Goal: Task Accomplishment & Management: Use online tool/utility

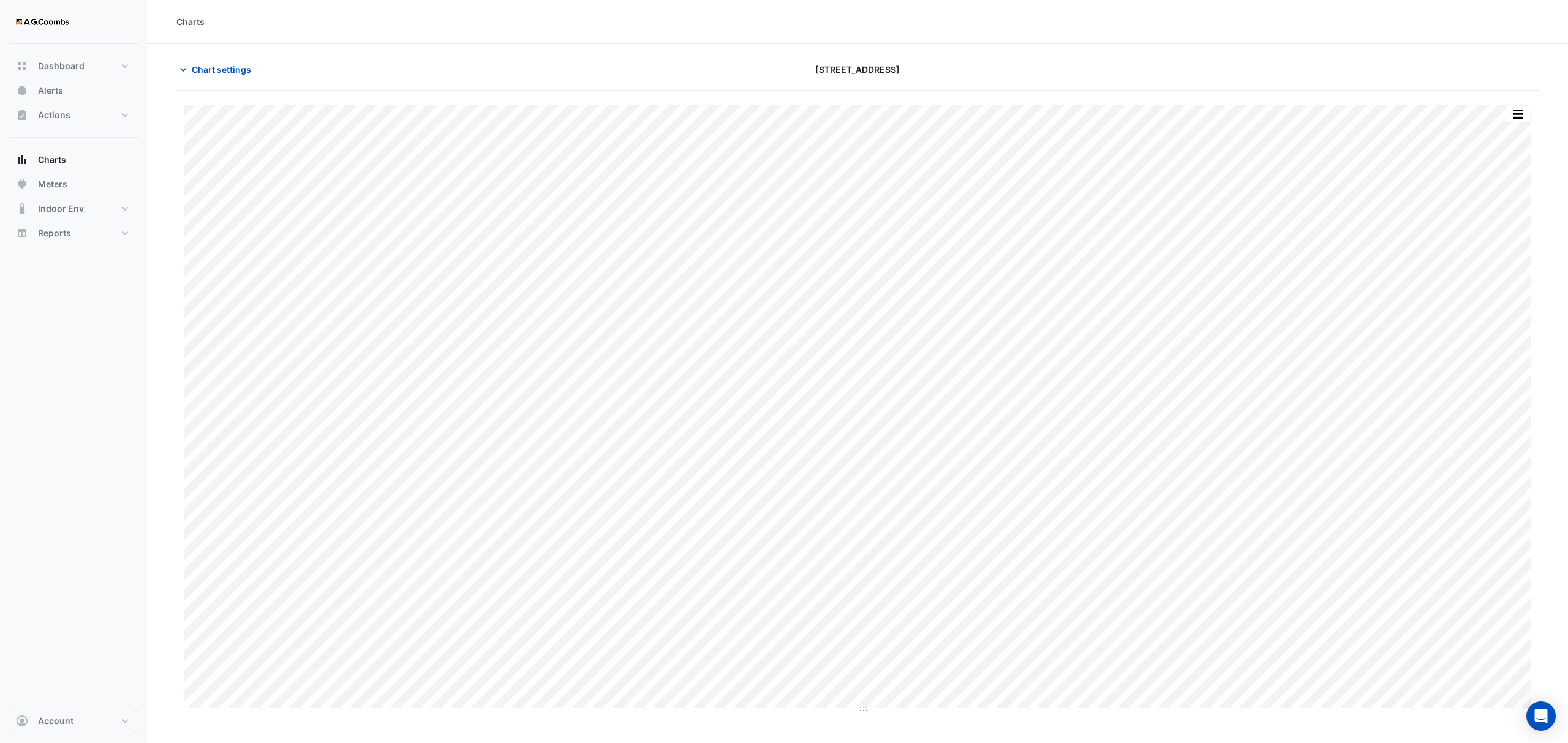
type input "**********"
click at [199, 69] on span "Chart settings" at bounding box center [221, 69] width 60 height 13
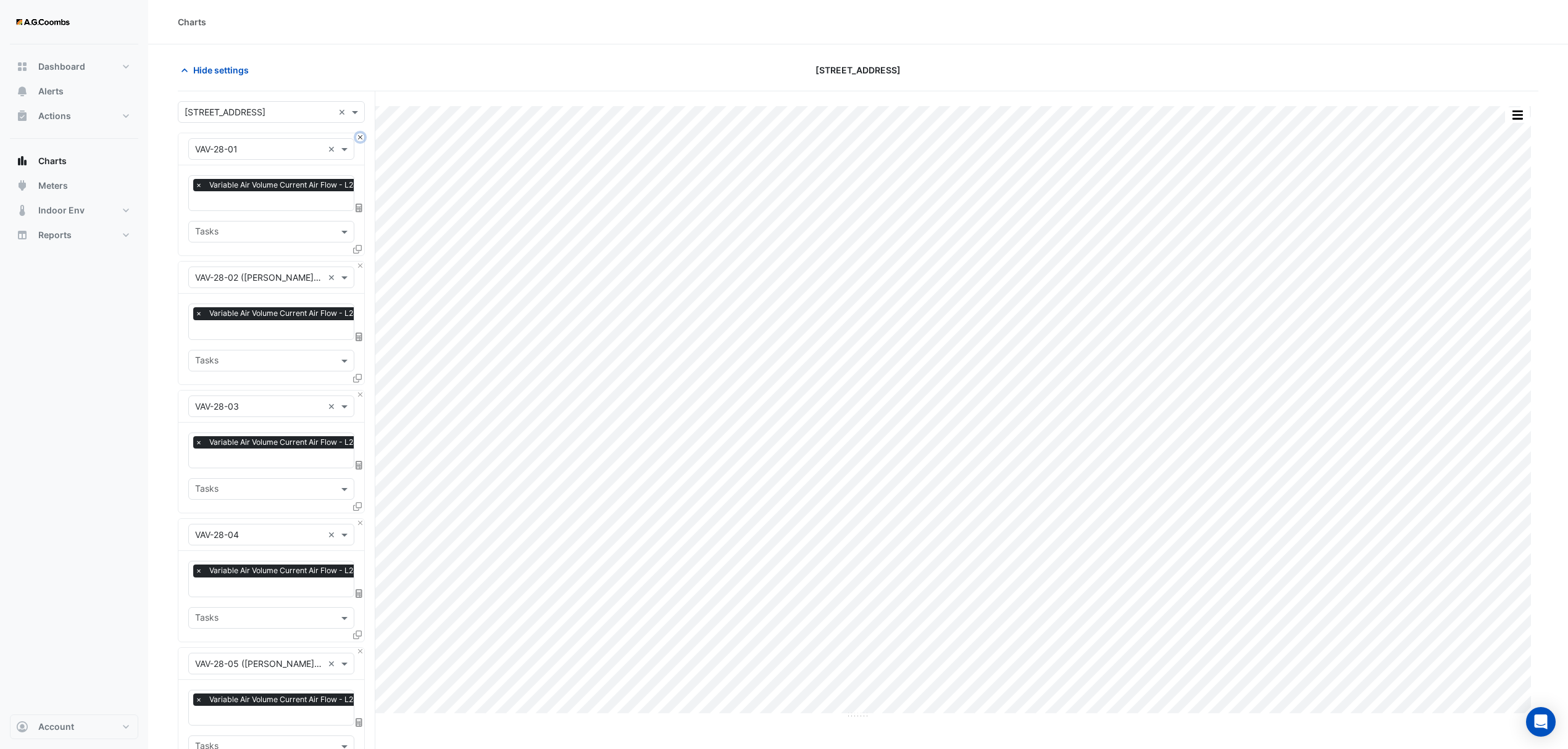
click at [361, 141] on button "Close" at bounding box center [360, 137] width 8 height 8
click at [361, 261] on button "Close" at bounding box center [360, 265] width 8 height 8
click at [361, 141] on button "Close" at bounding box center [360, 137] width 8 height 8
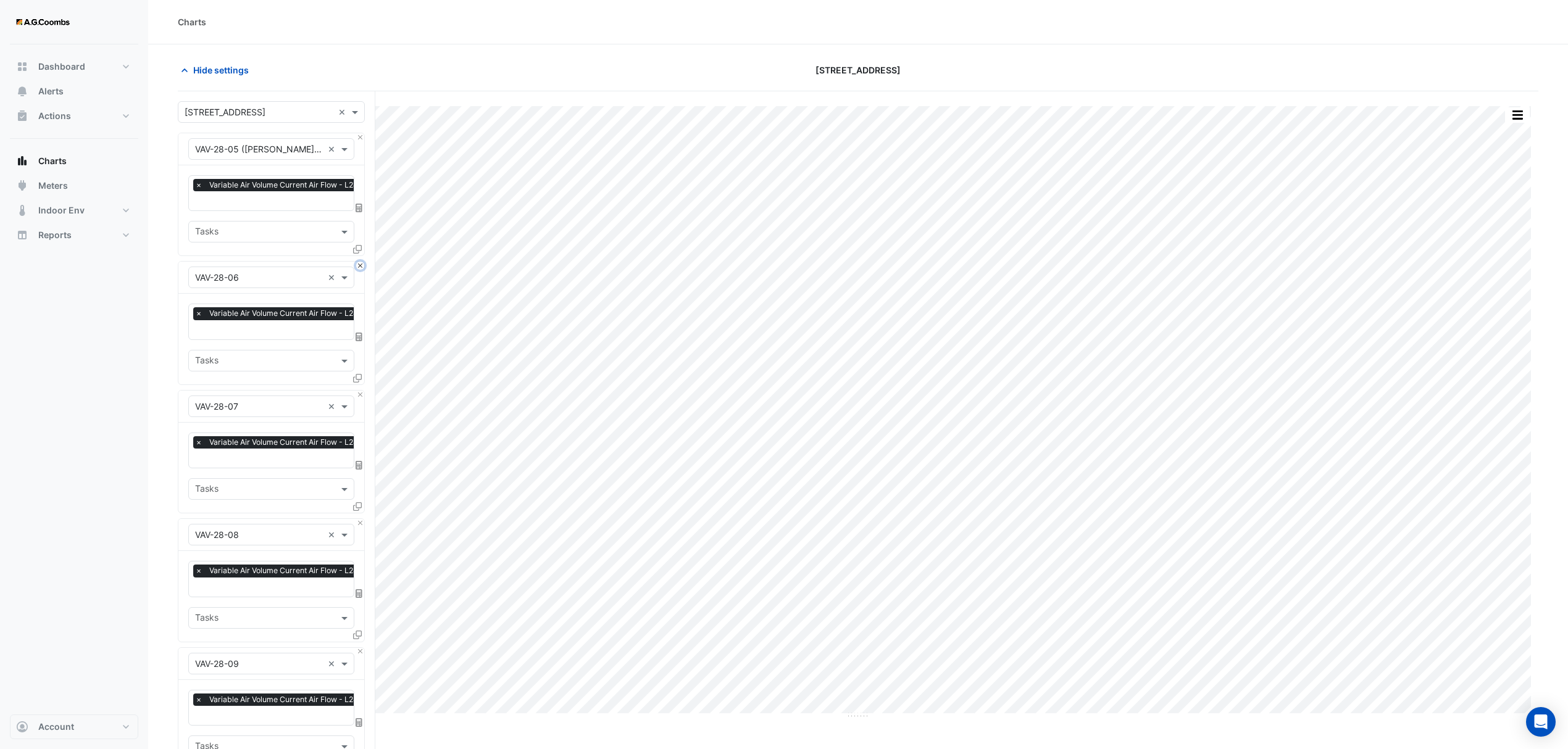
click at [361, 261] on button "Close" at bounding box center [360, 265] width 8 height 8
click at [361, 141] on button "Close" at bounding box center [360, 137] width 8 height 8
click at [361, 261] on button "Close" at bounding box center [360, 265] width 8 height 8
click at [361, 141] on button "Close" at bounding box center [360, 137] width 8 height 8
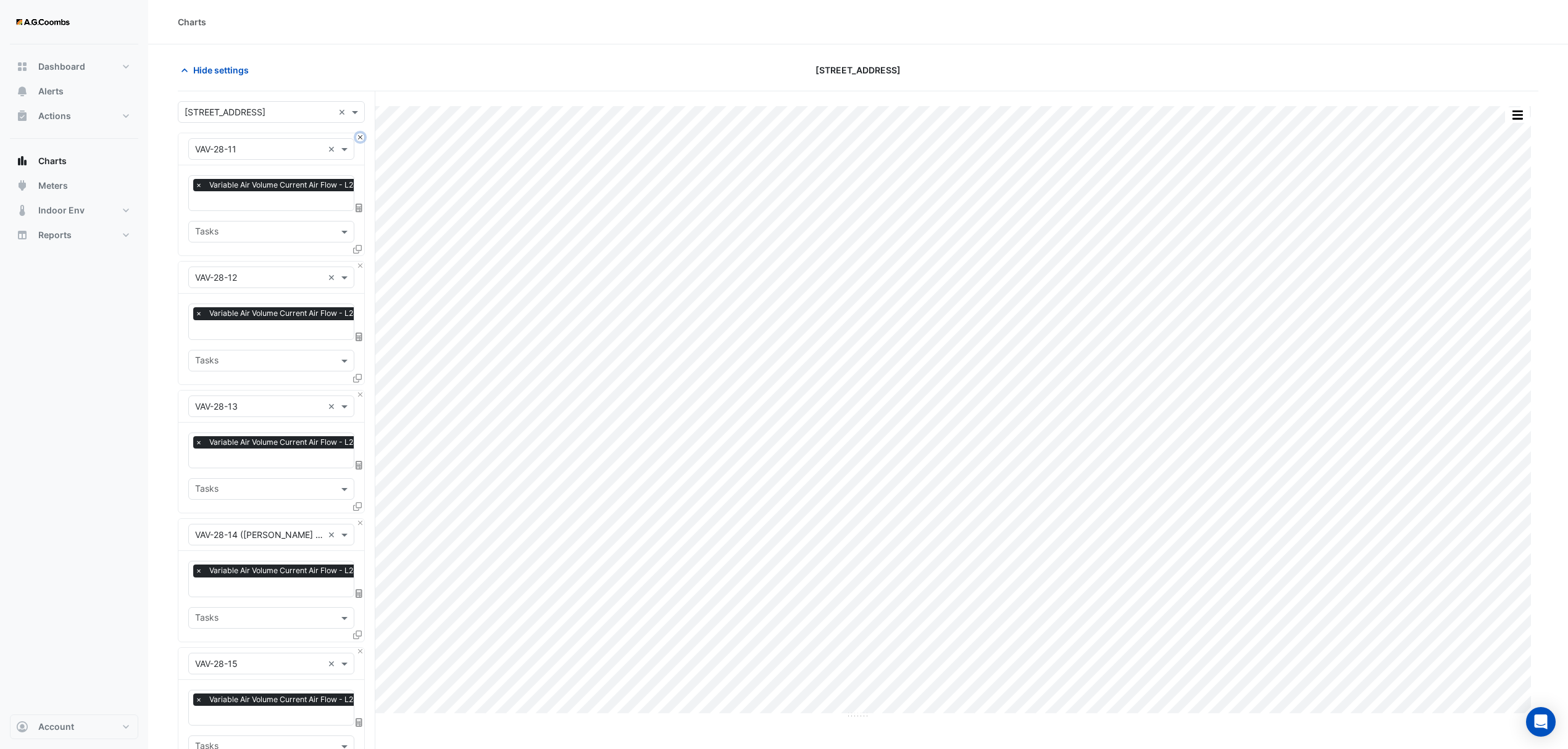
click at [361, 141] on button "Close" at bounding box center [360, 137] width 8 height 8
click at [361, 261] on button "Close" at bounding box center [360, 265] width 8 height 8
click at [361, 141] on button "Close" at bounding box center [360, 137] width 8 height 8
click at [361, 261] on button "Close" at bounding box center [360, 265] width 8 height 8
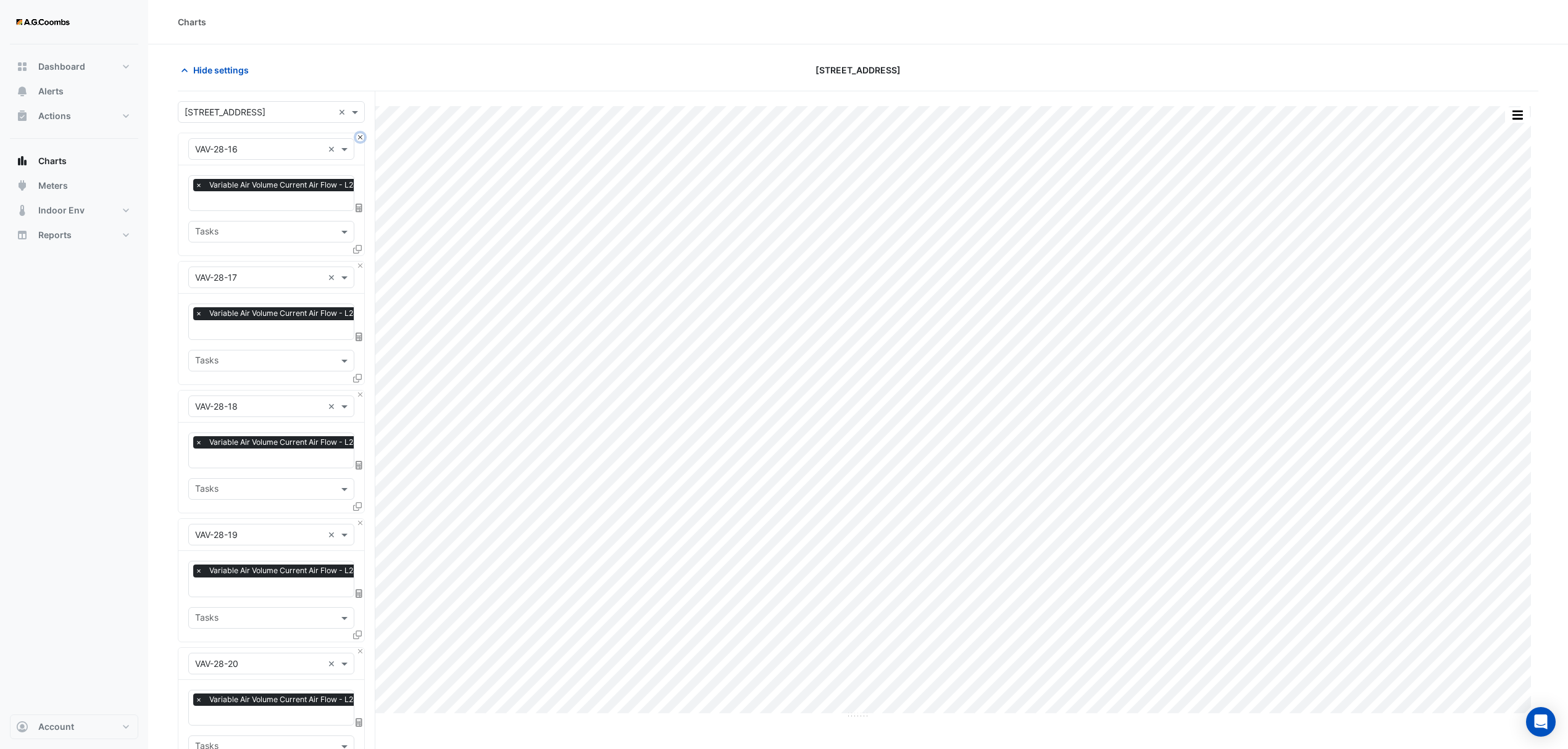
click at [361, 141] on button "Close" at bounding box center [360, 137] width 8 height 8
click at [361, 261] on button "Close" at bounding box center [360, 265] width 8 height 8
click at [361, 141] on button "Close" at bounding box center [360, 137] width 8 height 8
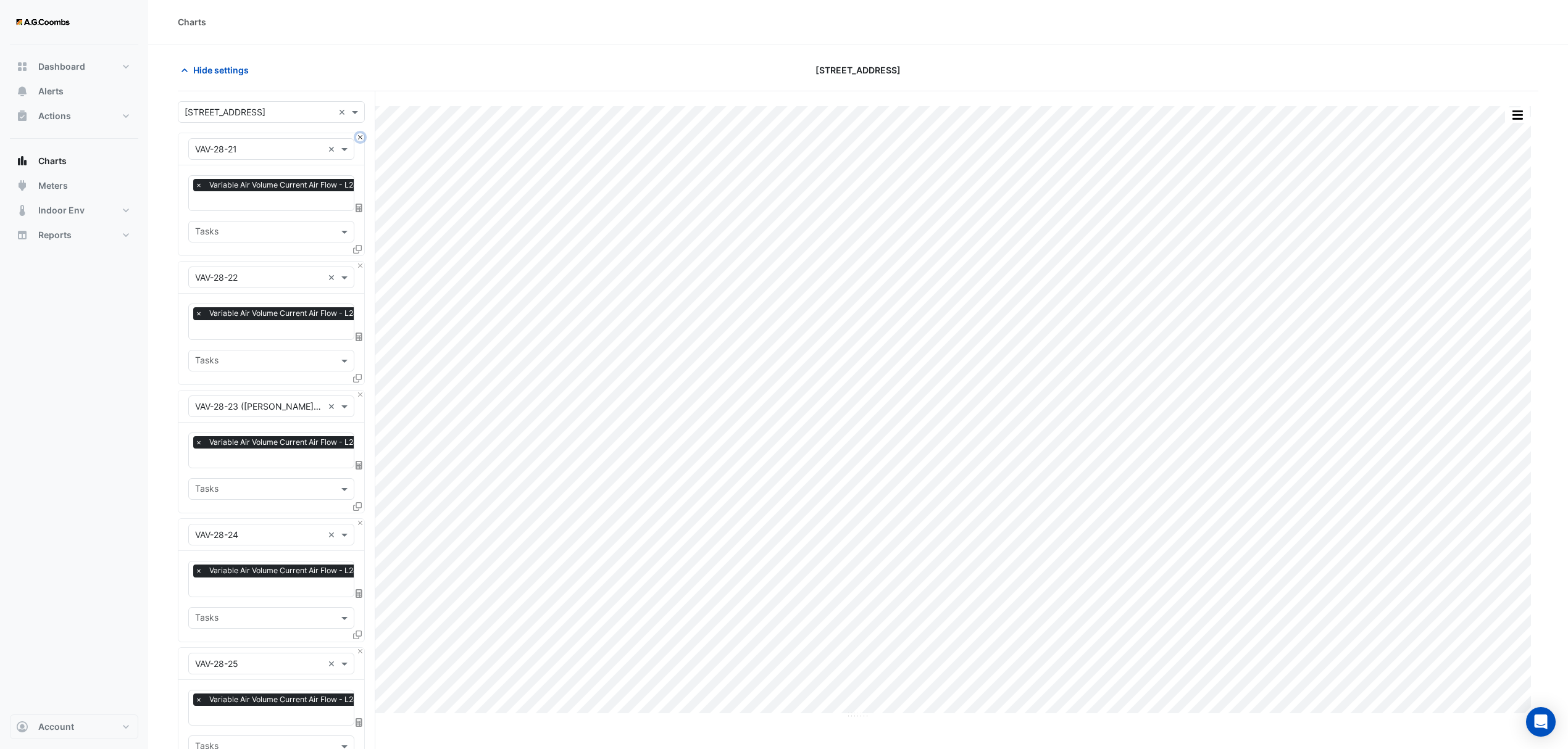
click at [361, 141] on button "Close" at bounding box center [360, 137] width 8 height 8
click at [361, 261] on button "Close" at bounding box center [360, 265] width 8 height 8
click at [361, 141] on button "Close" at bounding box center [360, 137] width 8 height 8
click at [361, 261] on button "Close" at bounding box center [360, 265] width 8 height 8
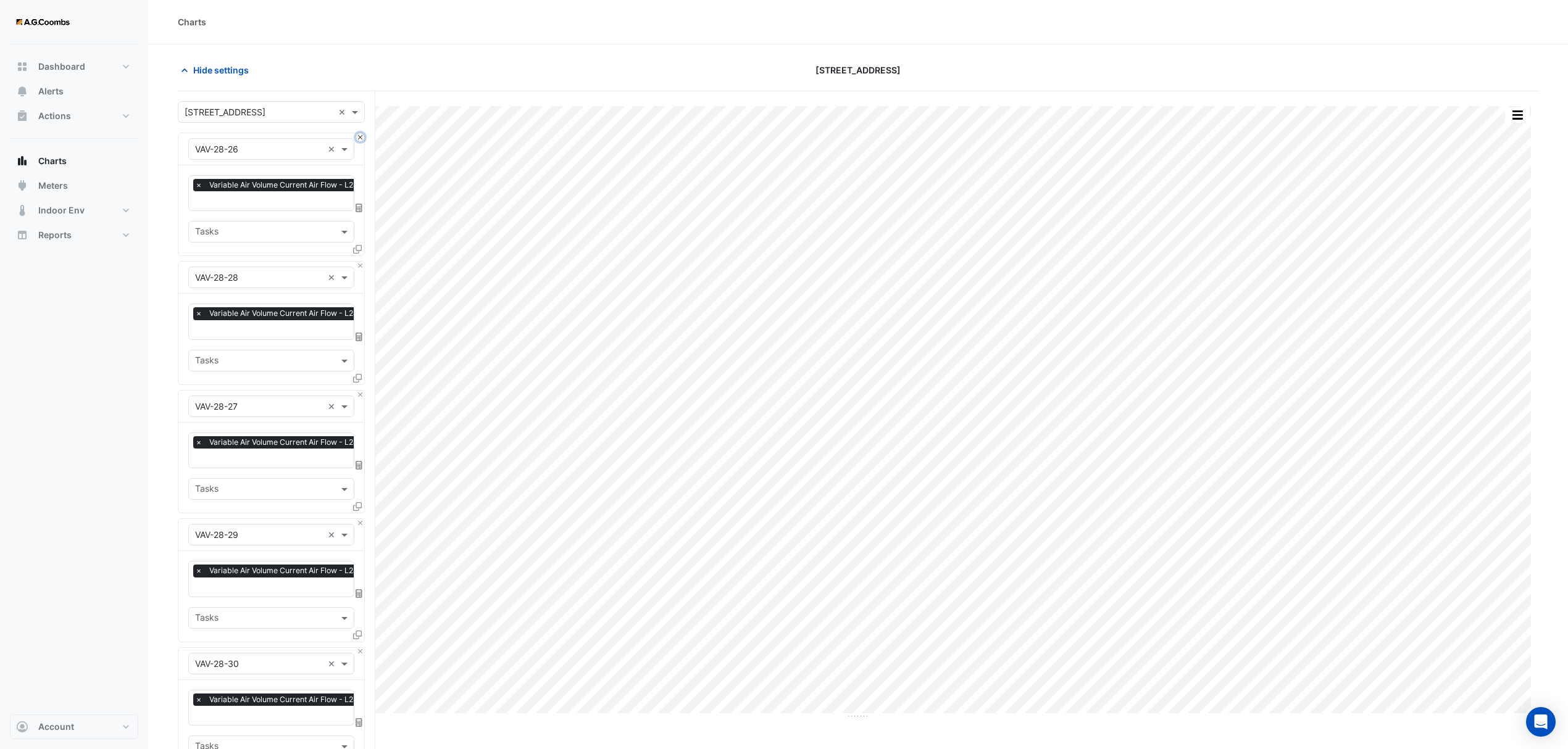
click at [361, 141] on button "Close" at bounding box center [360, 137] width 8 height 8
click at [361, 261] on button "Close" at bounding box center [360, 265] width 8 height 8
click at [361, 141] on button "Close" at bounding box center [360, 137] width 8 height 8
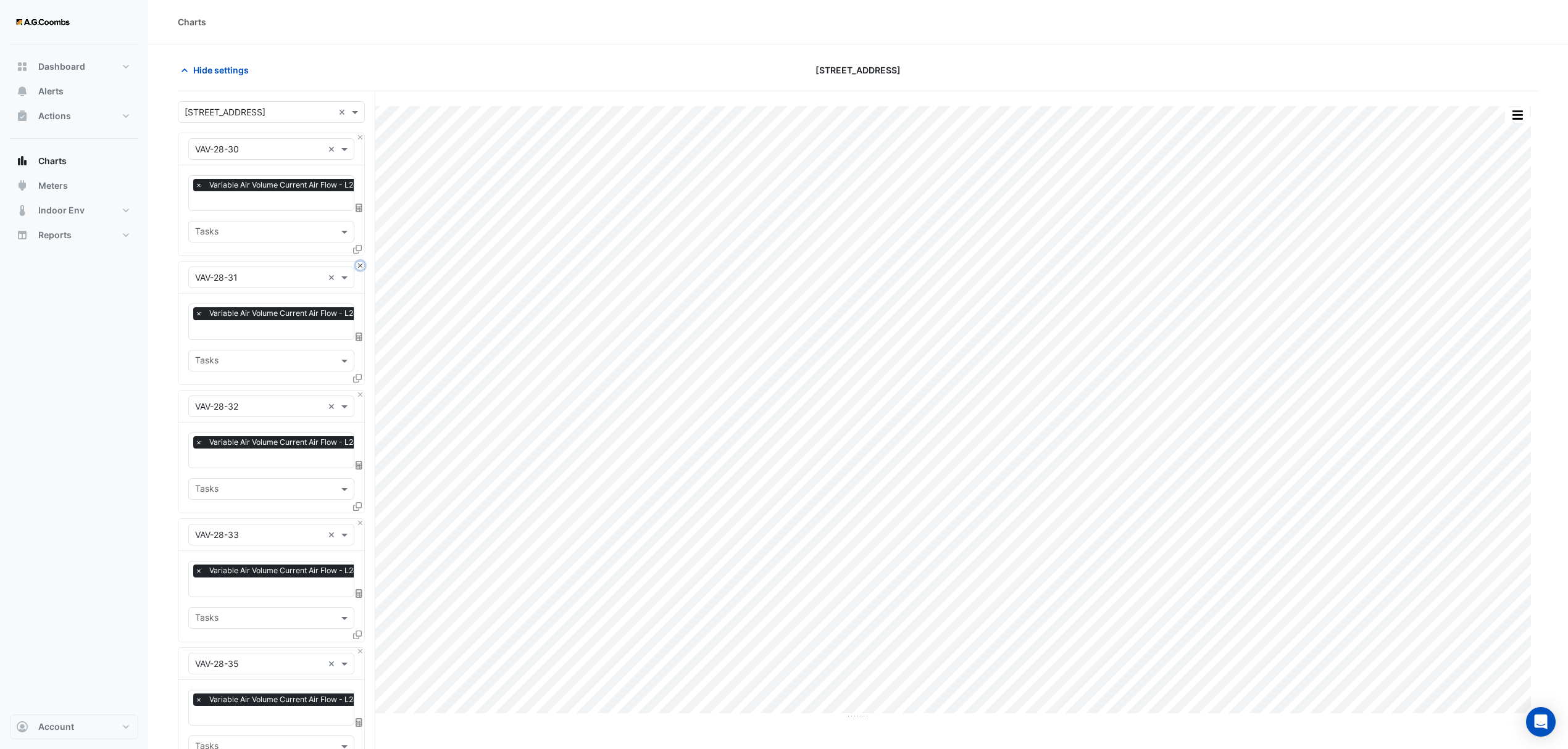
click at [361, 261] on button "Close" at bounding box center [360, 265] width 8 height 8
click at [361, 141] on button "Close" at bounding box center [360, 137] width 8 height 8
click at [361, 261] on button "Close" at bounding box center [360, 265] width 8 height 8
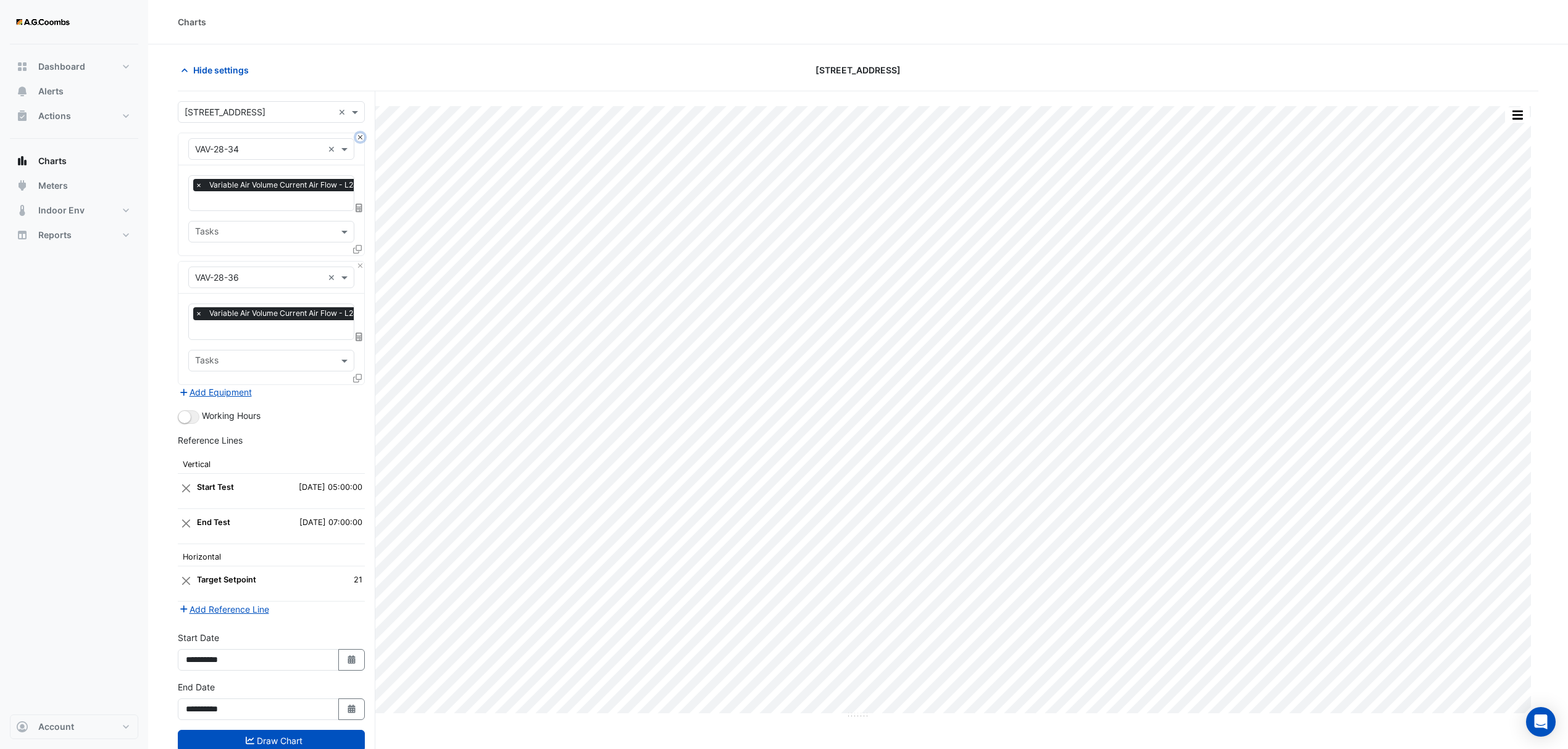
click at [361, 141] on button "Close" at bounding box center [360, 137] width 8 height 8
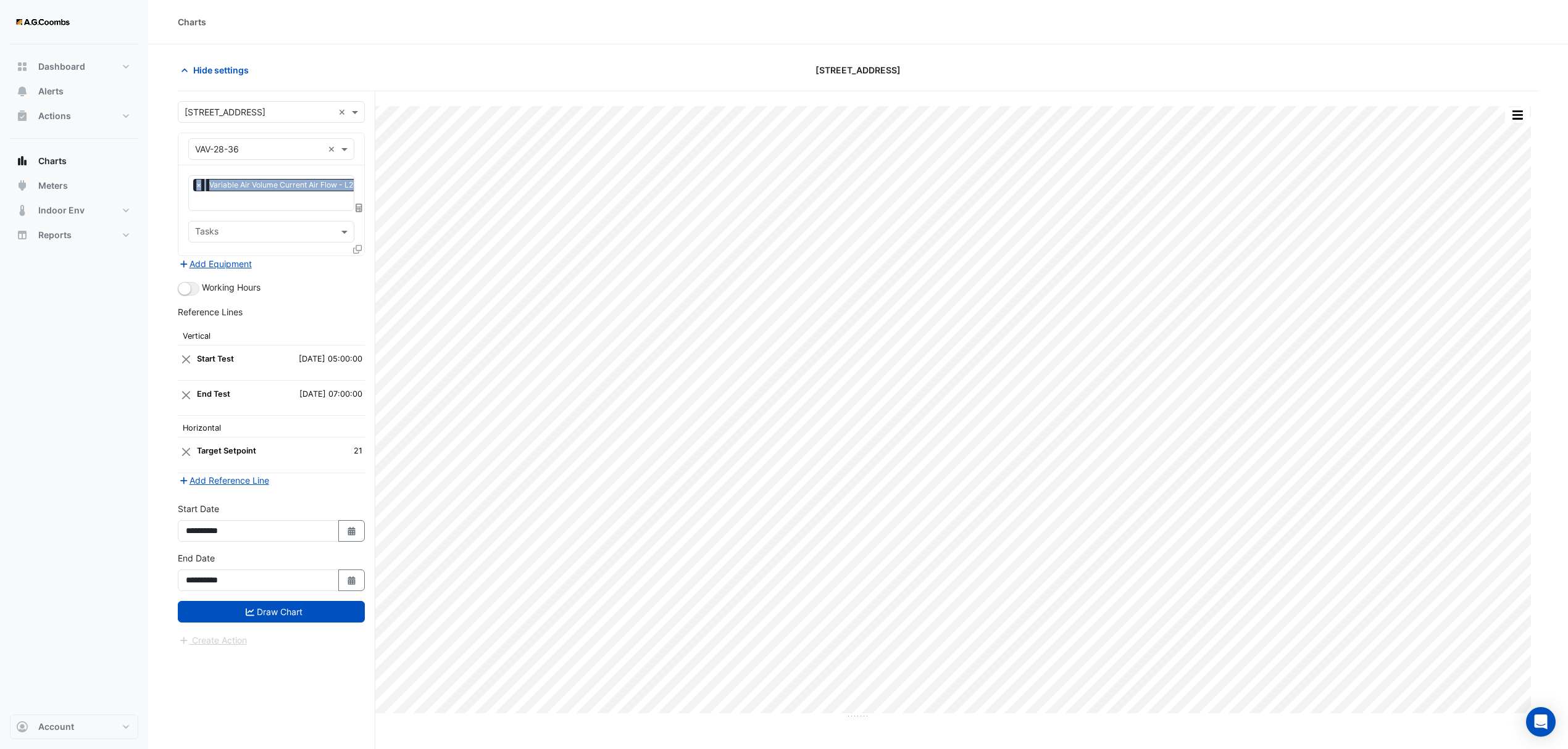
click at [361, 141] on div "Equipment × VAV-28-36 ×" at bounding box center [271, 149] width 186 height 32
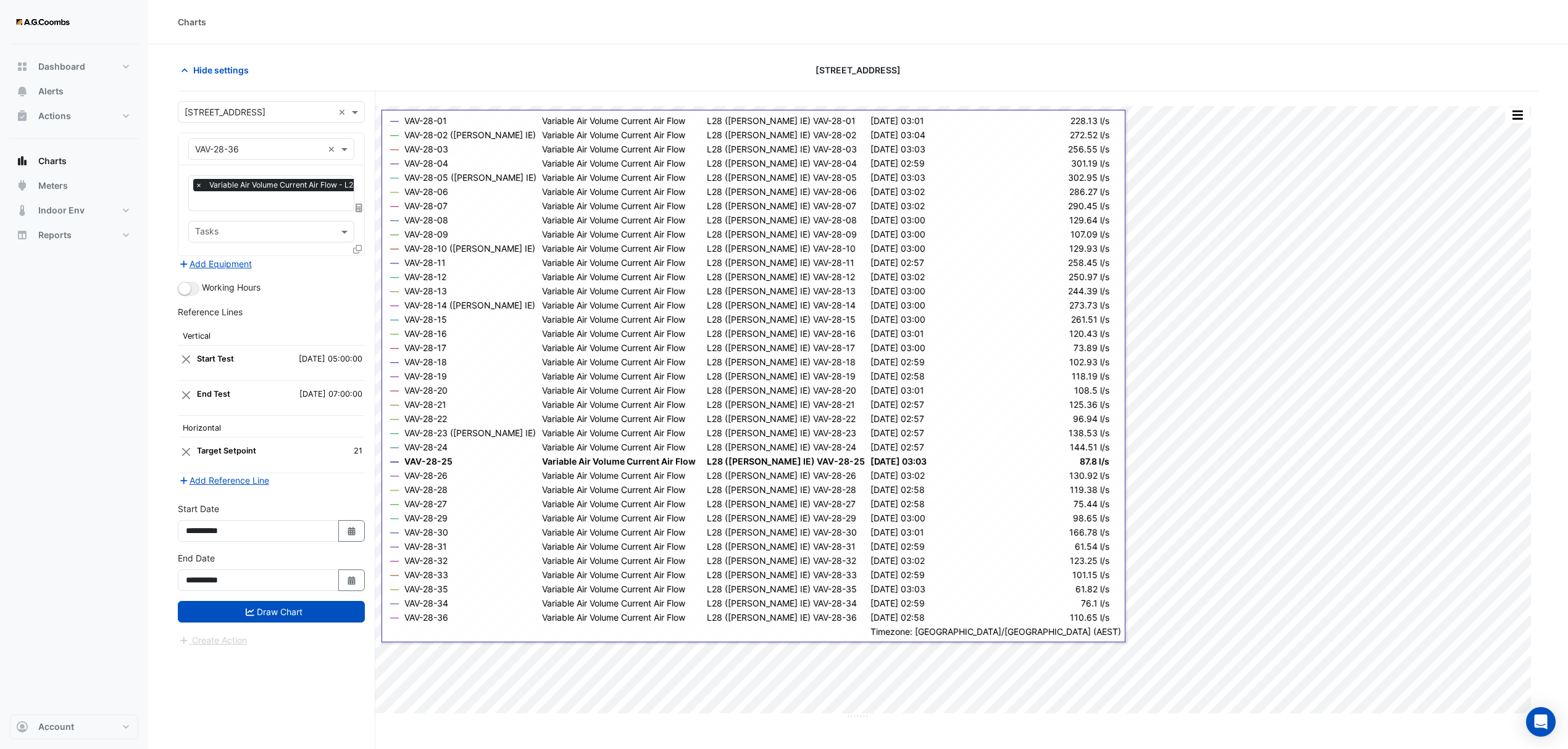
click at [359, 248] on icon at bounding box center [358, 249] width 9 height 9
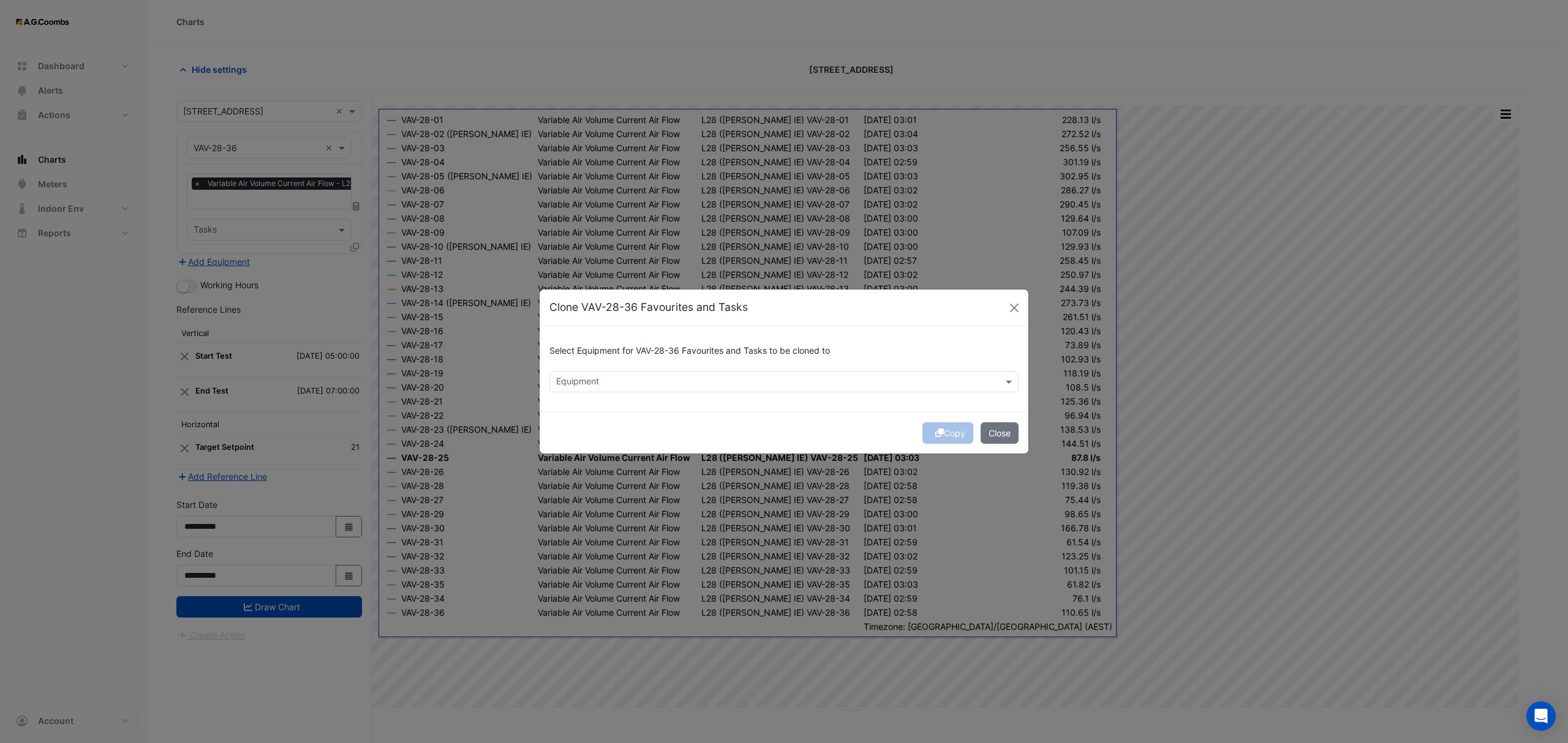
click at [606, 372] on div "Equipment" at bounding box center [774, 382] width 448 height 19
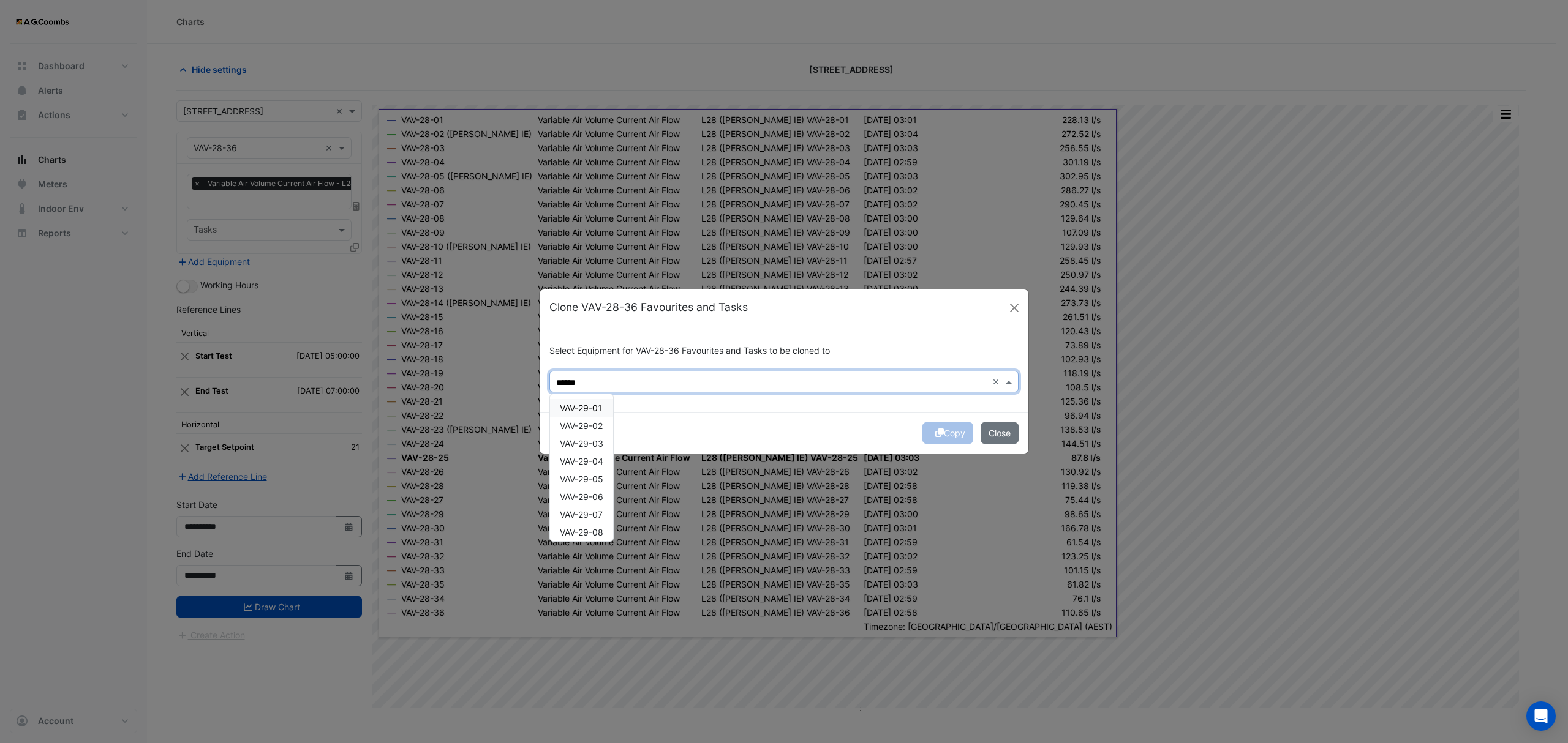
drag, startPoint x: 584, startPoint y: 410, endPoint x: 588, endPoint y: 424, distance: 14.6
click at [584, 409] on span "VAV-29-01" at bounding box center [580, 407] width 42 height 10
click at [588, 431] on div "VAV-29-02" at bounding box center [581, 425] width 63 height 18
click at [585, 441] on span "VAV-29-03" at bounding box center [581, 443] width 44 height 10
drag, startPoint x: 586, startPoint y: 449, endPoint x: 603, endPoint y: 516, distance: 69.1
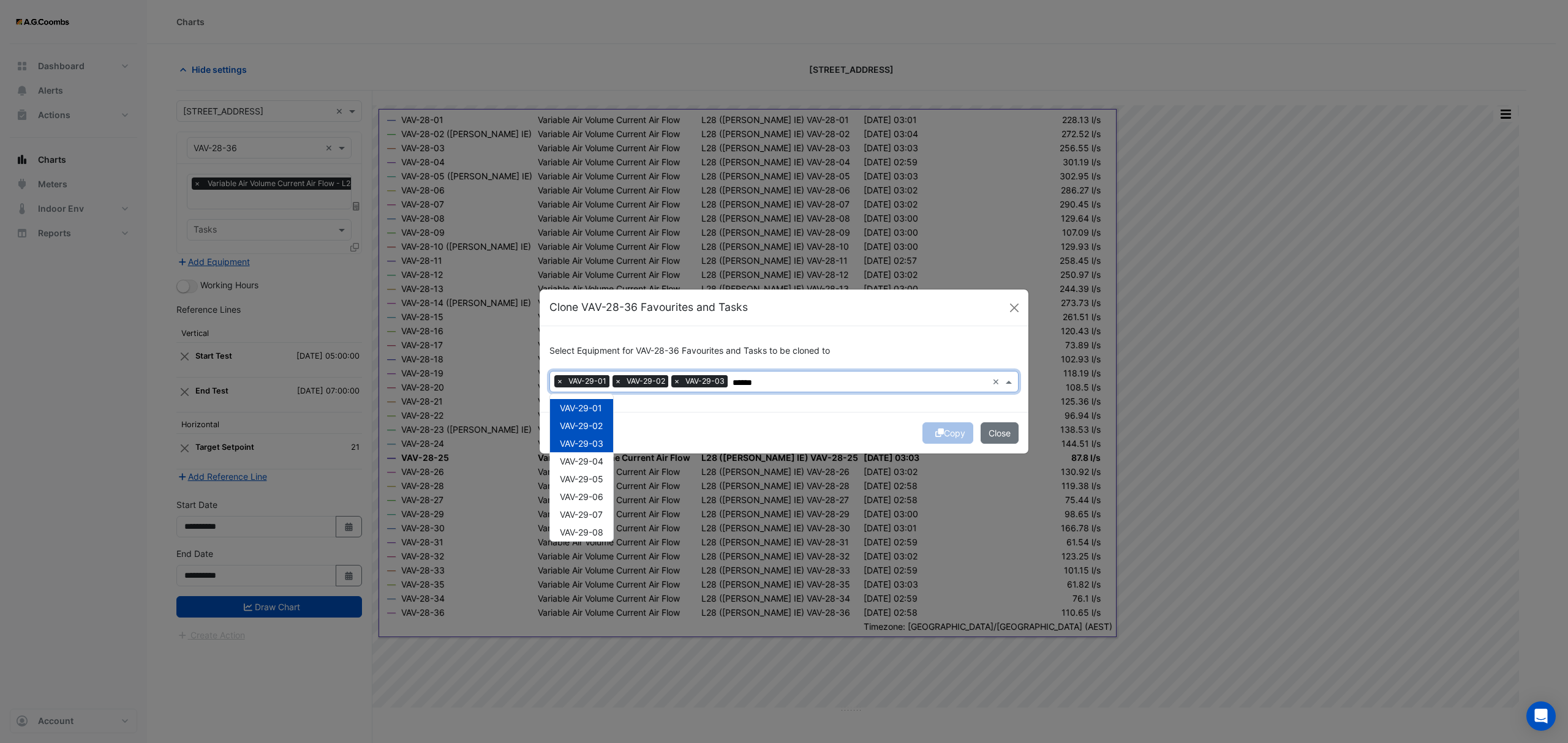
click at [586, 450] on div "VAV-29-03" at bounding box center [581, 443] width 63 height 18
click at [574, 461] on span "VAV-29-04" at bounding box center [581, 461] width 44 height 10
click at [576, 444] on span "VAV-29-03" at bounding box center [581, 443] width 44 height 10
click at [591, 489] on div "VAV-29-06" at bounding box center [581, 497] width 63 height 18
click at [584, 482] on span "VAV-29-05" at bounding box center [581, 479] width 44 height 10
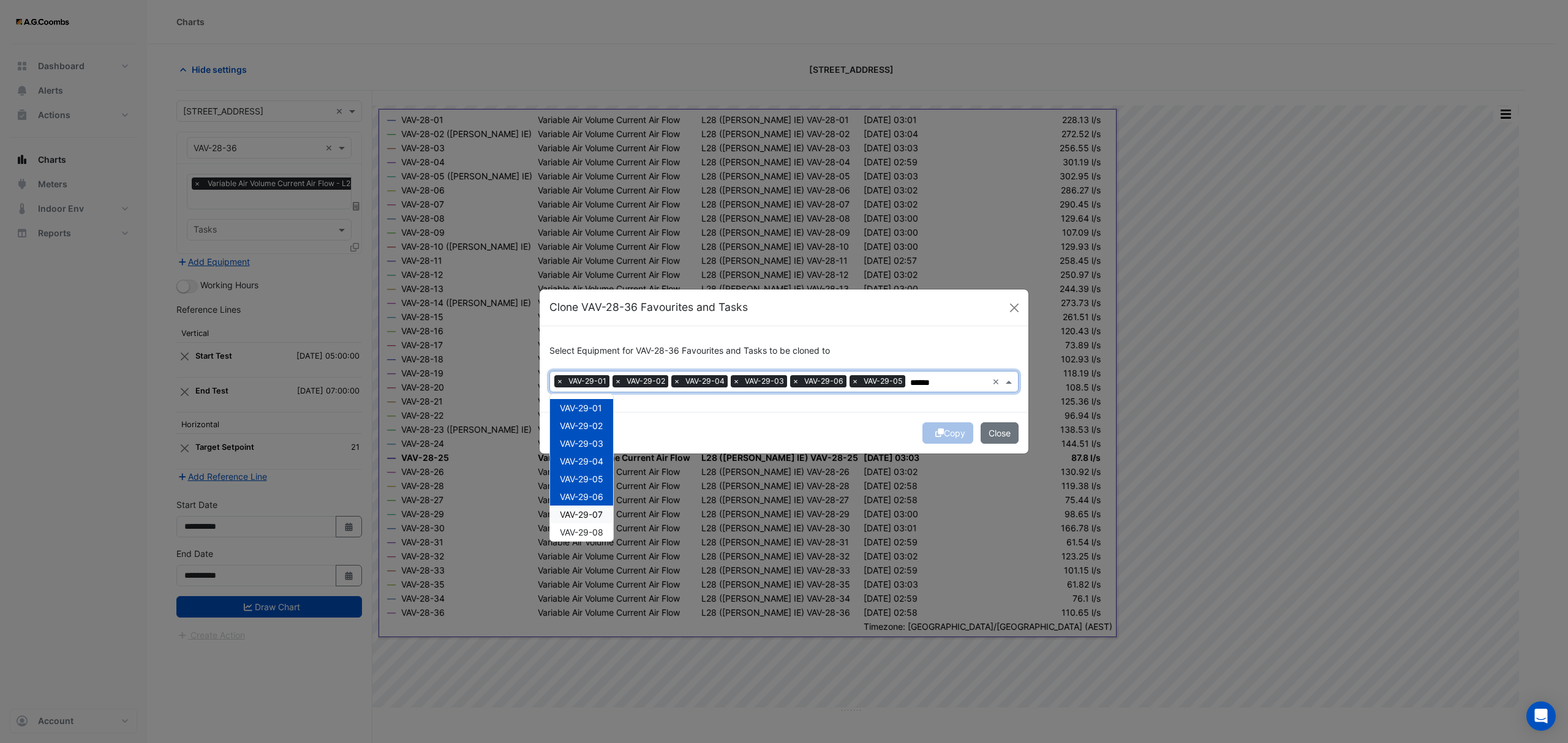
drag, startPoint x: 591, startPoint y: 519, endPoint x: 593, endPoint y: 535, distance: 16.1
click at [591, 518] on span "VAV-29-07" at bounding box center [581, 514] width 43 height 10
click at [593, 535] on span "VAV-29-08" at bounding box center [581, 532] width 44 height 10
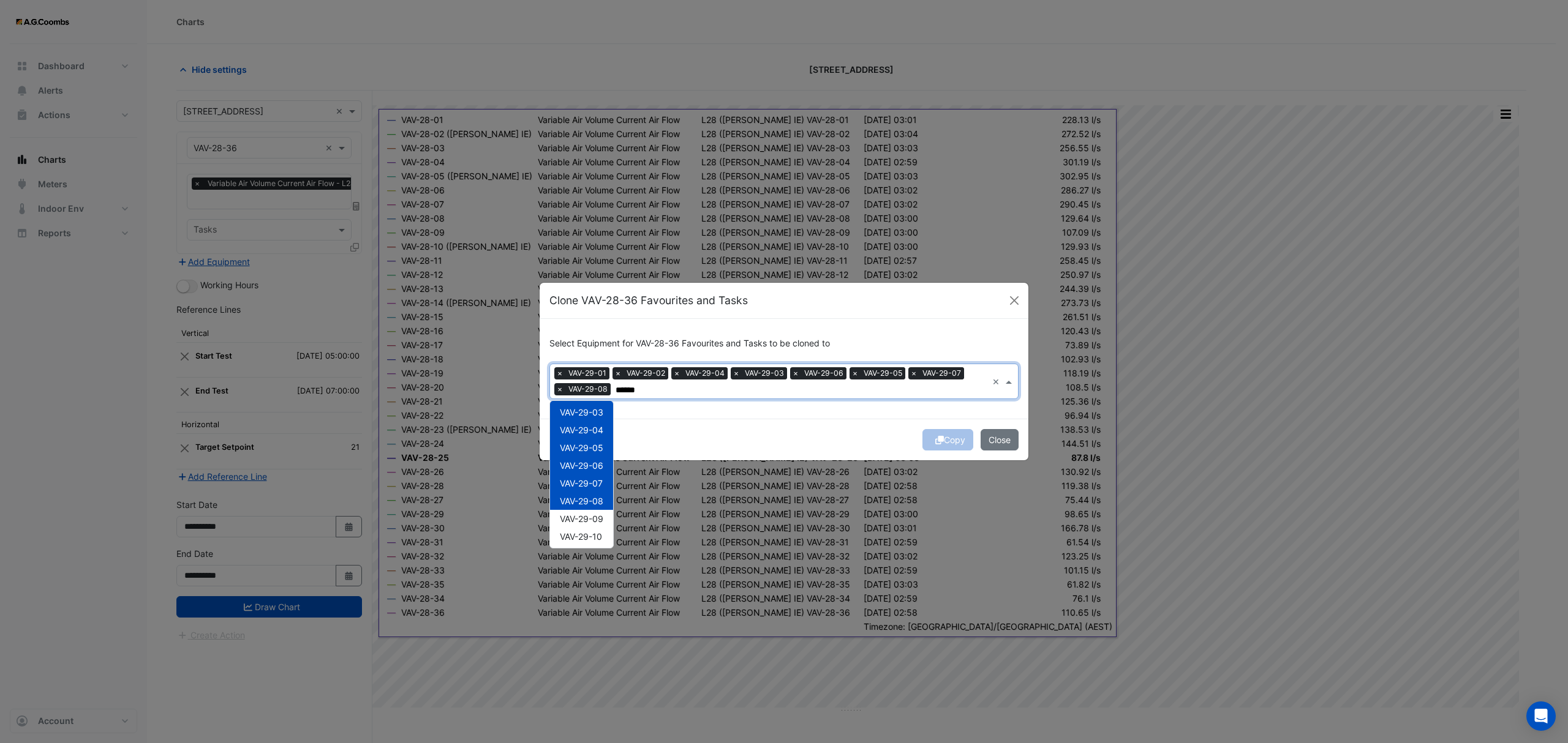
scroll to position [128, 0]
click at [588, 427] on span "VAV-29-09" at bounding box center [581, 428] width 44 height 10
click at [588, 446] on span "VAV-29-10" at bounding box center [580, 446] width 42 height 10
click at [589, 462] on span "VAV-29-11" at bounding box center [580, 464] width 41 height 10
click at [589, 483] on span "VAV-29-12" at bounding box center [580, 482] width 42 height 10
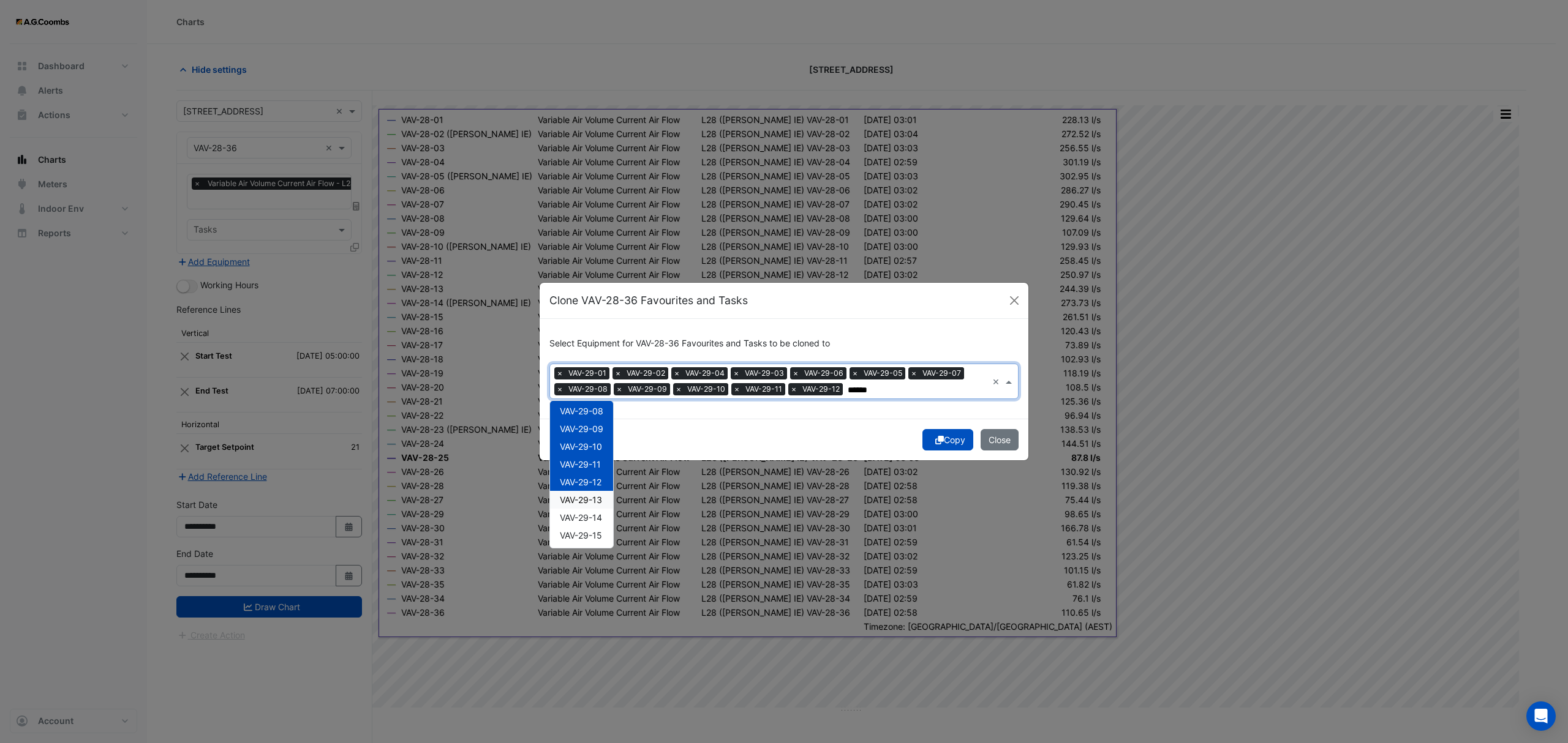
click at [590, 497] on span "VAV-29-13" at bounding box center [580, 500] width 42 height 10
click at [594, 515] on span "VAV-29-14" at bounding box center [580, 517] width 42 height 10
click at [594, 540] on span "VAV-29-15" at bounding box center [580, 535] width 42 height 10
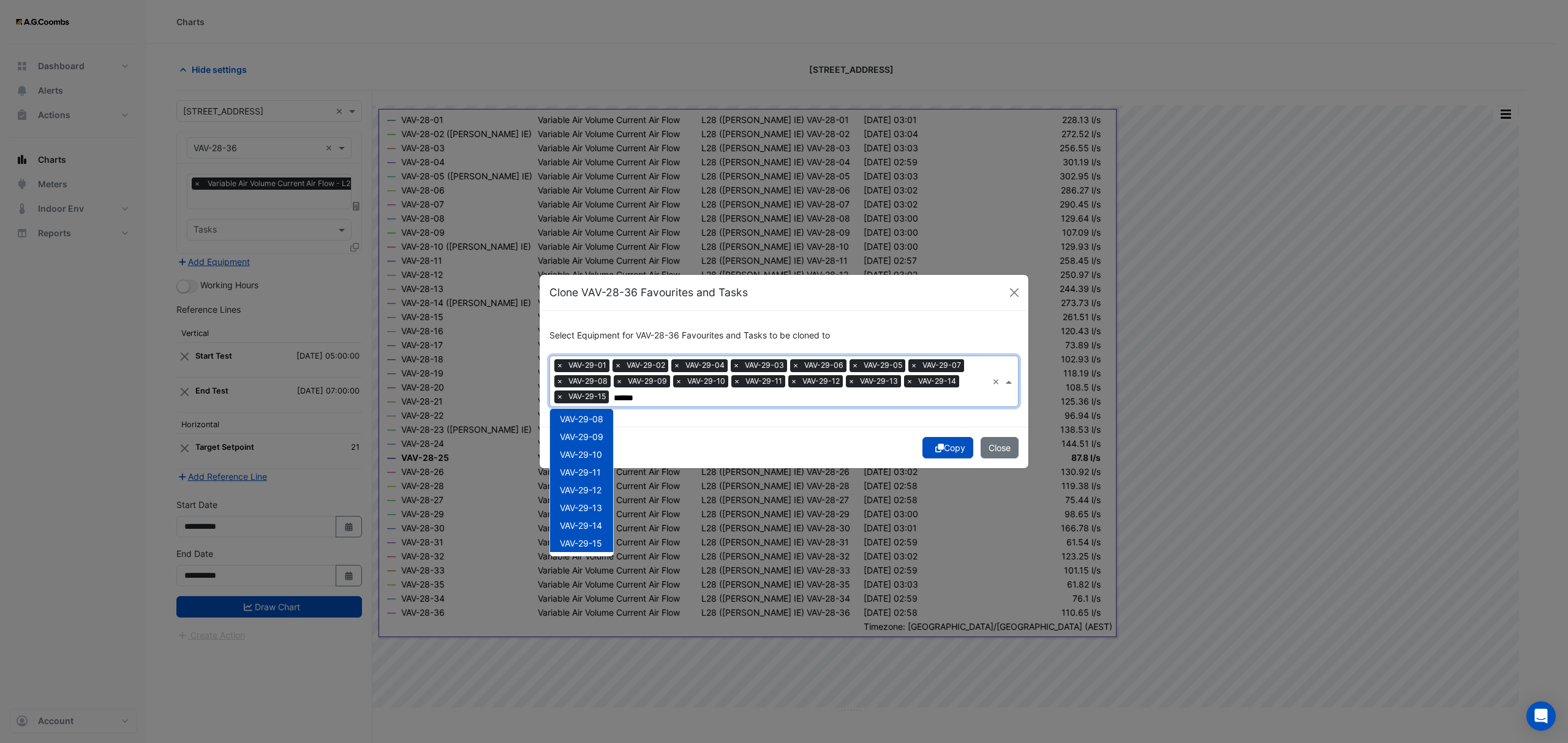
scroll to position [256, 0]
click at [584, 431] on span "VAV-29-16" at bounding box center [580, 433] width 42 height 10
click at [587, 457] on div "VAV-29-17" at bounding box center [581, 450] width 63 height 18
click at [585, 475] on div "VAV-29-18" at bounding box center [581, 468] width 63 height 18
click at [587, 495] on div "VAV-29-20" at bounding box center [581, 504] width 63 height 18
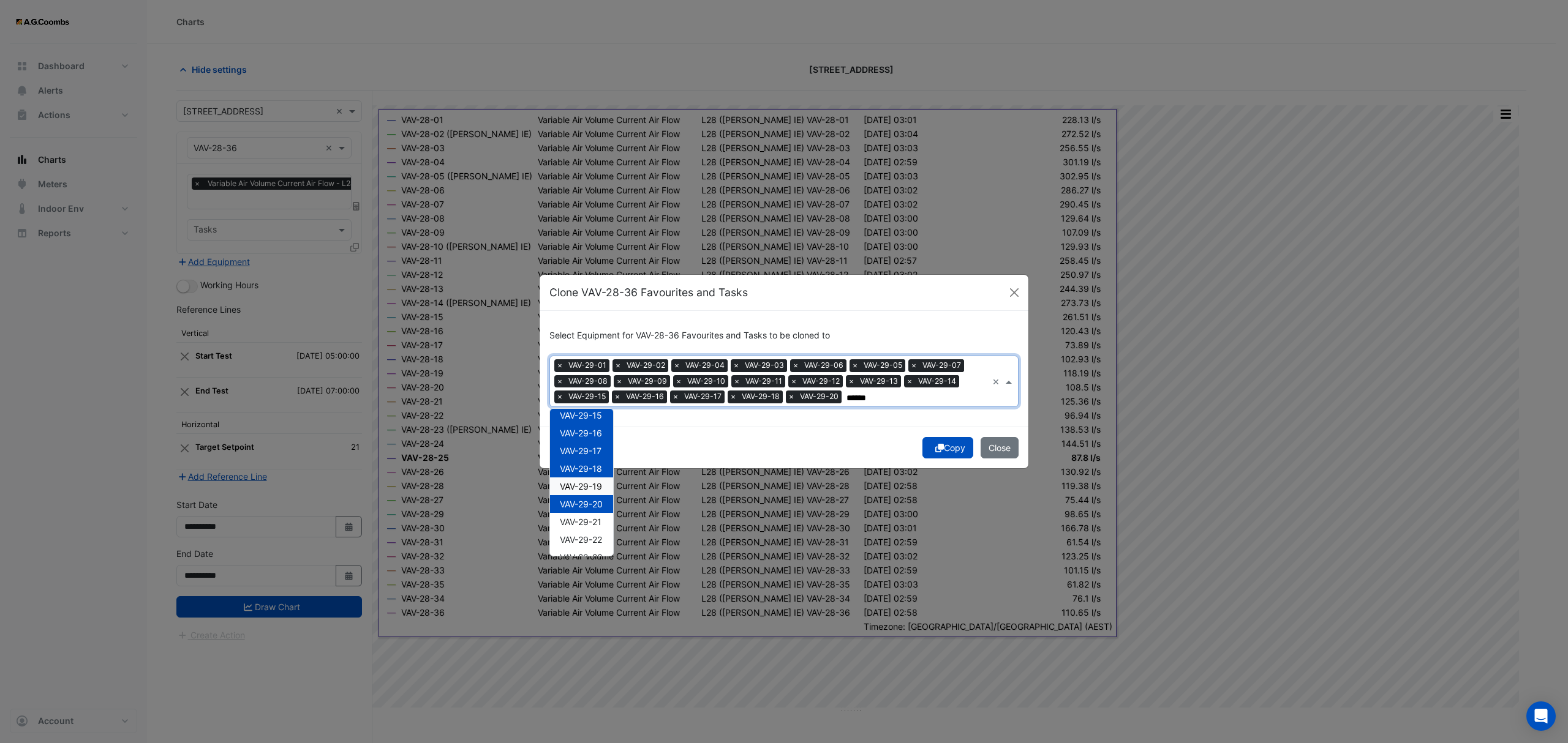
click at [574, 478] on div "VAV-29-19" at bounding box center [581, 486] width 63 height 18
click at [588, 517] on span "VAV-29-21" at bounding box center [580, 522] width 42 height 10
click at [587, 537] on span "VAV-29-22" at bounding box center [580, 540] width 42 height 10
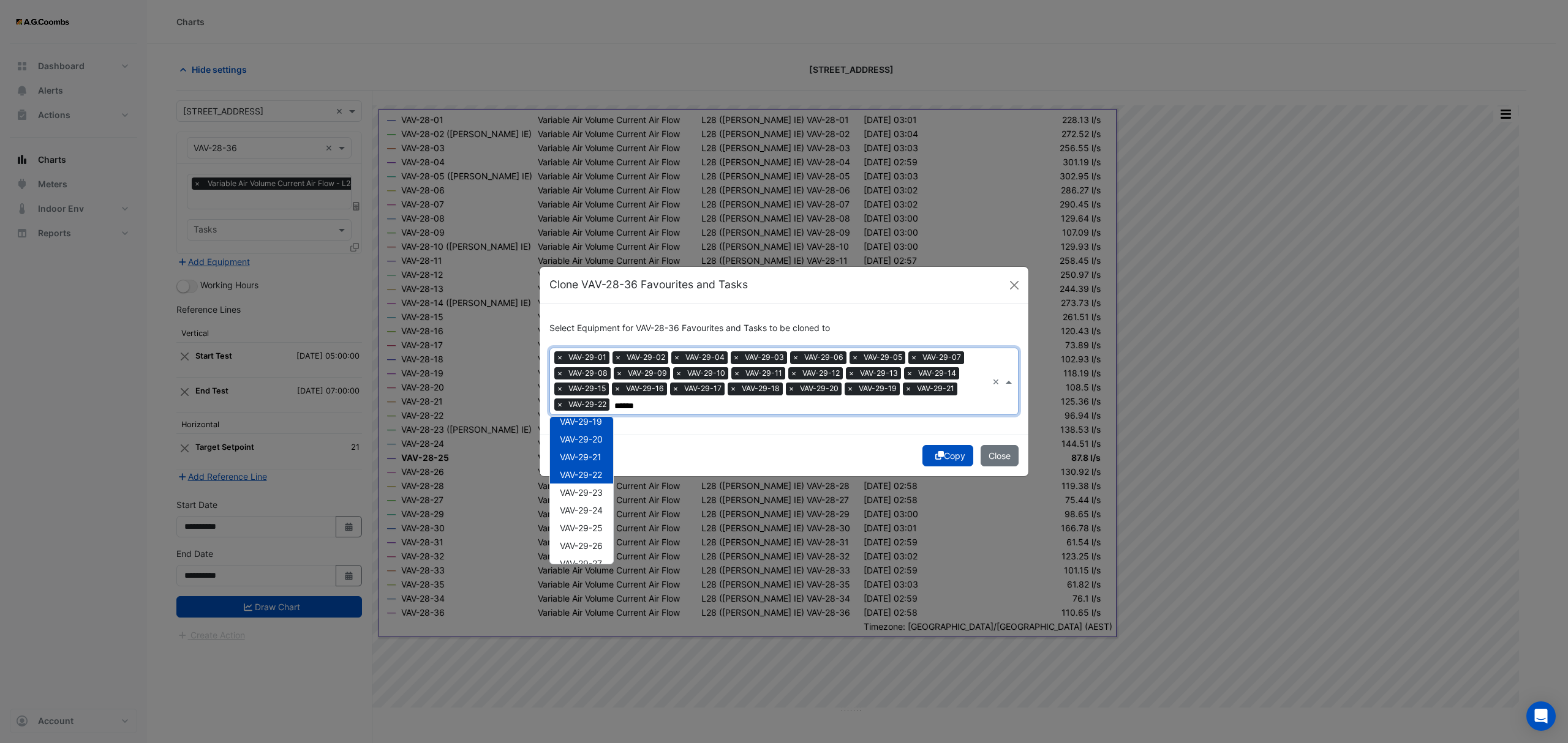
scroll to position [384, 0]
click at [587, 434] on span "VAV-29-23" at bounding box center [581, 436] width 43 height 10
click at [596, 467] on span "VAV-29-25" at bounding box center [581, 472] width 43 height 10
click at [584, 450] on span "VAV-29-24" at bounding box center [581, 454] width 43 height 10
click at [588, 490] on span "VAV-29-26" at bounding box center [581, 490] width 43 height 10
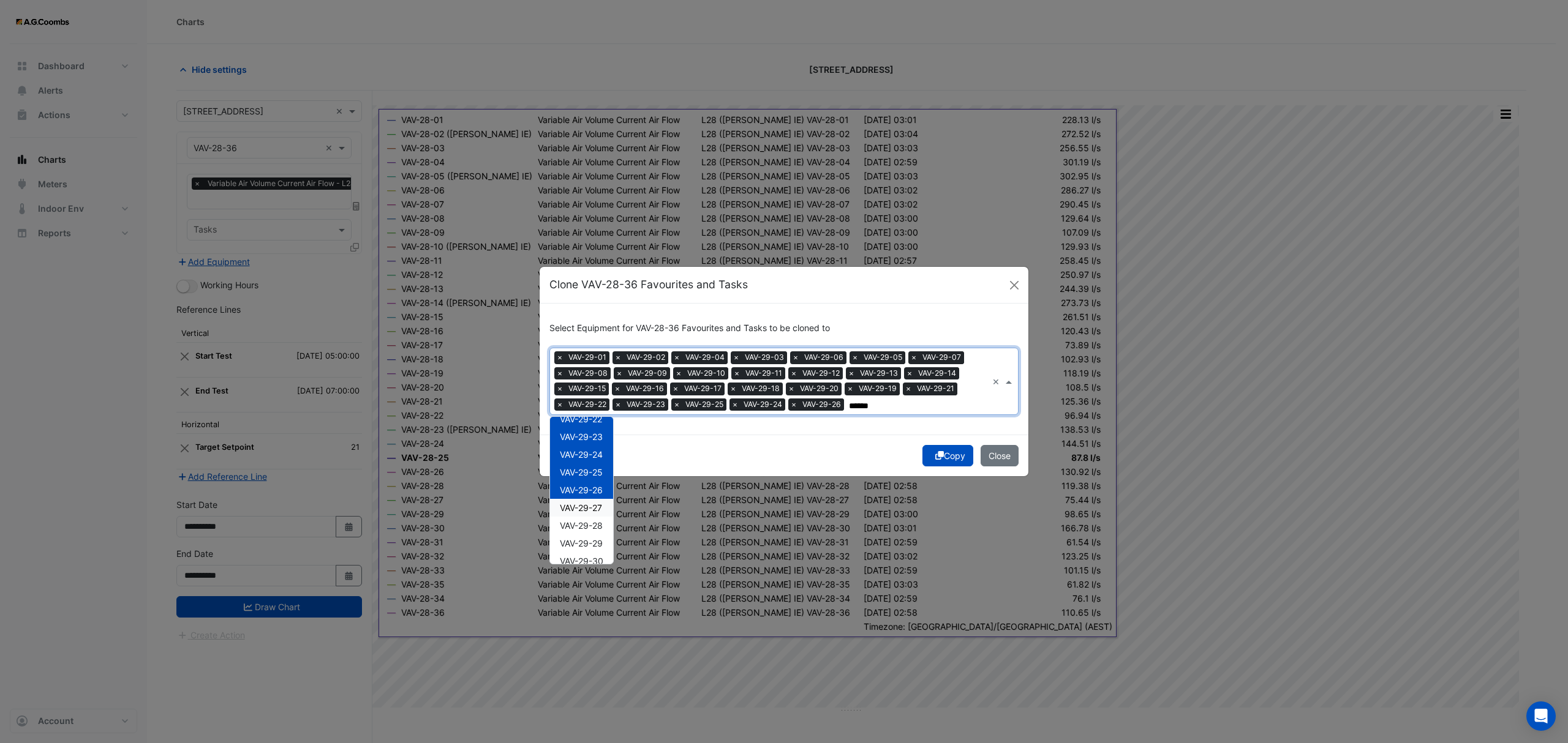
click at [595, 513] on span "VAV-29-27" at bounding box center [580, 508] width 42 height 10
click at [589, 528] on span "VAV-29-28" at bounding box center [581, 525] width 43 height 10
click at [594, 543] on span "VAV-29-29" at bounding box center [581, 543] width 43 height 10
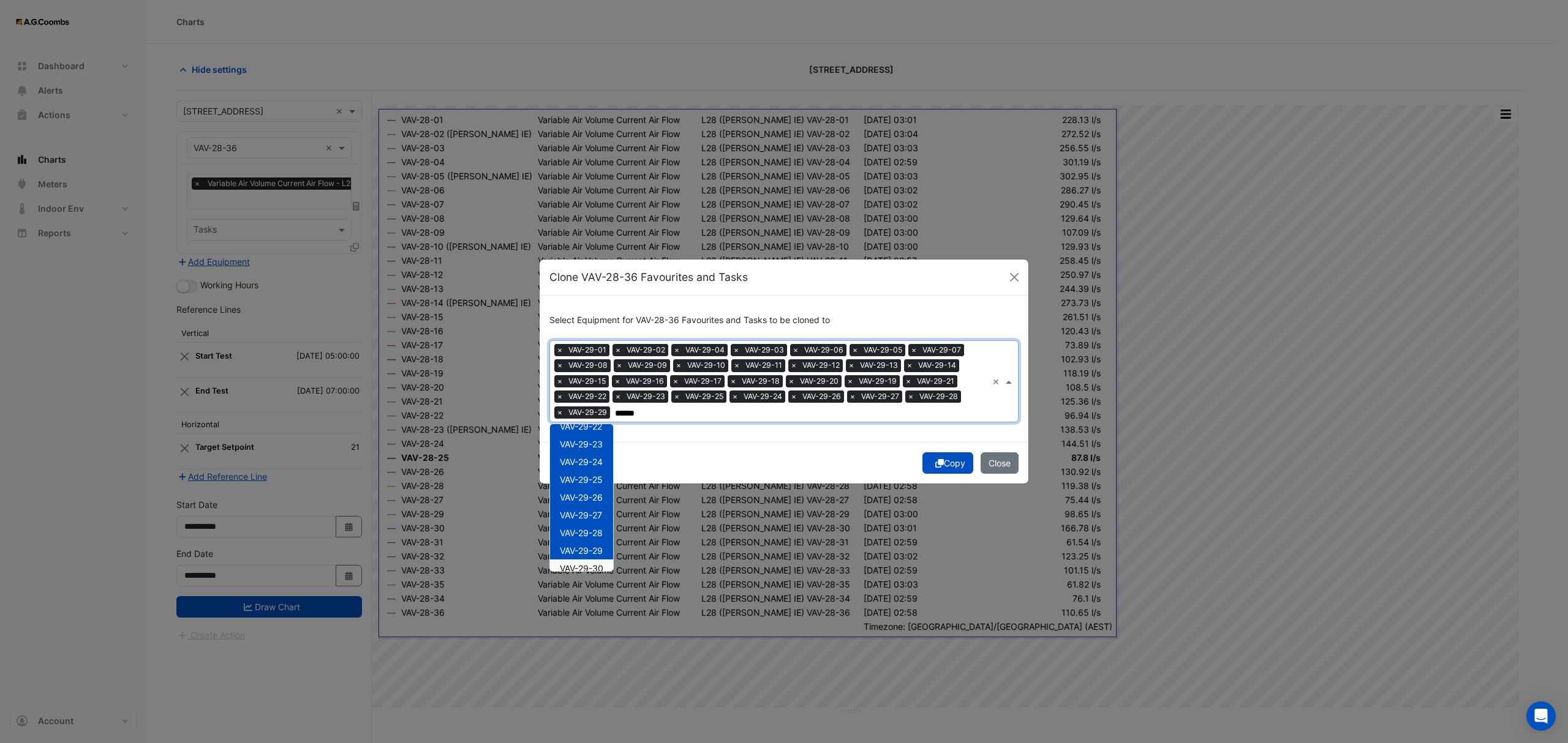
click at [603, 565] on span "VAV-29-30" at bounding box center [581, 568] width 44 height 10
click at [614, 544] on ng-dropdown-panel "VAV-29-01 VAV-29-02 VAV-29-03 VAV-29-04 VAV-29-05 VAV-29-06 VAV-29-07 VAV-29-08…" at bounding box center [581, 497] width 65 height 148
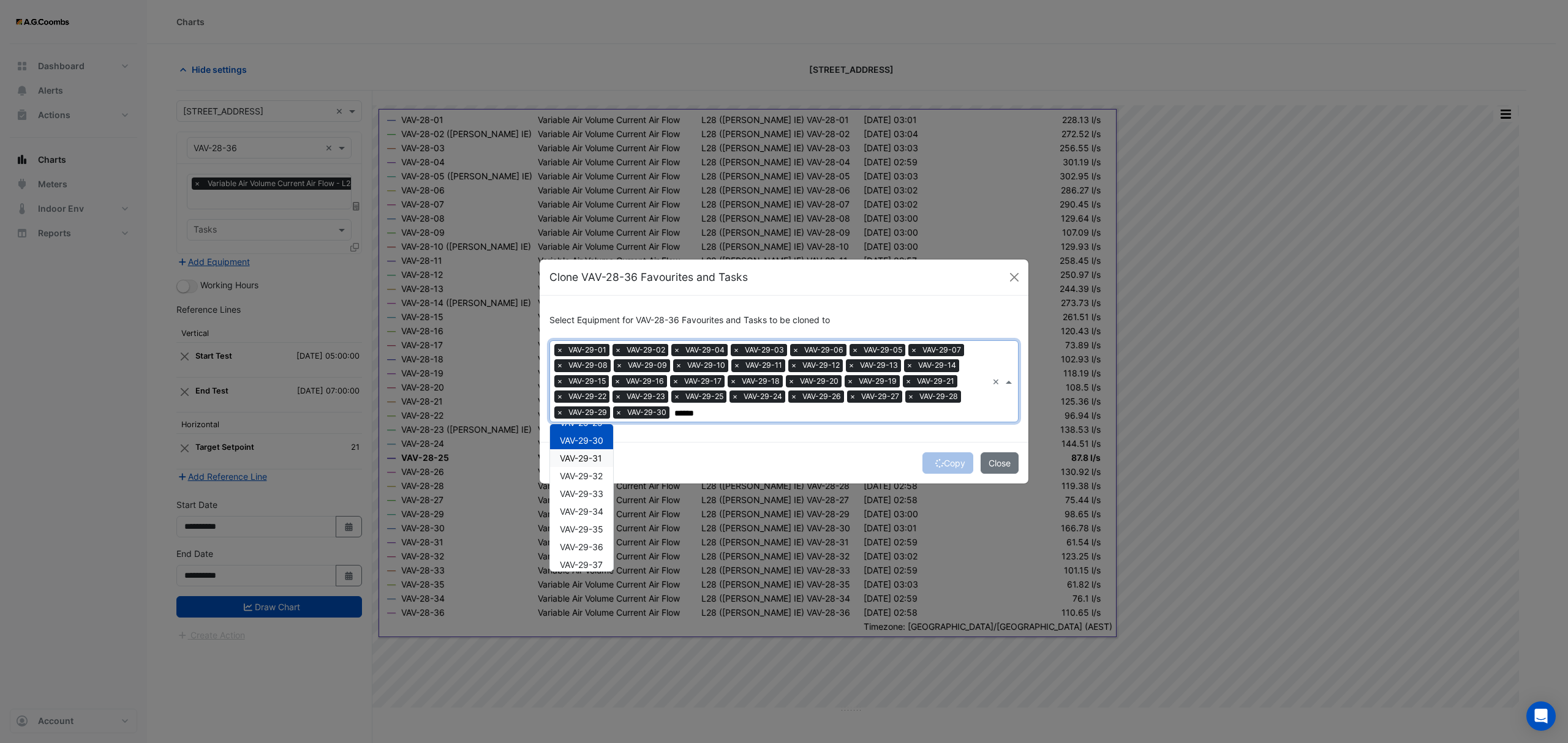
click at [589, 454] on span "VAV-29-31" at bounding box center [580, 458] width 42 height 10
click at [596, 485] on div "VAV-29-33" at bounding box center [581, 493] width 63 height 18
drag, startPoint x: 582, startPoint y: 468, endPoint x: 594, endPoint y: 489, distance: 24.2
click at [582, 467] on div "VAV-29-32" at bounding box center [581, 476] width 63 height 18
click at [593, 503] on div "VAV-29-34" at bounding box center [581, 511] width 63 height 18
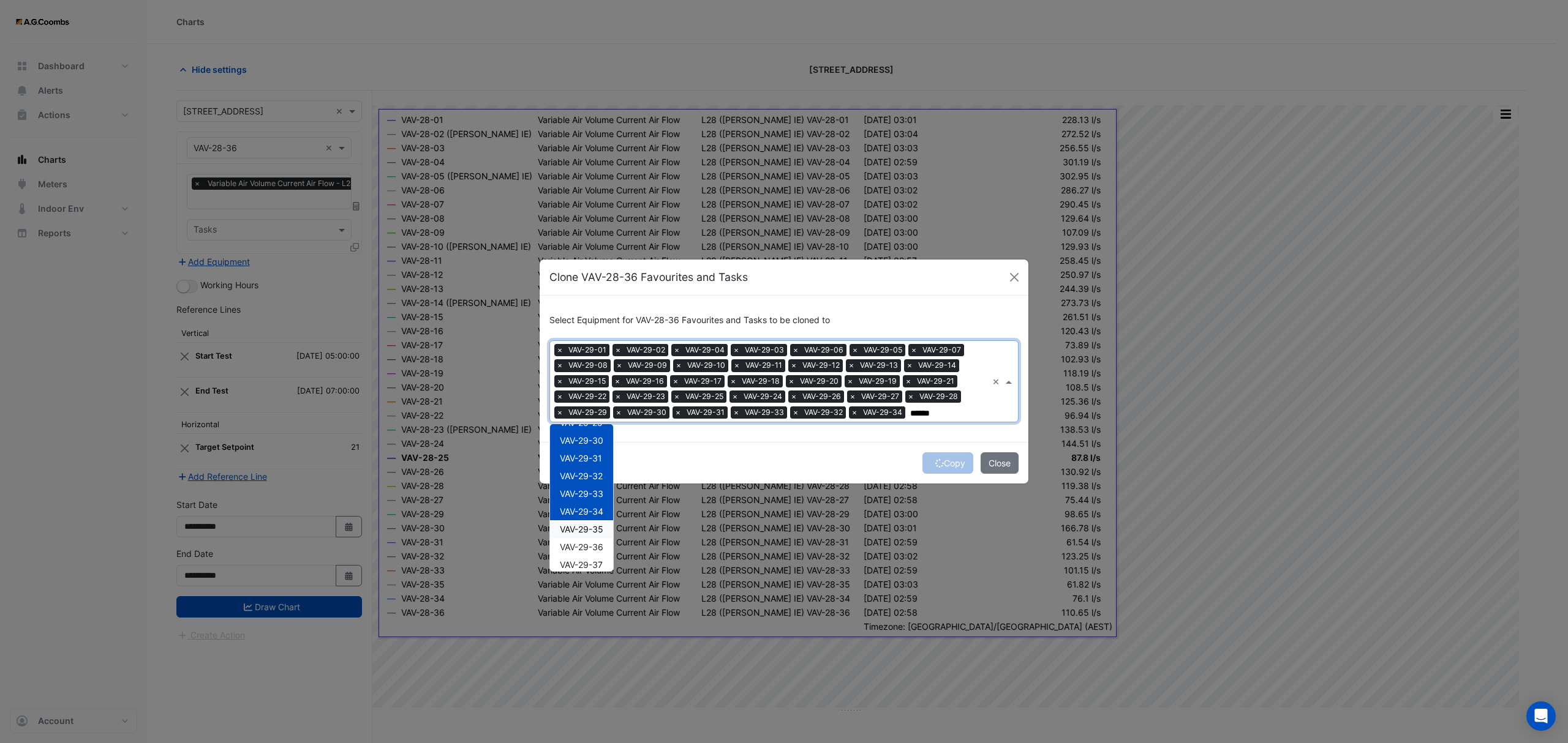
click at [603, 530] on span "VAV-29-35" at bounding box center [581, 529] width 44 height 10
click at [601, 548] on span "VAV-29-36" at bounding box center [581, 546] width 44 height 10
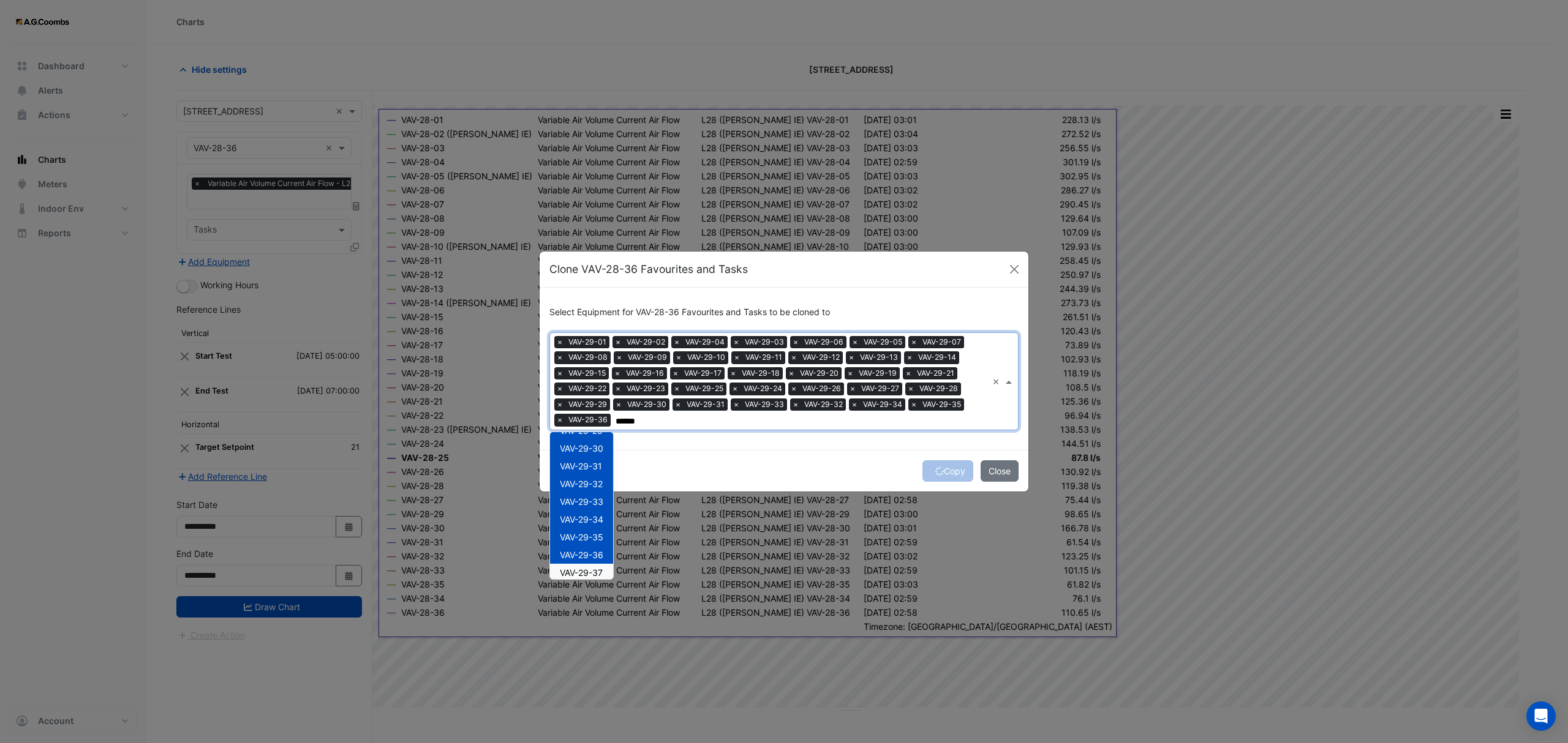
click at [606, 572] on div "VAV-29-37" at bounding box center [581, 572] width 63 height 18
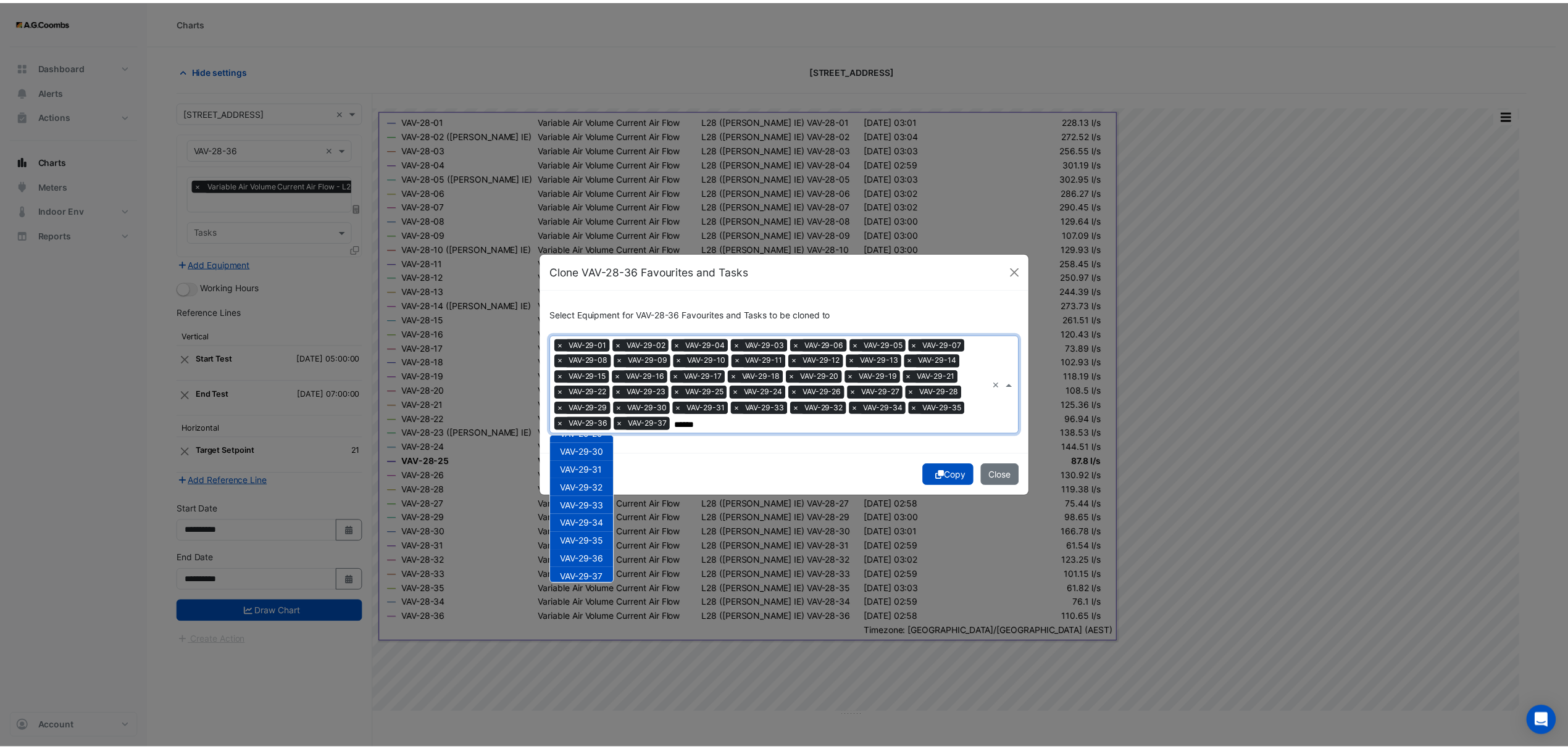
scroll to position [523, 0]
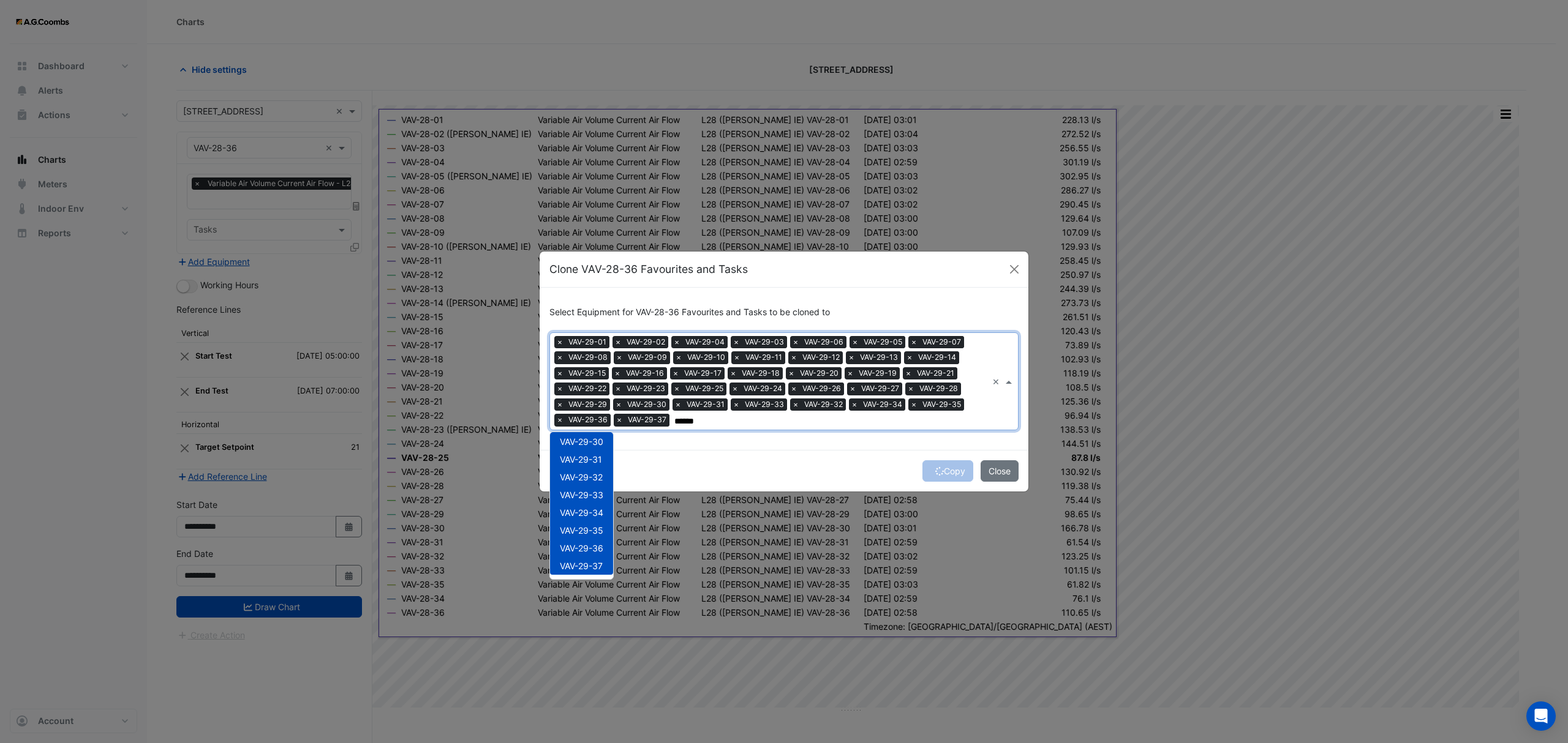
type input "******"
click at [936, 478] on div "Copy Close" at bounding box center [783, 471] width 489 height 42
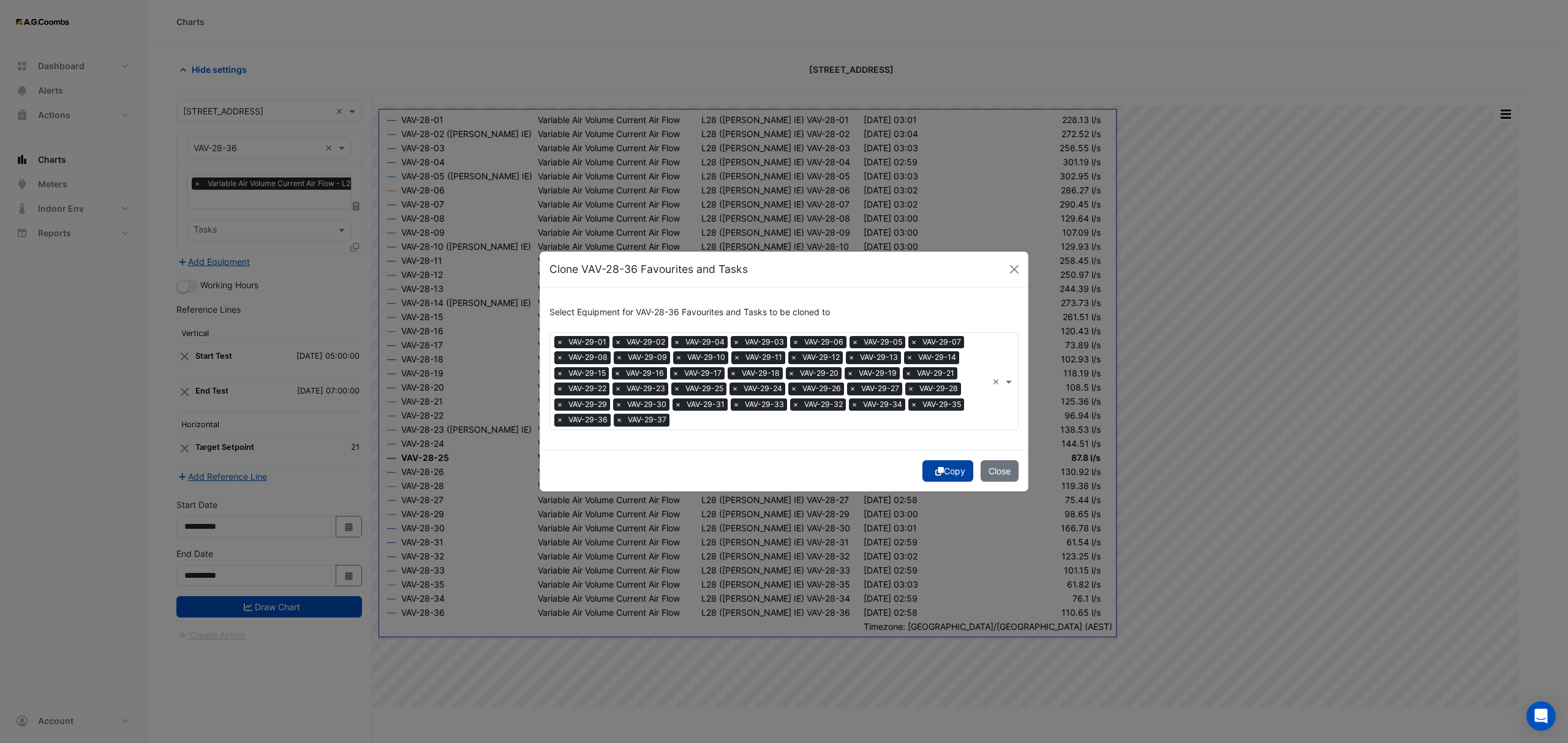
click at [951, 473] on button "Copy" at bounding box center [948, 471] width 51 height 22
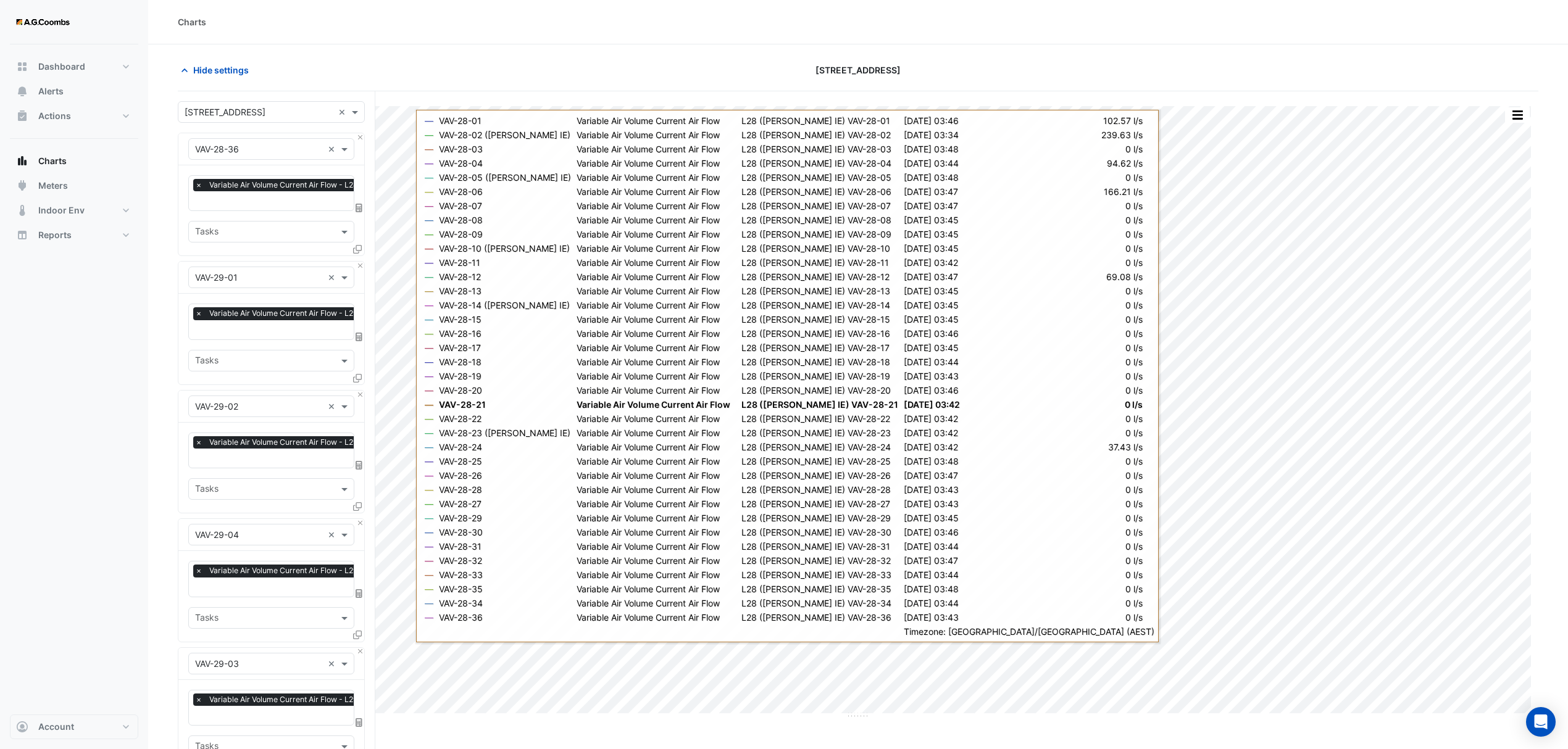
click at [361, 133] on div "Equipment × VAV-28-36 × Favourites × Variable Air Volume Current Air Flow - L28…" at bounding box center [271, 194] width 187 height 123
click at [359, 141] on button "Close" at bounding box center [360, 137] width 8 height 8
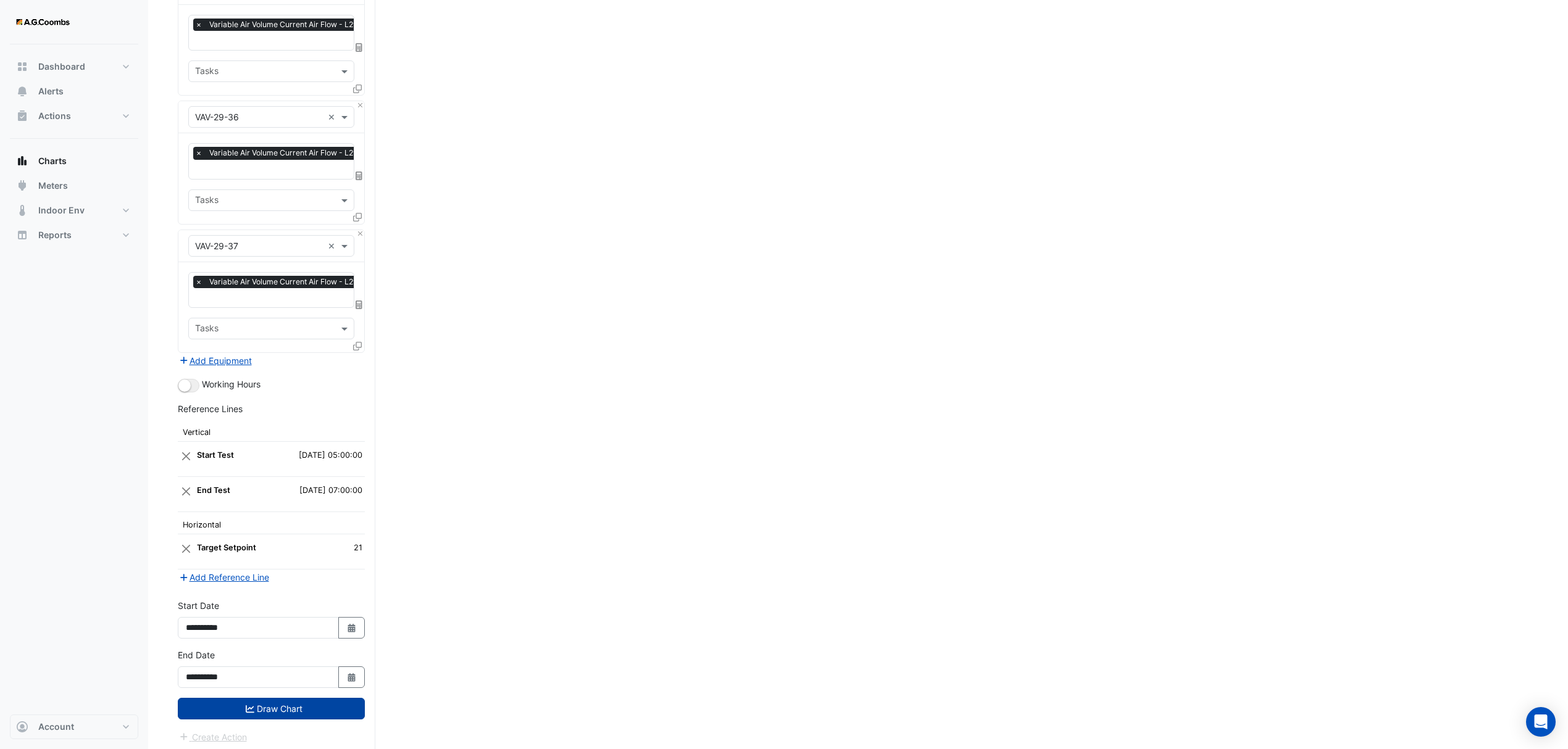
click at [324, 699] on button "Draw Chart" at bounding box center [271, 708] width 187 height 22
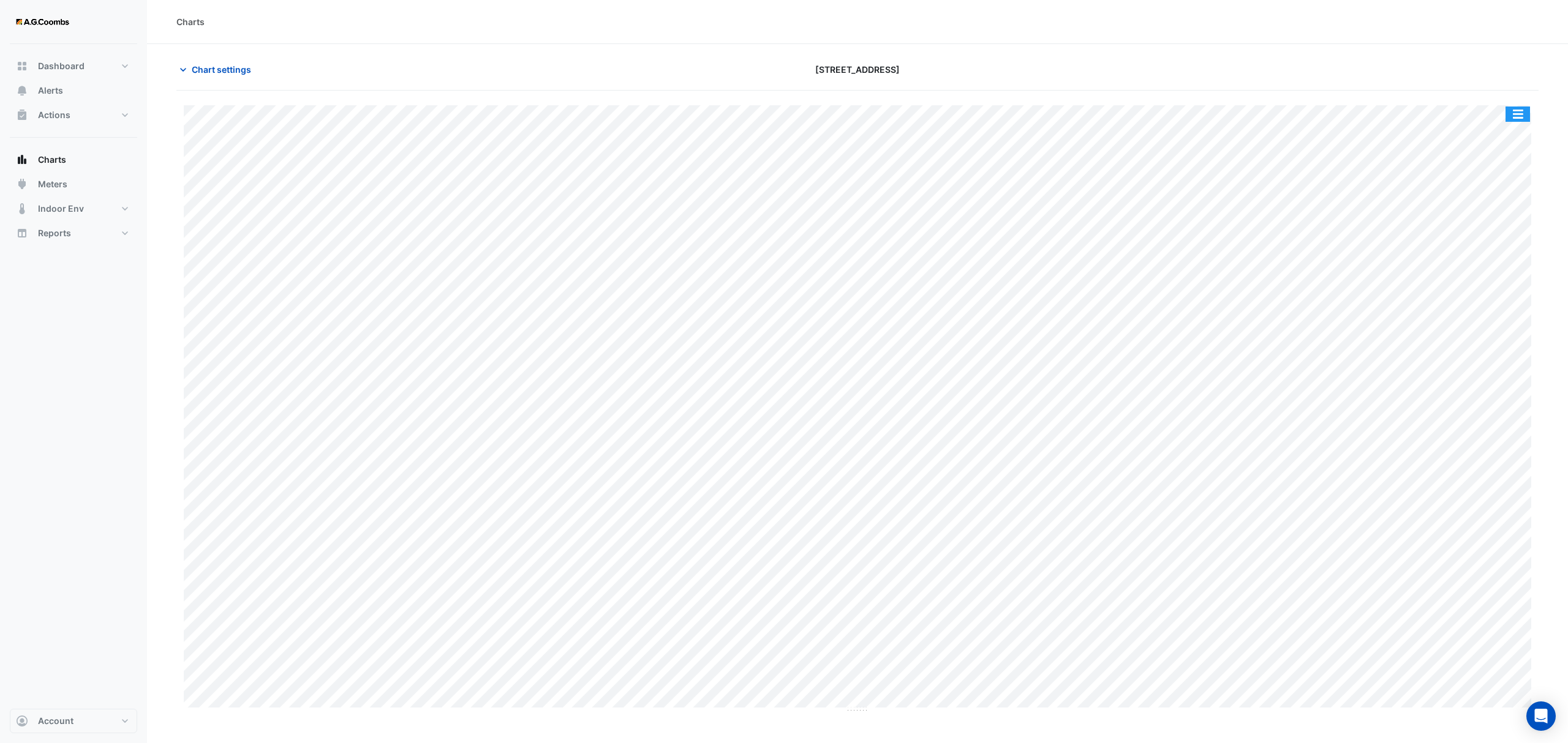
click at [1524, 118] on button "button" at bounding box center [1518, 114] width 25 height 15
click at [1510, 199] on div "Save as JPEG" at bounding box center [1494, 200] width 74 height 21
drag, startPoint x: 204, startPoint y: 68, endPoint x: 315, endPoint y: 138, distance: 131.2
click at [204, 68] on span "Chart settings" at bounding box center [221, 69] width 60 height 13
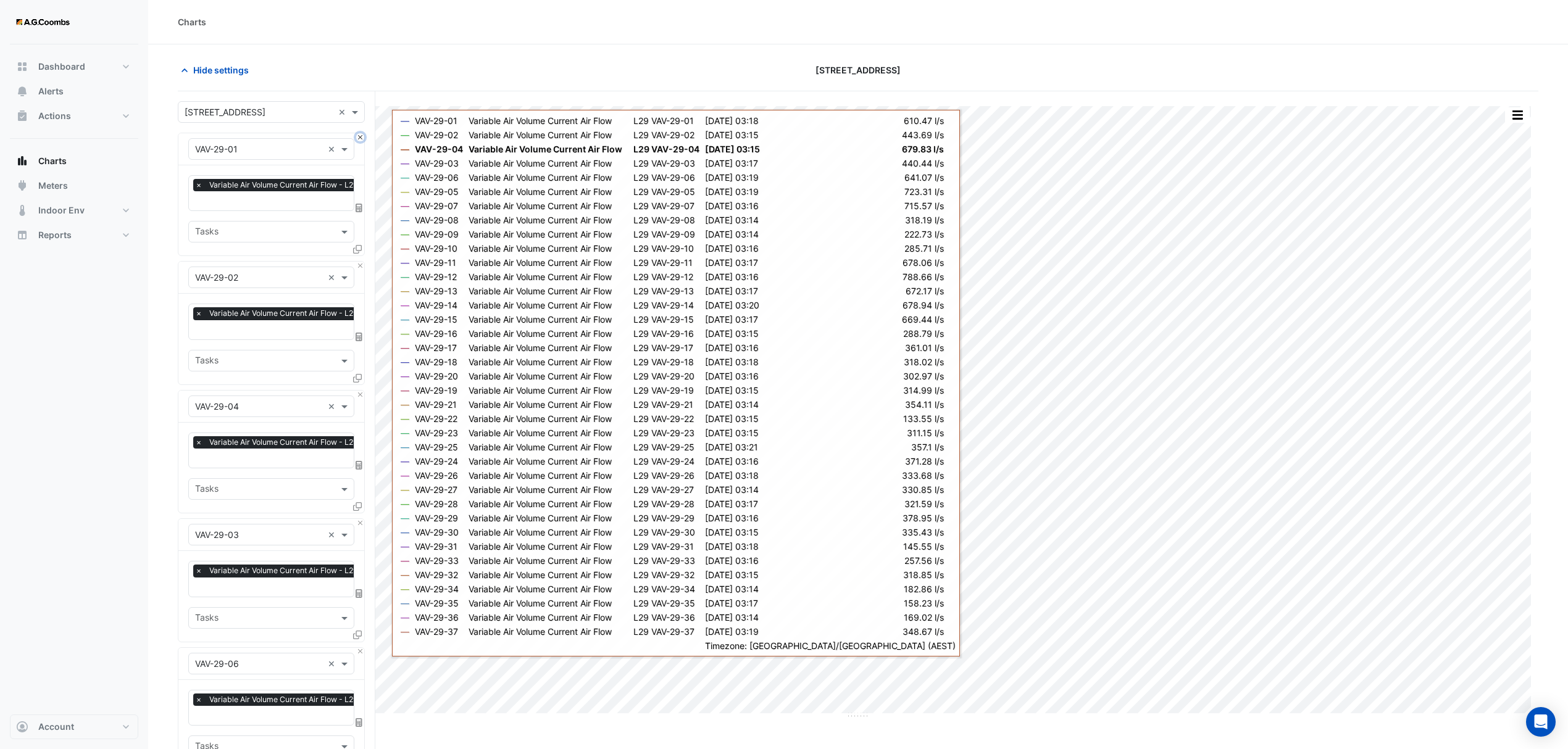
click at [361, 141] on button "Close" at bounding box center [360, 137] width 8 height 8
click at [361, 261] on button "Close" at bounding box center [360, 265] width 8 height 8
click at [361, 141] on button "Close" at bounding box center [360, 137] width 8 height 8
click at [361, 261] on button "Close" at bounding box center [360, 265] width 8 height 8
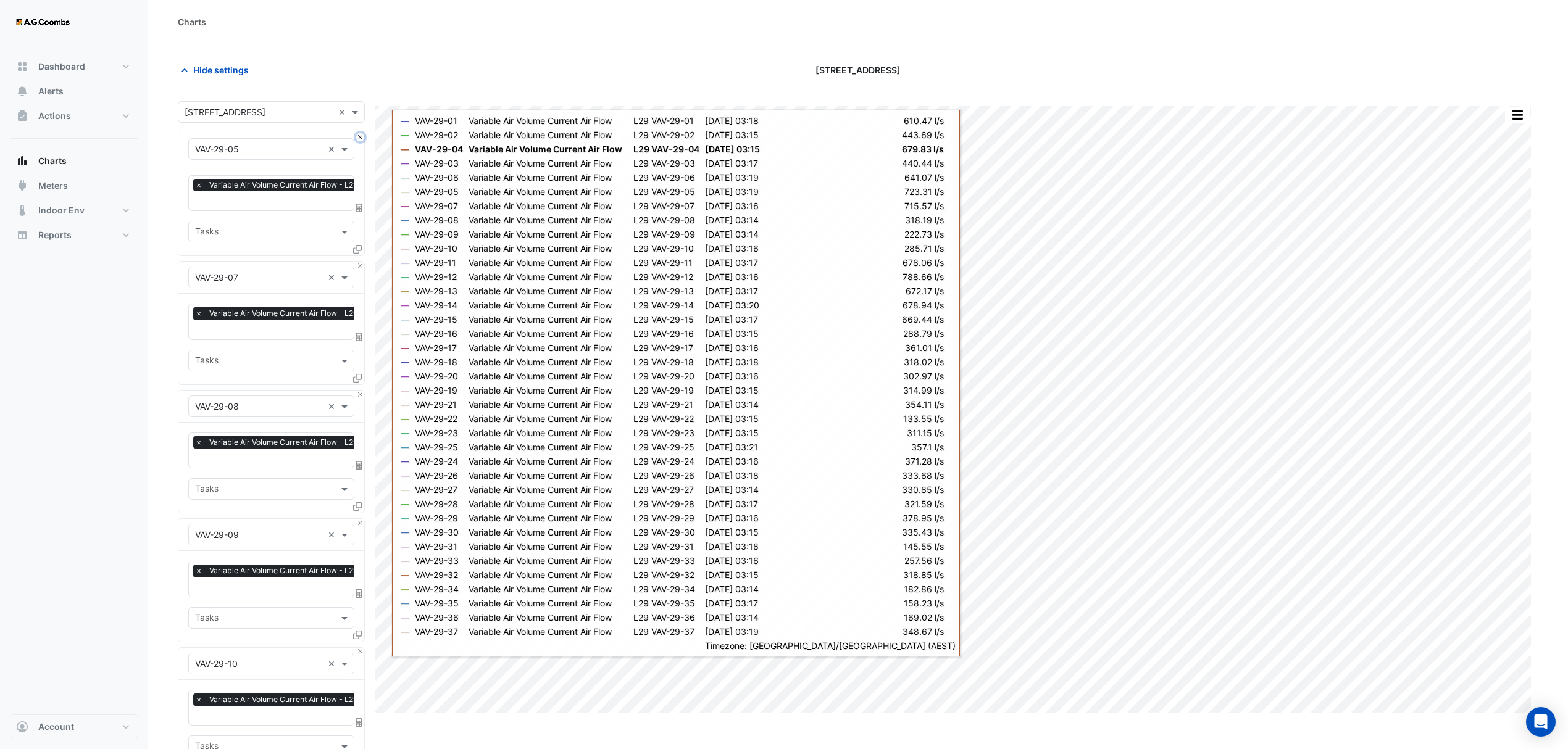
click at [361, 141] on button "Close" at bounding box center [360, 137] width 8 height 8
click at [361, 139] on button "Close" at bounding box center [360, 137] width 8 height 8
click at [361, 261] on button "Close" at bounding box center [360, 265] width 8 height 8
click at [361, 139] on button "Close" at bounding box center [360, 137] width 8 height 8
click at [361, 137] on button "Close" at bounding box center [360, 137] width 8 height 8
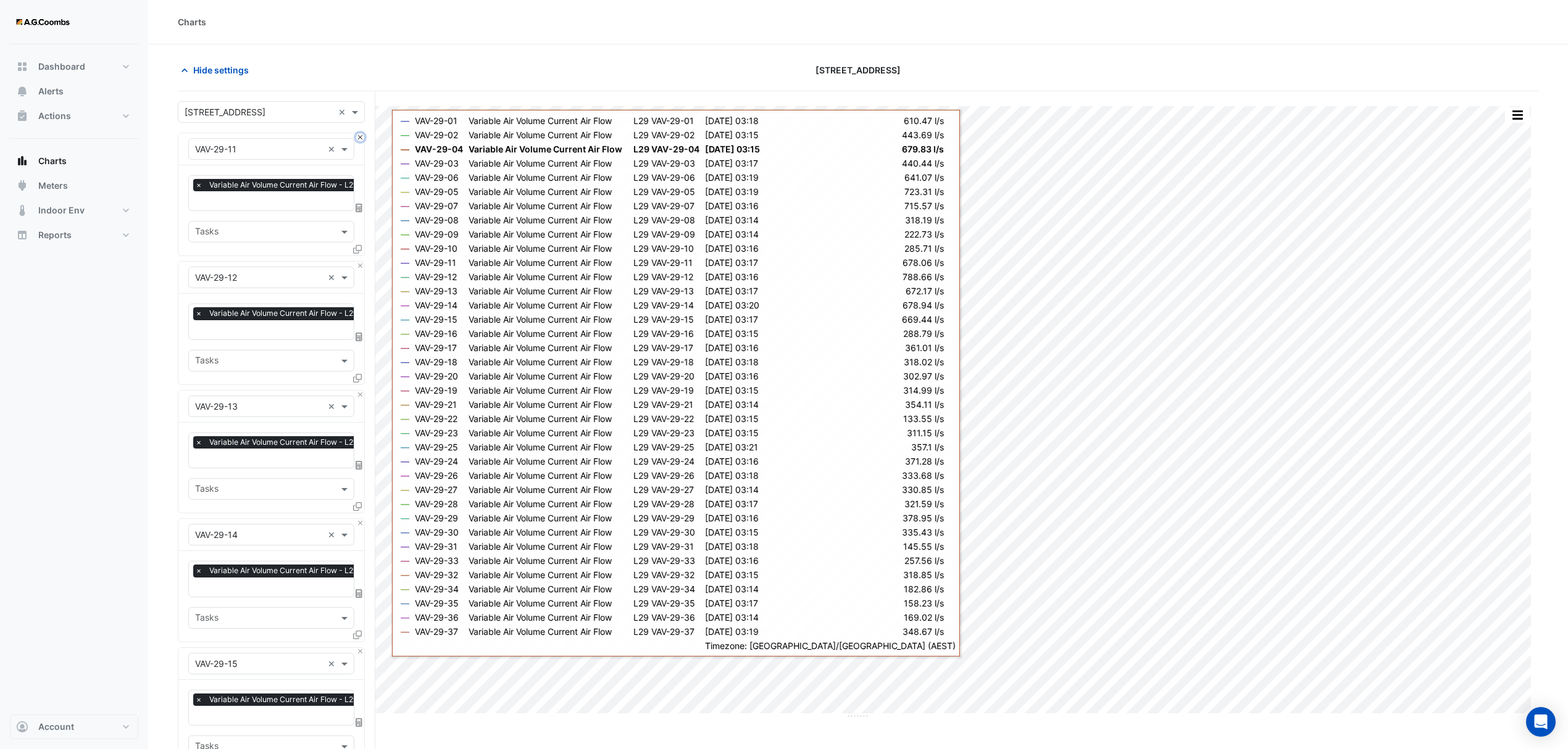
click at [361, 137] on button "Close" at bounding box center [360, 137] width 8 height 8
click at [361, 261] on button "Close" at bounding box center [360, 265] width 8 height 8
click at [361, 137] on button "Close" at bounding box center [360, 137] width 8 height 8
click at [361, 261] on button "Close" at bounding box center [360, 265] width 8 height 8
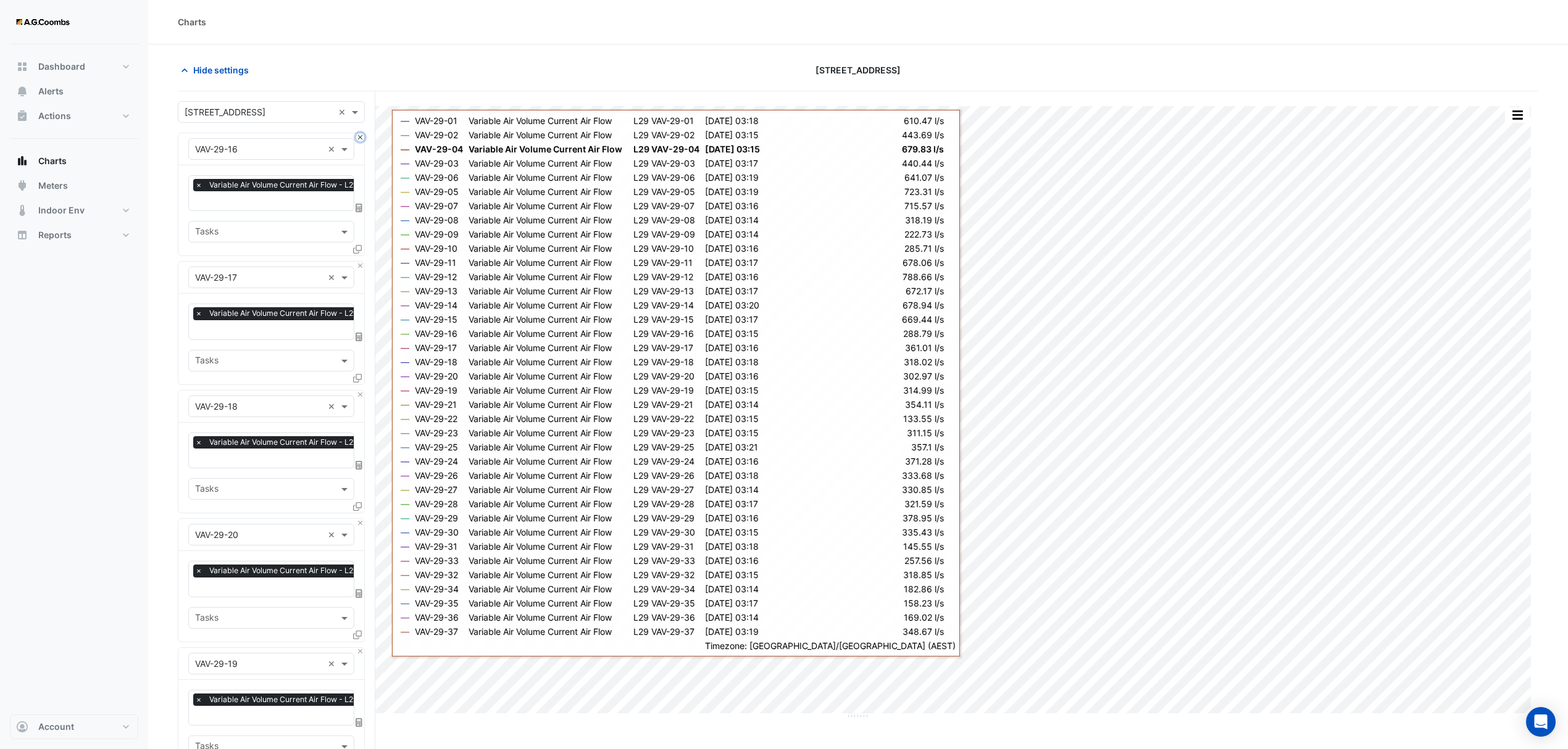
click at [361, 137] on button "Close" at bounding box center [360, 137] width 8 height 8
click at [361, 261] on button "Close" at bounding box center [360, 265] width 8 height 8
click at [361, 137] on button "Close" at bounding box center [360, 137] width 8 height 8
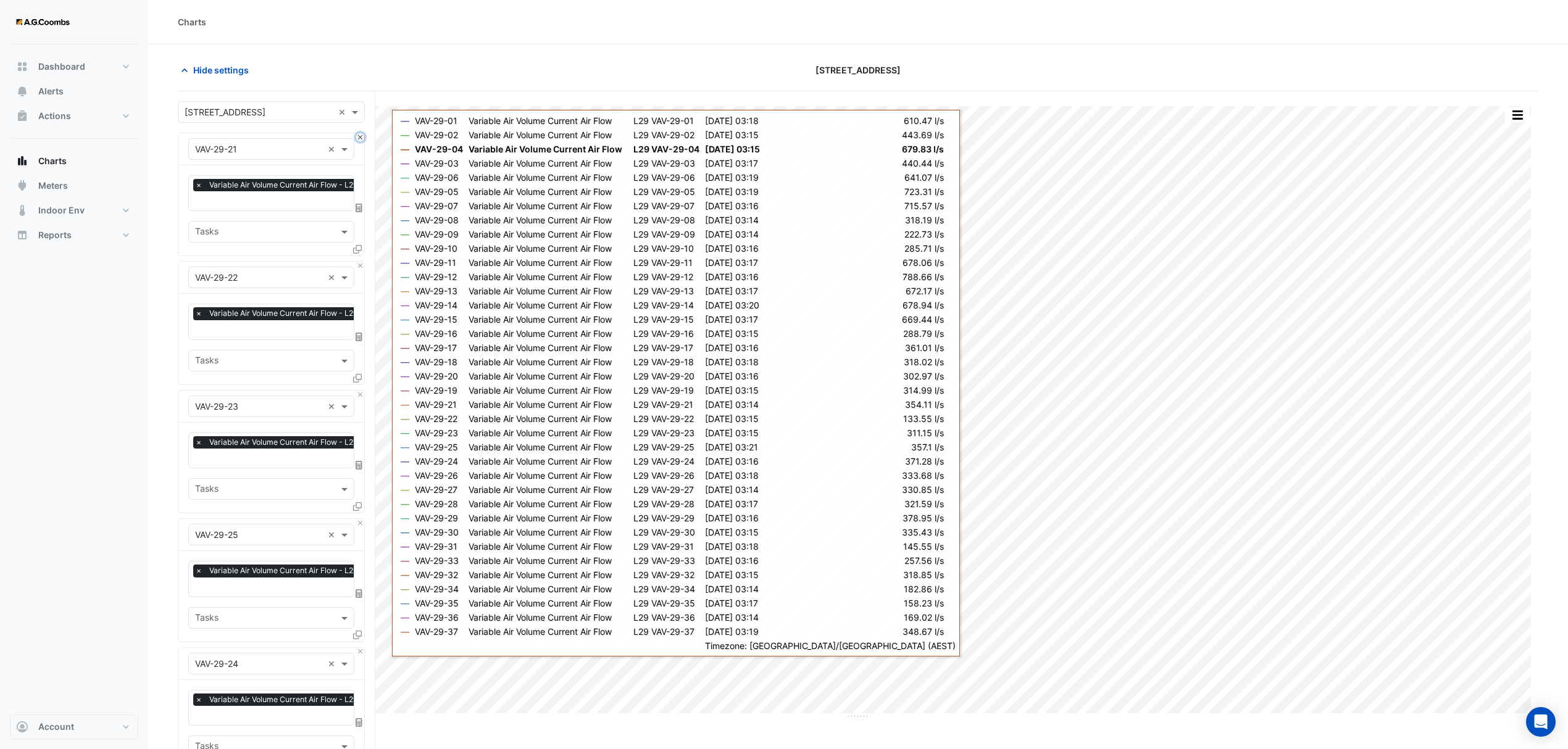
click at [361, 137] on button "Close" at bounding box center [360, 137] width 8 height 8
click at [361, 261] on button "Close" at bounding box center [360, 265] width 8 height 8
click at [361, 137] on button "Close" at bounding box center [360, 137] width 8 height 8
click at [361, 261] on button "Close" at bounding box center [360, 265] width 8 height 8
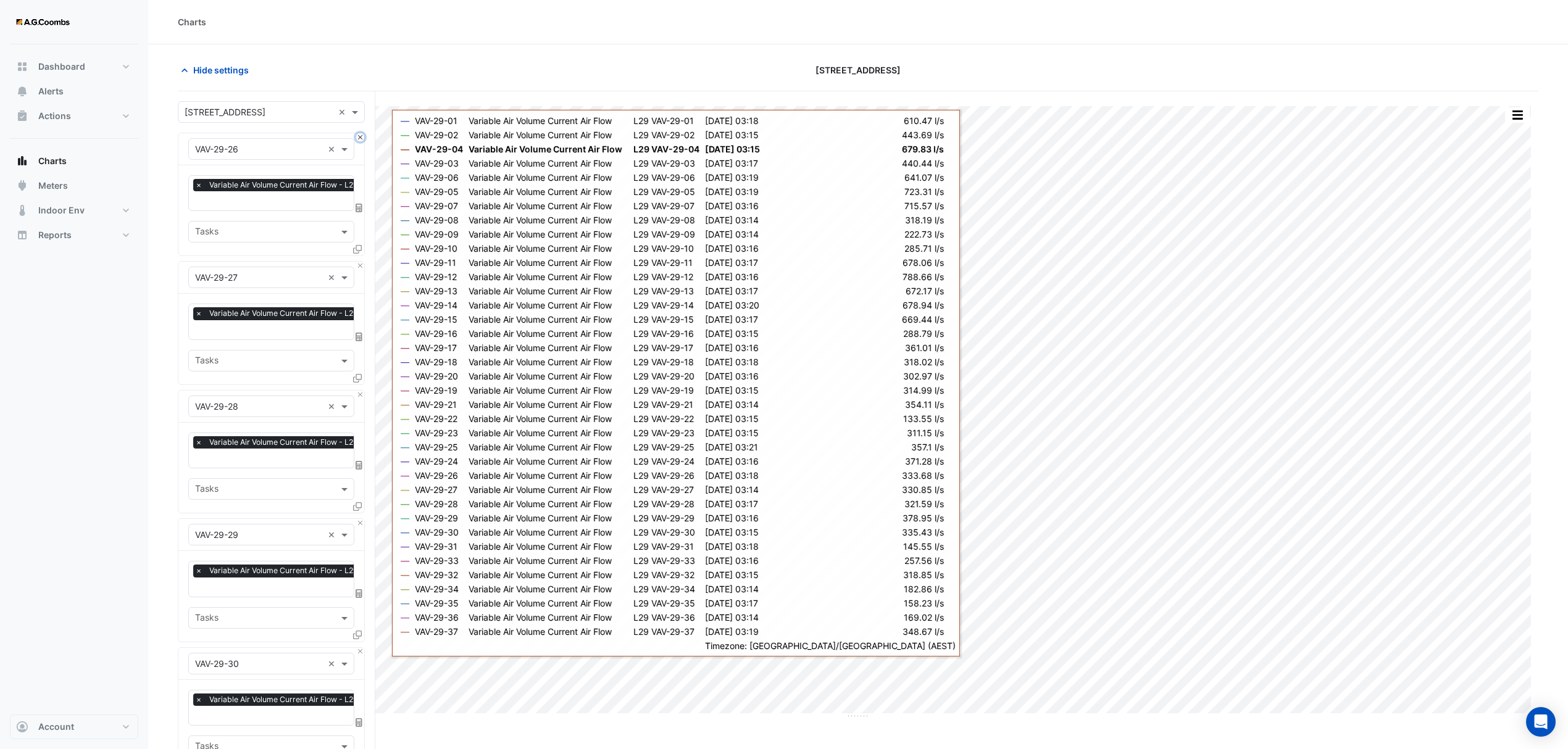
click at [361, 137] on button "Close" at bounding box center [360, 137] width 8 height 8
click at [361, 261] on button "Close" at bounding box center [360, 265] width 8 height 8
click at [361, 137] on button "Close" at bounding box center [360, 137] width 8 height 8
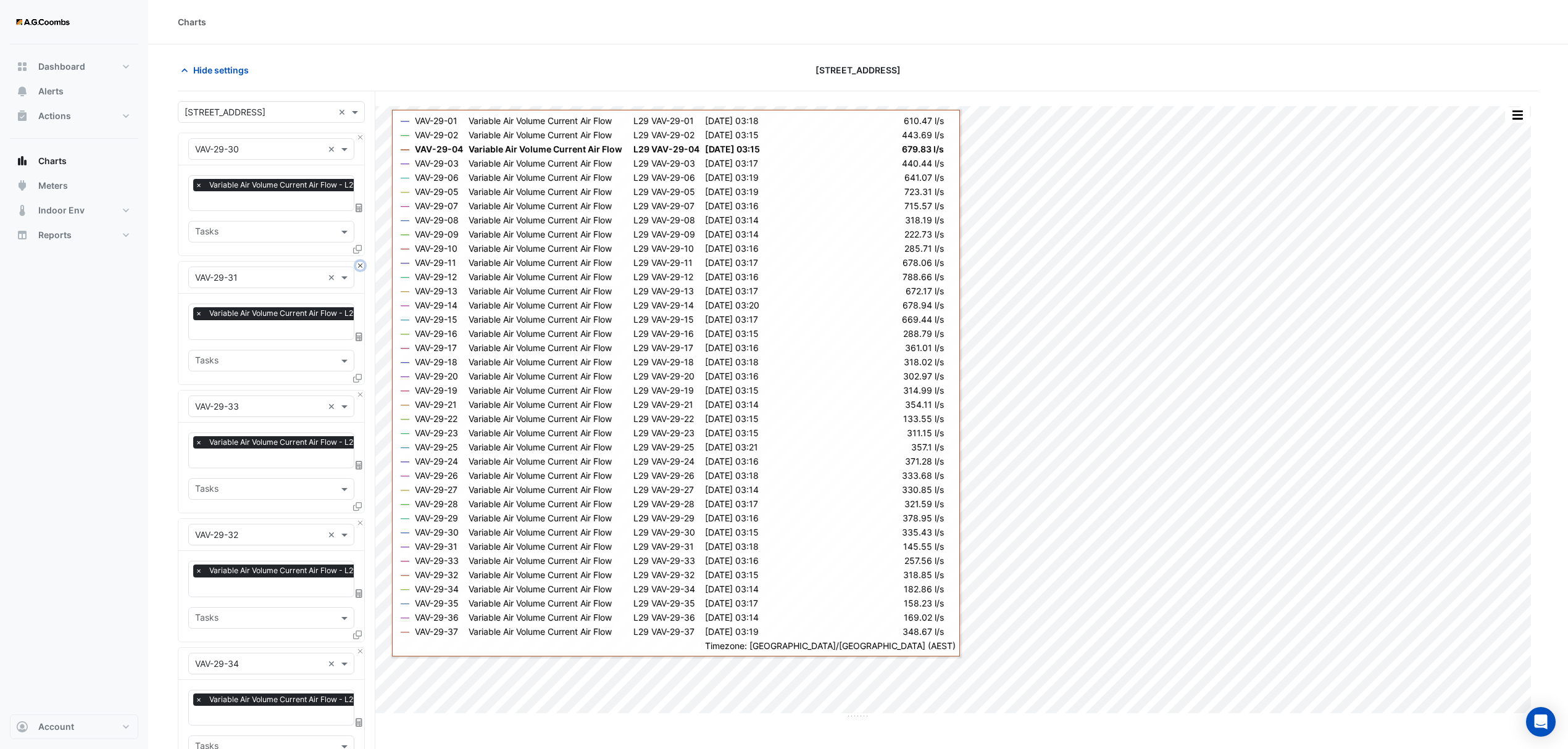
click at [361, 261] on button "Close" at bounding box center [360, 265] width 8 height 8
click at [361, 137] on button "Close" at bounding box center [360, 137] width 8 height 8
click at [361, 261] on button "Close" at bounding box center [360, 265] width 8 height 8
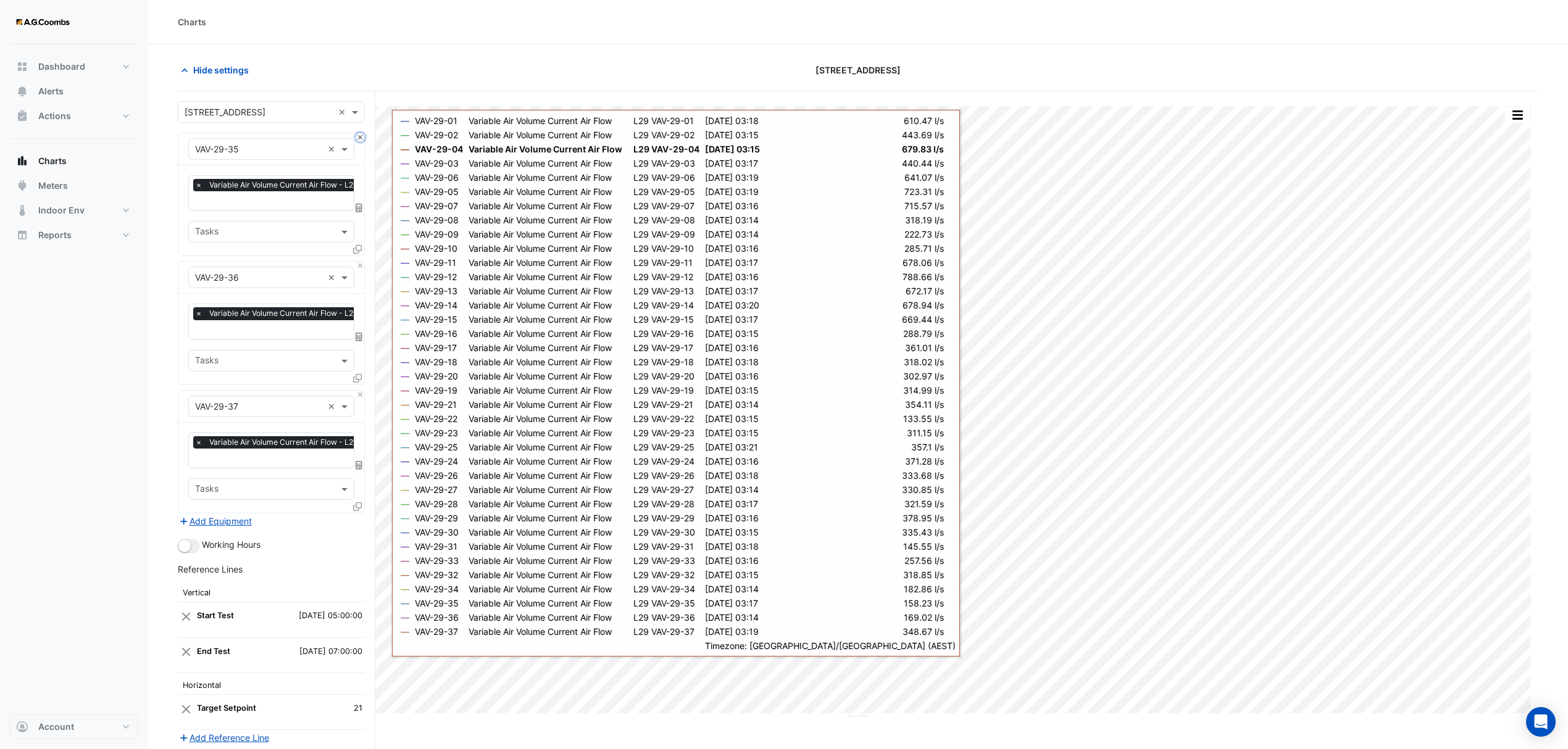
click at [361, 137] on button "Close" at bounding box center [360, 137] width 8 height 8
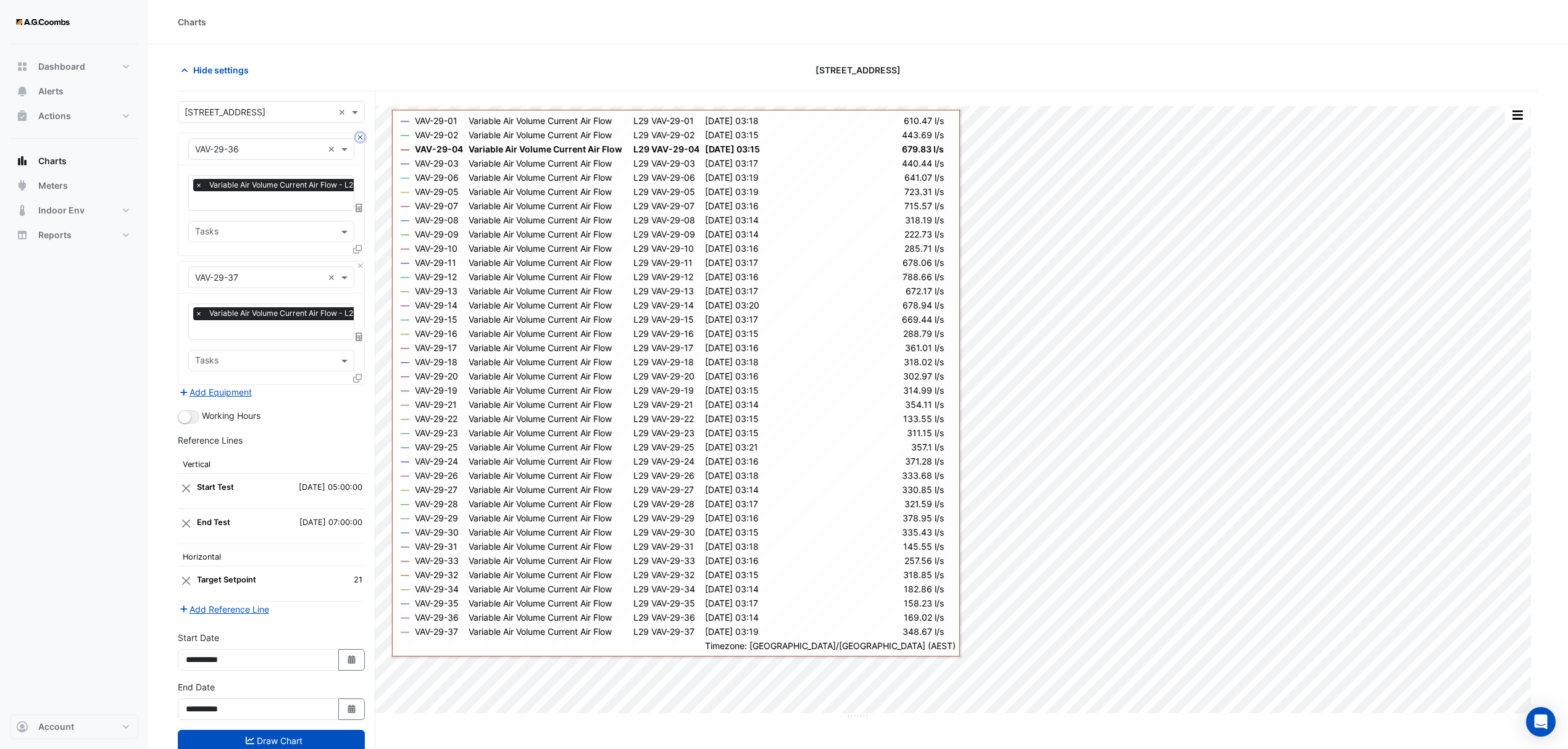
click at [361, 137] on button "Close" at bounding box center [360, 137] width 8 height 8
click at [361, 261] on div "Equipment × VAV-29-37 ×" at bounding box center [271, 278] width 186 height 32
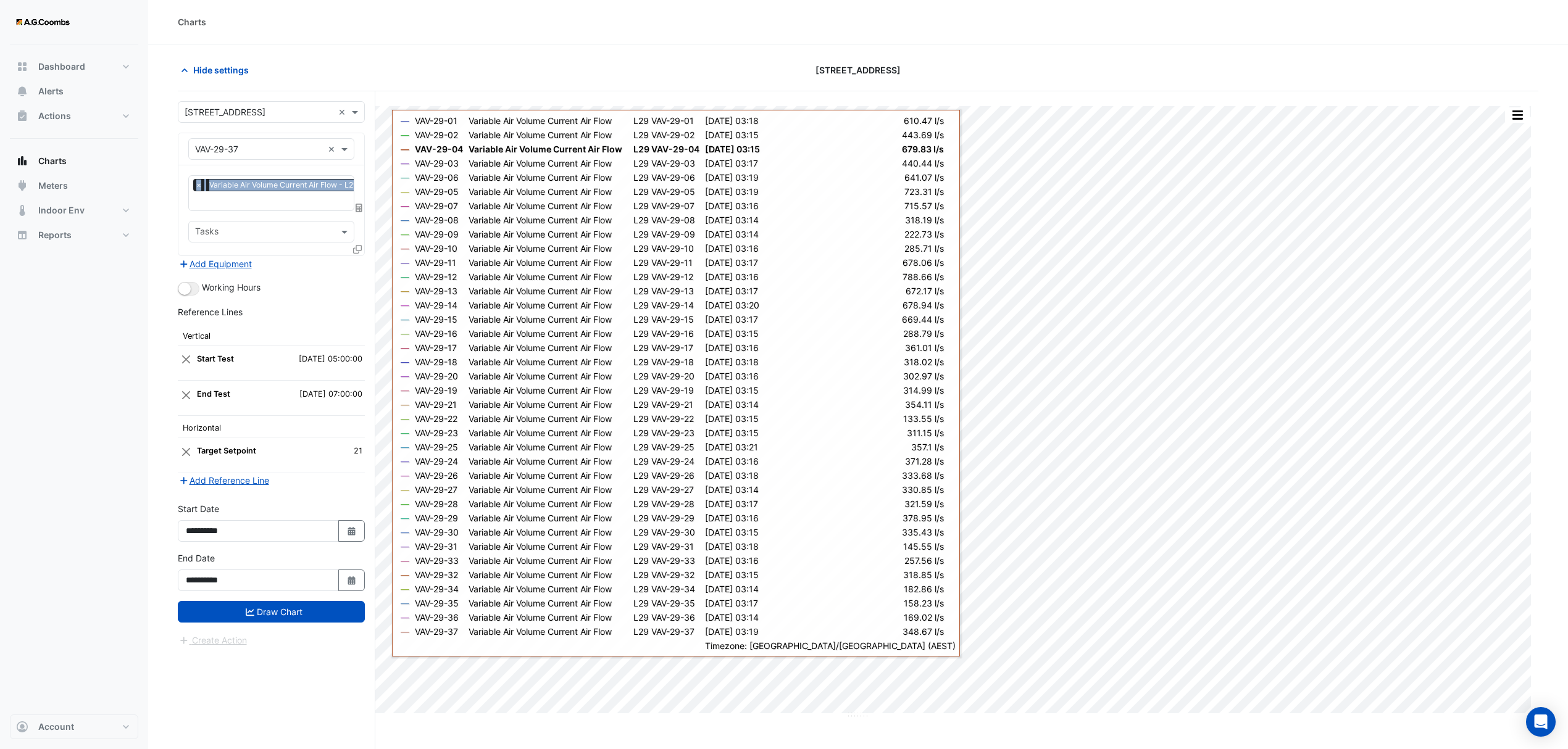
click at [361, 137] on div "Equipment × VAV-29-37 ×" at bounding box center [271, 149] width 186 height 32
click at [358, 247] on icon at bounding box center [358, 249] width 9 height 9
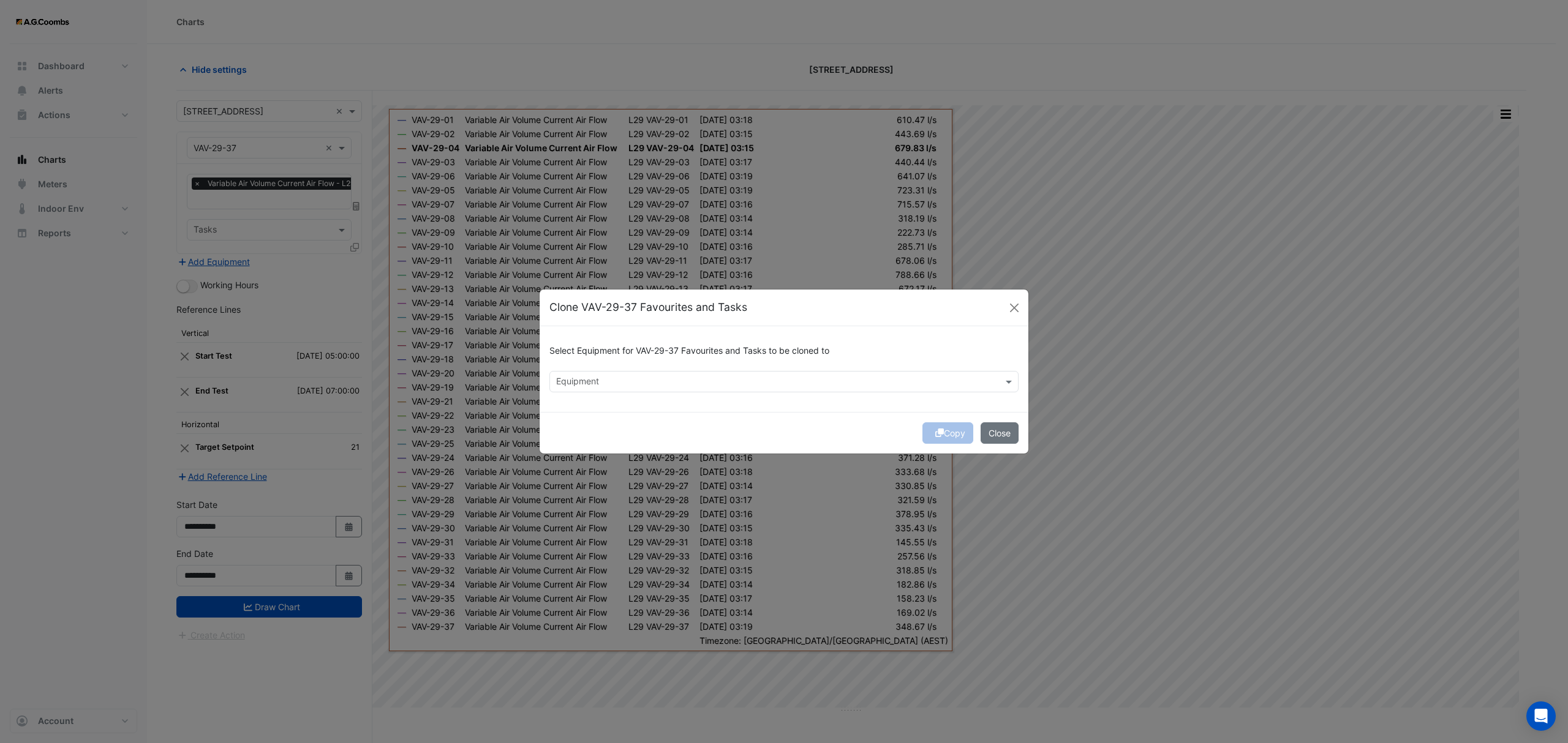
click at [577, 375] on div "Equipment" at bounding box center [576, 383] width 45 height 16
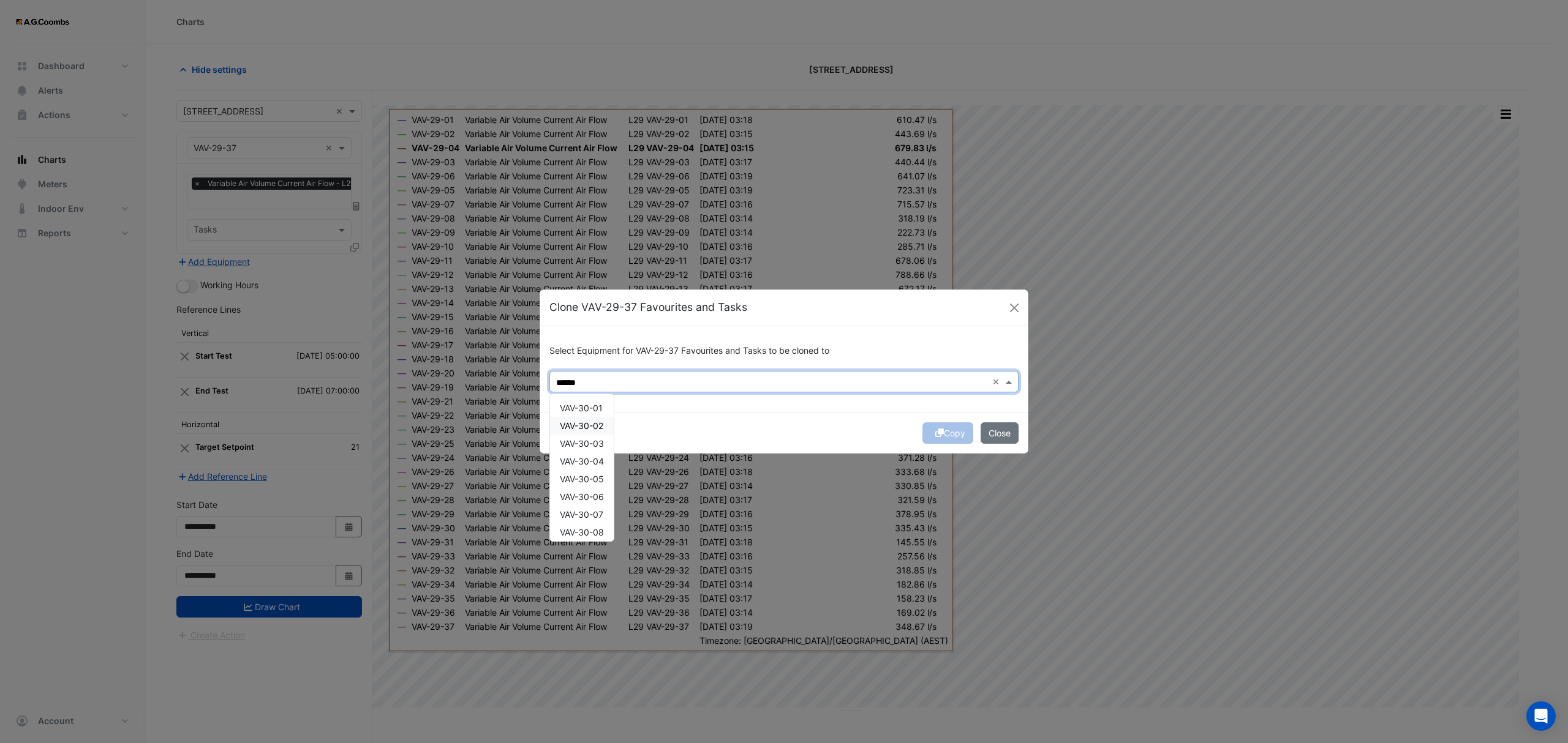
click at [584, 412] on div "VAV-30-01" at bounding box center [582, 407] width 64 height 18
click at [584, 419] on div "VAV-30-02" at bounding box center [582, 425] width 64 height 18
click at [584, 438] on span "VAV-30-03" at bounding box center [582, 443] width 44 height 10
click at [584, 458] on span "VAV-30-04" at bounding box center [582, 461] width 44 height 10
click at [588, 485] on div "VAV-30-05" at bounding box center [582, 479] width 64 height 18
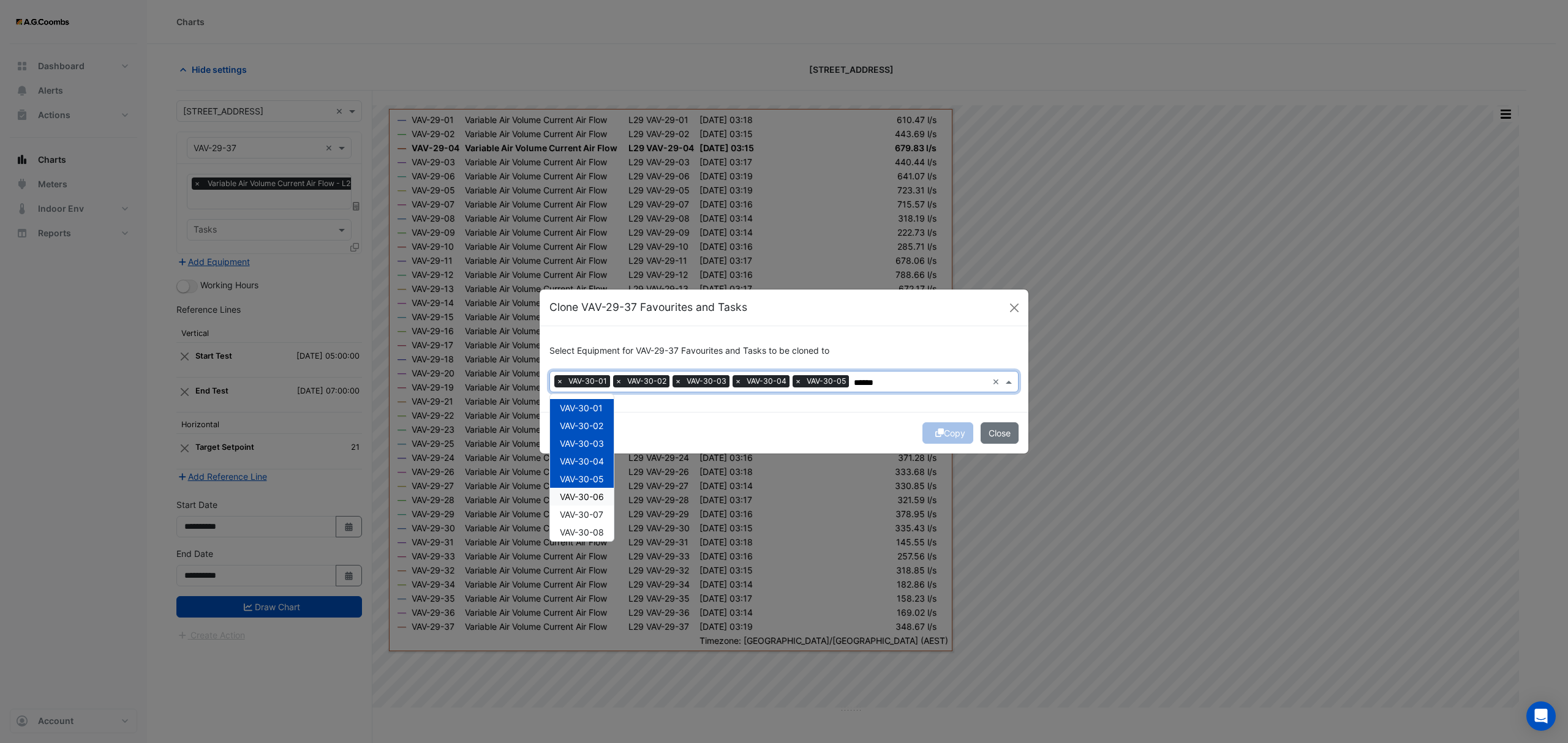
click at [574, 498] on span "VAV-30-06" at bounding box center [582, 497] width 44 height 10
click at [588, 515] on span "VAV-30-07" at bounding box center [581, 514] width 44 height 10
click at [596, 530] on span "VAV-30-08" at bounding box center [582, 532] width 44 height 10
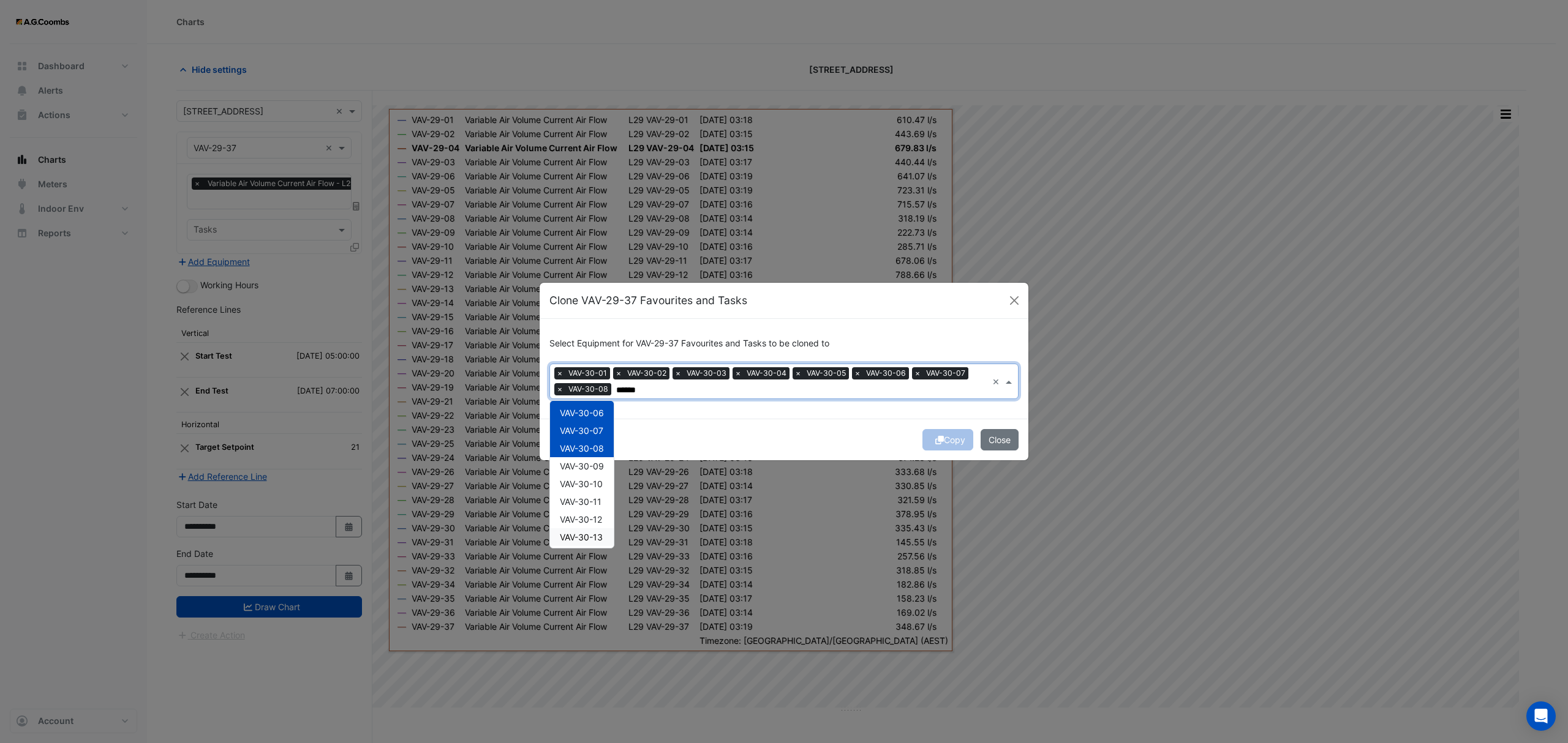
scroll to position [128, 0]
click at [598, 436] on div "VAV-30-09" at bounding box center [582, 428] width 64 height 18
click at [592, 446] on span "VAV-30-10" at bounding box center [581, 446] width 43 height 10
drag, startPoint x: 594, startPoint y: 466, endPoint x: 596, endPoint y: 488, distance: 22.1
click at [593, 466] on span "VAV-30-11" at bounding box center [580, 464] width 42 height 10
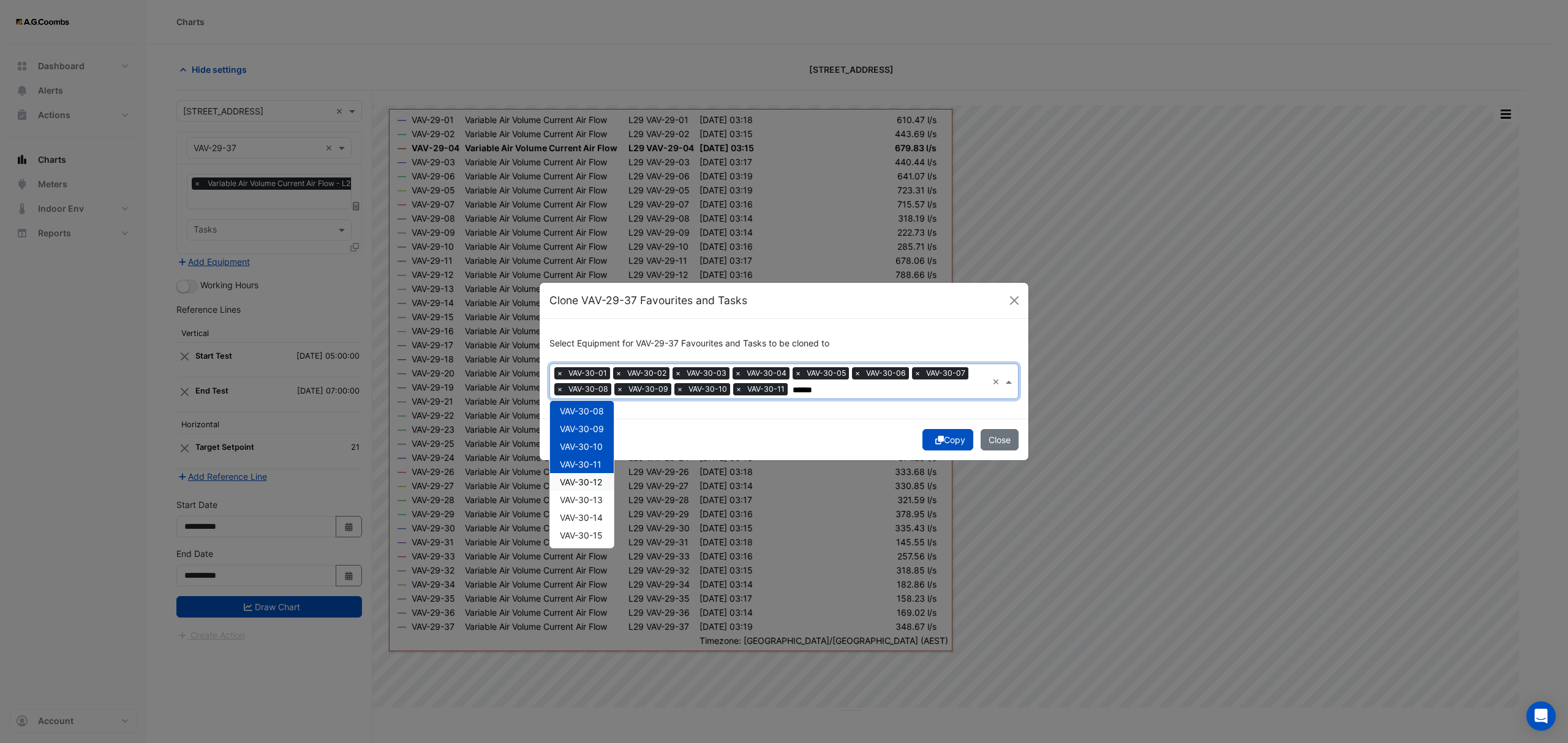
click at [593, 488] on div "VAV-30-12" at bounding box center [582, 482] width 64 height 18
drag, startPoint x: 593, startPoint y: 501, endPoint x: 598, endPoint y: 516, distance: 15.8
click at [592, 501] on span "VAV-30-13" at bounding box center [581, 500] width 43 height 10
click at [593, 517] on span "VAV-30-14" at bounding box center [581, 517] width 43 height 10
click at [586, 539] on span "VAV-30-15" at bounding box center [581, 535] width 43 height 10
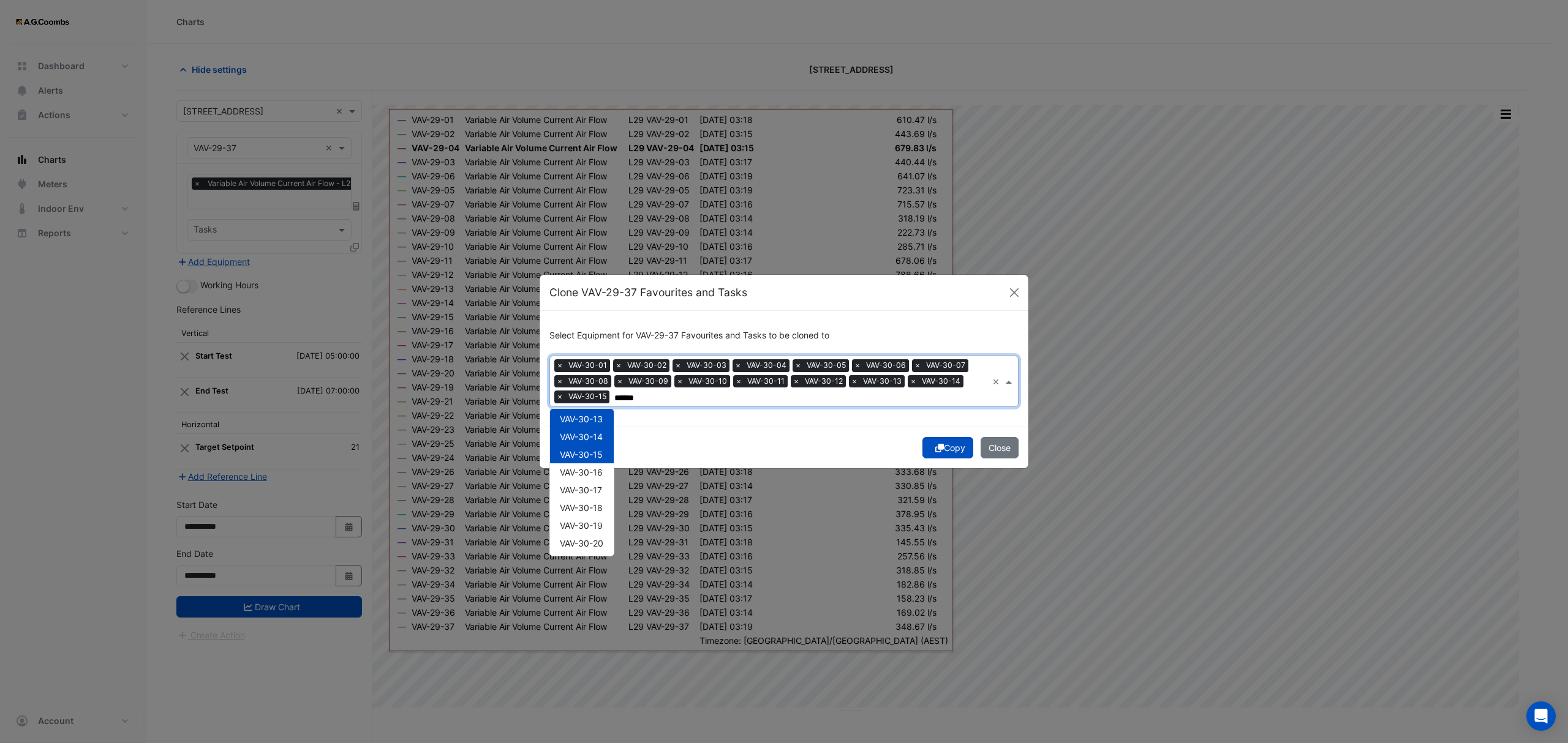
scroll to position [256, 0]
click at [586, 439] on div "VAV-30-16" at bounding box center [582, 433] width 64 height 18
click at [585, 451] on span "VAV-30-17" at bounding box center [580, 450] width 42 height 10
click at [582, 468] on span "VAV-30-18" at bounding box center [581, 468] width 43 height 10
click at [587, 491] on div "VAV-30-19" at bounding box center [582, 486] width 64 height 18
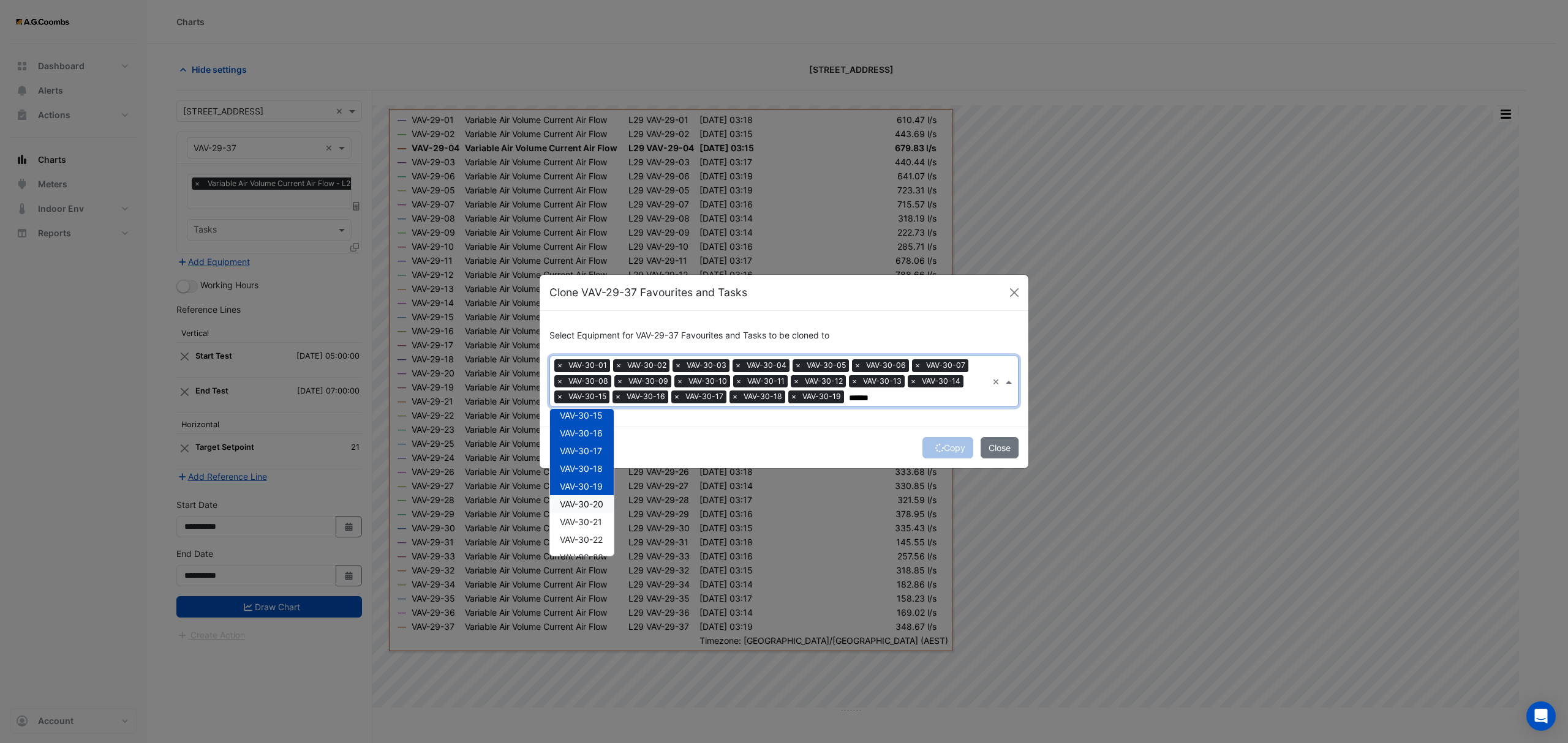
click at [587, 501] on span "VAV-30-20" at bounding box center [581, 504] width 44 height 10
click at [596, 527] on div "VAV-30-21" at bounding box center [582, 522] width 64 height 18
click at [593, 539] on span "VAV-30-22" at bounding box center [581, 540] width 43 height 10
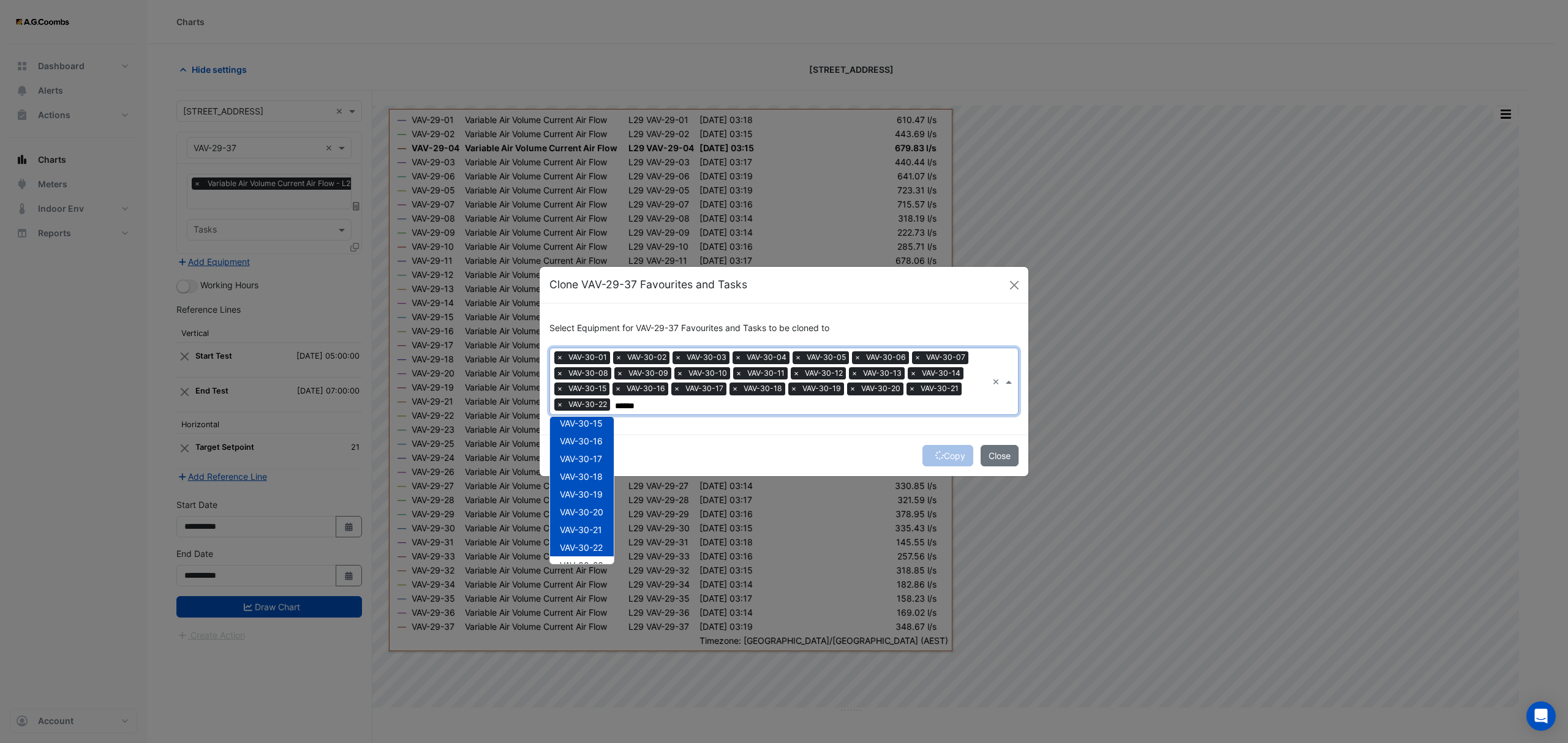
scroll to position [384, 0]
click at [598, 434] on span "VAV-30-23" at bounding box center [581, 436] width 44 height 10
click at [598, 456] on span "VAV-30-24" at bounding box center [581, 454] width 44 height 10
click at [590, 478] on div "VAV-30-25" at bounding box center [582, 472] width 64 height 18
click at [589, 495] on span "VAV-30-26" at bounding box center [581, 490] width 44 height 10
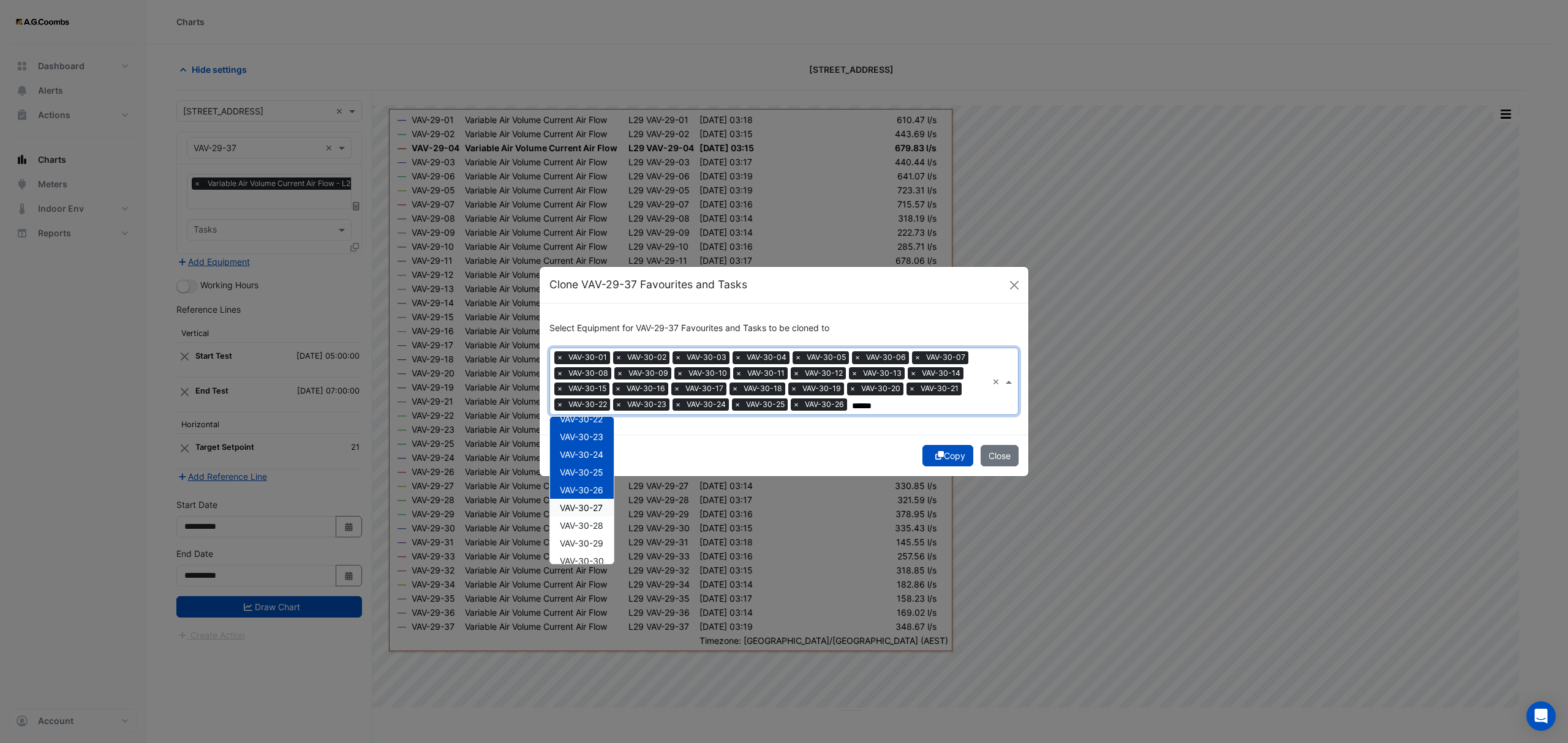
click at [587, 507] on span "VAV-30-27" at bounding box center [581, 508] width 43 height 10
click at [586, 528] on span "VAV-30-28" at bounding box center [581, 525] width 44 height 10
click at [585, 542] on span "VAV-30-29" at bounding box center [581, 543] width 44 height 10
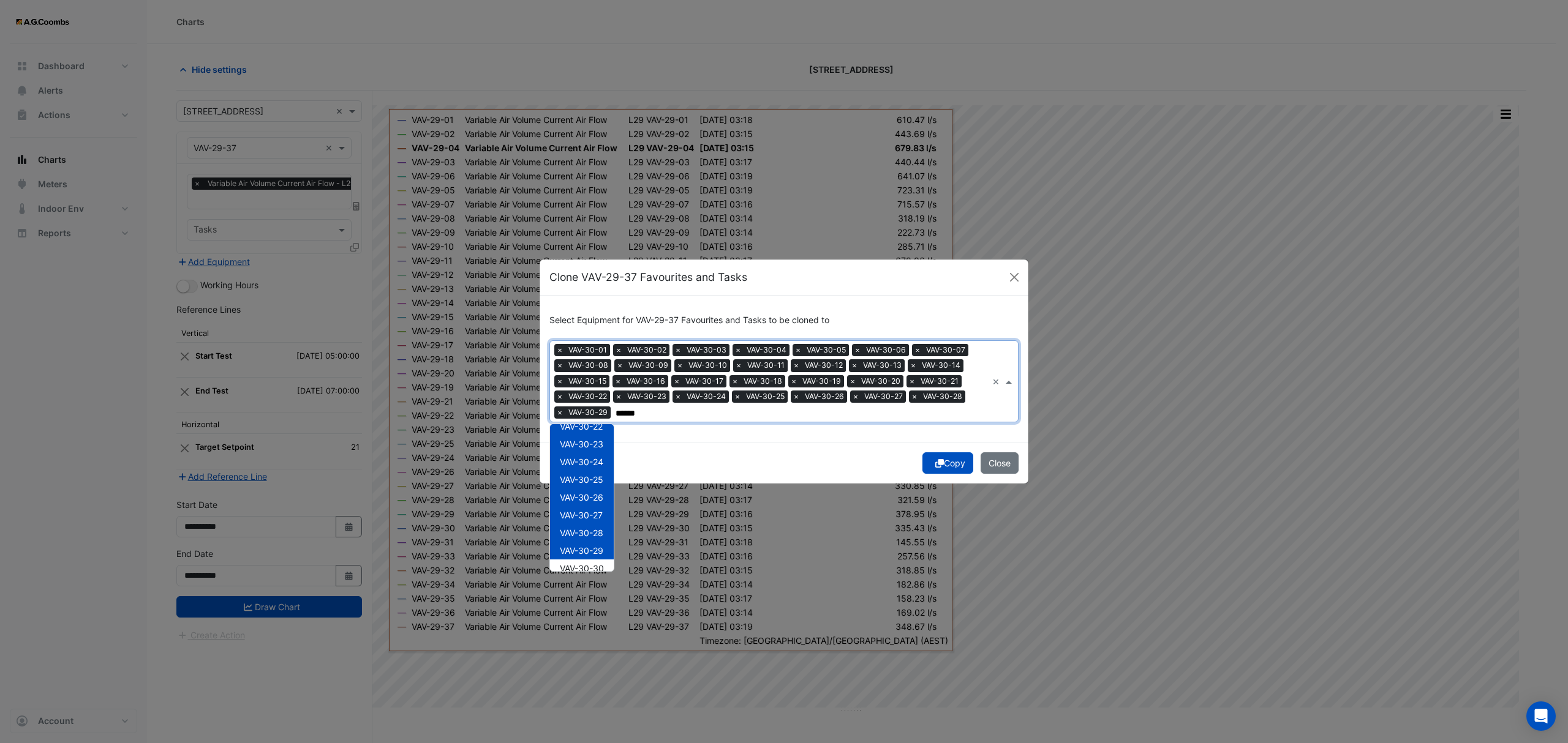
scroll to position [513, 0]
click at [585, 439] on span "VAV-30-30" at bounding box center [582, 440] width 44 height 10
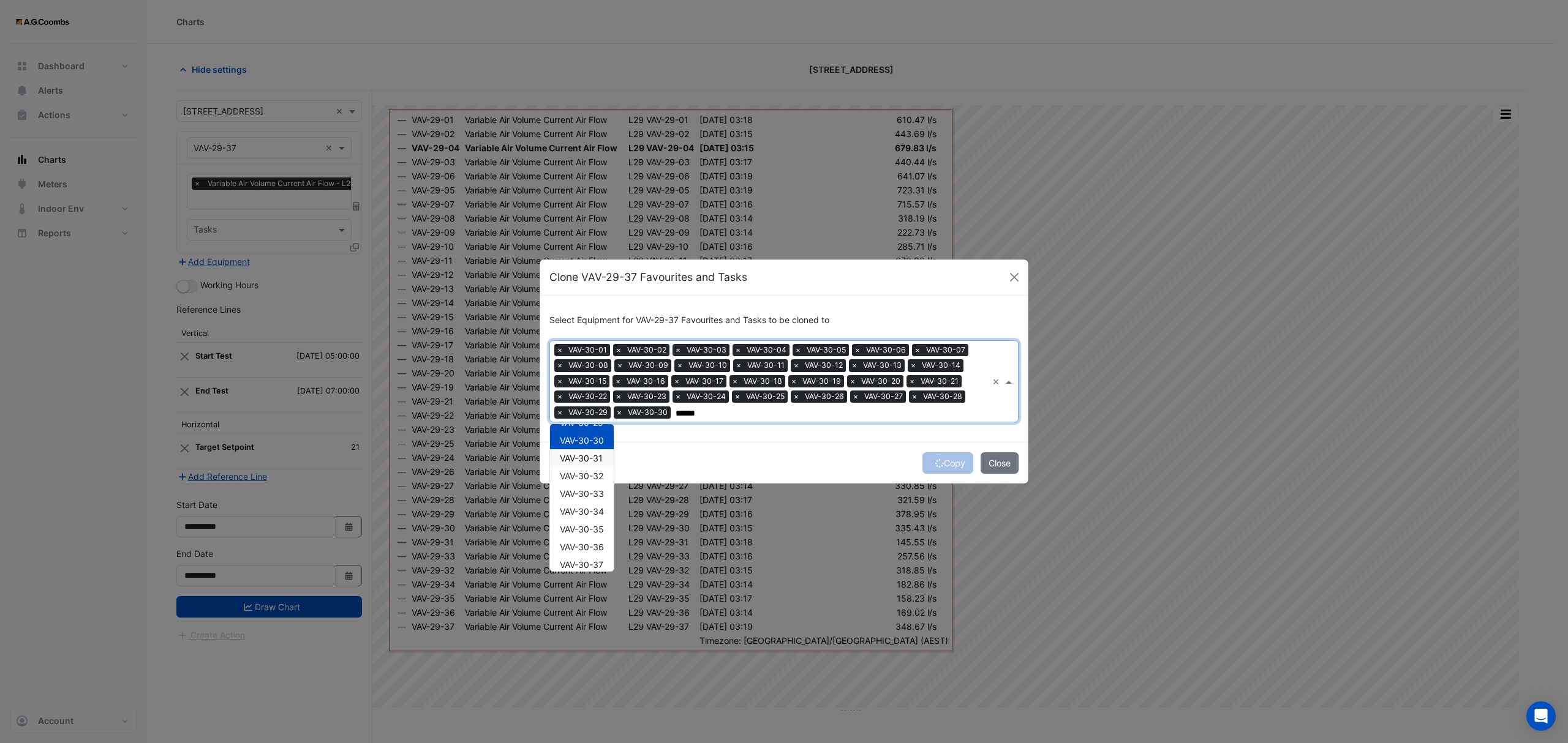
click at [587, 463] on div "VAV-30-31" at bounding box center [582, 458] width 64 height 18
click at [585, 481] on div "VAV-30-32" at bounding box center [582, 476] width 64 height 18
click at [587, 500] on div "VAV-30-33" at bounding box center [582, 493] width 64 height 18
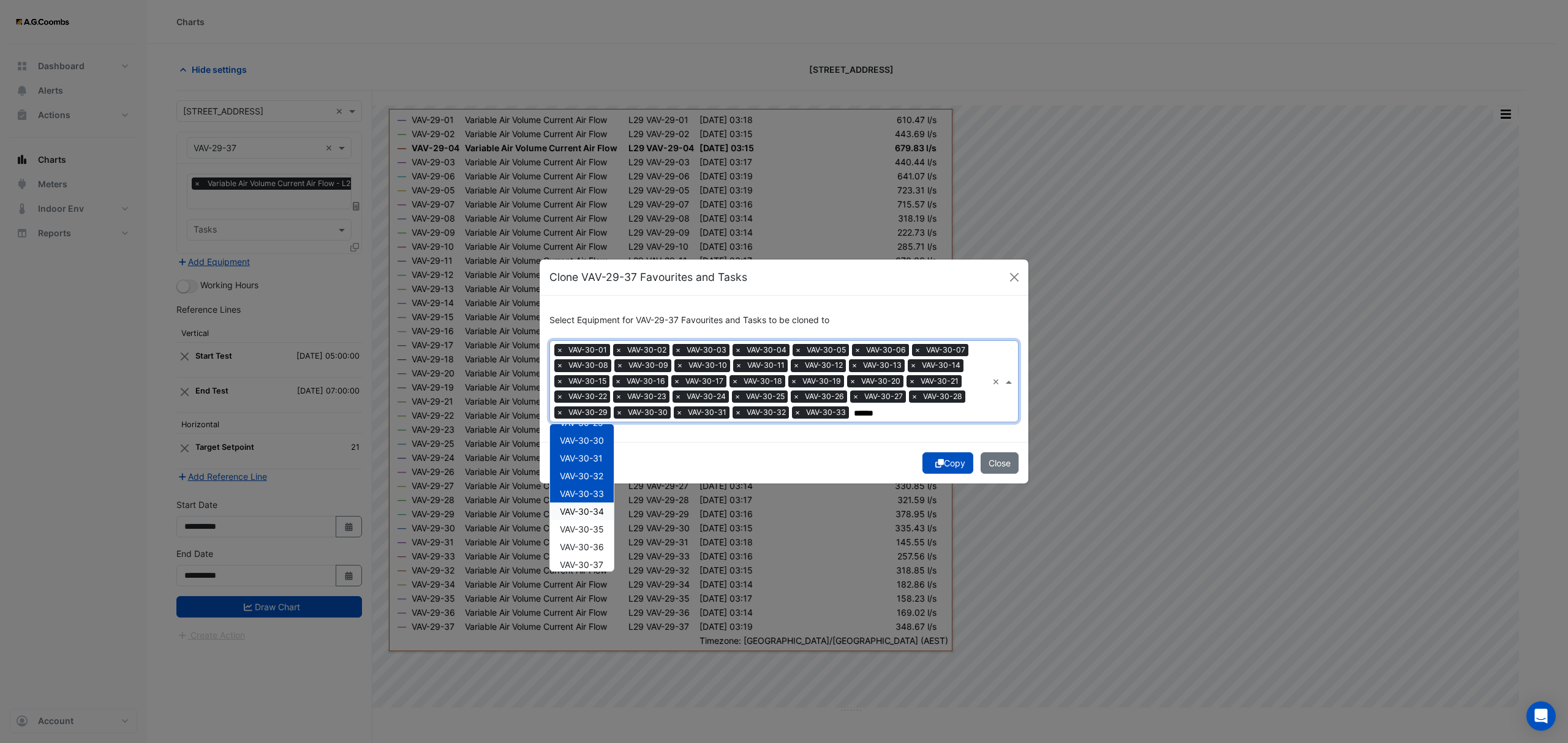
click at [588, 513] on span "VAV-30-34" at bounding box center [582, 511] width 44 height 10
click at [589, 532] on span "VAV-30-35" at bounding box center [582, 529] width 44 height 10
click at [591, 544] on span "VAV-30-36" at bounding box center [582, 546] width 44 height 10
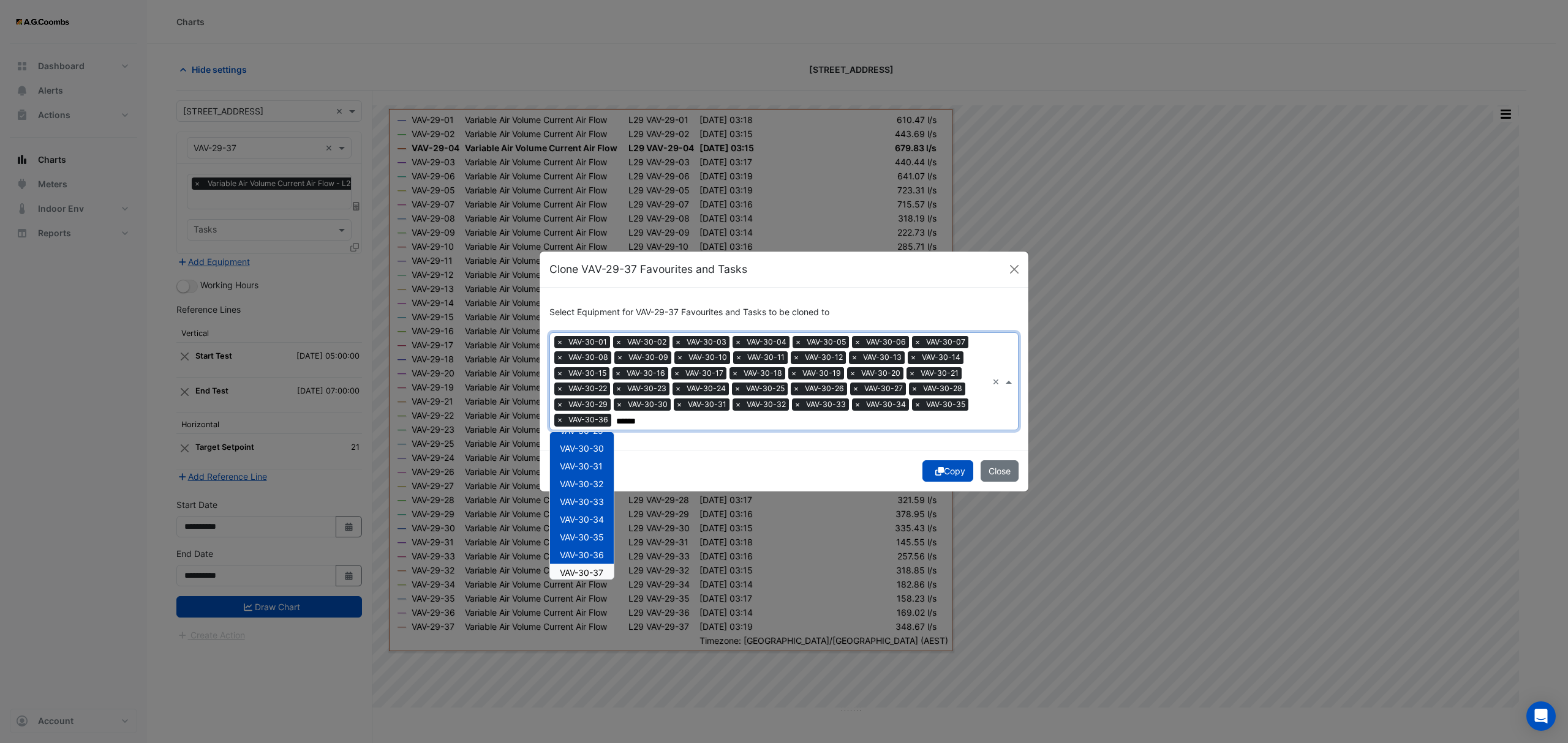
click at [594, 569] on span "VAV-30-37" at bounding box center [581, 572] width 44 height 10
click at [596, 551] on span "VAV-30-38" at bounding box center [582, 548] width 44 height 10
click at [601, 568] on span "VAV-30-39" at bounding box center [582, 565] width 44 height 10
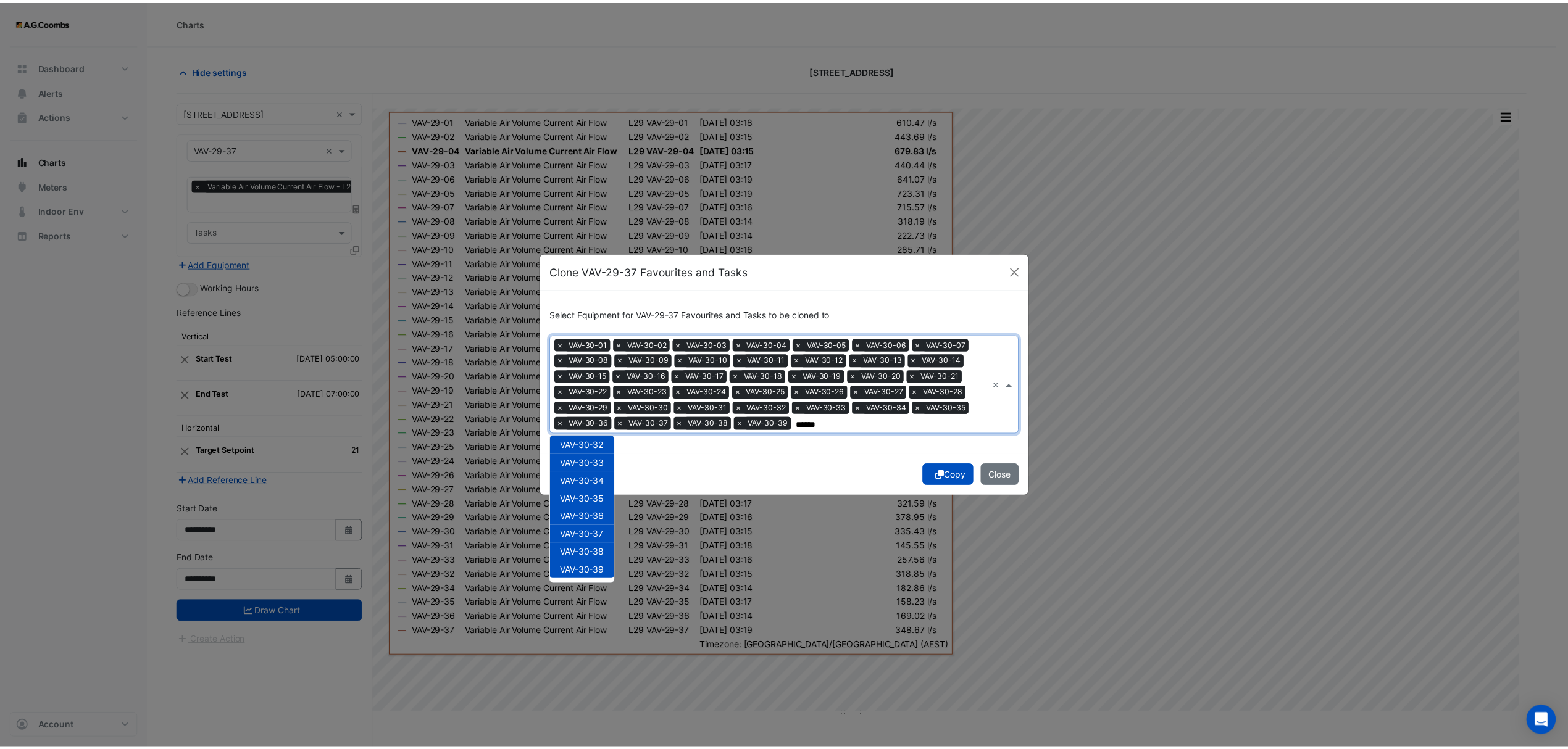
scroll to position [0, 0]
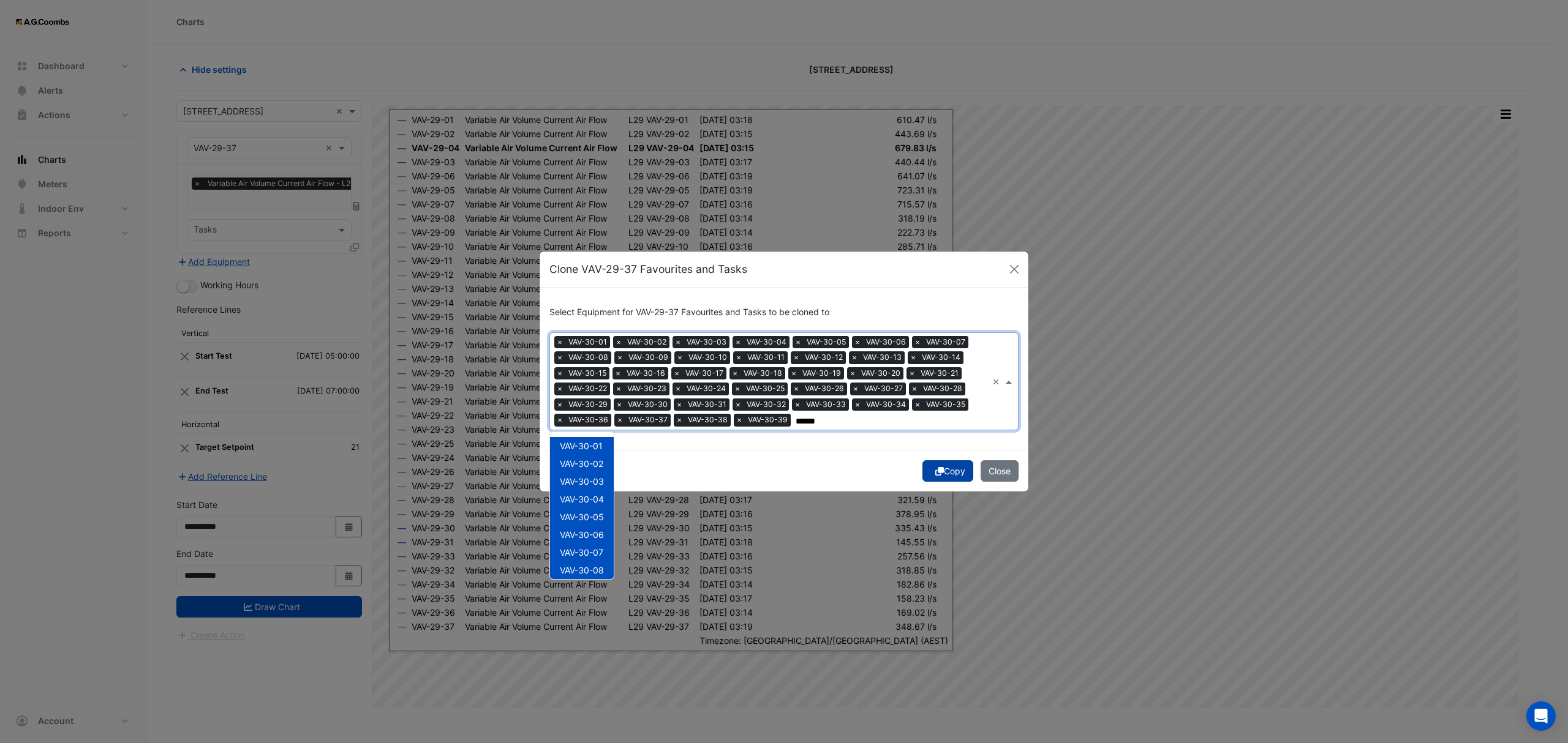
type input "******"
click at [940, 471] on button "Copy" at bounding box center [948, 471] width 51 height 22
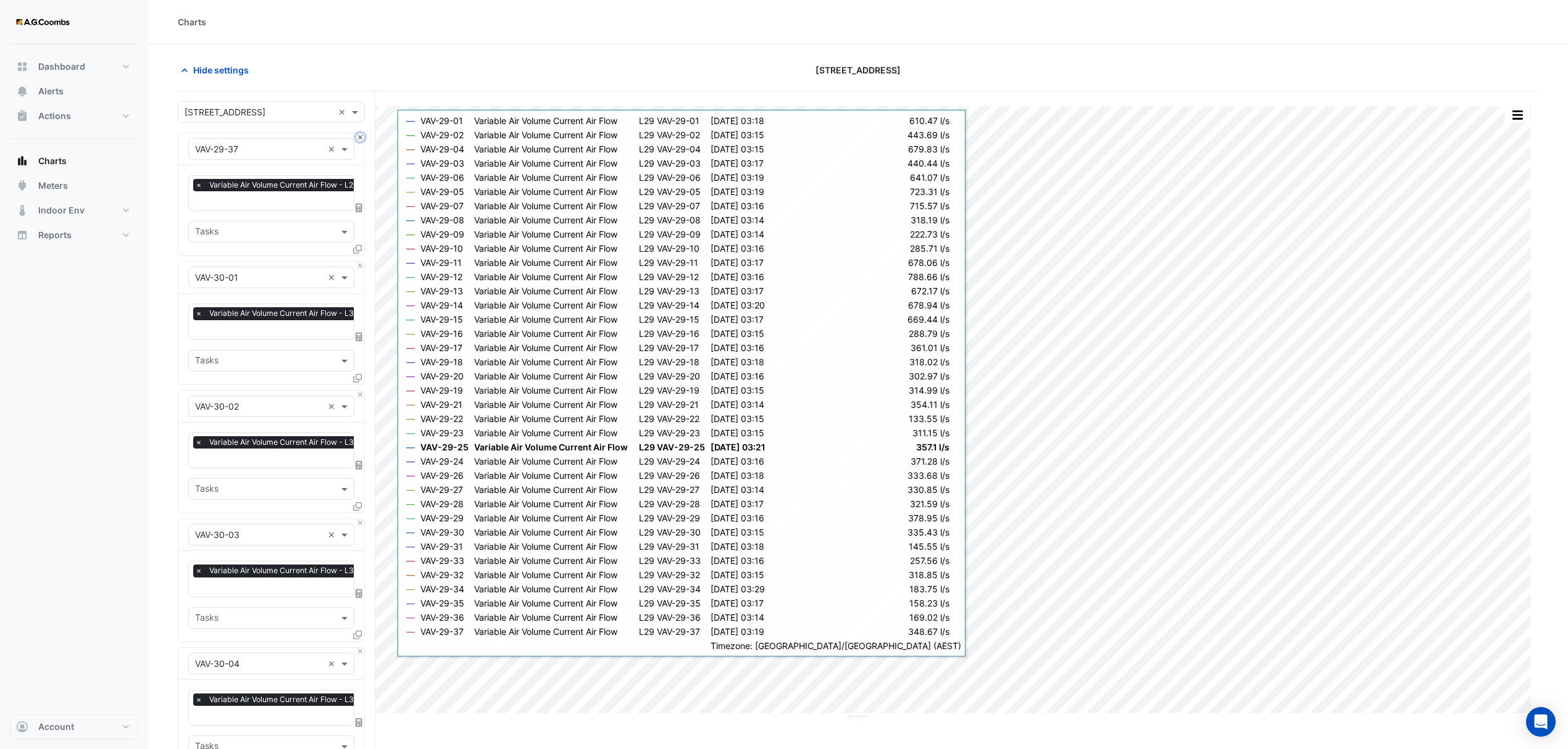
click at [362, 138] on button "Close" at bounding box center [360, 137] width 8 height 8
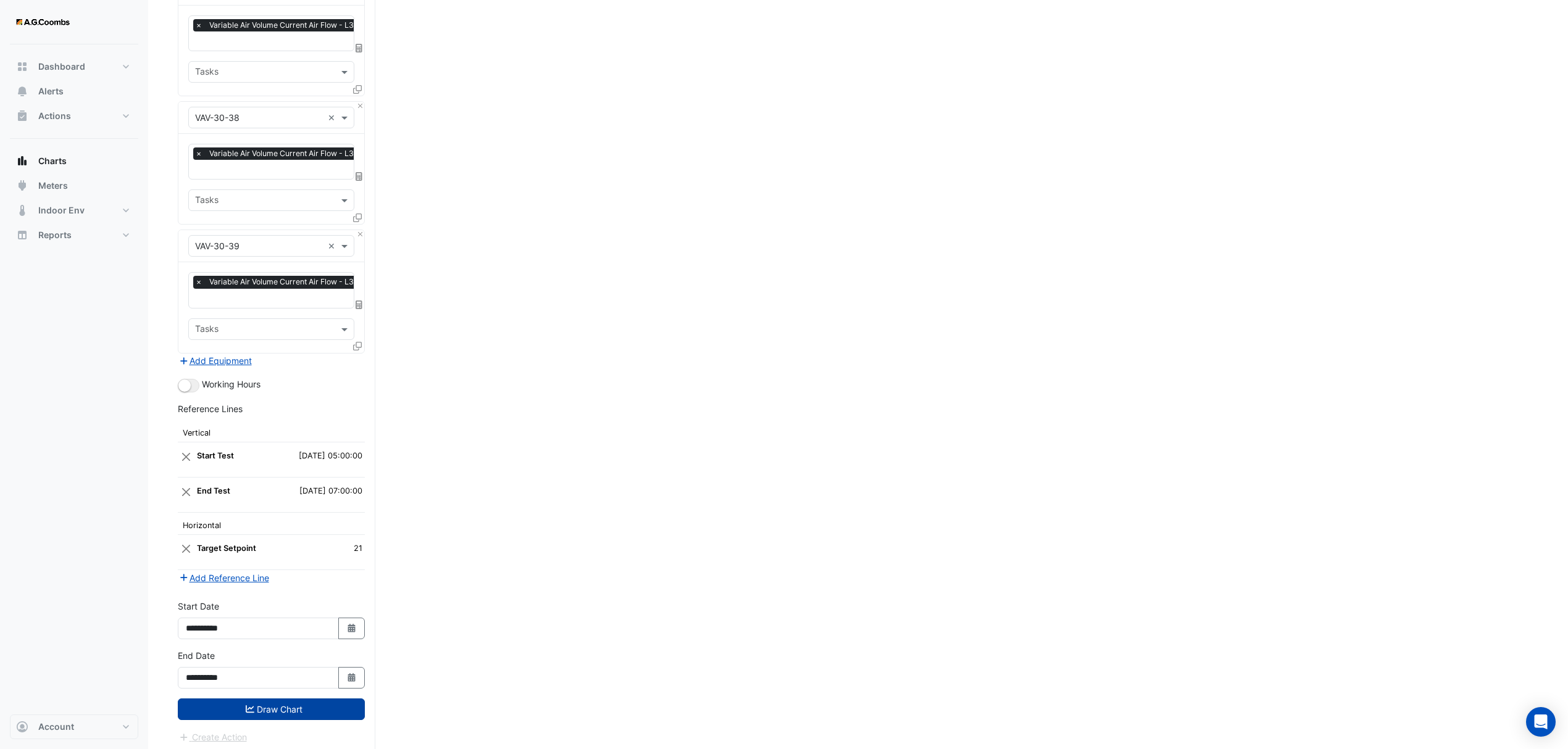
click at [216, 708] on button "Draw Chart" at bounding box center [271, 709] width 187 height 22
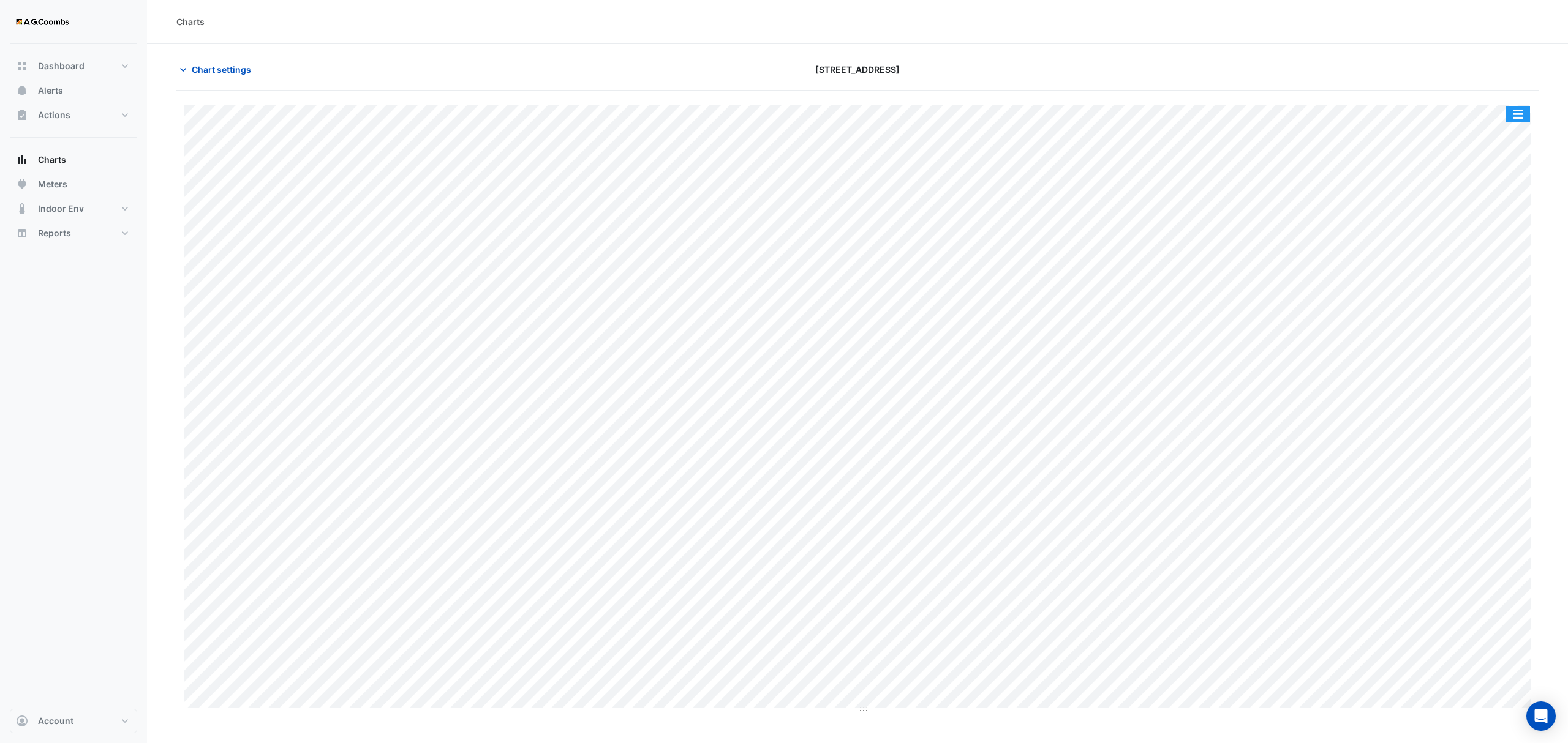
click at [1516, 112] on button "button" at bounding box center [1518, 114] width 25 height 15
click at [1488, 206] on div "Save as JPEG" at bounding box center [1494, 200] width 74 height 21
click at [242, 74] on span "Chart settings" at bounding box center [221, 69] width 60 height 13
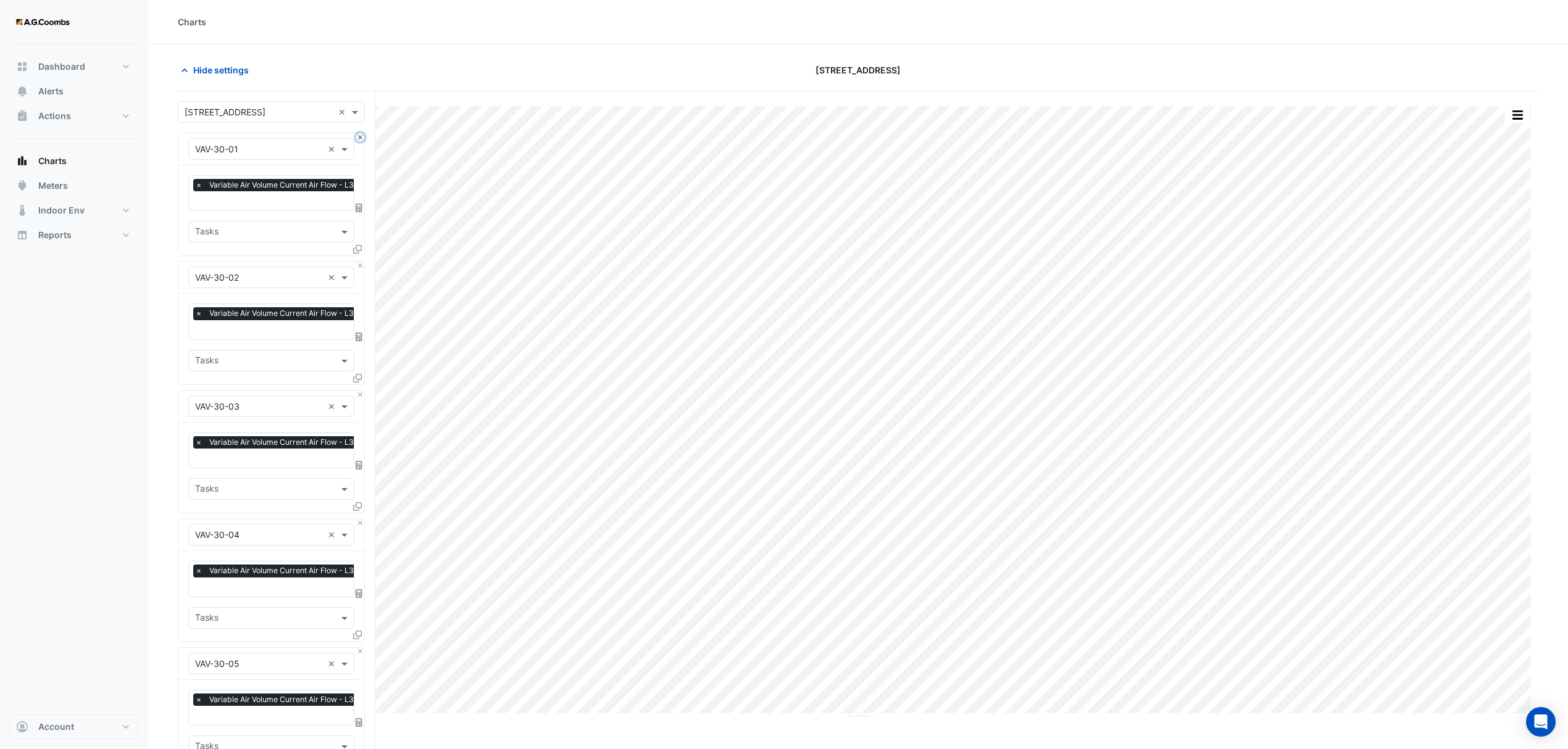
click at [357, 139] on button "Close" at bounding box center [360, 137] width 8 height 8
click at [357, 261] on button "Close" at bounding box center [360, 265] width 8 height 8
click at [357, 139] on button "Close" at bounding box center [360, 137] width 8 height 8
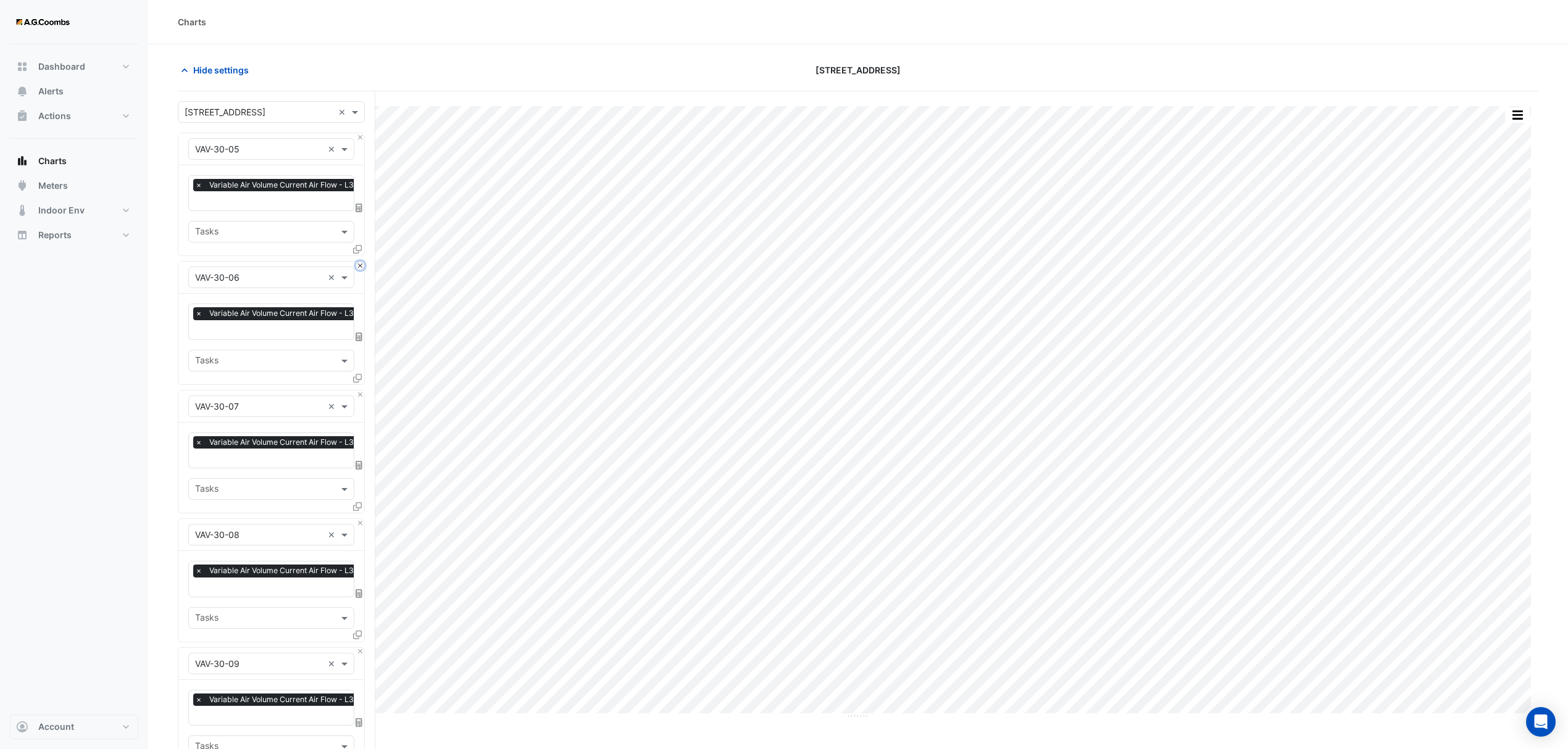
click at [357, 261] on button "Close" at bounding box center [360, 265] width 8 height 8
click at [357, 139] on button "Close" at bounding box center [360, 137] width 8 height 8
click at [357, 261] on button "Close" at bounding box center [360, 265] width 8 height 8
click at [357, 139] on button "Close" at bounding box center [360, 137] width 8 height 8
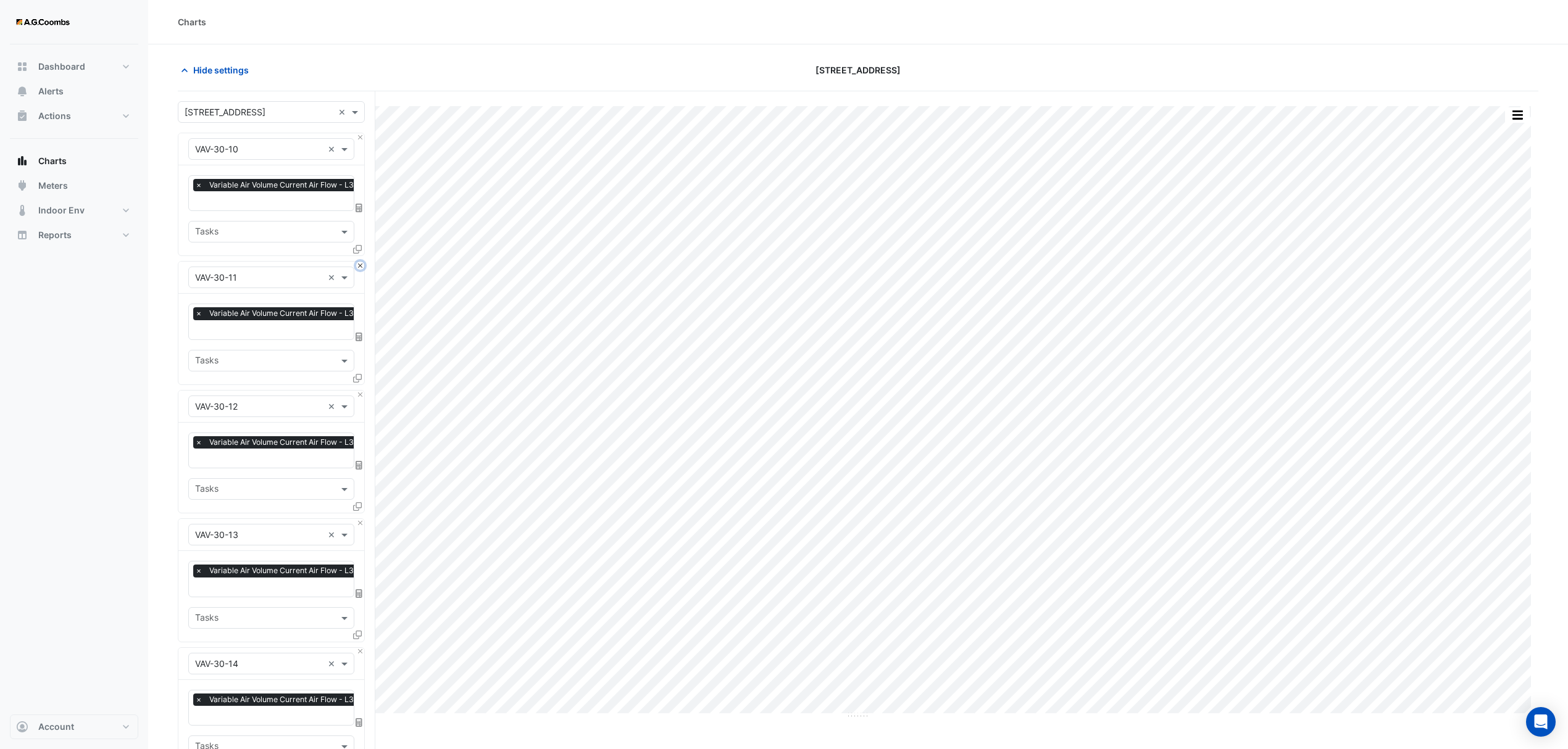
click at [357, 261] on button "Close" at bounding box center [360, 265] width 8 height 8
click at [357, 139] on button "Close" at bounding box center [360, 137] width 8 height 8
click at [357, 261] on button "Close" at bounding box center [360, 265] width 8 height 8
click at [357, 139] on button "Close" at bounding box center [360, 137] width 8 height 8
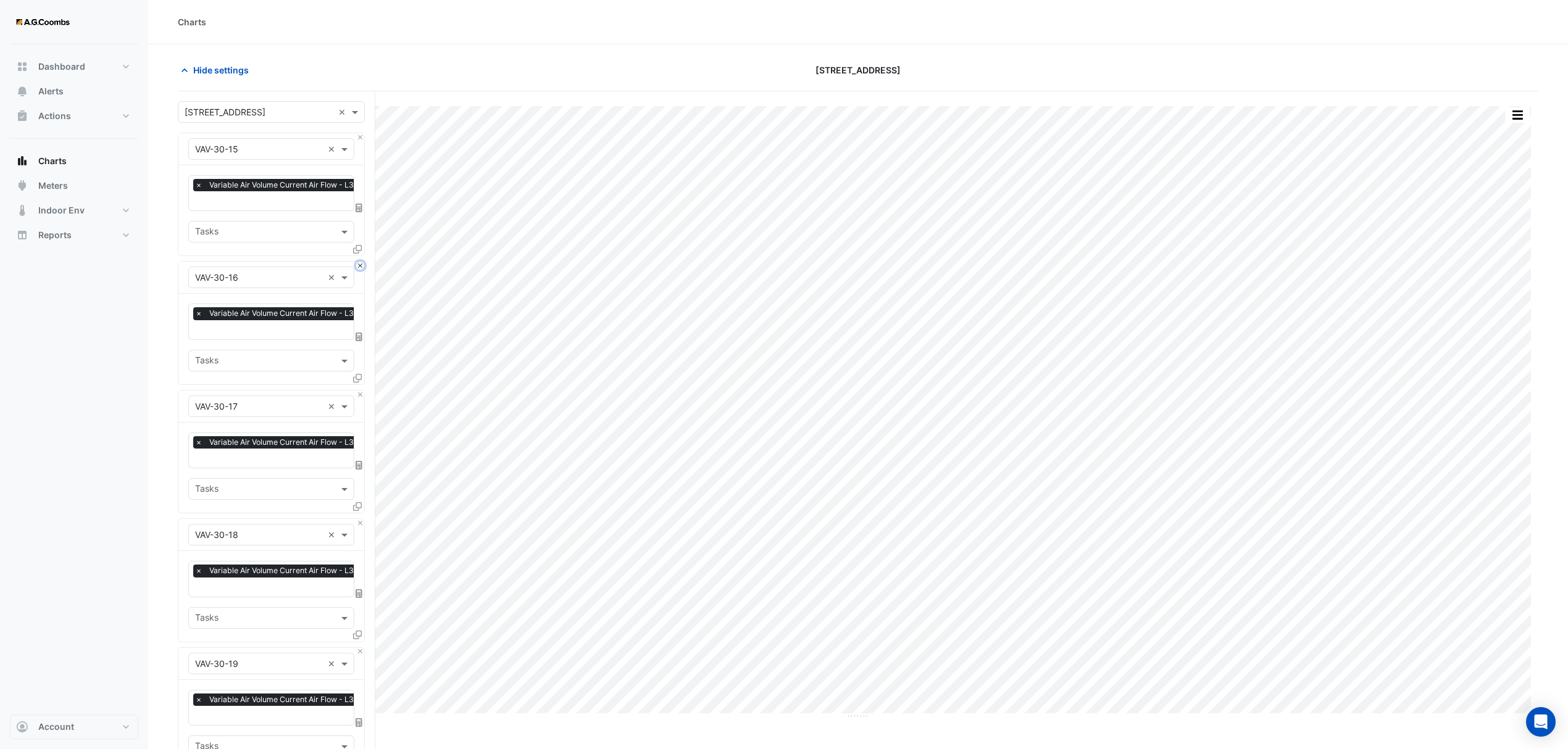
click at [357, 261] on button "Close" at bounding box center [360, 265] width 8 height 8
click at [357, 139] on button "Close" at bounding box center [360, 137] width 8 height 8
click at [357, 261] on button "Close" at bounding box center [360, 265] width 8 height 8
click at [357, 139] on button "Close" at bounding box center [360, 137] width 8 height 8
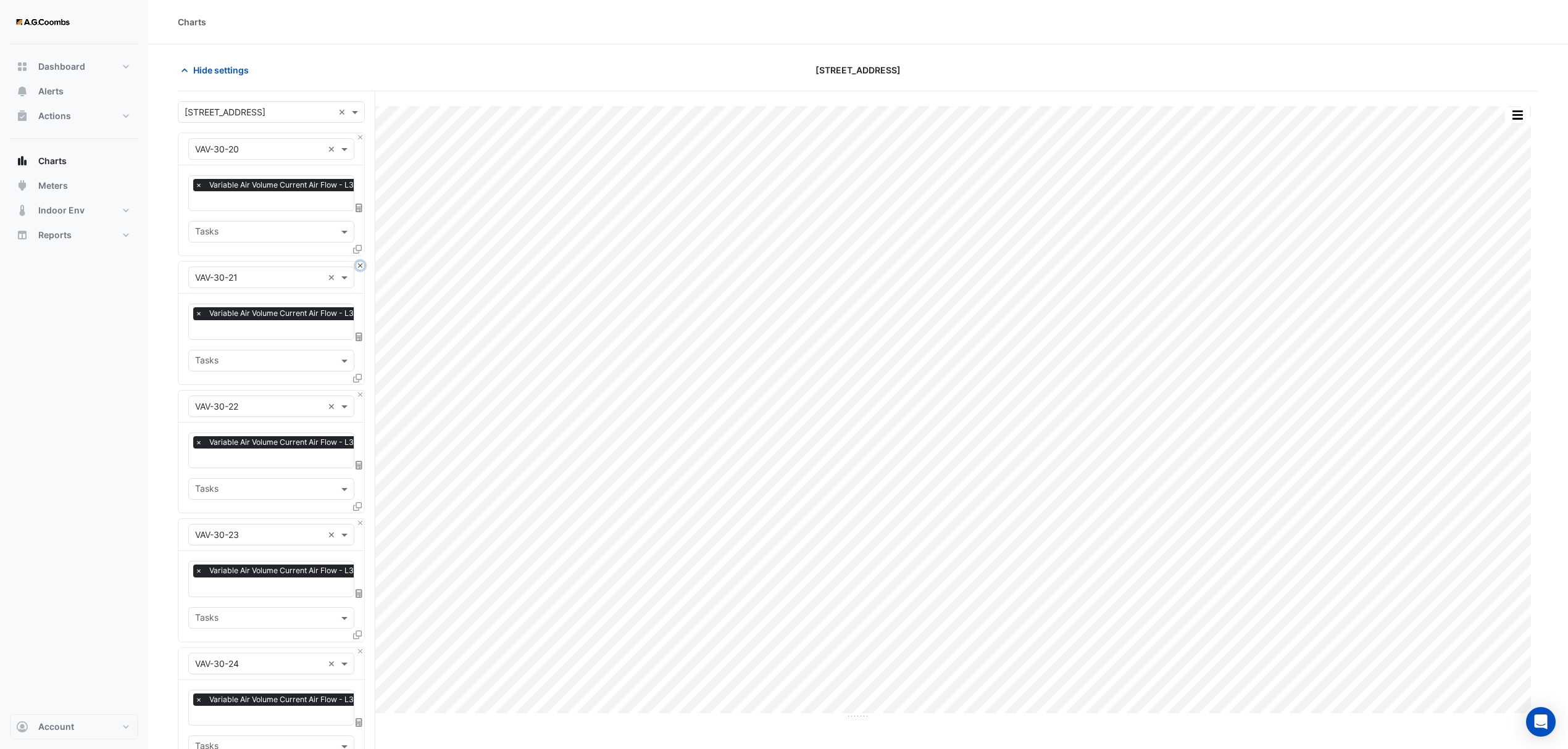
click at [357, 261] on button "Close" at bounding box center [360, 265] width 8 height 8
click at [357, 139] on button "Close" at bounding box center [360, 137] width 8 height 8
click at [357, 261] on button "Close" at bounding box center [360, 265] width 8 height 8
click at [357, 139] on button "Close" at bounding box center [360, 137] width 8 height 8
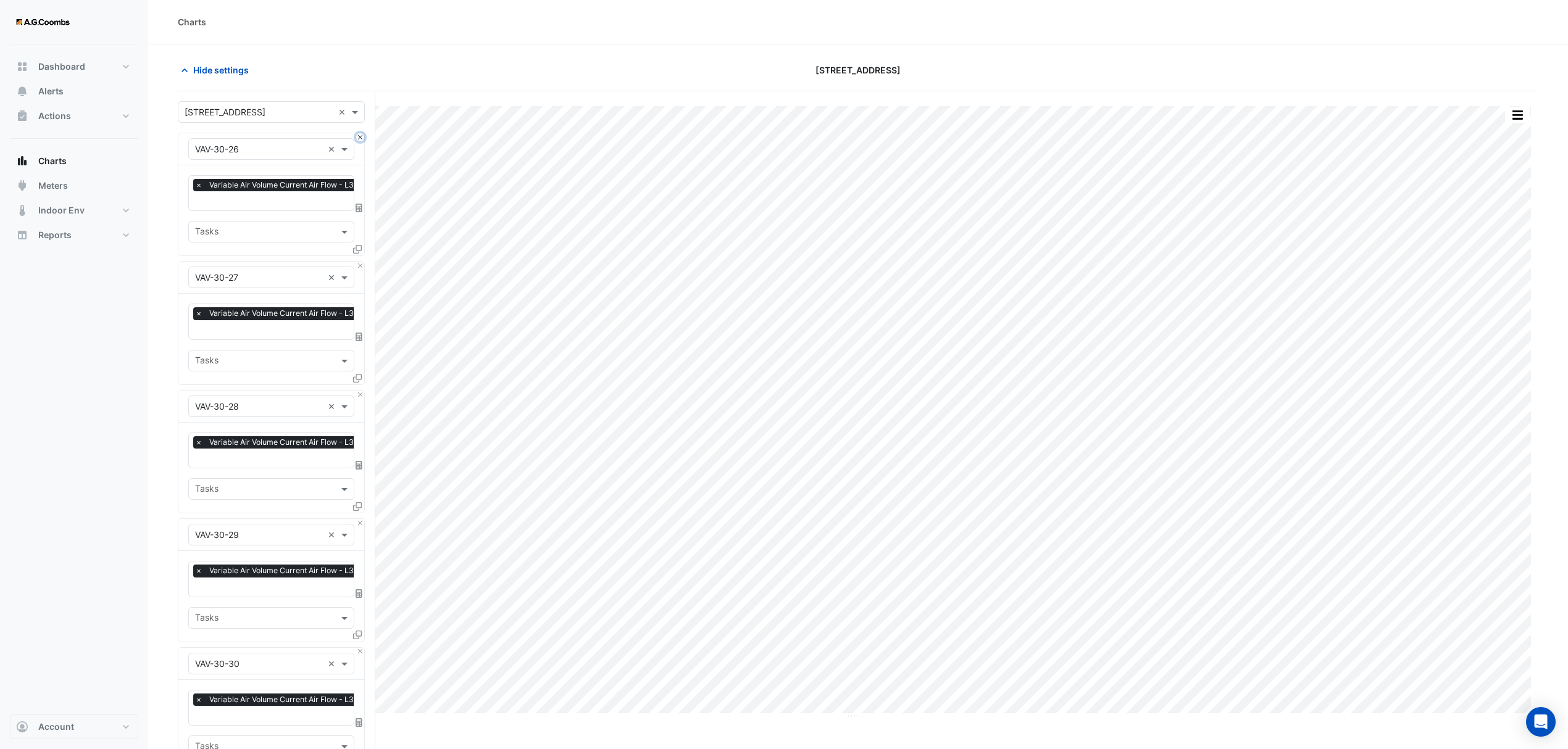
click at [357, 139] on button "Close" at bounding box center [360, 137] width 8 height 8
click at [357, 261] on button "Close" at bounding box center [360, 265] width 8 height 8
click at [357, 139] on button "Close" at bounding box center [360, 137] width 8 height 8
click at [357, 261] on button "Close" at bounding box center [360, 265] width 8 height 8
click at [357, 139] on button "Close" at bounding box center [360, 137] width 8 height 8
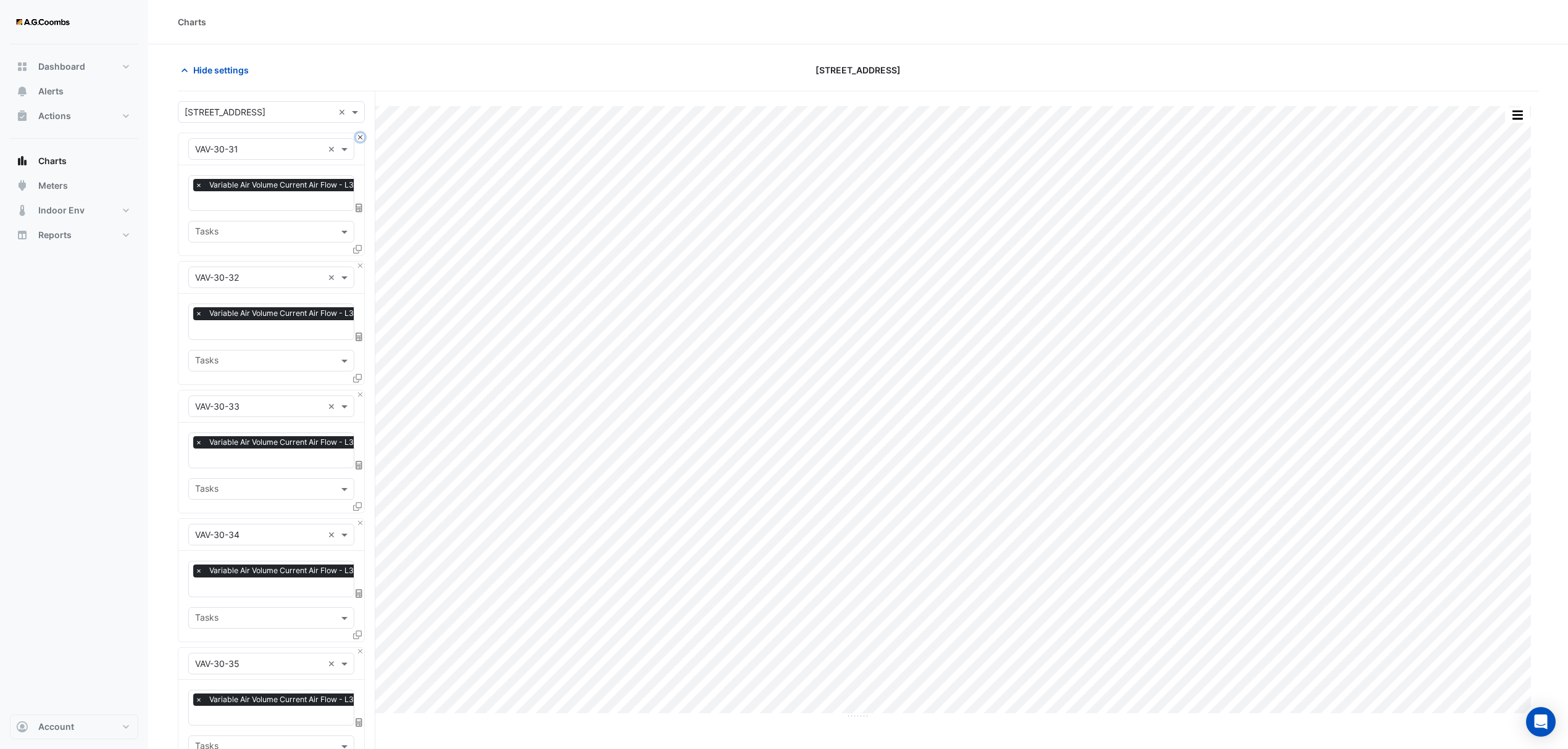
click at [357, 139] on button "Close" at bounding box center [360, 137] width 8 height 8
click at [357, 261] on button "Close" at bounding box center [360, 265] width 8 height 8
click at [357, 139] on button "Close" at bounding box center [360, 137] width 8 height 8
click at [357, 261] on button "Close" at bounding box center [360, 265] width 8 height 8
click at [357, 139] on button "Close" at bounding box center [360, 137] width 8 height 8
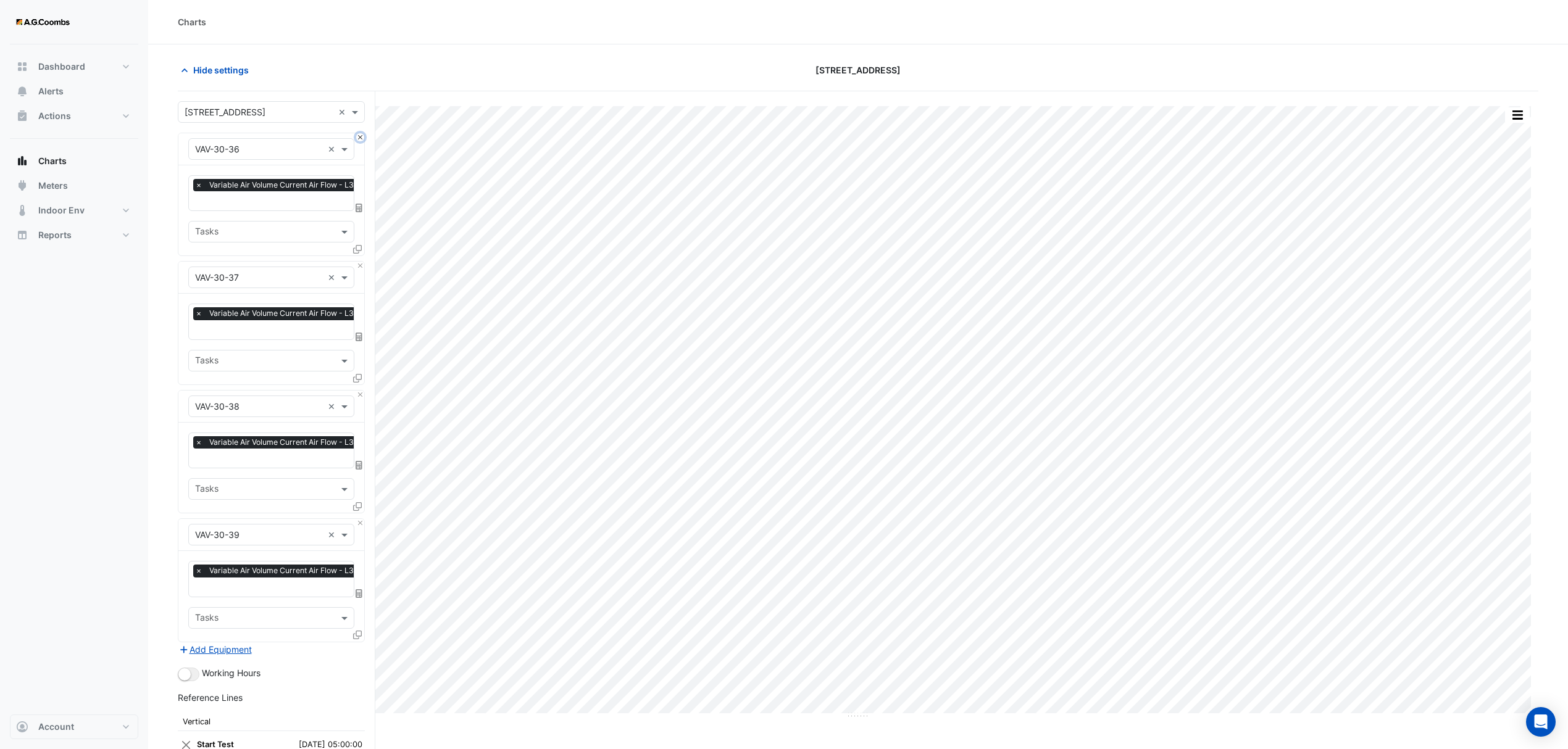
click at [357, 139] on button "Close" at bounding box center [360, 137] width 8 height 8
click at [357, 261] on button "Close" at bounding box center [360, 265] width 8 height 8
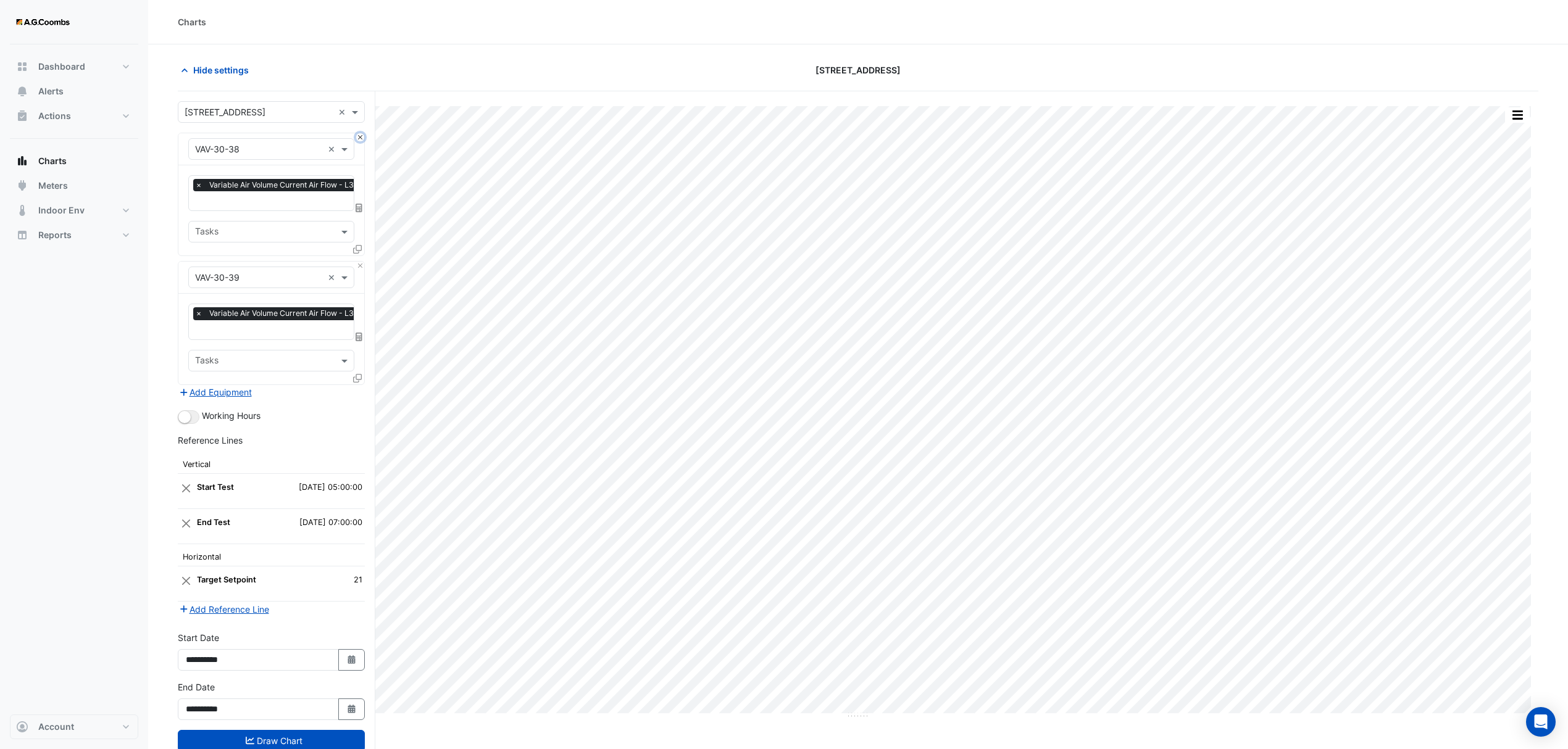
click at [357, 139] on button "Close" at bounding box center [360, 137] width 8 height 8
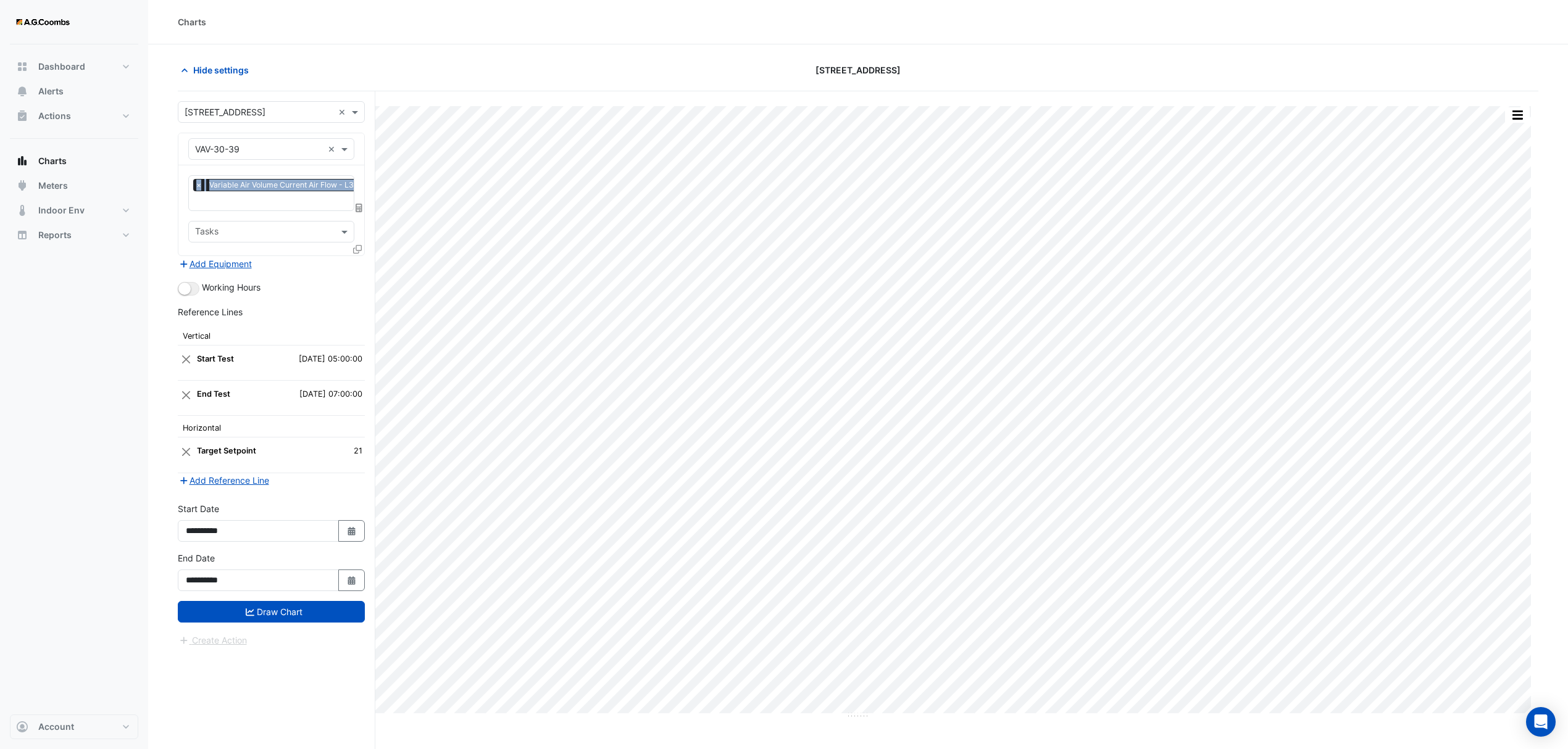
click at [357, 139] on div "Equipment × VAV-30-39 ×" at bounding box center [271, 149] width 186 height 32
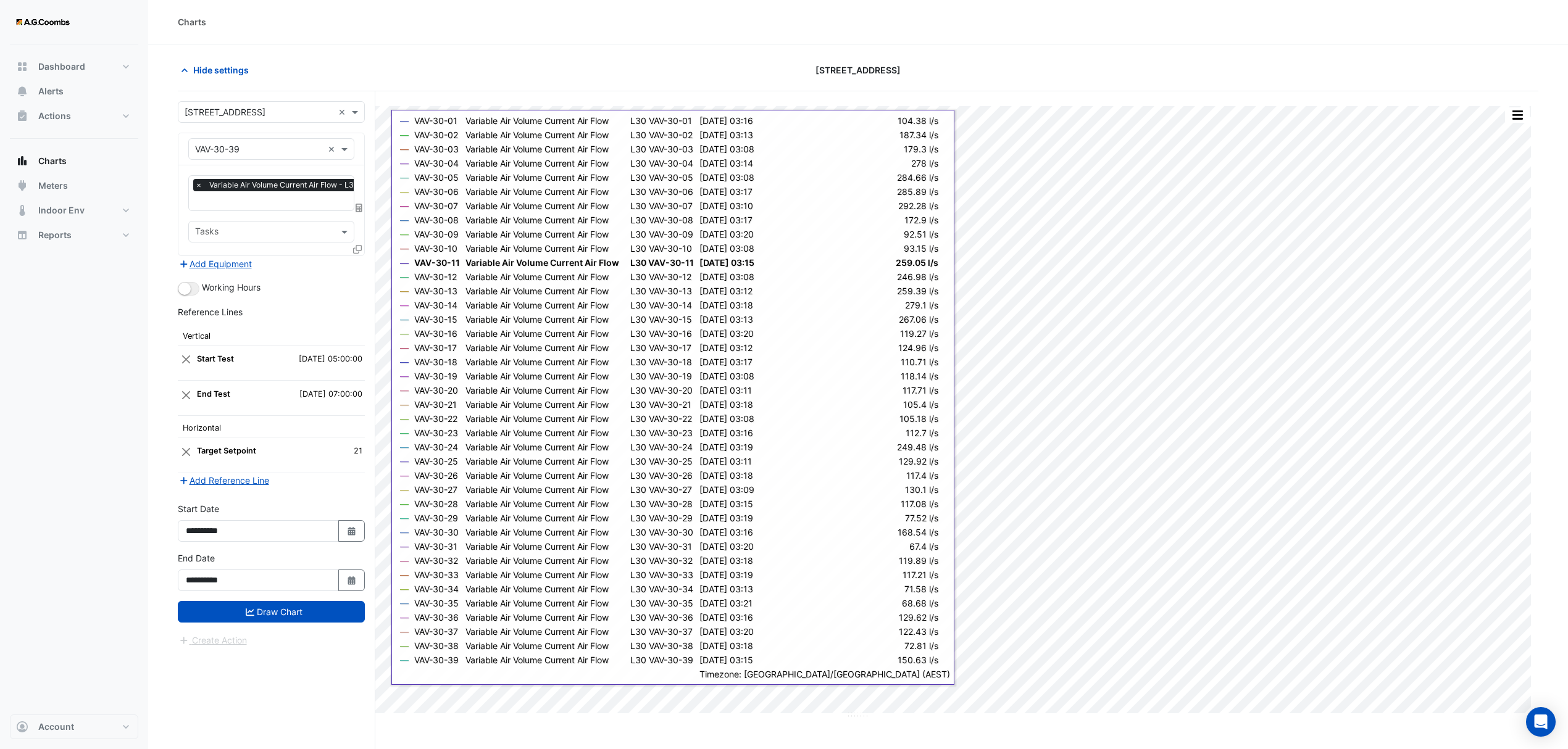
click at [356, 249] on icon at bounding box center [358, 249] width 9 height 9
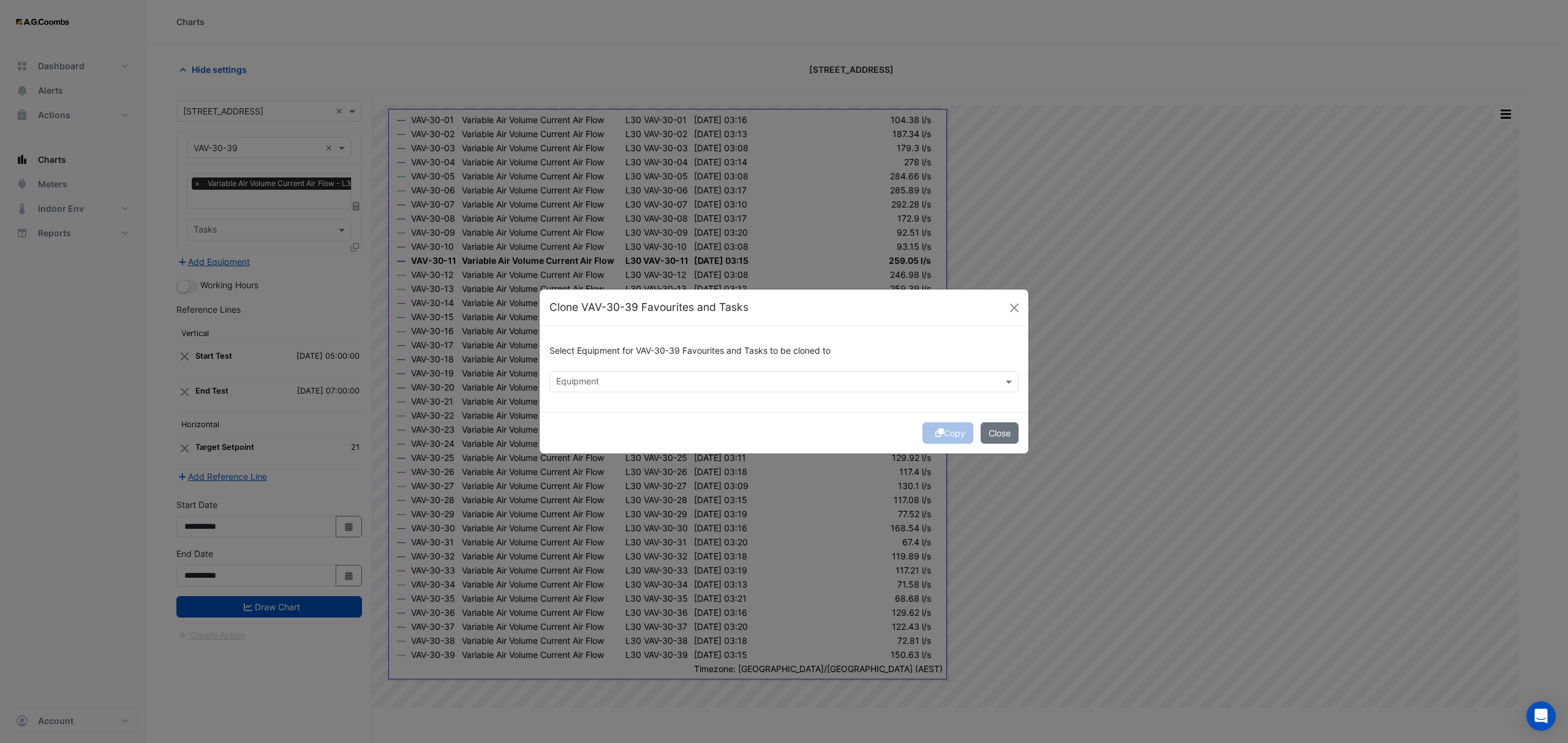
click at [568, 377] on input "text" at bounding box center [777, 383] width 441 height 13
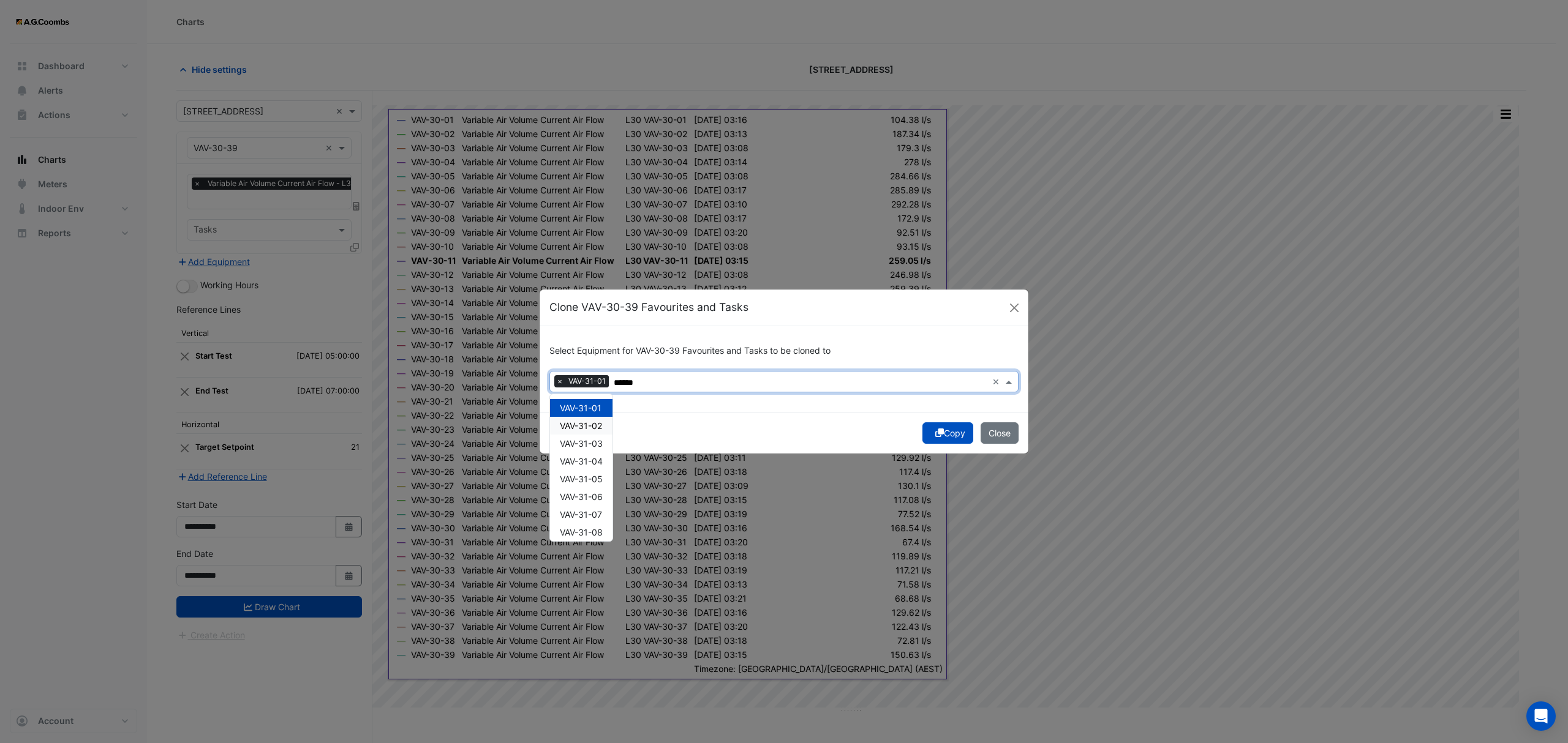
click at [583, 428] on span "VAV-31-02" at bounding box center [580, 425] width 42 height 10
click at [588, 444] on span "VAV-31-03" at bounding box center [581, 443] width 43 height 10
click at [586, 453] on div "VAV-31-01 VAV-31-02 VAV-31-03 VAV-31-04 VAV-31-05 VAV-31-06 VAV-31-07 VAV-31-08…" at bounding box center [581, 745] width 63 height 692
click at [586, 466] on div "VAV-31-04" at bounding box center [581, 461] width 63 height 18
drag, startPoint x: 586, startPoint y: 478, endPoint x: 593, endPoint y: 493, distance: 16.6
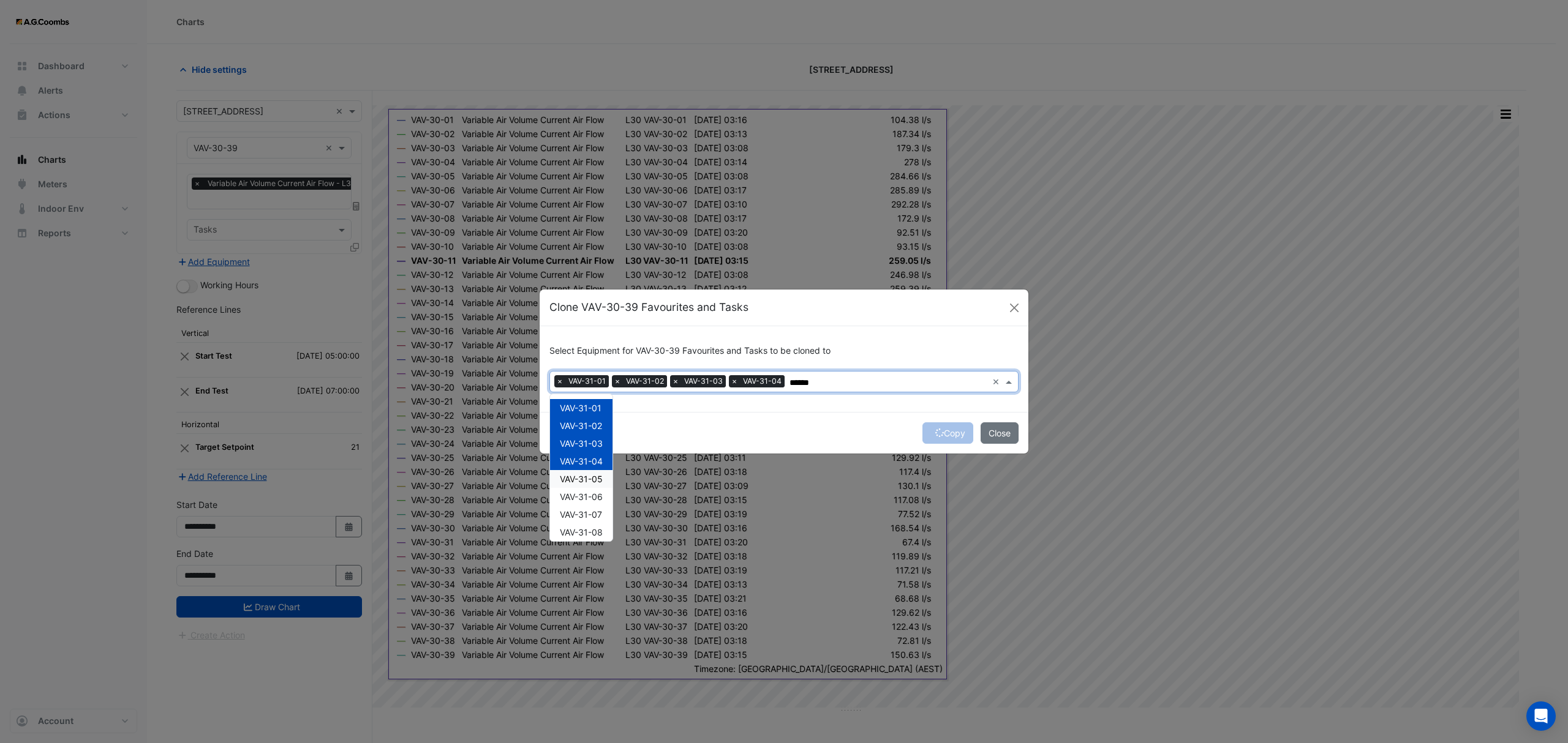
click at [585, 478] on span "VAV-31-05" at bounding box center [581, 479] width 43 height 10
click at [593, 500] on span "VAV-31-06" at bounding box center [581, 497] width 43 height 10
click at [593, 522] on div "VAV-31-07" at bounding box center [581, 514] width 63 height 18
click at [592, 537] on span "VAV-31-08" at bounding box center [581, 532] width 43 height 10
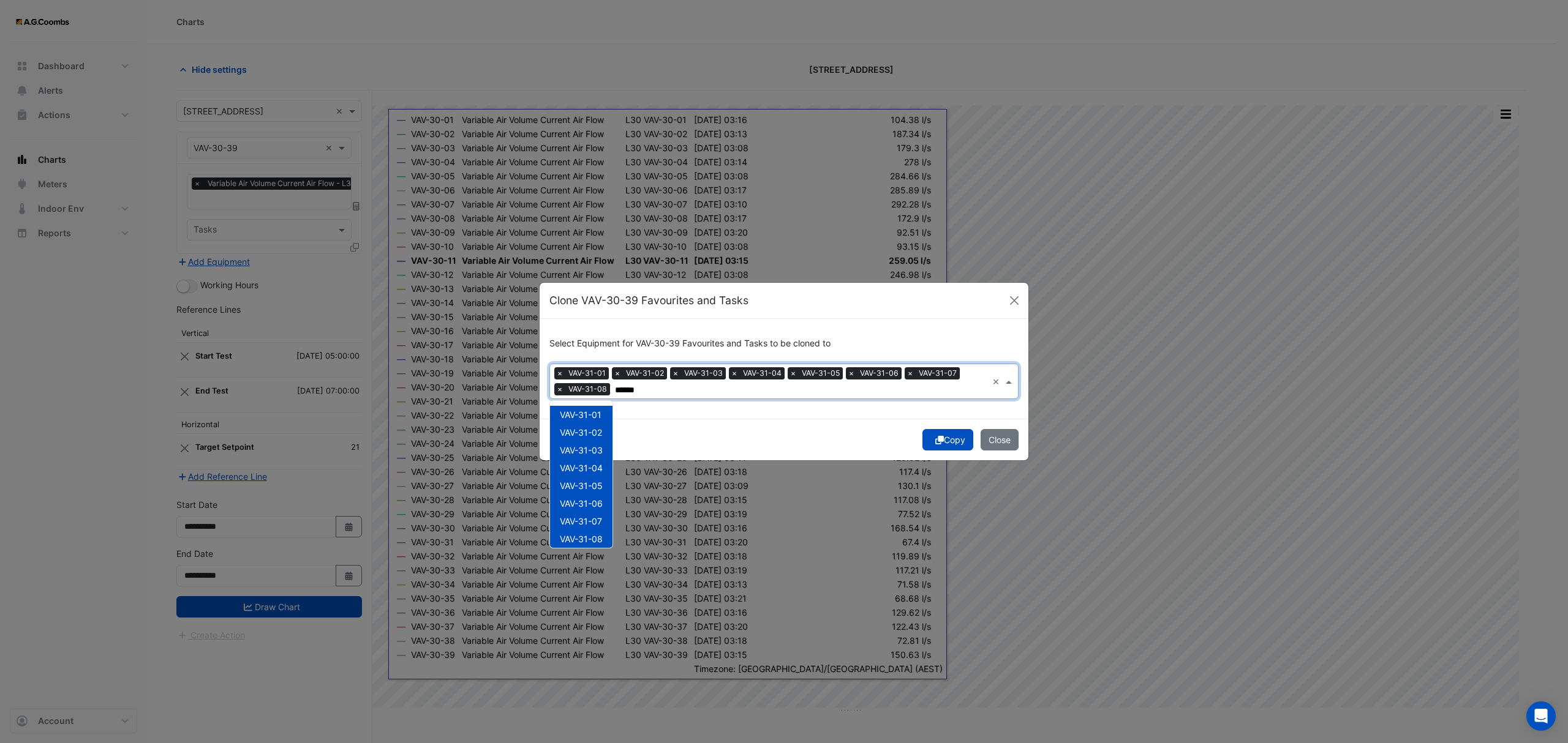
scroll to position [128, 0]
drag, startPoint x: 590, startPoint y: 422, endPoint x: 593, endPoint y: 441, distance: 19.2
click at [590, 421] on div "VAV-31-09" at bounding box center [581, 428] width 63 height 18
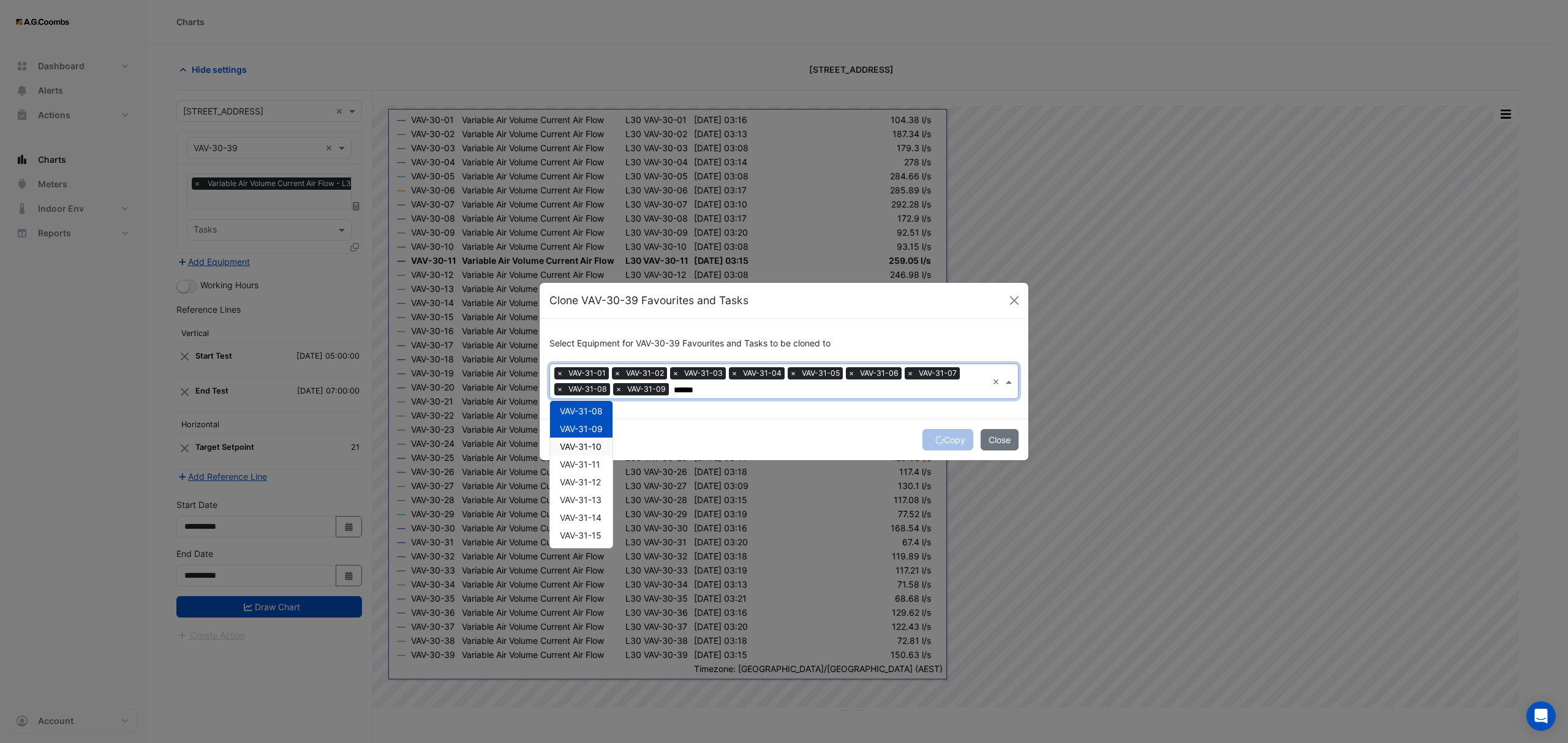
click at [593, 441] on span "VAV-31-10" at bounding box center [580, 446] width 42 height 10
click at [598, 468] on span "VAV-31-11" at bounding box center [580, 464] width 41 height 10
click at [599, 486] on span "VAV-31-12" at bounding box center [580, 482] width 41 height 10
click at [593, 506] on div "VAV-31-13" at bounding box center [581, 500] width 63 height 18
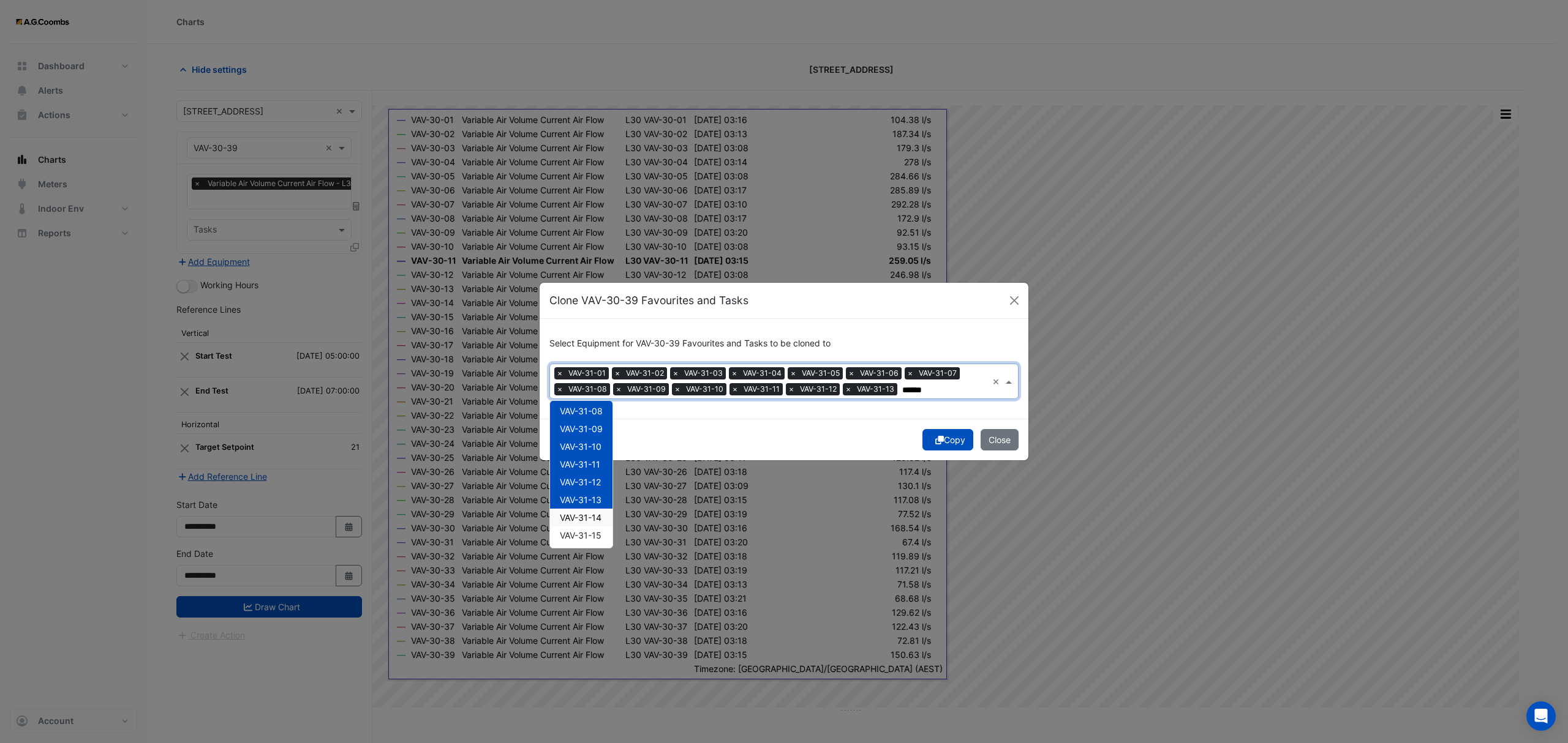
click at [594, 520] on span "VAV-31-14" at bounding box center [580, 517] width 42 height 10
click at [601, 540] on span "VAV-31-15" at bounding box center [580, 535] width 42 height 10
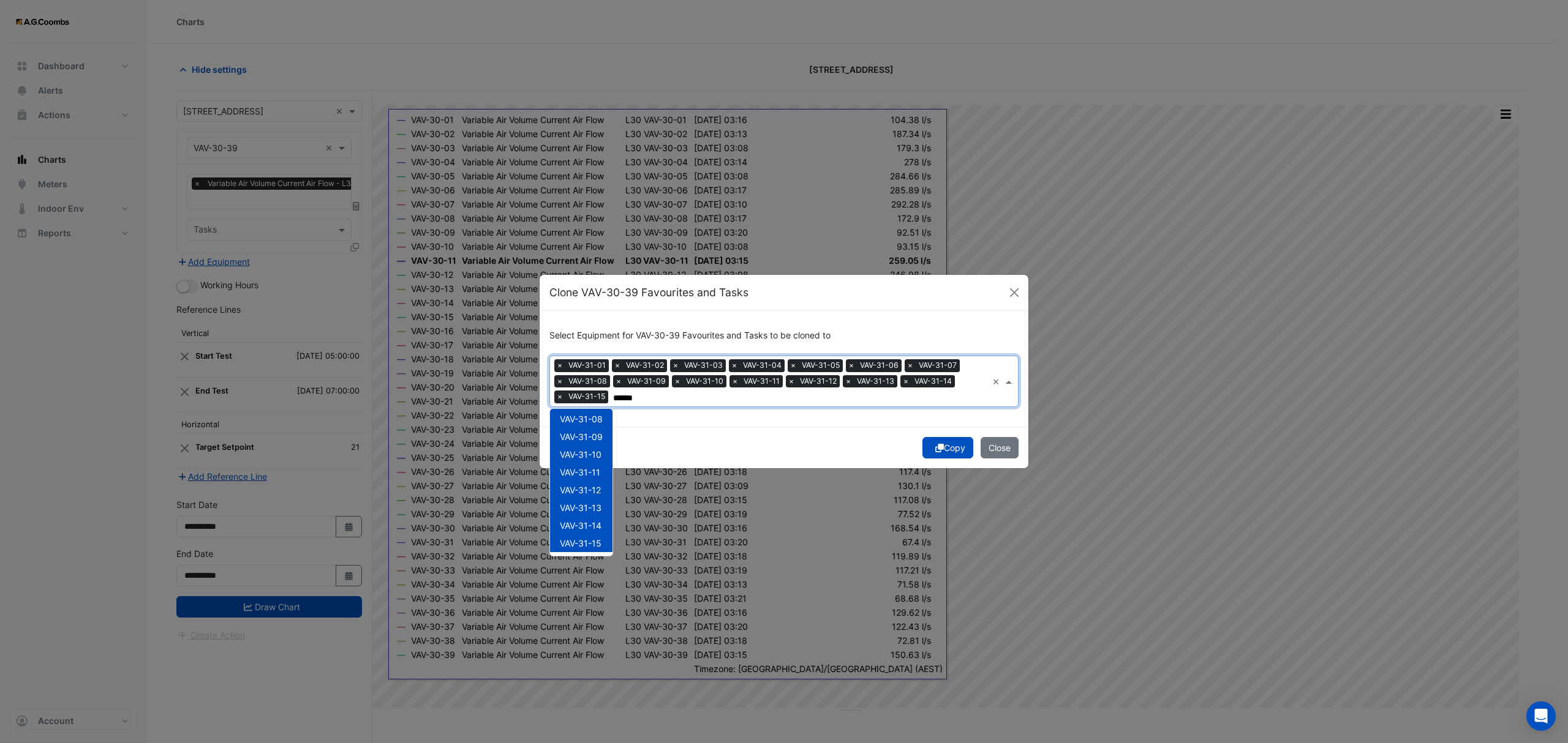
scroll to position [256, 0]
click at [603, 428] on div "VAV-31-16" at bounding box center [581, 433] width 63 height 18
click at [608, 453] on div "VAV-31-17" at bounding box center [581, 450] width 63 height 18
click at [605, 470] on div "VAV-31-18" at bounding box center [581, 468] width 63 height 18
click at [604, 496] on div "VAV-31-20" at bounding box center [581, 504] width 63 height 18
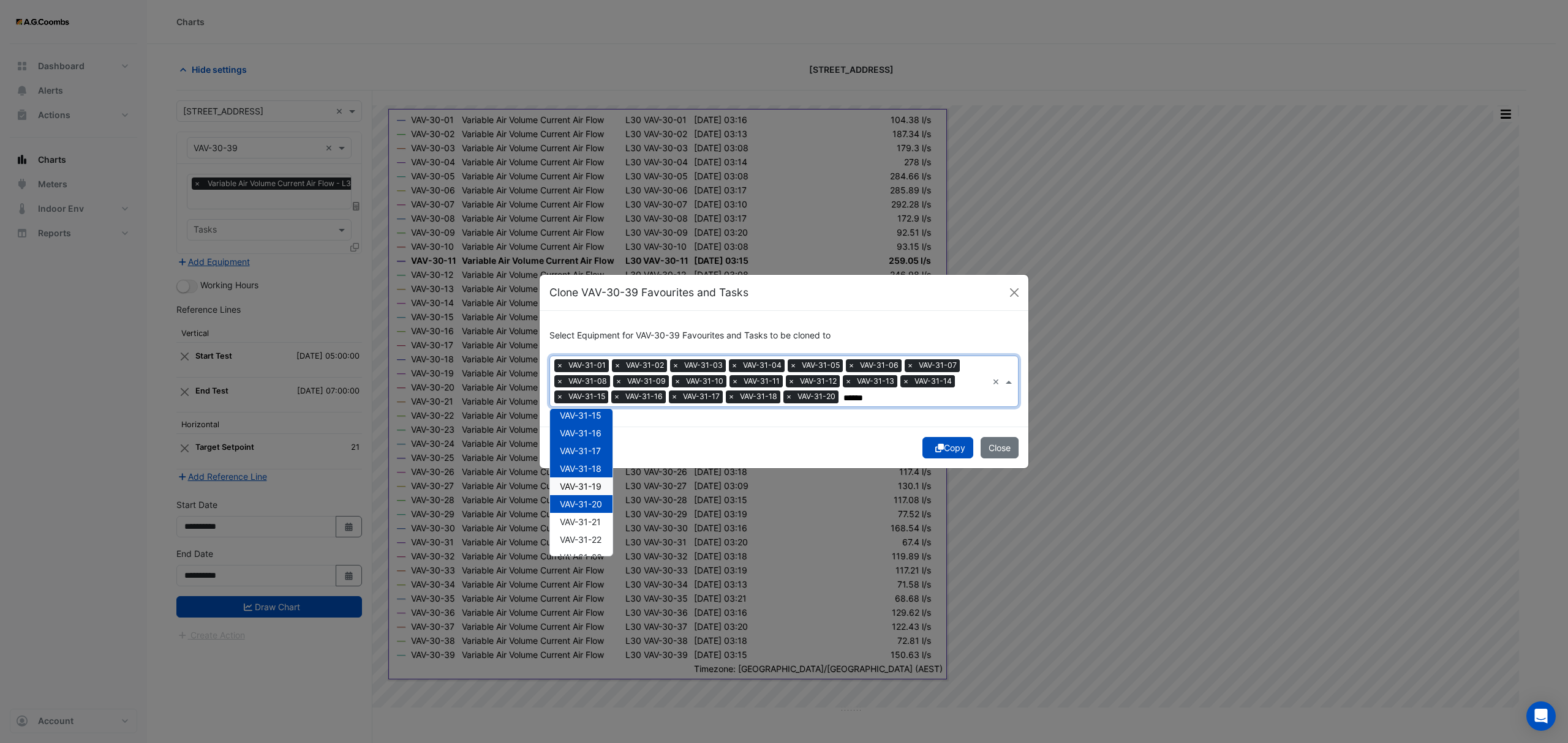
click at [587, 490] on span "VAV-31-19" at bounding box center [580, 486] width 42 height 10
click at [593, 529] on div "VAV-31-21" at bounding box center [581, 522] width 63 height 18
click at [593, 544] on div "VAV-31-22" at bounding box center [581, 540] width 63 height 18
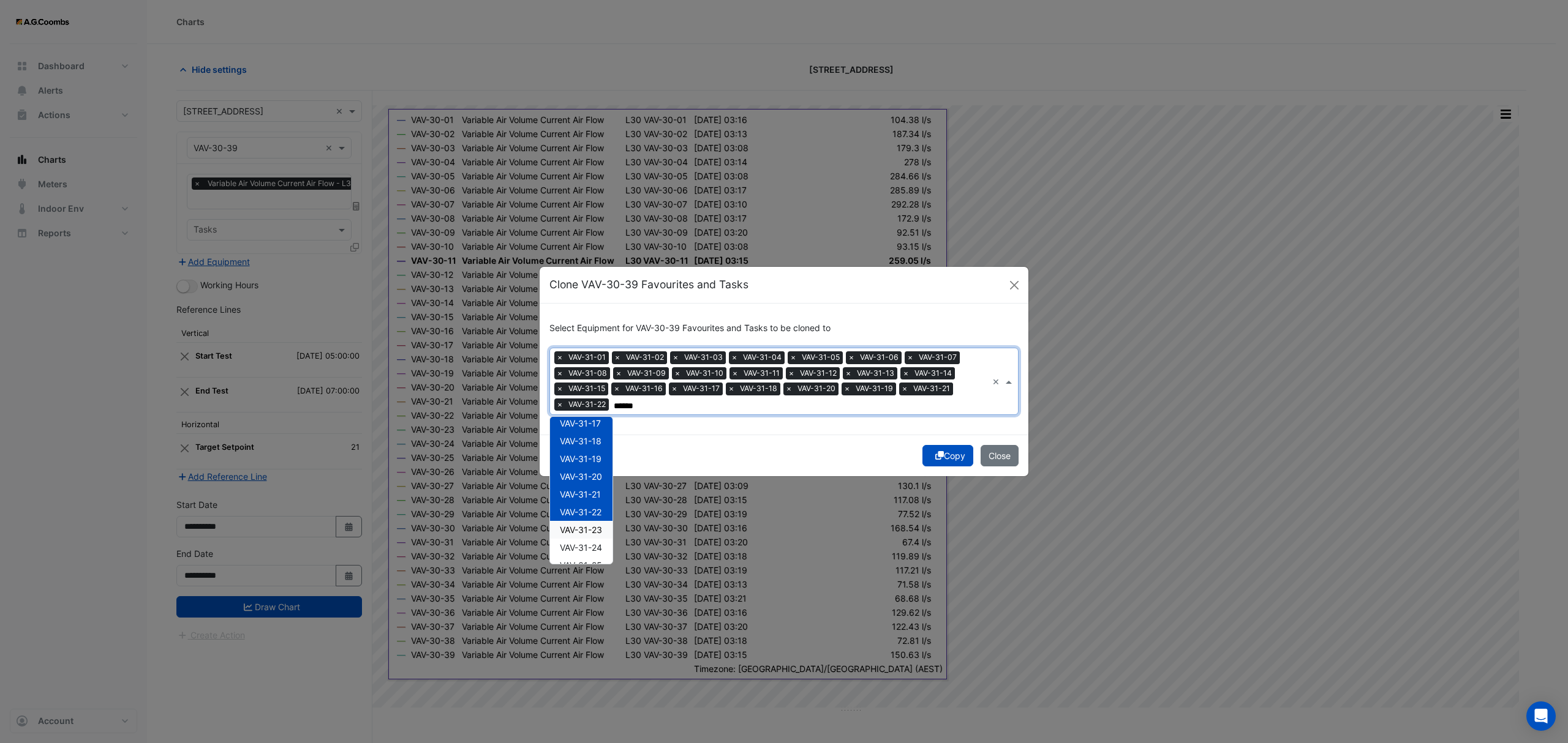
scroll to position [384, 0]
click at [584, 438] on span "VAV-31-23" at bounding box center [580, 436] width 42 height 10
click at [583, 457] on span "VAV-31-24" at bounding box center [580, 454] width 42 height 10
click at [587, 471] on span "VAV-31-25" at bounding box center [580, 472] width 42 height 10
click at [595, 487] on span "VAV-31-26" at bounding box center [580, 490] width 42 height 10
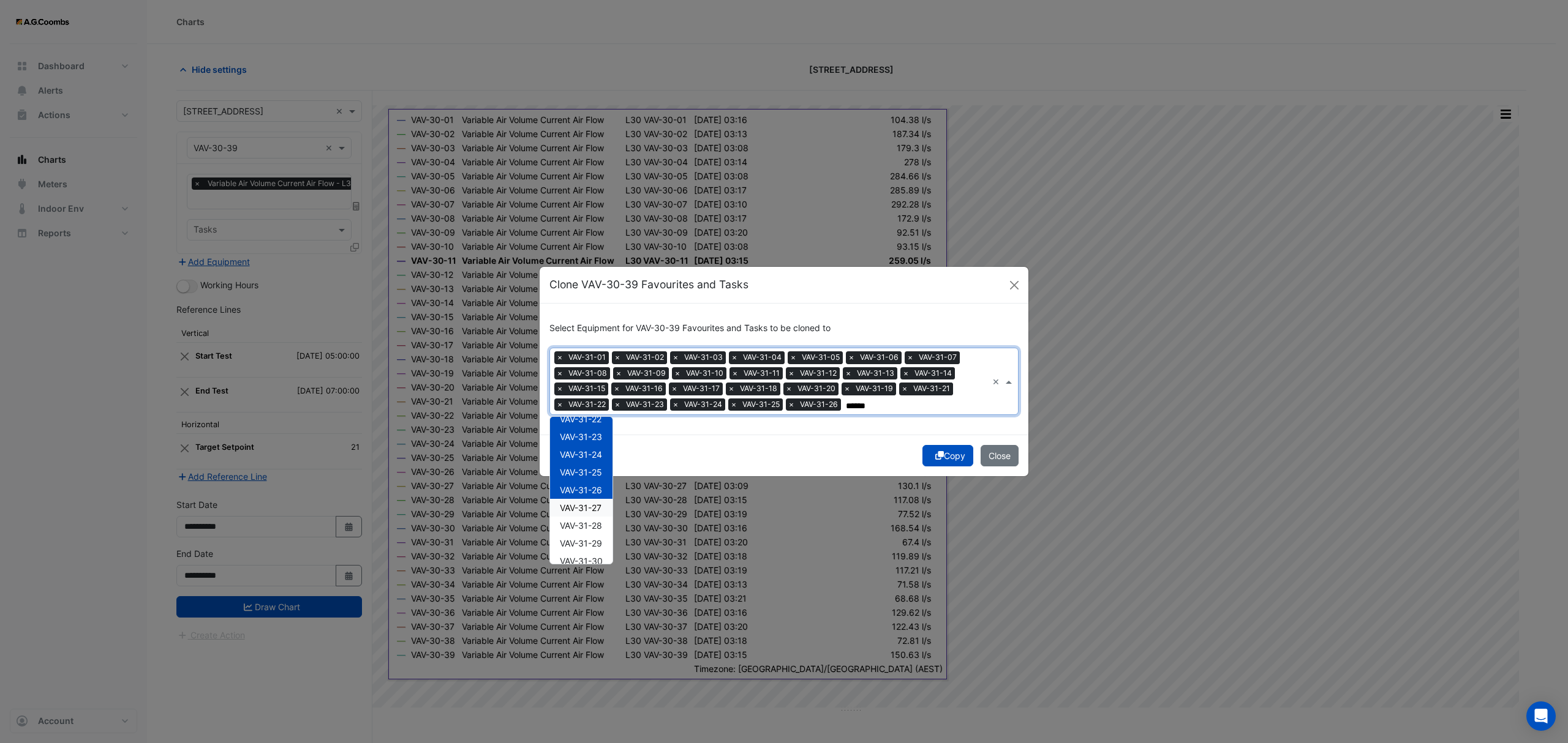
click at [598, 513] on span "VAV-31-27" at bounding box center [580, 508] width 42 height 10
click at [585, 535] on div "VAV-31-29" at bounding box center [581, 543] width 63 height 18
click at [588, 546] on span "VAV-31-29" at bounding box center [580, 543] width 42 height 10
click at [581, 523] on span "VAV-31-28" at bounding box center [580, 525] width 42 height 10
click at [600, 546] on span "VAV-31-29" at bounding box center [580, 543] width 42 height 10
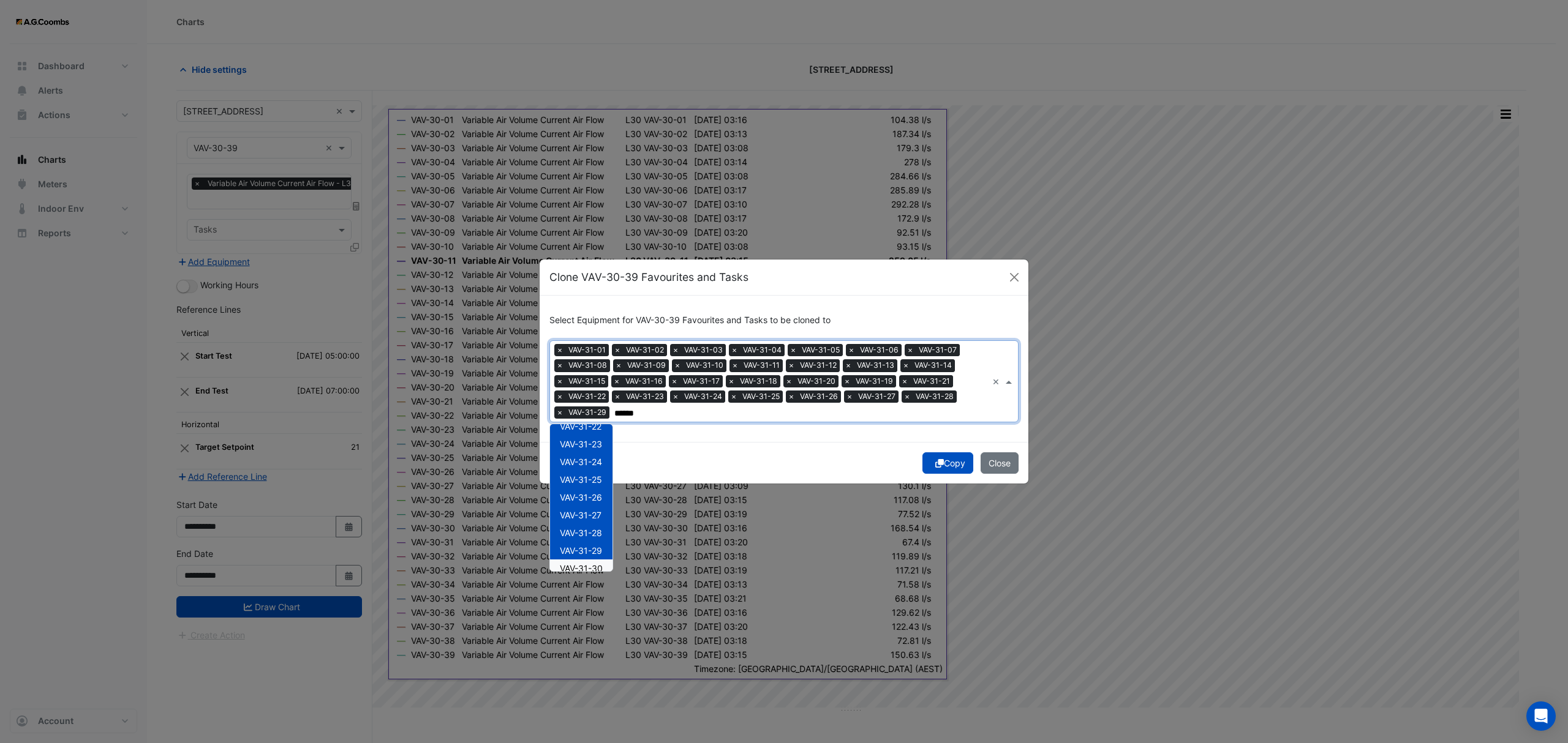
click at [593, 564] on span "VAV-31-30" at bounding box center [581, 568] width 43 height 10
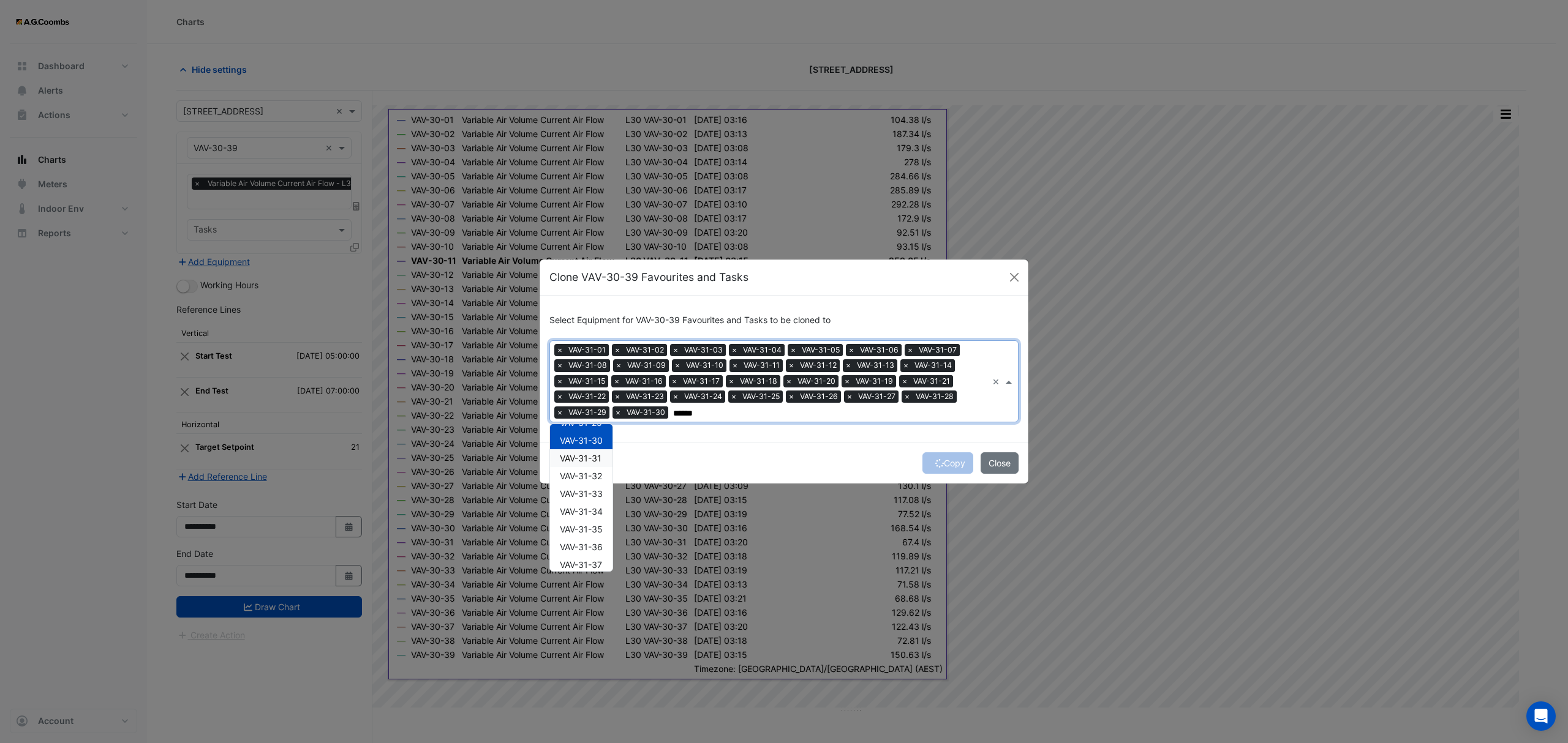
click at [592, 465] on div "VAV-31-31" at bounding box center [581, 458] width 63 height 18
click at [591, 474] on span "VAV-31-32" at bounding box center [580, 476] width 42 height 10
click at [590, 493] on span "VAV-31-33" at bounding box center [581, 493] width 43 height 10
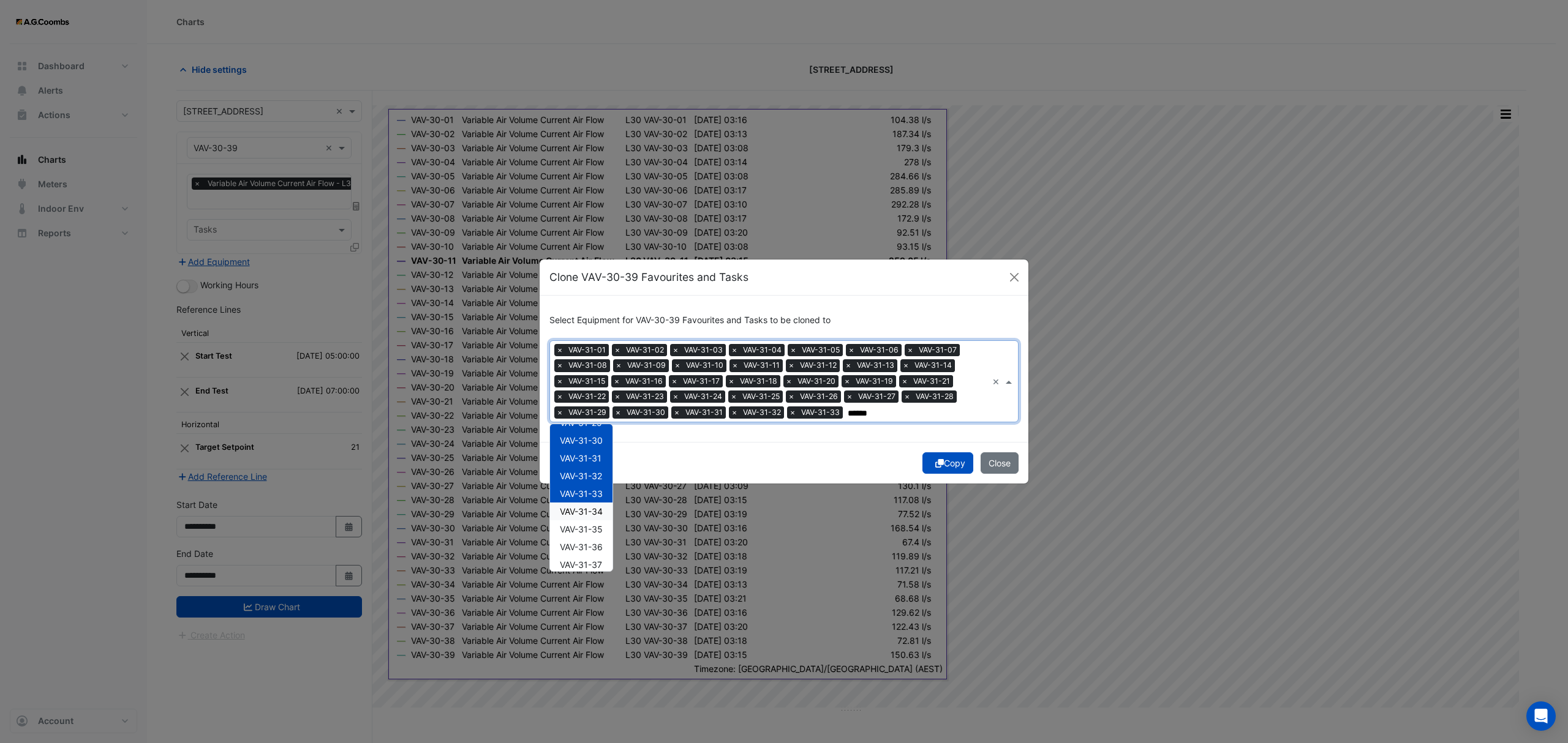
click at [588, 513] on span "VAV-31-34" at bounding box center [581, 511] width 43 height 10
click at [593, 538] on div "VAV-31-36" at bounding box center [581, 546] width 63 height 18
click at [579, 519] on div "VAV-31-34" at bounding box center [581, 511] width 63 height 18
click at [585, 532] on span "VAV-31-35" at bounding box center [581, 529] width 43 height 10
click at [583, 514] on span "VAV-31-34" at bounding box center [581, 511] width 43 height 10
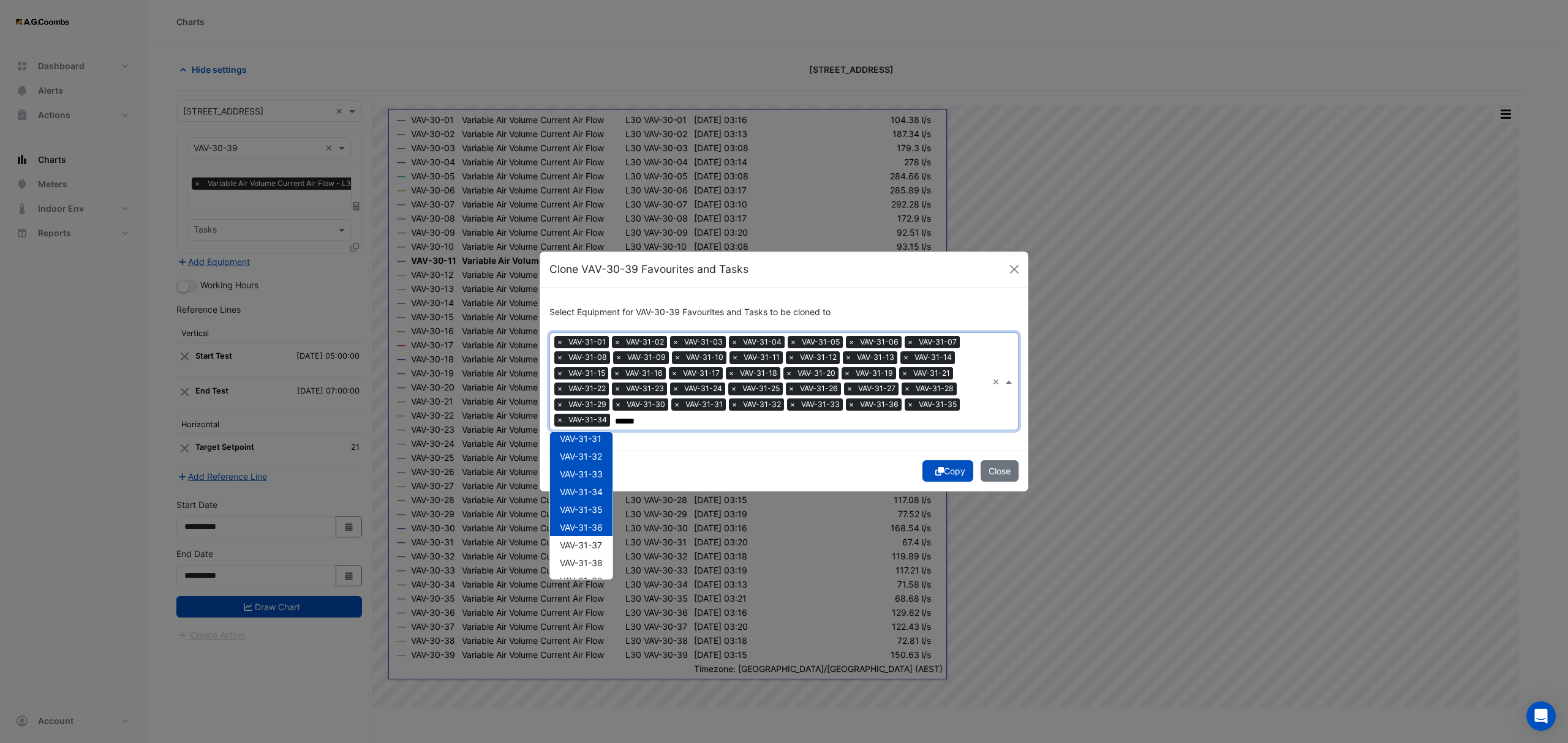
scroll to position [554, 0]
click at [576, 548] on span "VAV-31-38" at bounding box center [581, 548] width 43 height 10
click at [576, 534] on span "VAV-31-37" at bounding box center [580, 530] width 42 height 10
click at [595, 564] on span "VAV-31-39" at bounding box center [581, 565] width 43 height 10
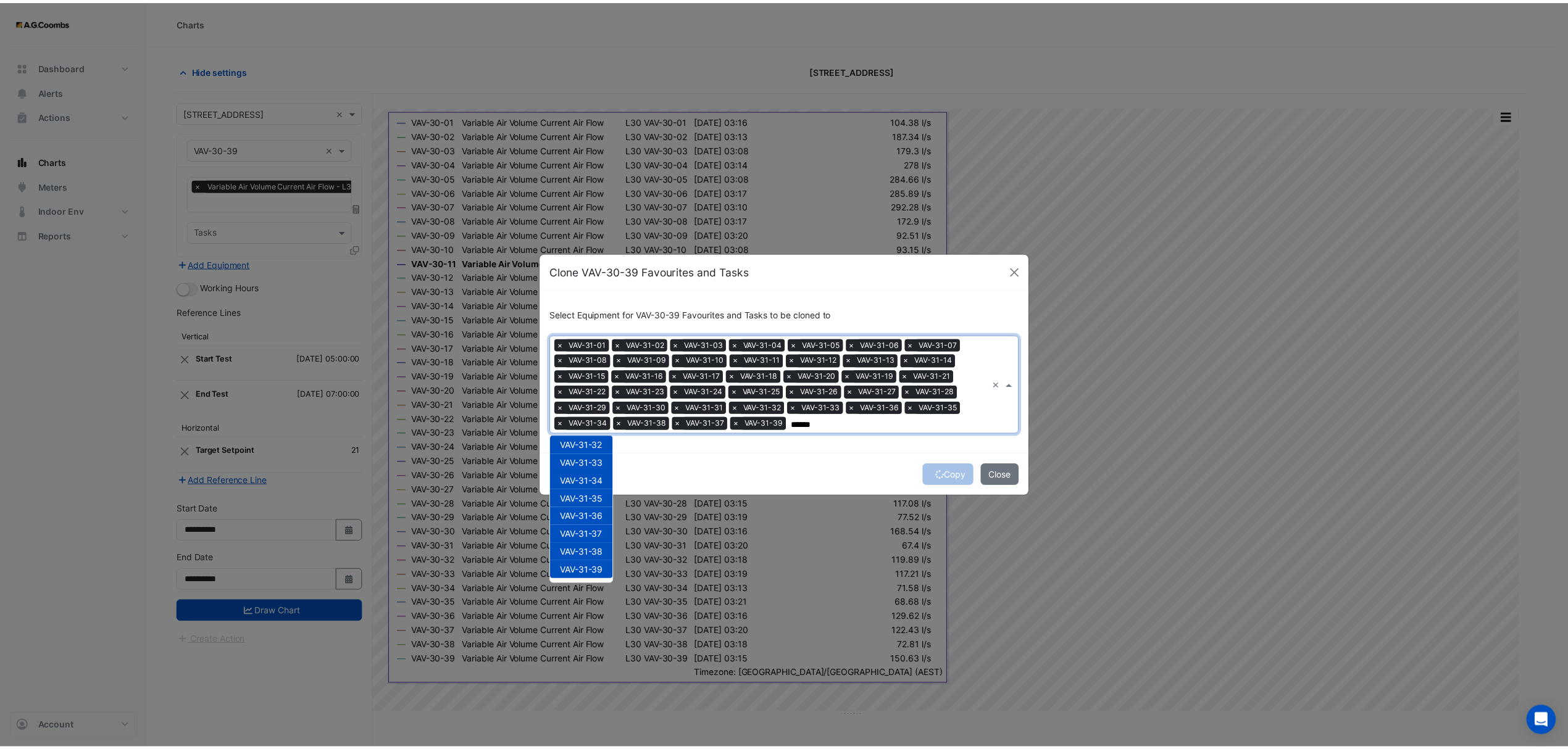
scroll to position [0, 0]
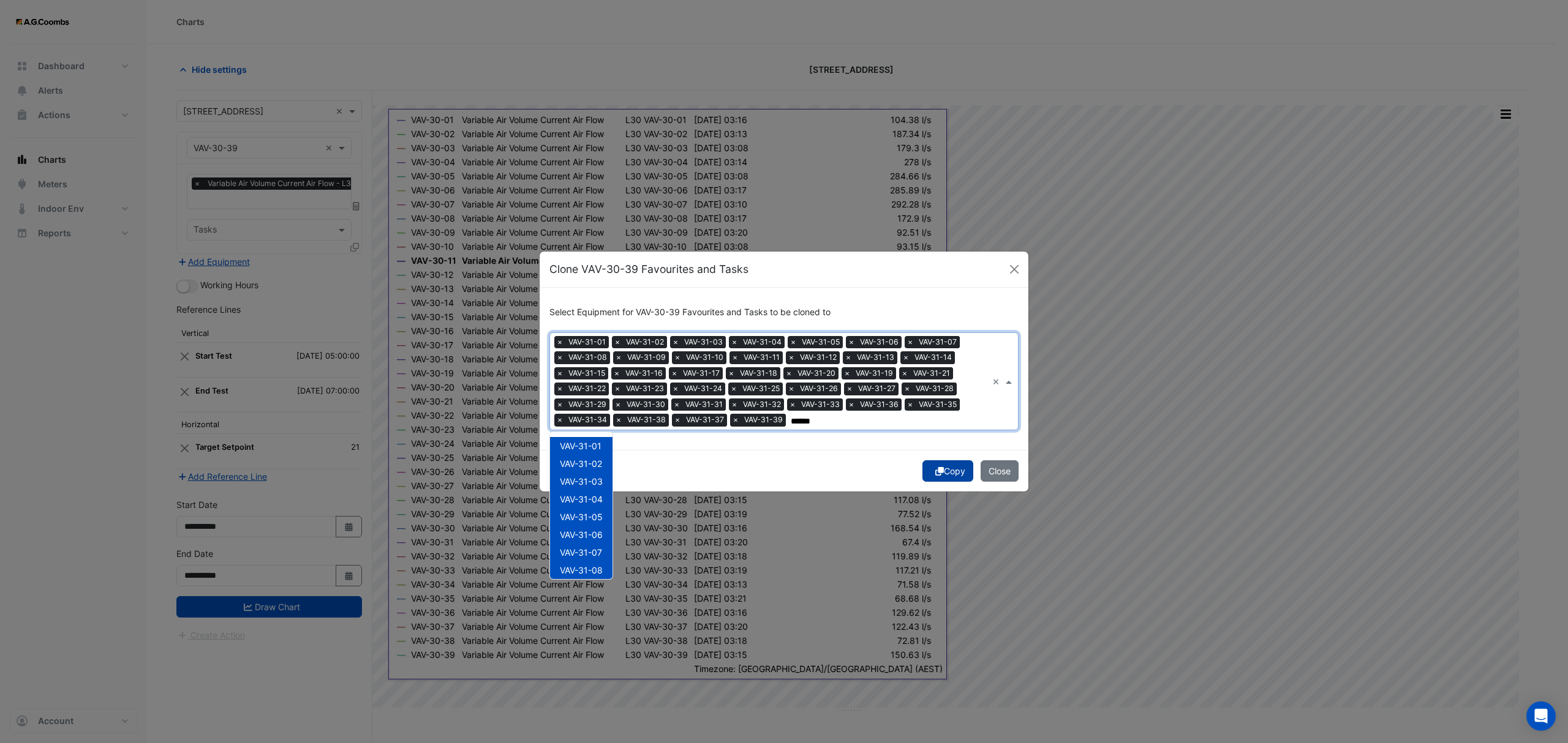
type input "******"
click at [943, 466] on button "Copy" at bounding box center [948, 471] width 51 height 22
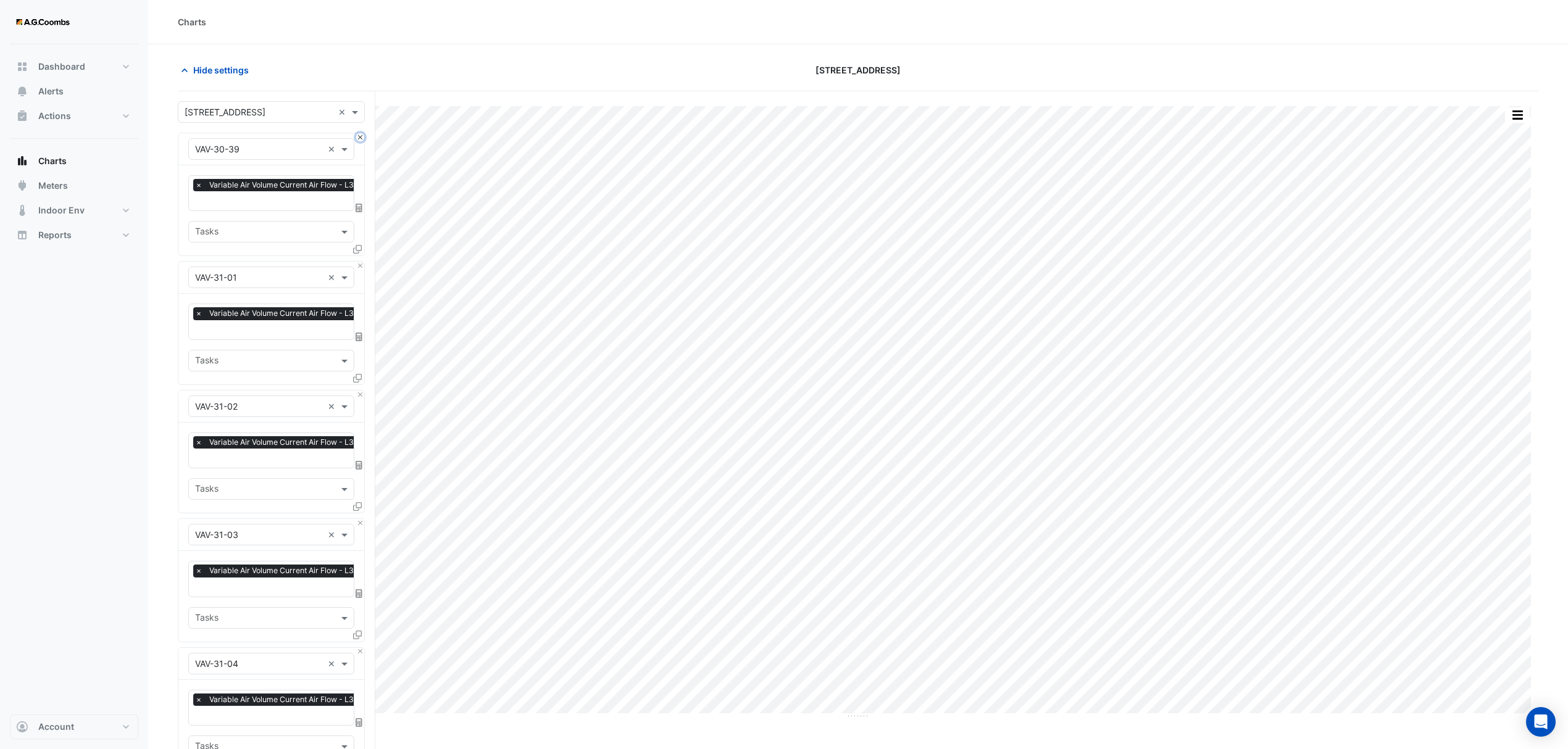
click at [359, 138] on button "Close" at bounding box center [360, 137] width 8 height 8
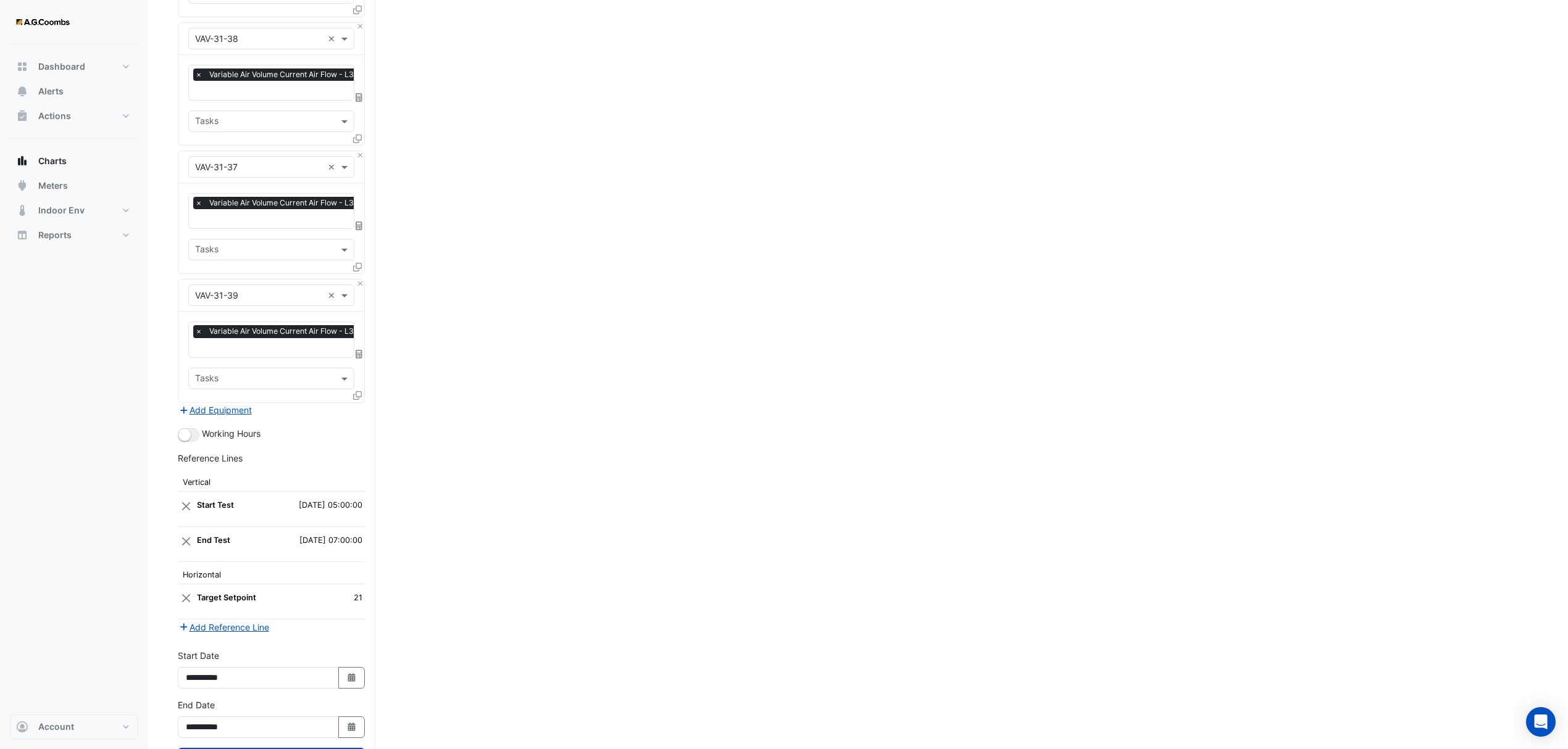
scroll to position [4789, 0]
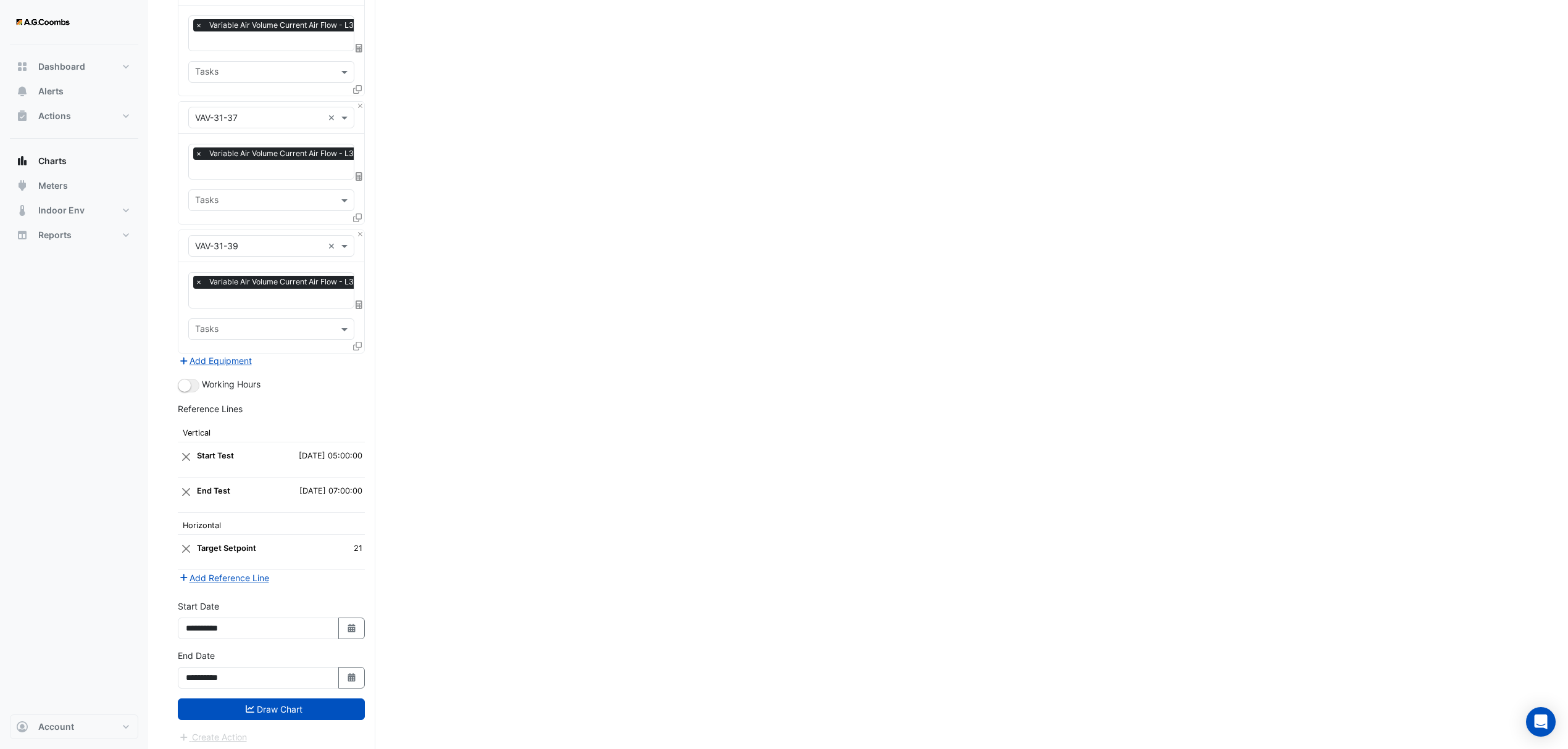
click at [273, 713] on button "Draw Chart" at bounding box center [271, 709] width 187 height 22
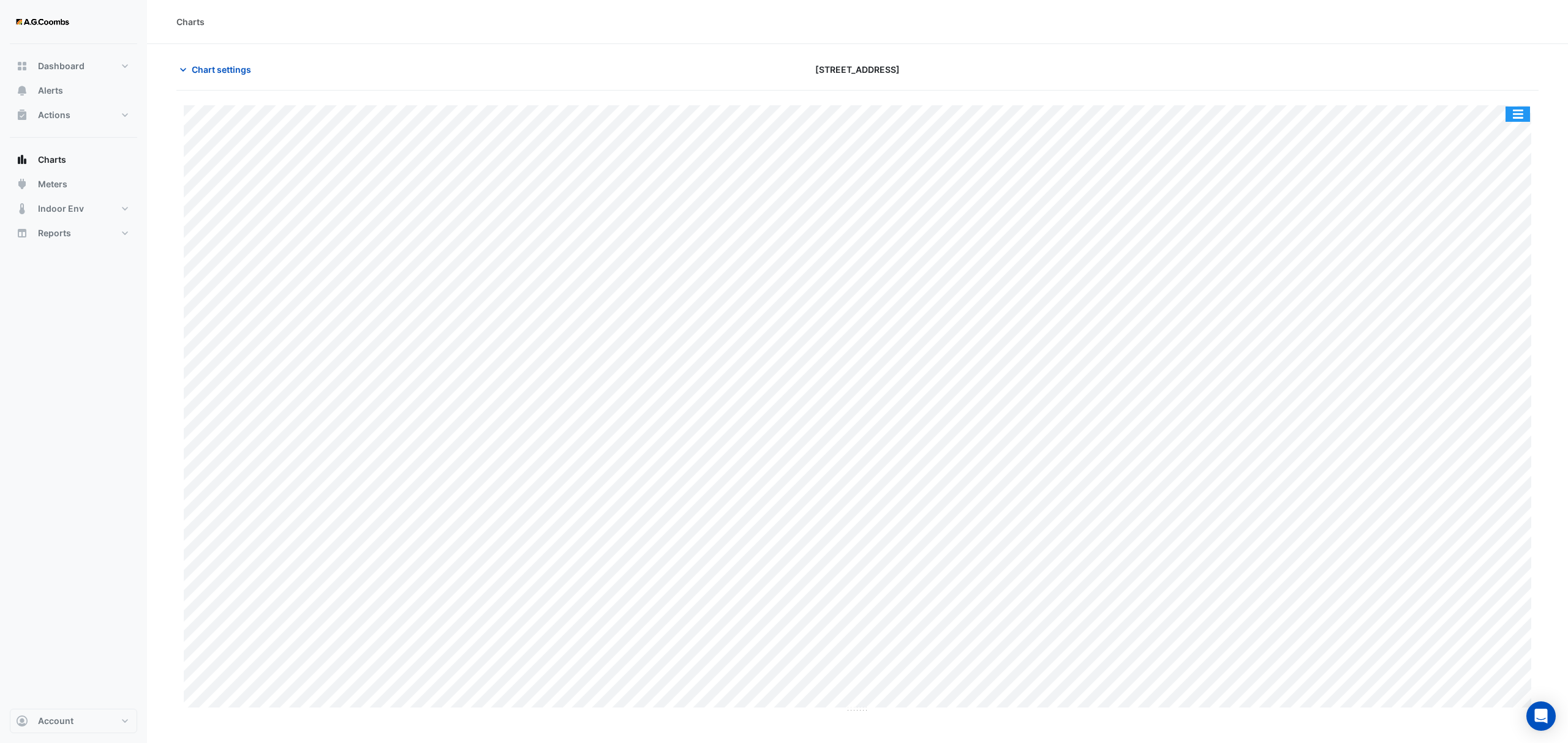
click at [1525, 120] on button "button" at bounding box center [1518, 114] width 25 height 15
click at [1504, 199] on div "Save as JPEG" at bounding box center [1494, 200] width 74 height 21
click at [239, 50] on section "Chart settings 121 Exhibition Street Split by Equip Split All Print Save as JPE…" at bounding box center [857, 379] width 1421 height 669
click at [245, 77] on div "Chart settings 121 Exhibition Street" at bounding box center [857, 75] width 1362 height 32
click at [245, 73] on span "Chart settings" at bounding box center [221, 69] width 60 height 13
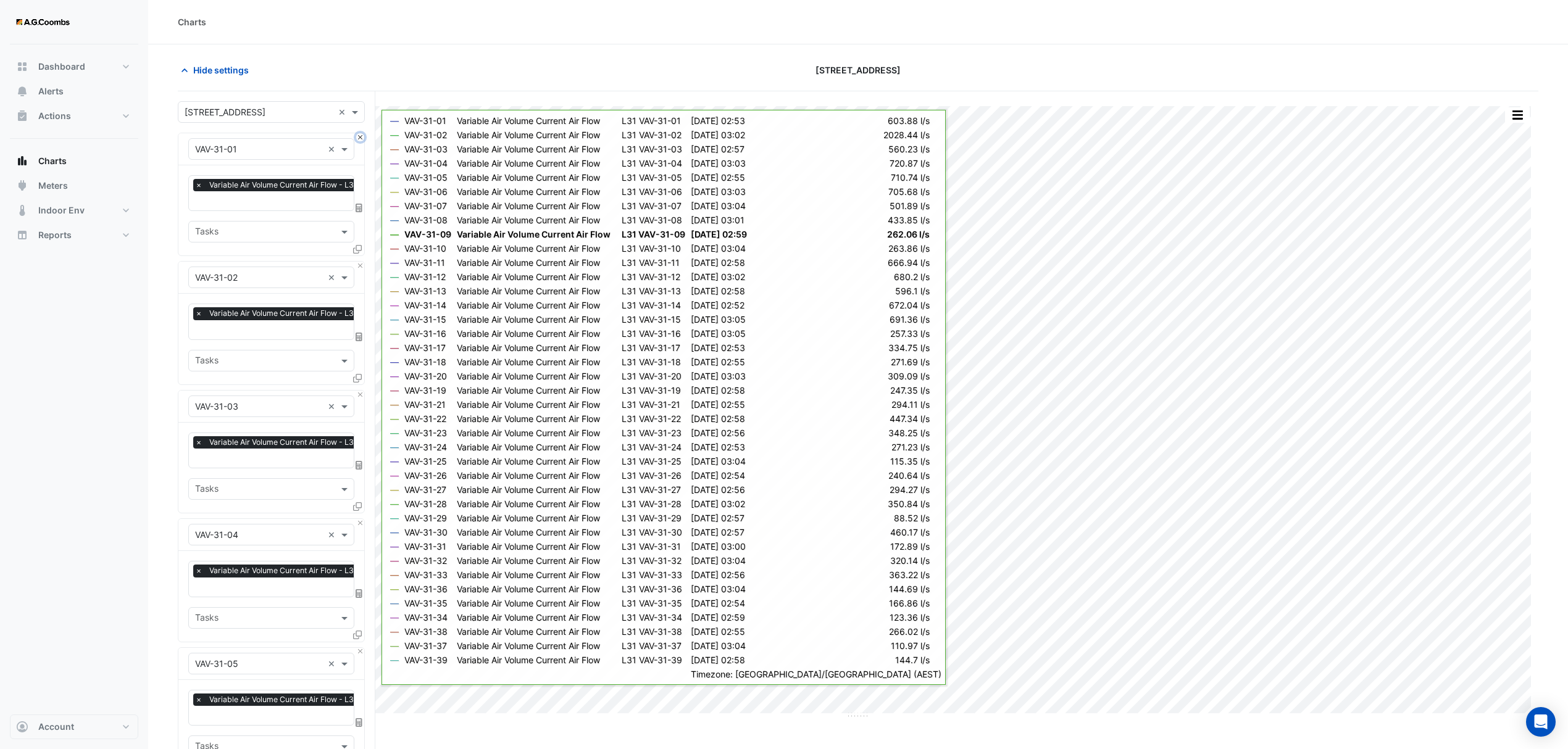
click at [362, 141] on button "Close" at bounding box center [360, 137] width 8 height 8
click at [362, 261] on button "Close" at bounding box center [360, 265] width 8 height 8
click at [362, 141] on button "Close" at bounding box center [360, 137] width 8 height 8
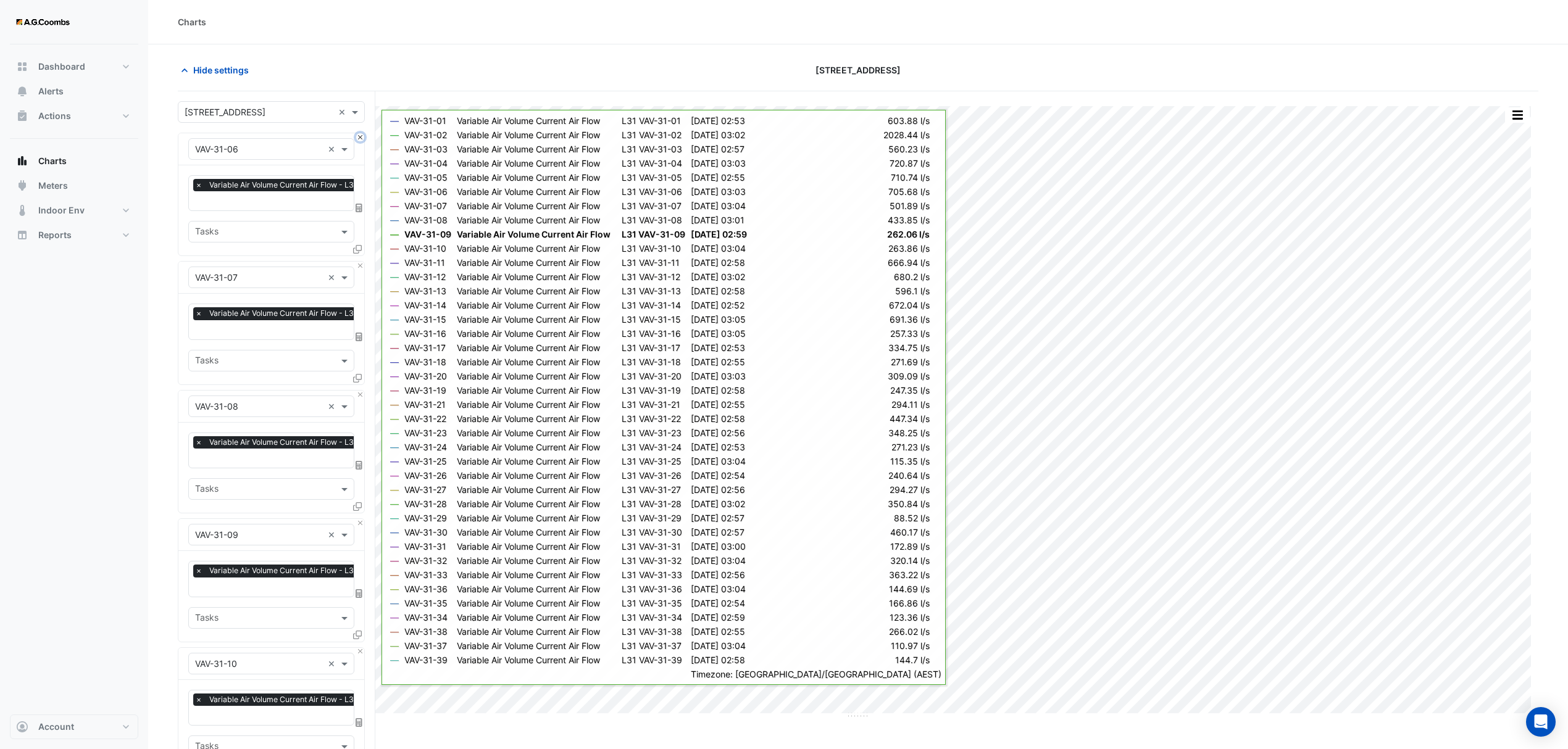
click at [362, 141] on button "Close" at bounding box center [360, 137] width 8 height 8
click at [362, 261] on button "Close" at bounding box center [360, 265] width 8 height 8
click at [362, 141] on button "Close" at bounding box center [360, 137] width 8 height 8
click at [362, 261] on button "Close" at bounding box center [360, 265] width 8 height 8
click at [362, 141] on button "Close" at bounding box center [360, 137] width 8 height 8
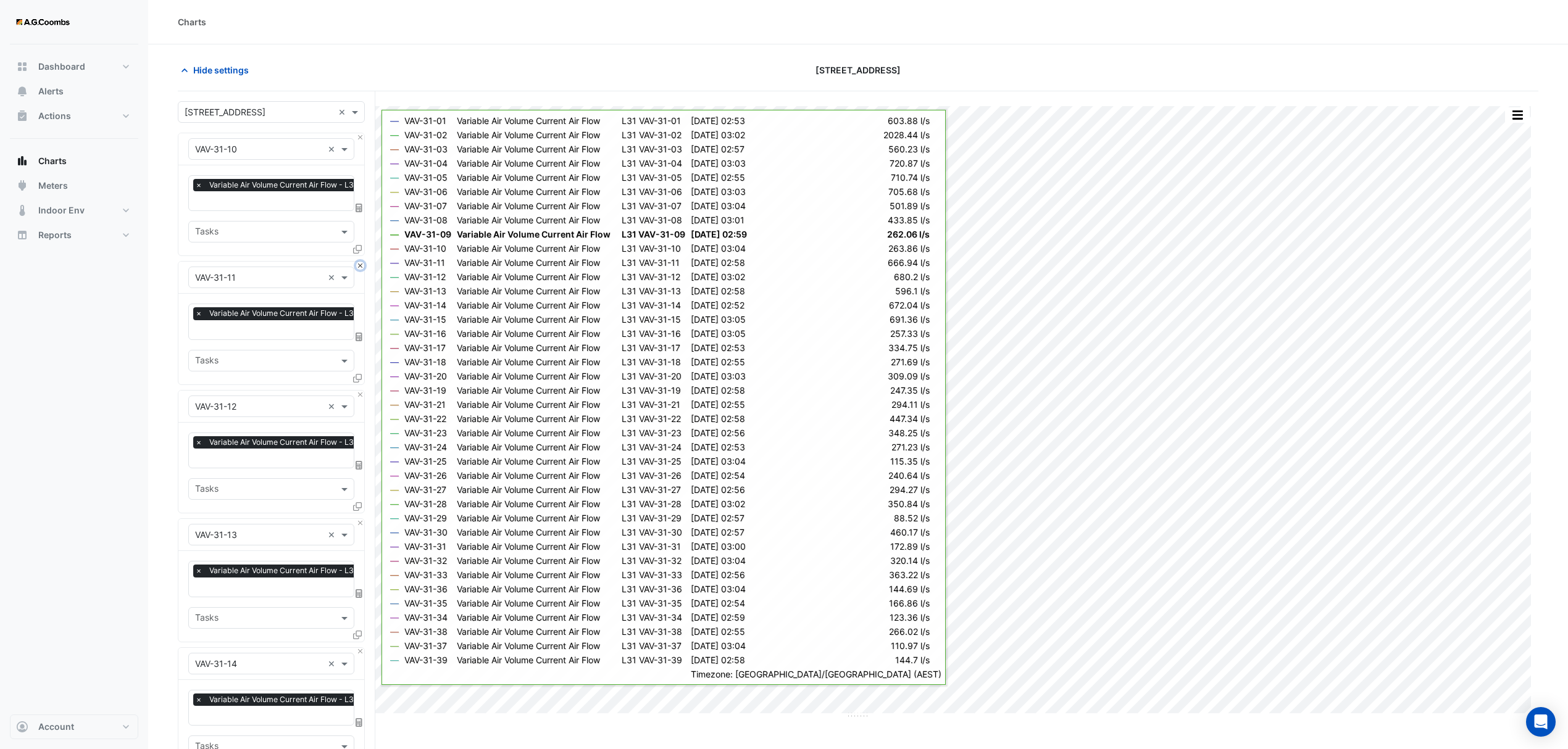
click at [362, 261] on button "Close" at bounding box center [360, 265] width 8 height 8
click at [362, 141] on button "Close" at bounding box center [360, 137] width 8 height 8
click at [362, 261] on button "Close" at bounding box center [360, 265] width 8 height 8
click at [362, 141] on button "Close" at bounding box center [360, 137] width 8 height 8
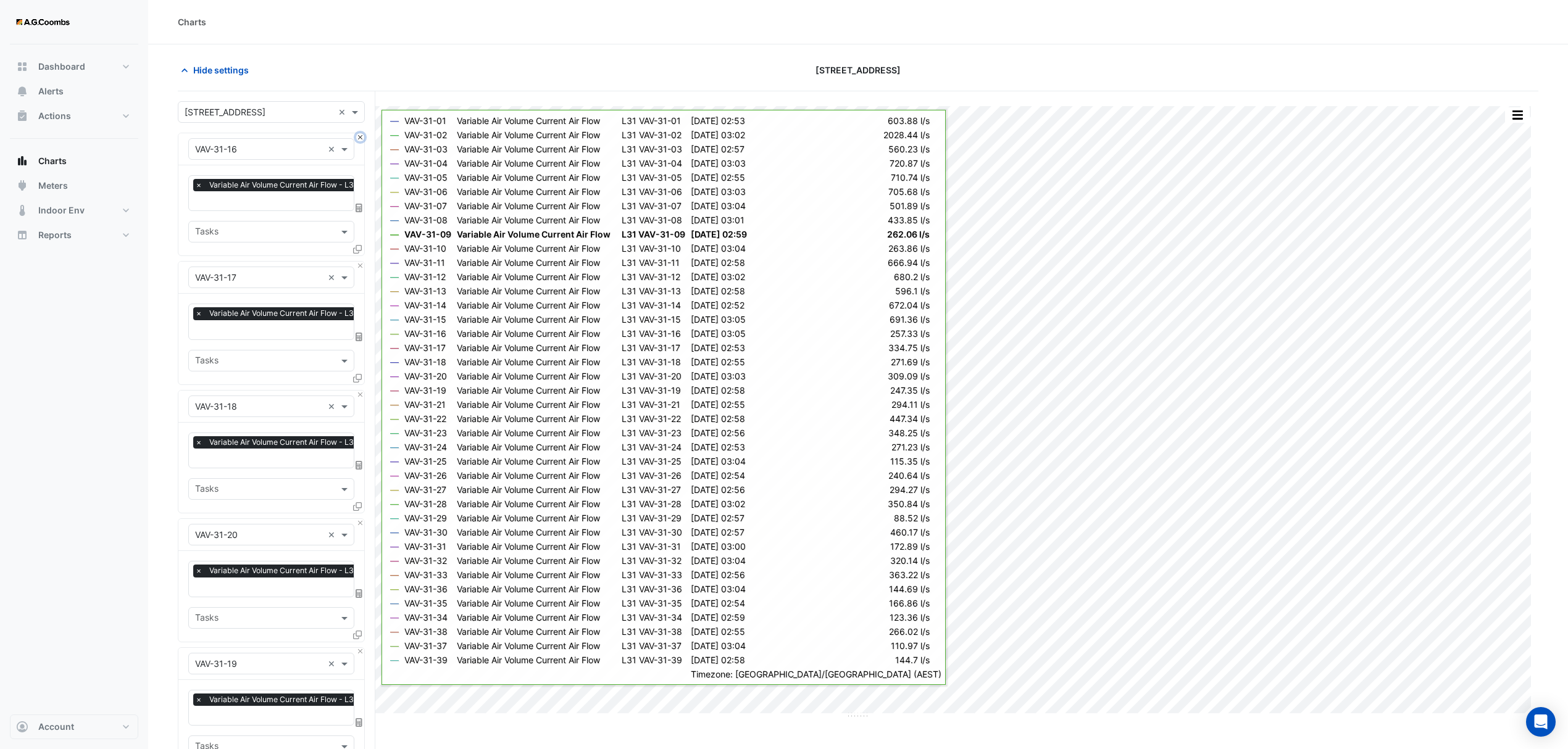
click at [362, 141] on button "Close" at bounding box center [360, 137] width 8 height 8
click at [362, 261] on button "Close" at bounding box center [360, 265] width 8 height 8
click at [362, 141] on button "Close" at bounding box center [360, 137] width 8 height 8
click at [362, 261] on button "Close" at bounding box center [360, 265] width 8 height 8
click at [362, 141] on button "Close" at bounding box center [360, 137] width 8 height 8
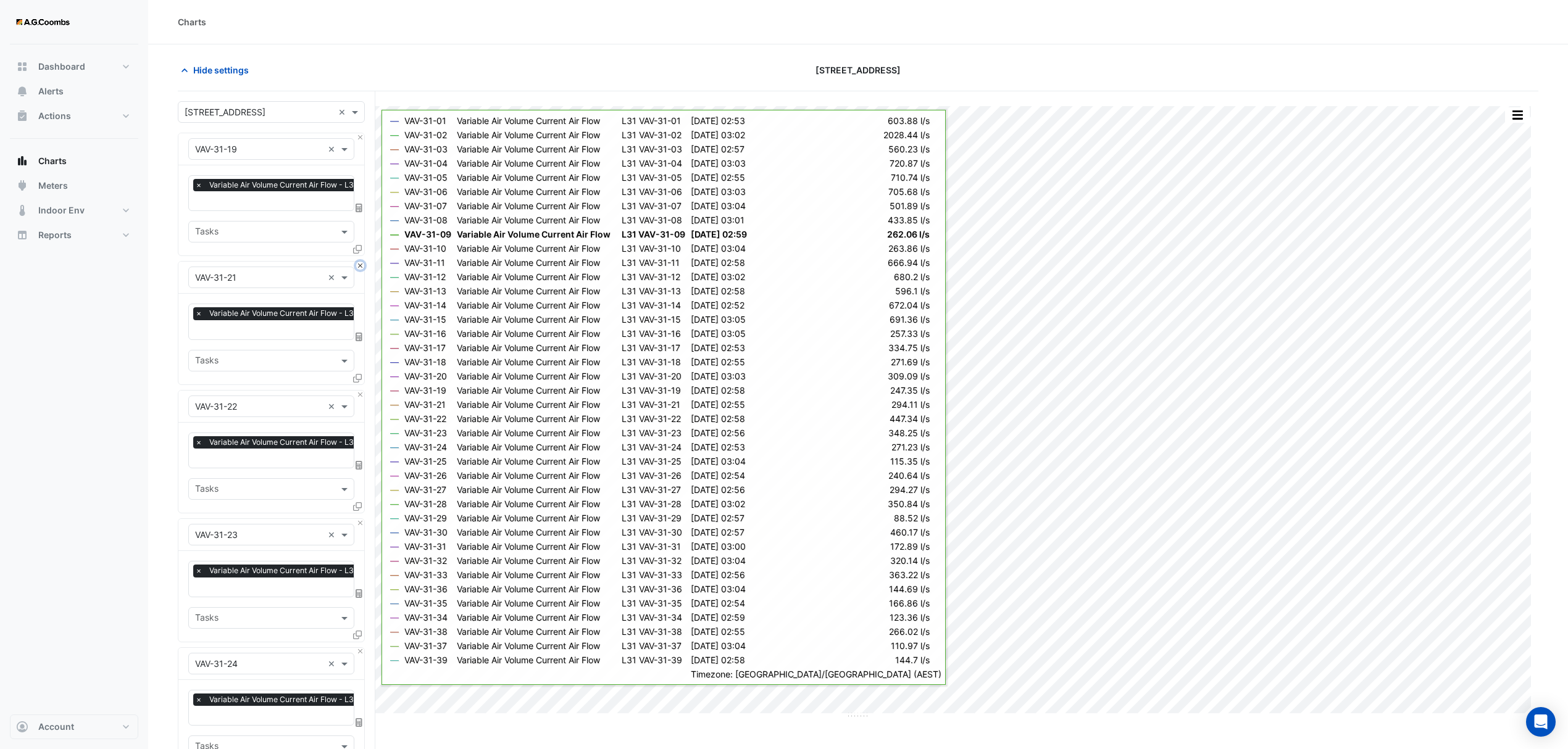
click at [362, 261] on button "Close" at bounding box center [360, 265] width 8 height 8
click at [362, 141] on button "Close" at bounding box center [360, 137] width 8 height 8
click at [362, 261] on button "Close" at bounding box center [360, 265] width 8 height 8
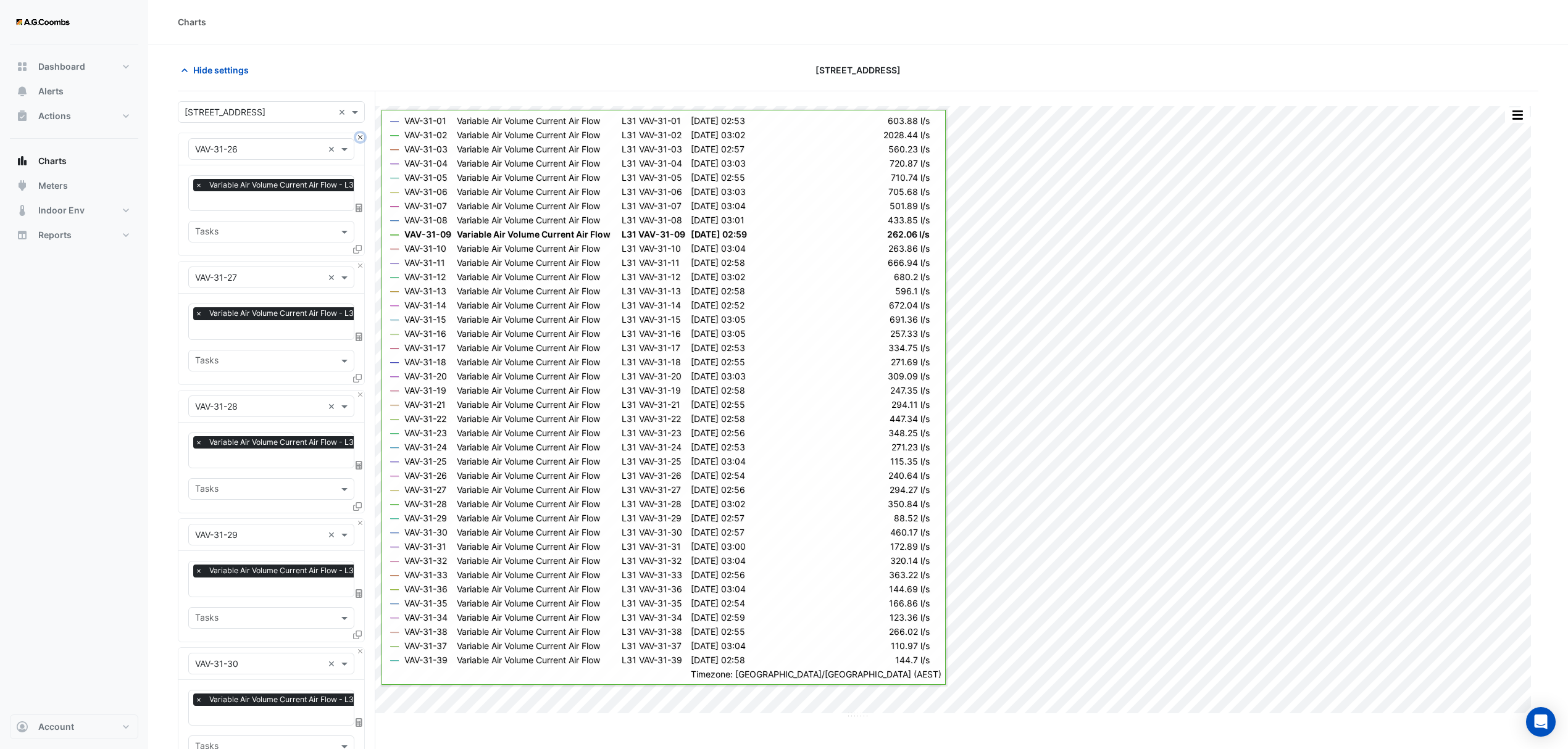
click at [362, 141] on button "Close" at bounding box center [360, 137] width 8 height 8
click at [362, 261] on button "Close" at bounding box center [360, 265] width 8 height 8
click at [362, 141] on button "Close" at bounding box center [360, 137] width 8 height 8
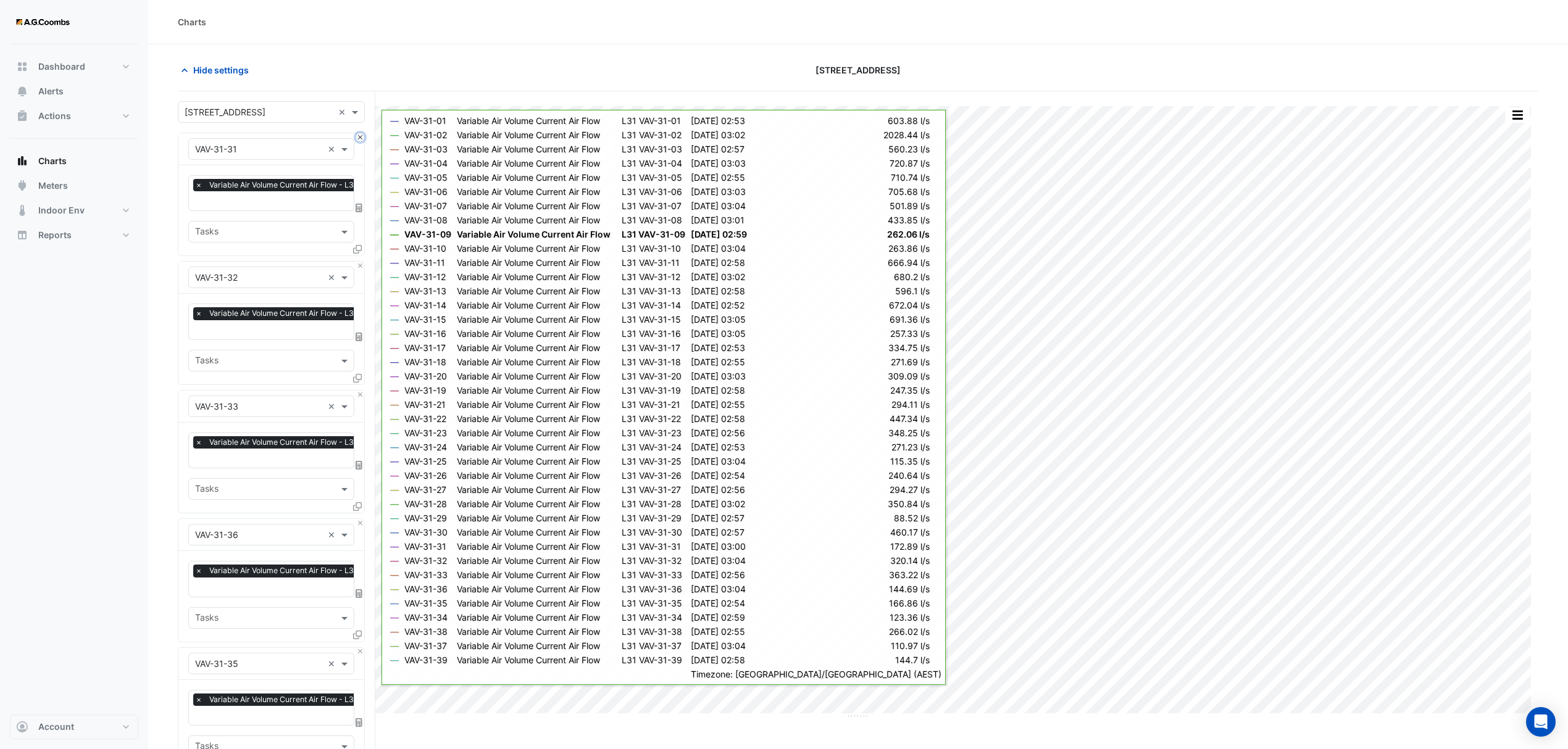
click at [362, 141] on button "Close" at bounding box center [360, 137] width 8 height 8
click at [362, 261] on button "Close" at bounding box center [360, 265] width 8 height 8
click at [362, 141] on button "Close" at bounding box center [360, 137] width 8 height 8
click at [362, 261] on button "Close" at bounding box center [360, 265] width 8 height 8
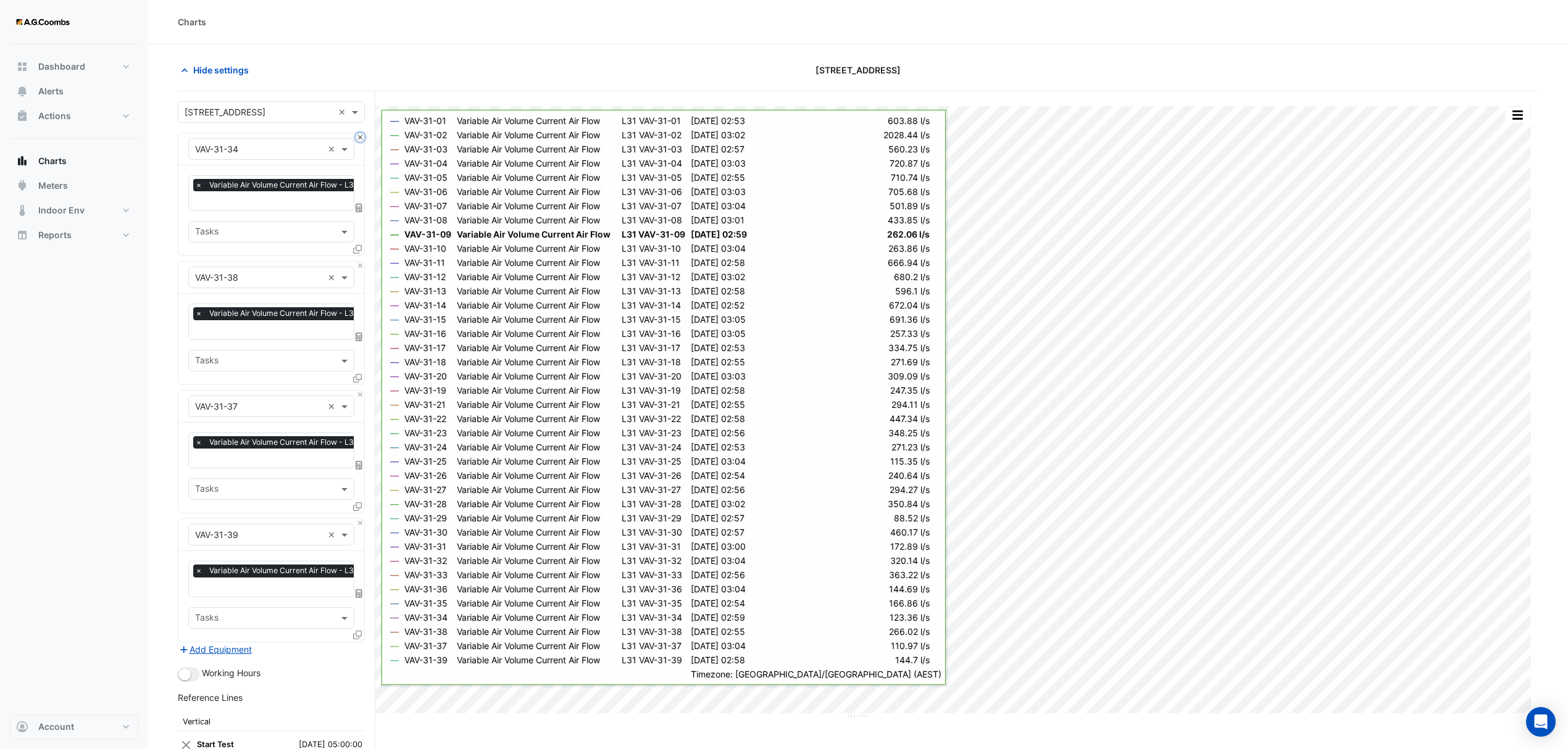
click at [362, 141] on button "Close" at bounding box center [360, 137] width 8 height 8
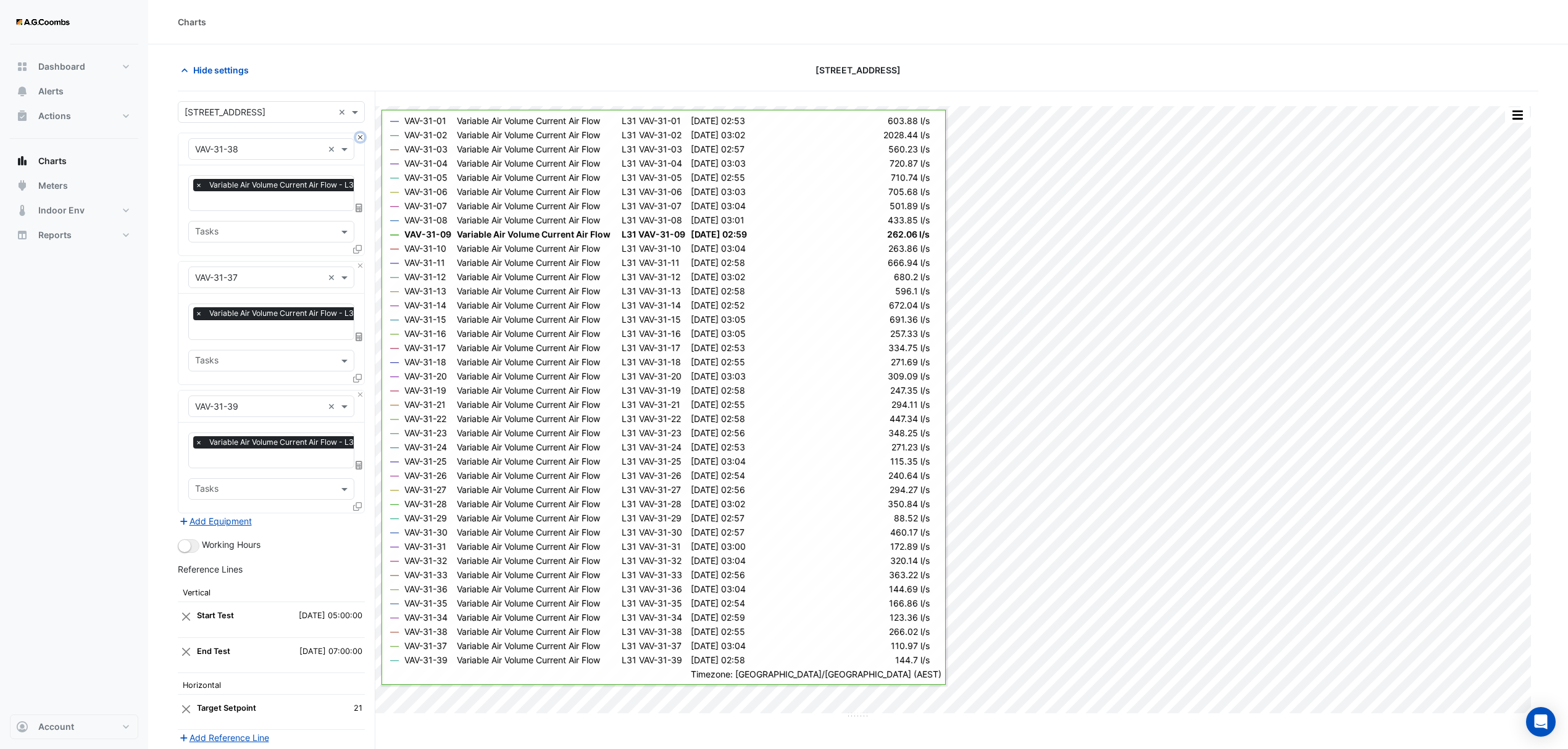
click at [362, 141] on button "Close" at bounding box center [360, 137] width 8 height 8
click at [362, 261] on button "Close" at bounding box center [360, 265] width 8 height 8
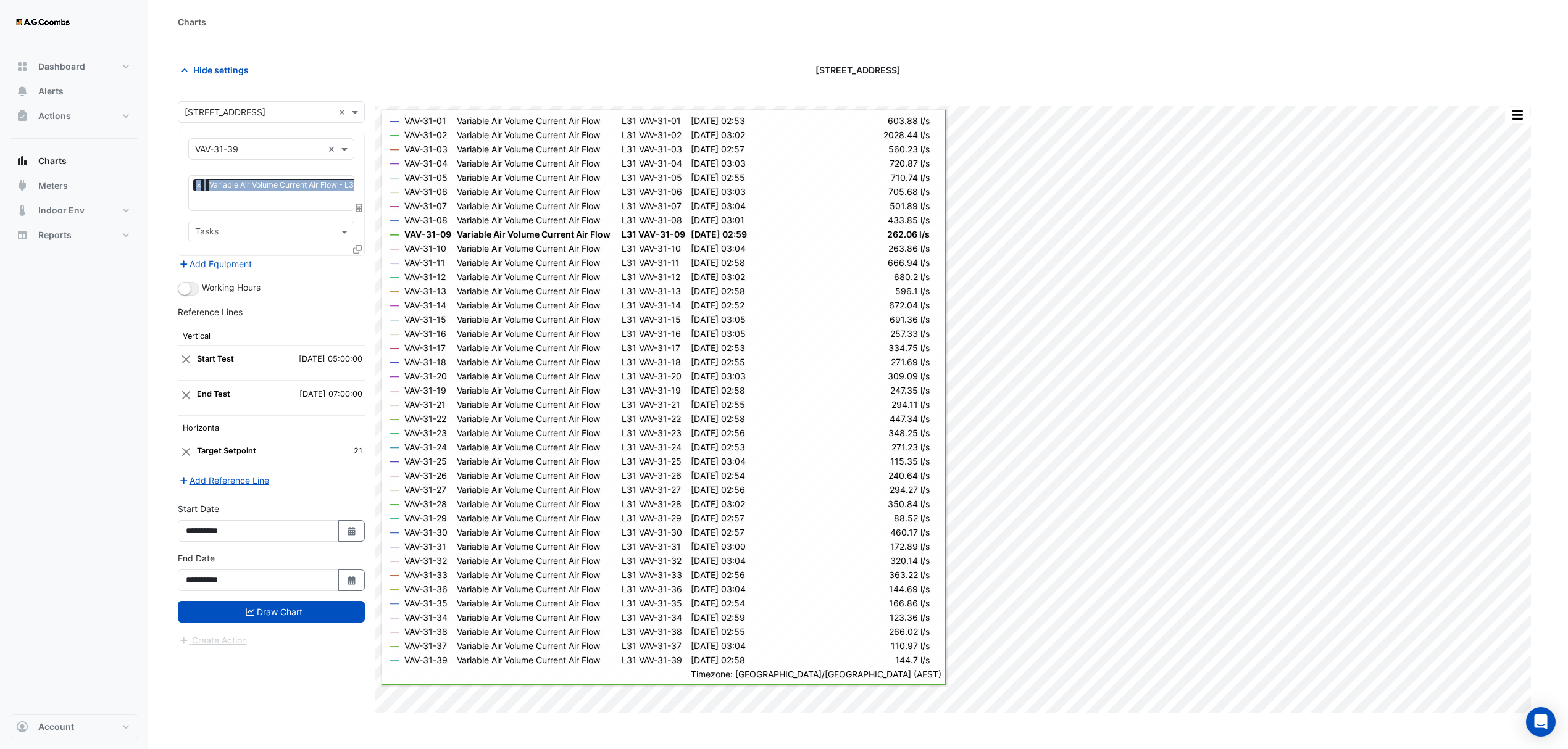
click at [362, 141] on div "Equipment × VAV-31-39 ×" at bounding box center [271, 149] width 186 height 32
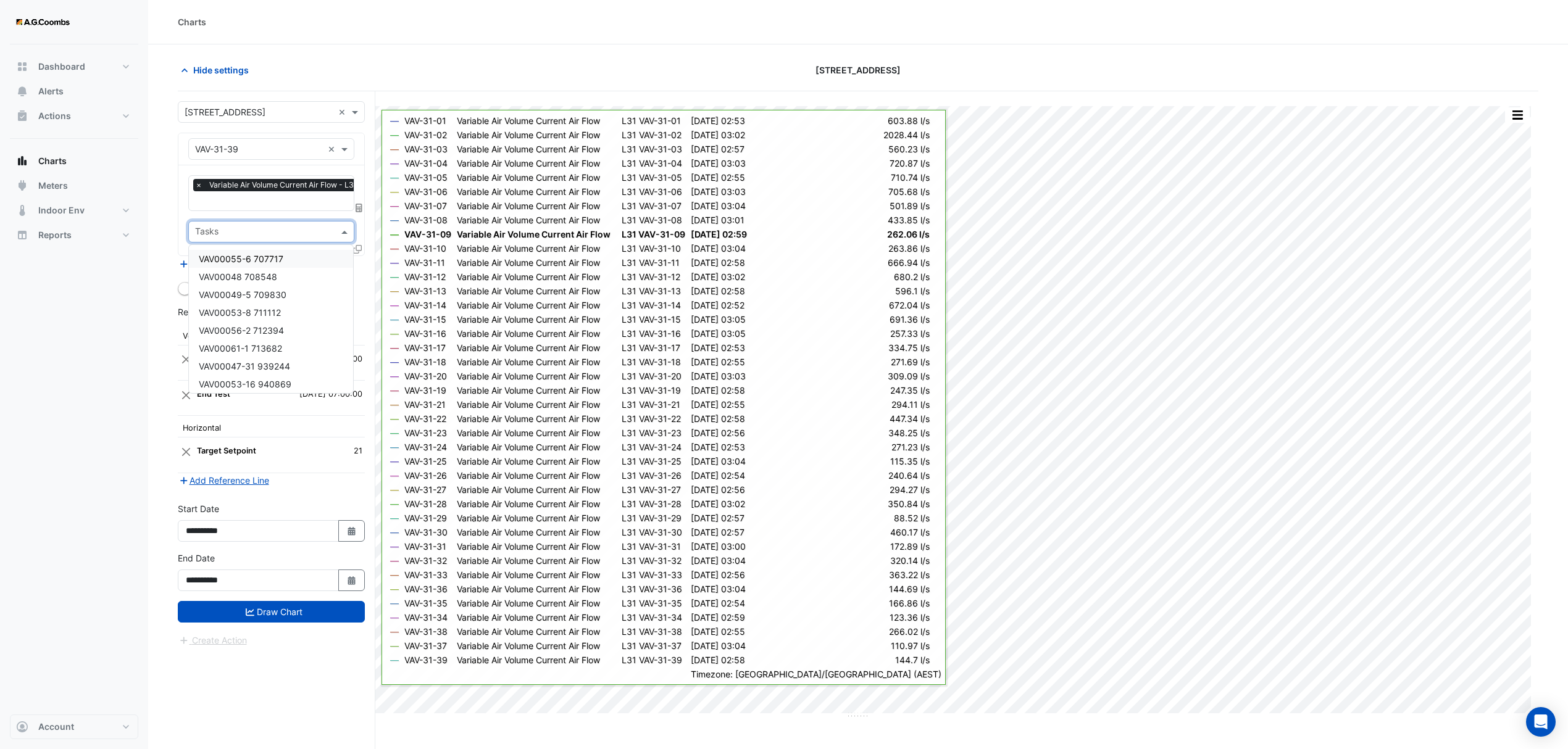
click at [352, 242] on div "Tasks" at bounding box center [271, 232] width 166 height 22
click at [356, 253] on fa-icon at bounding box center [358, 248] width 9 height 11
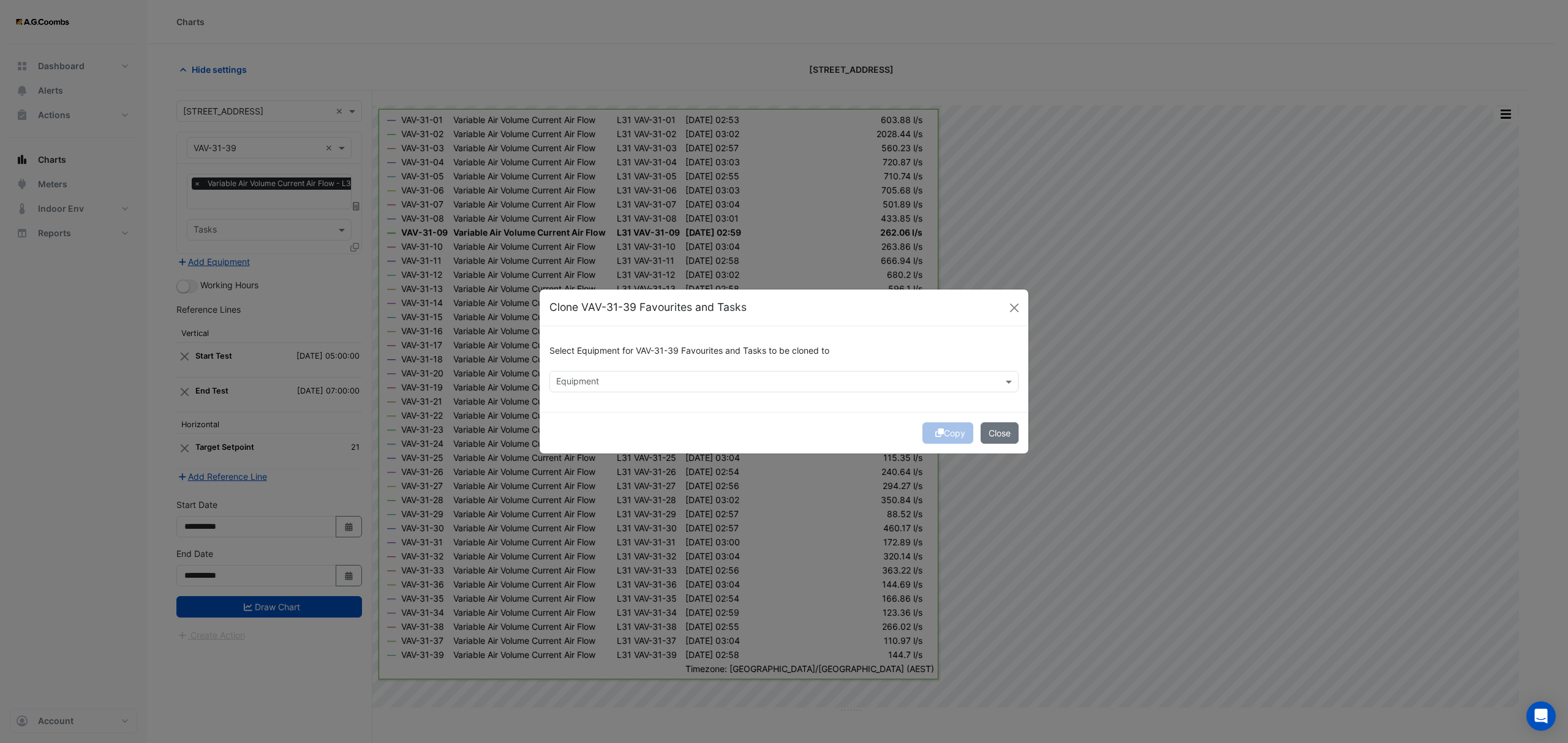
click at [566, 375] on div "Equipment" at bounding box center [774, 382] width 448 height 19
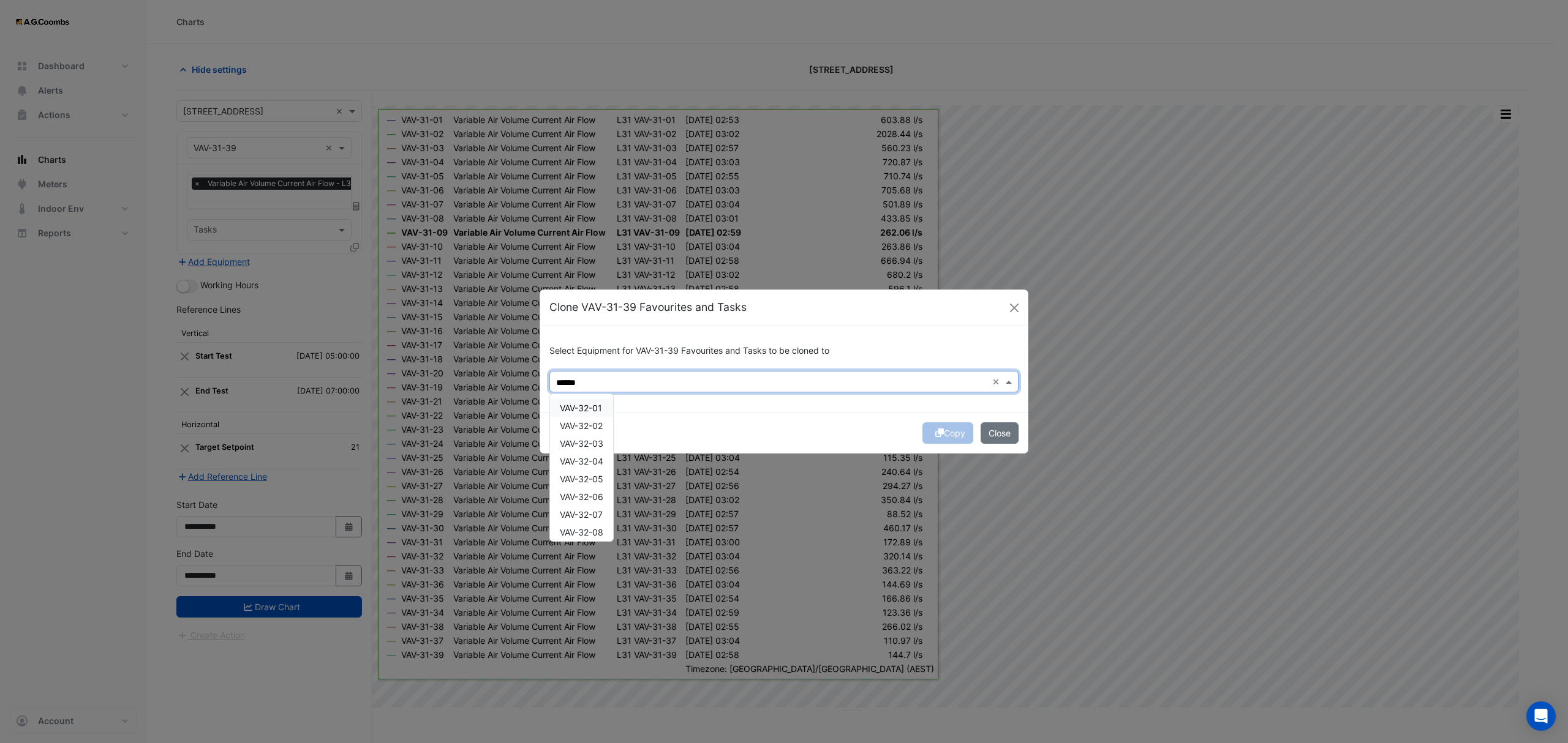
click at [583, 409] on span "VAV-32-01" at bounding box center [580, 407] width 42 height 10
click at [581, 425] on span "VAV-32-02" at bounding box center [581, 425] width 43 height 10
click at [580, 449] on div "VAV-32-03" at bounding box center [581, 443] width 63 height 18
click at [578, 475] on span "VAV-32-05" at bounding box center [581, 479] width 44 height 10
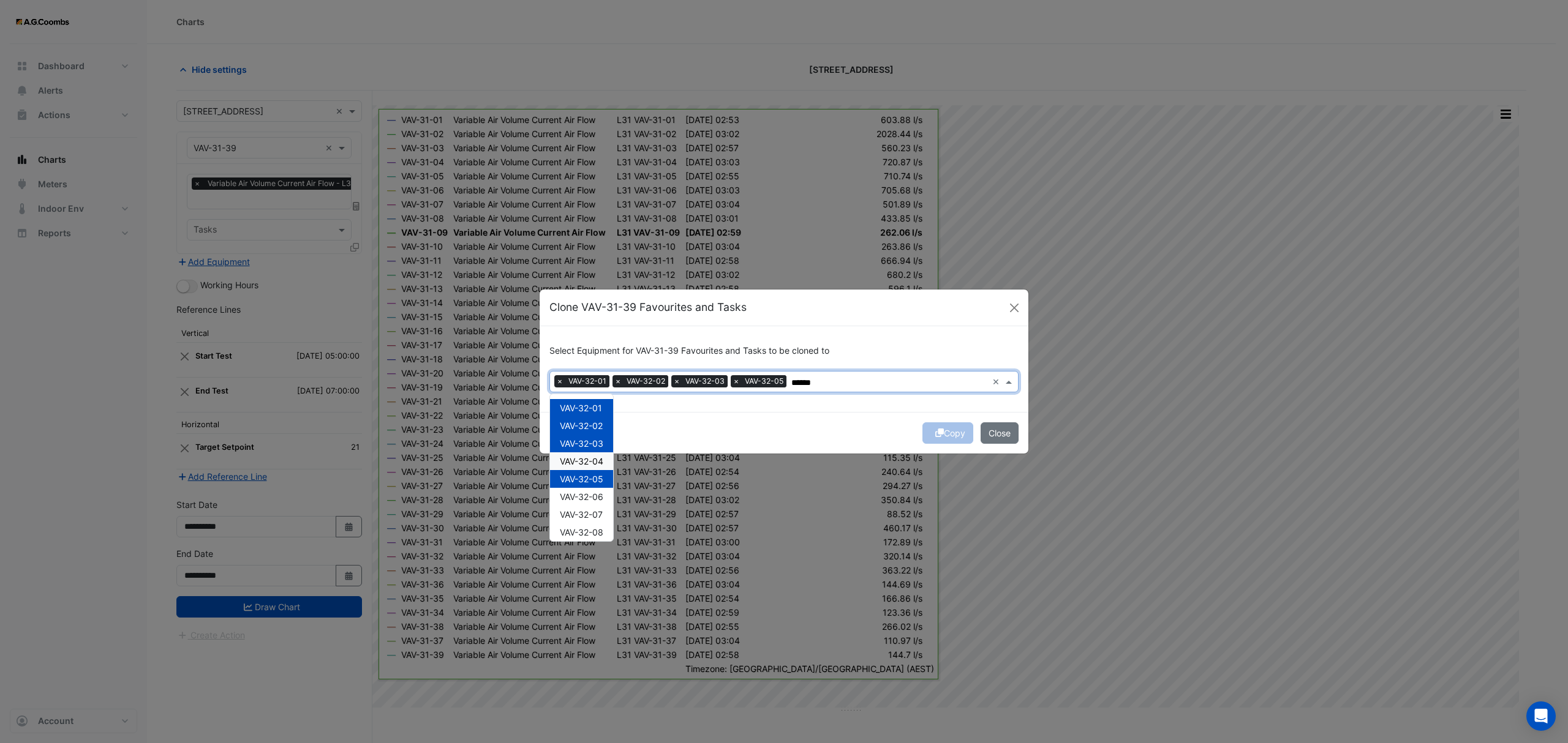
click at [569, 459] on span "VAV-32-04" at bounding box center [581, 461] width 44 height 10
click at [574, 495] on span "VAV-32-06" at bounding box center [581, 497] width 44 height 10
click at [576, 508] on div "VAV-32-07" at bounding box center [581, 514] width 63 height 18
click at [584, 534] on span "VAV-32-08" at bounding box center [581, 532] width 44 height 10
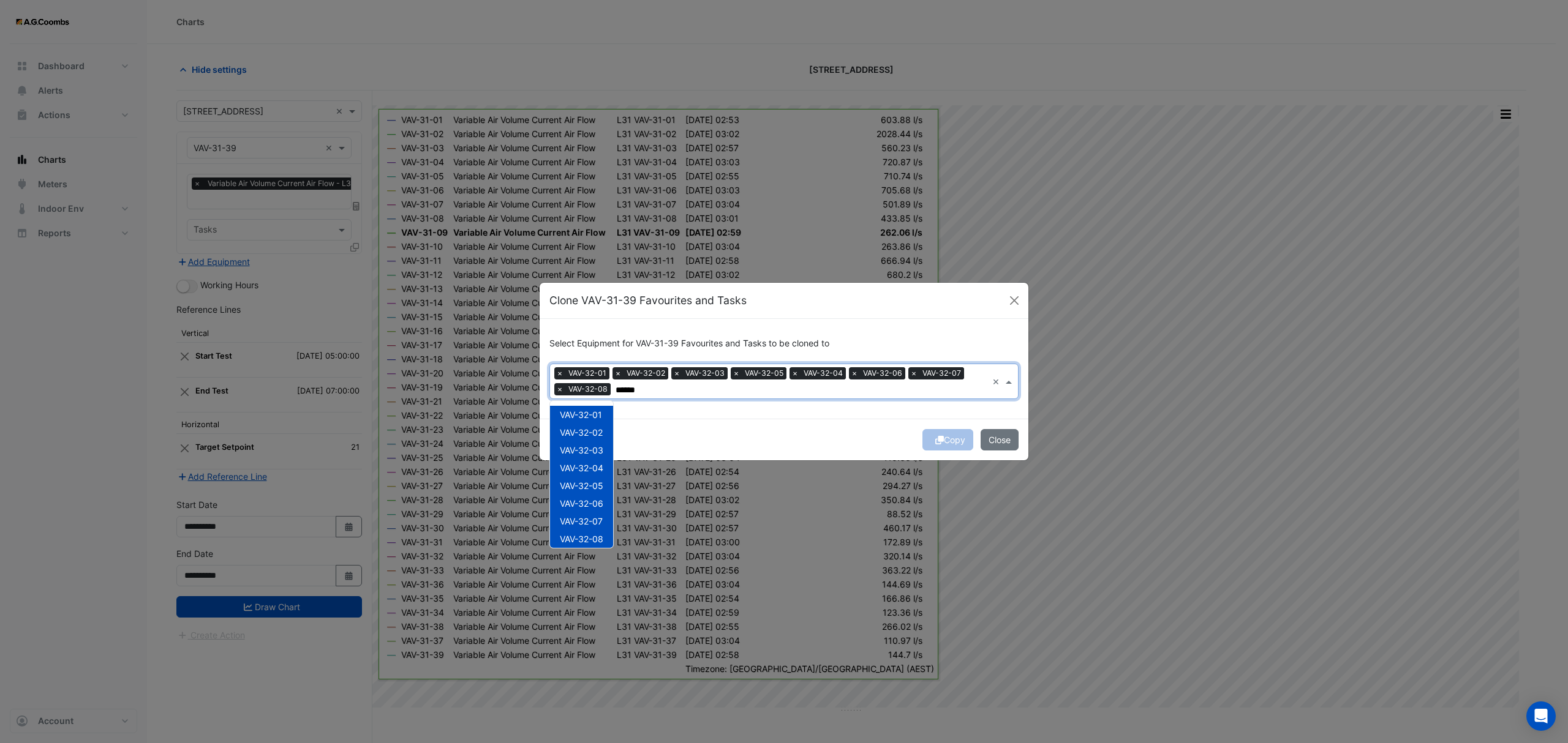
scroll to position [128, 0]
click at [578, 427] on span "VAV-32-09" at bounding box center [581, 428] width 44 height 10
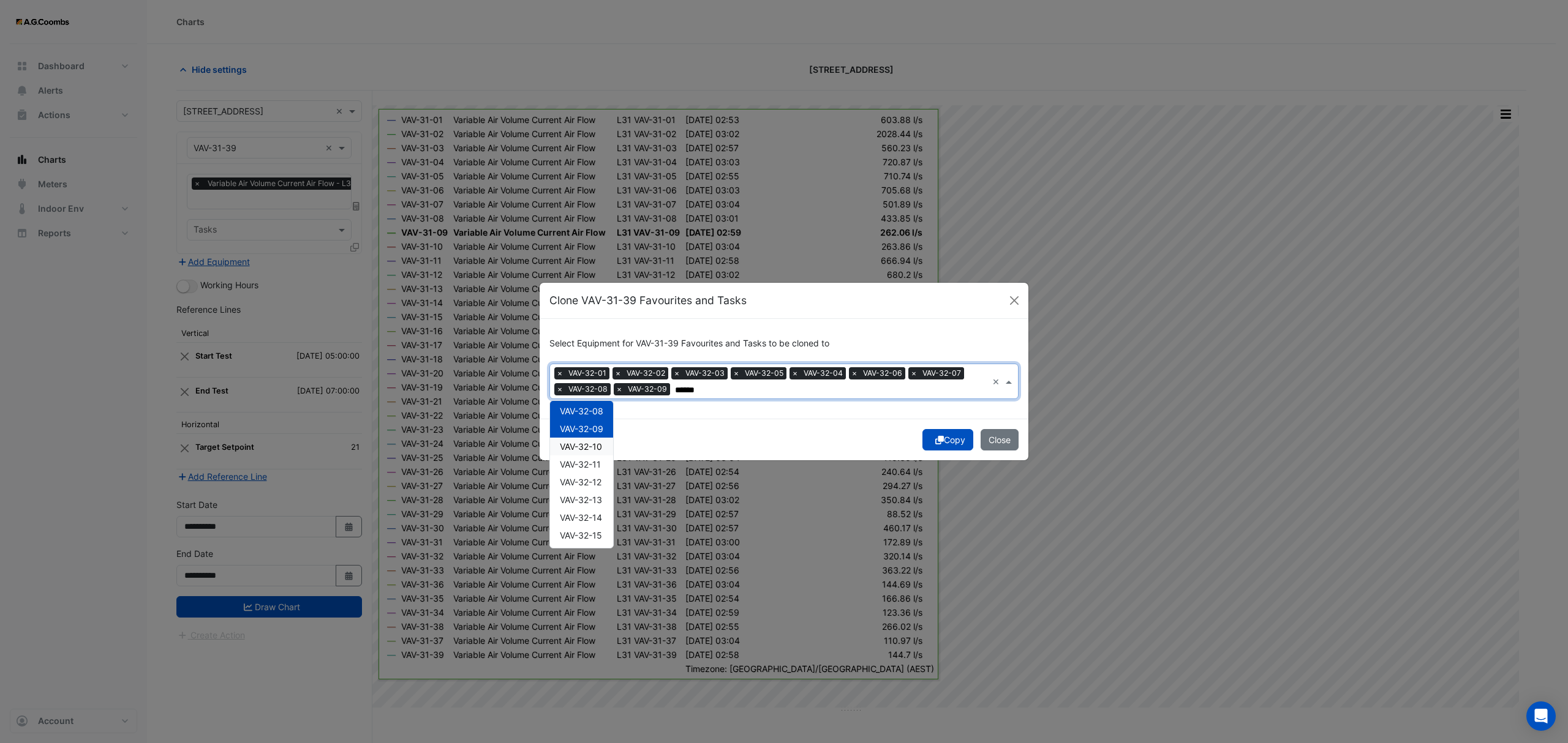
click at [582, 444] on span "VAV-32-10" at bounding box center [580, 446] width 42 height 10
click at [588, 469] on span "VAV-32-11" at bounding box center [580, 464] width 41 height 10
click at [590, 483] on span "VAV-32-12" at bounding box center [580, 482] width 42 height 10
click at [596, 500] on span "VAV-32-13" at bounding box center [580, 500] width 42 height 10
click at [595, 512] on div "VAV-32-14" at bounding box center [581, 517] width 63 height 18
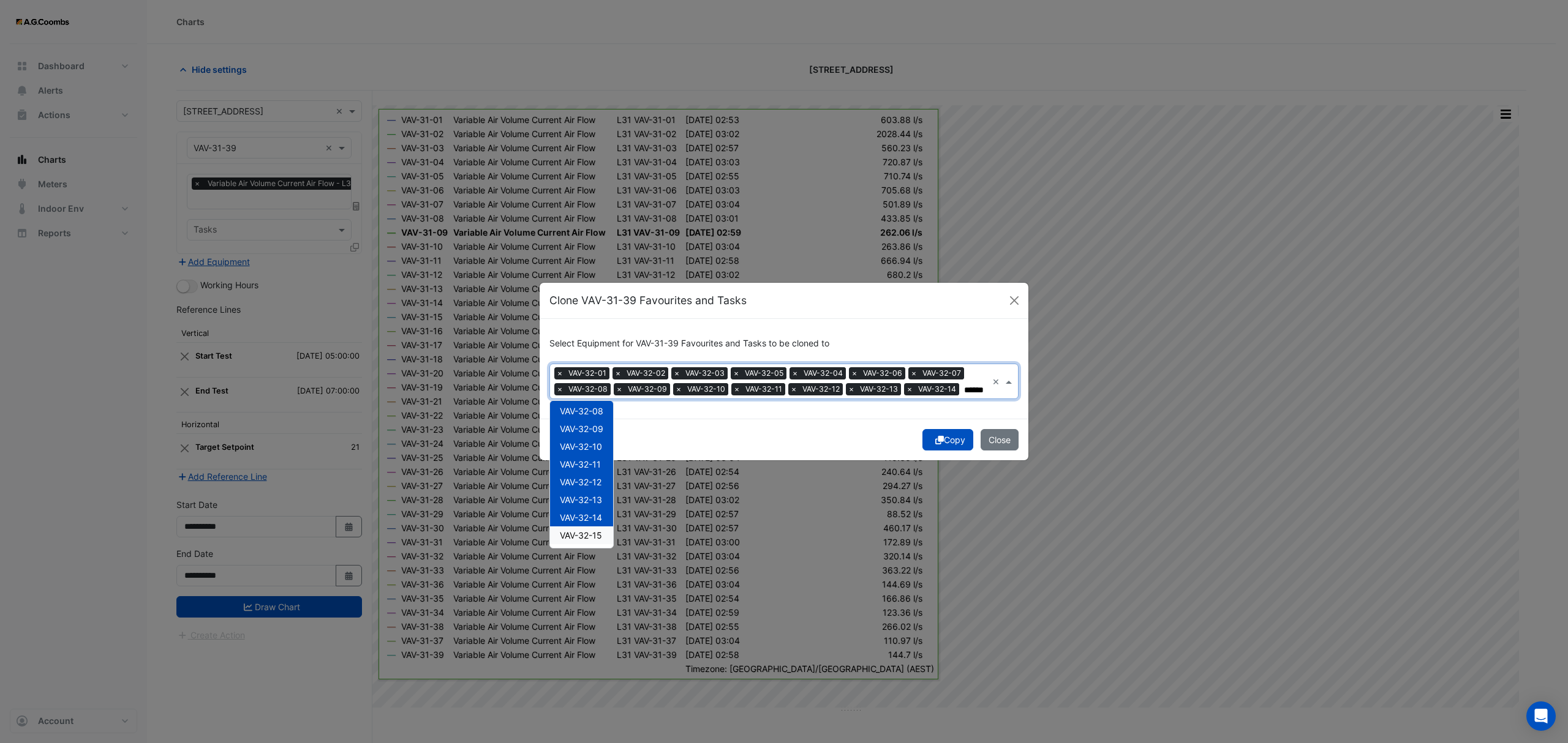
click at [595, 532] on span "VAV-32-15" at bounding box center [580, 535] width 42 height 10
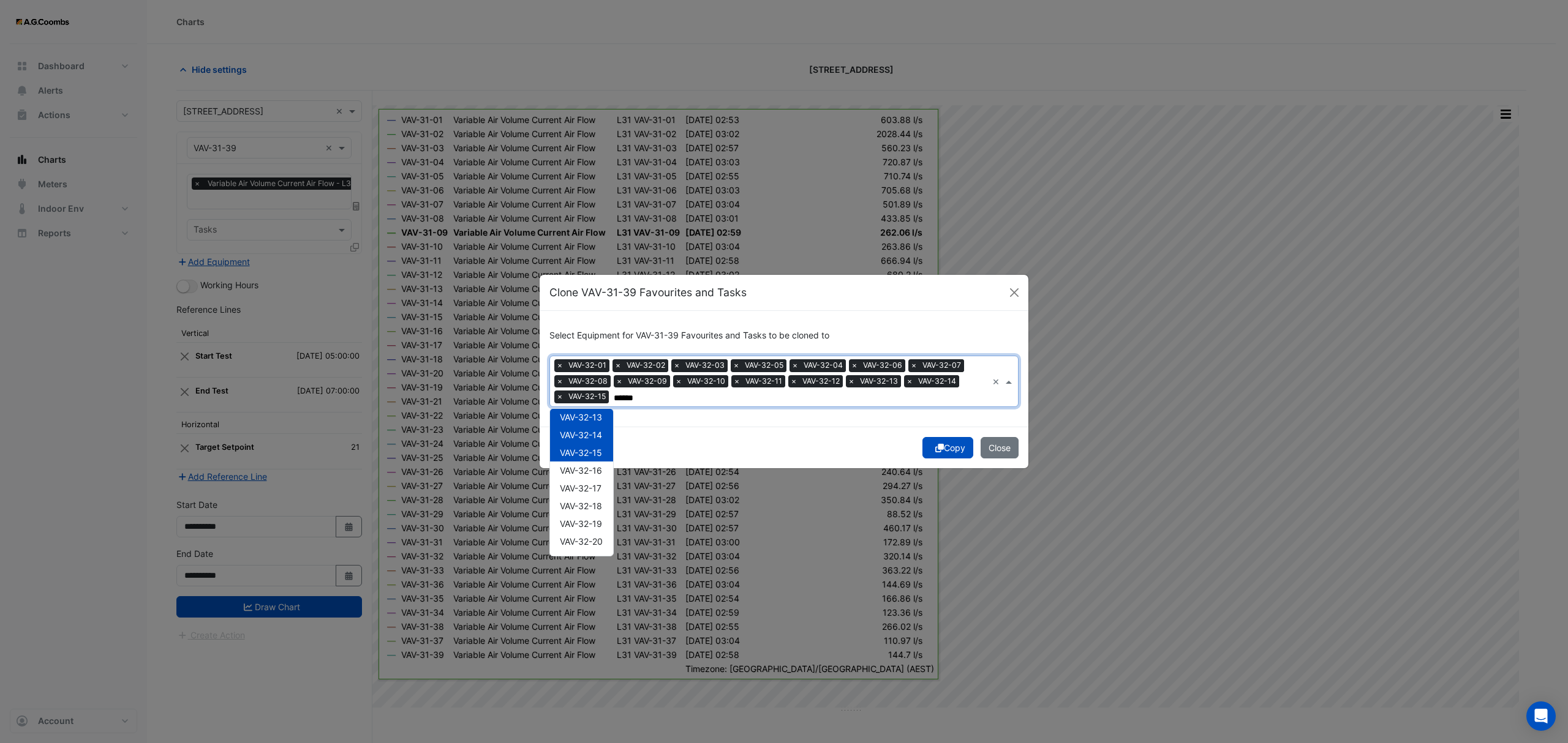
scroll to position [256, 0]
drag, startPoint x: 594, startPoint y: 424, endPoint x: 593, endPoint y: 434, distance: 10.0
click at [593, 424] on div "VAV-32-16" at bounding box center [581, 433] width 63 height 18
click at [591, 454] on span "VAV-32-17" at bounding box center [580, 450] width 42 height 10
click at [593, 473] on div "VAV-32-18" at bounding box center [581, 468] width 63 height 18
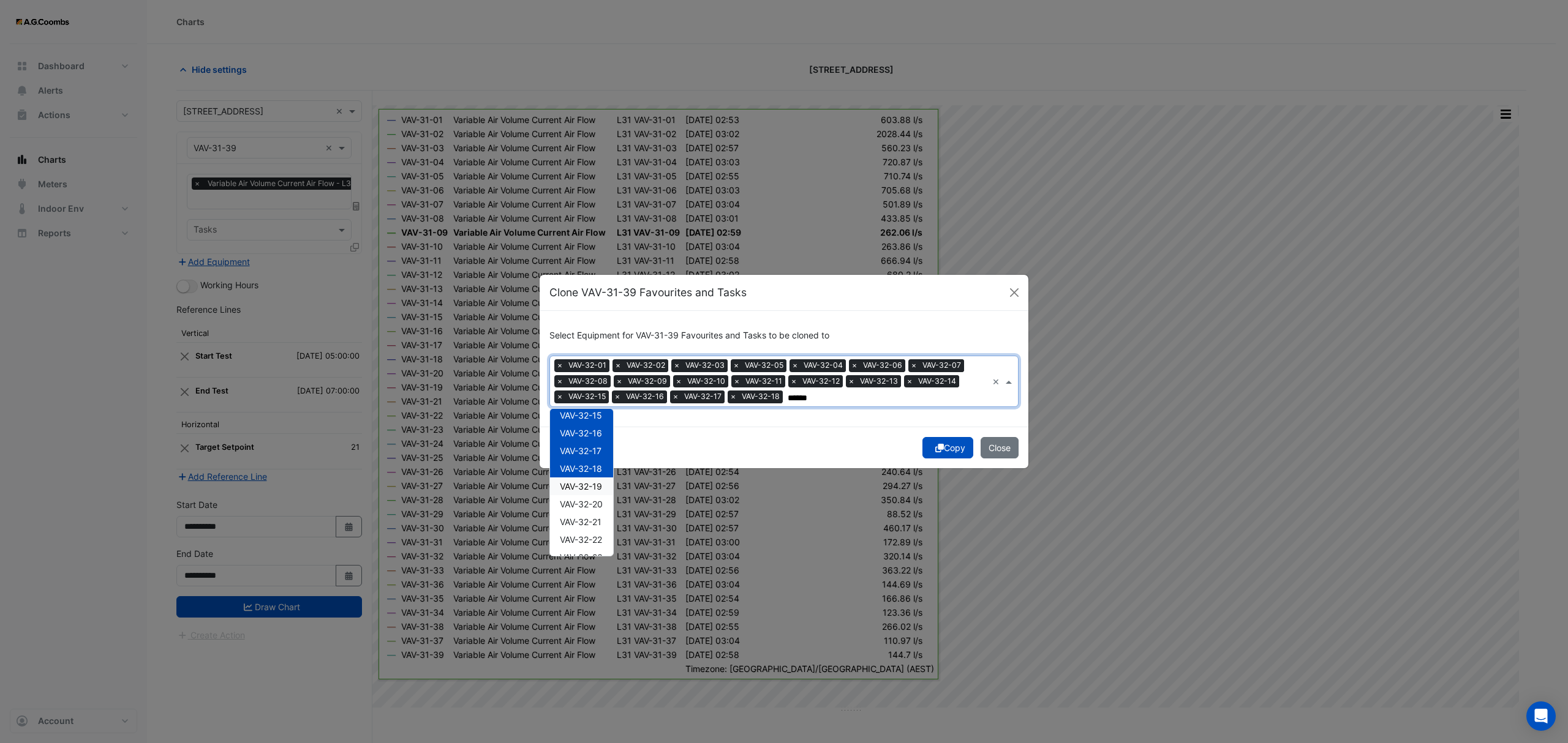
click at [593, 487] on span "VAV-32-19" at bounding box center [580, 486] width 42 height 10
click at [593, 503] on span "VAV-32-20" at bounding box center [581, 504] width 43 height 10
click at [593, 522] on span "VAV-32-21" at bounding box center [580, 522] width 42 height 10
click at [595, 541] on span "VAV-32-22" at bounding box center [580, 540] width 42 height 10
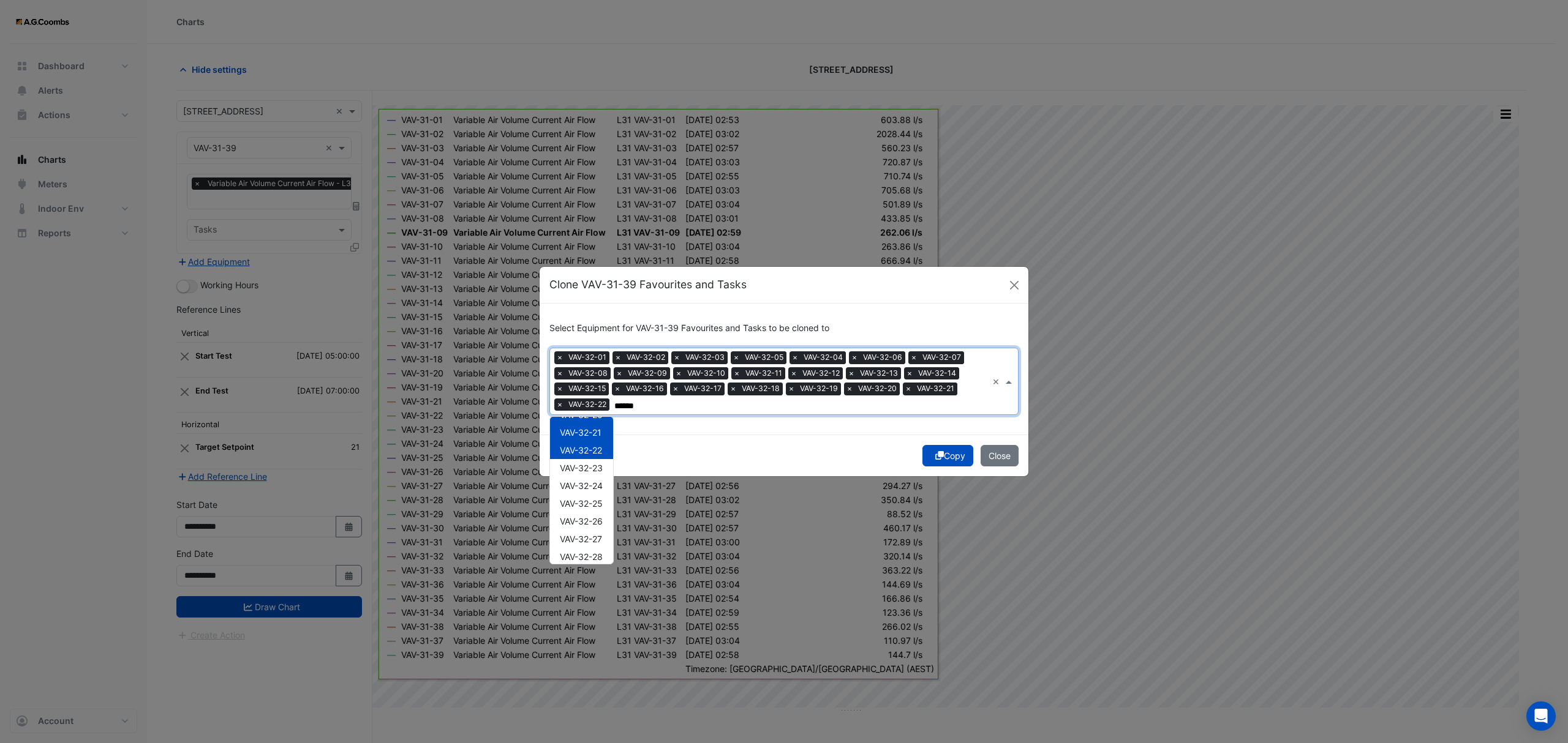
scroll to position [384, 0]
click at [594, 434] on span "VAV-32-23" at bounding box center [581, 436] width 43 height 10
click at [596, 457] on span "VAV-32-24" at bounding box center [581, 454] width 43 height 10
click at [606, 480] on div "VAV-32-25" at bounding box center [581, 472] width 63 height 18
click at [603, 499] on div "VAV-32-27" at bounding box center [581, 508] width 63 height 18
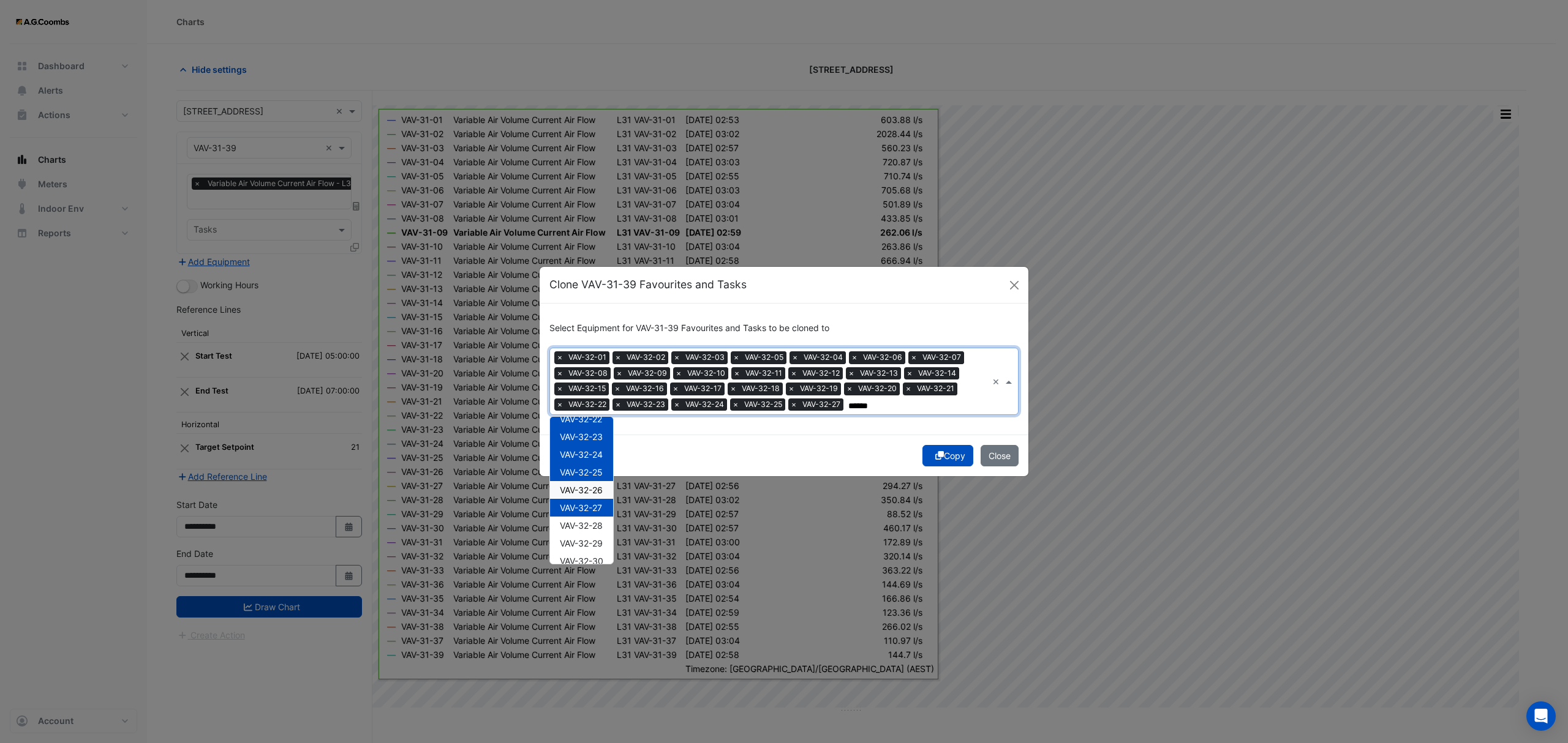
click at [593, 488] on span "VAV-32-26" at bounding box center [581, 490] width 43 height 10
click at [603, 530] on span "VAV-32-28" at bounding box center [581, 525] width 43 height 10
click at [599, 544] on span "VAV-32-29" at bounding box center [581, 543] width 43 height 10
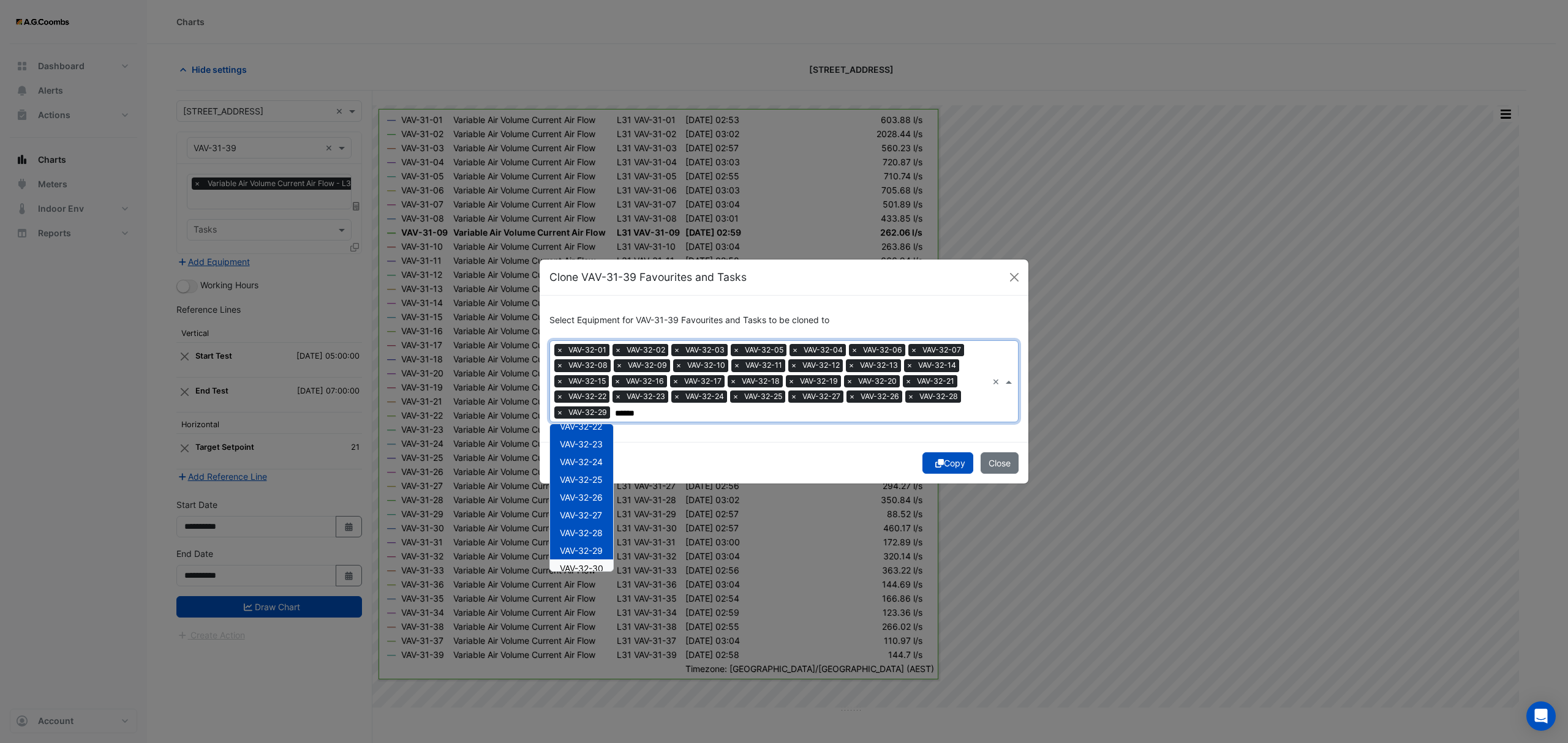
click at [603, 565] on span "VAV-32-30" at bounding box center [581, 568] width 44 height 10
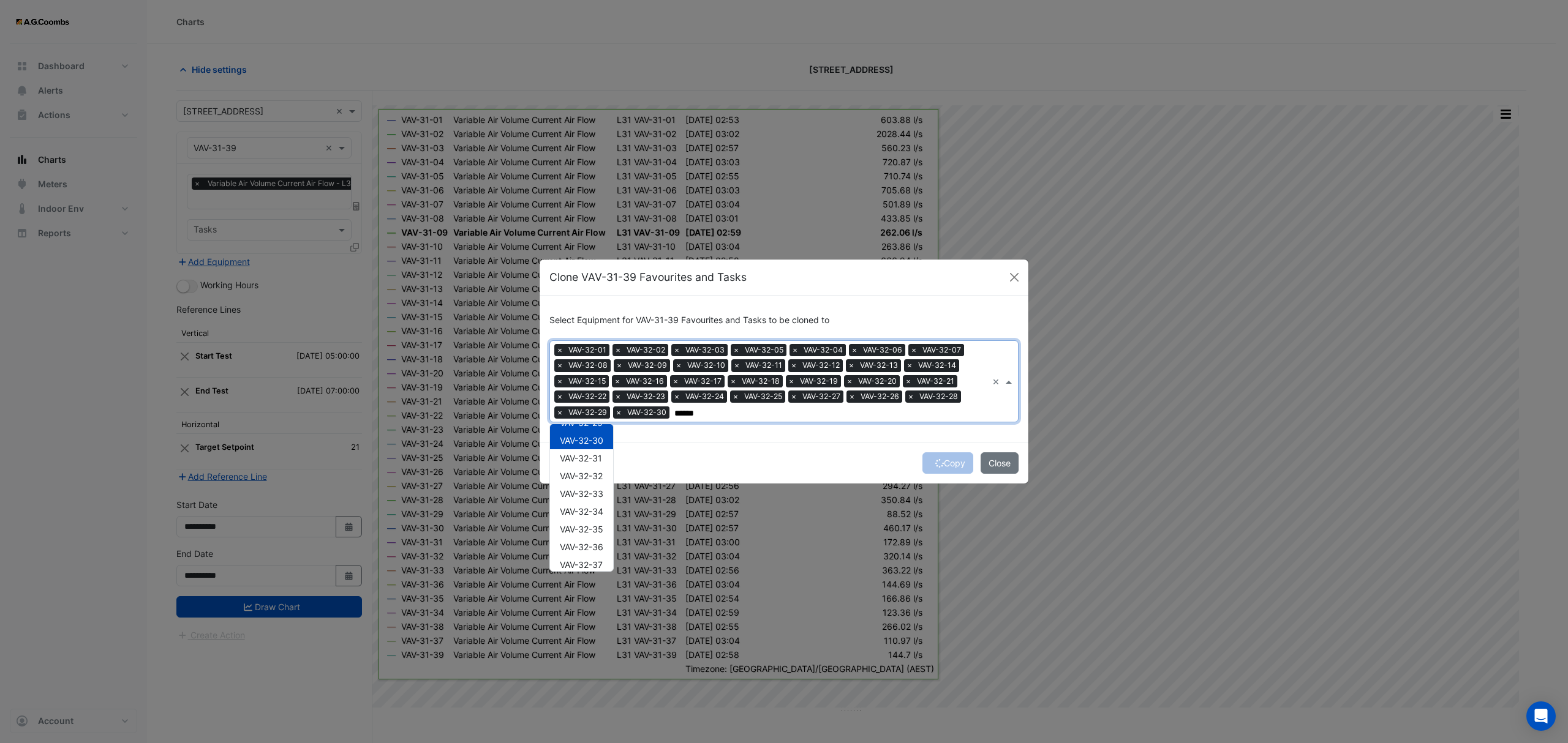
scroll to position [537, 0]
click at [598, 434] on span "VAV-32-31" at bounding box center [580, 433] width 42 height 10
click at [596, 454] on span "VAV-32-32" at bounding box center [581, 450] width 43 height 10
click at [598, 470] on span "VAV-32-33" at bounding box center [581, 468] width 44 height 10
click at [596, 478] on div "VAV-32-34" at bounding box center [581, 486] width 63 height 18
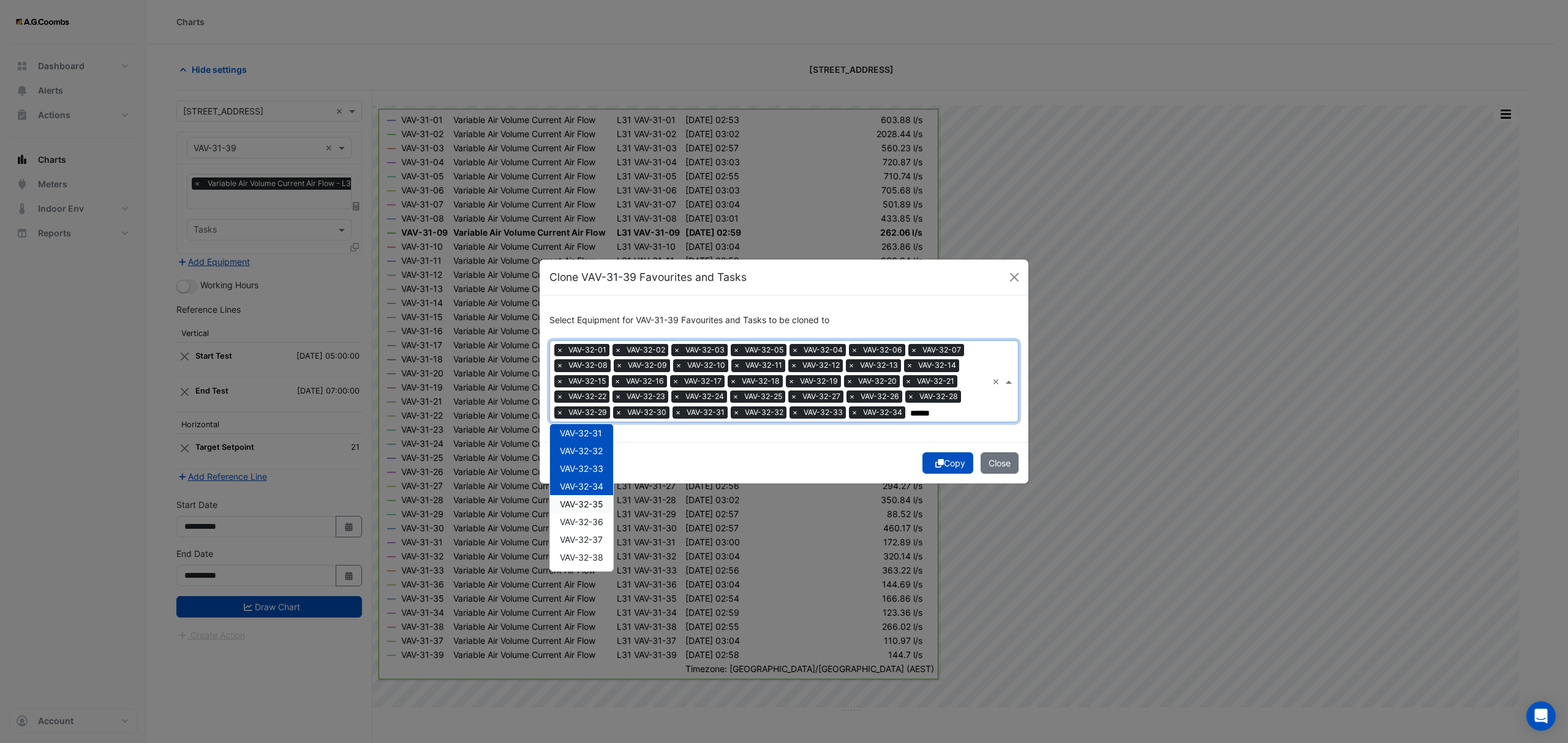
click at [595, 499] on span "VAV-32-35" at bounding box center [581, 504] width 44 height 10
click at [598, 517] on span "VAV-32-36" at bounding box center [581, 522] width 44 height 10
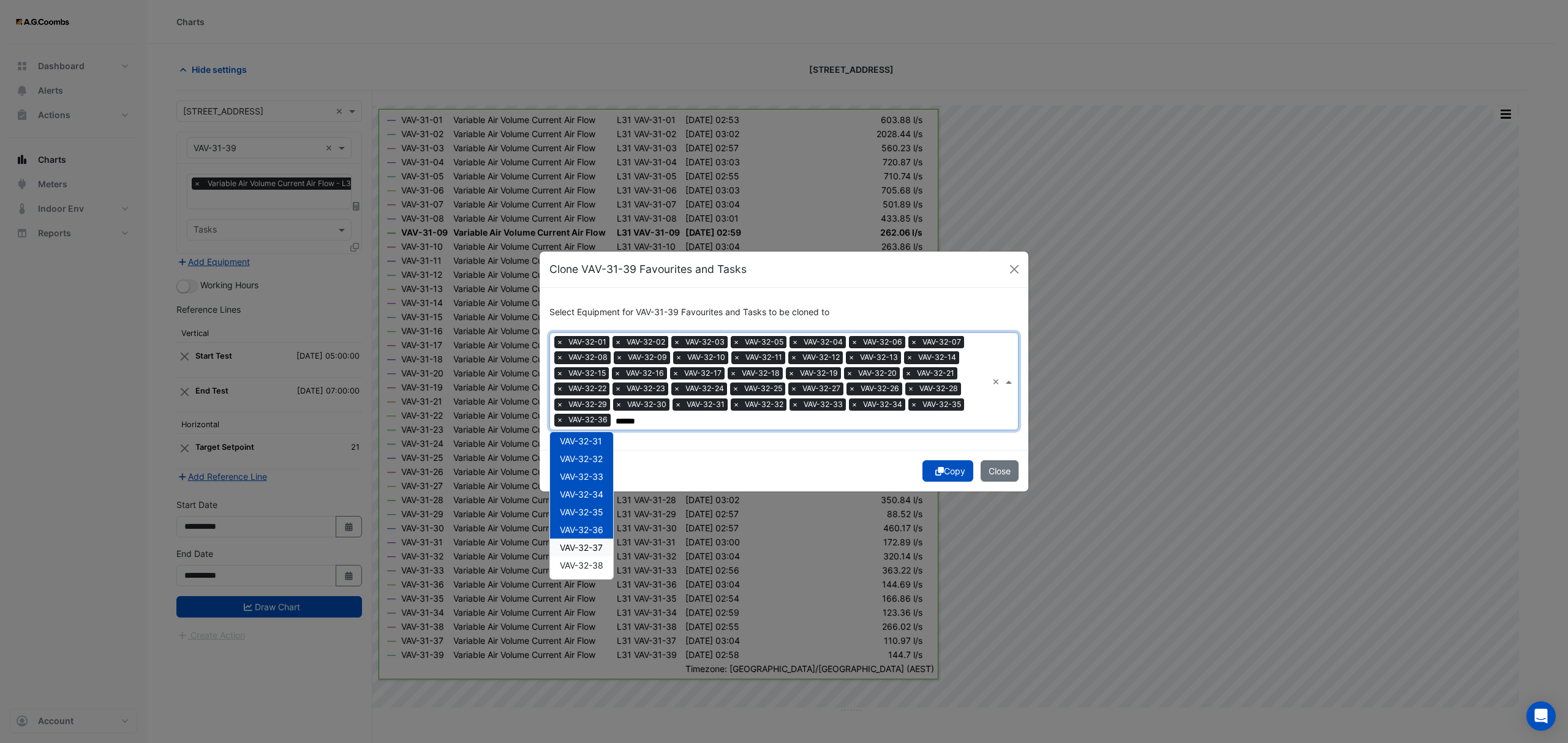
click at [599, 546] on span "VAV-32-37" at bounding box center [581, 547] width 43 height 10
click at [603, 568] on span "VAV-32-38" at bounding box center [581, 565] width 44 height 10
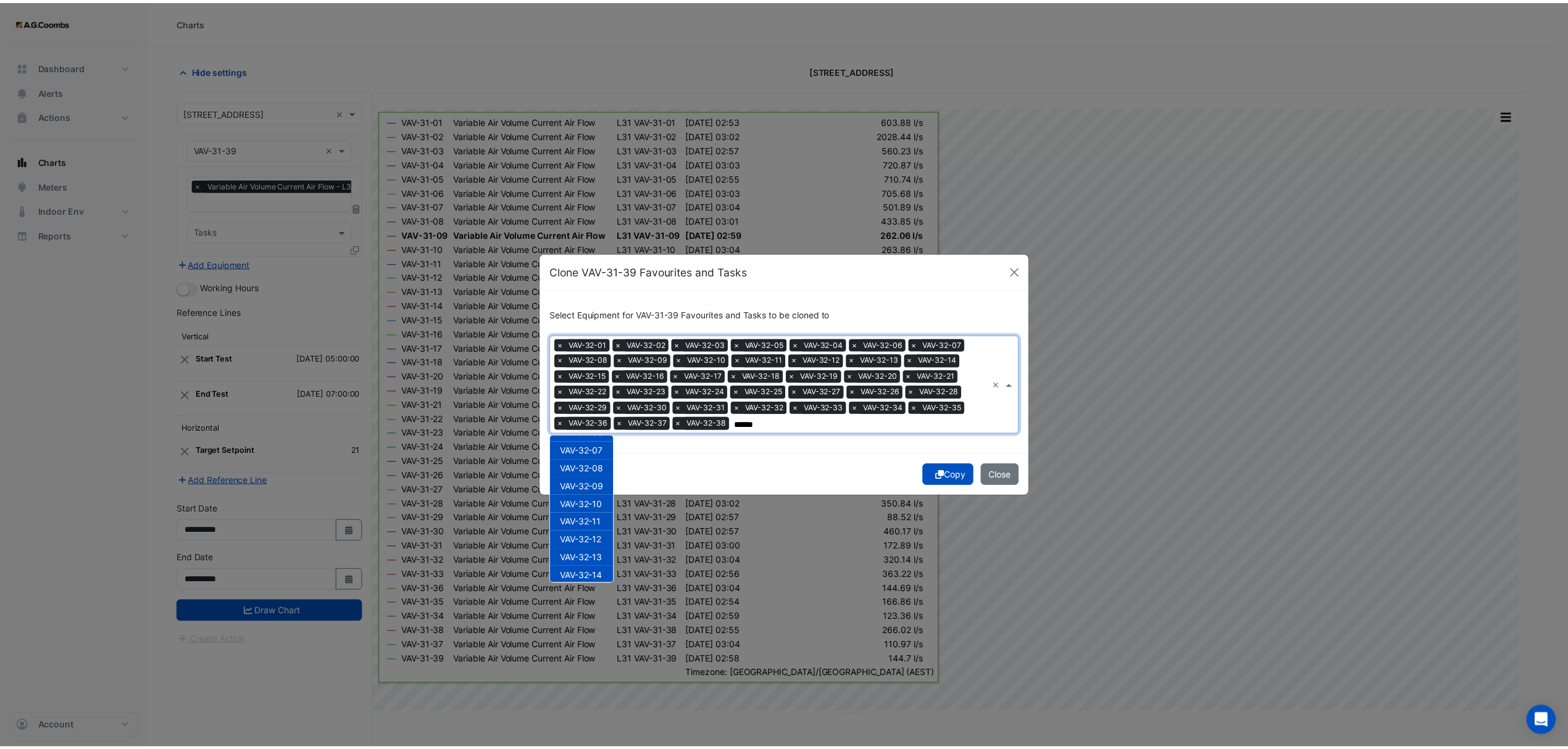
scroll to position [0, 0]
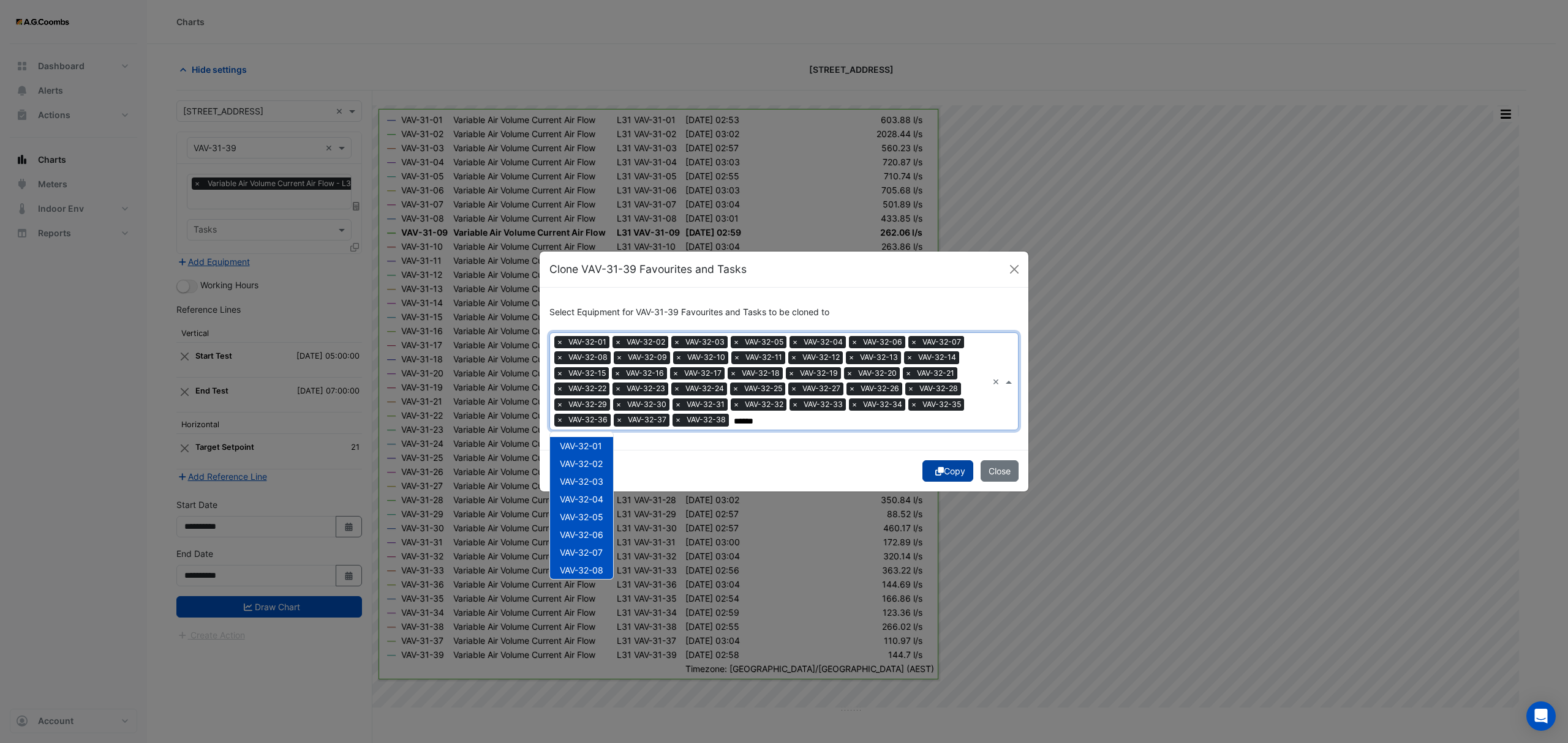
type input "******"
click at [941, 466] on button "Copy" at bounding box center [948, 471] width 51 height 22
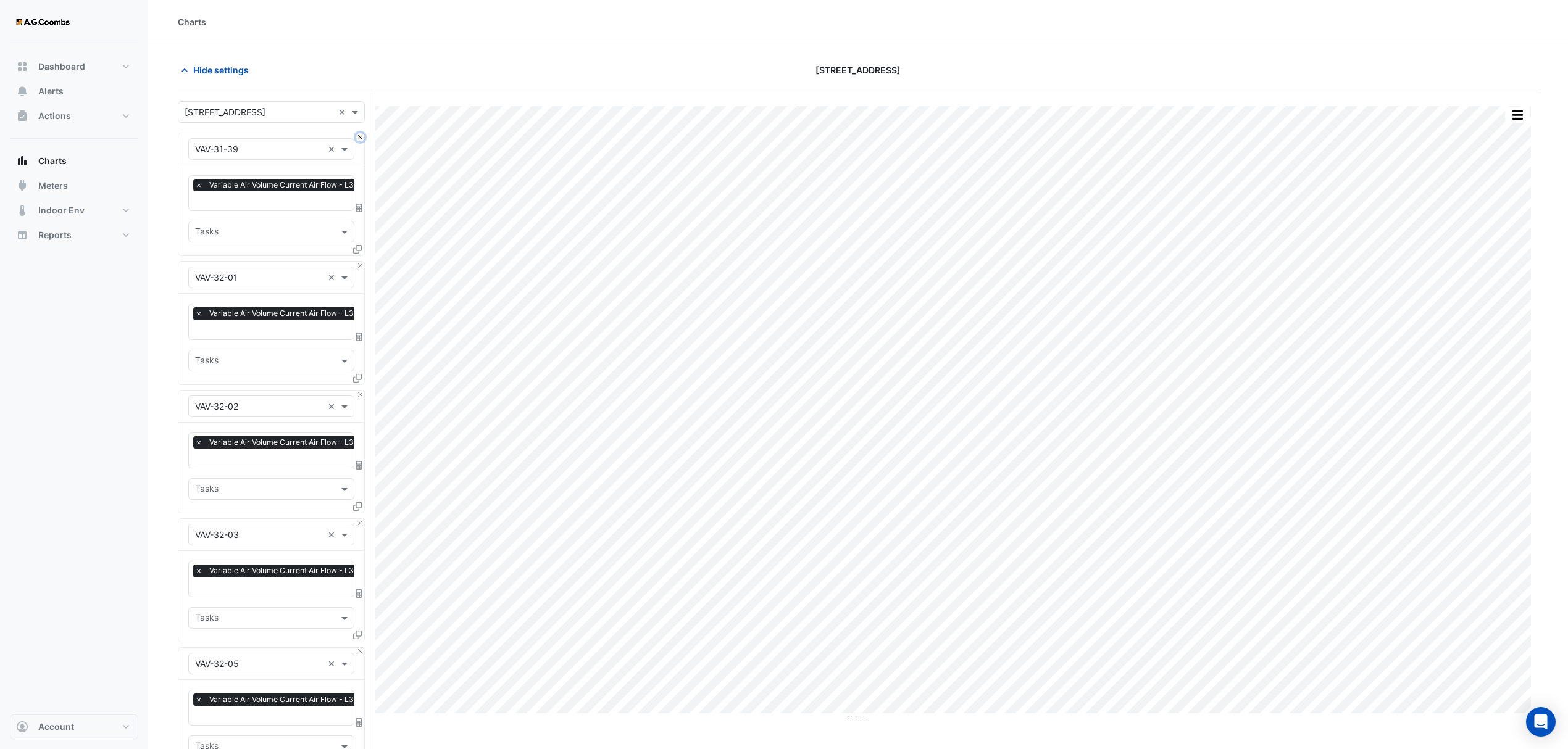
click at [356, 139] on button "Close" at bounding box center [360, 137] width 8 height 8
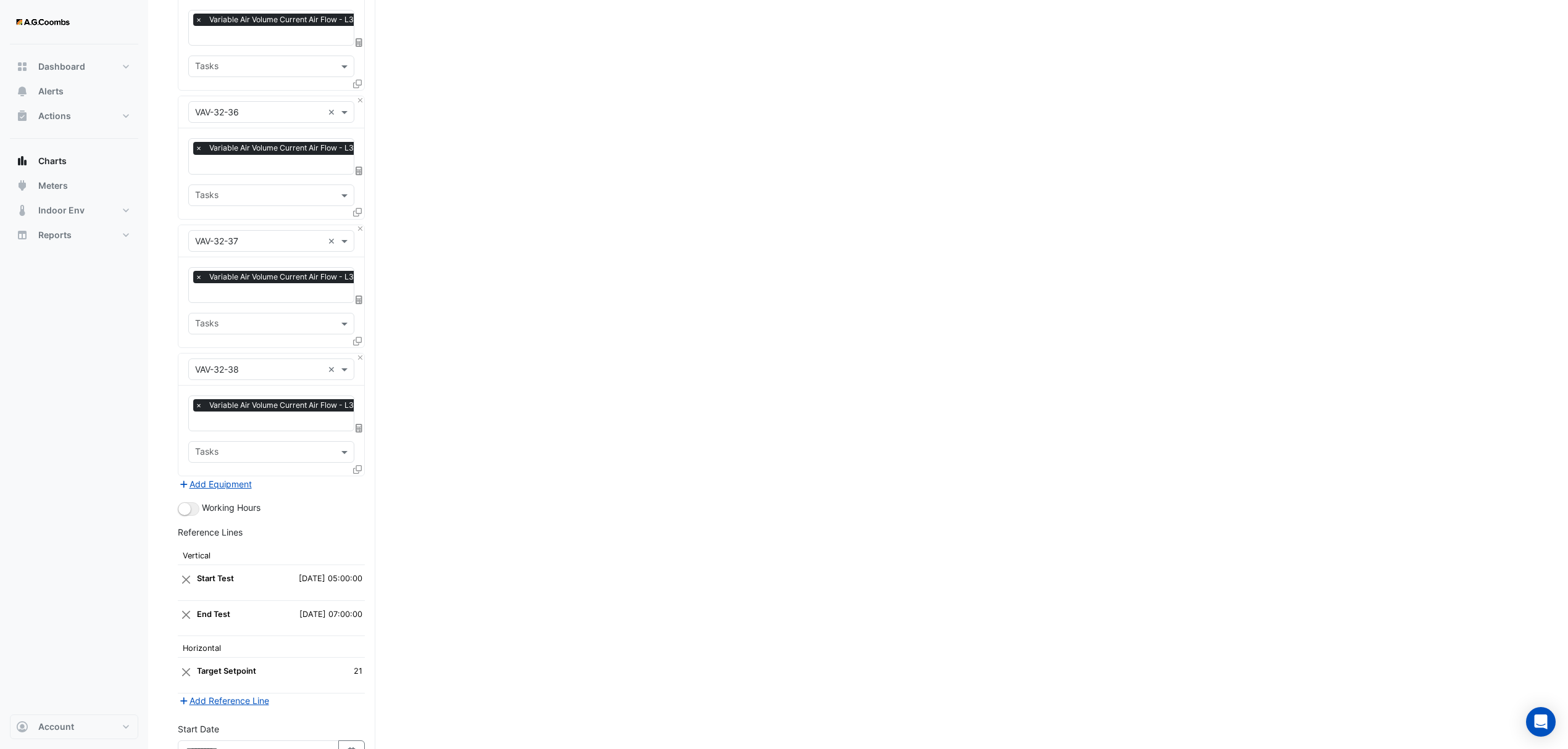
scroll to position [4661, 0]
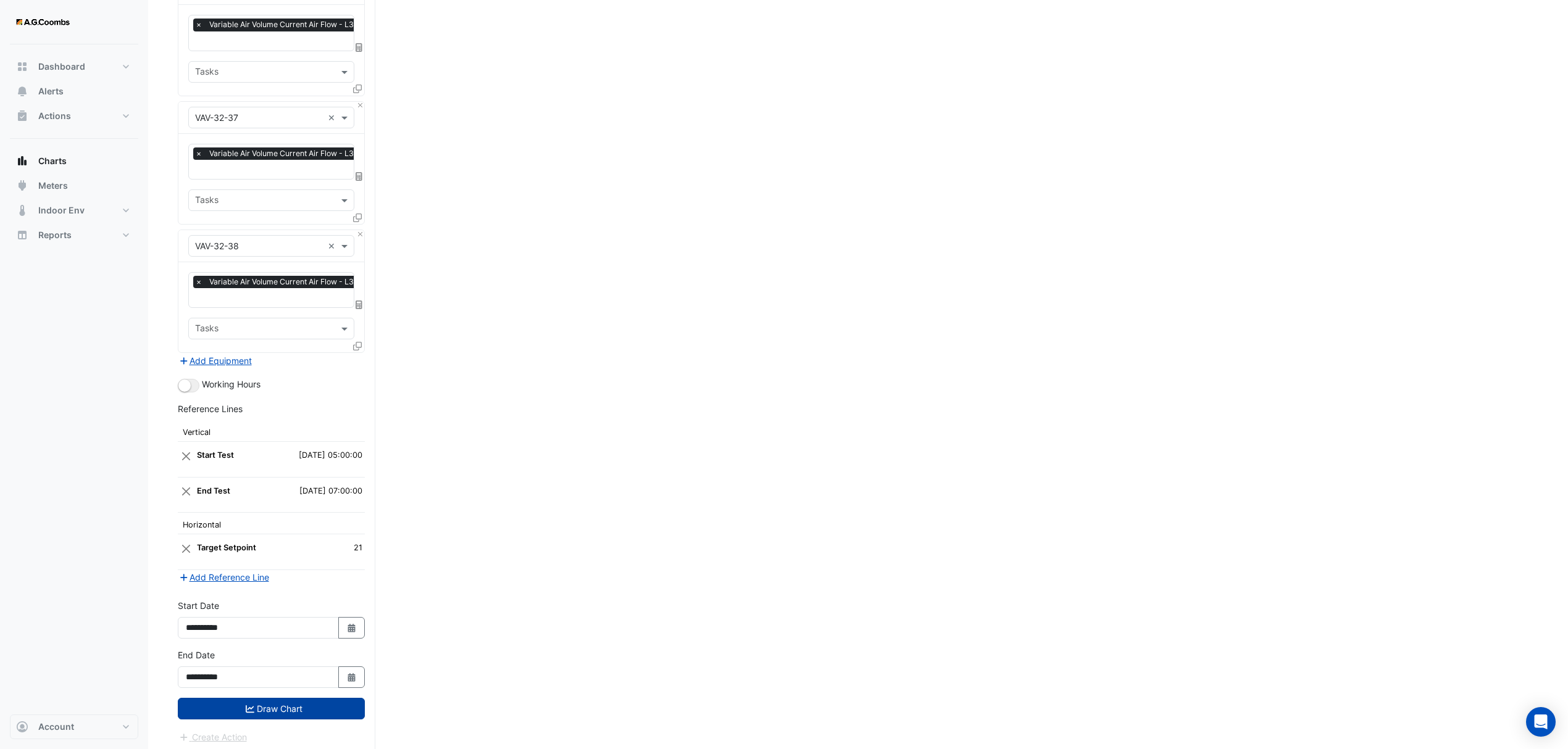
click at [309, 708] on button "Draw Chart" at bounding box center [271, 708] width 187 height 22
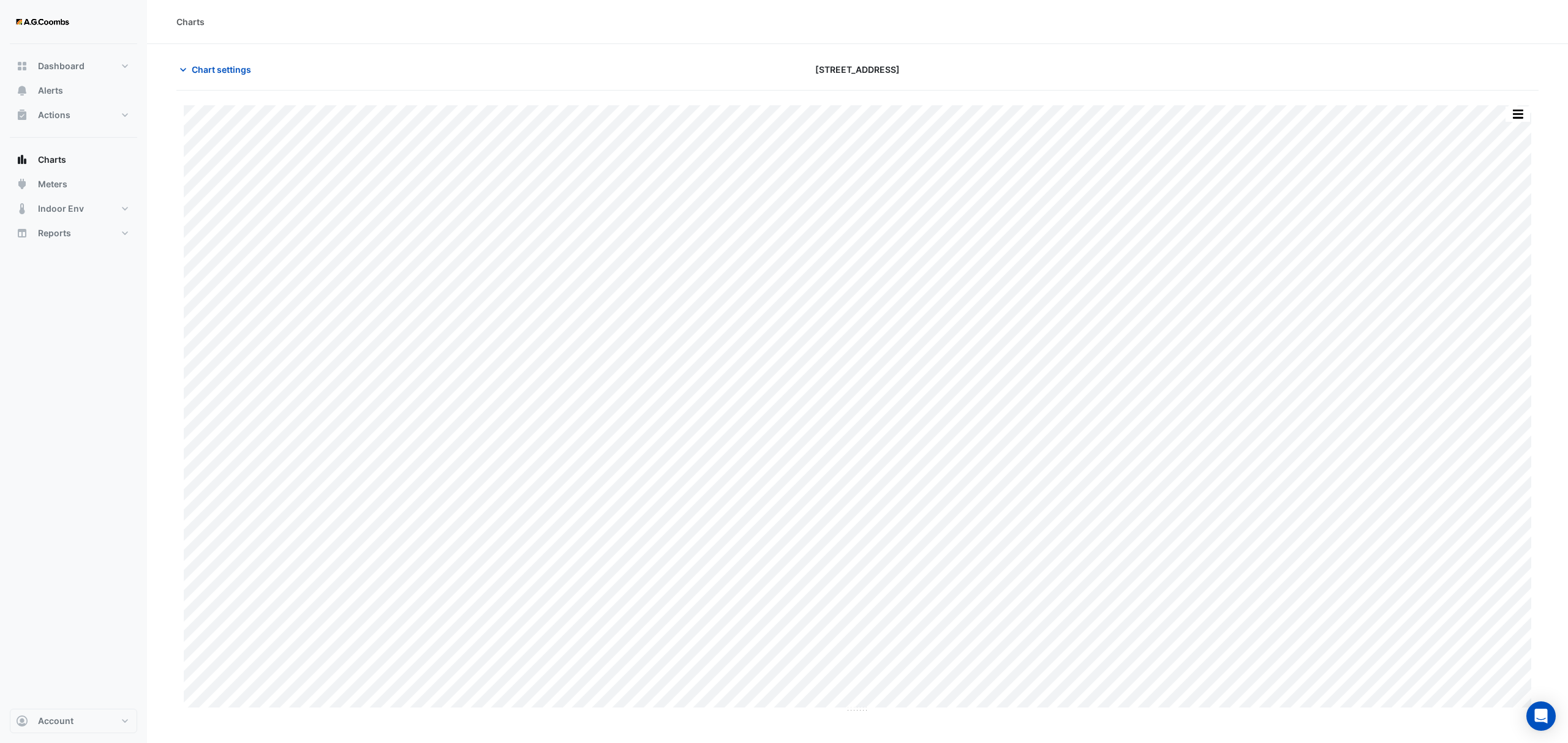
click at [1516, 119] on button "button" at bounding box center [1518, 114] width 25 height 15
click at [1527, 202] on div "Save as JPEG" at bounding box center [1494, 200] width 74 height 21
click at [223, 68] on span "Chart settings" at bounding box center [221, 69] width 60 height 13
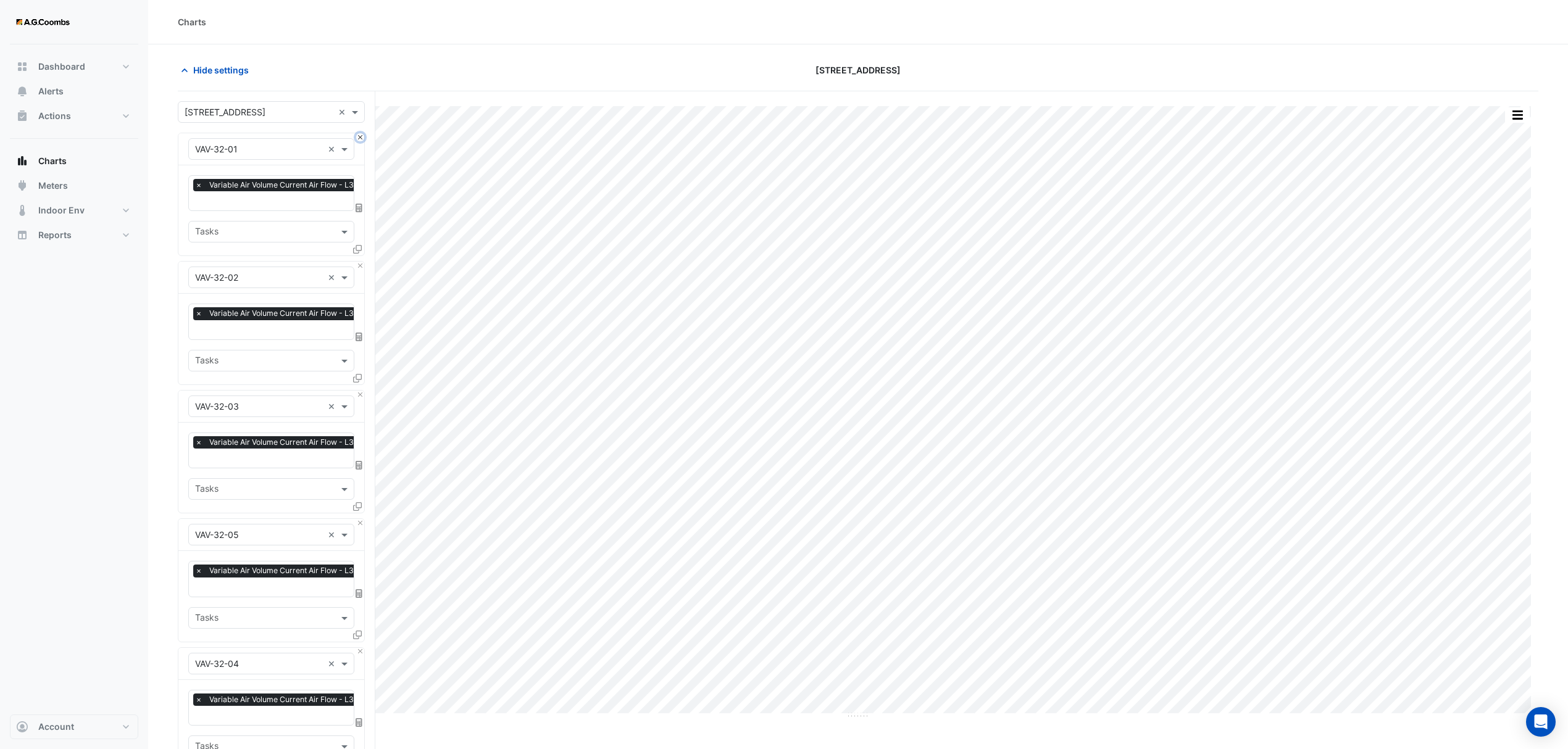
click at [362, 139] on button "Close" at bounding box center [360, 137] width 8 height 8
click at [362, 261] on button "Close" at bounding box center [360, 265] width 8 height 8
click at [362, 139] on button "Close" at bounding box center [360, 137] width 8 height 8
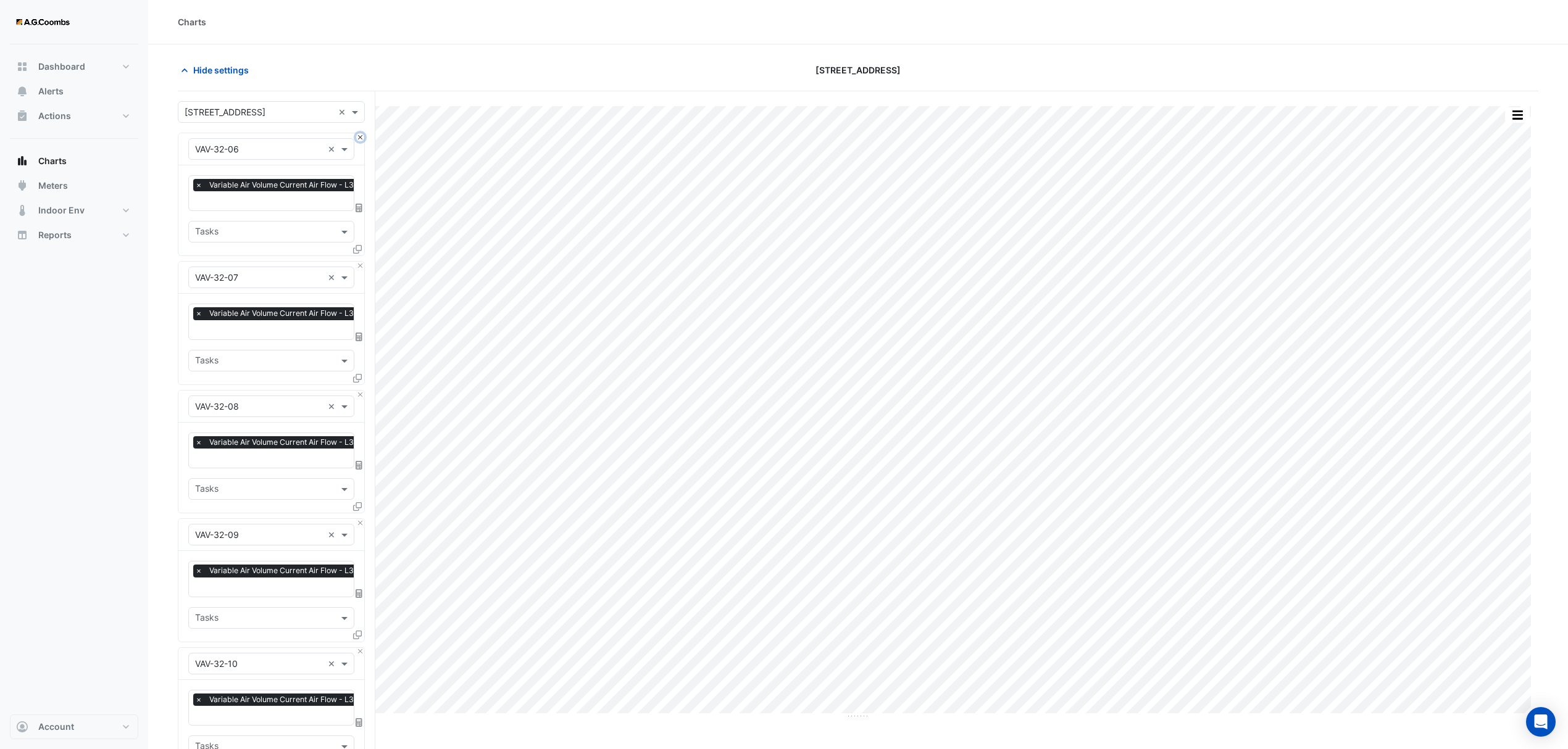
click at [362, 139] on button "Close" at bounding box center [360, 137] width 8 height 8
click at [362, 261] on button "Close" at bounding box center [360, 265] width 8 height 8
click at [362, 139] on button "Close" at bounding box center [360, 137] width 8 height 8
click at [362, 261] on button "Close" at bounding box center [360, 265] width 8 height 8
click at [362, 139] on button "Close" at bounding box center [360, 137] width 8 height 8
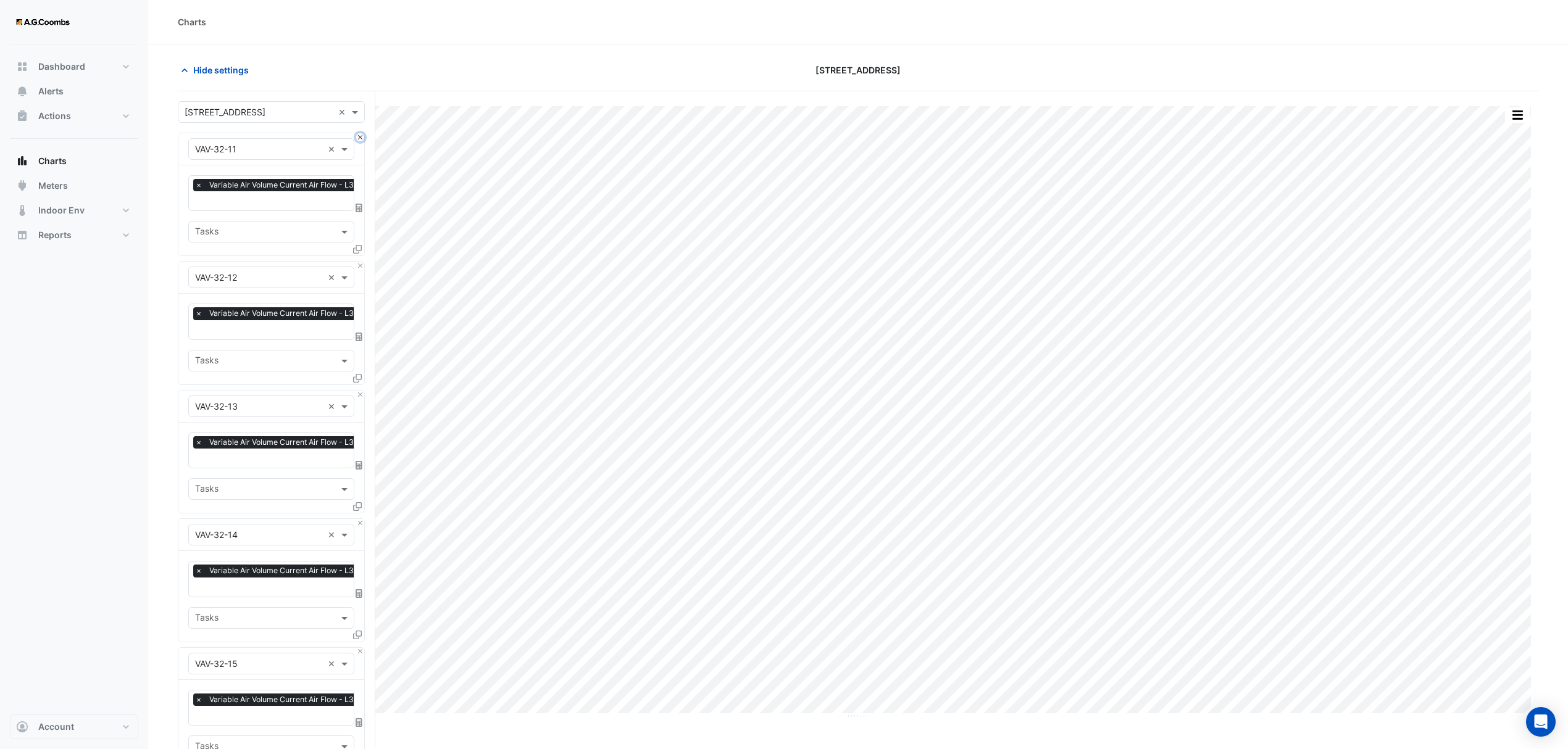
click at [362, 139] on button "Close" at bounding box center [360, 137] width 8 height 8
click at [362, 261] on button "Close" at bounding box center [360, 265] width 8 height 8
click at [362, 139] on button "Close" at bounding box center [360, 137] width 8 height 8
click at [362, 261] on button "Close" at bounding box center [360, 265] width 8 height 8
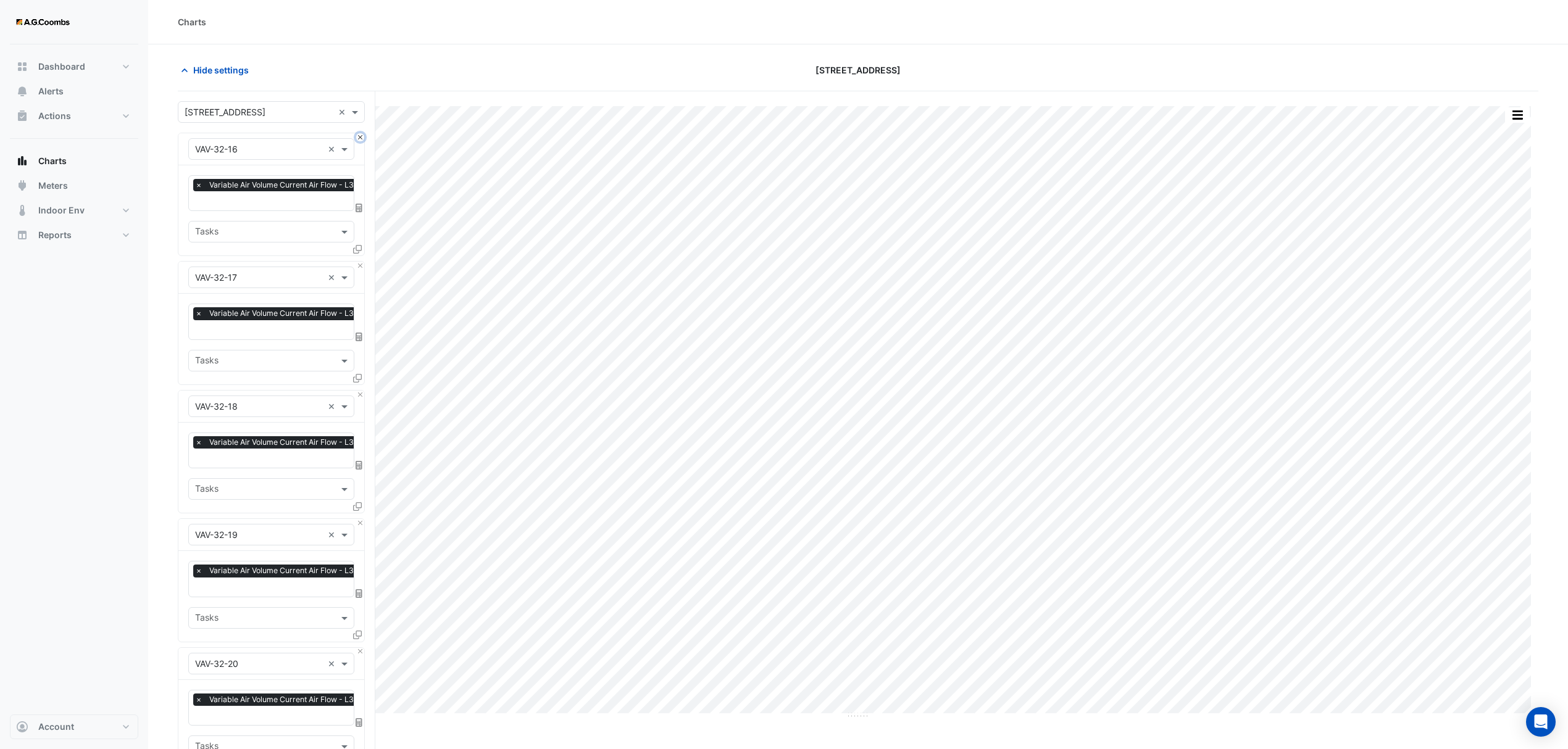
click at [362, 139] on button "Close" at bounding box center [360, 137] width 8 height 8
click at [362, 261] on button "Close" at bounding box center [360, 265] width 8 height 8
click at [362, 139] on button "Close" at bounding box center [360, 137] width 8 height 8
click at [362, 261] on button "Close" at bounding box center [360, 265] width 8 height 8
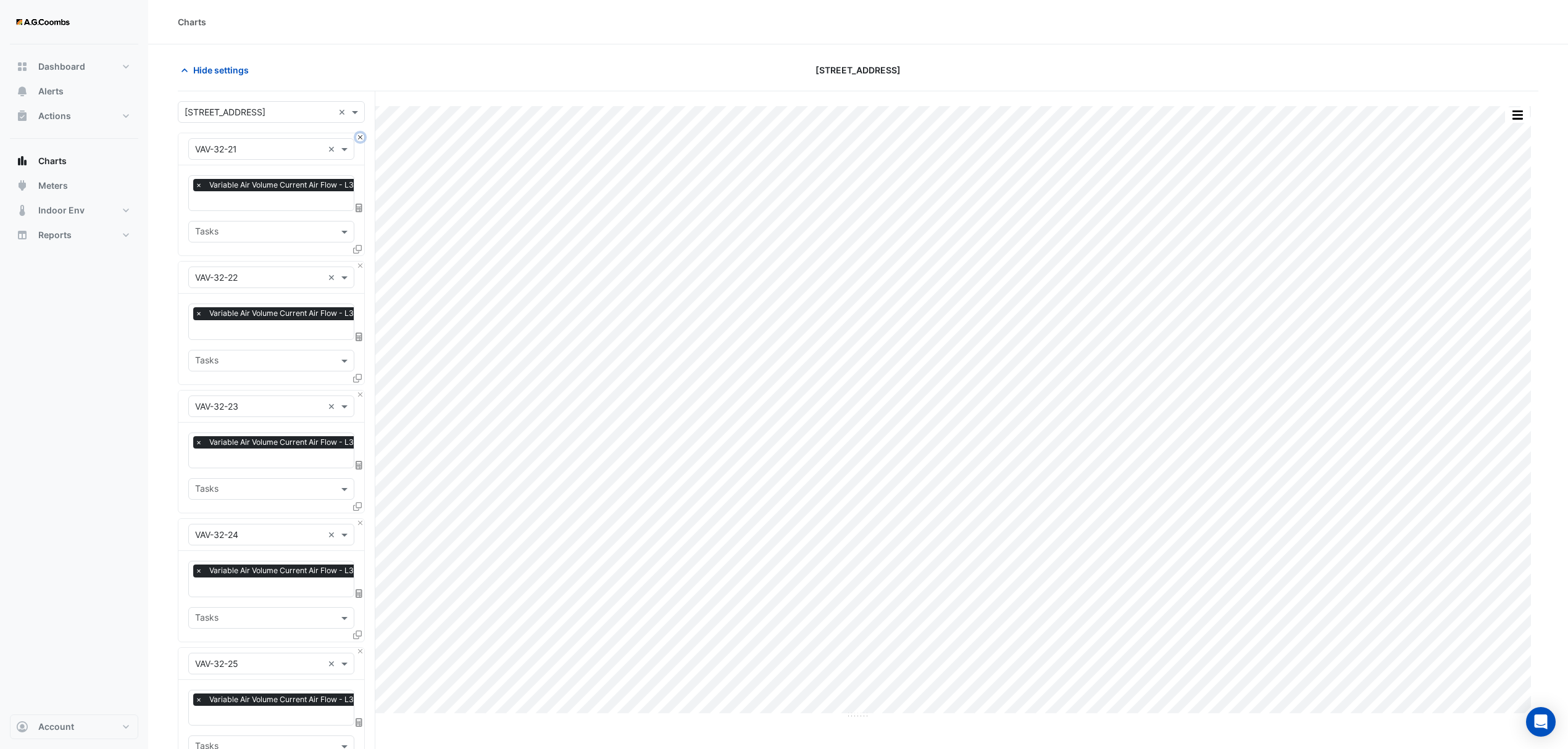
click at [362, 139] on button "Close" at bounding box center [360, 137] width 8 height 8
click at [362, 261] on button "Close" at bounding box center [360, 265] width 8 height 8
click at [362, 139] on button "Close" at bounding box center [360, 137] width 8 height 8
click at [362, 261] on button "Close" at bounding box center [360, 265] width 8 height 8
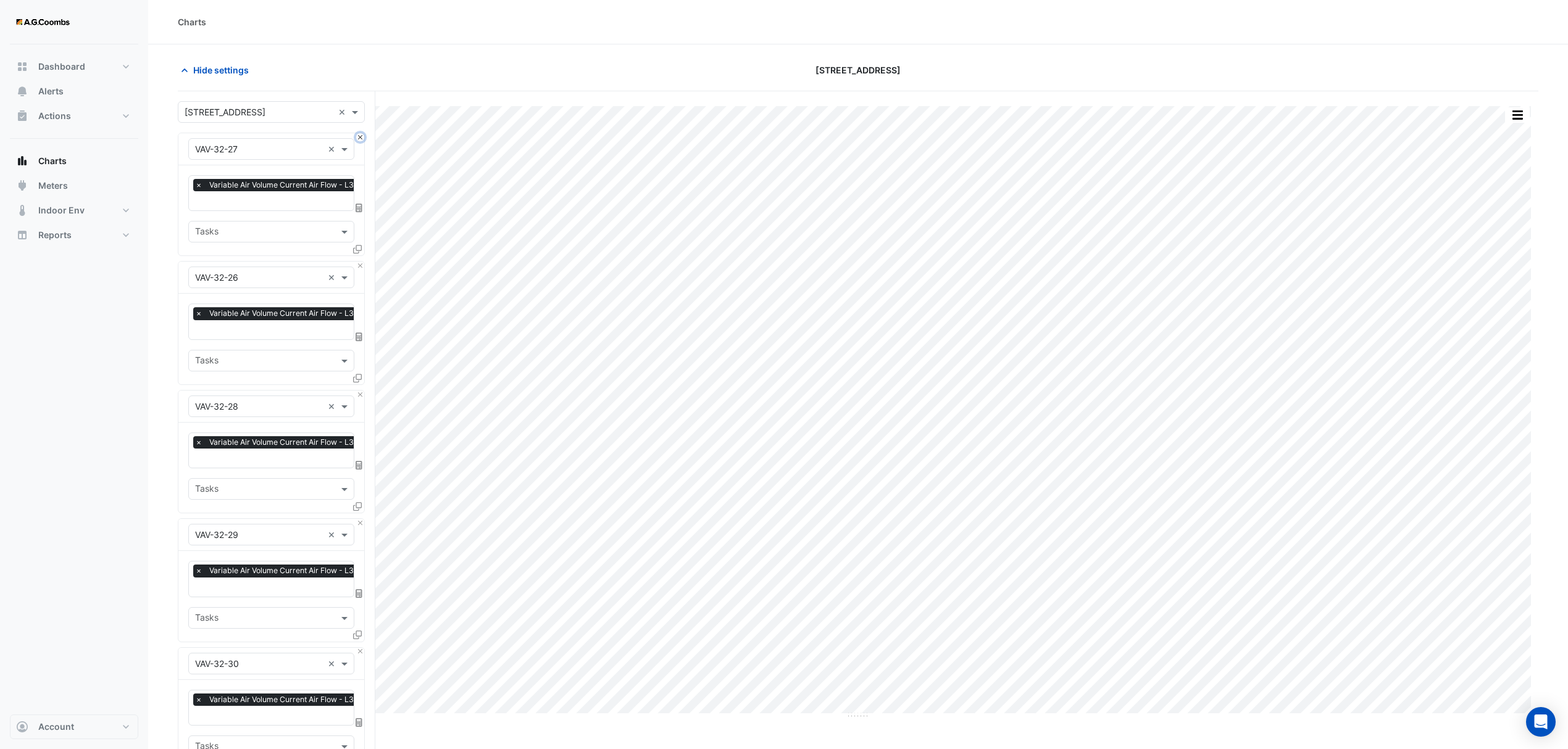
click at [362, 139] on button "Close" at bounding box center [360, 137] width 8 height 8
click at [362, 261] on button "Close" at bounding box center [360, 265] width 8 height 8
click at [362, 139] on button "Close" at bounding box center [360, 137] width 8 height 8
click at [362, 261] on button "Close" at bounding box center [360, 265] width 8 height 8
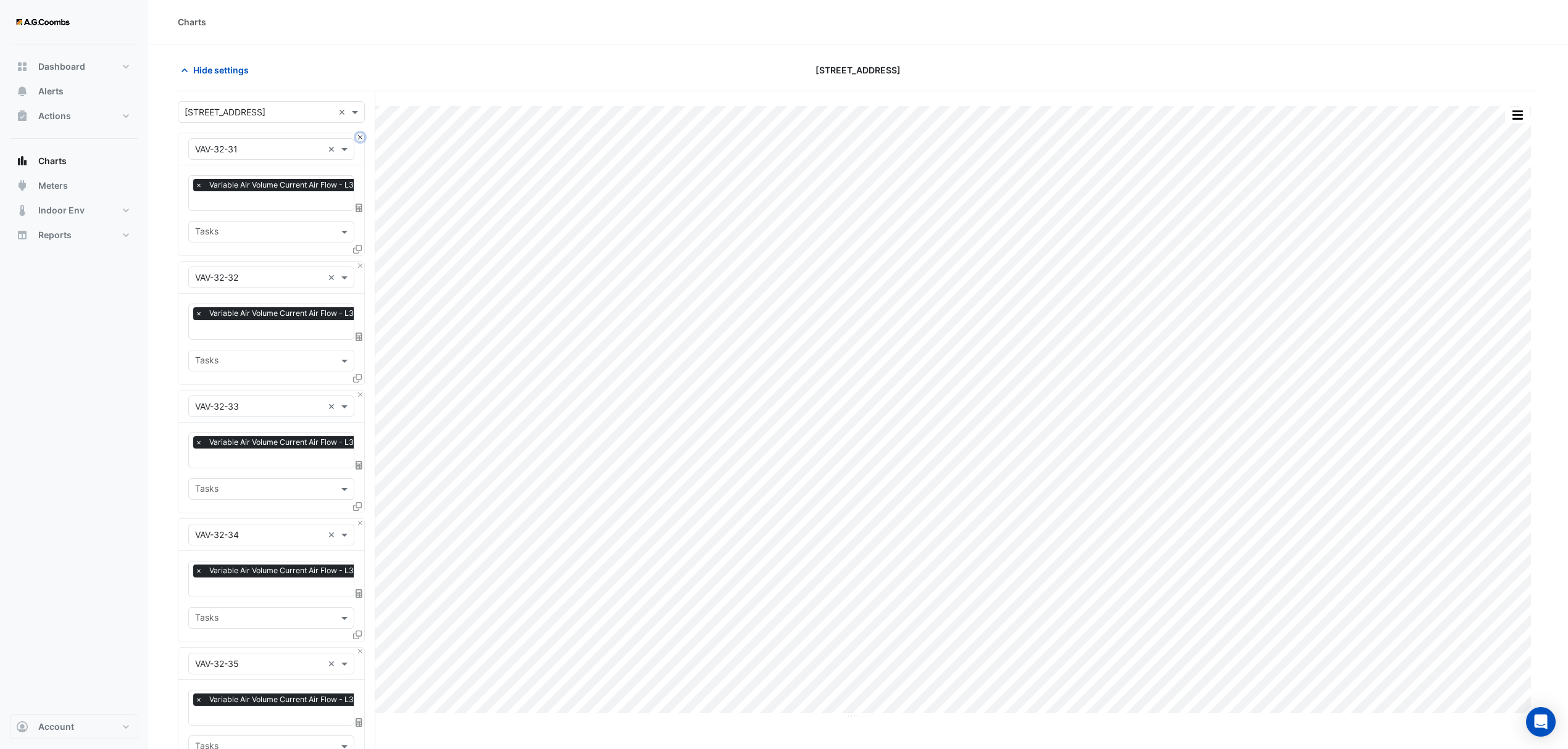
click at [362, 139] on button "Close" at bounding box center [360, 137] width 8 height 8
click at [362, 261] on button "Close" at bounding box center [360, 265] width 8 height 8
click at [362, 139] on button "Close" at bounding box center [360, 137] width 8 height 8
click at [362, 261] on button "Close" at bounding box center [360, 265] width 8 height 8
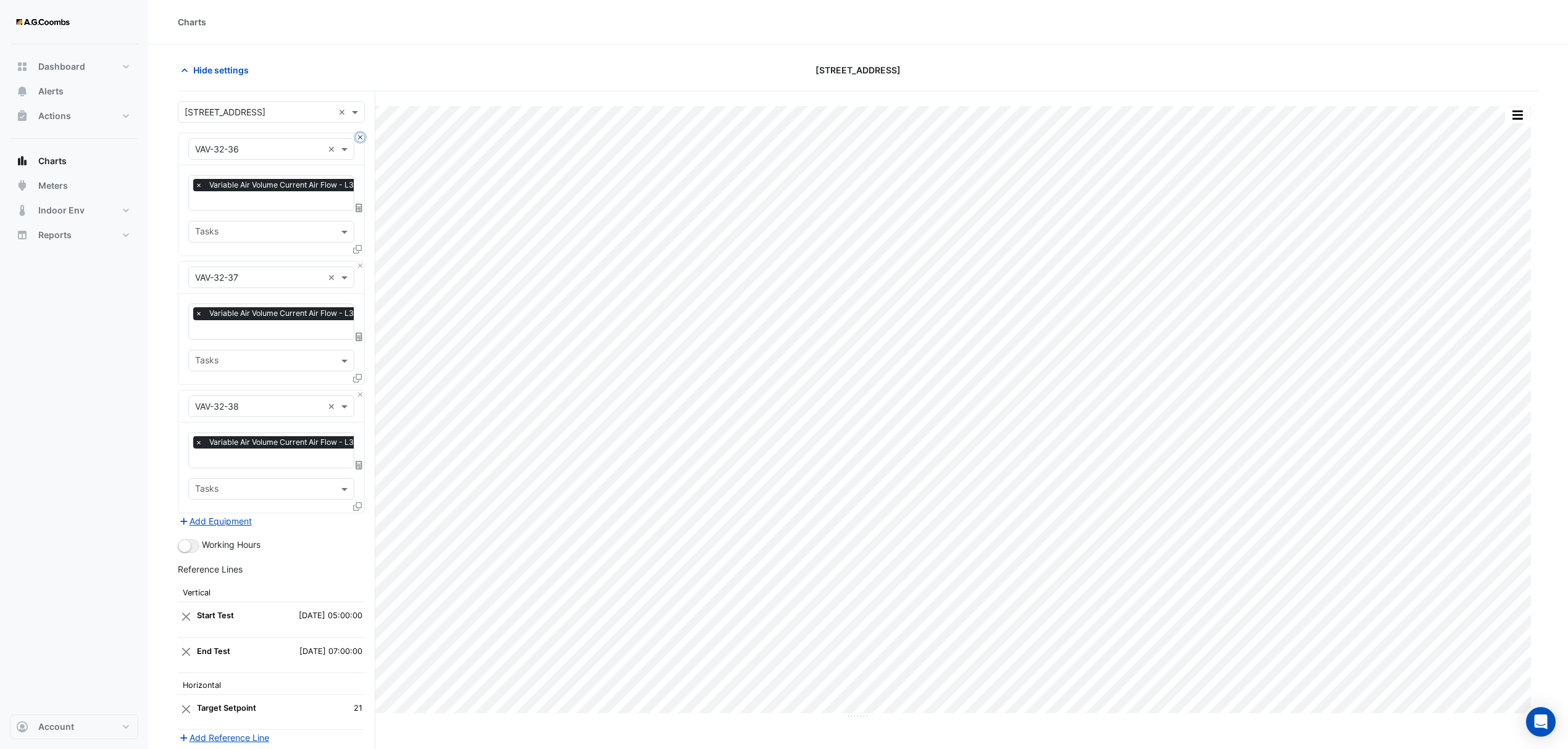
click at [362, 139] on button "Close" at bounding box center [360, 137] width 8 height 8
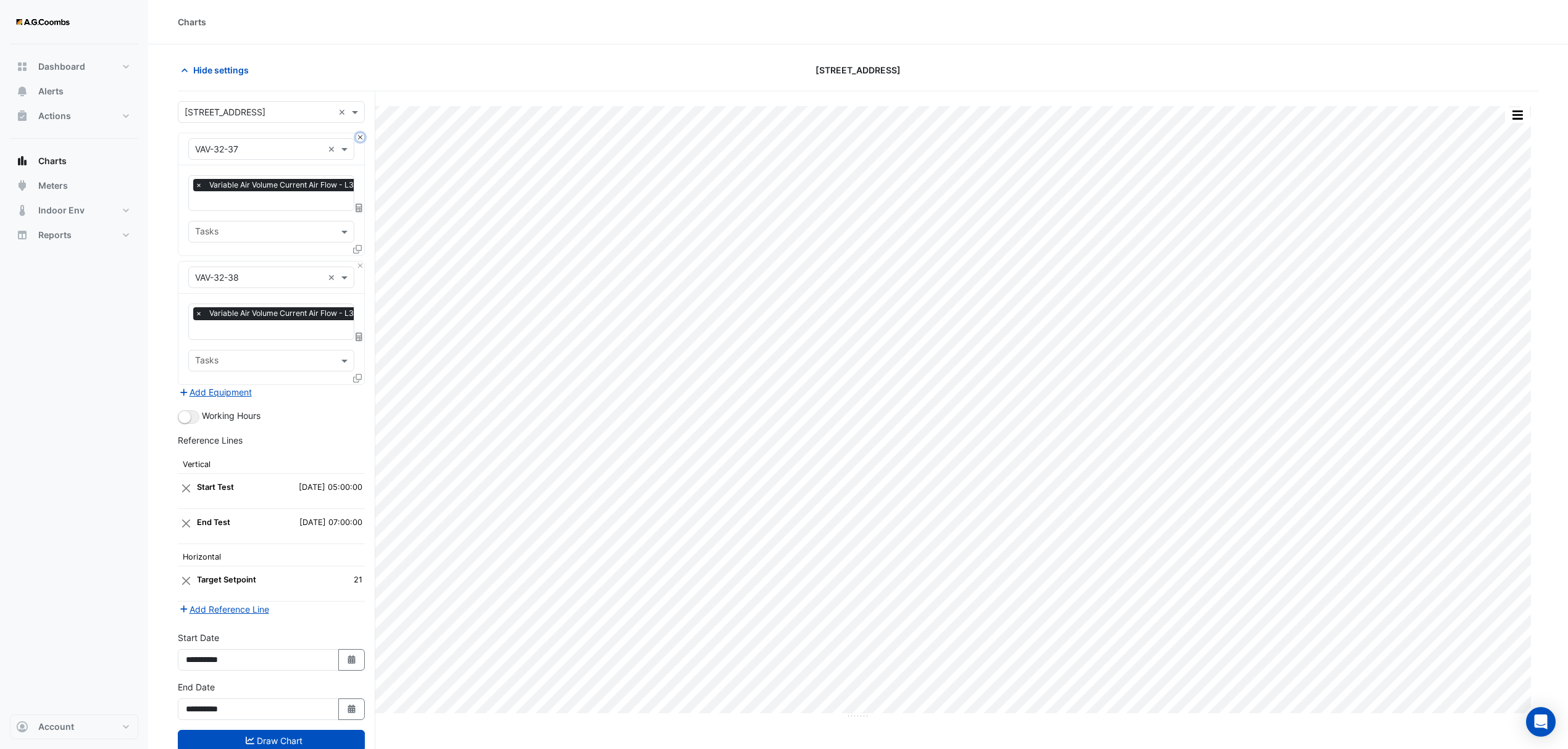
click at [362, 139] on button "Close" at bounding box center [360, 137] width 8 height 8
click at [362, 261] on div "Equipment × VAV-32-38 ×" at bounding box center [271, 278] width 186 height 32
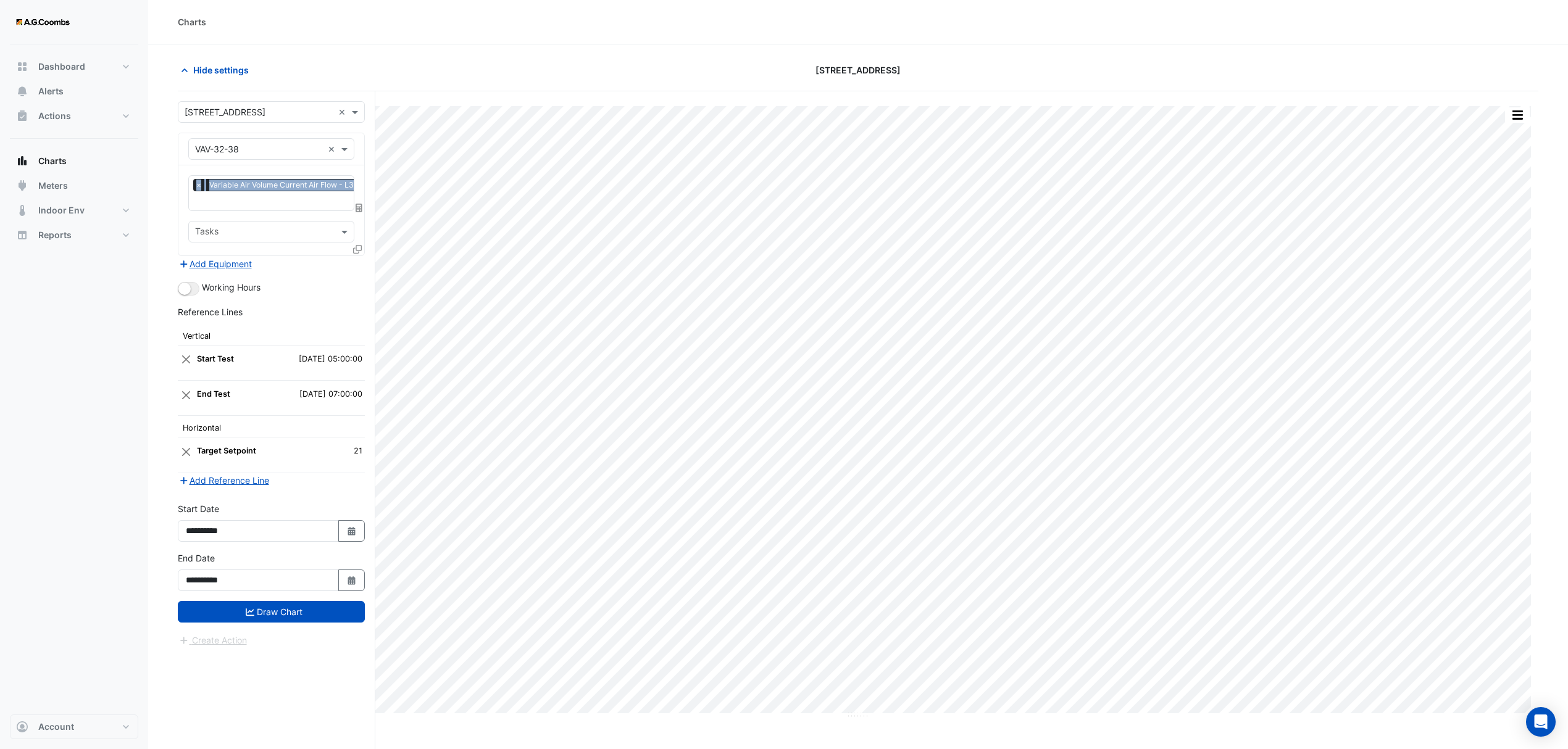
click at [362, 139] on div "Equipment × VAV-32-38 ×" at bounding box center [271, 149] width 186 height 32
click at [359, 247] on icon at bounding box center [358, 249] width 9 height 9
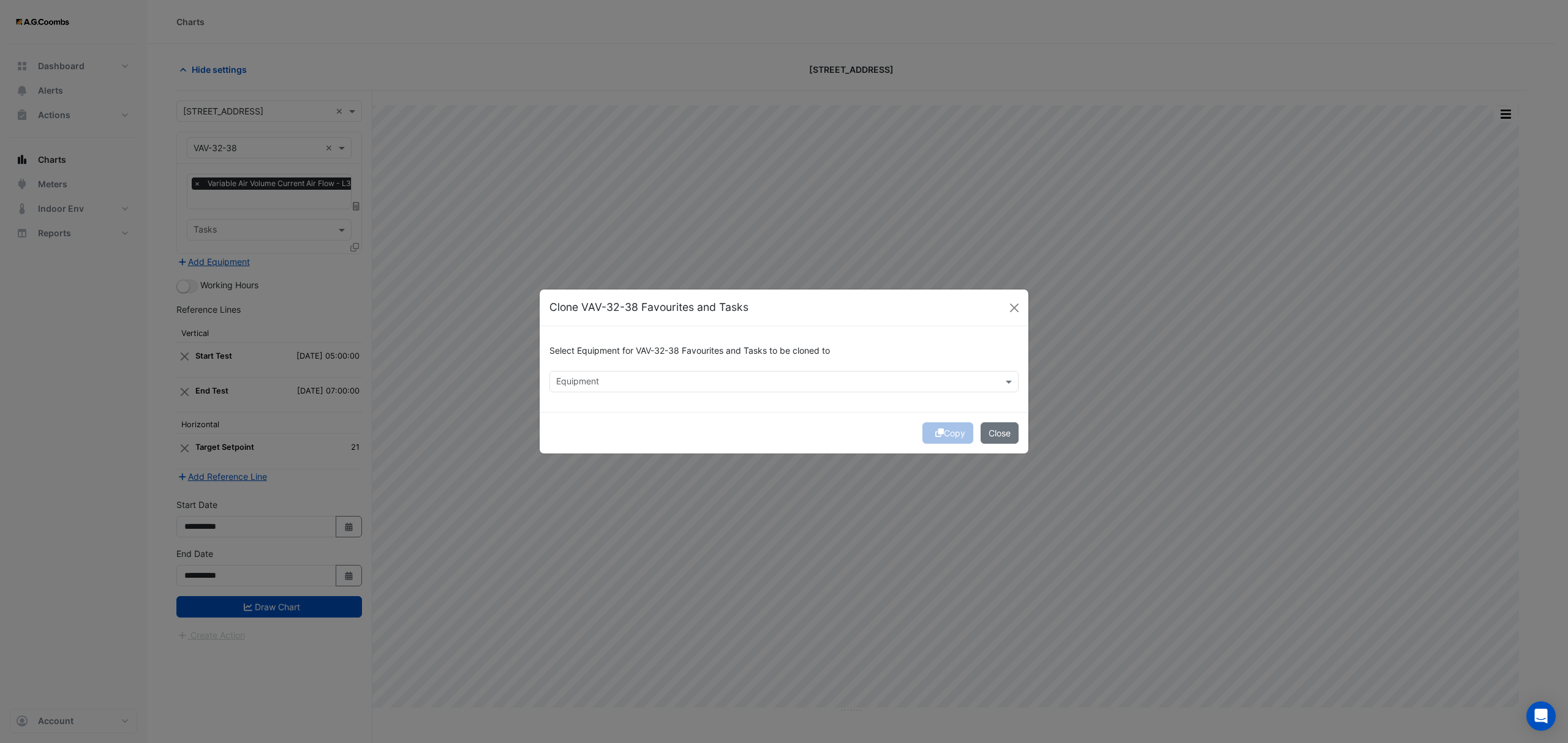
click at [622, 377] on input "text" at bounding box center [777, 383] width 441 height 13
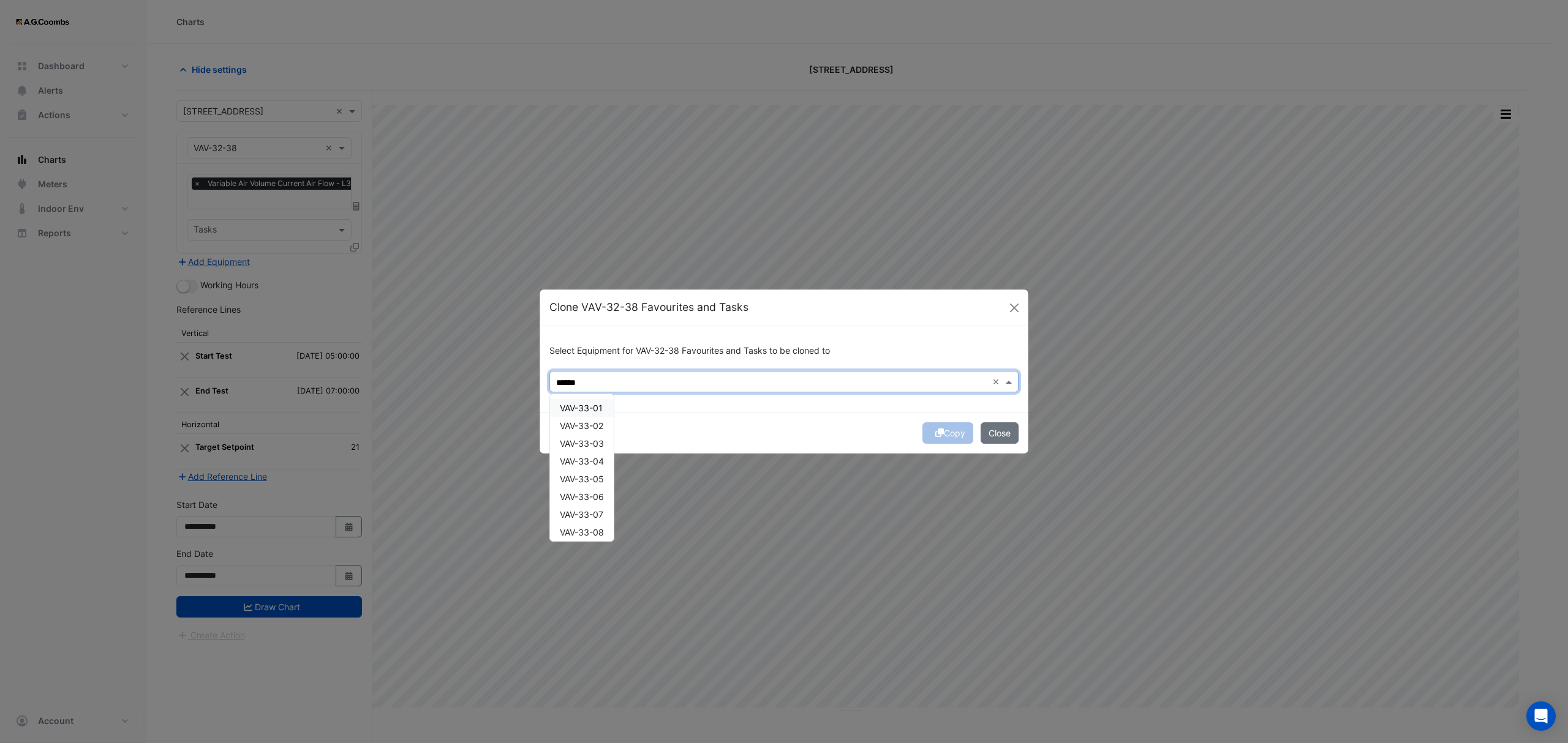
click at [578, 404] on span "VAV-33-01" at bounding box center [581, 407] width 43 height 10
click at [583, 420] on span "VAV-33-02" at bounding box center [581, 425] width 44 height 10
click at [589, 441] on span "VAV-33-03" at bounding box center [582, 443] width 44 height 10
drag, startPoint x: 590, startPoint y: 454, endPoint x: 596, endPoint y: 489, distance: 35.5
click at [589, 454] on div "VAV-33-04" at bounding box center [582, 461] width 64 height 18
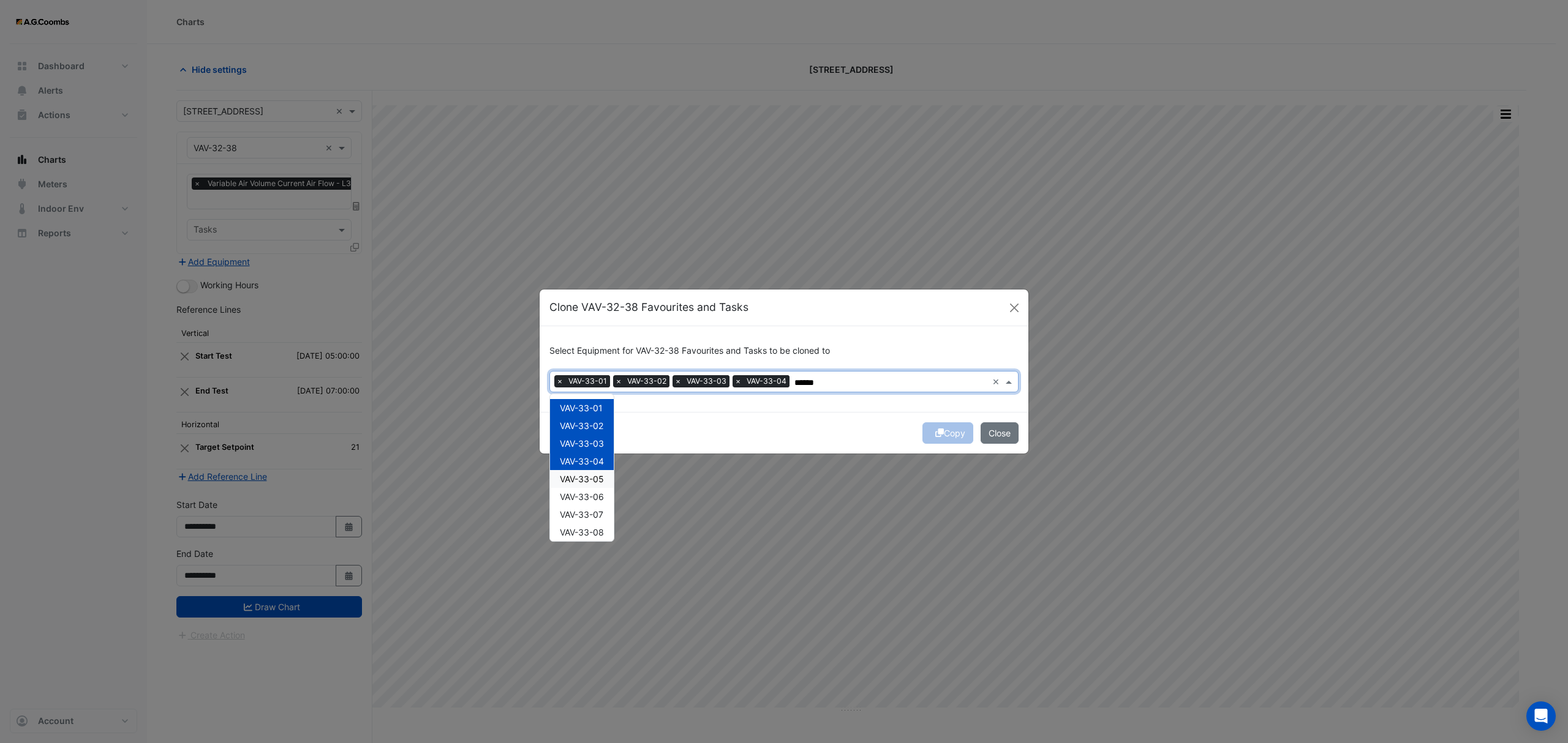
click at [587, 481] on span "VAV-33-05" at bounding box center [582, 479] width 44 height 10
click at [578, 502] on div "VAV-33-06" at bounding box center [582, 497] width 64 height 18
click at [584, 522] on div "VAV-33-07" at bounding box center [582, 514] width 64 height 18
click at [589, 535] on span "VAV-33-08" at bounding box center [582, 532] width 44 height 10
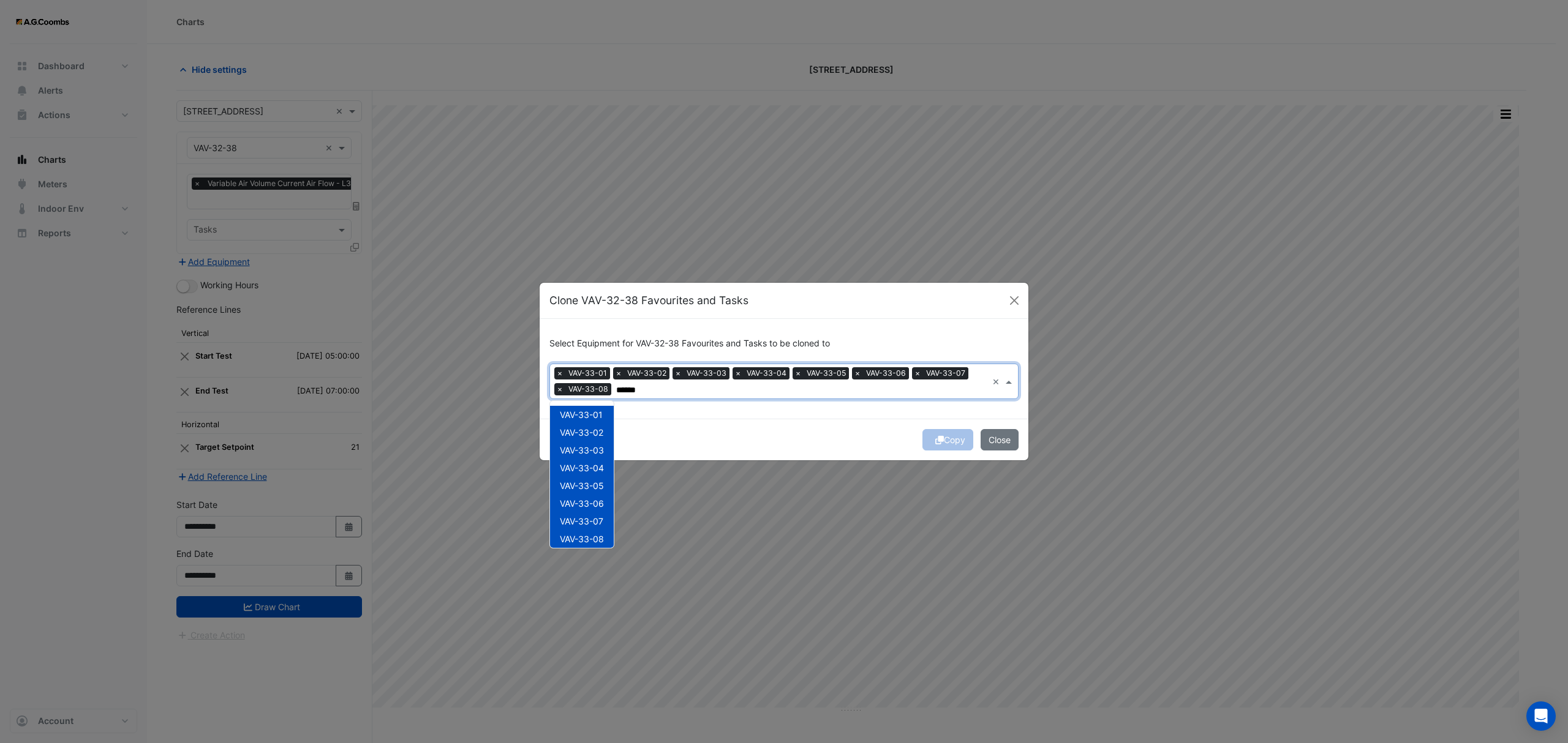
scroll to position [128, 0]
click at [590, 425] on span "VAV-33-09" at bounding box center [582, 428] width 44 height 10
click at [593, 444] on span "VAV-33-10" at bounding box center [581, 446] width 43 height 10
click at [596, 466] on span "VAV-33-11" at bounding box center [580, 464] width 42 height 10
click at [603, 495] on span "VAV-33-13" at bounding box center [581, 500] width 43 height 10
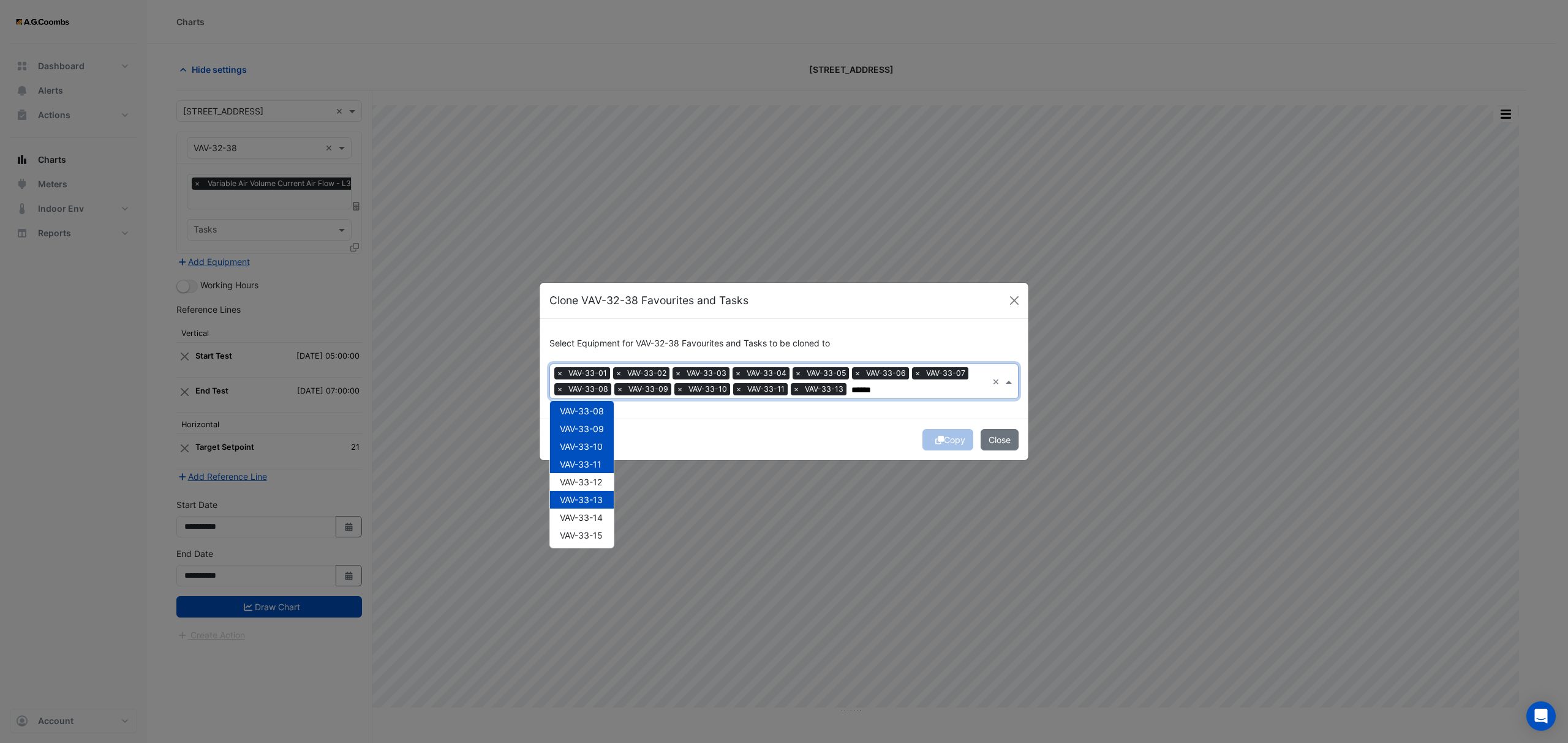
click at [592, 484] on span "VAV-33-12" at bounding box center [580, 482] width 42 height 10
click at [601, 524] on div "VAV-33-14" at bounding box center [582, 517] width 64 height 18
click at [604, 537] on div "VAV-33-15" at bounding box center [582, 535] width 64 height 18
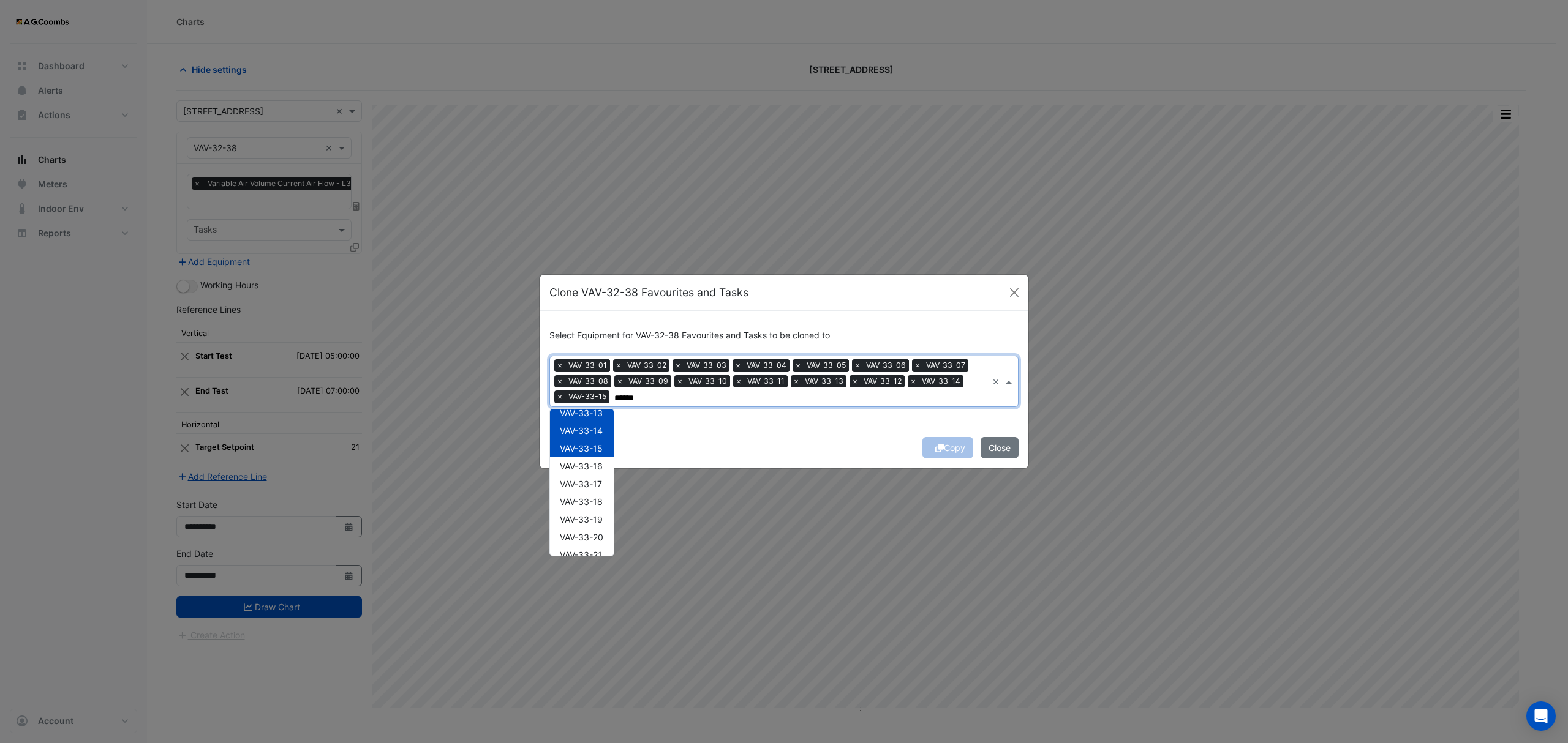
scroll to position [256, 0]
click at [606, 436] on div "VAV-33-16" at bounding box center [582, 433] width 64 height 18
drag, startPoint x: 603, startPoint y: 448, endPoint x: 606, endPoint y: 478, distance: 30.1
click at [601, 448] on span "VAV-33-17" at bounding box center [580, 450] width 42 height 10
drag, startPoint x: 596, startPoint y: 471, endPoint x: 598, endPoint y: 479, distance: 8.2
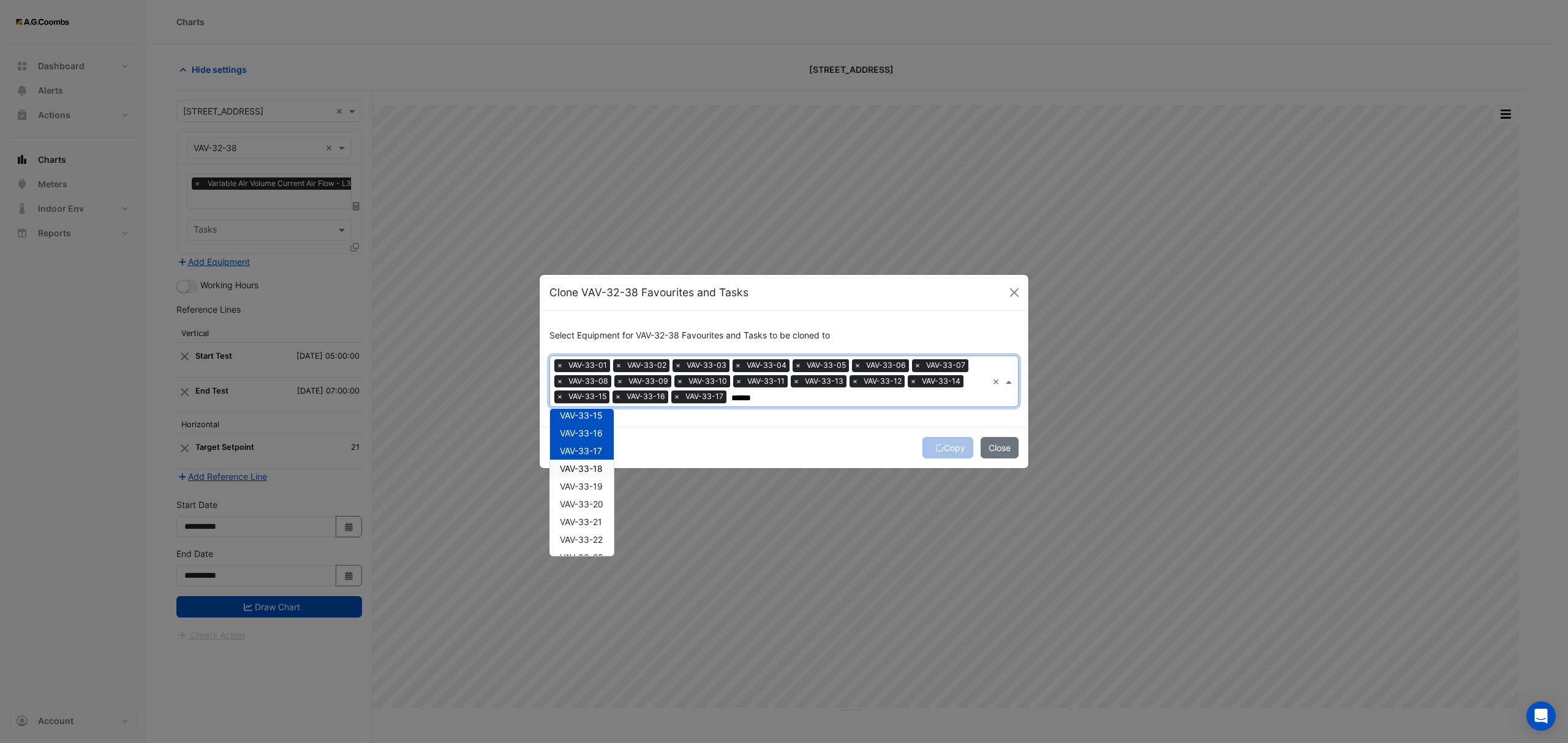
click at [596, 471] on span "VAV-33-18" at bounding box center [581, 468] width 43 height 10
click at [598, 481] on span "VAV-33-19" at bounding box center [581, 486] width 43 height 10
click at [601, 508] on span "VAV-33-20" at bounding box center [581, 504] width 44 height 10
click at [601, 522] on span "VAV-33-21" at bounding box center [580, 522] width 42 height 10
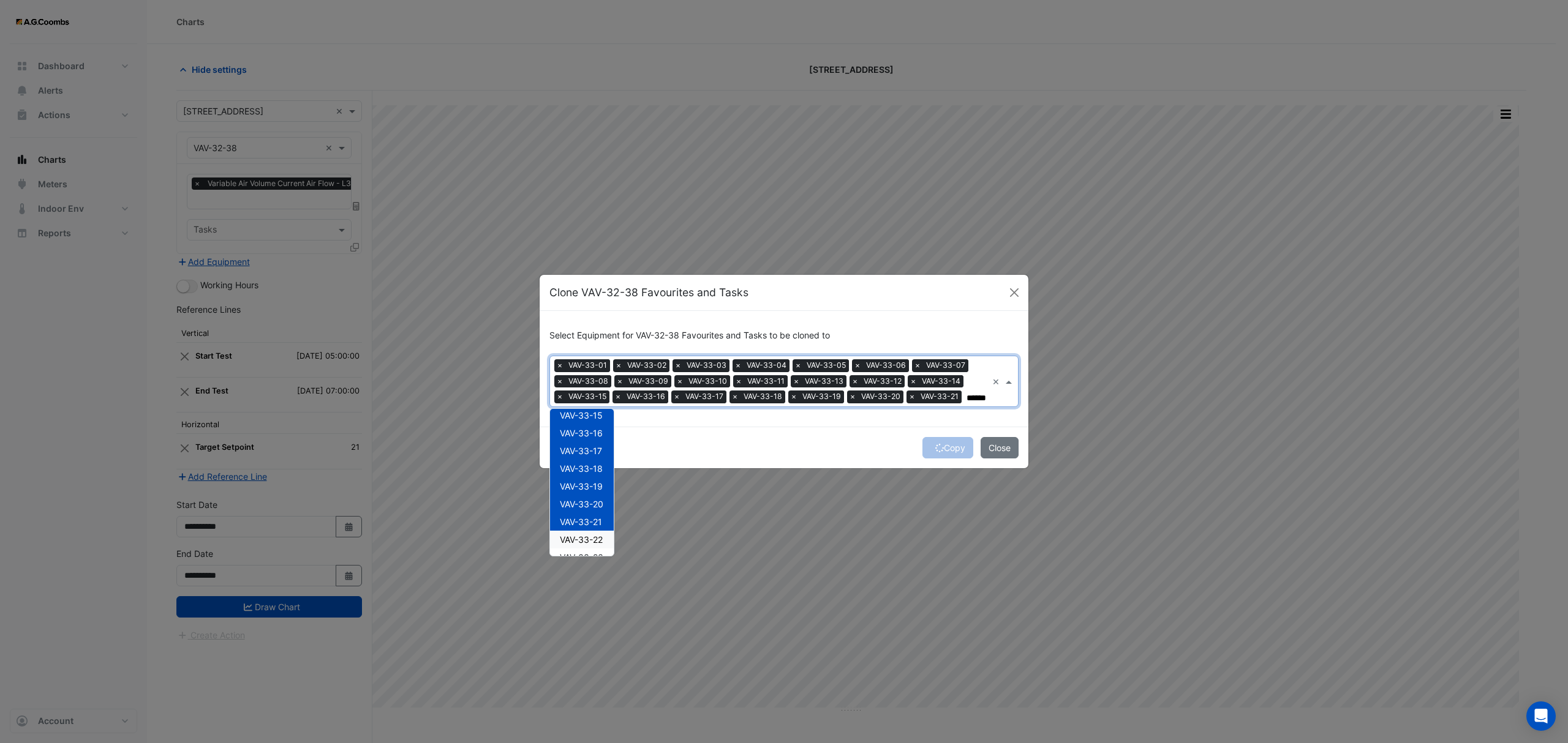
click at [596, 543] on span "VAV-33-22" at bounding box center [581, 540] width 43 height 10
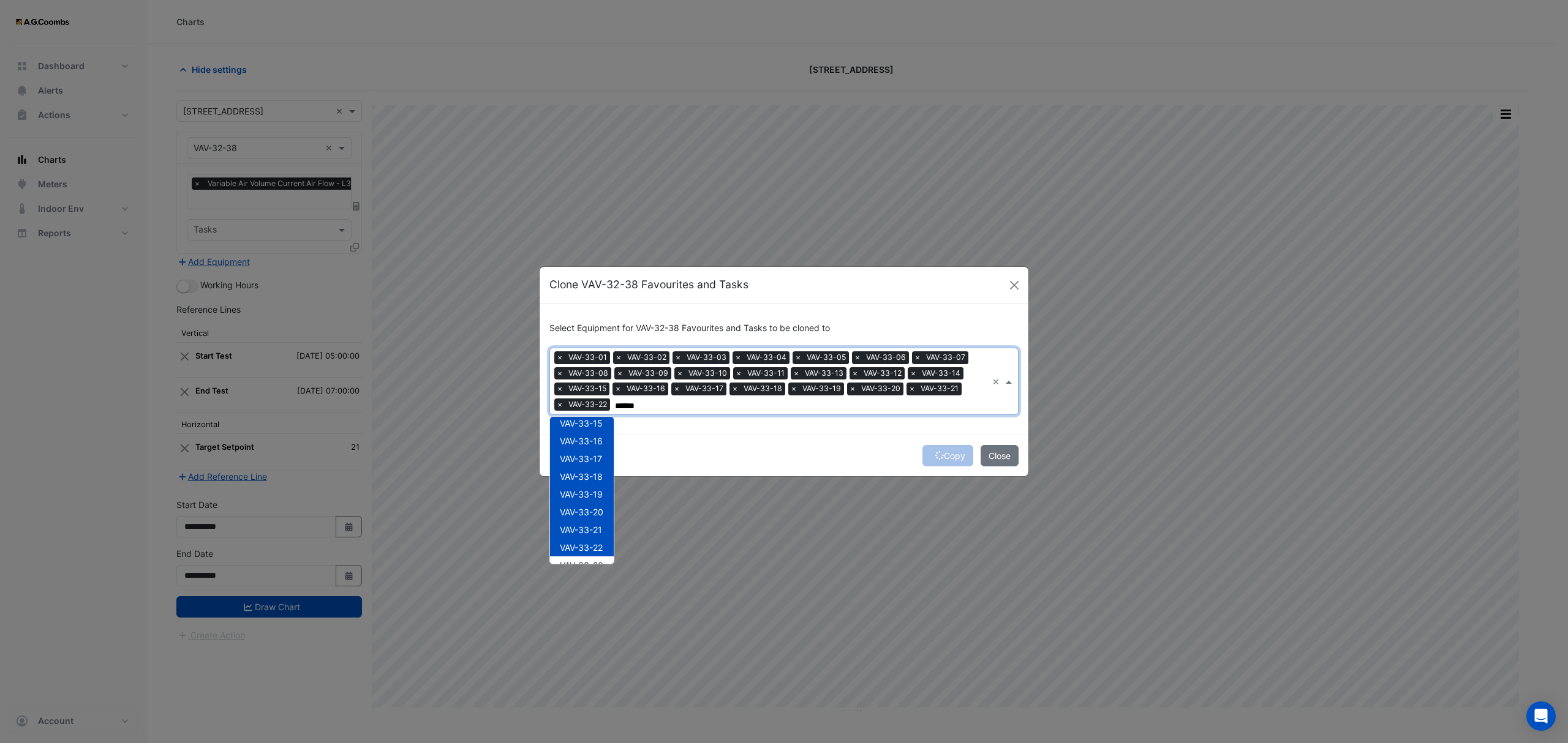
scroll to position [384, 0]
click at [593, 439] on span "VAV-33-23" at bounding box center [581, 436] width 44 height 10
click at [591, 455] on span "VAV-33-24" at bounding box center [581, 454] width 44 height 10
click at [585, 475] on span "VAV-33-25" at bounding box center [581, 472] width 44 height 10
click at [591, 492] on span "VAV-33-26" at bounding box center [581, 490] width 44 height 10
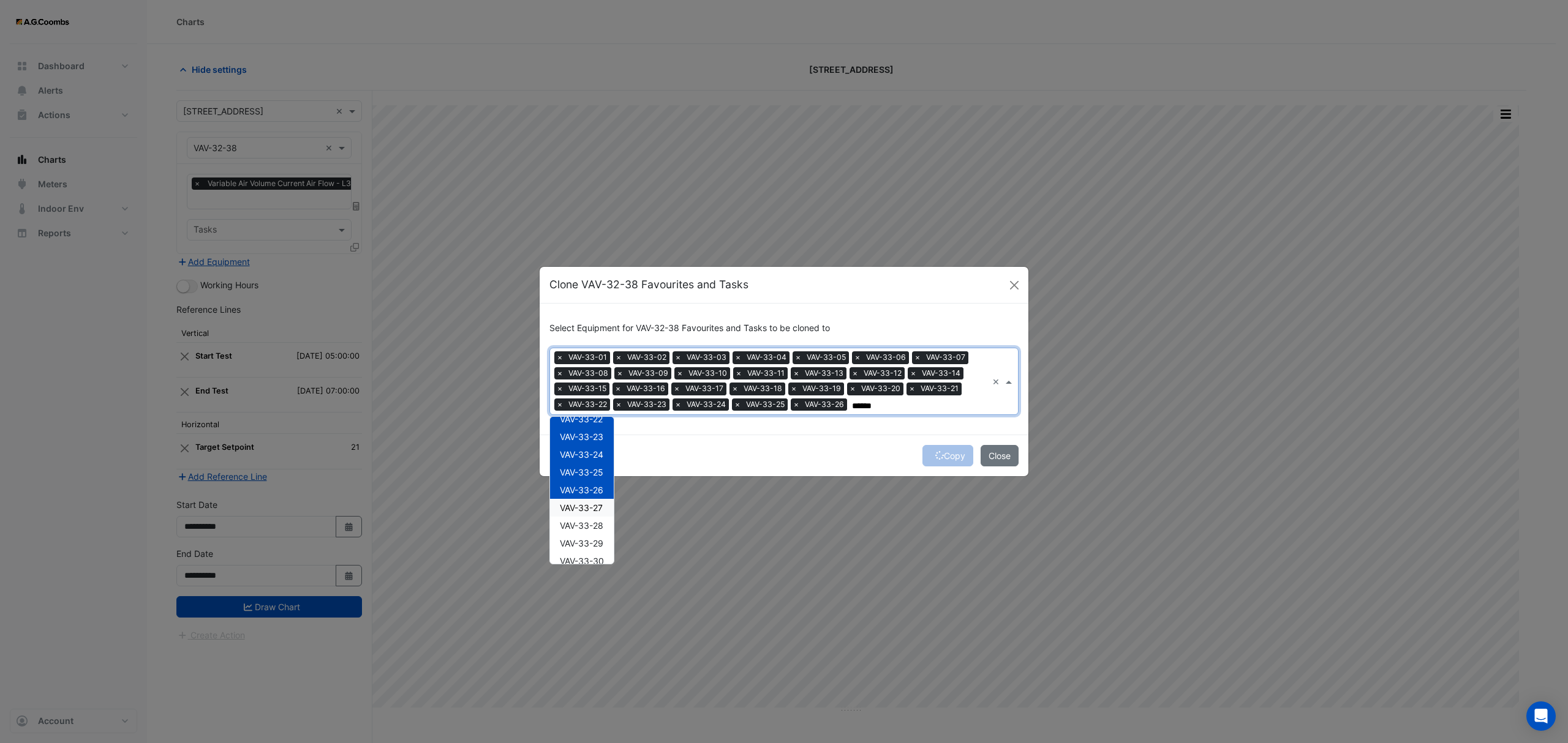
click at [593, 513] on div "VAV-33-27" at bounding box center [582, 508] width 64 height 18
click at [593, 532] on div "VAV-33-28" at bounding box center [582, 525] width 64 height 18
click at [596, 547] on div "VAV-33-29" at bounding box center [582, 543] width 64 height 18
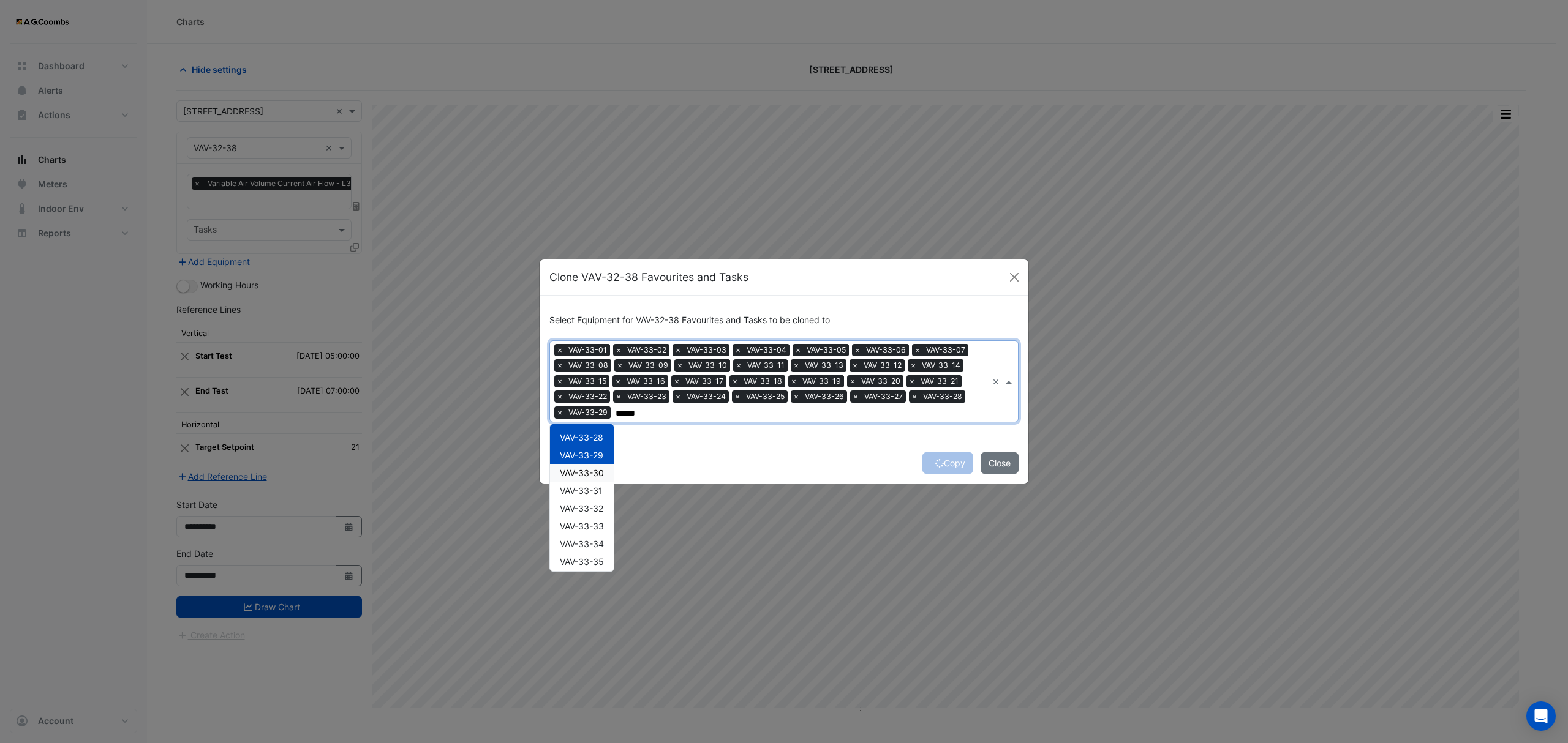
scroll to position [513, 0]
click at [599, 444] on span "VAV-33-30" at bounding box center [582, 440] width 44 height 10
click at [599, 454] on span "VAV-33-31" at bounding box center [581, 458] width 43 height 10
click at [595, 471] on span "VAV-33-32" at bounding box center [581, 476] width 44 height 10
click at [608, 500] on div "VAV-33-33" at bounding box center [582, 493] width 64 height 18
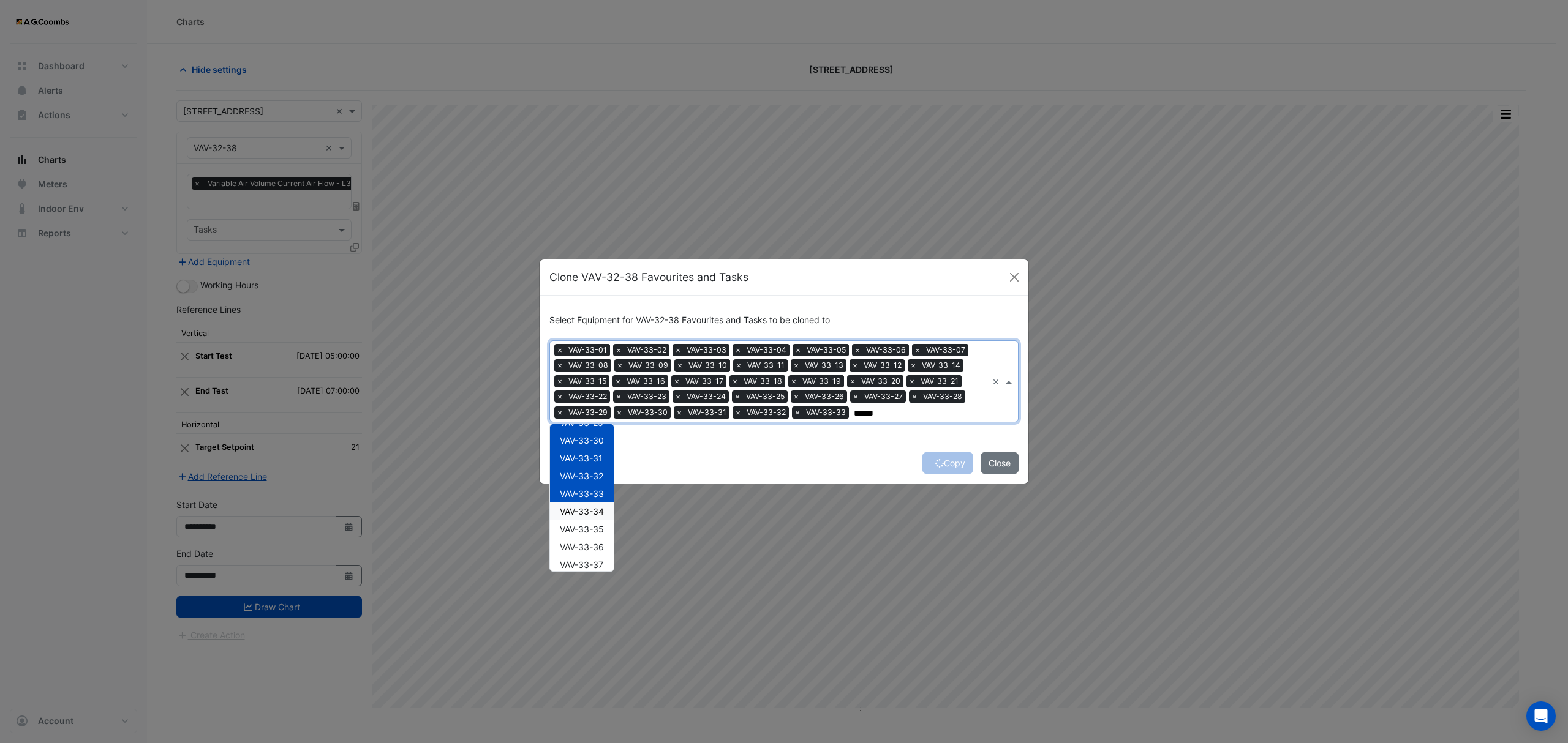
click at [601, 519] on div "VAV-33-34" at bounding box center [582, 511] width 64 height 18
click at [599, 535] on div "VAV-33-35" at bounding box center [582, 529] width 64 height 18
click at [596, 547] on span "VAV-33-36" at bounding box center [582, 546] width 44 height 10
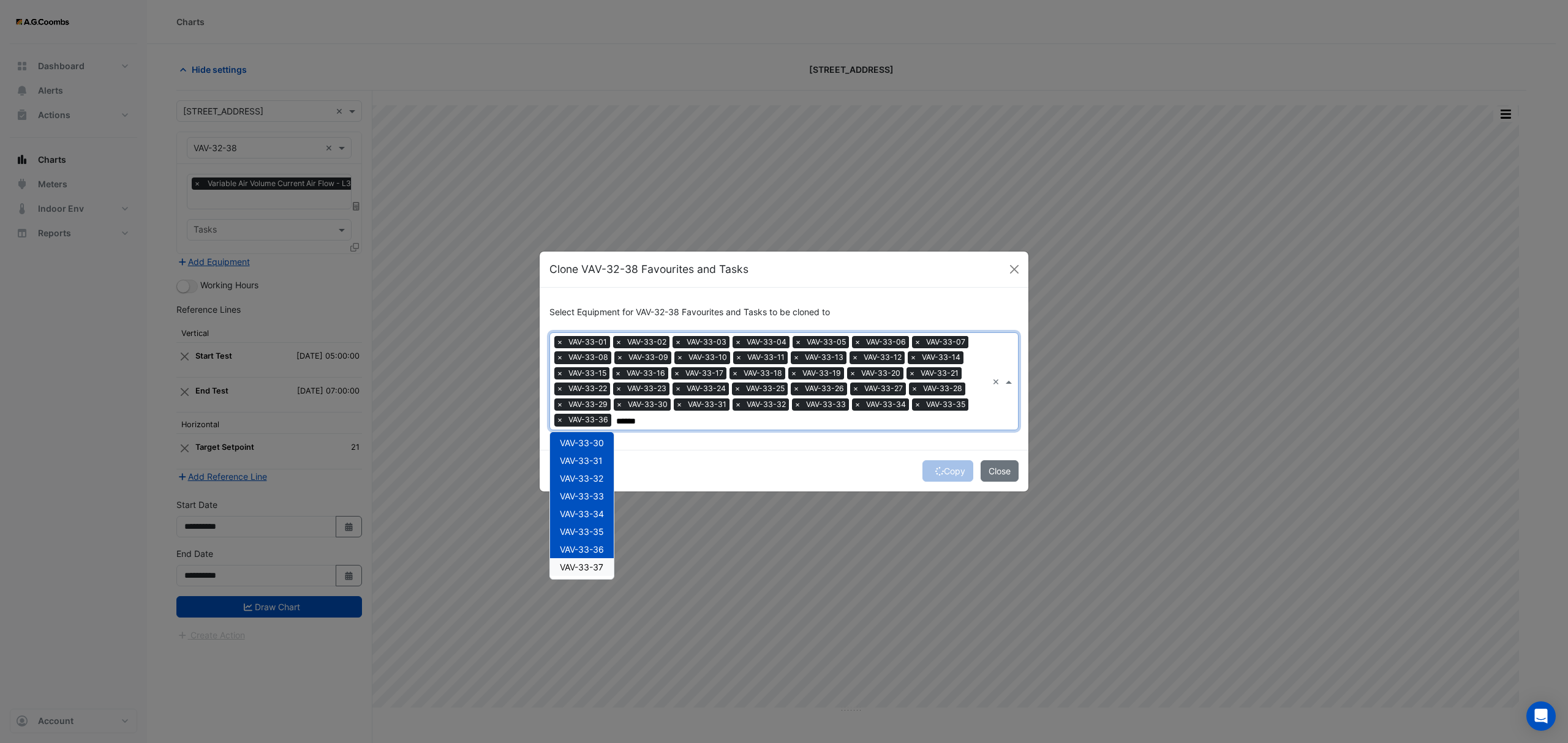
scroll to position [519, 0]
click at [605, 565] on div "VAV-33-37" at bounding box center [582, 565] width 64 height 18
type input "******"
click at [762, 465] on div "Copy Close" at bounding box center [783, 471] width 489 height 42
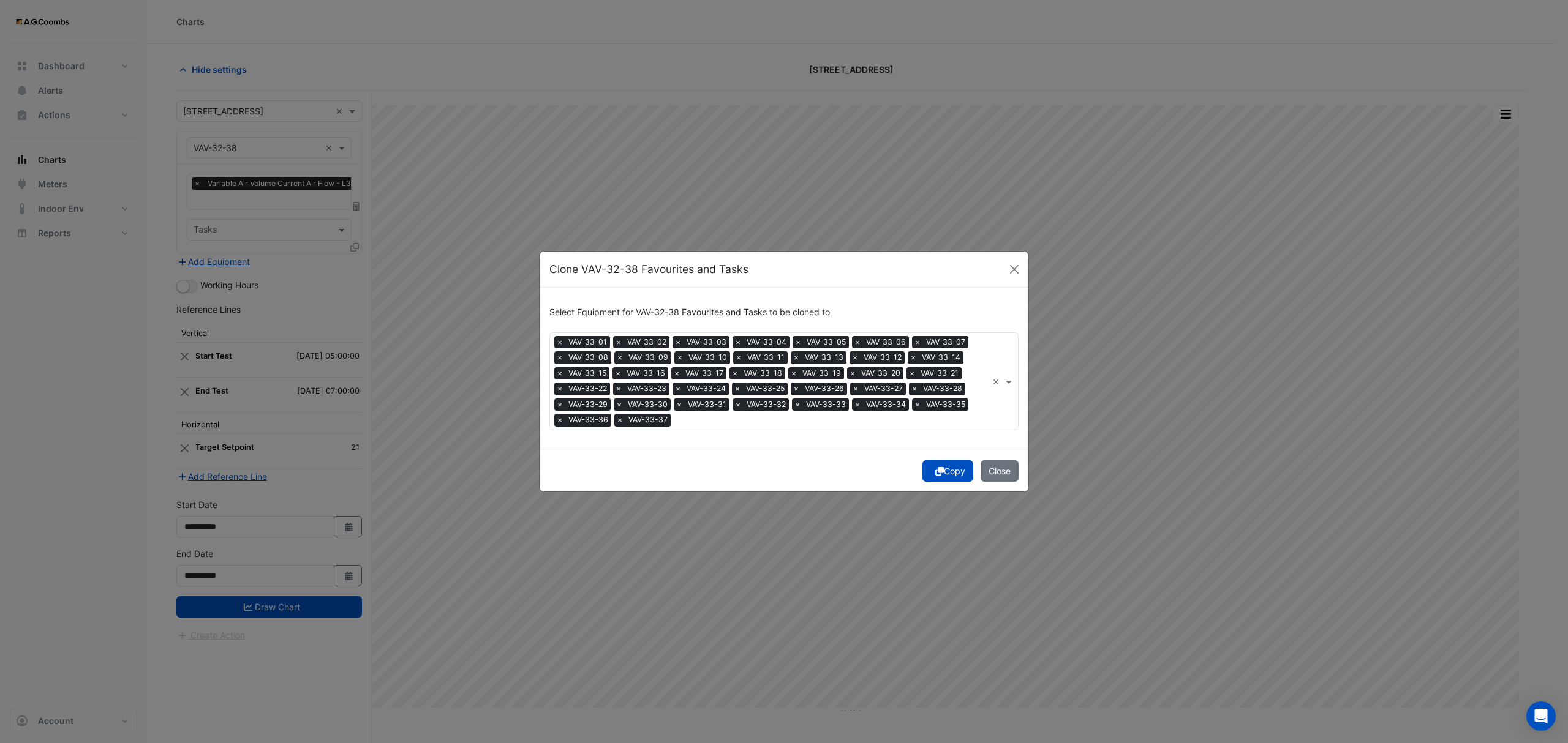
click at [943, 474] on button "Copy" at bounding box center [948, 471] width 51 height 22
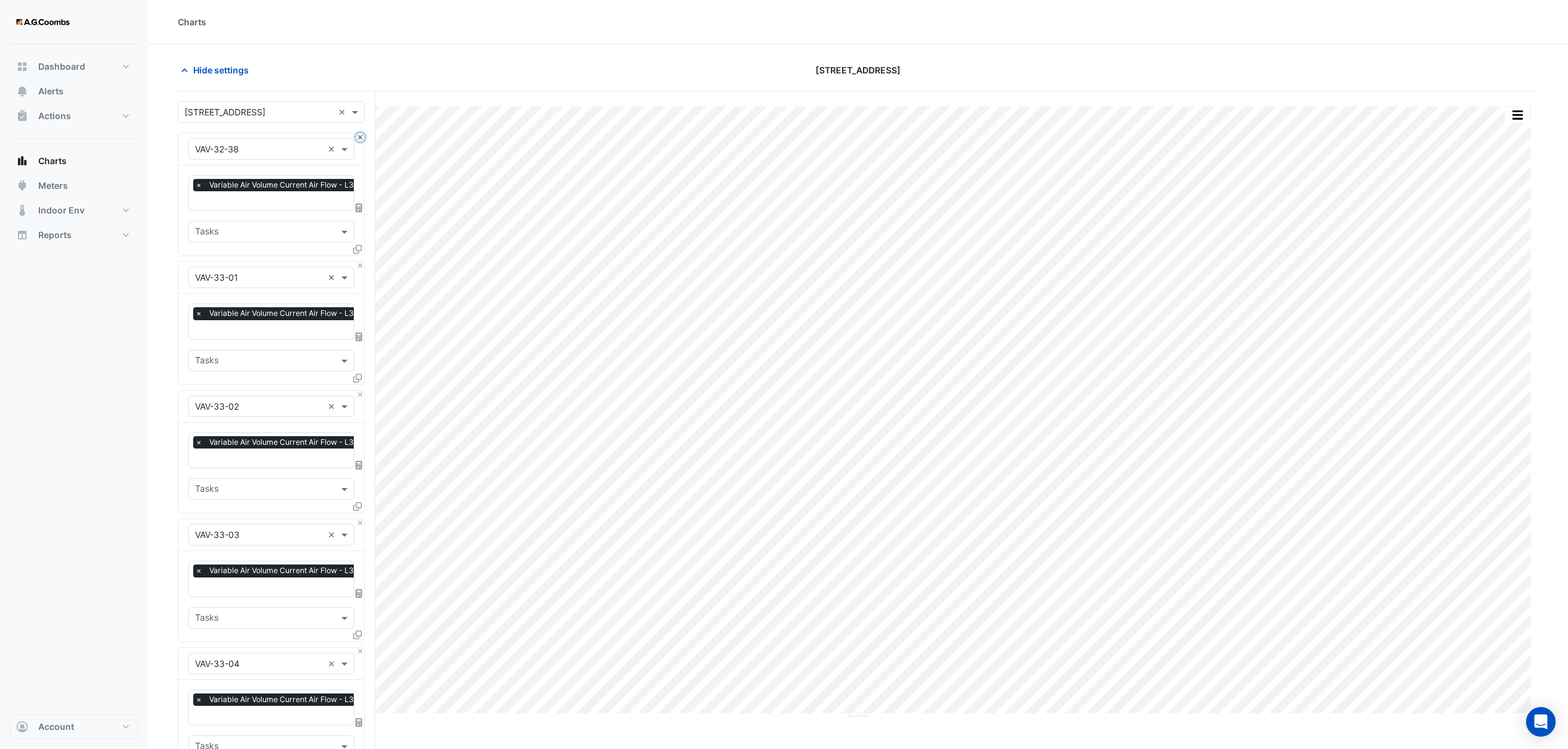
click at [363, 136] on button "Close" at bounding box center [360, 137] width 8 height 8
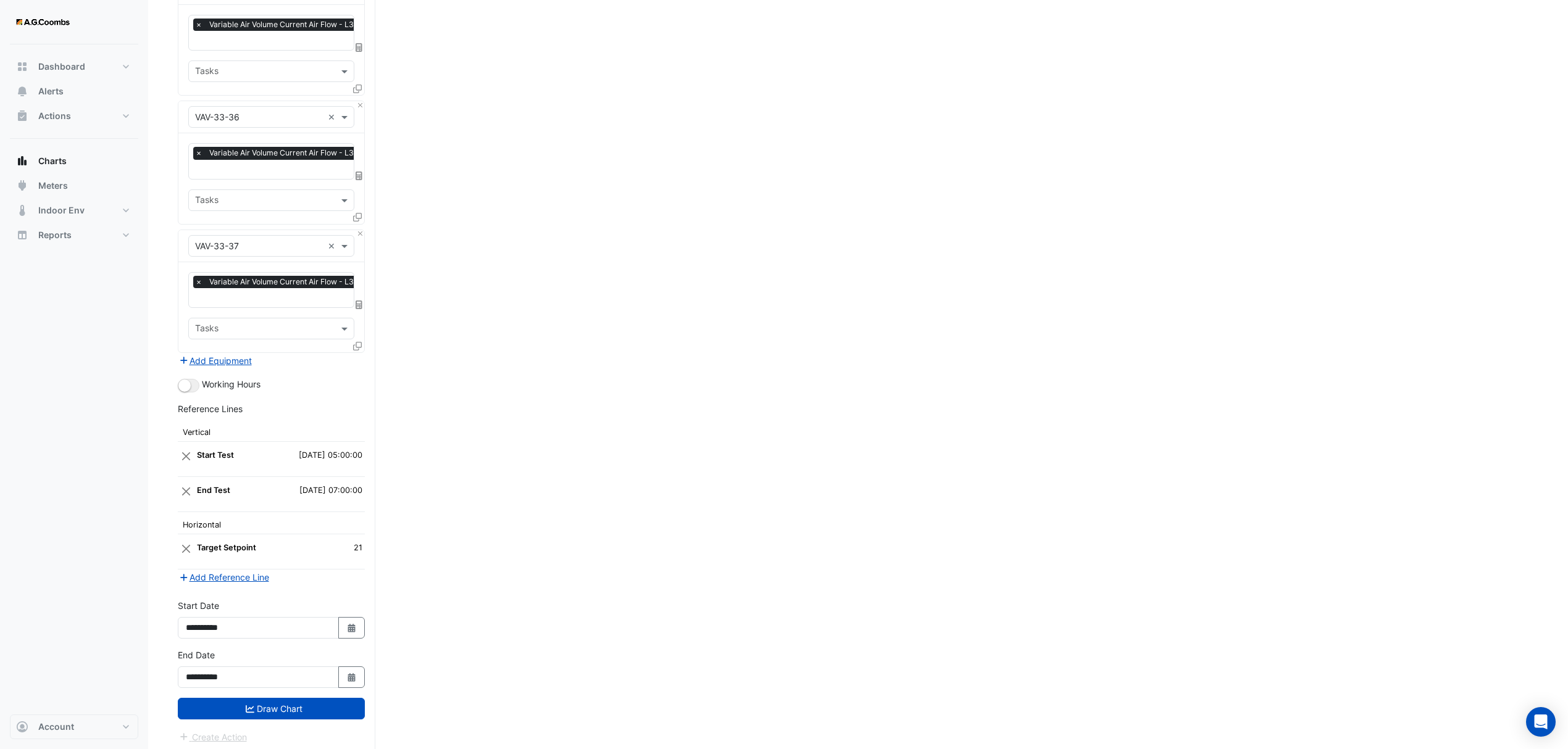
drag, startPoint x: 271, startPoint y: 701, endPoint x: 421, endPoint y: 742, distance: 155.5
click at [271, 699] on button "Draw Chart" at bounding box center [271, 708] width 187 height 22
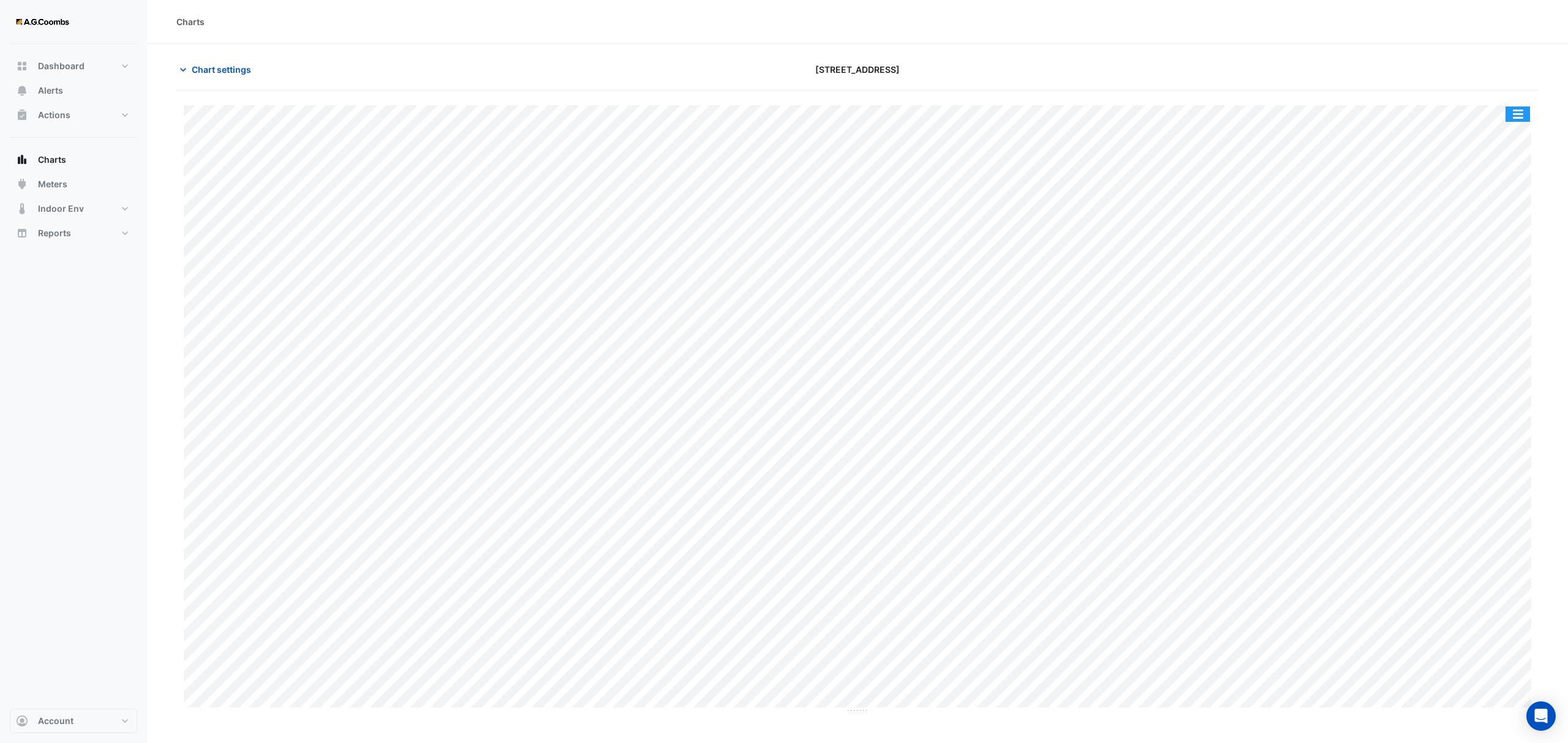
click at [1519, 112] on button "button" at bounding box center [1518, 114] width 25 height 15
click at [1508, 202] on div "Save as JPEG" at bounding box center [1494, 200] width 74 height 21
click at [208, 69] on span "Chart settings" at bounding box center [221, 69] width 60 height 13
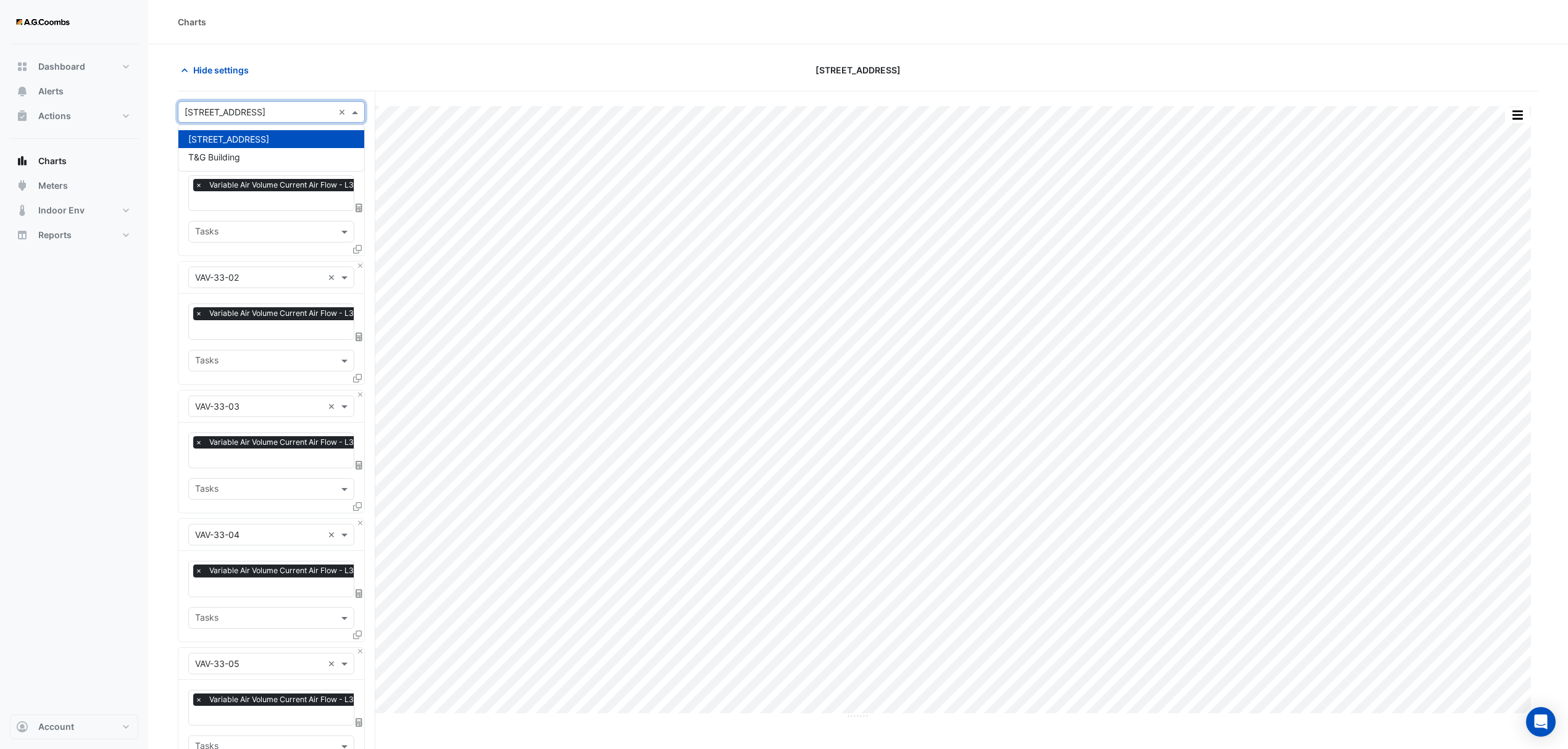
click at [356, 110] on span at bounding box center [356, 112] width 15 height 13
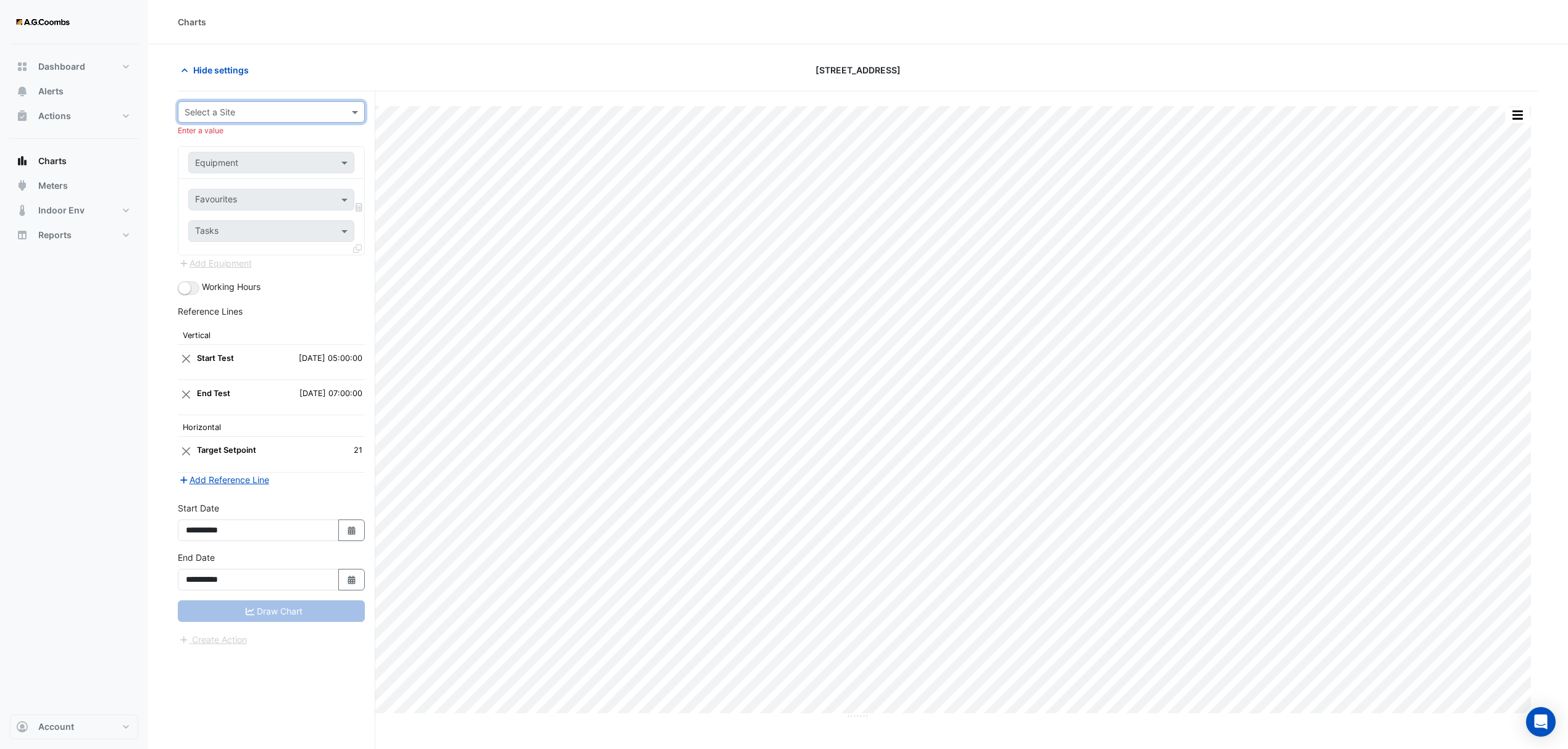
click at [341, 109] on div at bounding box center [271, 112] width 186 height 14
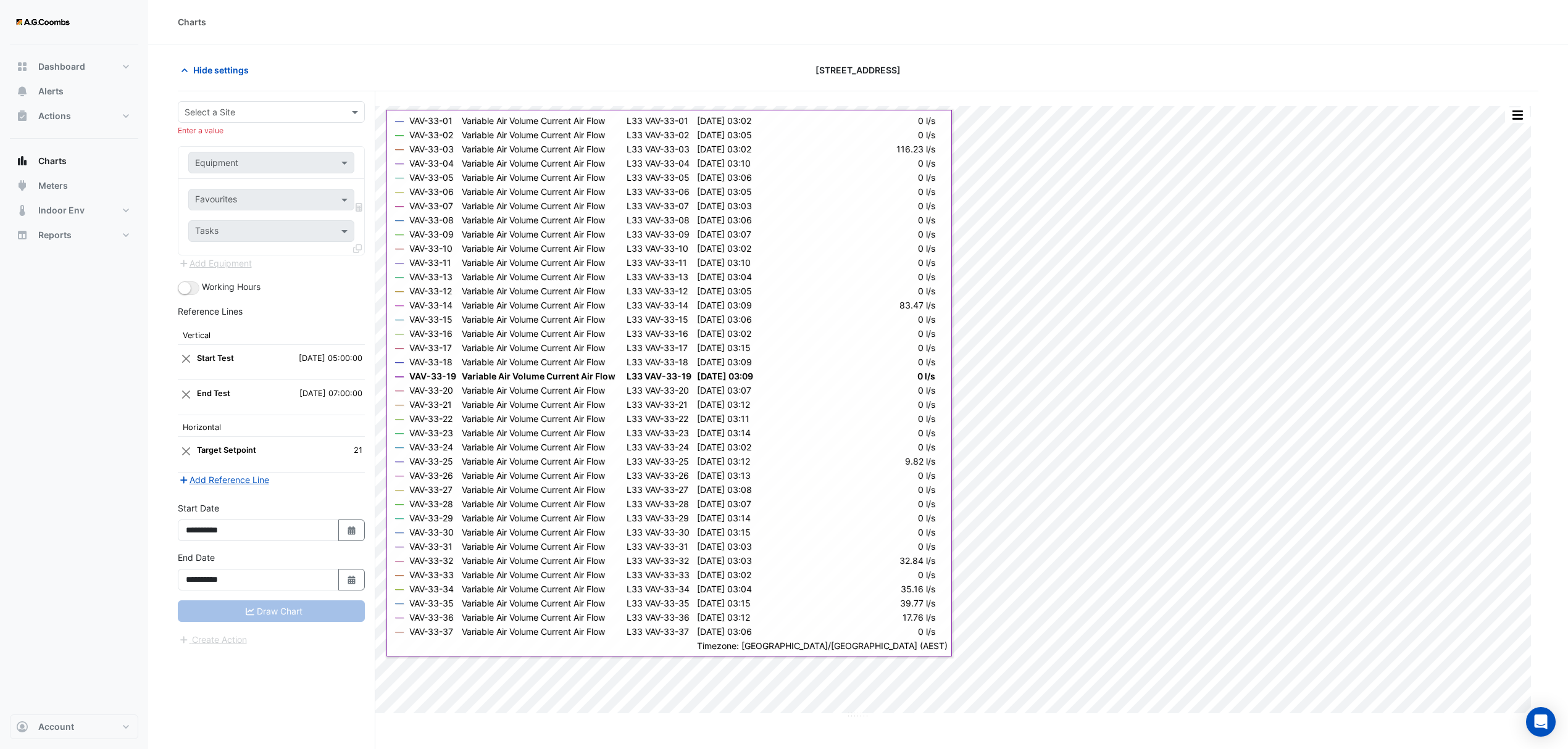
click at [312, 322] on div "Reference Lines" at bounding box center [271, 313] width 187 height 18
click at [390, 76] on div "Hide settings" at bounding box center [400, 70] width 459 height 22
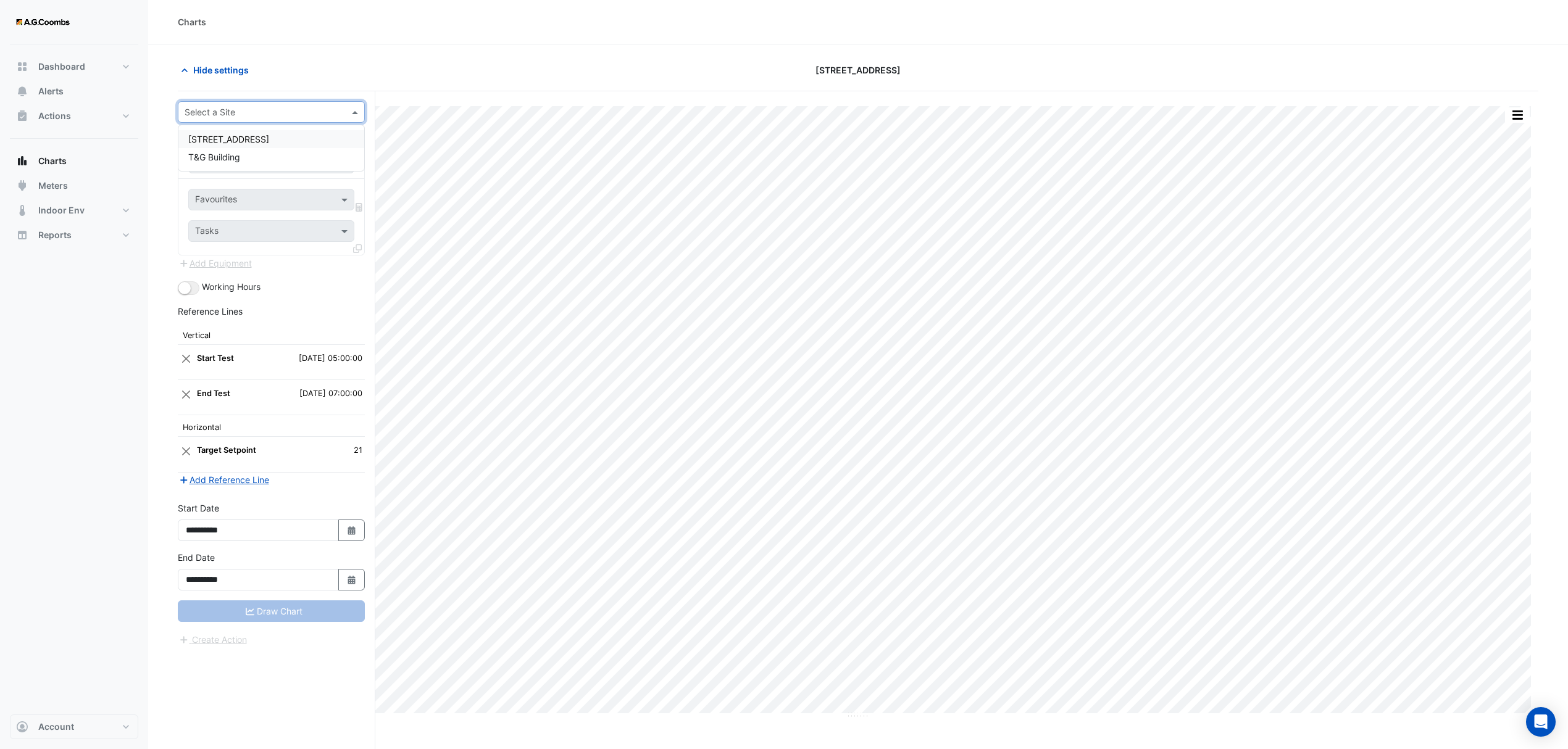
click at [358, 116] on span at bounding box center [356, 112] width 15 height 13
click at [260, 136] on span "[STREET_ADDRESS]" at bounding box center [229, 139] width 81 height 11
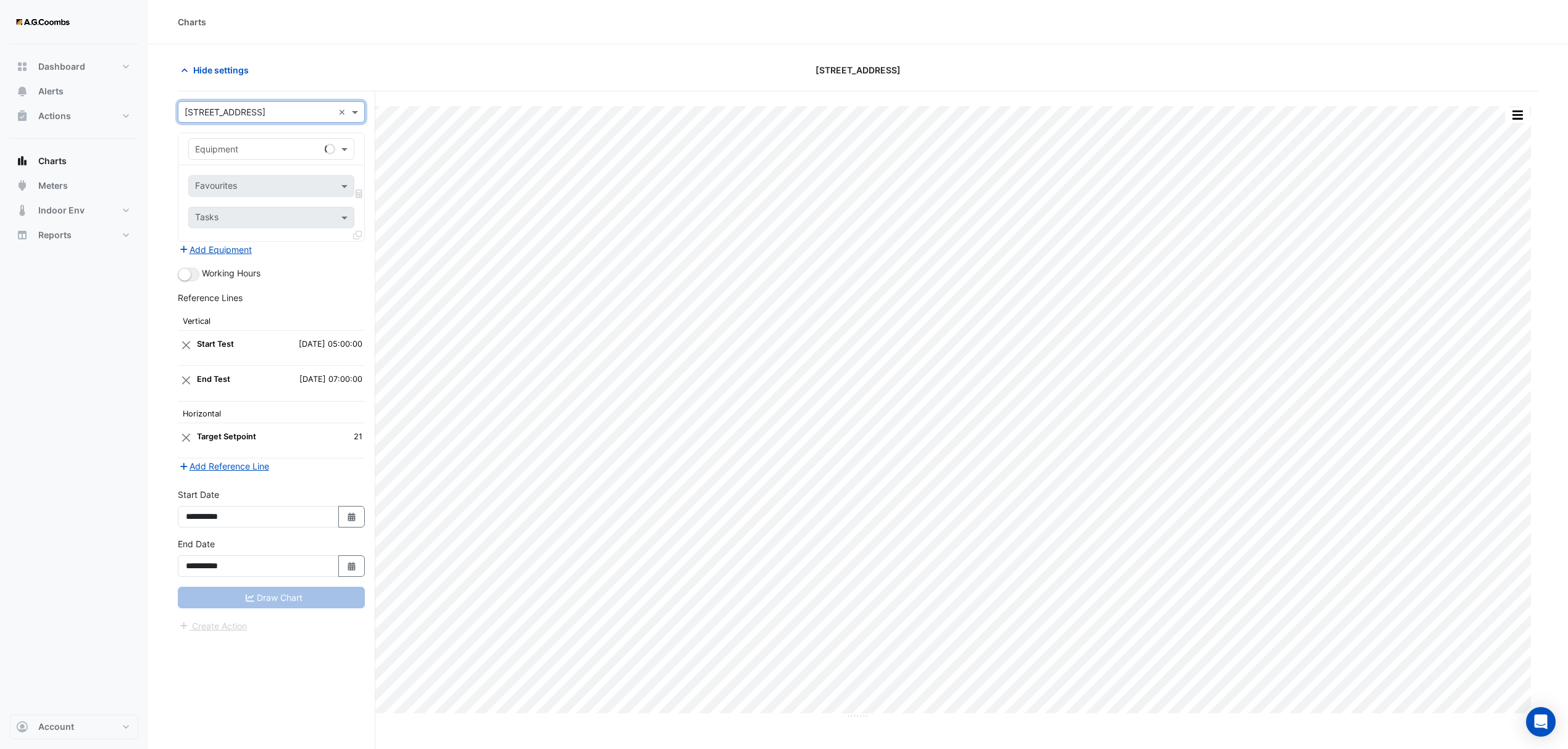
click at [259, 149] on input "text" at bounding box center [259, 149] width 128 height 13
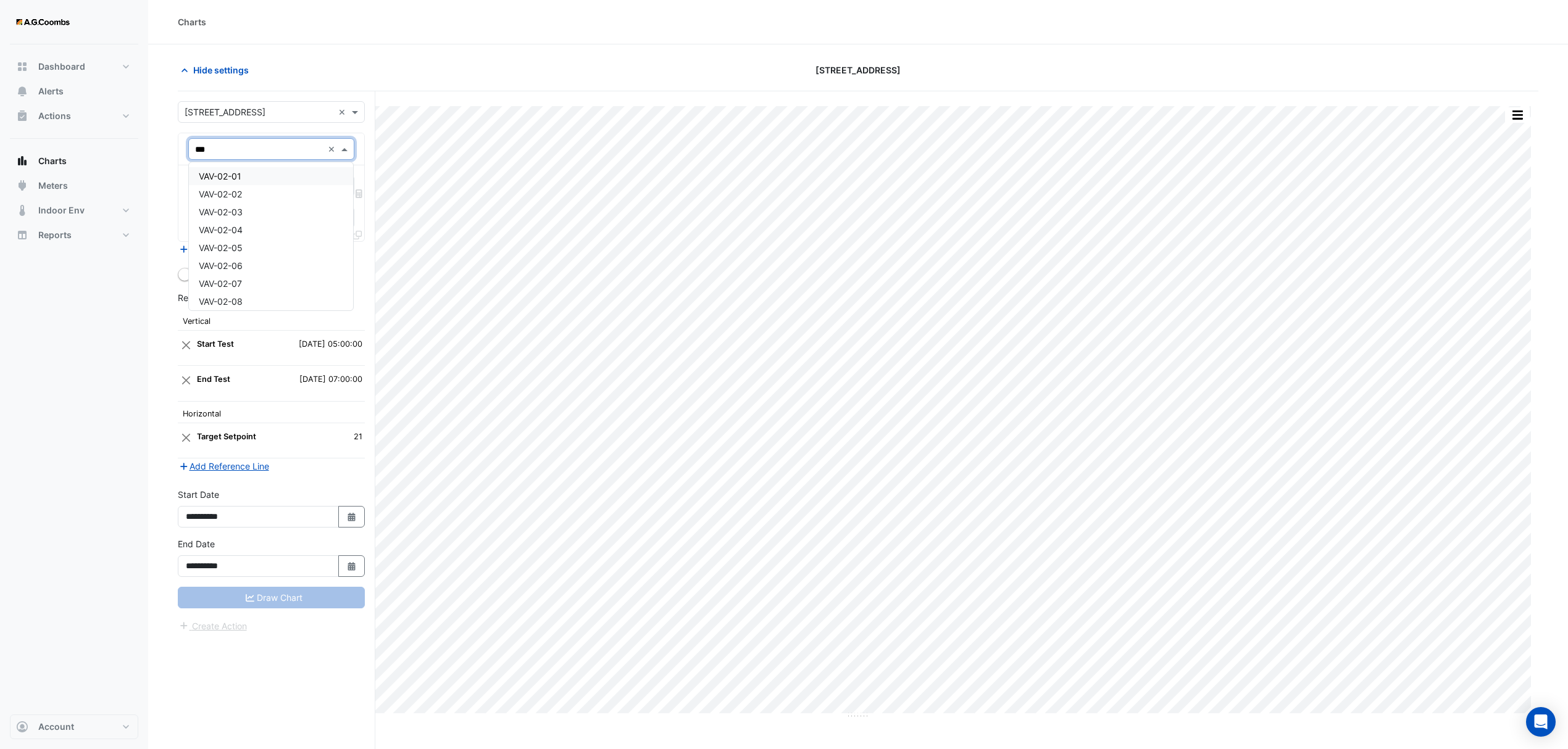
type input "****"
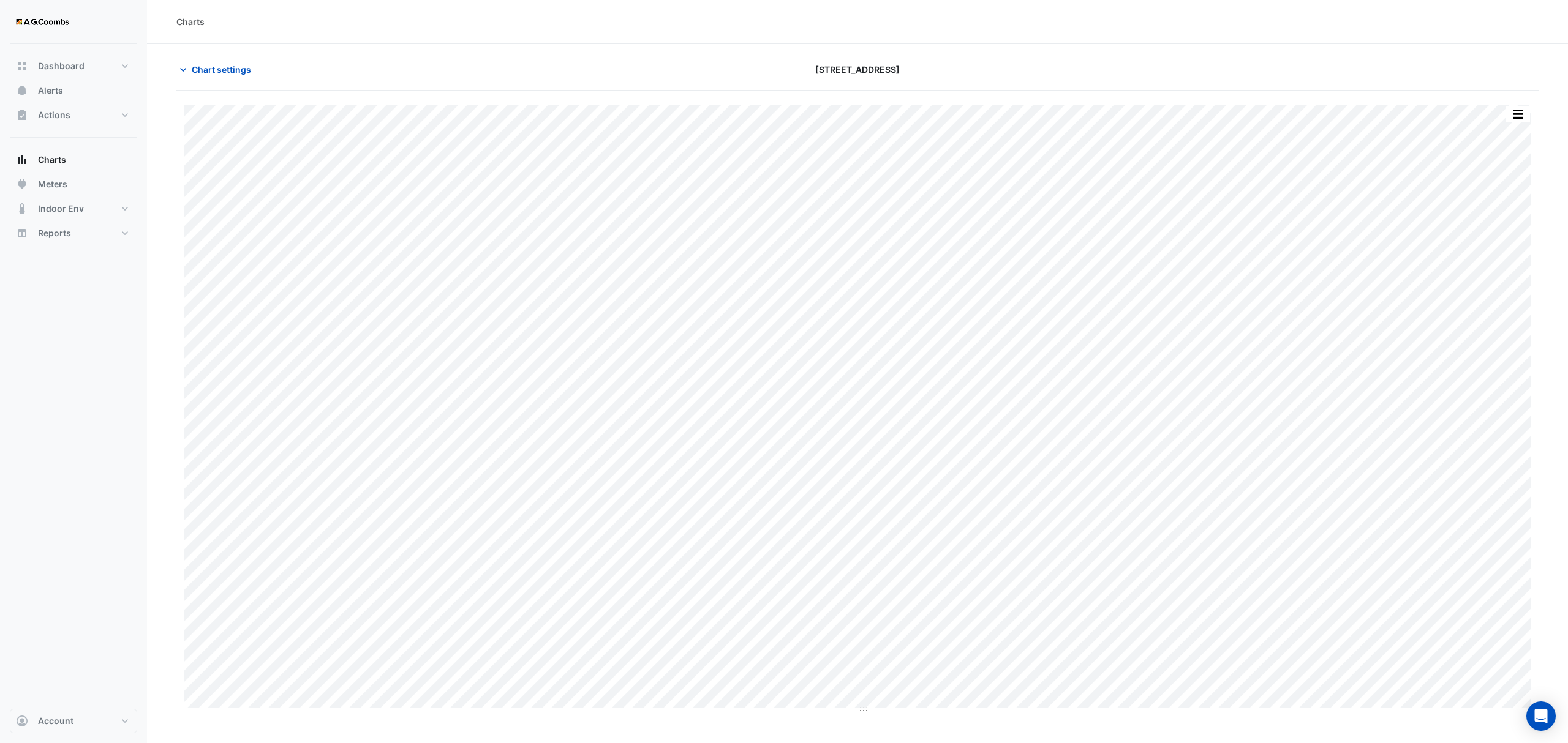
type input "**********"
click at [206, 74] on span "Chart settings" at bounding box center [221, 69] width 60 height 13
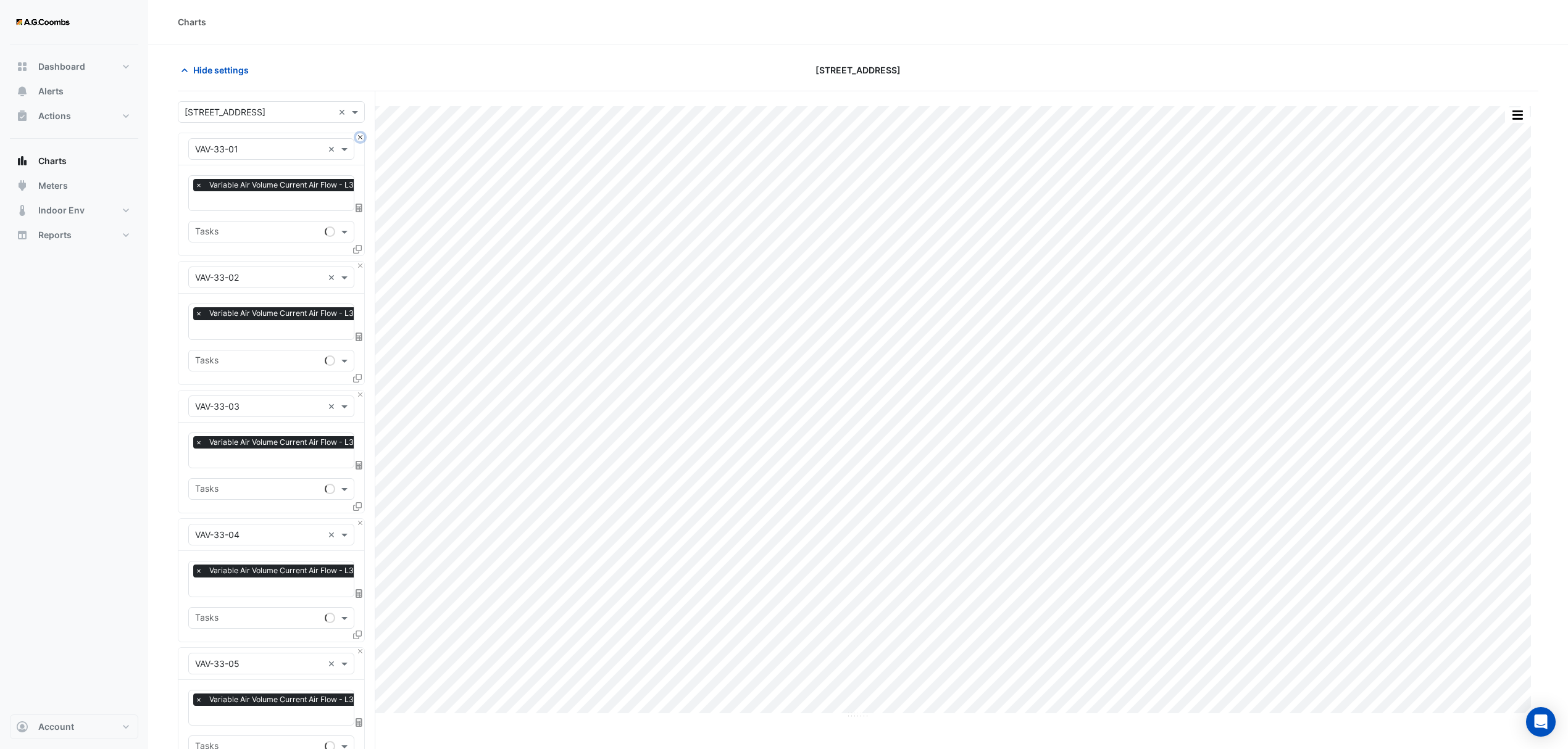
click at [359, 134] on button "Close" at bounding box center [360, 137] width 8 height 8
click at [359, 261] on button "Close" at bounding box center [360, 265] width 8 height 8
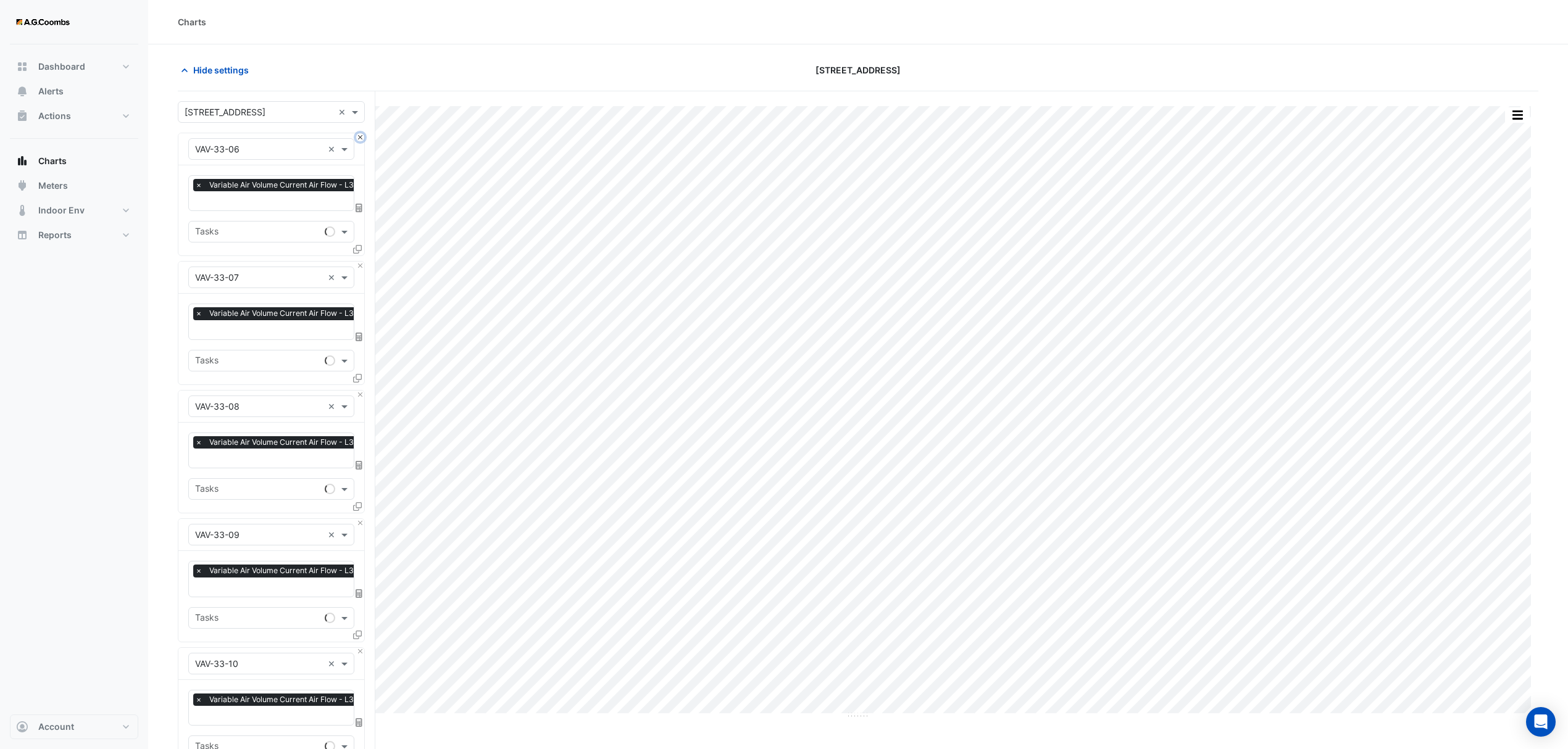
click at [359, 134] on button "Close" at bounding box center [360, 137] width 8 height 8
click at [359, 261] on button "Close" at bounding box center [360, 265] width 8 height 8
click at [359, 134] on button "Close" at bounding box center [360, 137] width 8 height 8
click at [359, 261] on button "Close" at bounding box center [360, 265] width 8 height 8
click at [359, 134] on button "Close" at bounding box center [360, 137] width 8 height 8
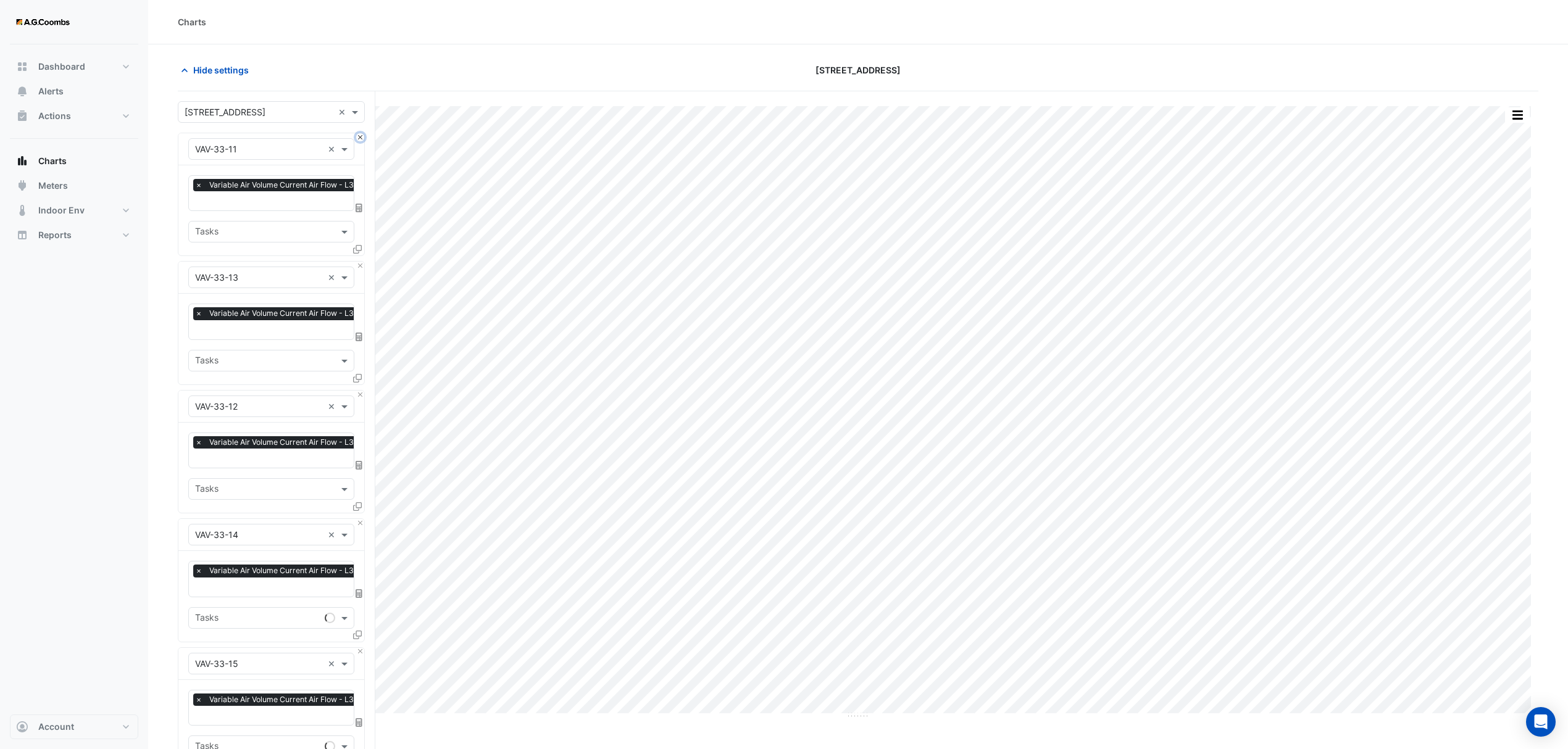
click at [359, 134] on button "Close" at bounding box center [360, 137] width 8 height 8
click at [359, 261] on button "Close" at bounding box center [360, 265] width 8 height 8
click at [359, 134] on button "Close" at bounding box center [360, 137] width 8 height 8
click at [359, 261] on button "Close" at bounding box center [360, 265] width 8 height 8
click at [359, 134] on button "Close" at bounding box center [360, 137] width 8 height 8
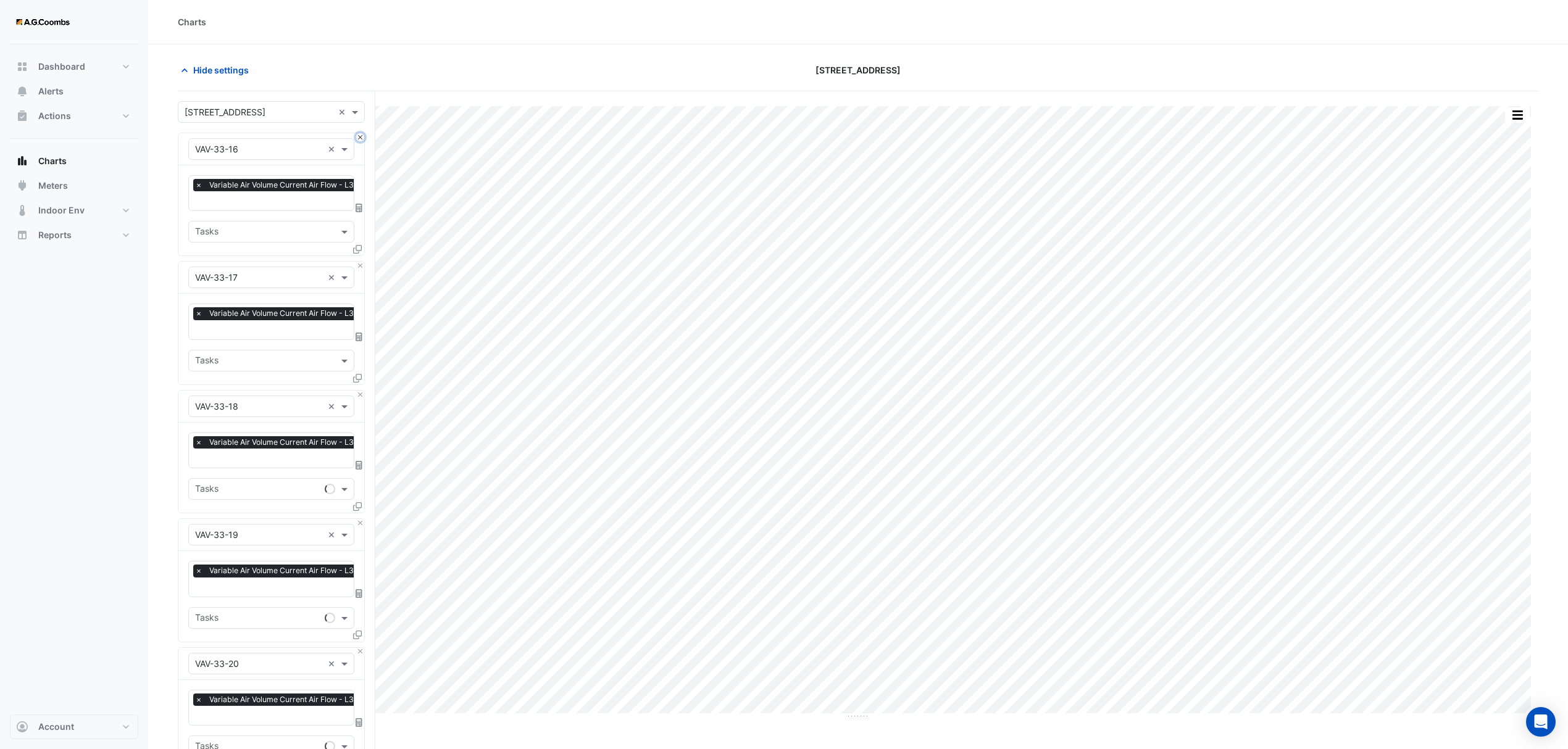
click at [359, 134] on button "Close" at bounding box center [360, 137] width 8 height 8
click at [359, 261] on button "Close" at bounding box center [360, 265] width 8 height 8
click at [359, 134] on button "Close" at bounding box center [360, 137] width 8 height 8
click at [359, 261] on button "Close" at bounding box center [360, 265] width 8 height 8
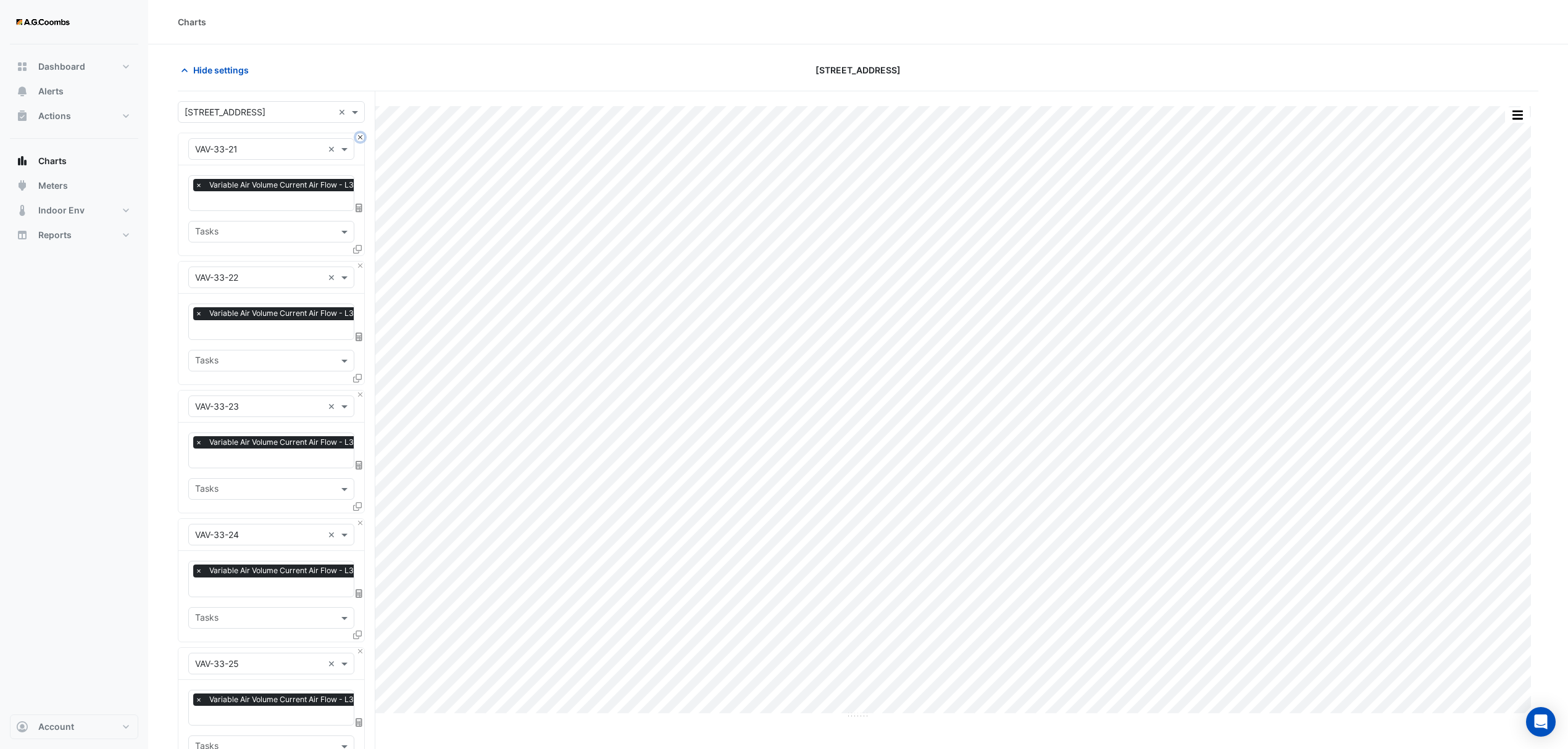
click at [359, 134] on button "Close" at bounding box center [360, 137] width 8 height 8
click at [359, 261] on button "Close" at bounding box center [360, 265] width 8 height 8
click at [359, 134] on button "Close" at bounding box center [360, 137] width 8 height 8
click at [359, 261] on button "Close" at bounding box center [360, 265] width 8 height 8
click at [359, 134] on button "Close" at bounding box center [360, 137] width 8 height 8
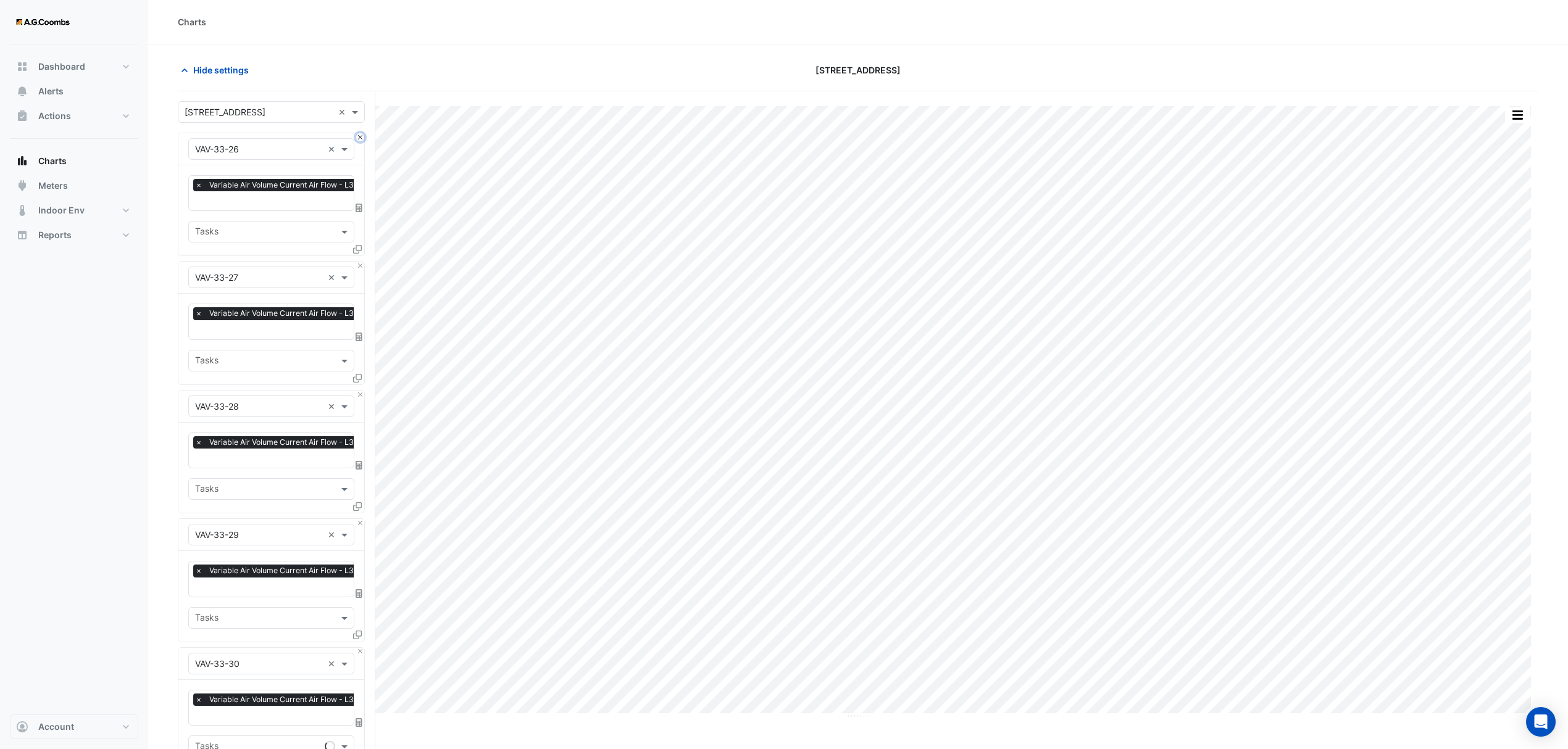
click at [359, 134] on button "Close" at bounding box center [360, 137] width 8 height 8
click at [359, 261] on button "Close" at bounding box center [360, 265] width 8 height 8
click at [359, 134] on button "Close" at bounding box center [360, 137] width 8 height 8
click at [359, 261] on button "Close" at bounding box center [360, 265] width 8 height 8
click at [359, 134] on button "Close" at bounding box center [360, 137] width 8 height 8
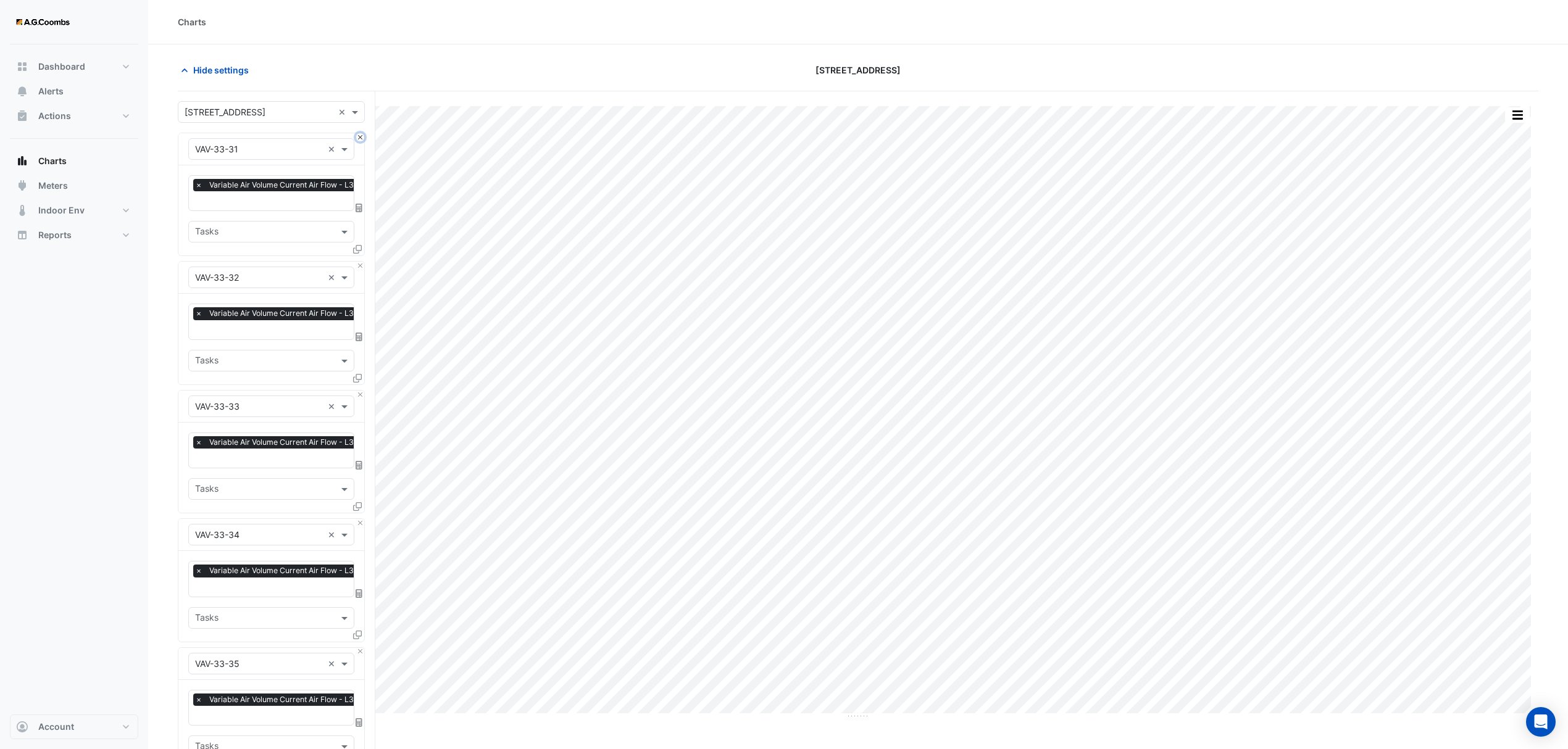
click at [359, 134] on button "Close" at bounding box center [360, 137] width 8 height 8
click at [359, 261] on button "Close" at bounding box center [360, 265] width 8 height 8
click at [359, 134] on button "Close" at bounding box center [360, 137] width 8 height 8
click at [359, 261] on button "Close" at bounding box center [360, 265] width 8 height 8
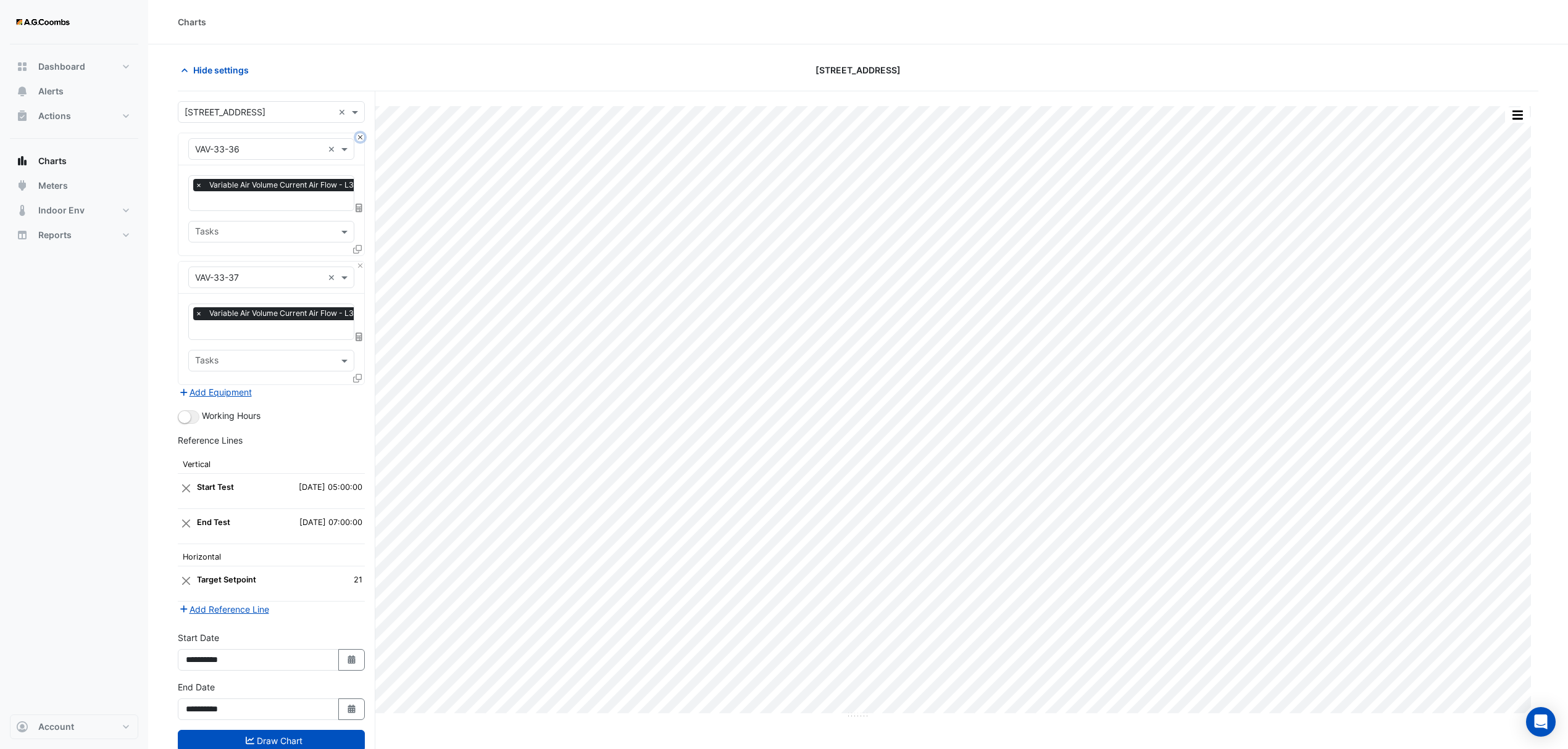
click at [359, 134] on button "Close" at bounding box center [360, 137] width 8 height 8
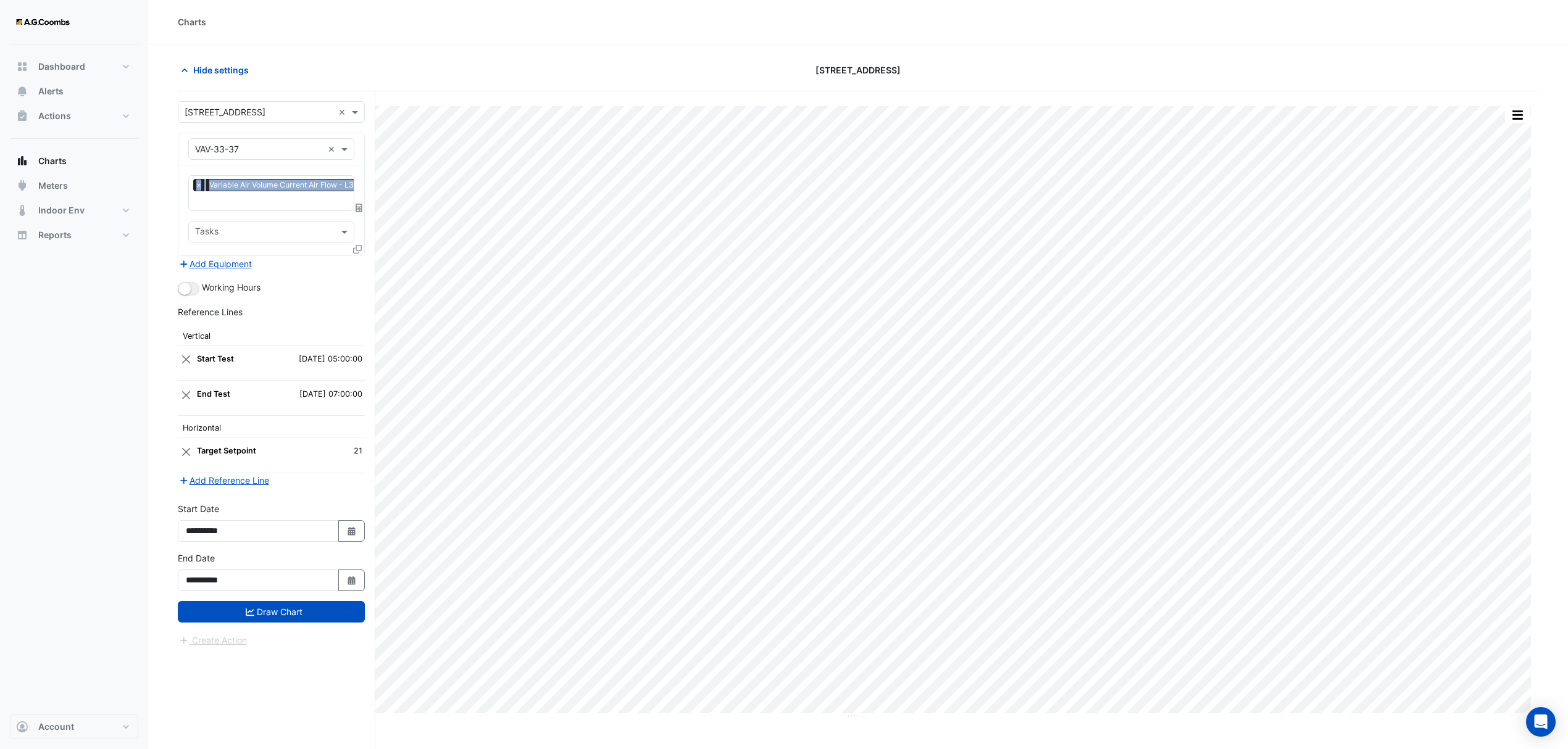
click at [359, 134] on div "Equipment × VAV-33-37 ×" at bounding box center [271, 149] width 186 height 32
click at [355, 245] on icon at bounding box center [358, 249] width 9 height 9
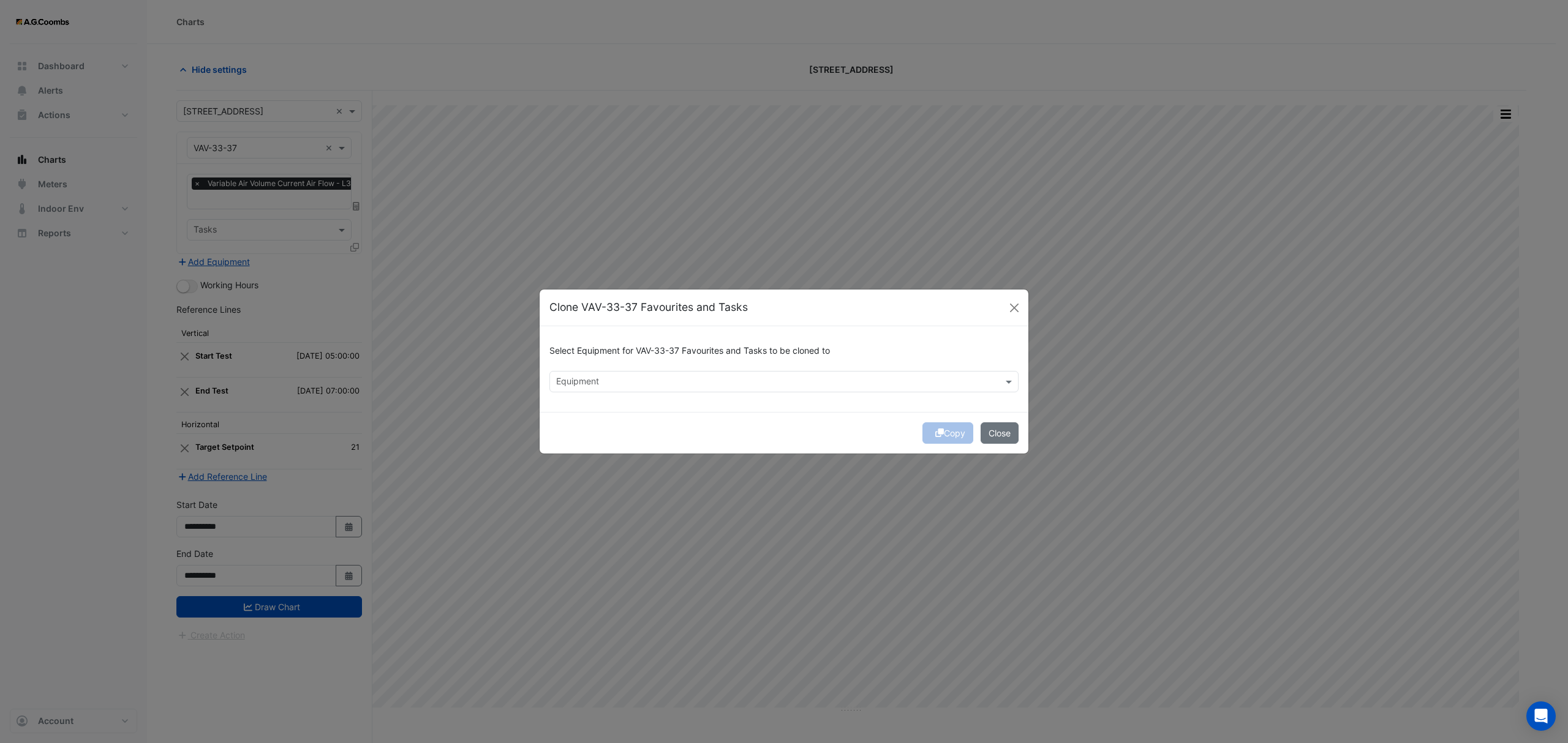
click at [622, 375] on div "Equipment" at bounding box center [774, 382] width 448 height 19
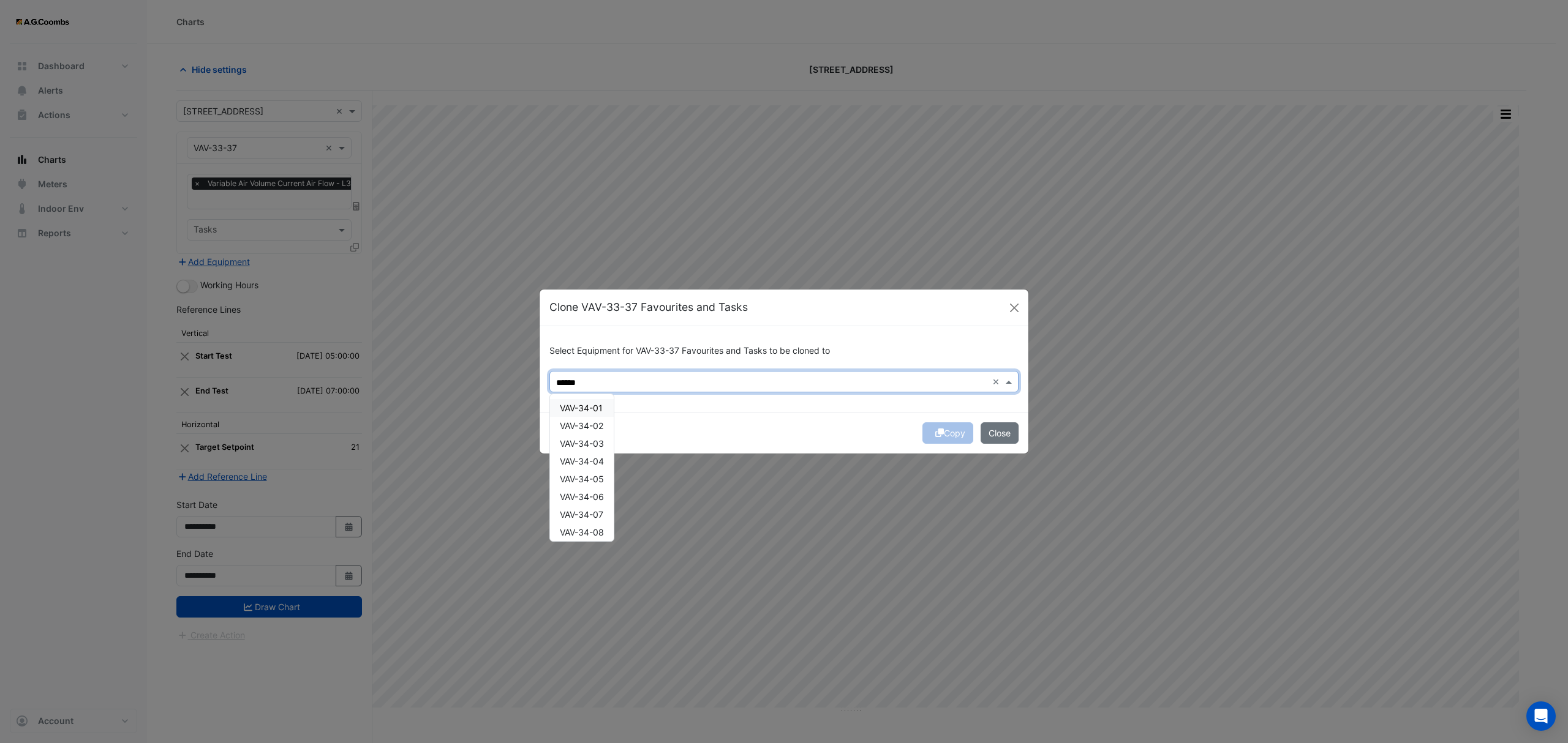
click at [585, 405] on span "VAV-34-01" at bounding box center [581, 407] width 43 height 10
click at [588, 427] on span "VAV-34-02" at bounding box center [581, 425] width 44 height 10
click at [590, 444] on span "VAV-34-03" at bounding box center [582, 443] width 44 height 10
click at [593, 459] on span "VAV-34-04" at bounding box center [582, 461] width 44 height 10
click at [596, 479] on span "VAV-34-05" at bounding box center [582, 479] width 44 height 10
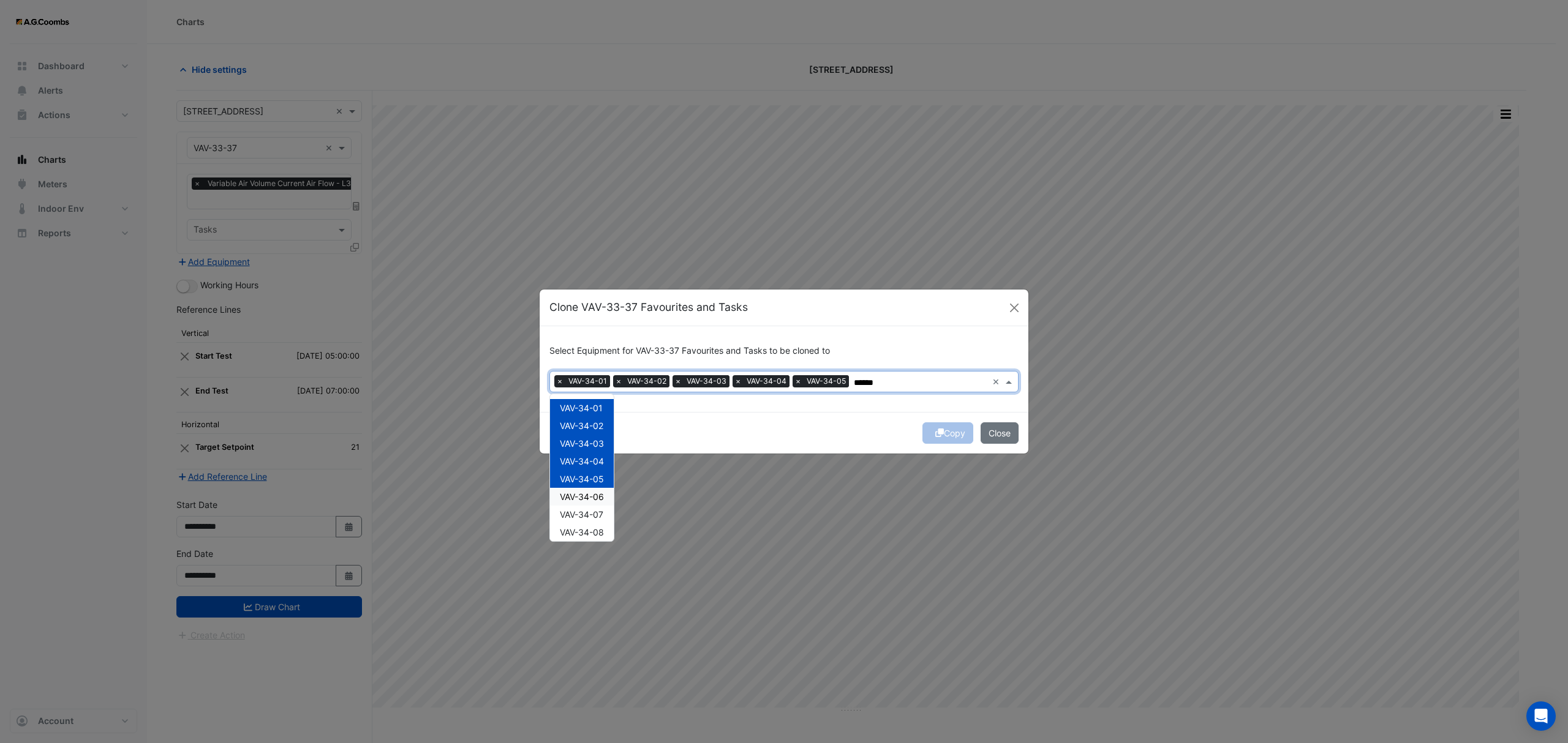
click at [596, 490] on div "VAV-34-06" at bounding box center [582, 497] width 64 height 18
click at [598, 506] on div "VAV-34-07" at bounding box center [582, 514] width 64 height 18
click at [601, 529] on span "VAV-34-08" at bounding box center [582, 532] width 44 height 10
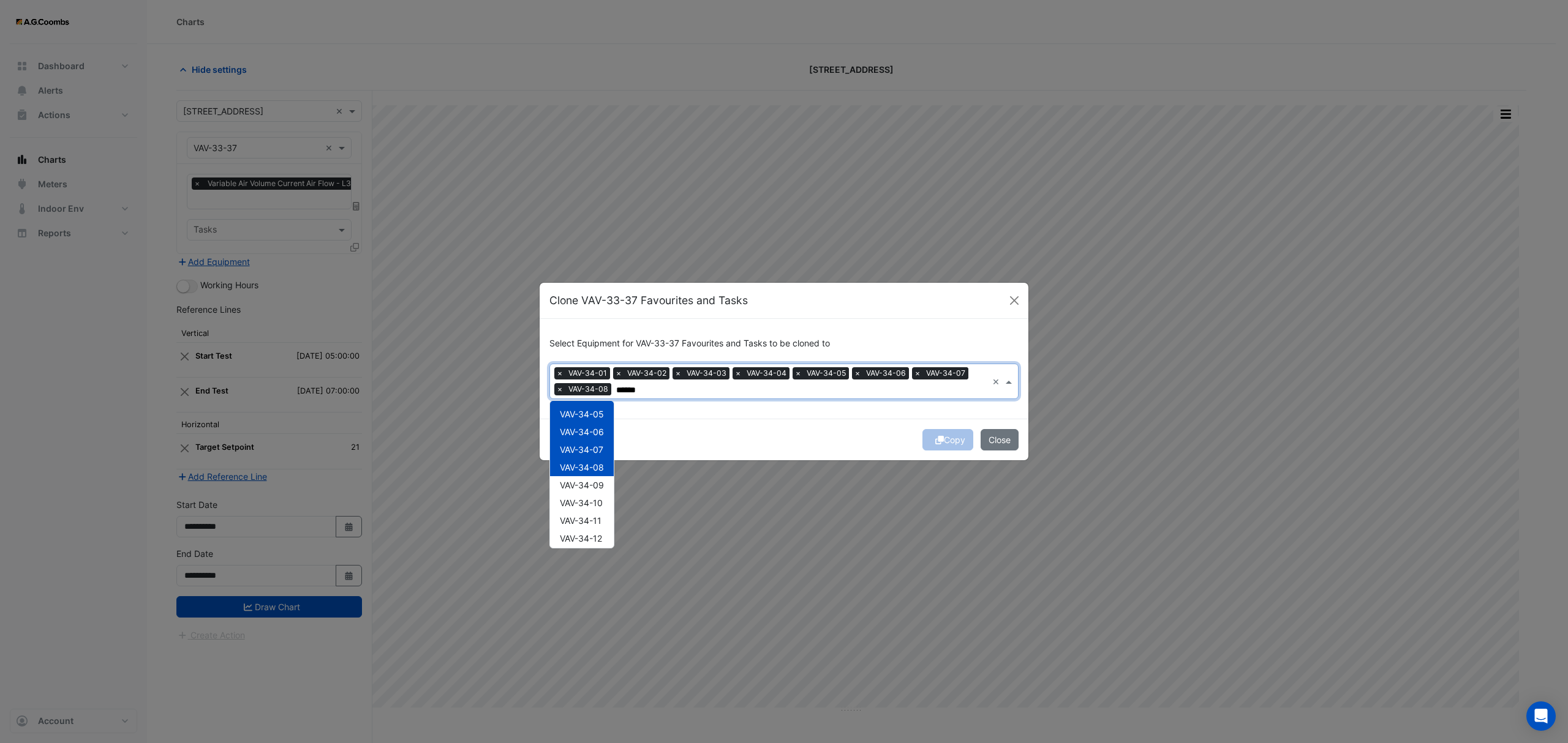
scroll to position [128, 0]
click at [588, 426] on span "VAV-34-09" at bounding box center [582, 428] width 44 height 10
click at [588, 446] on span "VAV-34-10" at bounding box center [581, 446] width 43 height 10
click at [596, 465] on span "VAV-34-11" at bounding box center [580, 464] width 42 height 10
click at [593, 475] on div "VAV-34-12" at bounding box center [582, 482] width 64 height 18
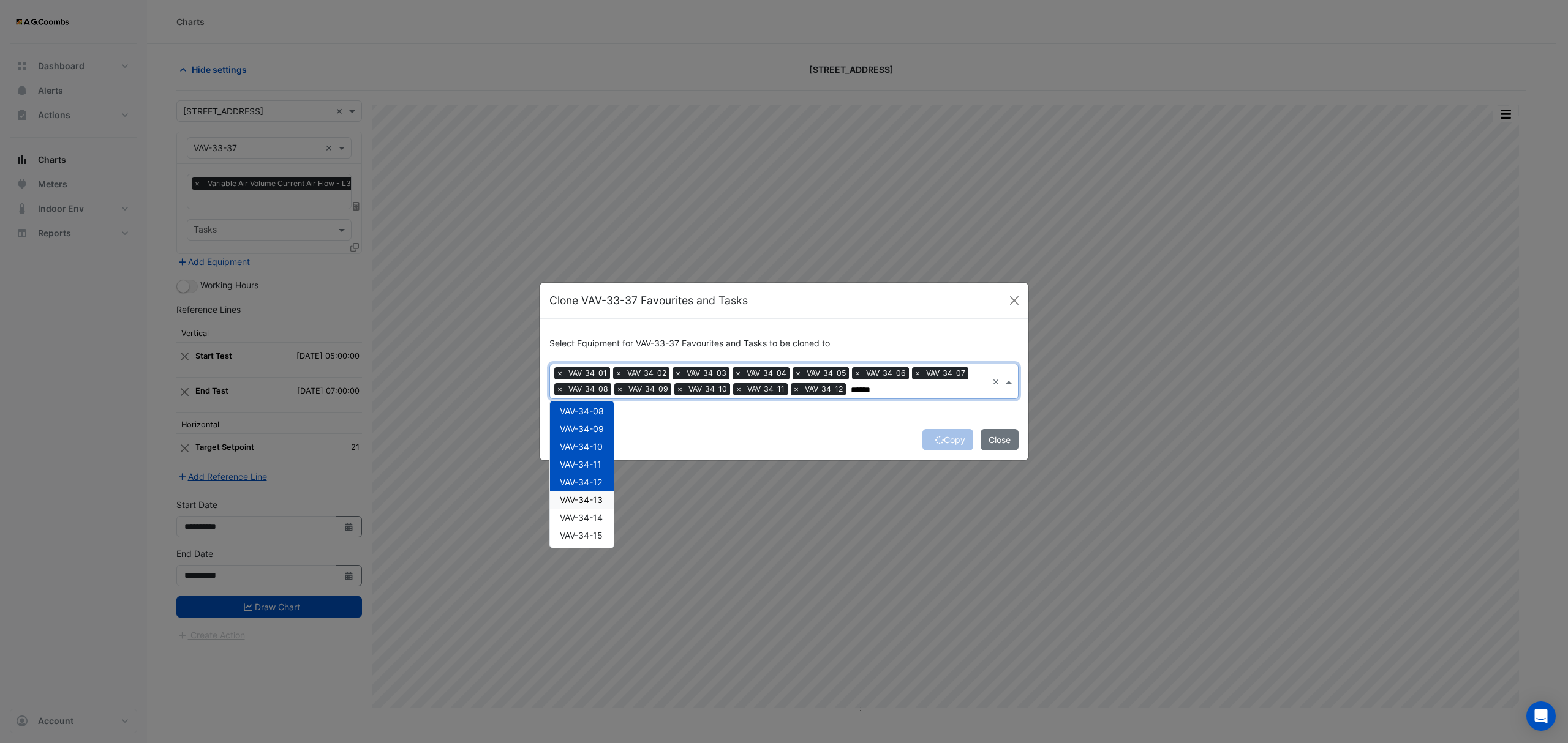
click at [598, 506] on div "VAV-34-13" at bounding box center [582, 500] width 64 height 18
click at [598, 517] on span "VAV-34-14" at bounding box center [581, 517] width 43 height 10
click at [601, 530] on span "VAV-34-15" at bounding box center [581, 535] width 43 height 10
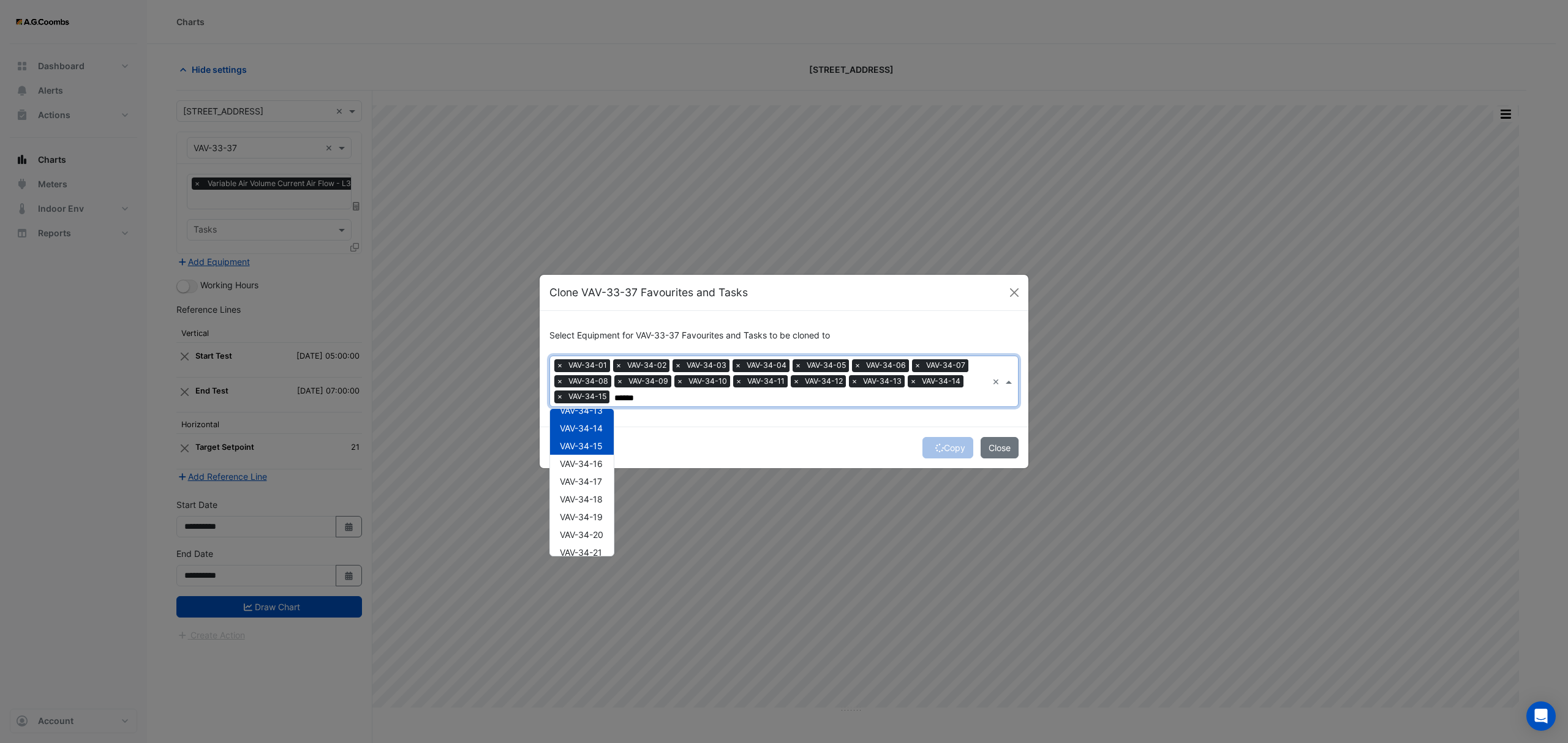
scroll to position [256, 0]
click at [590, 419] on span "VAV-34-15" at bounding box center [581, 415] width 43 height 10
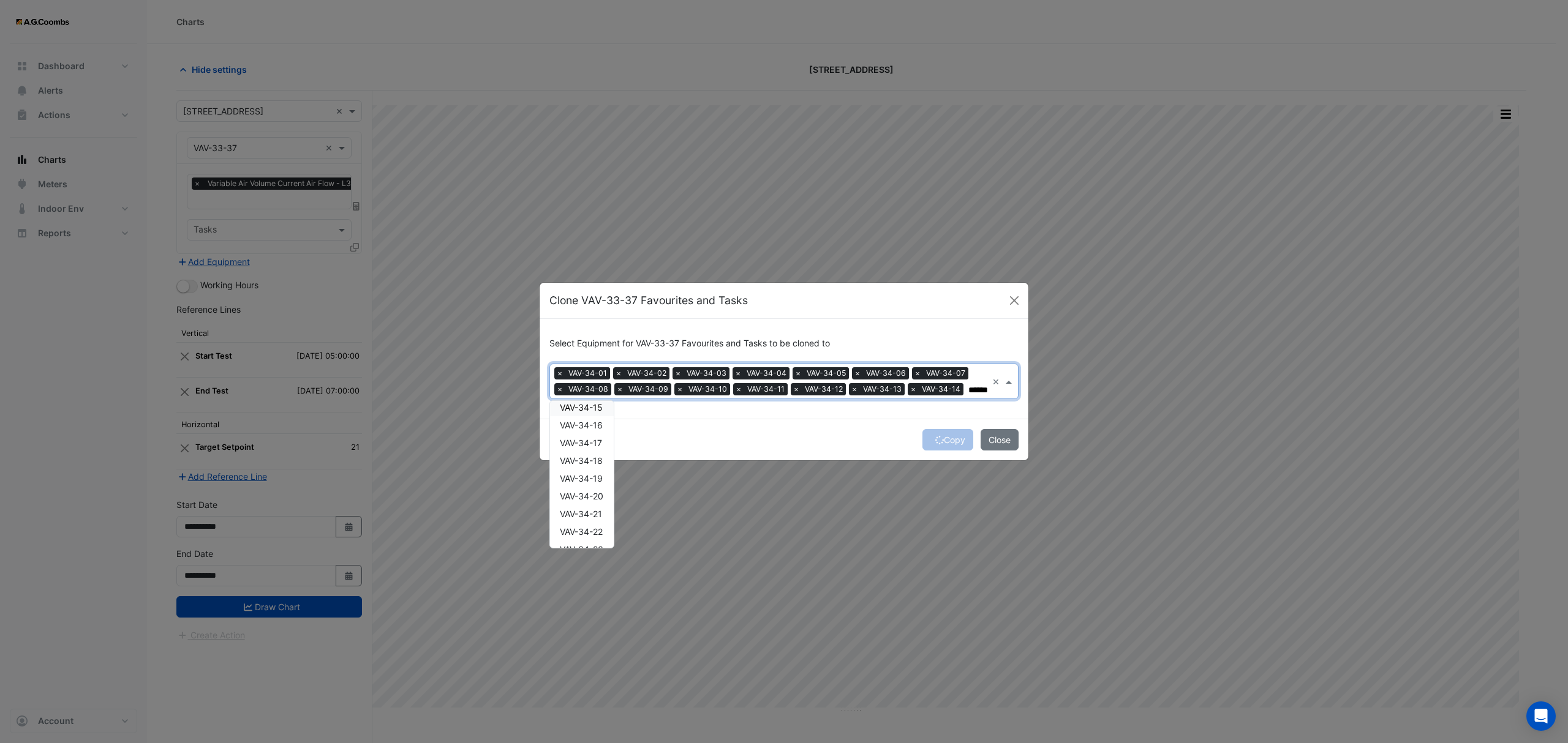
drag, startPoint x: 588, startPoint y: 409, endPoint x: 588, endPoint y: 426, distance: 17.0
click at [588, 407] on span "VAV-34-15" at bounding box center [581, 407] width 43 height 10
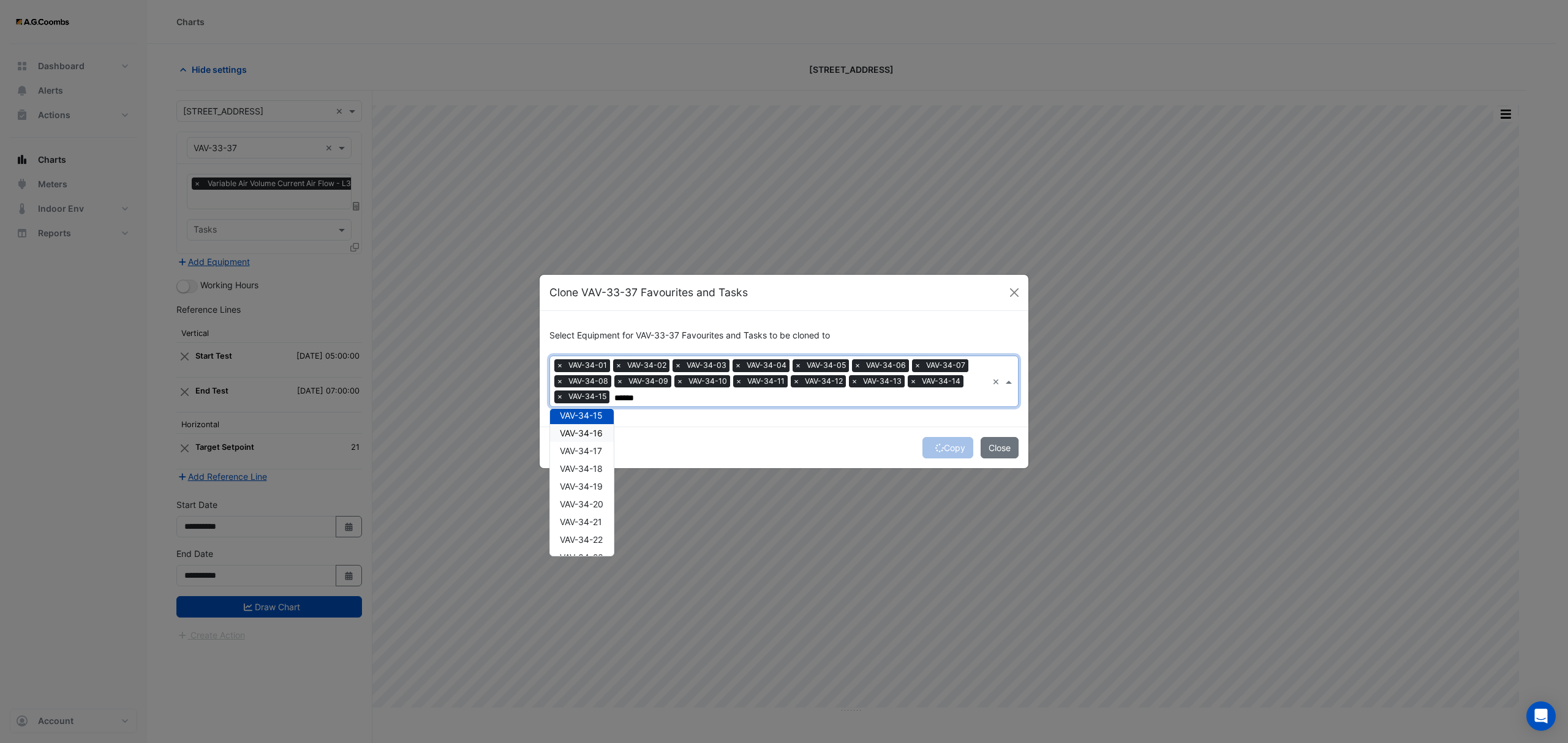
click at [588, 428] on span "VAV-34-16" at bounding box center [581, 433] width 43 height 10
click at [589, 452] on span "VAV-34-17" at bounding box center [580, 450] width 42 height 10
click at [595, 475] on div "VAV-34-18" at bounding box center [582, 468] width 64 height 18
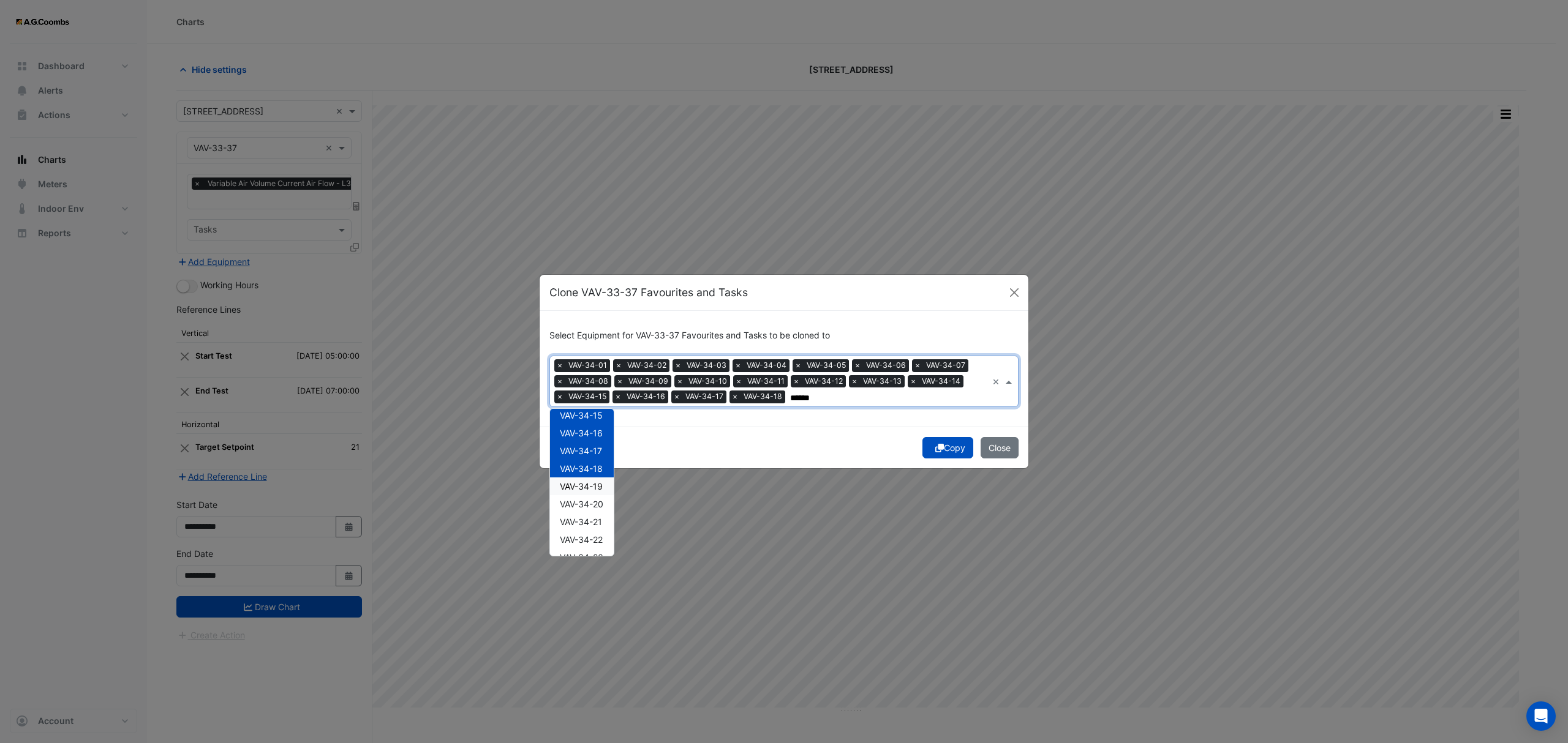
click at [596, 490] on span "VAV-34-19" at bounding box center [581, 486] width 43 height 10
click at [598, 505] on span "VAV-34-20" at bounding box center [581, 504] width 44 height 10
click at [593, 520] on span "VAV-34-21" at bounding box center [580, 522] width 42 height 10
click at [598, 542] on span "VAV-34-22" at bounding box center [581, 540] width 43 height 10
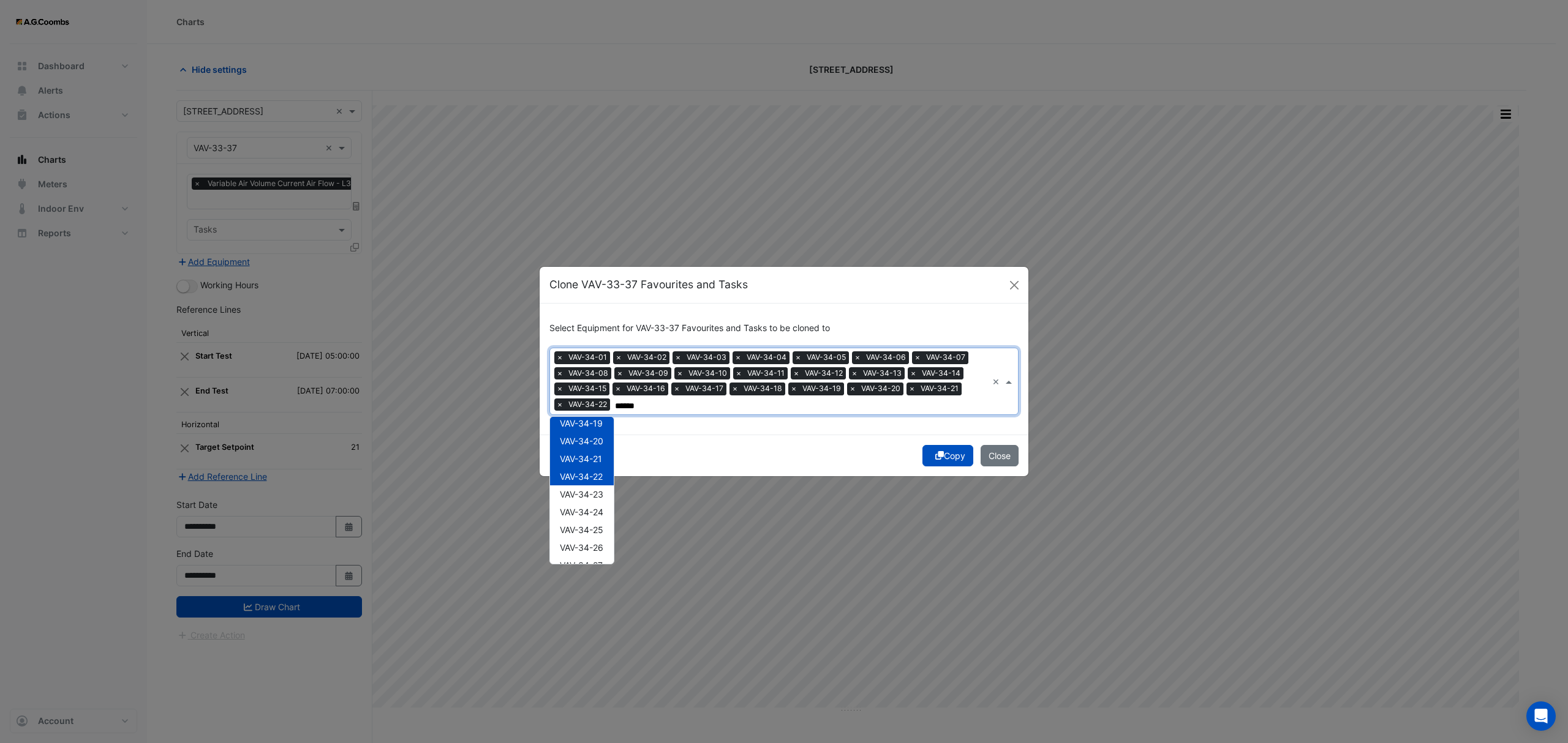
scroll to position [384, 0]
click at [590, 431] on span "VAV-34-23" at bounding box center [581, 436] width 44 height 10
click at [596, 447] on div "VAV-34-24" at bounding box center [582, 454] width 64 height 18
click at [592, 469] on span "VAV-34-25" at bounding box center [581, 472] width 44 height 10
click at [598, 491] on span "VAV-34-26" at bounding box center [581, 490] width 44 height 10
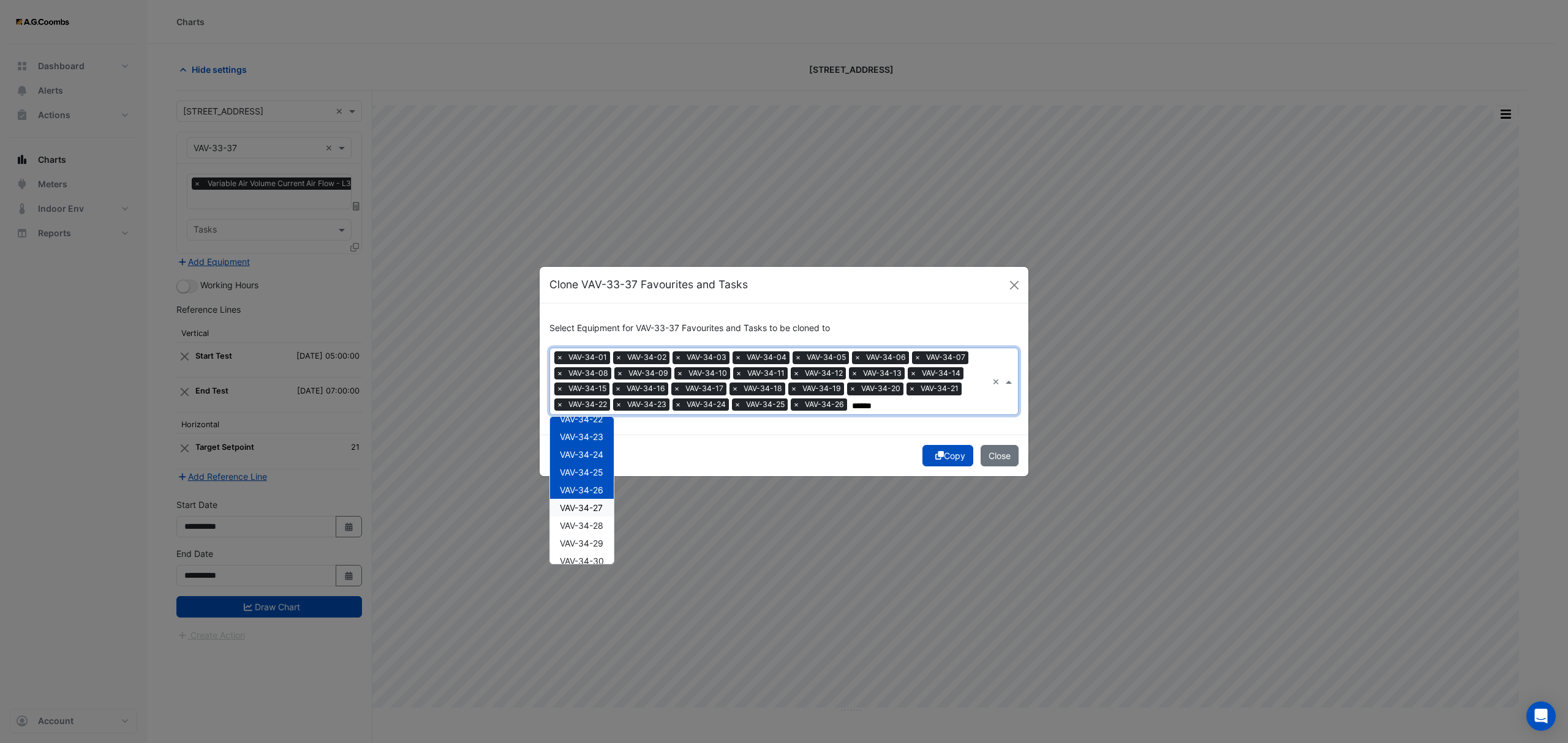
drag, startPoint x: 587, startPoint y: 514, endPoint x: 593, endPoint y: 527, distance: 14.3
click at [587, 513] on div "VAV-34-27" at bounding box center [582, 508] width 64 height 18
click at [593, 530] on div "VAV-34-28" at bounding box center [582, 525] width 64 height 18
click at [593, 546] on span "VAV-34-29" at bounding box center [581, 543] width 44 height 10
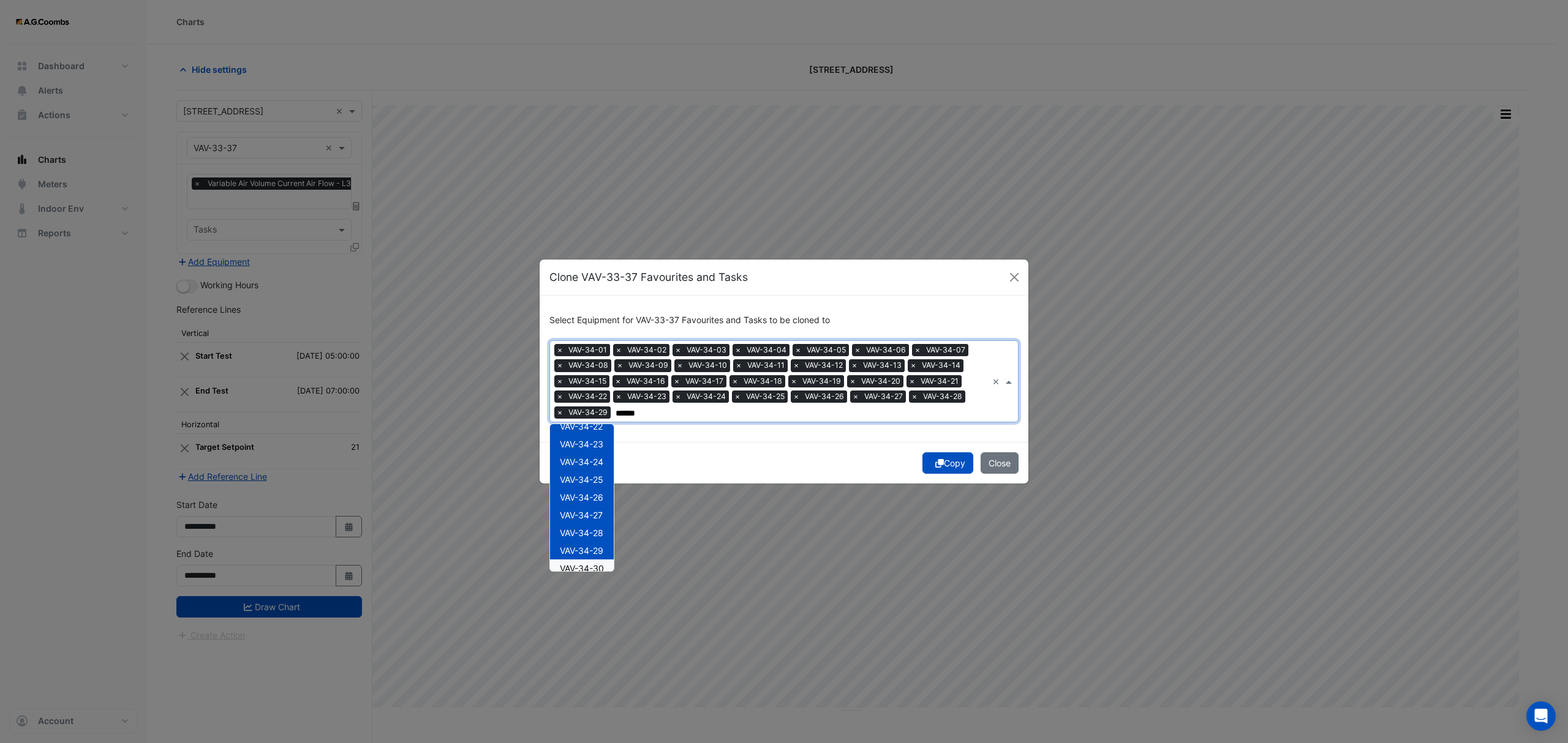
click at [599, 559] on div "VAV-34-30" at bounding box center [582, 568] width 64 height 18
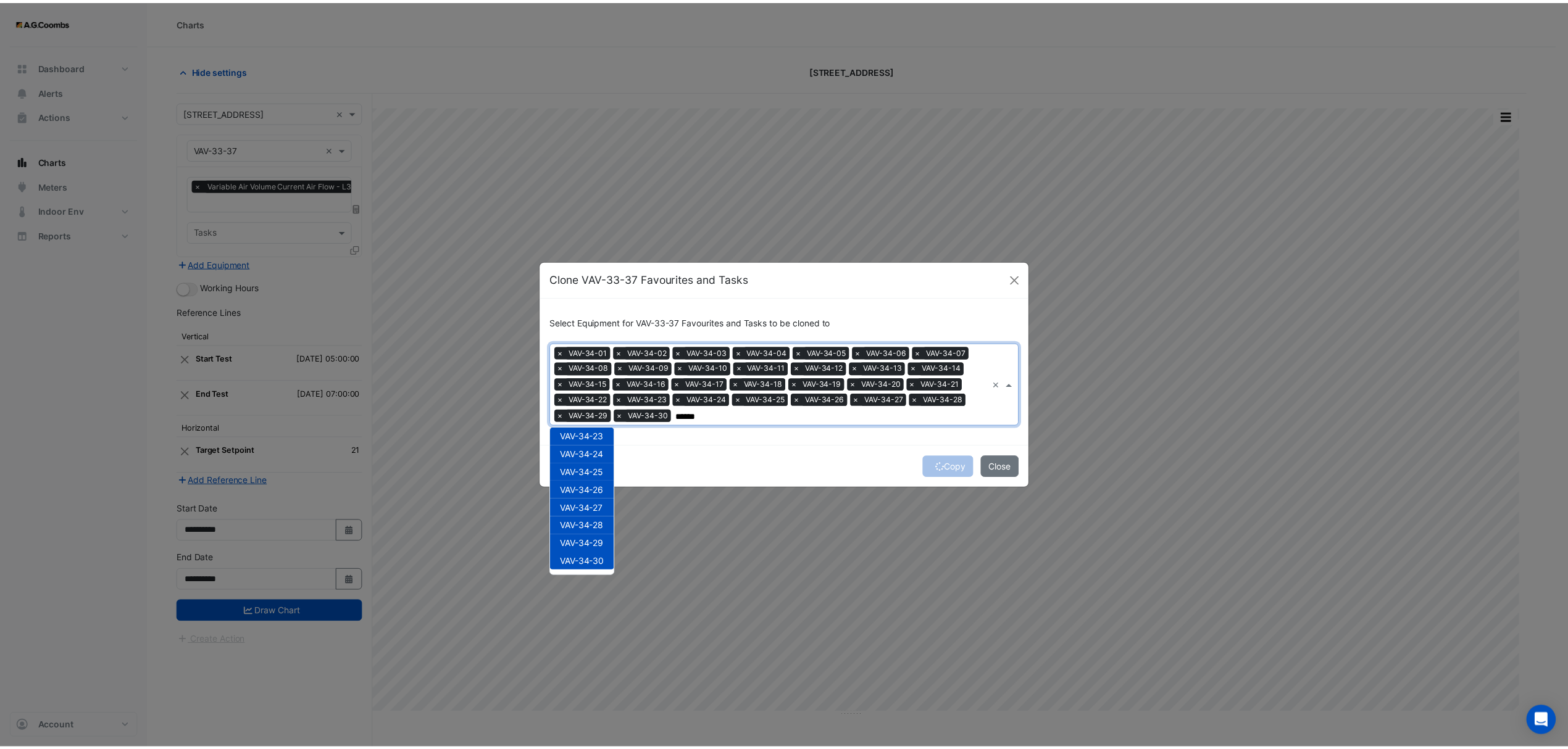
scroll to position [0, 0]
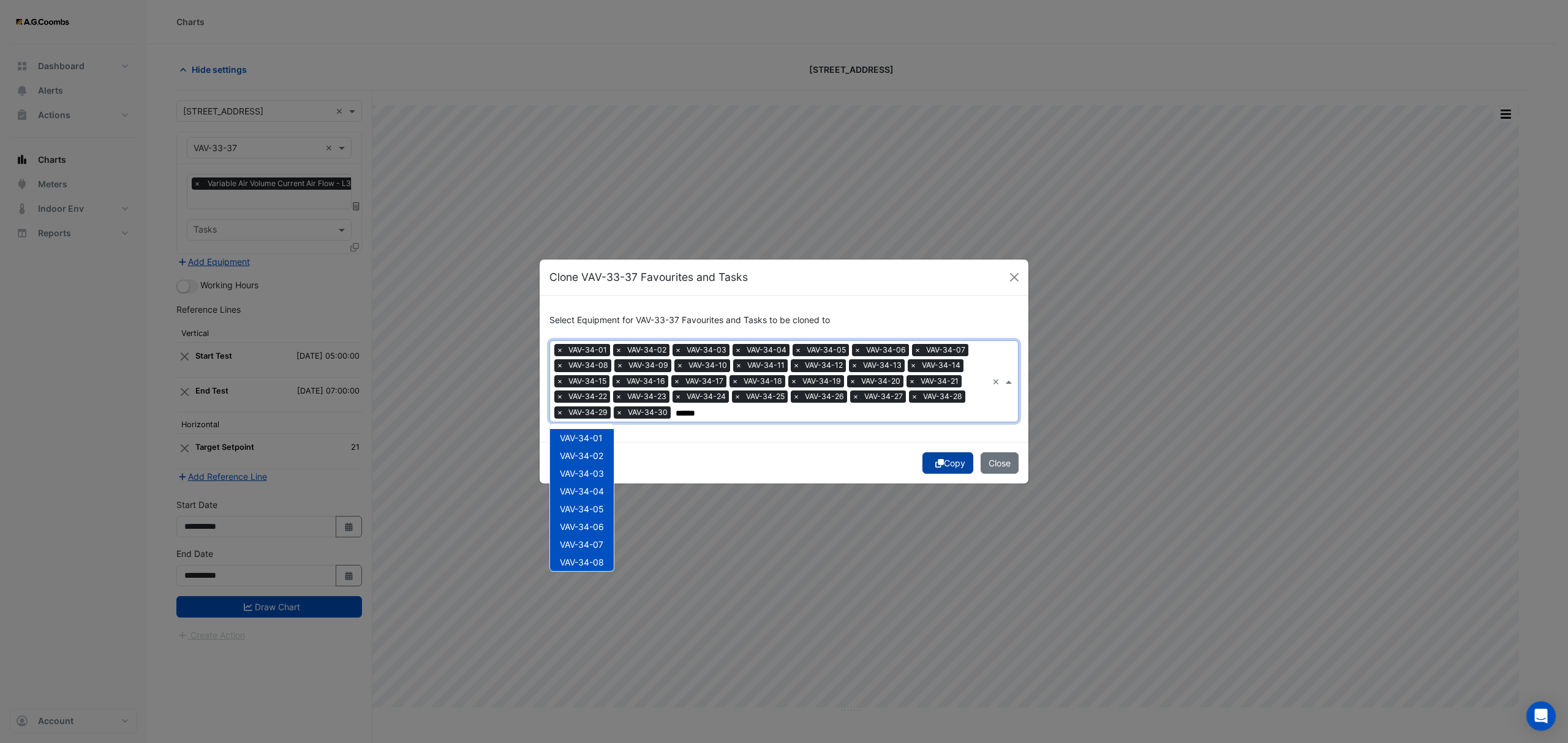
type input "******"
click at [946, 460] on button "Copy" at bounding box center [948, 463] width 51 height 22
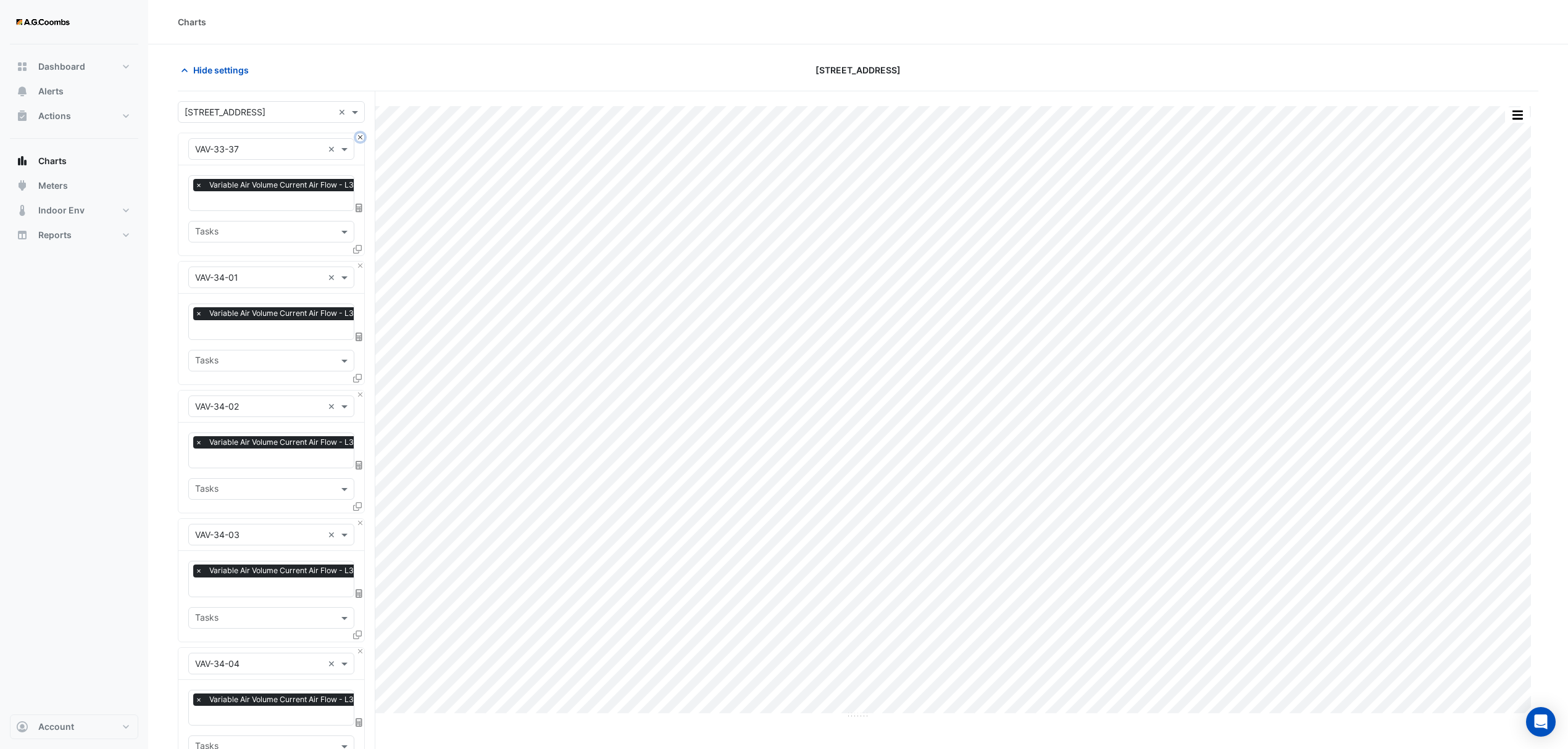
click at [361, 137] on button "Close" at bounding box center [360, 137] width 8 height 8
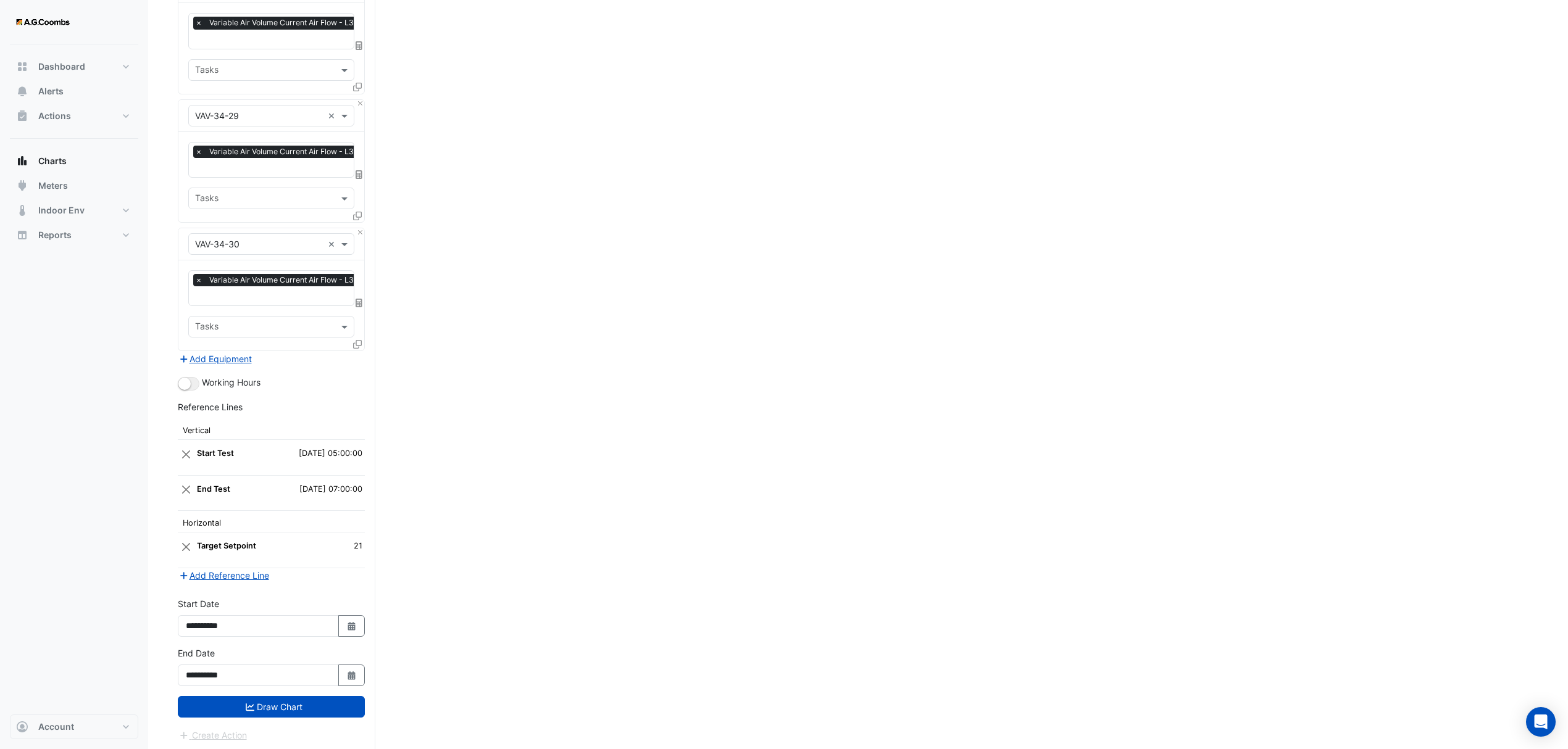
click at [221, 706] on button "Draw Chart" at bounding box center [271, 706] width 187 height 22
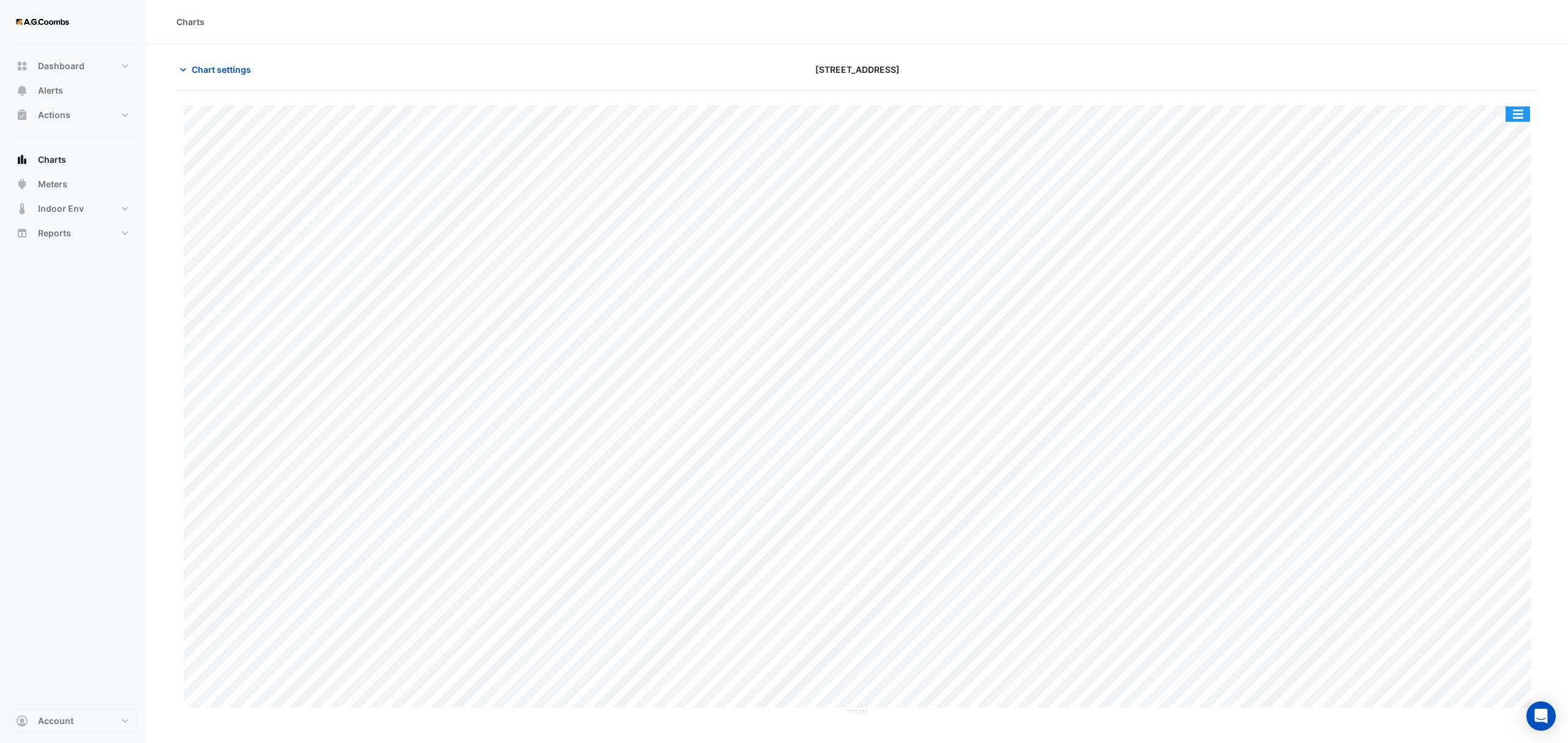
click at [1519, 113] on button "button" at bounding box center [1518, 114] width 25 height 15
click at [1493, 209] on div "Save as JPEG" at bounding box center [1494, 200] width 74 height 21
drag, startPoint x: 221, startPoint y: 69, endPoint x: 246, endPoint y: 141, distance: 76.2
click at [221, 69] on span "Chart settings" at bounding box center [221, 69] width 60 height 13
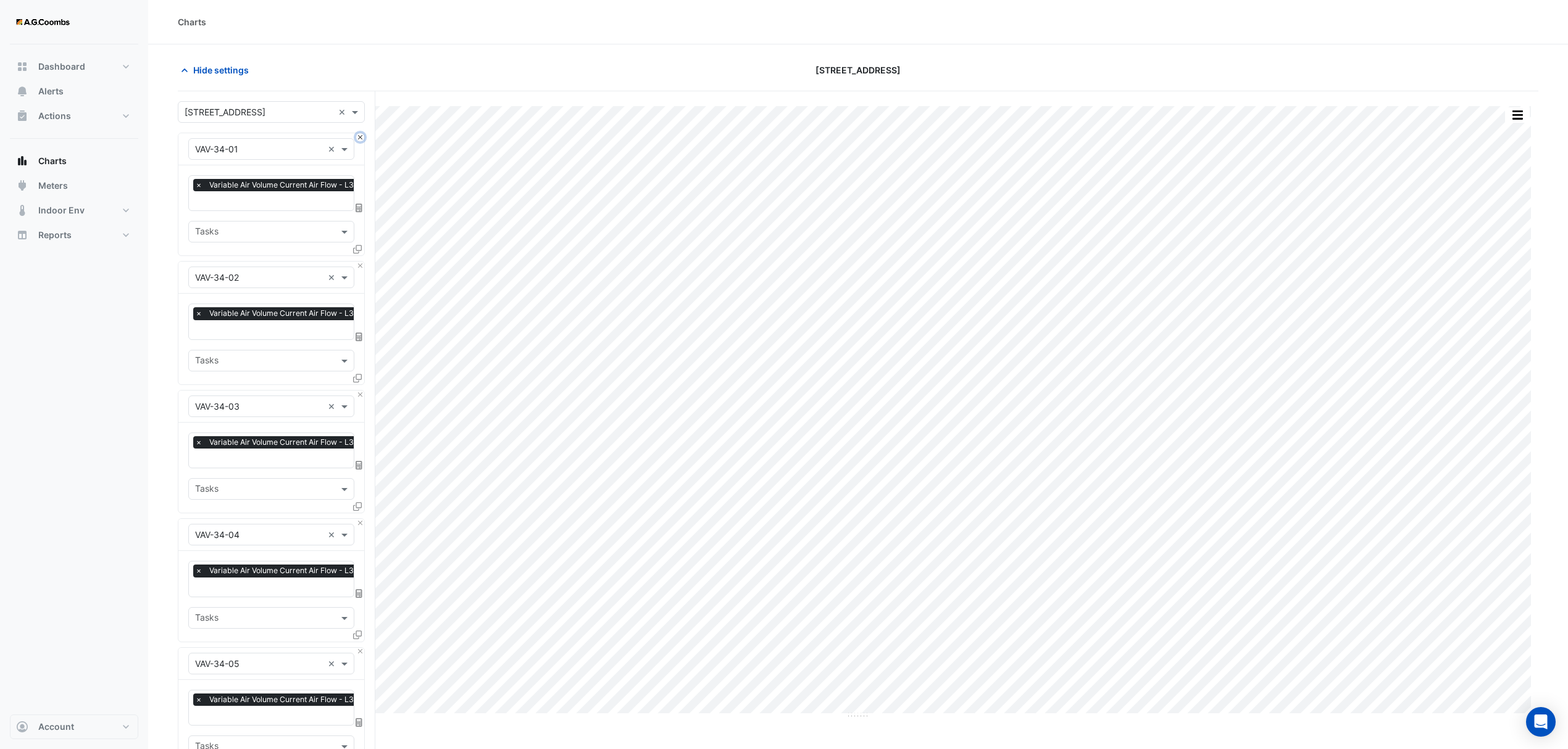
click at [359, 141] on button "Close" at bounding box center [360, 137] width 8 height 8
click at [359, 261] on button "Close" at bounding box center [360, 265] width 8 height 8
click at [359, 141] on button "Close" at bounding box center [360, 137] width 8 height 8
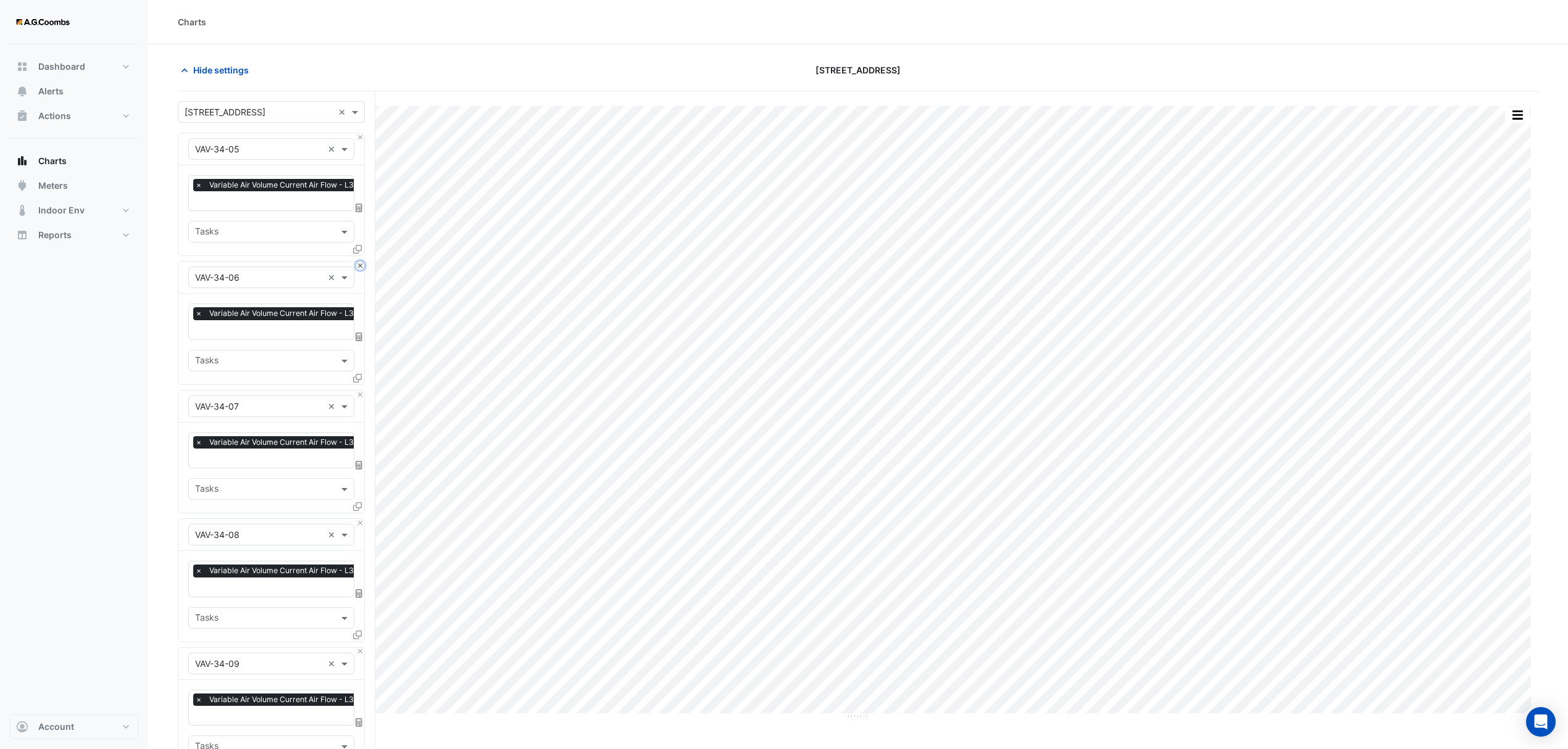
click at [359, 261] on button "Close" at bounding box center [360, 265] width 8 height 8
click at [359, 141] on button "Close" at bounding box center [360, 137] width 8 height 8
click at [359, 261] on button "Close" at bounding box center [360, 265] width 8 height 8
click at [359, 141] on button "Close" at bounding box center [360, 137] width 8 height 8
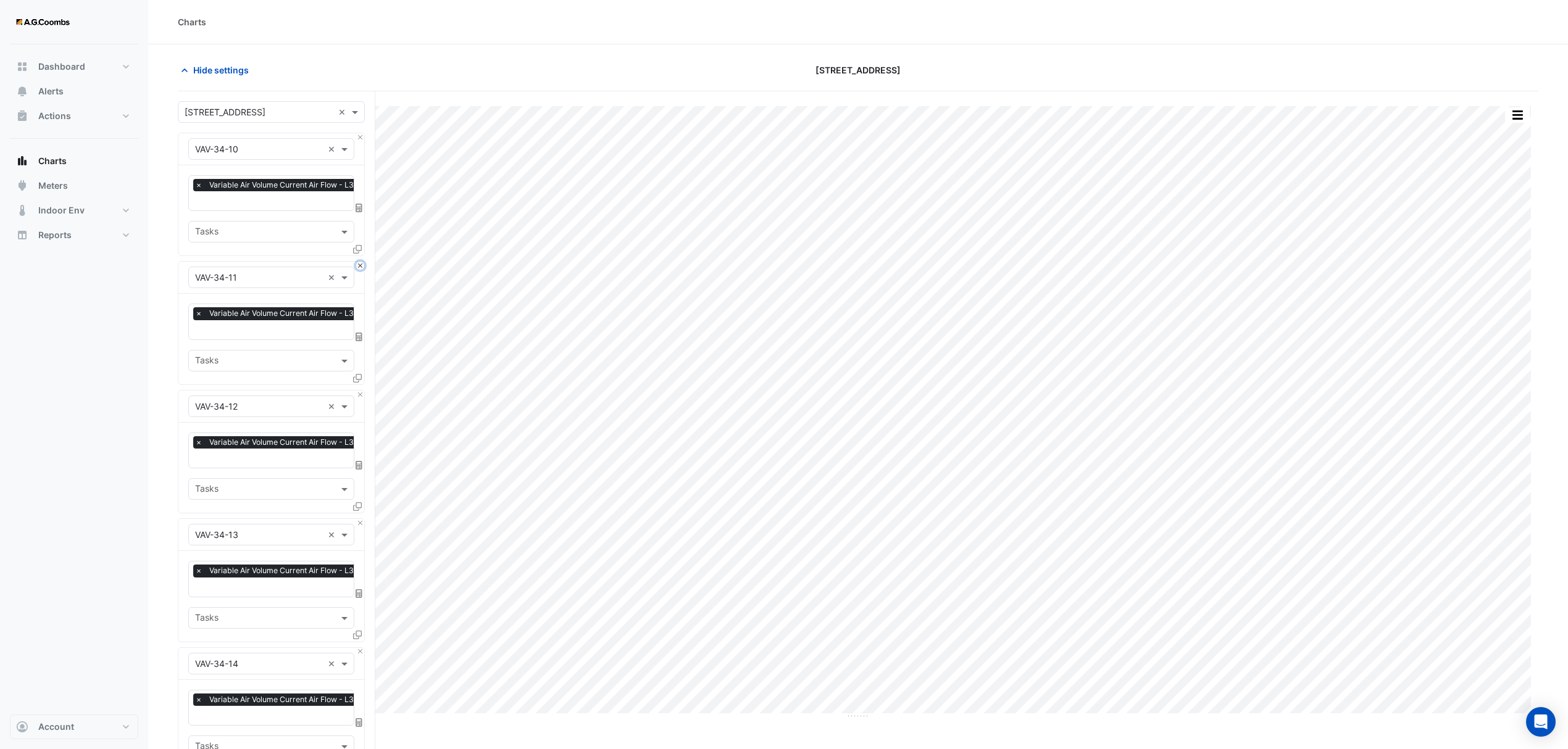
click at [359, 261] on button "Close" at bounding box center [360, 265] width 8 height 8
click at [359, 141] on button "Close" at bounding box center [360, 137] width 8 height 8
click at [359, 261] on button "Close" at bounding box center [360, 265] width 8 height 8
click at [359, 141] on button "Close" at bounding box center [360, 137] width 8 height 8
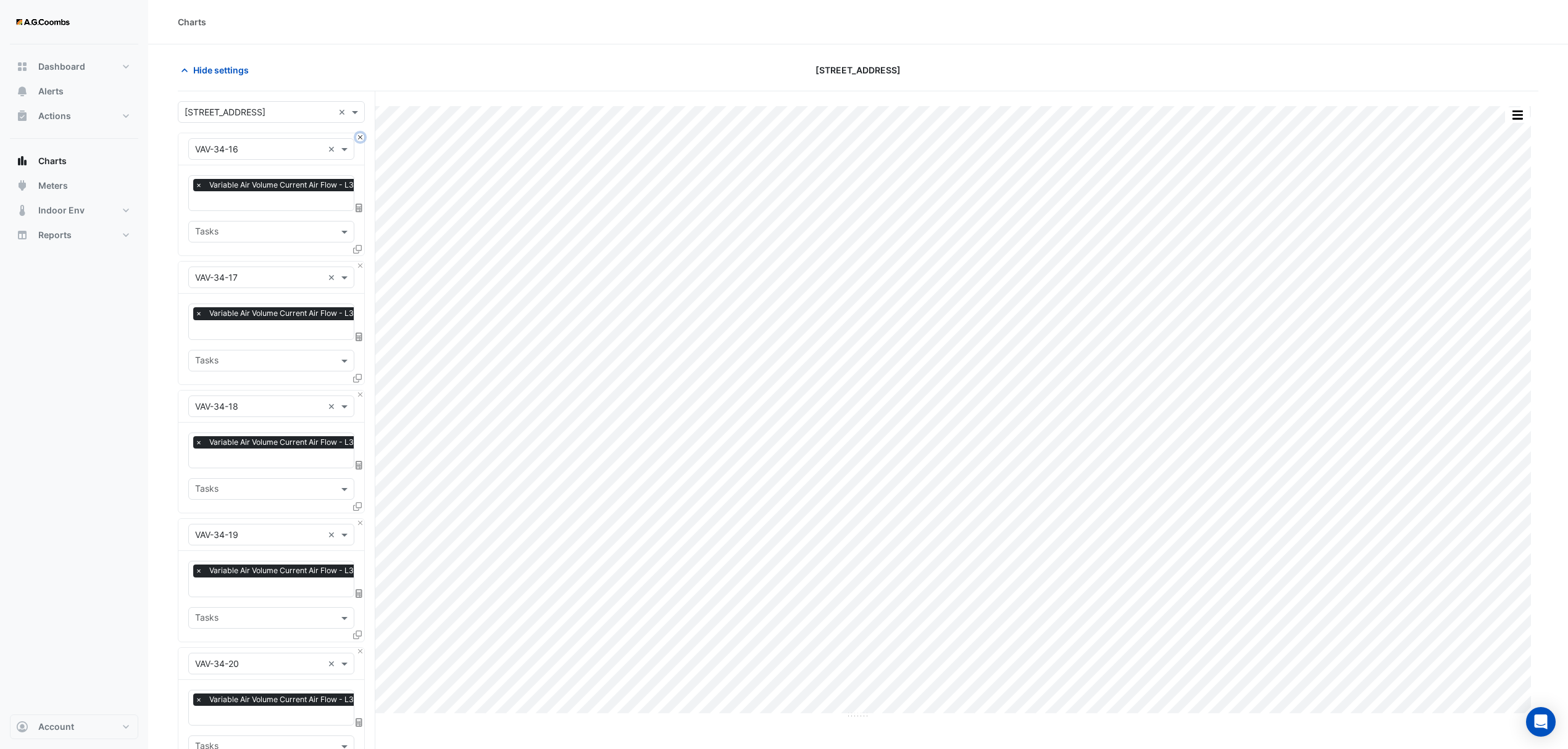
click at [359, 141] on button "Close" at bounding box center [360, 137] width 8 height 8
click at [359, 261] on button "Close" at bounding box center [360, 265] width 8 height 8
click at [361, 139] on button "Close" at bounding box center [360, 137] width 8 height 8
click at [361, 138] on button "Close" at bounding box center [360, 137] width 8 height 8
click at [361, 261] on button "Close" at bounding box center [360, 265] width 8 height 8
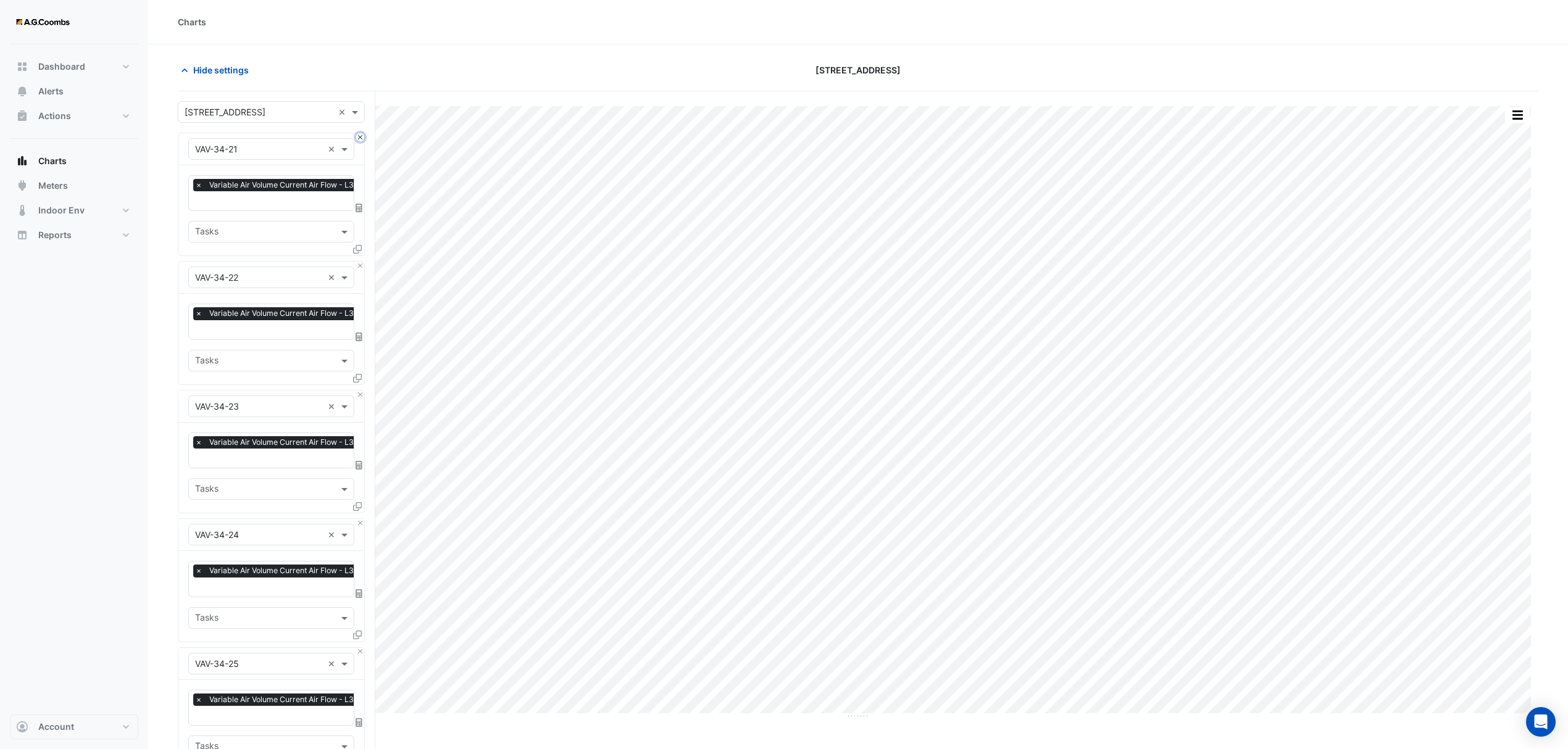
click at [361, 138] on button "Close" at bounding box center [360, 137] width 8 height 8
click at [361, 261] on button "Close" at bounding box center [360, 265] width 8 height 8
click at [361, 138] on button "Close" at bounding box center [360, 137] width 8 height 8
click at [361, 261] on button "Close" at bounding box center [360, 265] width 8 height 8
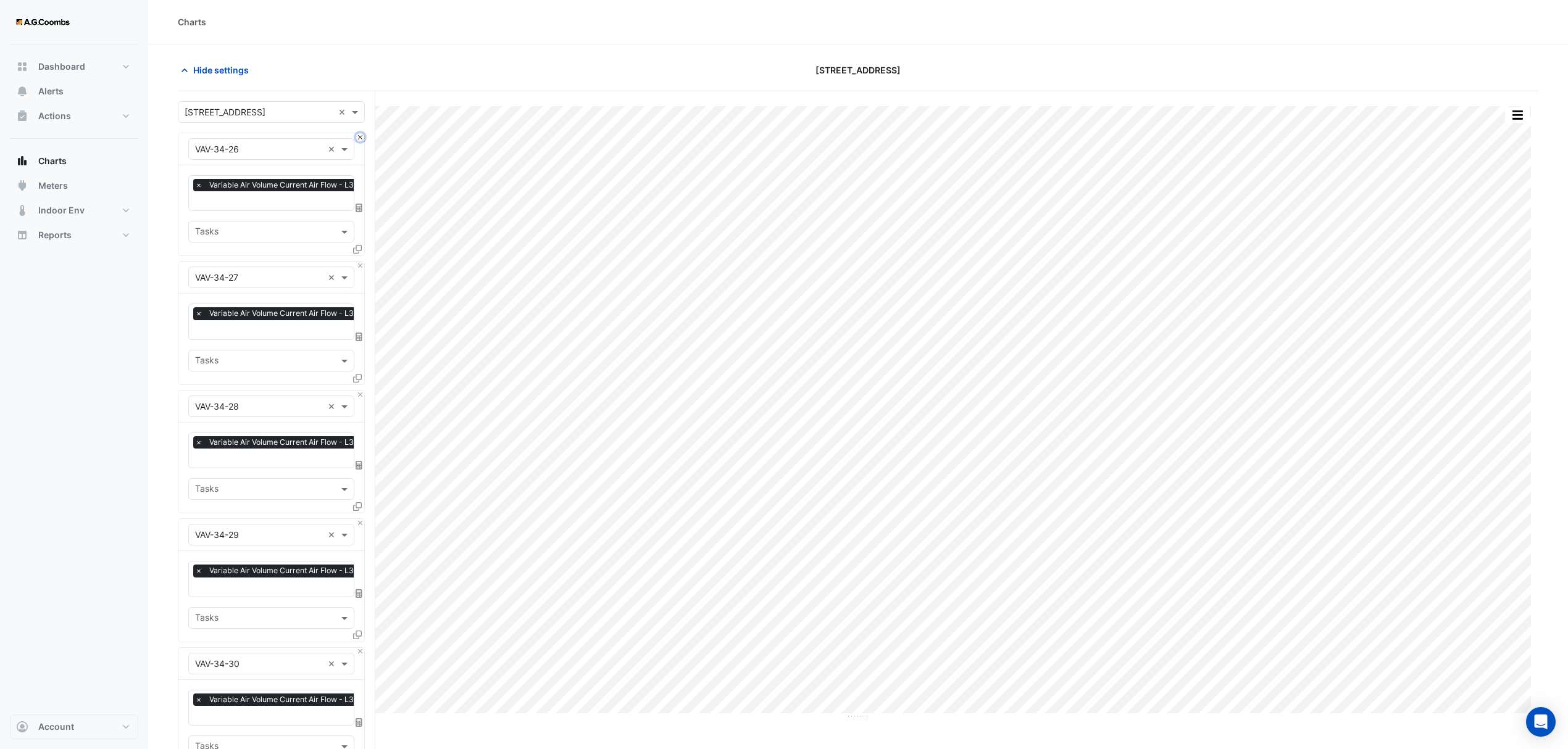
click at [361, 138] on button "Close" at bounding box center [360, 137] width 8 height 8
click at [361, 261] on button "Close" at bounding box center [360, 265] width 8 height 8
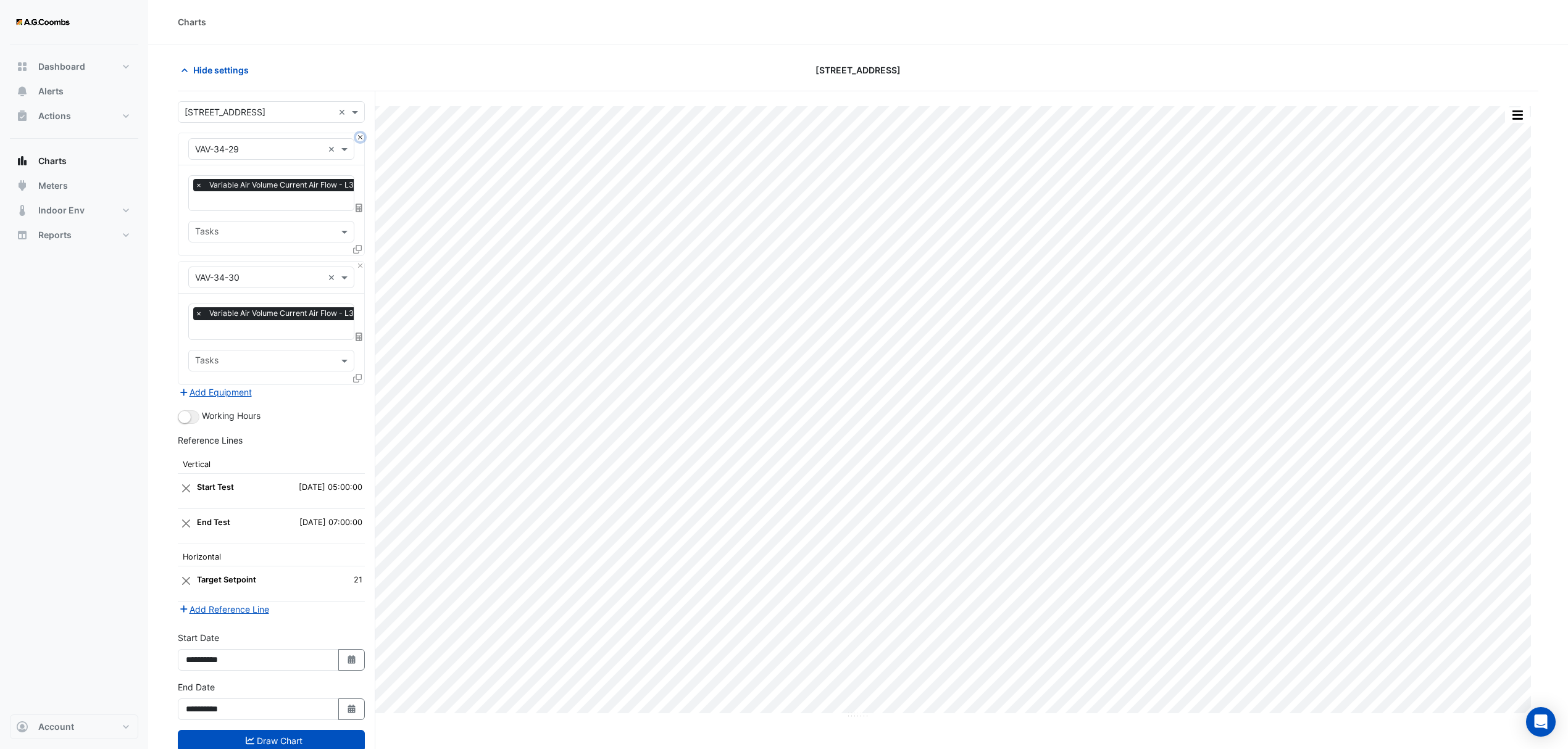
click at [361, 138] on button "Close" at bounding box center [360, 137] width 8 height 8
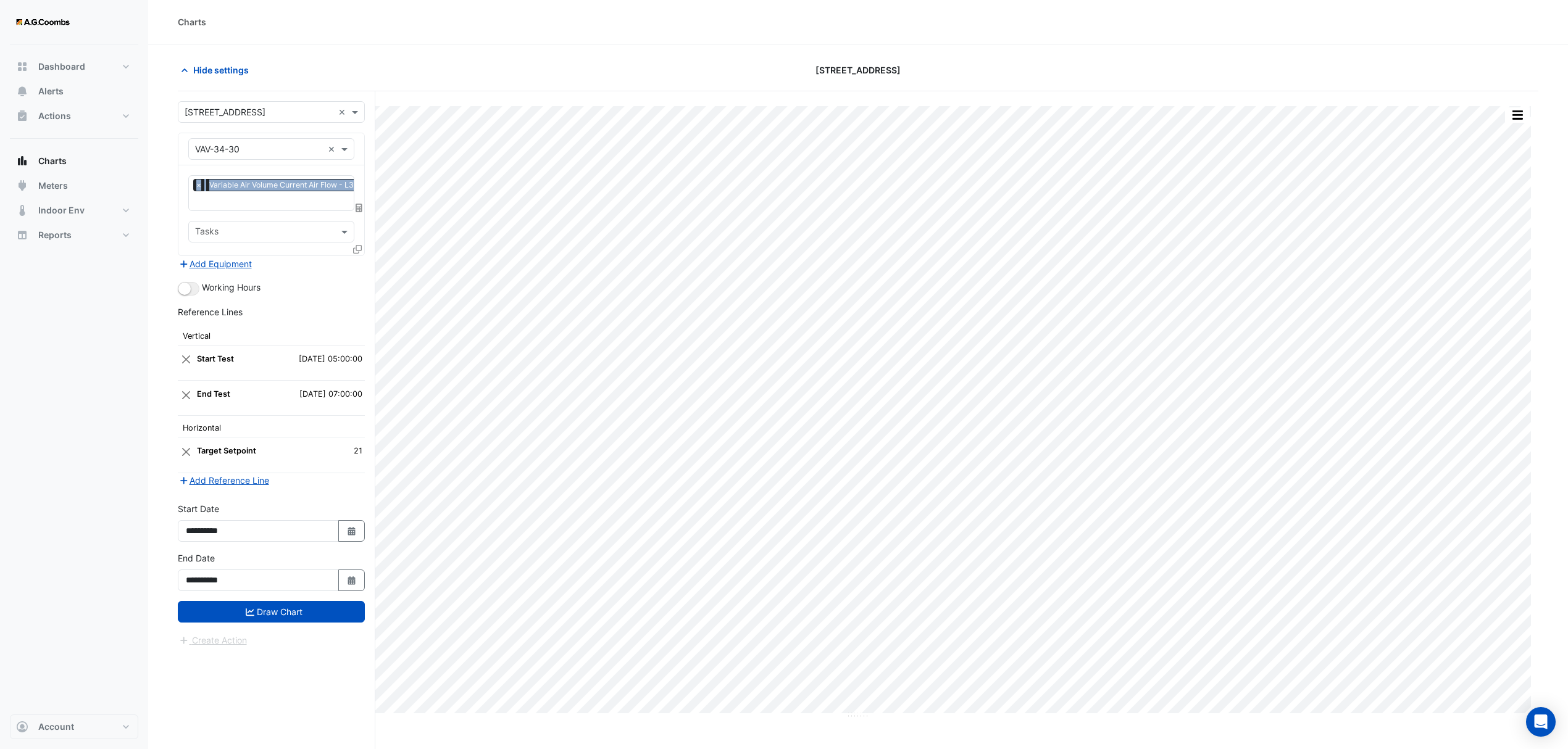
click at [361, 138] on div "Equipment × VAV-34-30 ×" at bounding box center [271, 149] width 186 height 32
click at [356, 248] on icon at bounding box center [358, 249] width 9 height 9
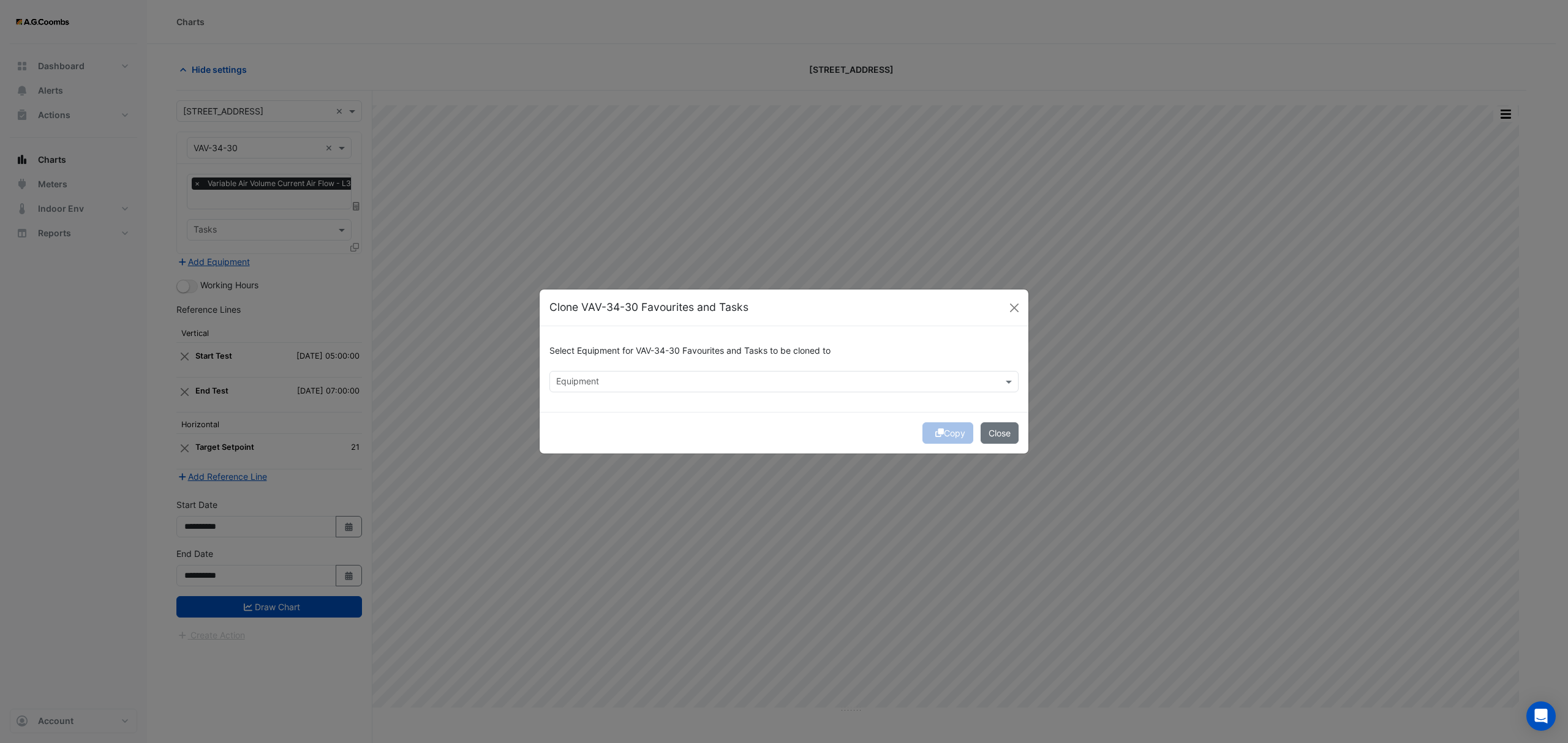
click at [631, 383] on input "text" at bounding box center [777, 383] width 441 height 13
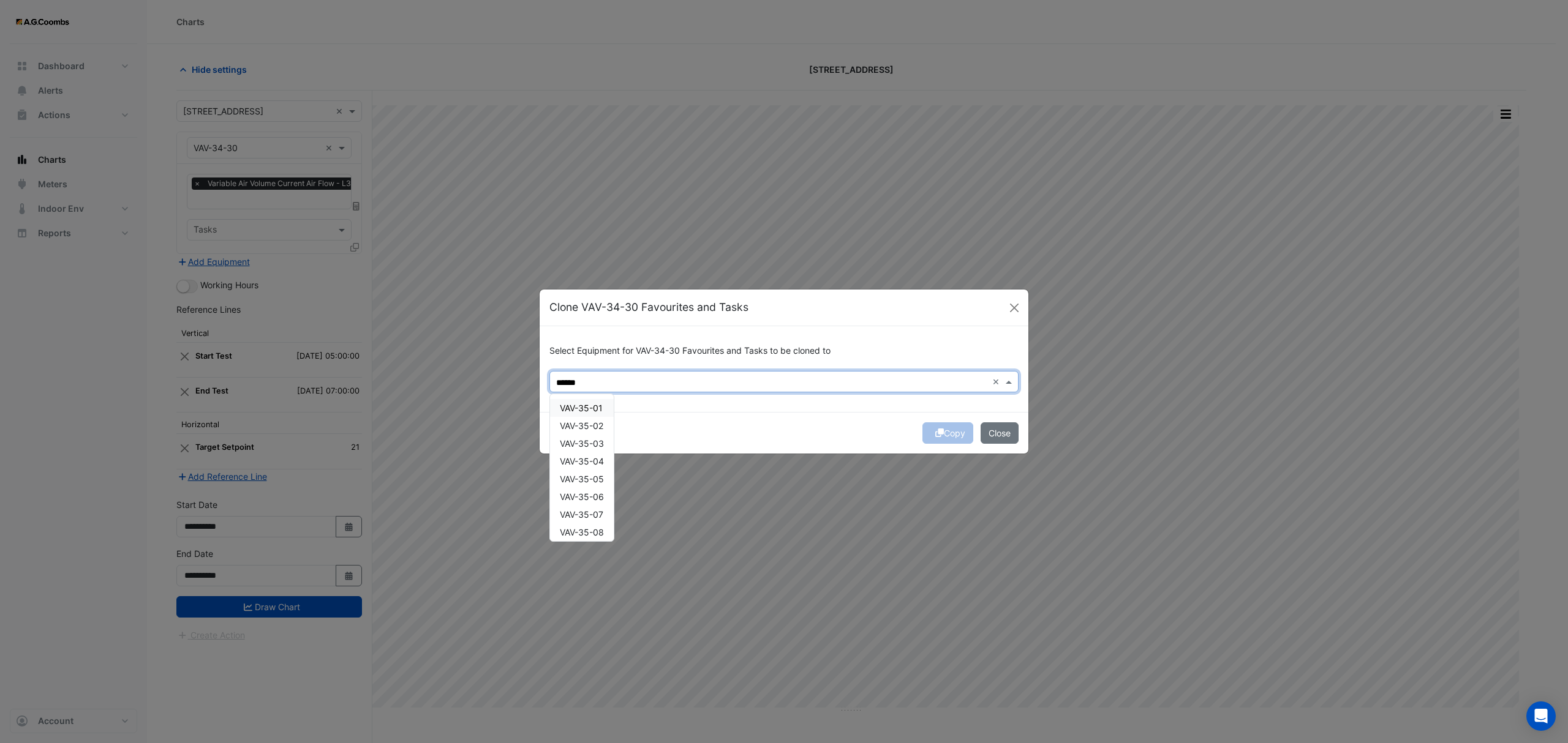
click at [579, 412] on span "VAV-35-01" at bounding box center [581, 407] width 43 height 10
click at [593, 424] on span "VAV-35-02" at bounding box center [581, 425] width 44 height 10
click at [600, 443] on span "VAV-35-03" at bounding box center [582, 443] width 44 height 10
click at [596, 463] on span "VAV-35-04" at bounding box center [582, 461] width 44 height 10
click at [601, 484] on div "VAV-35-05" at bounding box center [582, 479] width 64 height 18
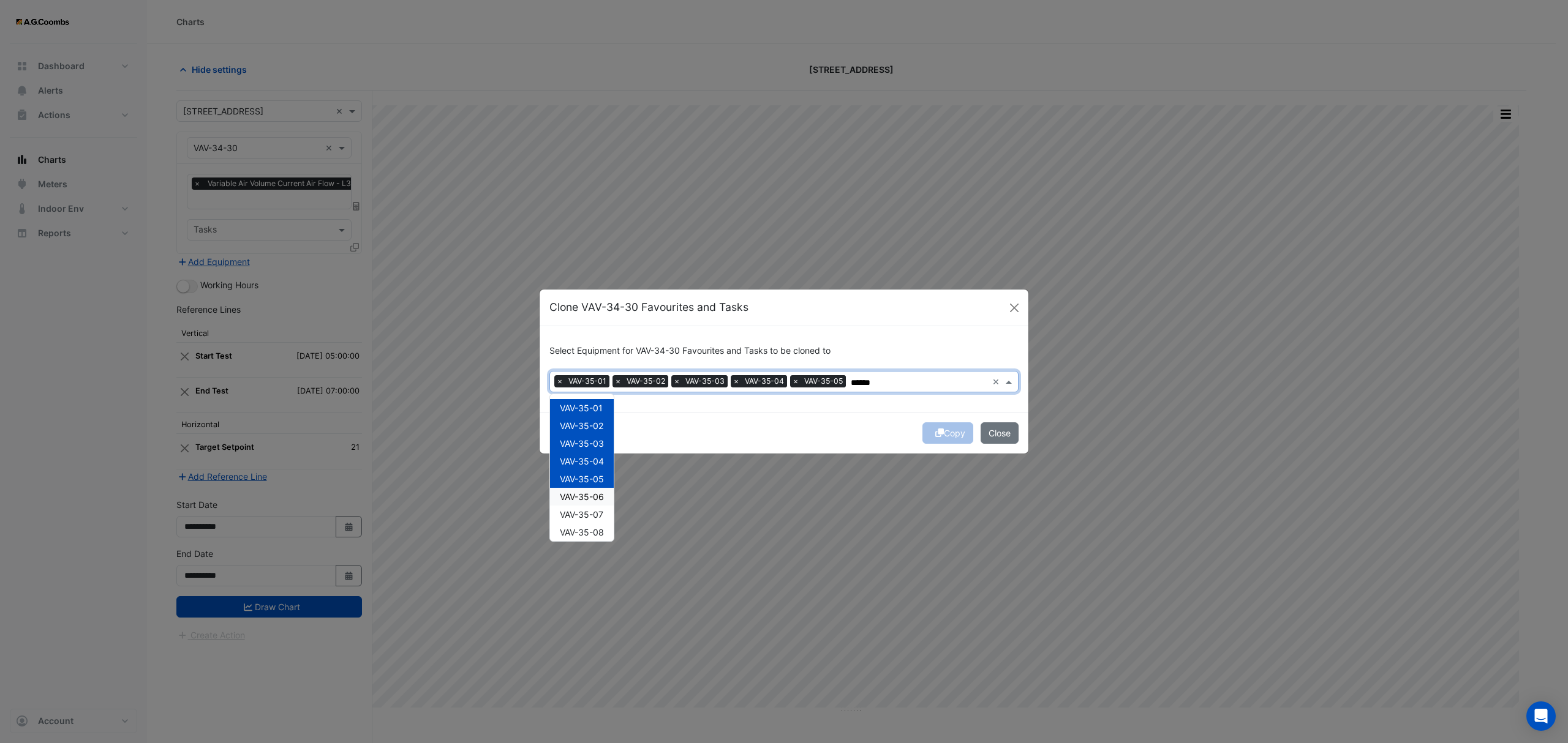
click at [603, 498] on span "VAV-35-06" at bounding box center [582, 497] width 44 height 10
click at [598, 514] on span "VAV-35-07" at bounding box center [581, 514] width 44 height 10
click at [600, 532] on span "VAV-35-08" at bounding box center [582, 532] width 44 height 10
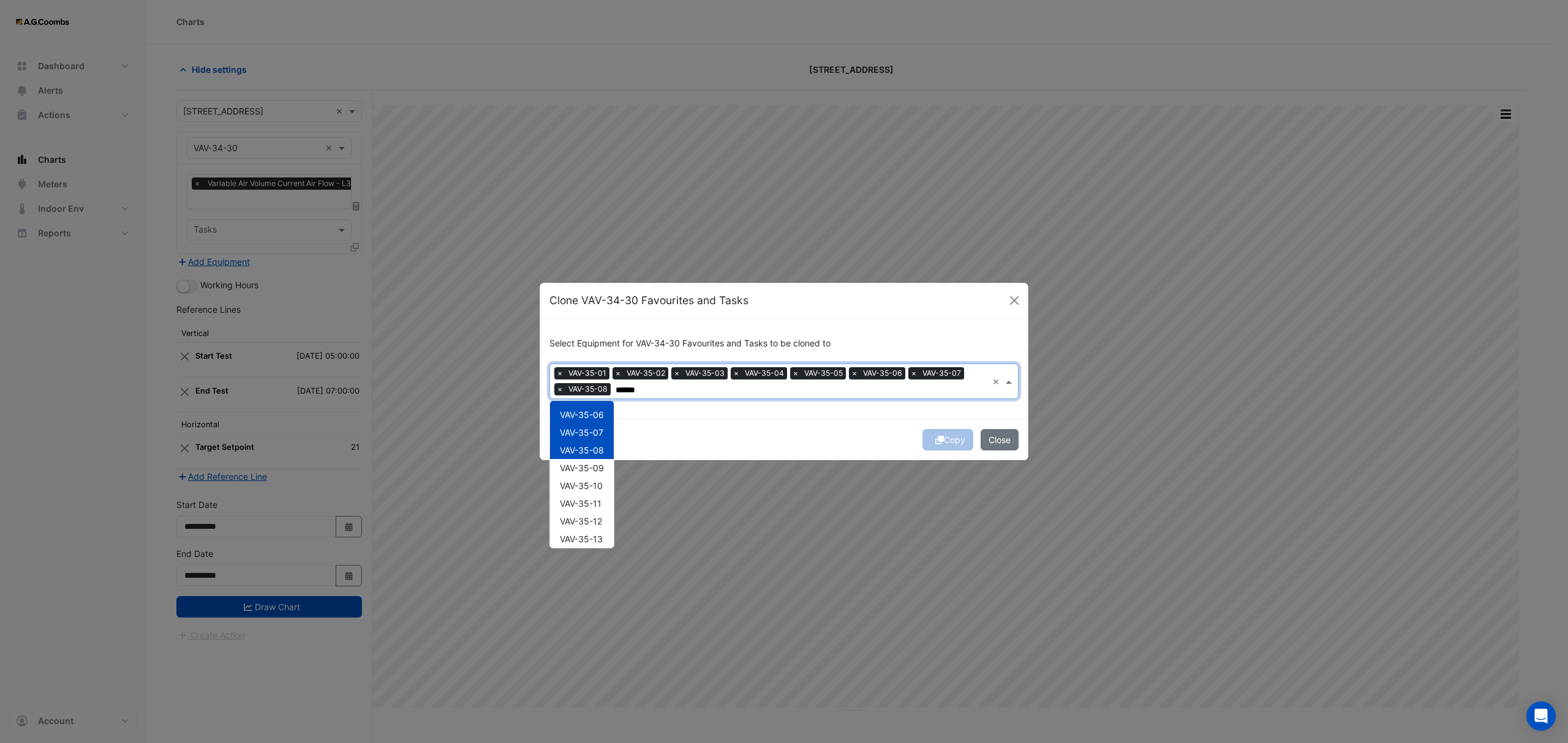
scroll to position [128, 0]
click at [587, 423] on span "VAV-35-09" at bounding box center [582, 428] width 44 height 10
click at [596, 458] on div "VAV-35-11" at bounding box center [582, 464] width 64 height 18
click at [592, 441] on span "VAV-35-10" at bounding box center [581, 446] width 43 height 10
click at [590, 491] on div "VAV-35-13" at bounding box center [582, 500] width 64 height 18
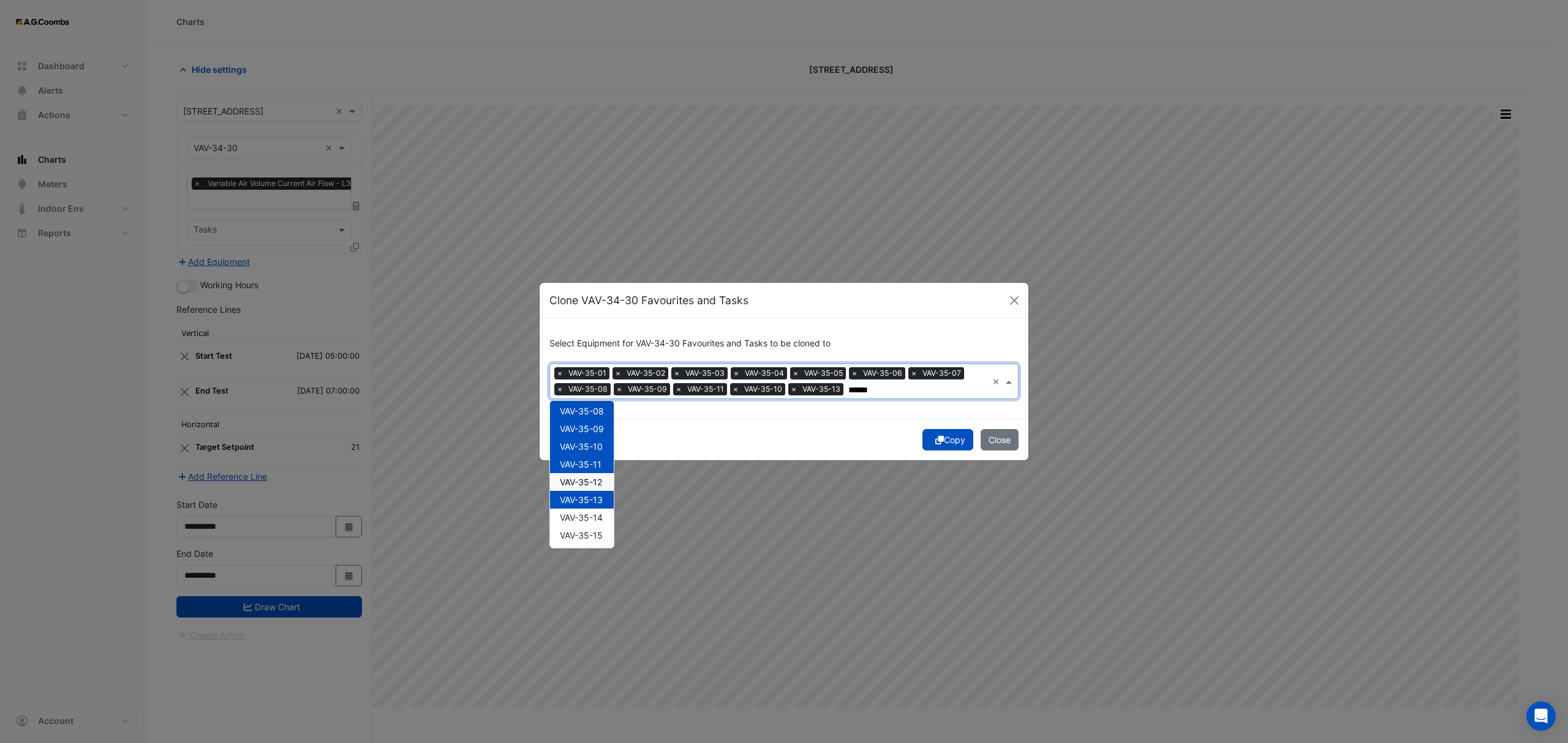
click at [587, 481] on span "VAV-35-12" at bounding box center [580, 482] width 42 height 10
click at [596, 524] on div "VAV-35-14" at bounding box center [582, 517] width 64 height 18
drag, startPoint x: 574, startPoint y: 540, endPoint x: 601, endPoint y: 544, distance: 27.3
click at [574, 539] on span "VAV-35-15" at bounding box center [581, 535] width 43 height 10
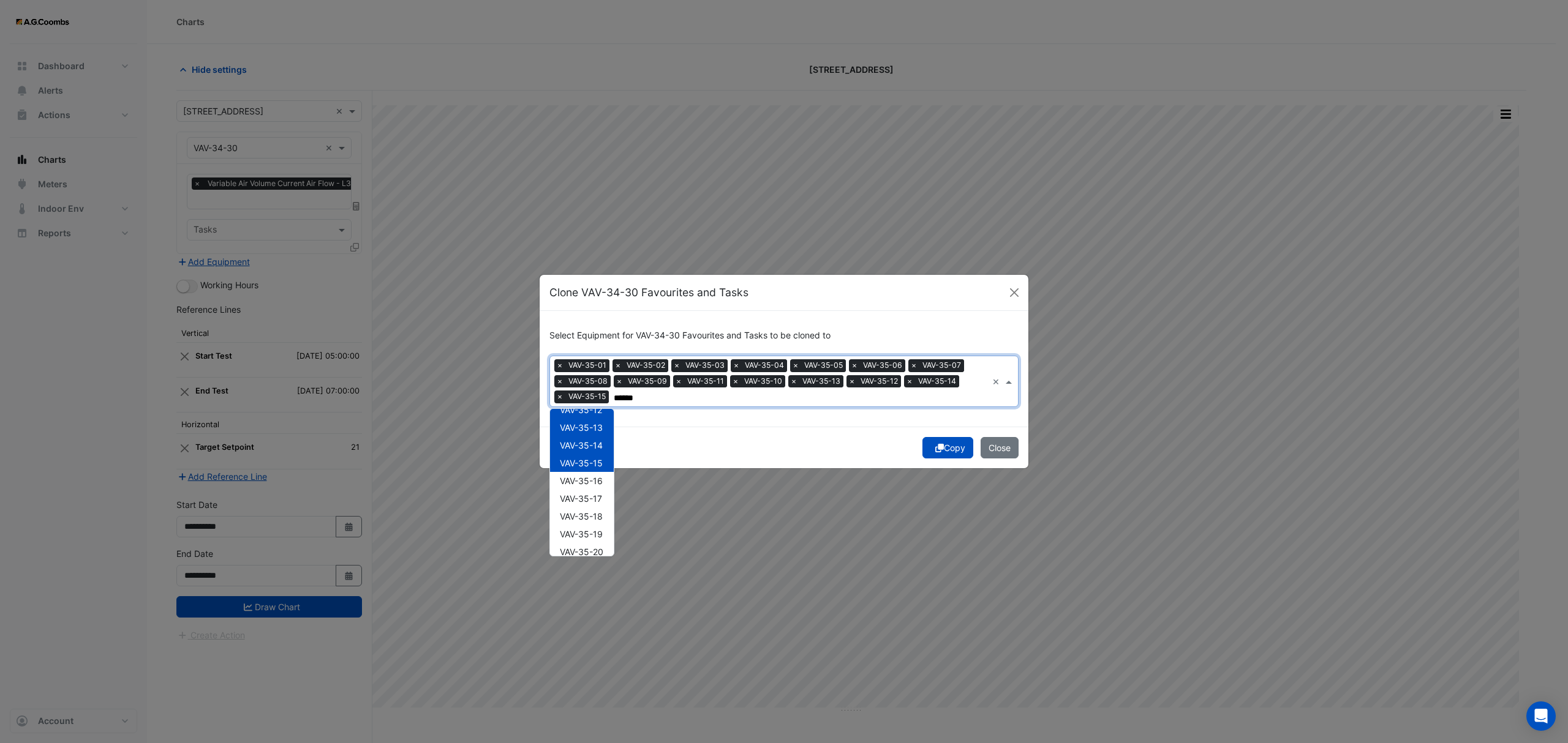
scroll to position [256, 0]
click at [580, 417] on span "VAV-35-15" at bounding box center [581, 415] width 43 height 10
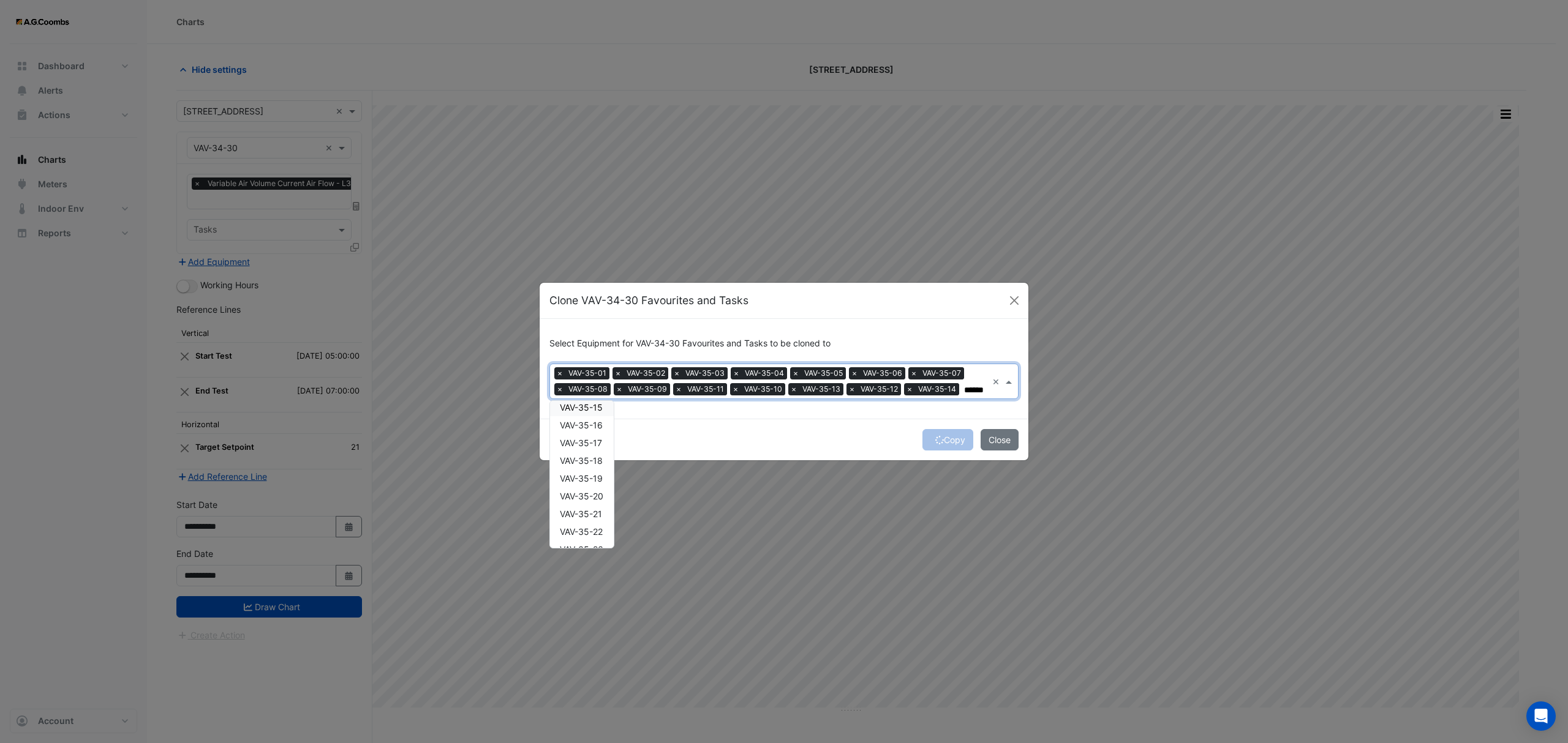
click at [581, 409] on span "VAV-35-15" at bounding box center [581, 407] width 43 height 10
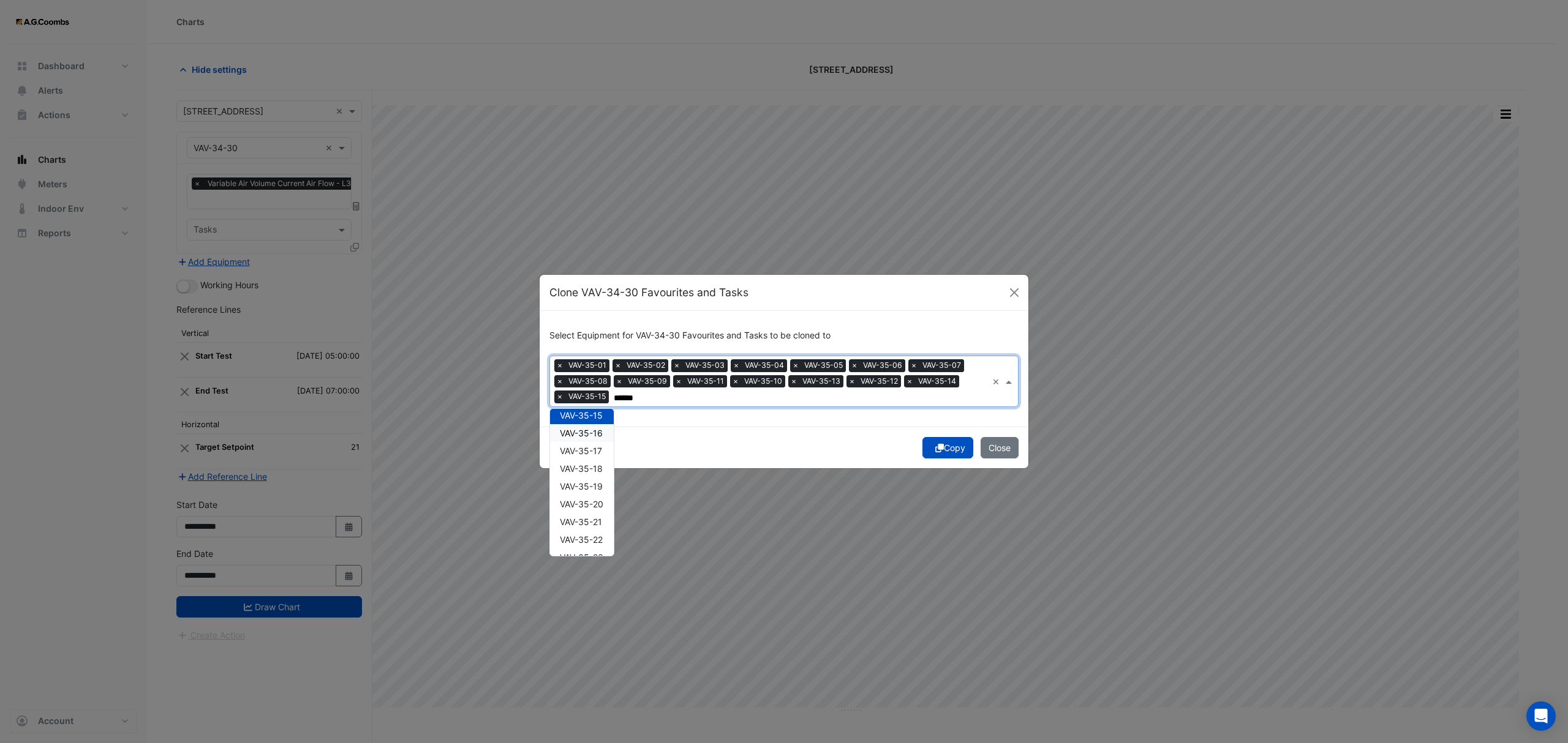
click at [590, 429] on span "VAV-35-16" at bounding box center [581, 433] width 43 height 10
click at [596, 454] on span "VAV-35-17" at bounding box center [580, 450] width 42 height 10
click at [592, 469] on span "VAV-35-18" at bounding box center [581, 468] width 43 height 10
drag, startPoint x: 593, startPoint y: 488, endPoint x: 596, endPoint y: 501, distance: 13.3
click at [592, 488] on span "VAV-35-19" at bounding box center [581, 486] width 43 height 10
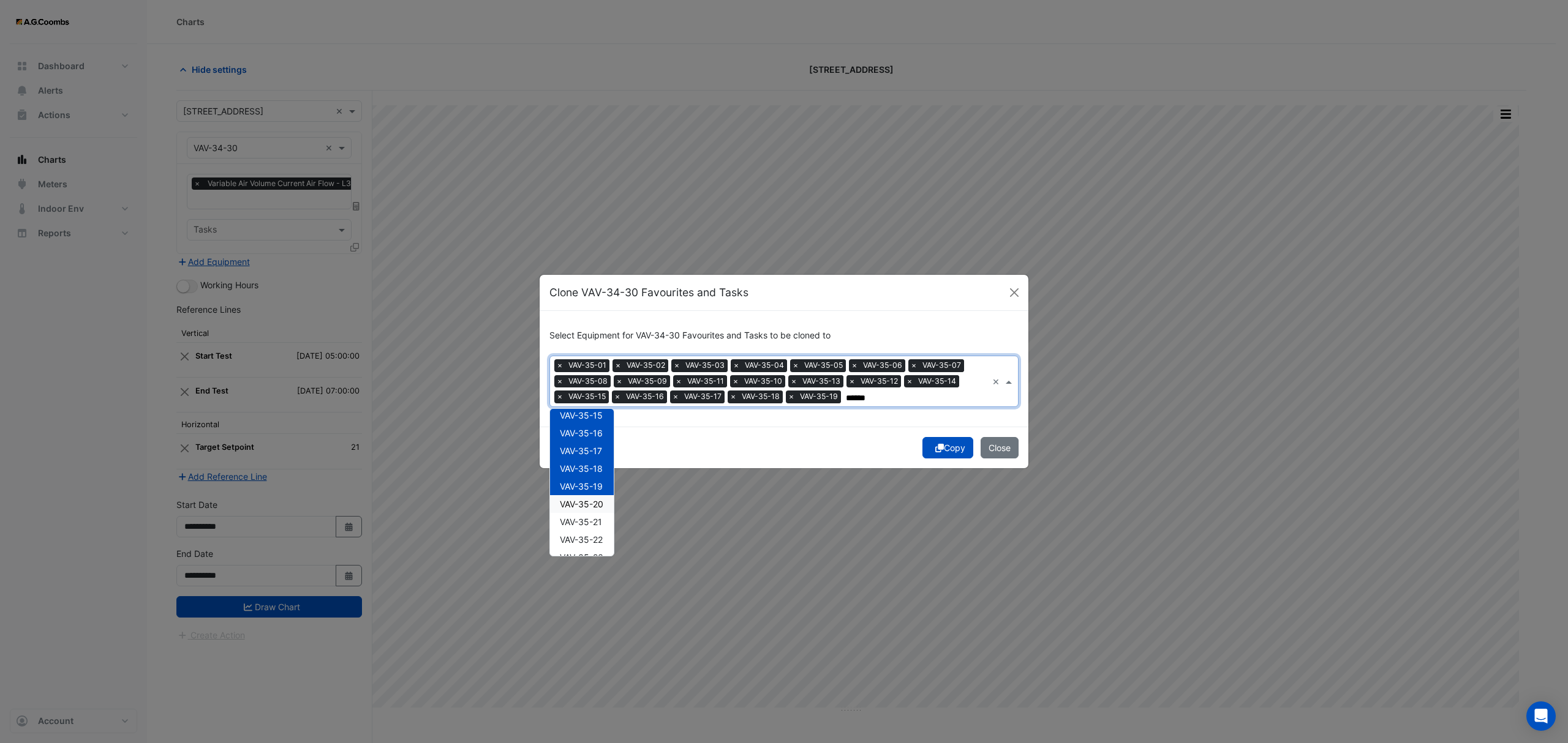
click at [594, 508] on span "VAV-35-20" at bounding box center [581, 504] width 44 height 10
click at [593, 520] on span "VAV-35-21" at bounding box center [580, 522] width 42 height 10
click at [601, 549] on div "VAV-35-23" at bounding box center [582, 557] width 64 height 18
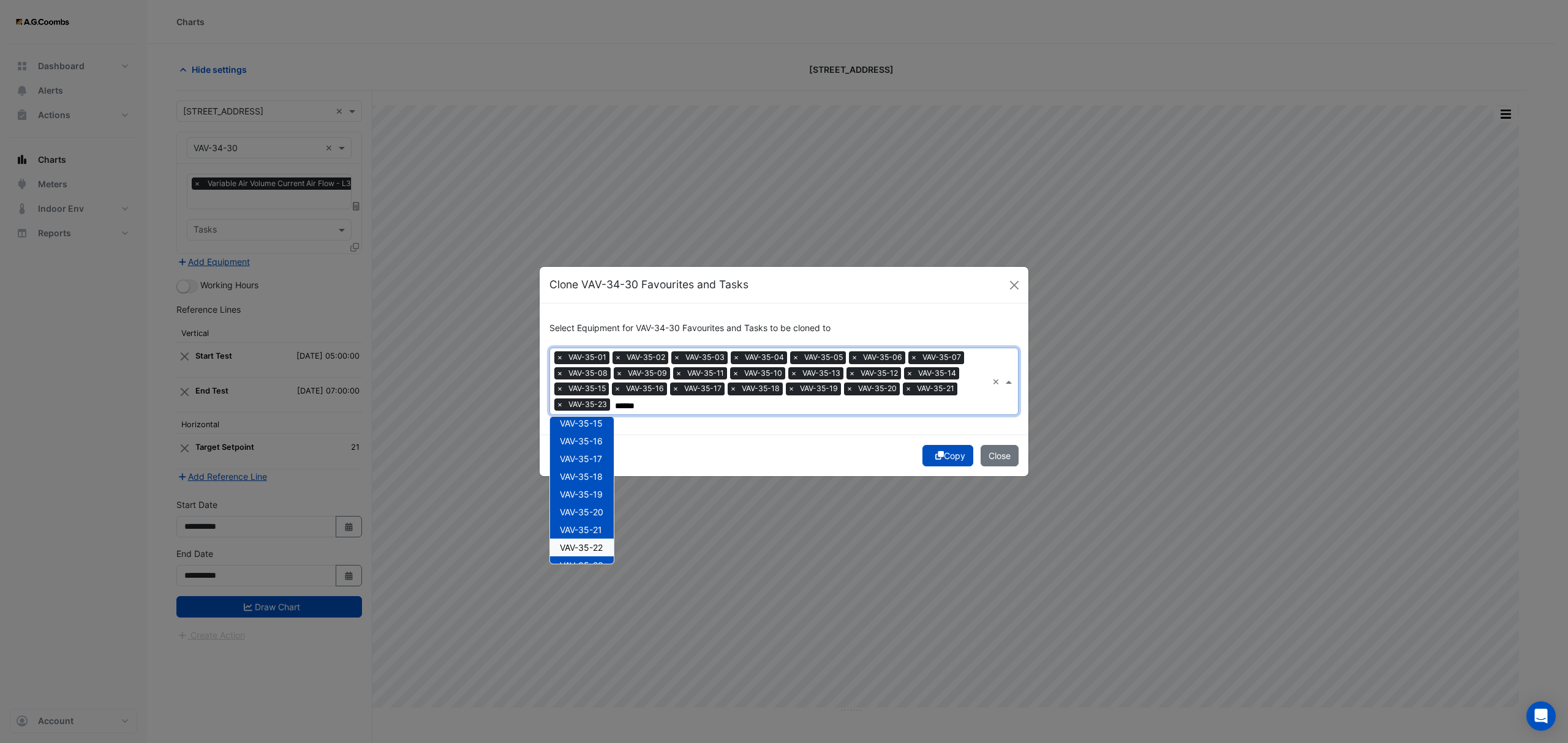
click at [595, 546] on span "VAV-35-22" at bounding box center [581, 547] width 43 height 10
click at [571, 446] on div "VAV-35-24" at bounding box center [582, 454] width 64 height 18
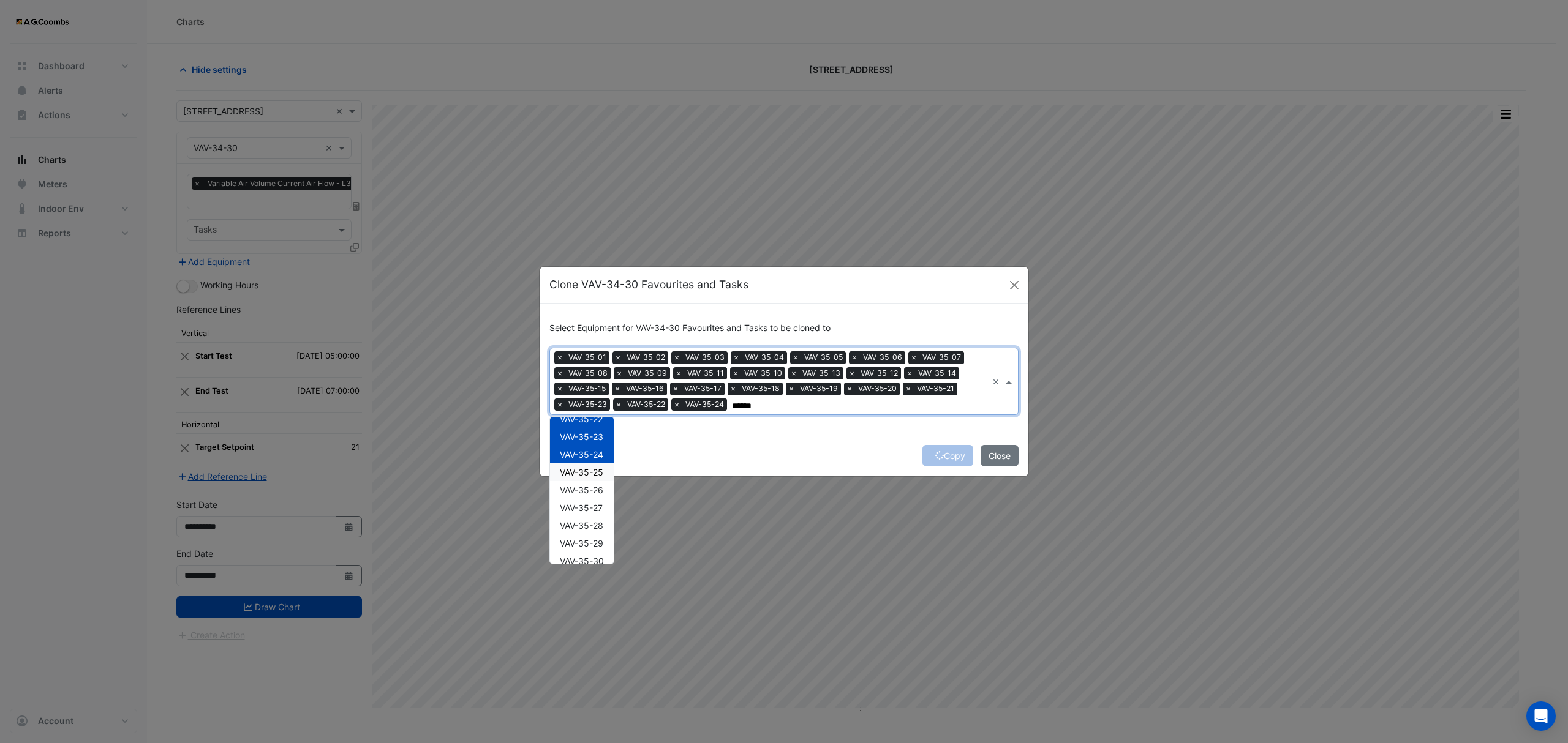
click at [579, 476] on span "VAV-35-25" at bounding box center [581, 472] width 44 height 10
click at [588, 490] on span "VAV-35-26" at bounding box center [581, 490] width 44 height 10
drag, startPoint x: 590, startPoint y: 514, endPoint x: 591, endPoint y: 525, distance: 11.0
click at [589, 514] on div "VAV-35-27" at bounding box center [582, 508] width 64 height 18
click at [590, 527] on span "VAV-35-28" at bounding box center [581, 525] width 44 height 10
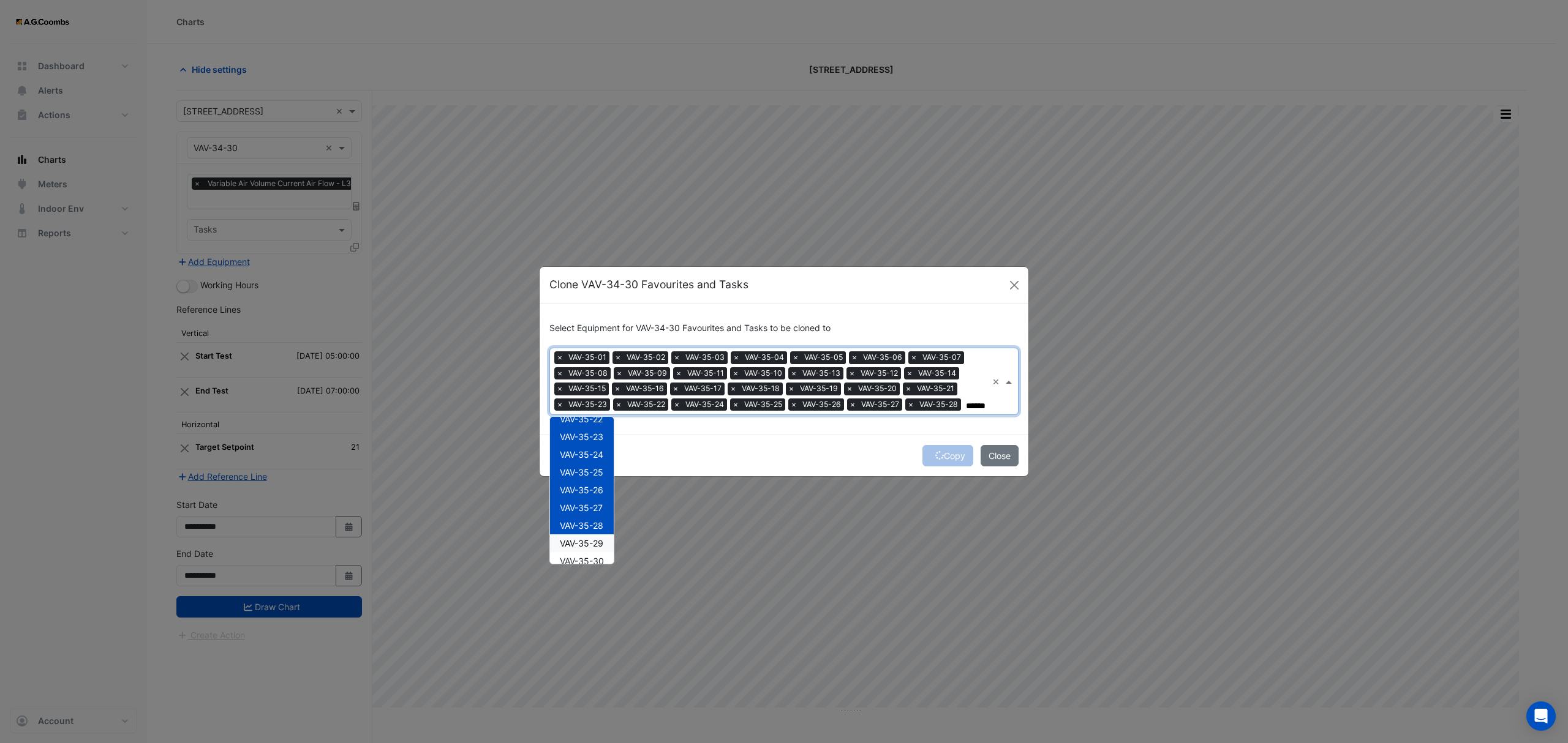
click at [590, 544] on span "VAV-35-29" at bounding box center [581, 543] width 44 height 10
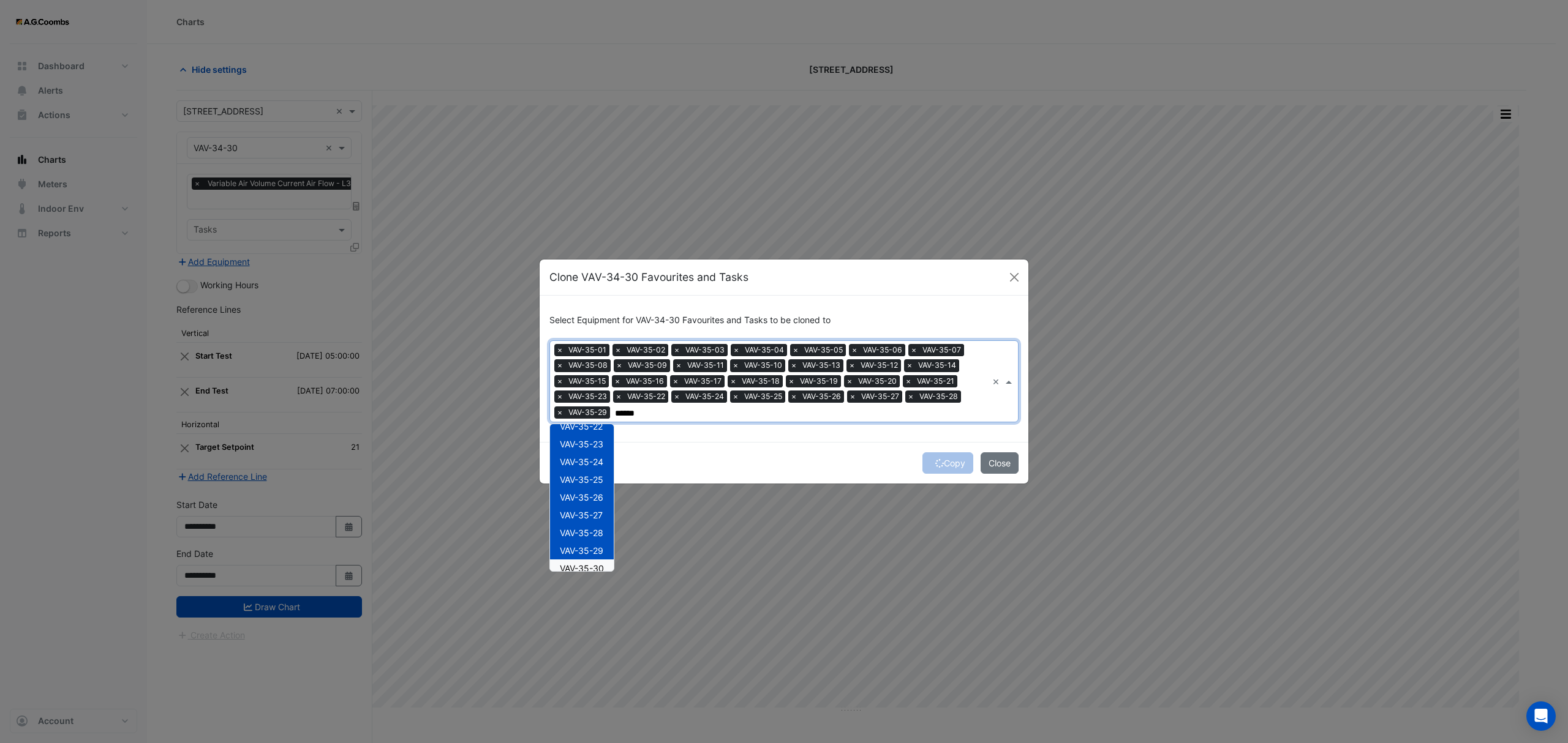
click at [604, 568] on span "VAV-35-30" at bounding box center [582, 568] width 44 height 10
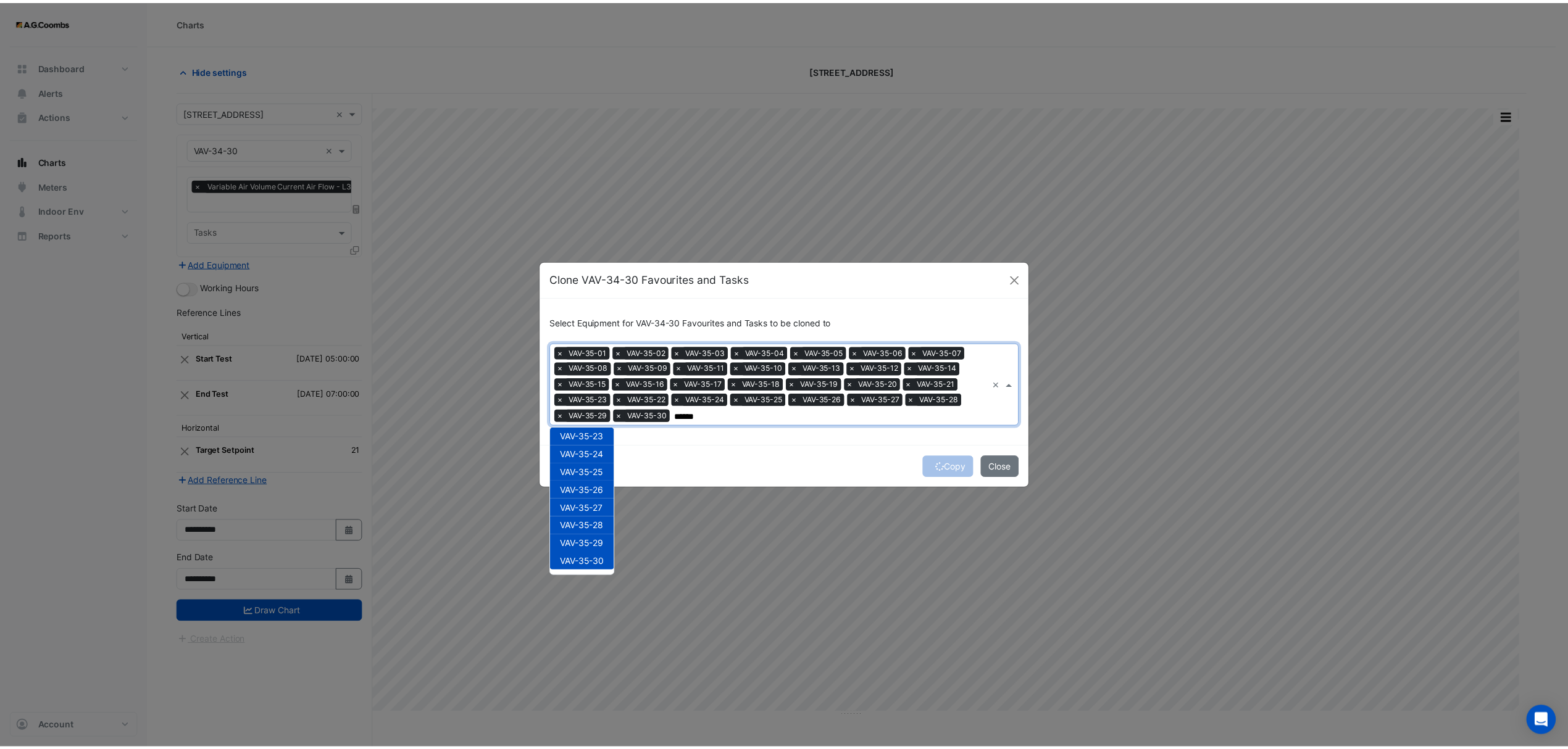
scroll to position [0, 0]
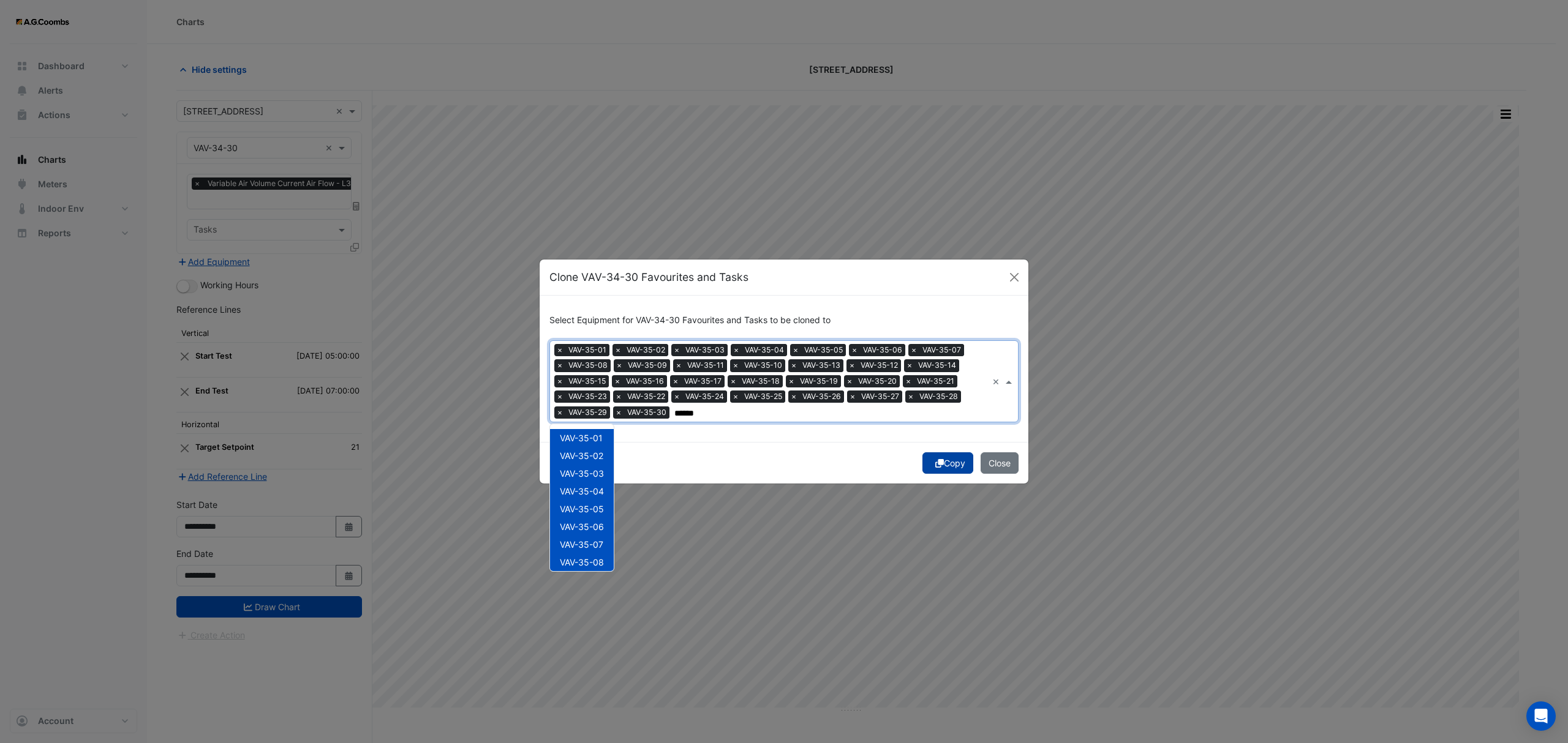
type input "******"
click at [956, 465] on button "Copy" at bounding box center [948, 463] width 51 height 22
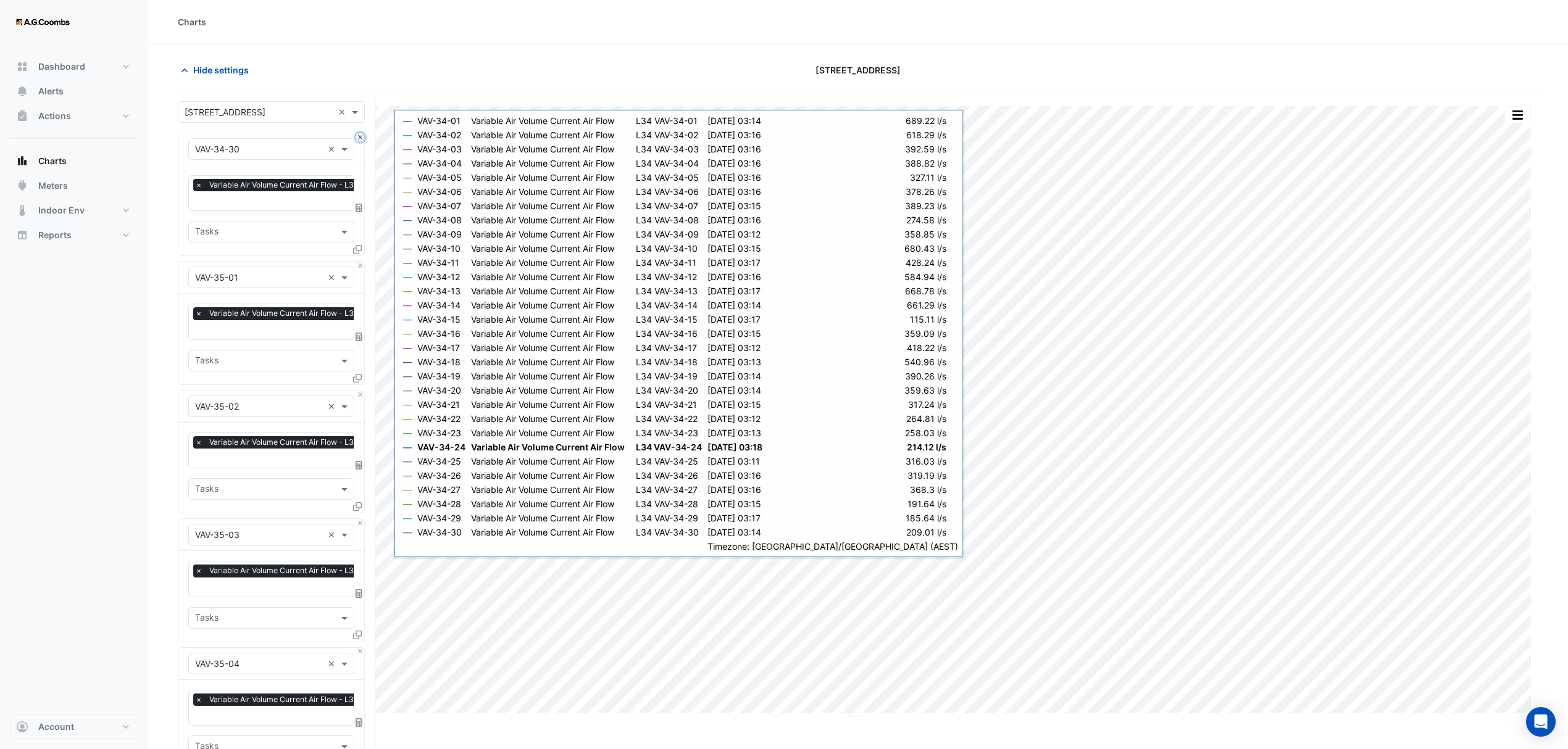
click at [361, 139] on button "Close" at bounding box center [360, 137] width 8 height 8
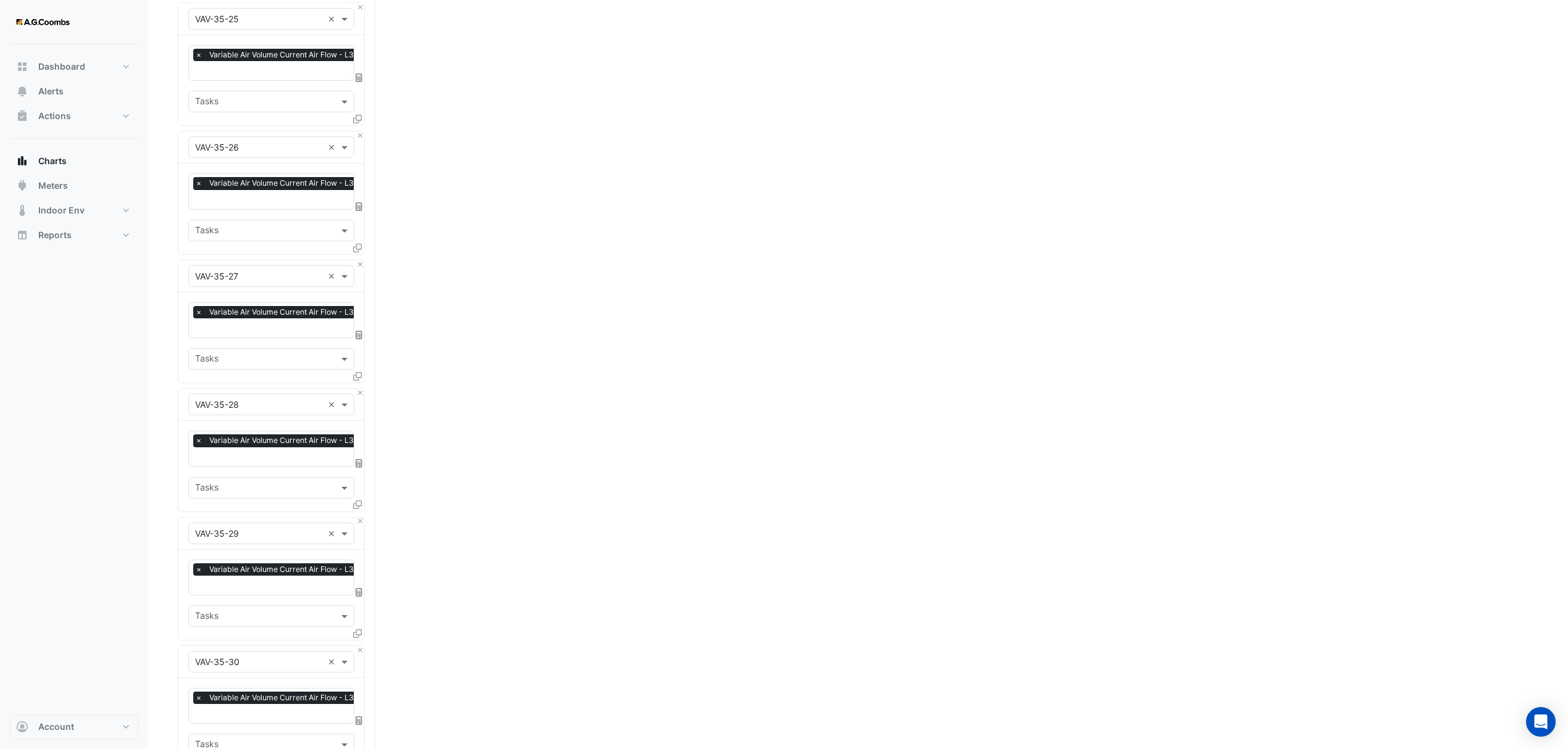
scroll to position [3633, 0]
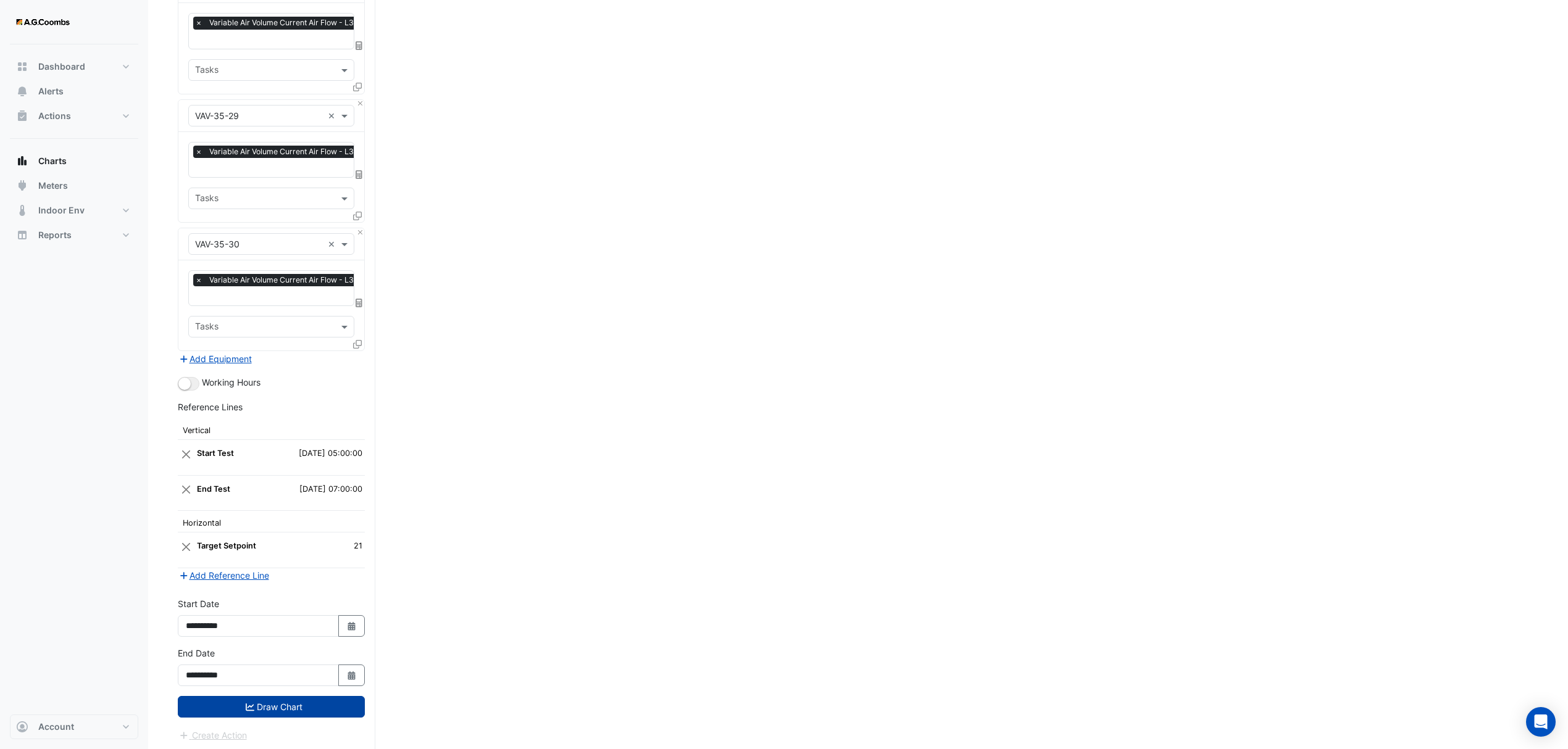
click at [199, 708] on button "Draw Chart" at bounding box center [271, 706] width 187 height 22
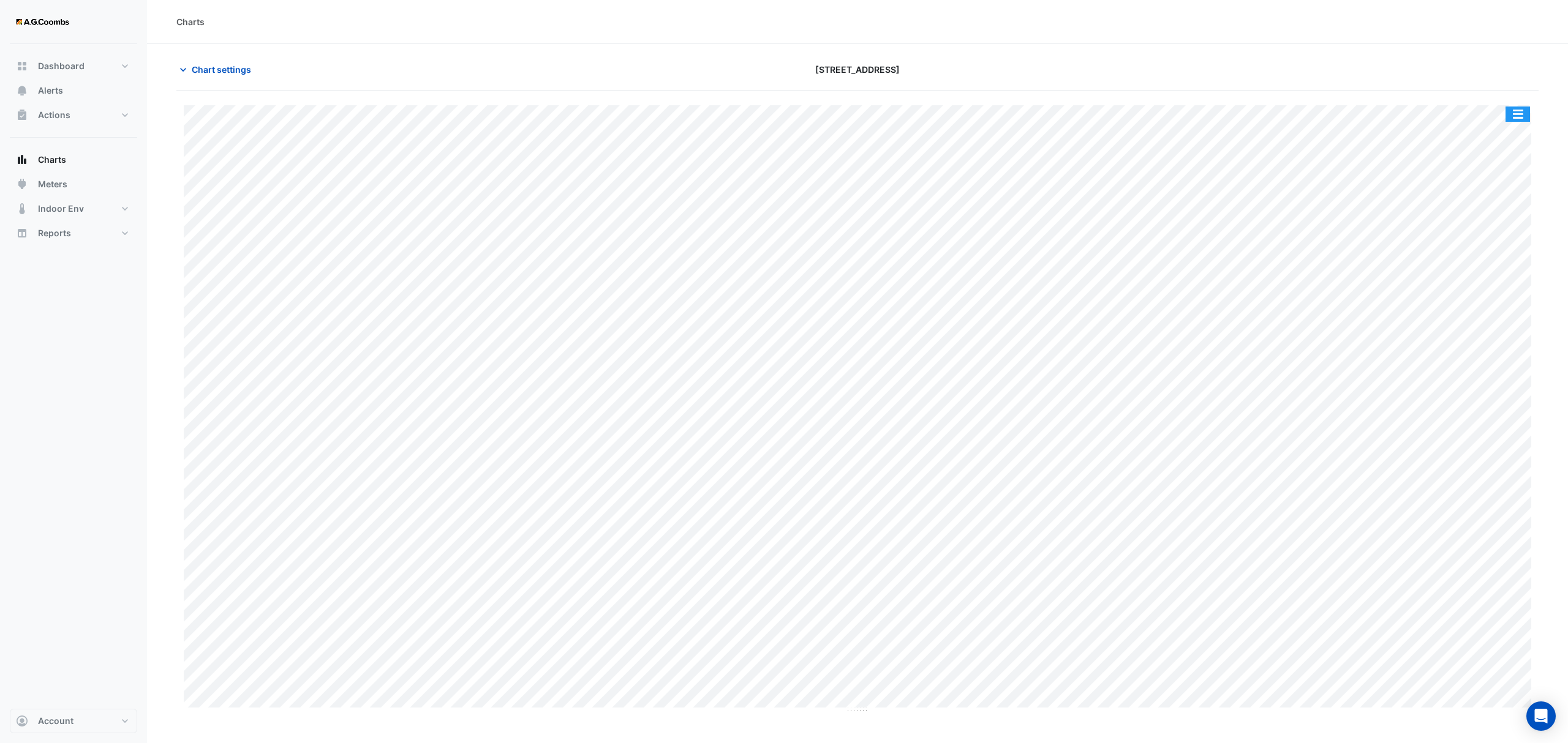
click at [1516, 114] on button "button" at bounding box center [1518, 114] width 25 height 15
click at [1504, 197] on div "Save as JPEG" at bounding box center [1494, 200] width 74 height 21
drag, startPoint x: 201, startPoint y: 75, endPoint x: 247, endPoint y: 142, distance: 81.3
click at [201, 75] on span "Chart settings" at bounding box center [221, 69] width 60 height 13
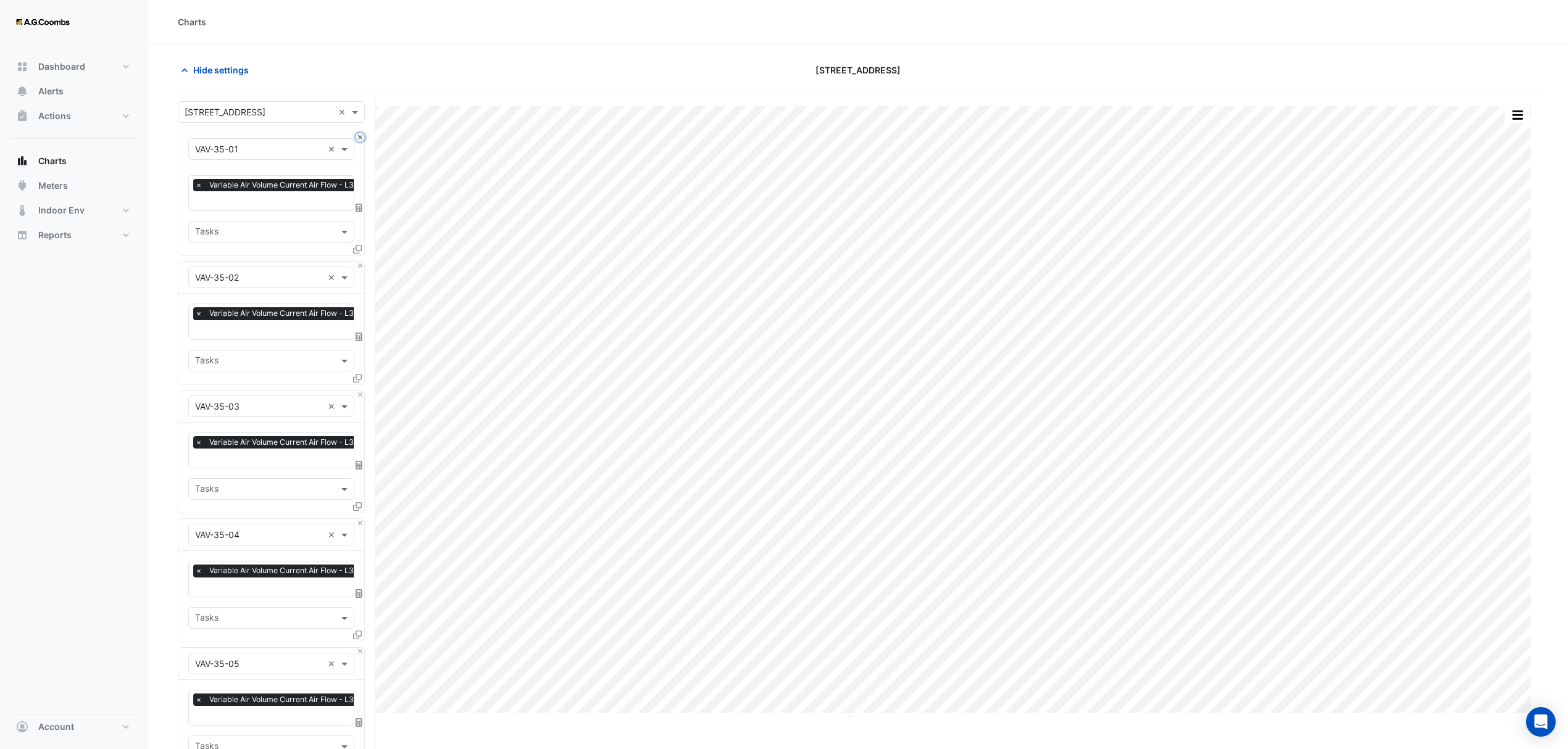
click at [356, 136] on button "Close" at bounding box center [360, 137] width 8 height 8
click at [356, 261] on button "Close" at bounding box center [360, 265] width 8 height 8
click at [356, 136] on button "Close" at bounding box center [360, 137] width 8 height 8
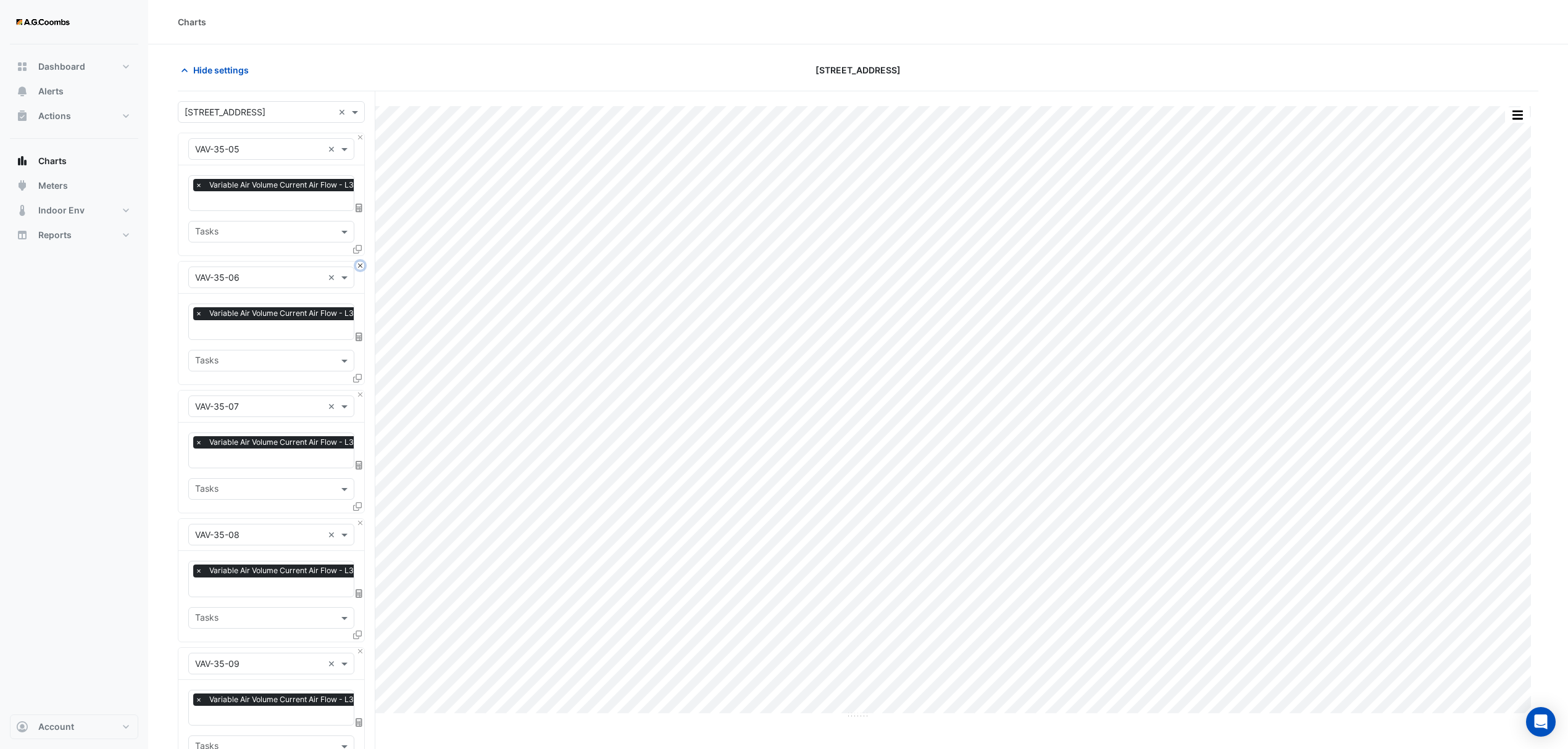
click at [356, 261] on button "Close" at bounding box center [360, 265] width 8 height 8
click at [356, 136] on button "Close" at bounding box center [360, 137] width 8 height 8
click at [356, 261] on button "Close" at bounding box center [360, 265] width 8 height 8
click at [356, 136] on button "Close" at bounding box center [360, 137] width 8 height 8
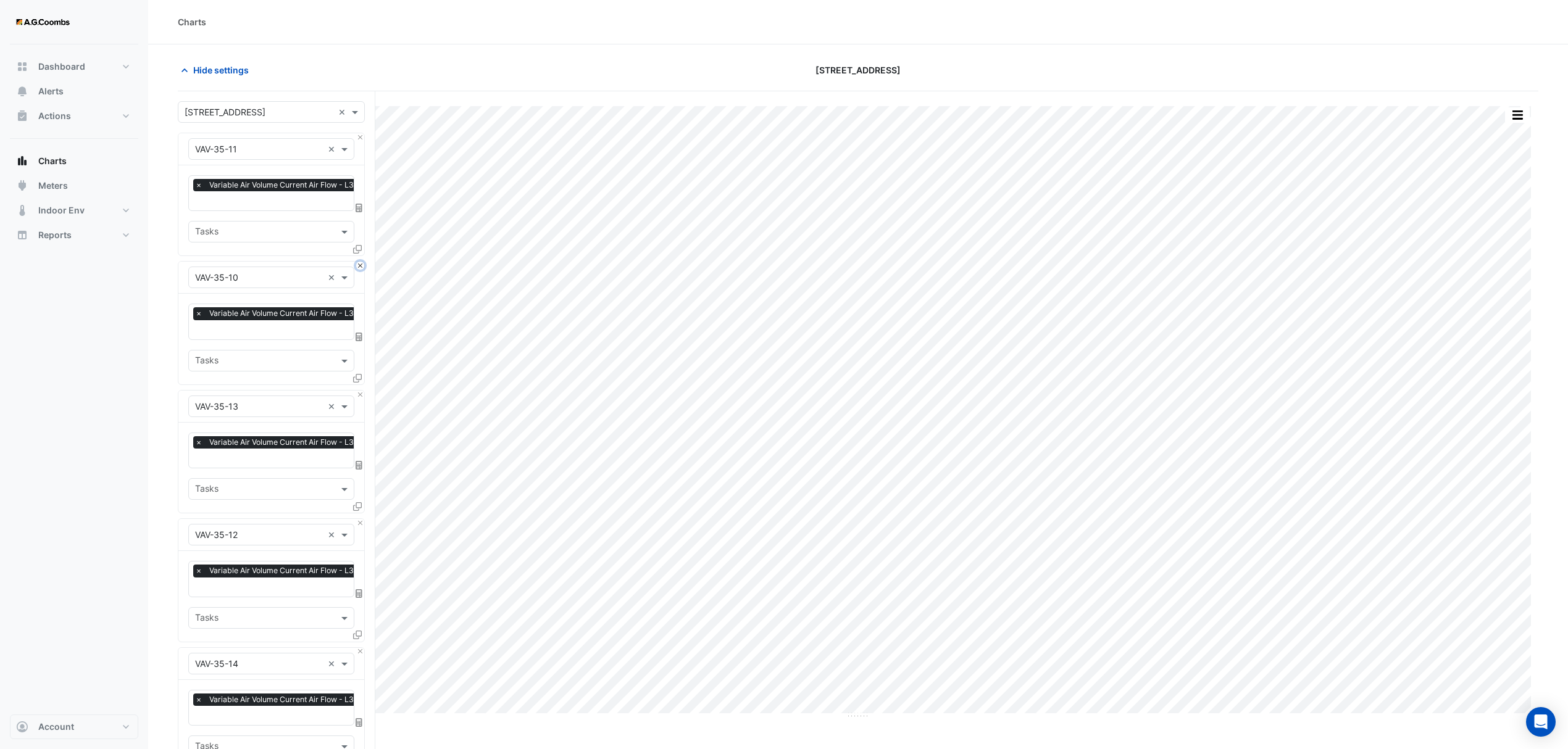
click at [356, 261] on button "Close" at bounding box center [360, 265] width 8 height 8
click at [356, 136] on button "Close" at bounding box center [360, 137] width 8 height 8
click at [356, 261] on button "Close" at bounding box center [360, 265] width 8 height 8
click at [356, 136] on button "Close" at bounding box center [360, 137] width 8 height 8
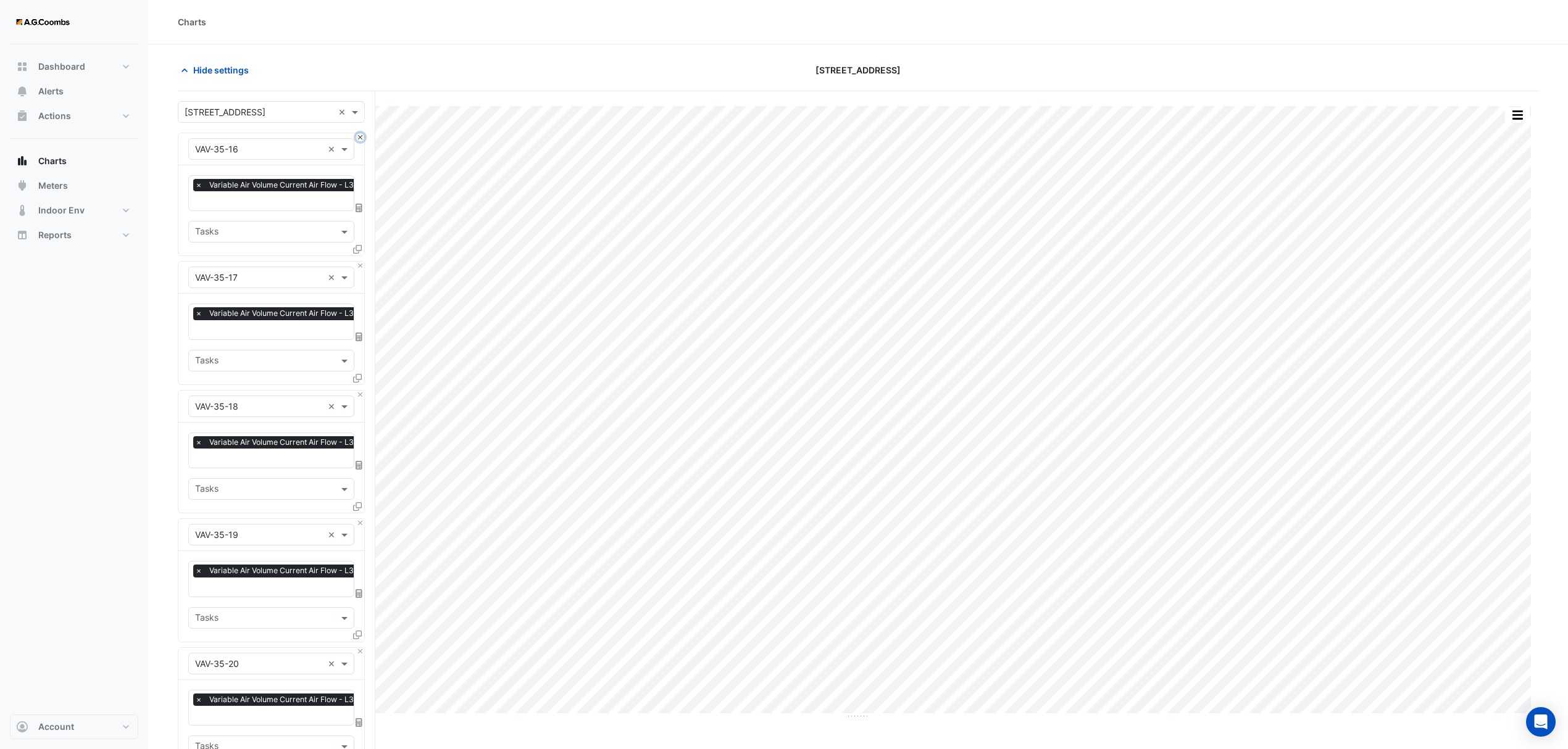
click at [356, 136] on button "Close" at bounding box center [360, 137] width 8 height 8
click at [356, 261] on button "Close" at bounding box center [360, 265] width 8 height 8
click at [356, 136] on button "Close" at bounding box center [360, 137] width 8 height 8
click at [356, 261] on button "Close" at bounding box center [360, 265] width 8 height 8
click at [356, 136] on button "Close" at bounding box center [360, 137] width 8 height 8
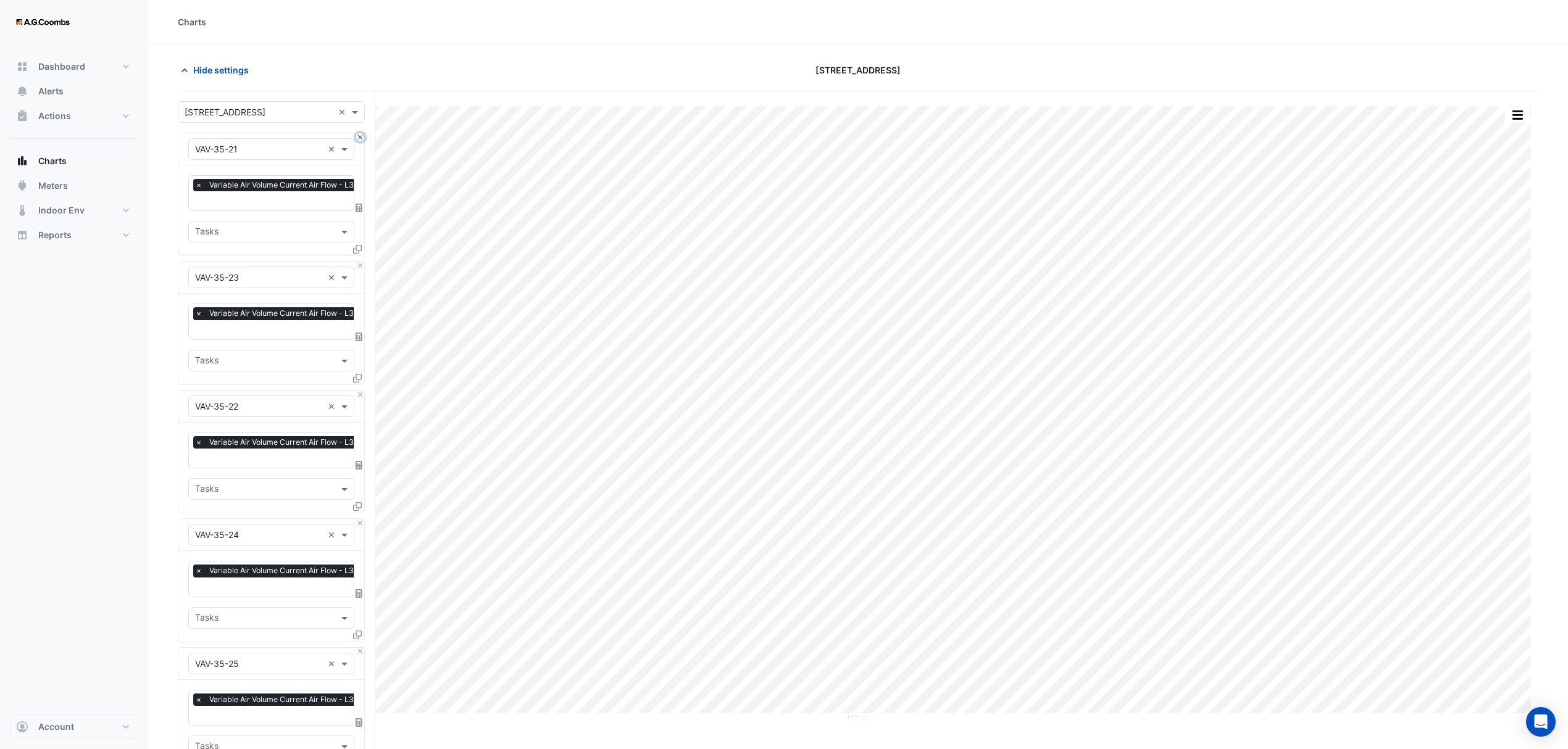
click at [356, 136] on button "Close" at bounding box center [360, 137] width 8 height 8
click at [356, 261] on button "Close" at bounding box center [360, 265] width 8 height 8
click at [356, 136] on button "Close" at bounding box center [360, 137] width 8 height 8
click at [356, 261] on button "Close" at bounding box center [360, 265] width 8 height 8
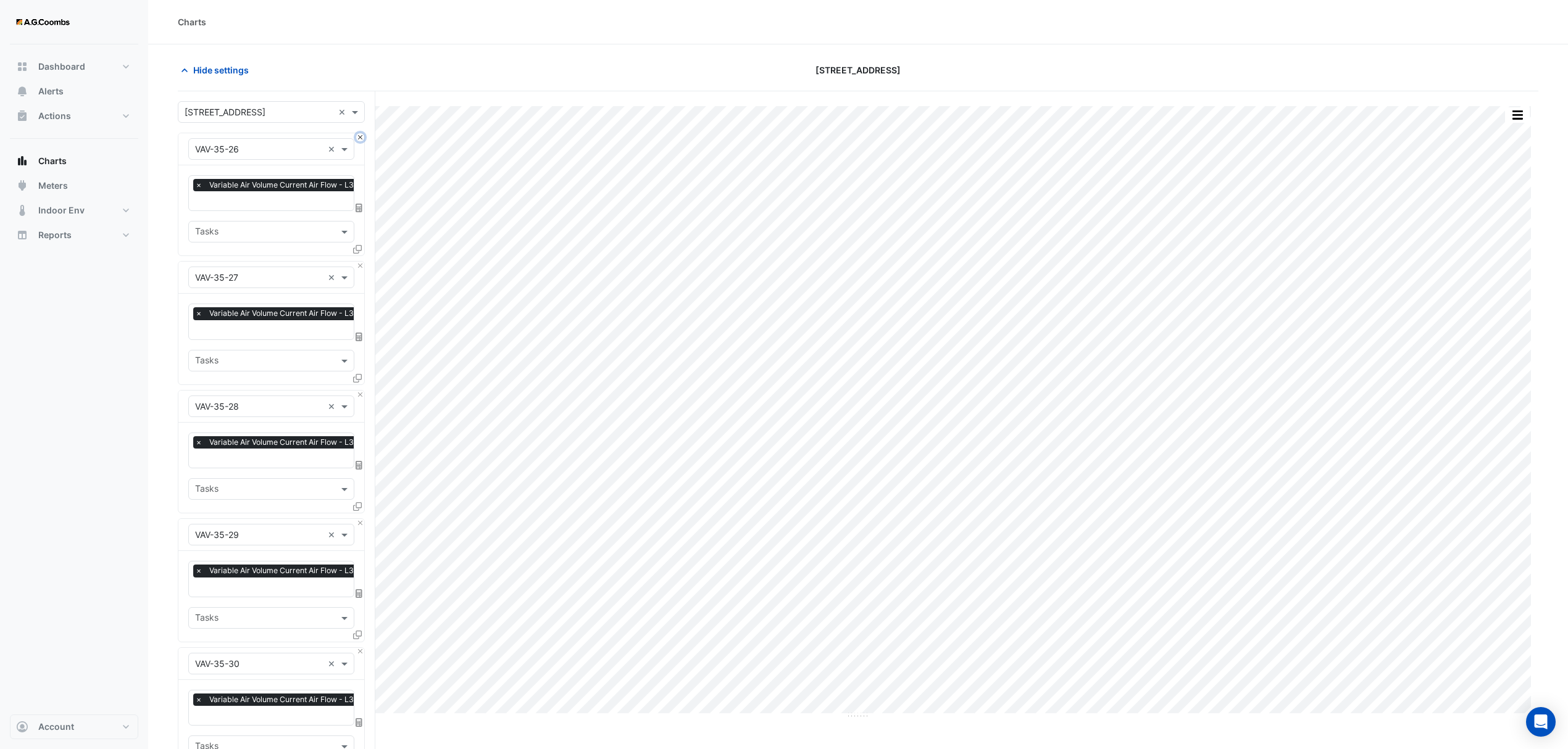
click at [356, 136] on button "Close" at bounding box center [360, 137] width 8 height 8
click at [356, 261] on button "Close" at bounding box center [360, 265] width 8 height 8
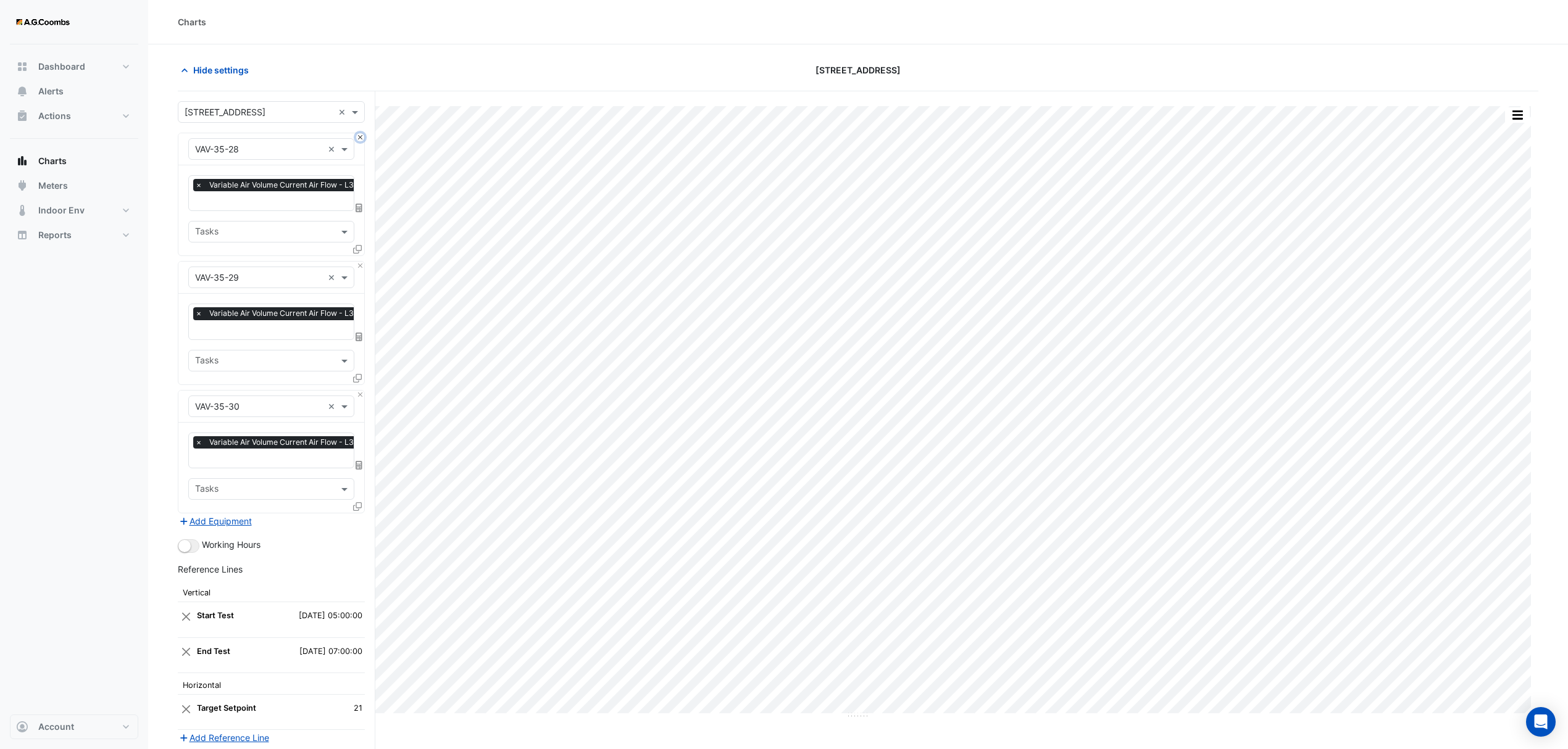
click at [356, 136] on button "Close" at bounding box center [360, 137] width 8 height 8
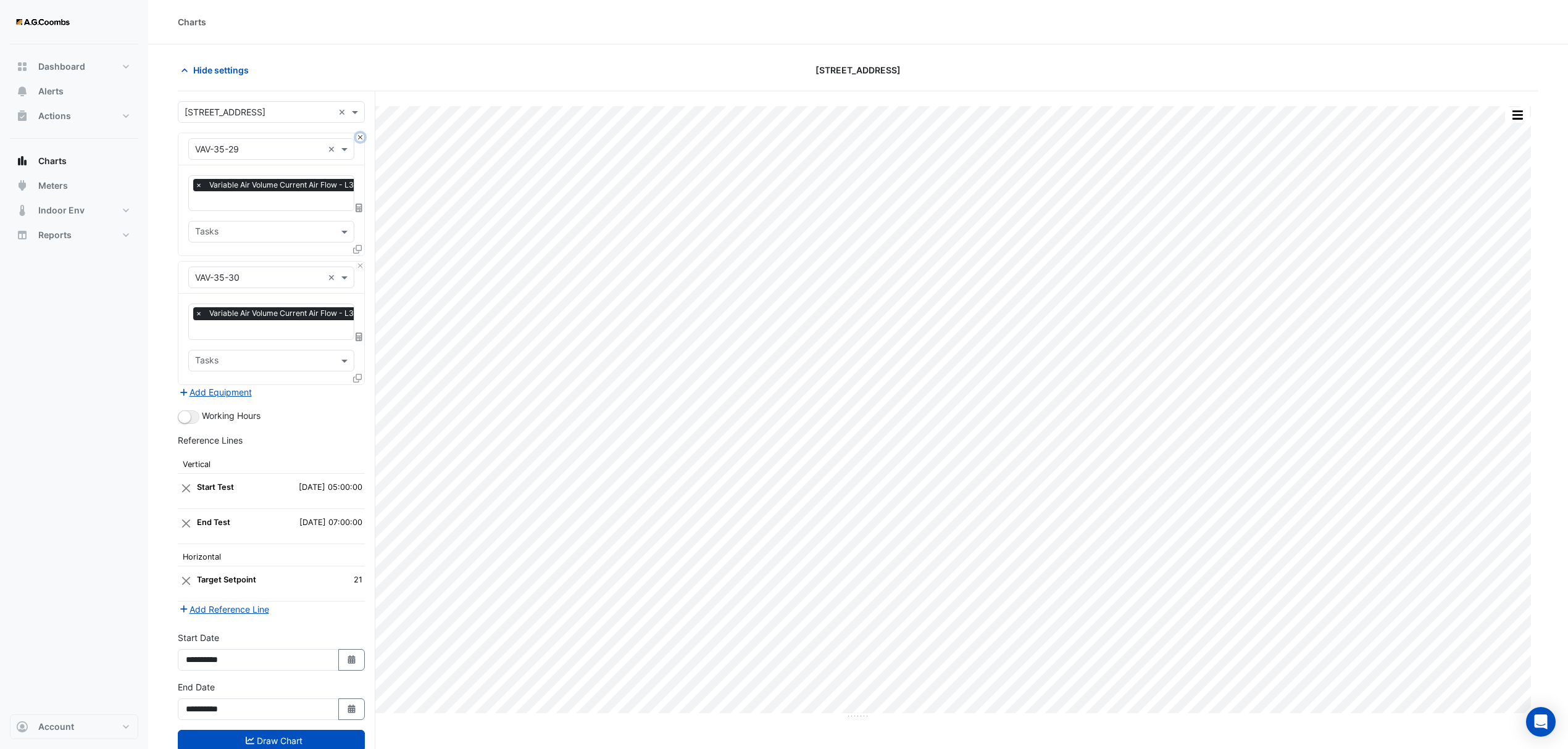
click at [356, 136] on button "Close" at bounding box center [360, 137] width 8 height 8
click at [356, 261] on div "Equipment × VAV-35-30 ×" at bounding box center [271, 278] width 186 height 32
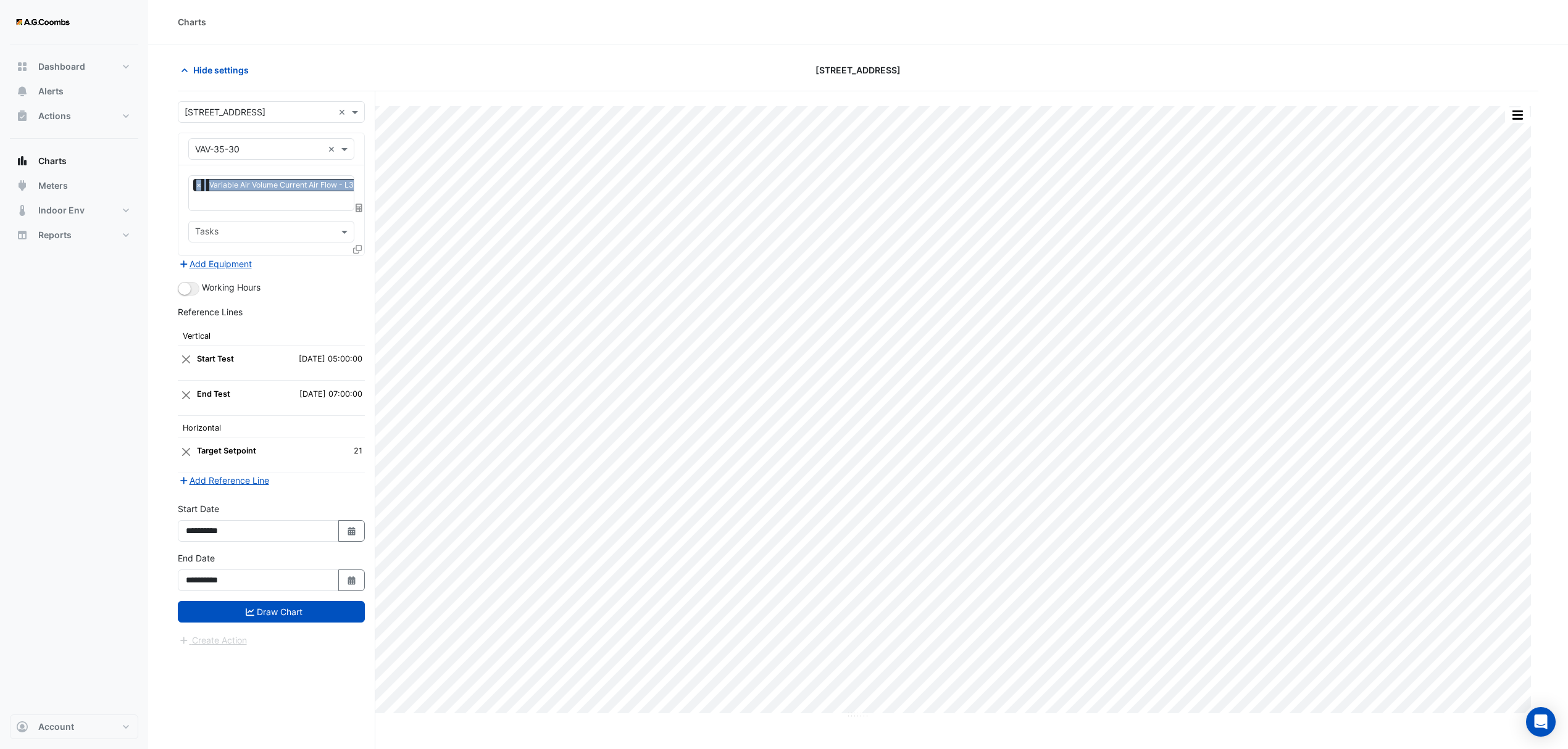
click at [356, 136] on div "Equipment × VAV-35-30 ×" at bounding box center [271, 149] width 186 height 32
click at [355, 249] on icon at bounding box center [358, 249] width 9 height 9
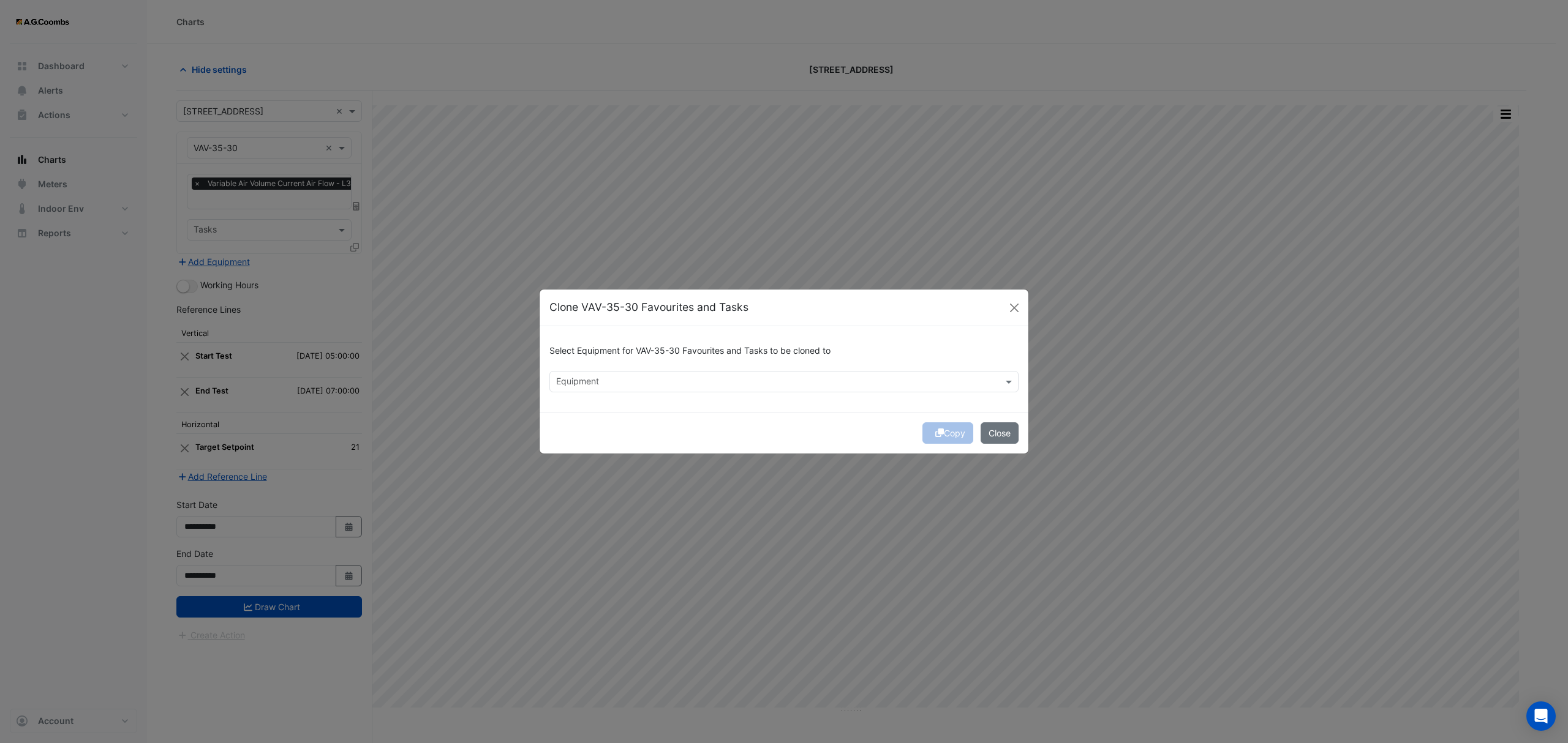
click at [610, 383] on input "text" at bounding box center [777, 383] width 441 height 13
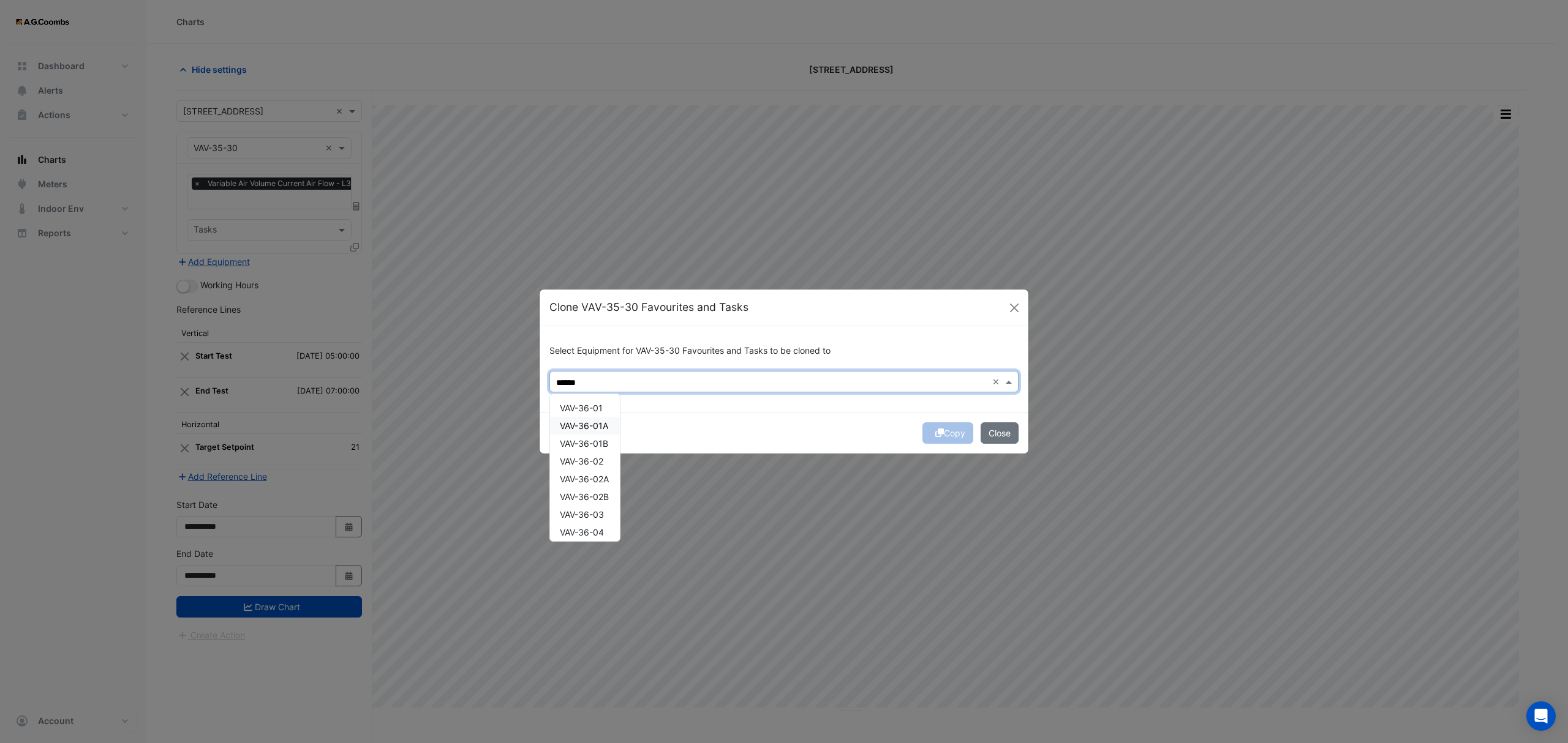
click at [590, 403] on span "VAV-36-01" at bounding box center [581, 407] width 43 height 10
click at [598, 434] on div "VAV-36-01B" at bounding box center [585, 443] width 70 height 18
click at [588, 422] on span "VAV-36-01A" at bounding box center [584, 425] width 49 height 10
click at [588, 463] on span "VAV-36-02" at bounding box center [581, 461] width 44 height 10
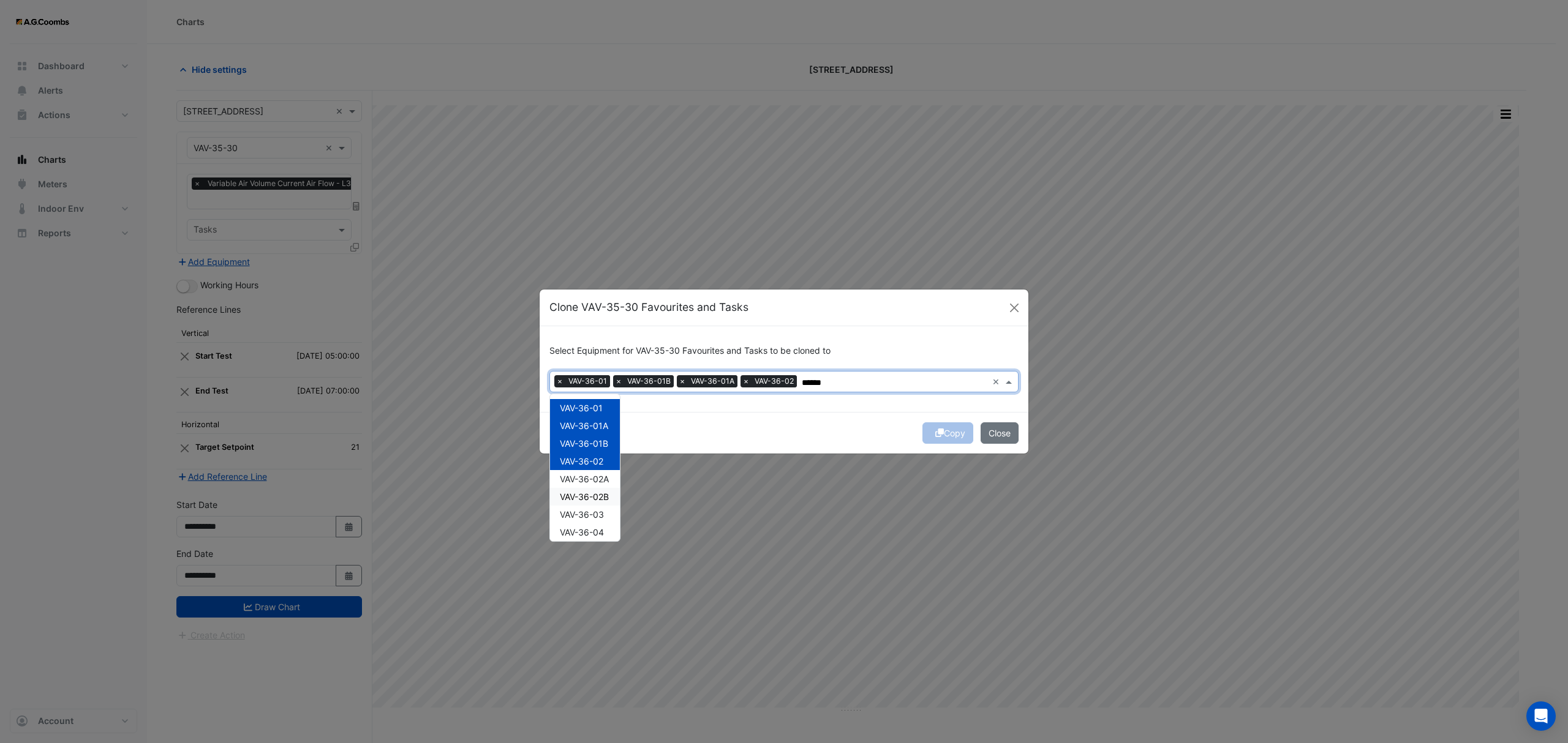
click at [592, 481] on span "VAV-36-02A" at bounding box center [584, 479] width 49 height 10
click at [593, 498] on span "VAV-36-02B" at bounding box center [584, 497] width 49 height 10
click at [585, 524] on div "VAV-36-04" at bounding box center [585, 532] width 70 height 18
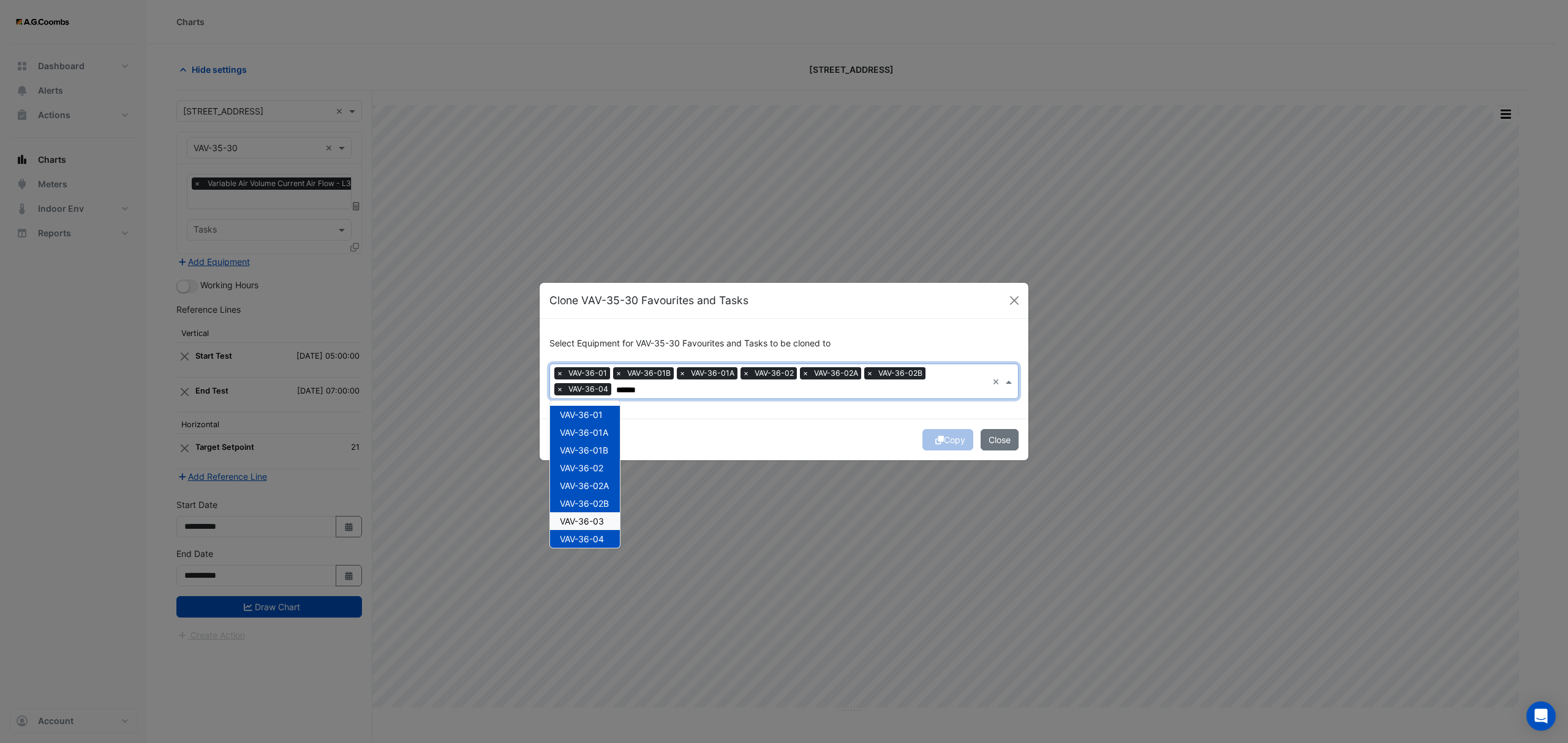
click at [580, 525] on span "VAV-36-03" at bounding box center [582, 521] width 44 height 10
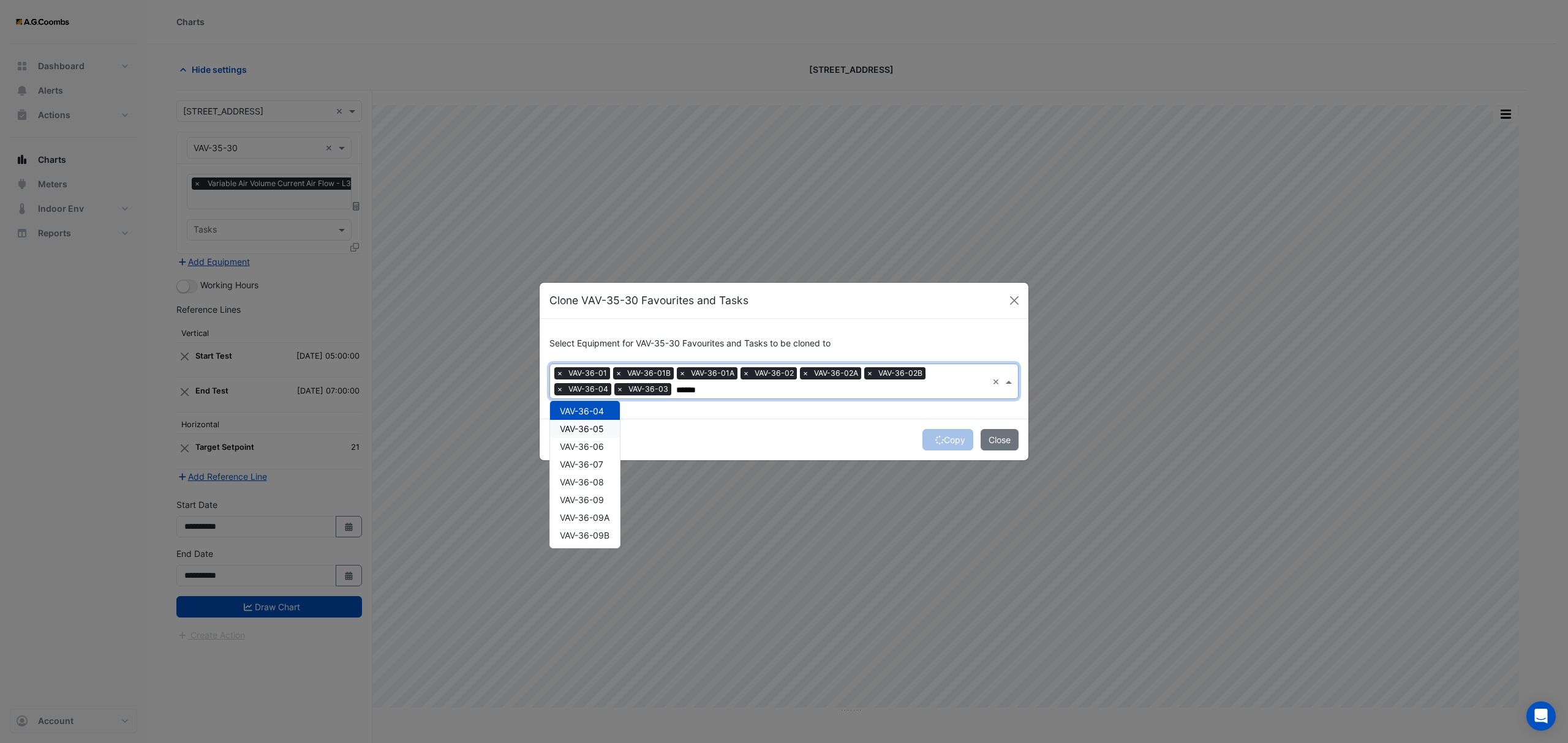
click at [586, 423] on span "VAV-36-05" at bounding box center [582, 428] width 44 height 10
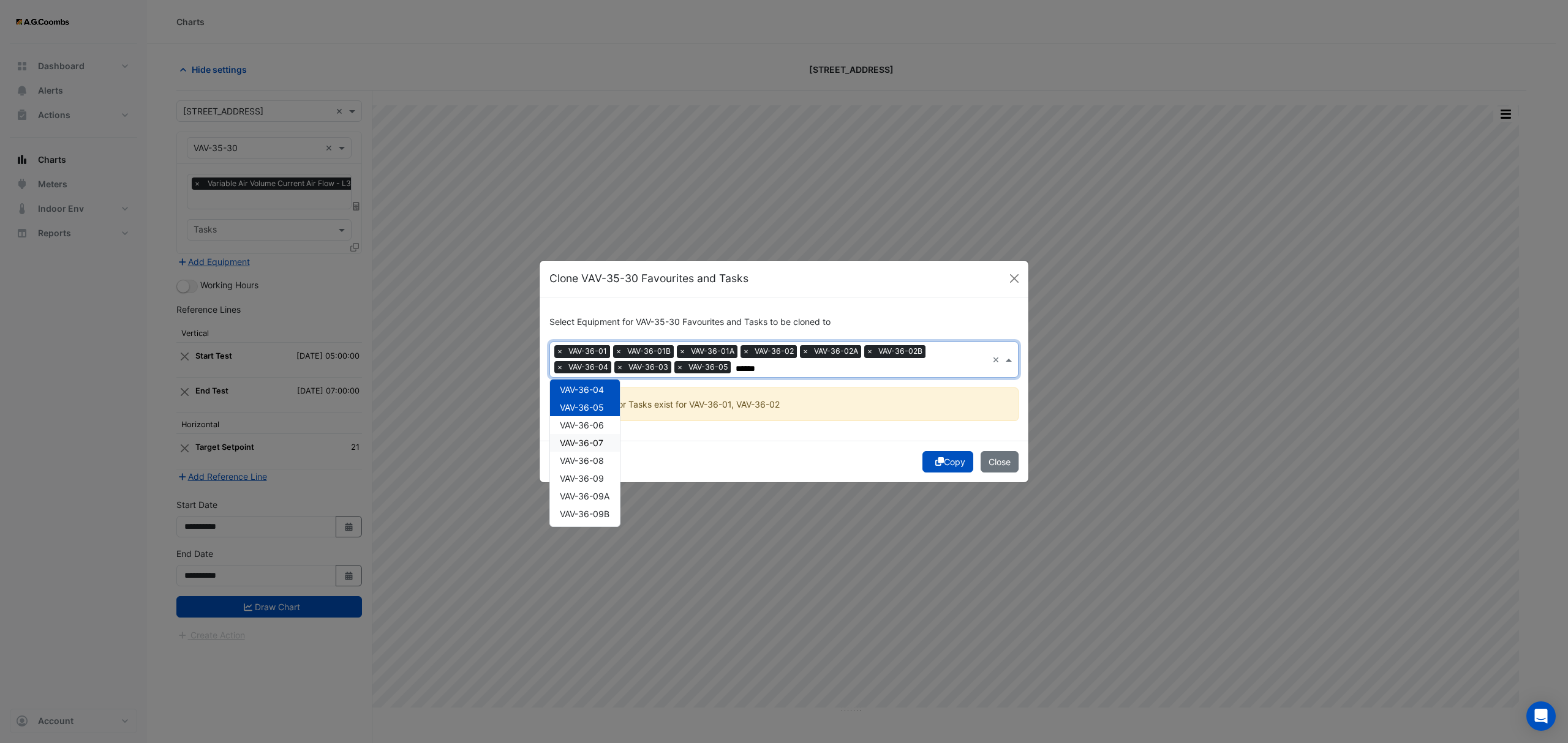
click at [588, 444] on span "VAV-36-07" at bounding box center [581, 442] width 44 height 10
click at [593, 458] on span "VAV-36-08" at bounding box center [582, 460] width 44 height 10
click at [584, 428] on span "VAV-36-06" at bounding box center [582, 425] width 44 height 10
click at [601, 480] on span "VAV-36-09" at bounding box center [582, 478] width 44 height 10
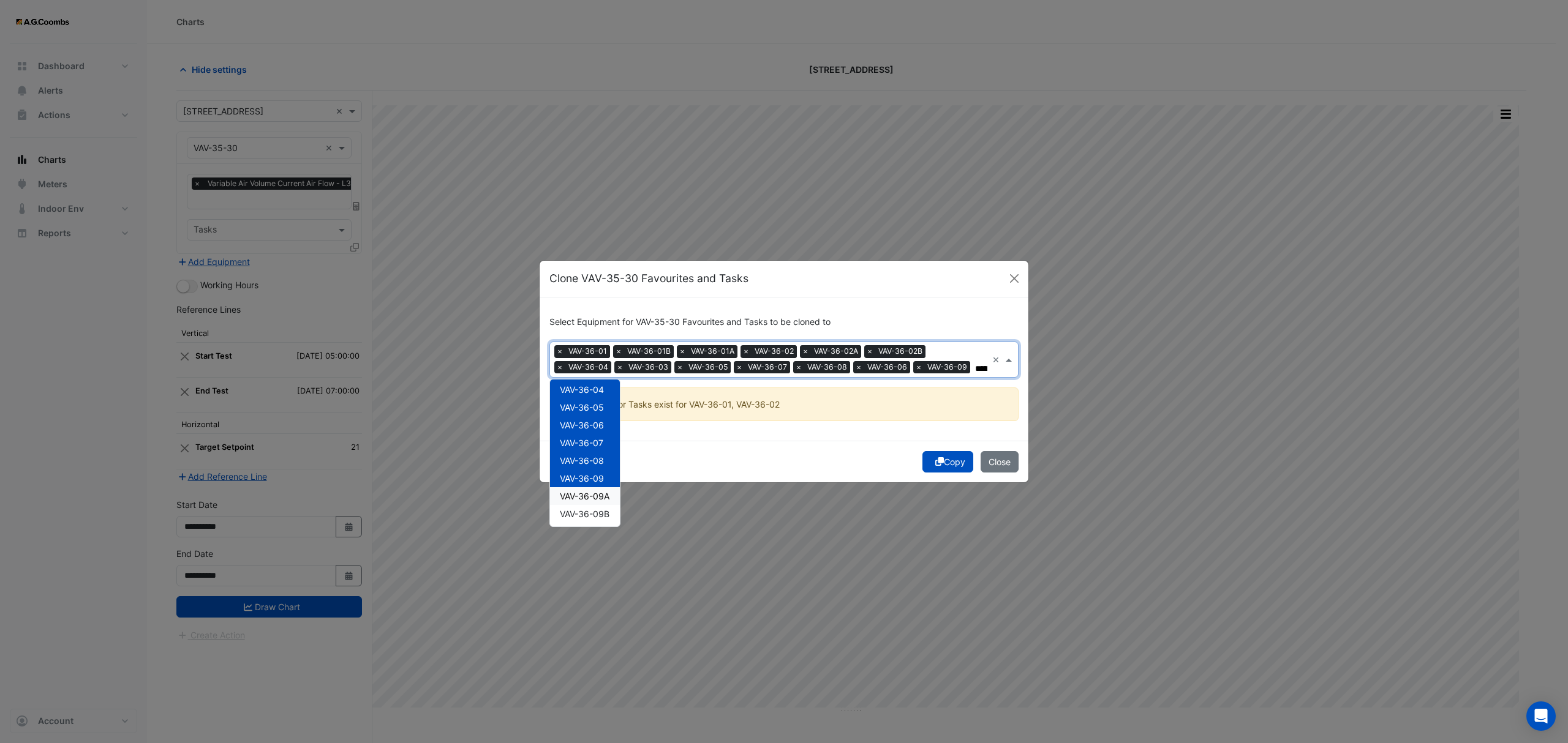
click at [598, 493] on span "VAV-36-09A" at bounding box center [584, 496] width 50 height 10
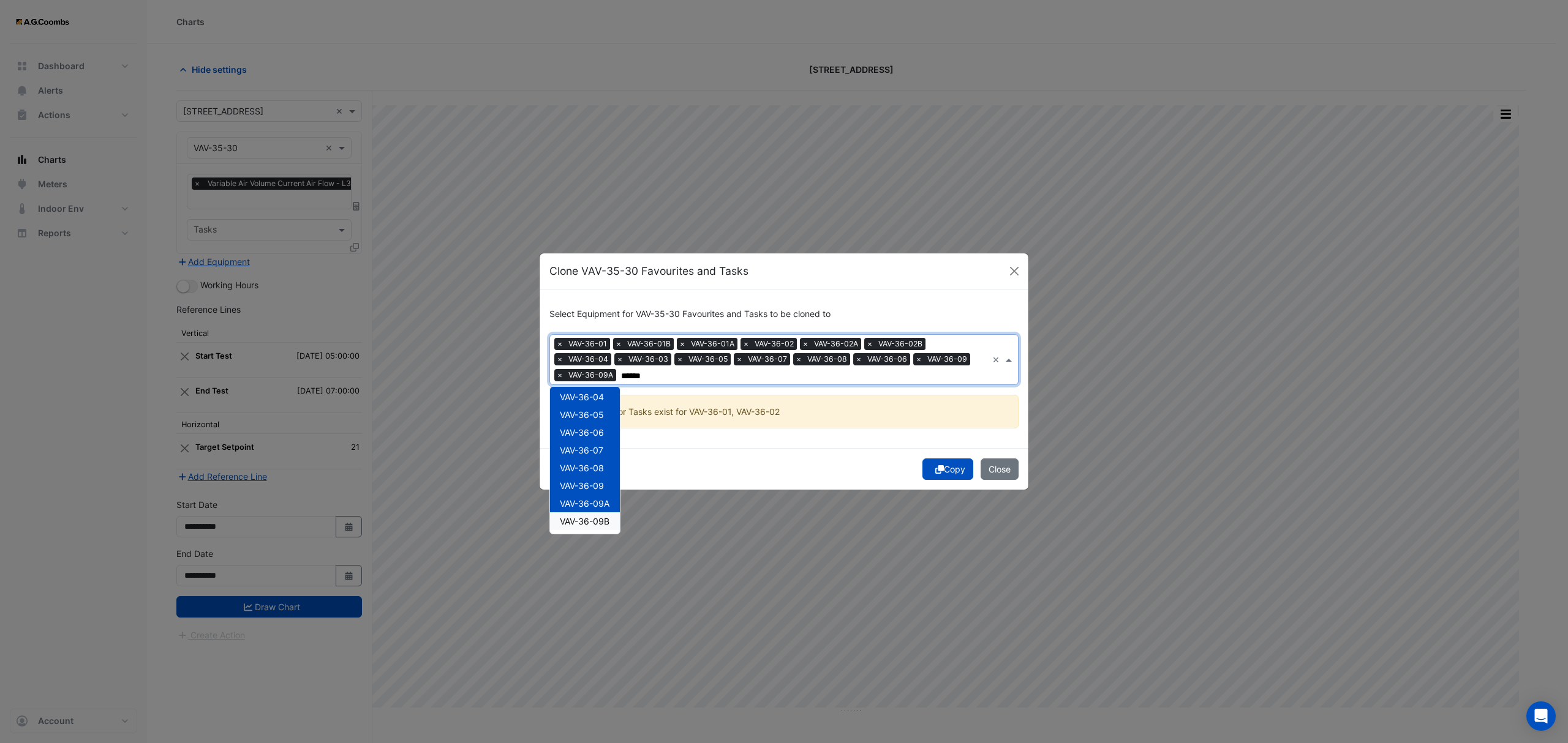
click at [611, 516] on div "VAV-36-09B" at bounding box center [585, 521] width 70 height 18
click at [606, 409] on span "VAV-36-09C" at bounding box center [585, 411] width 50 height 10
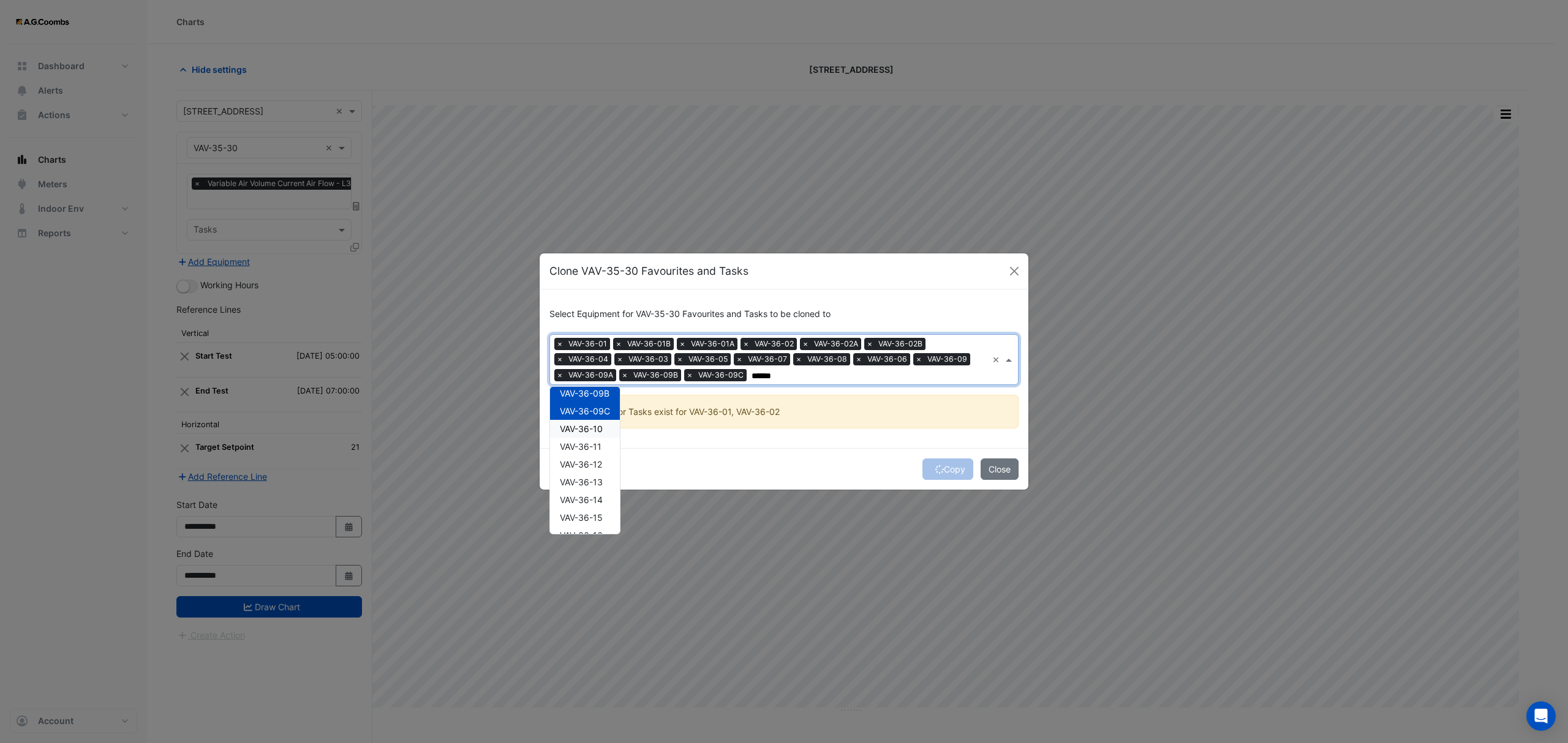
click at [604, 431] on div "VAV-36-10" at bounding box center [585, 428] width 70 height 18
click at [594, 449] on span "VAV-36-11" at bounding box center [580, 446] width 42 height 10
click at [593, 461] on span "VAV-36-12" at bounding box center [580, 464] width 42 height 10
click at [595, 486] on span "VAV-36-13" at bounding box center [581, 482] width 43 height 10
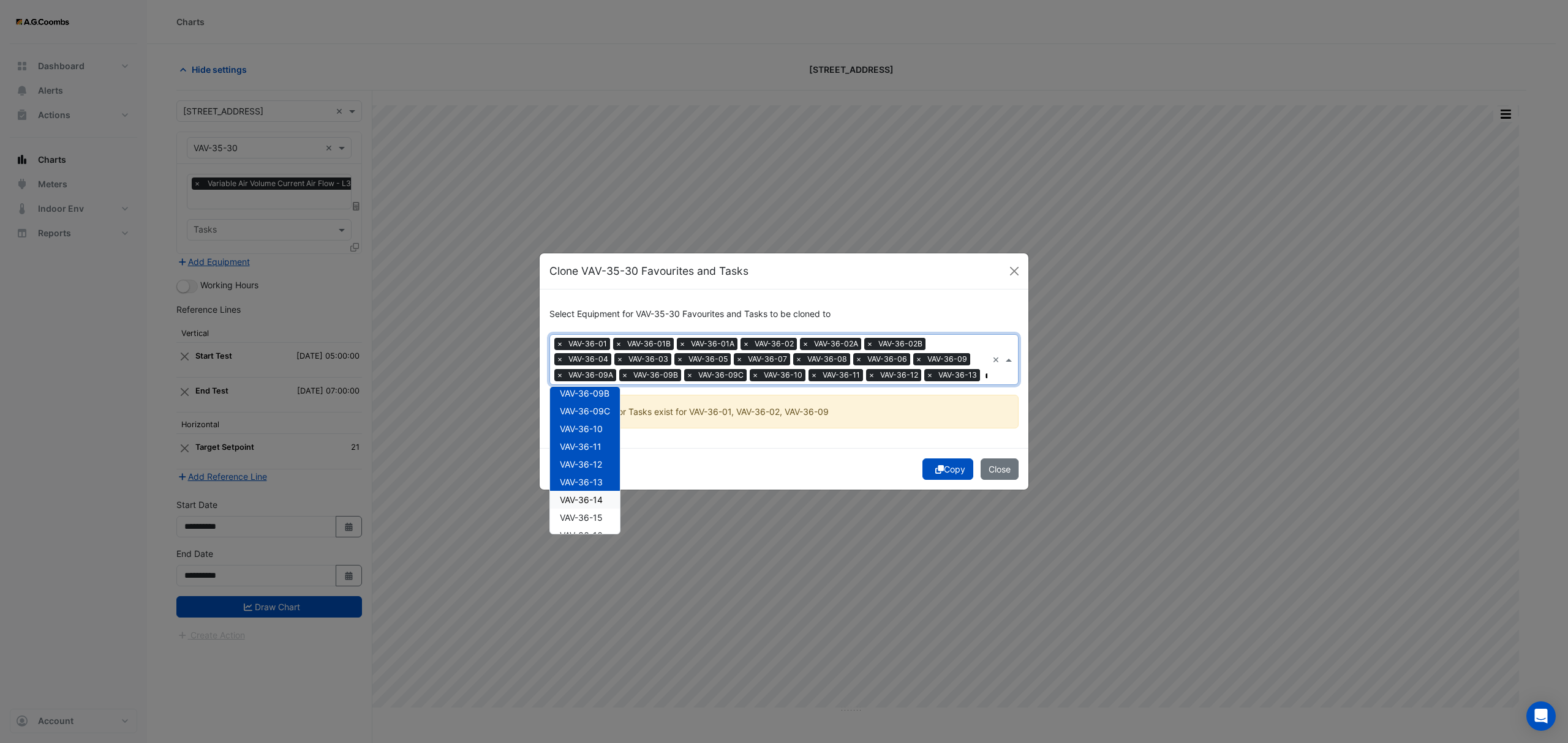
click at [596, 497] on span "VAV-36-14" at bounding box center [581, 500] width 43 height 10
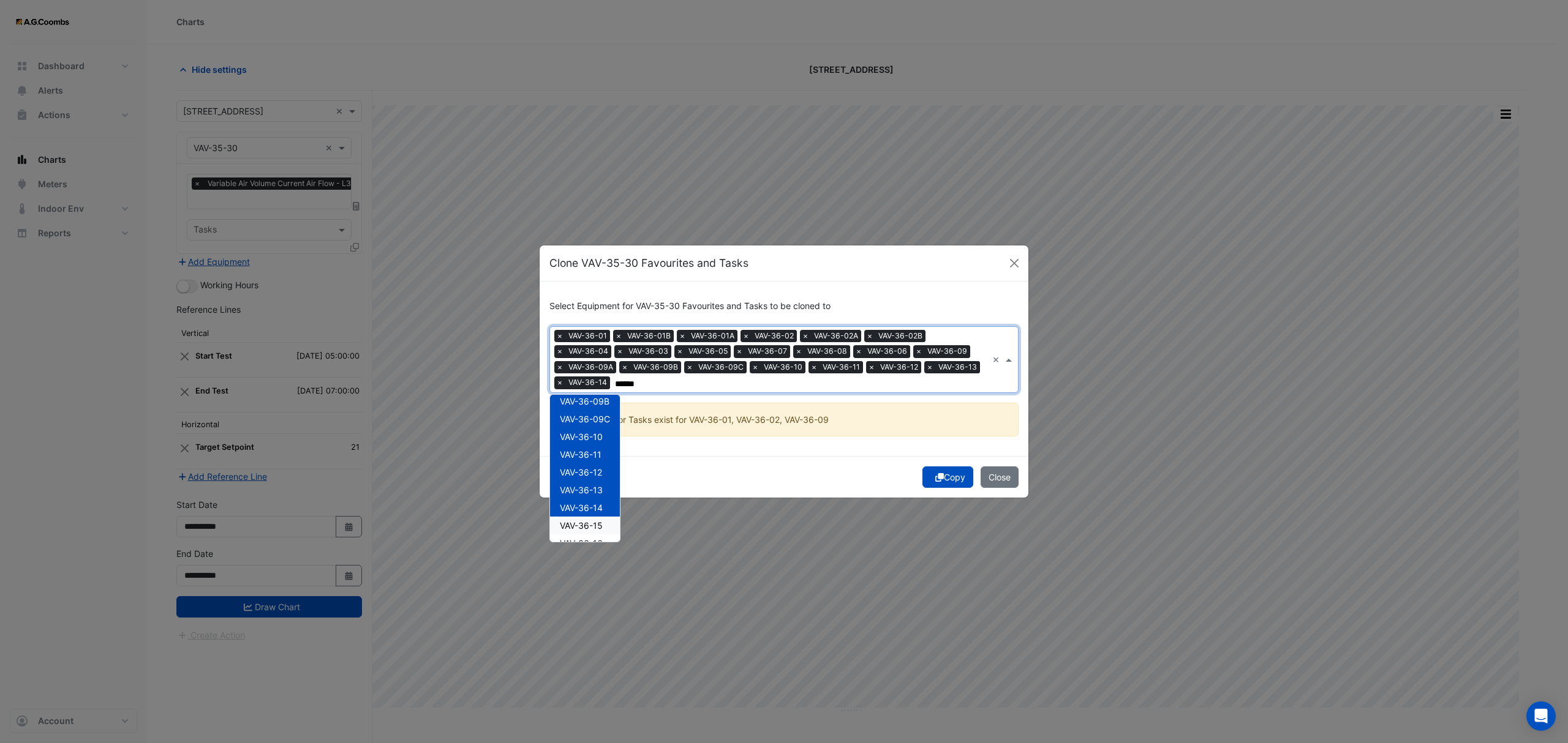
click at [605, 529] on div "VAV-36-15" at bounding box center [585, 525] width 70 height 18
click at [605, 541] on ng-dropdown-panel "VAV-36-01 VAV-36-01A VAV-36-01B VAV-36-02 VAV-36-02A VAV-36-02B VAV-36-03 VAV-3…" at bounding box center [585, 468] width 71 height 148
click at [596, 532] on div "VAV-36-15" at bounding box center [585, 525] width 70 height 18
click at [603, 530] on span "VAV-36-15" at bounding box center [581, 525] width 43 height 10
drag, startPoint x: 608, startPoint y: 537, endPoint x: 616, endPoint y: 546, distance: 12.0
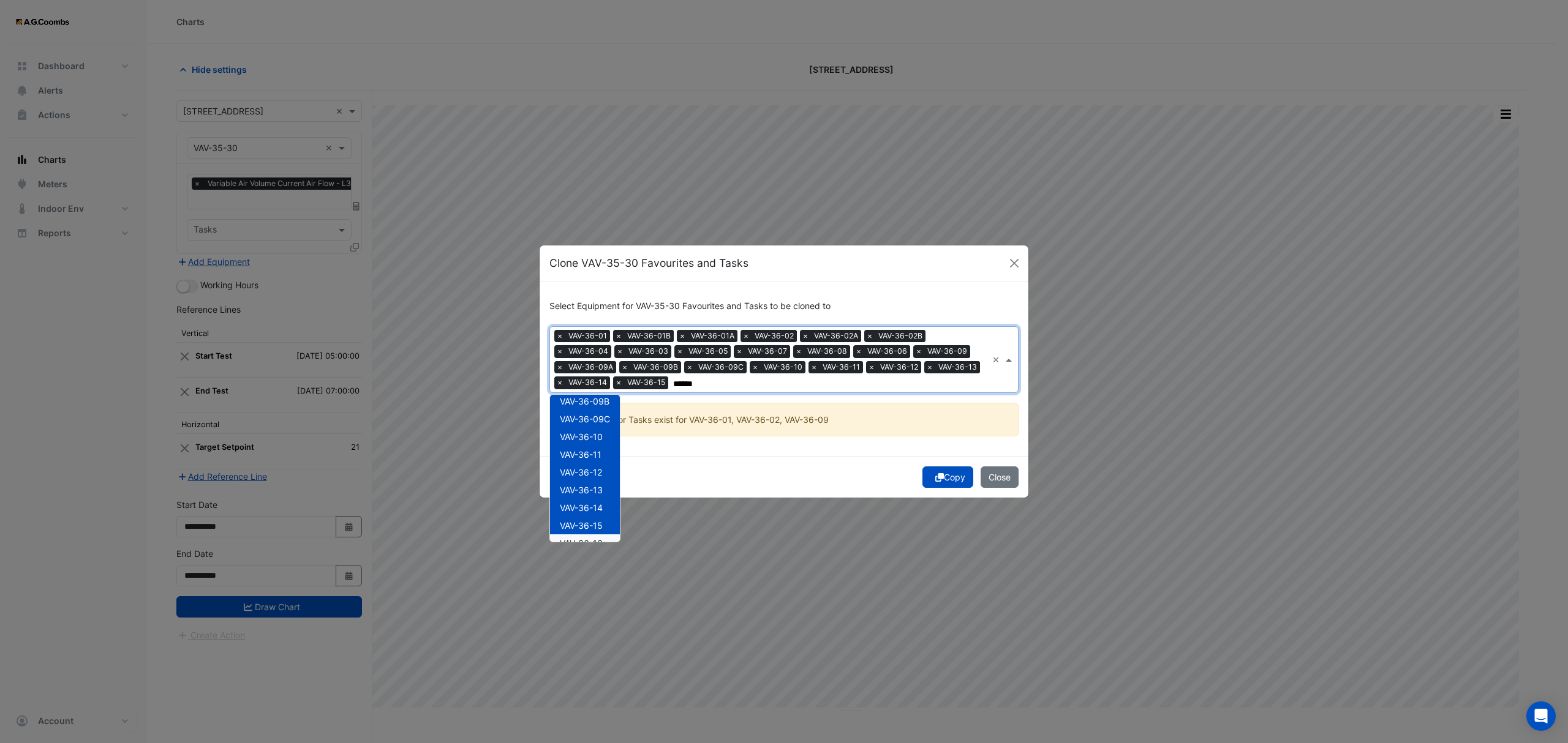
click at [608, 537] on div "VAV-36-16" at bounding box center [585, 543] width 70 height 18
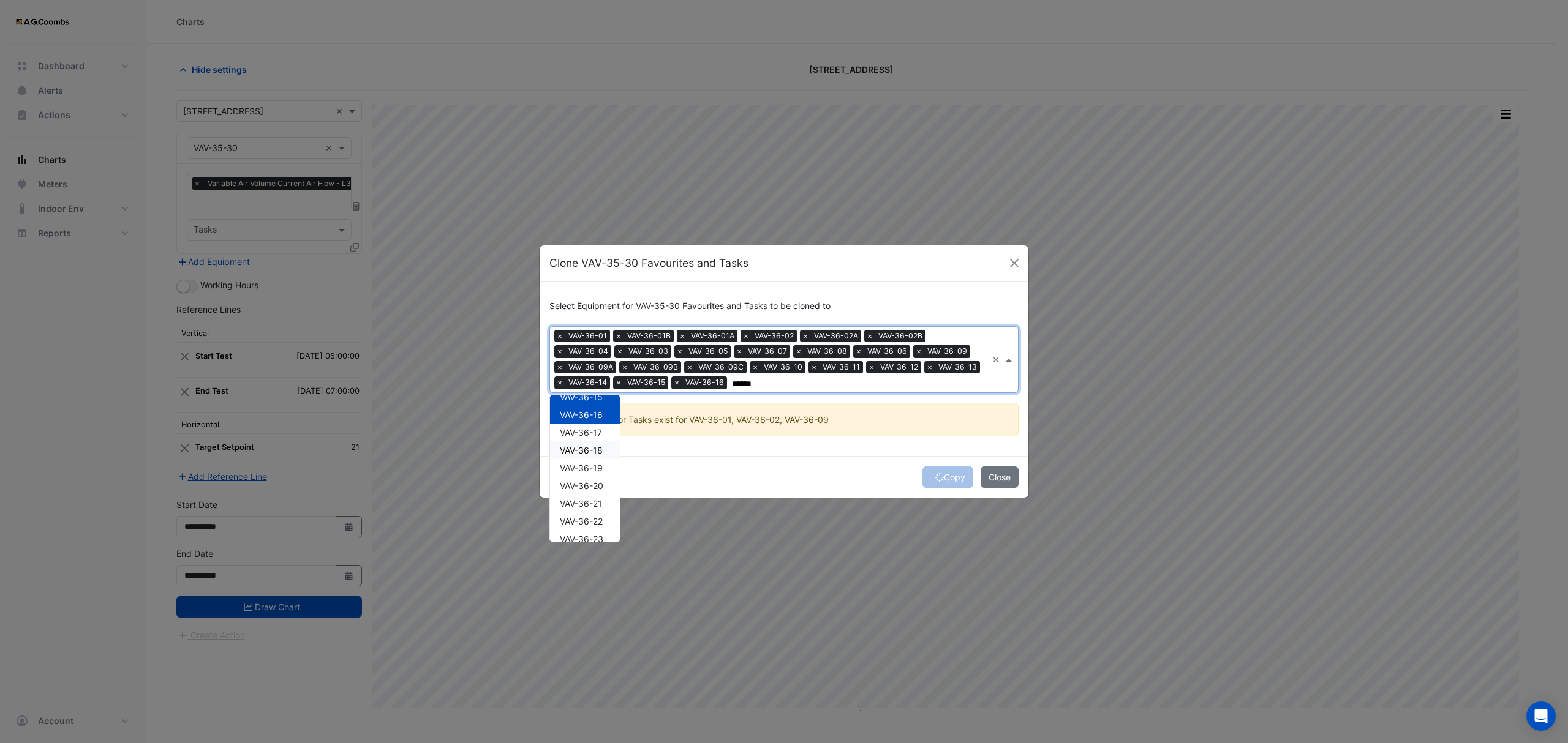
click at [584, 439] on div "VAV-36-17" at bounding box center [585, 432] width 70 height 18
click at [587, 455] on div "VAV-36-18" at bounding box center [585, 450] width 70 height 18
click at [589, 473] on div "VAV-36-19" at bounding box center [585, 468] width 70 height 18
drag, startPoint x: 588, startPoint y: 487, endPoint x: 588, endPoint y: 498, distance: 11.0
click at [587, 487] on span "VAV-36-20" at bounding box center [581, 486] width 44 height 10
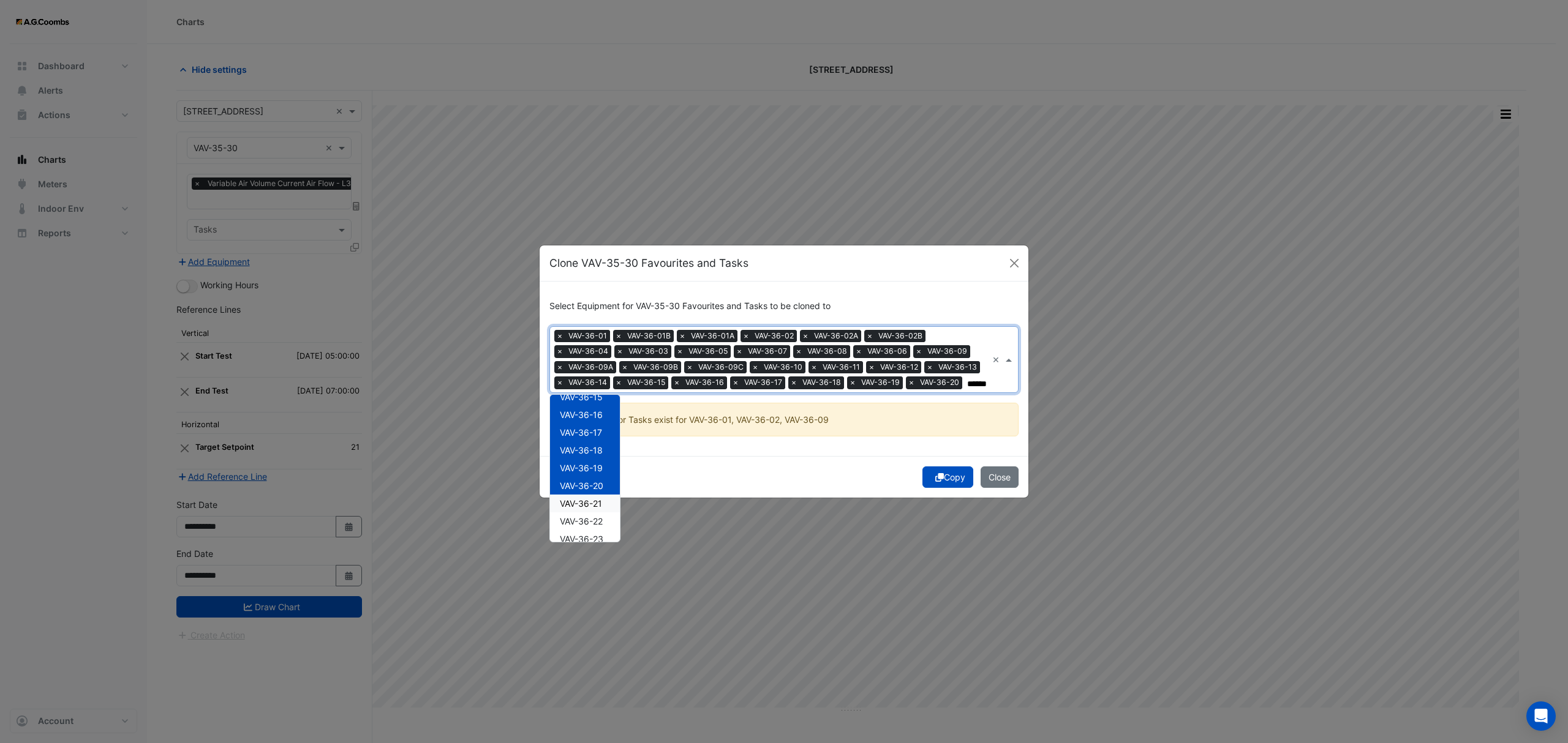
click at [588, 505] on span "VAV-36-21" at bounding box center [580, 503] width 42 height 10
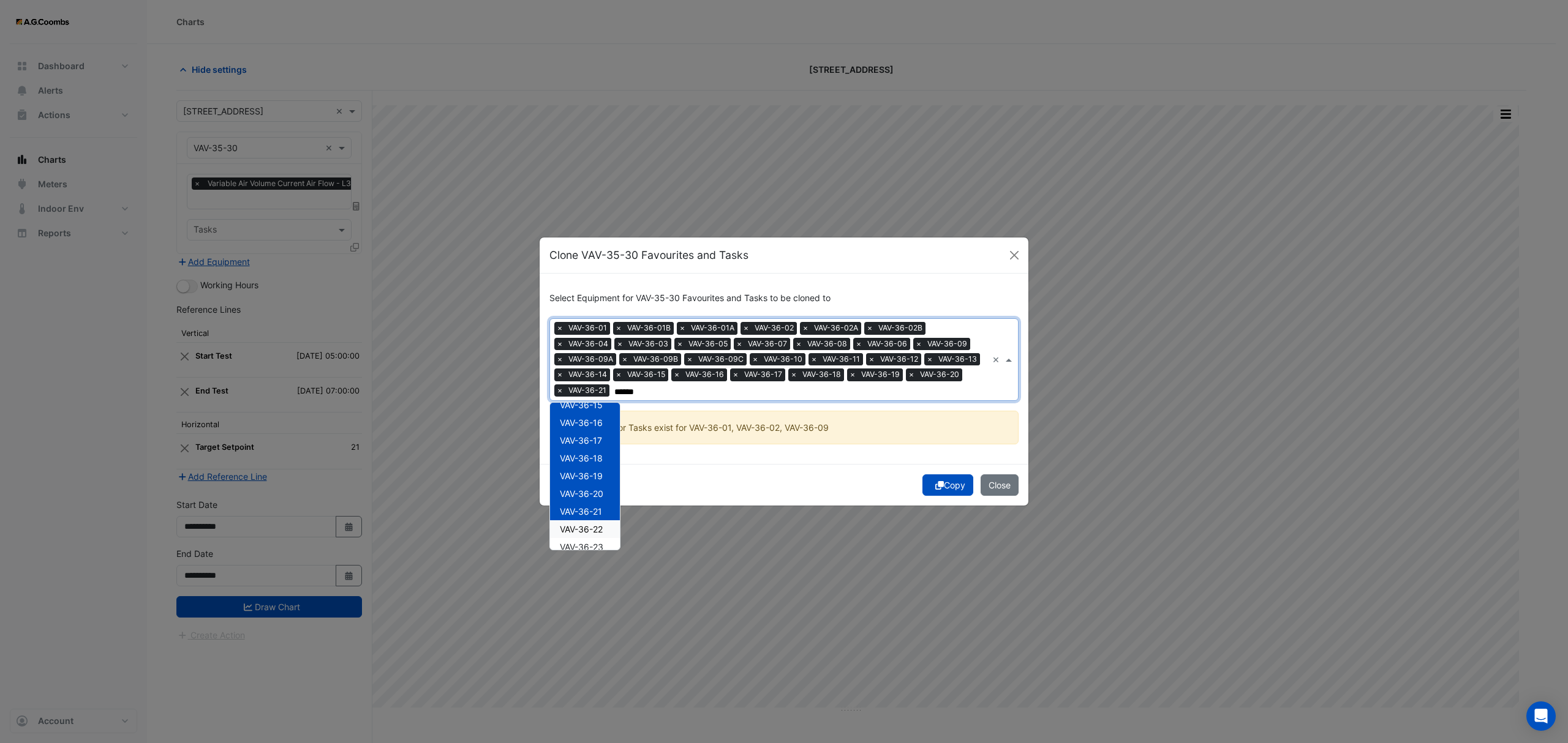
click at [598, 528] on span "VAV-36-22" at bounding box center [581, 529] width 43 height 10
click at [606, 544] on div "VAV-36-23" at bounding box center [585, 546] width 70 height 18
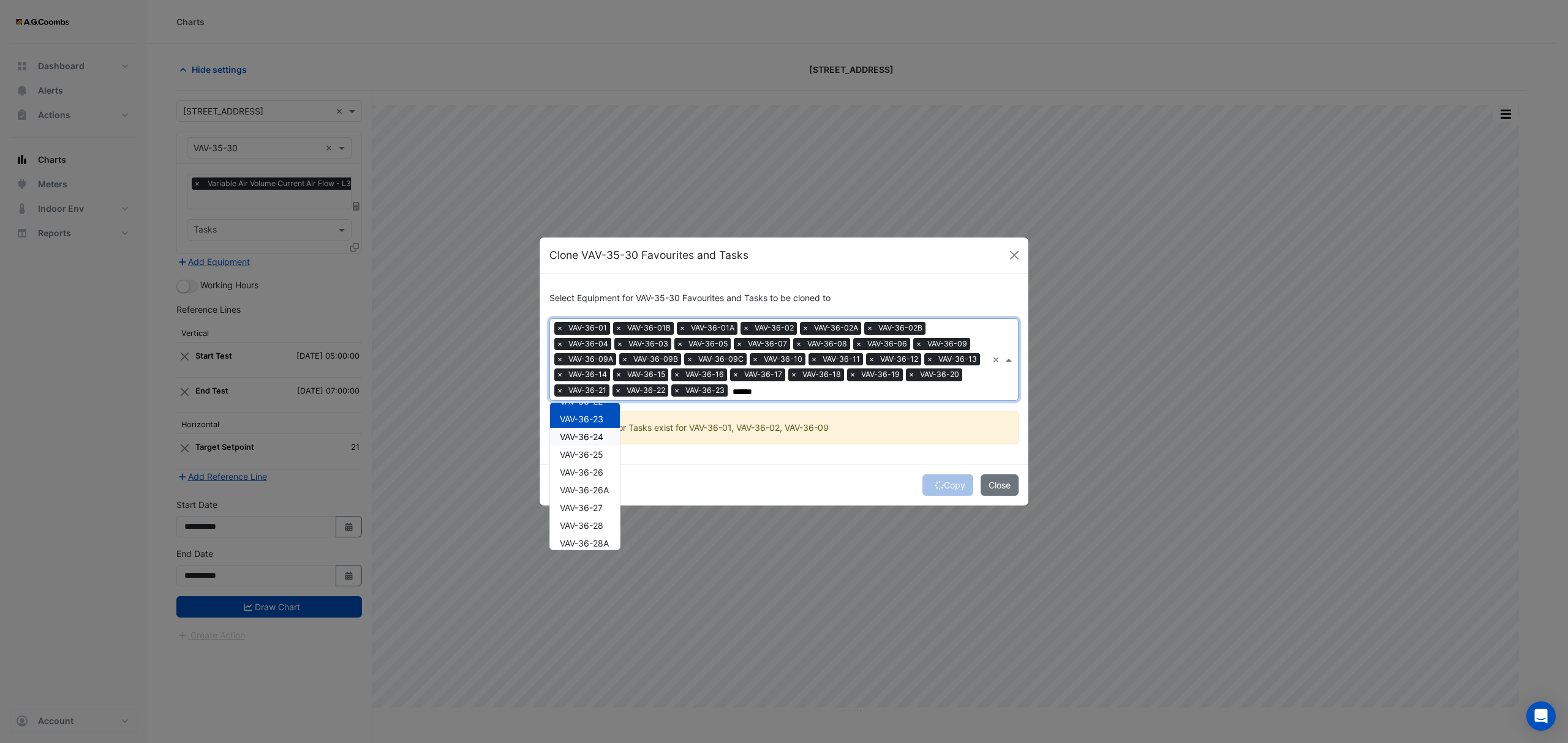
click at [581, 441] on div "VAV-36-24" at bounding box center [585, 436] width 70 height 18
click at [588, 460] on div "VAV-36-25" at bounding box center [585, 454] width 70 height 18
click at [585, 476] on span "VAV-36-26" at bounding box center [581, 472] width 44 height 10
drag, startPoint x: 591, startPoint y: 495, endPoint x: 596, endPoint y: 503, distance: 9.4
click at [591, 493] on span "VAV-36-26A" at bounding box center [584, 490] width 49 height 10
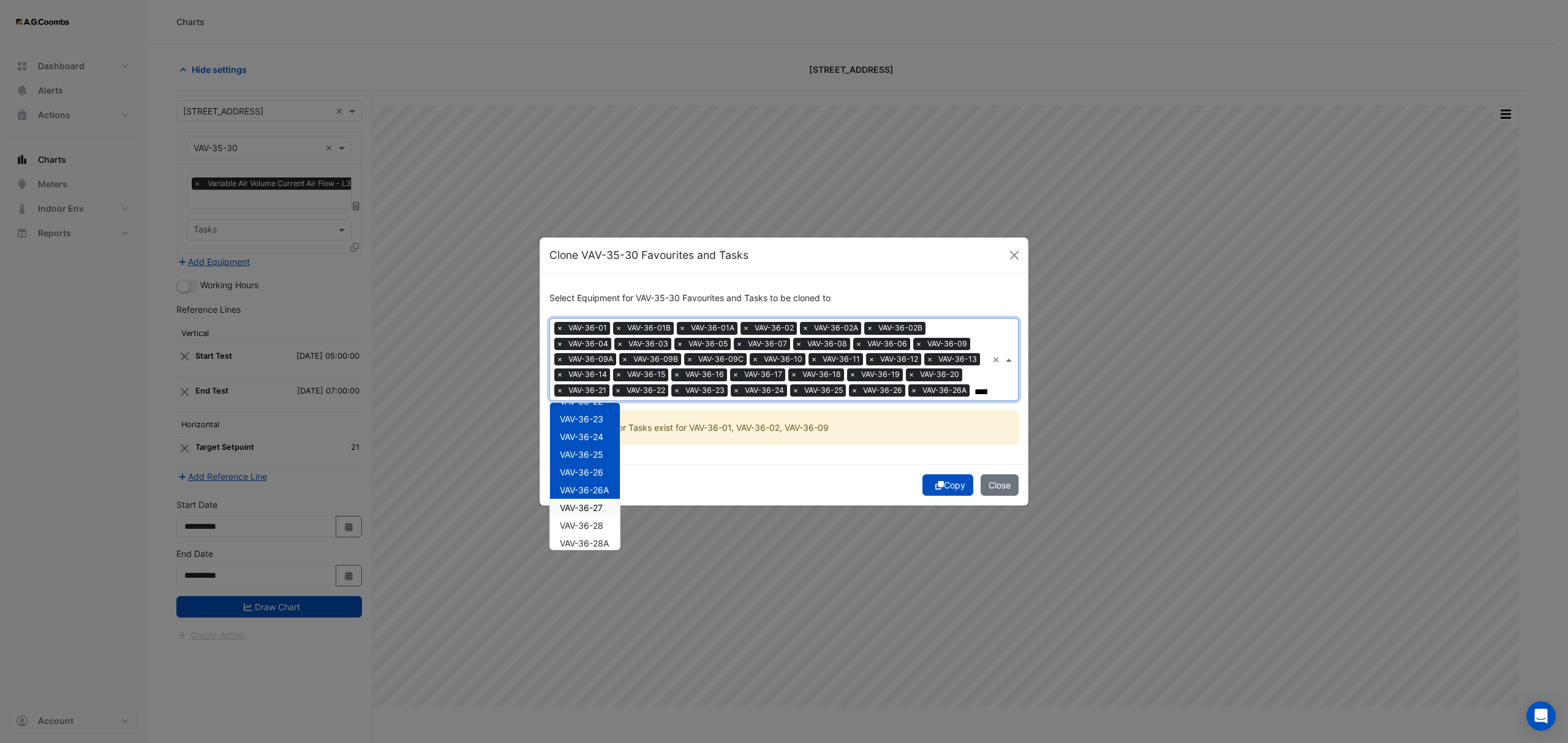
drag, startPoint x: 594, startPoint y: 507, endPoint x: 596, endPoint y: 516, distance: 9.2
click at [593, 505] on span "VAV-36-27" at bounding box center [581, 508] width 43 height 10
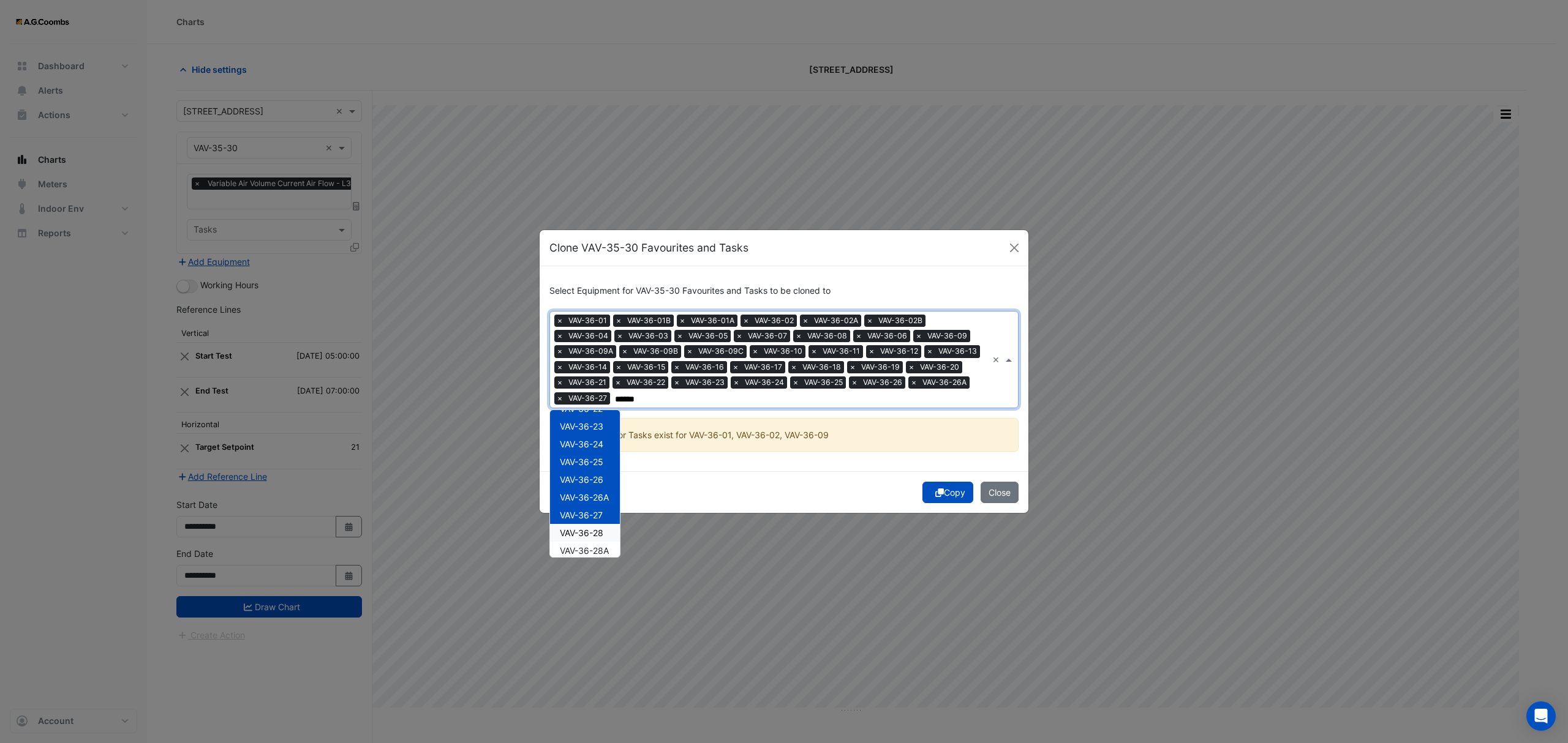
click at [594, 543] on div "VAV-36-28A" at bounding box center [585, 550] width 70 height 18
click at [591, 533] on span "VAV-36-28" at bounding box center [581, 533] width 44 height 10
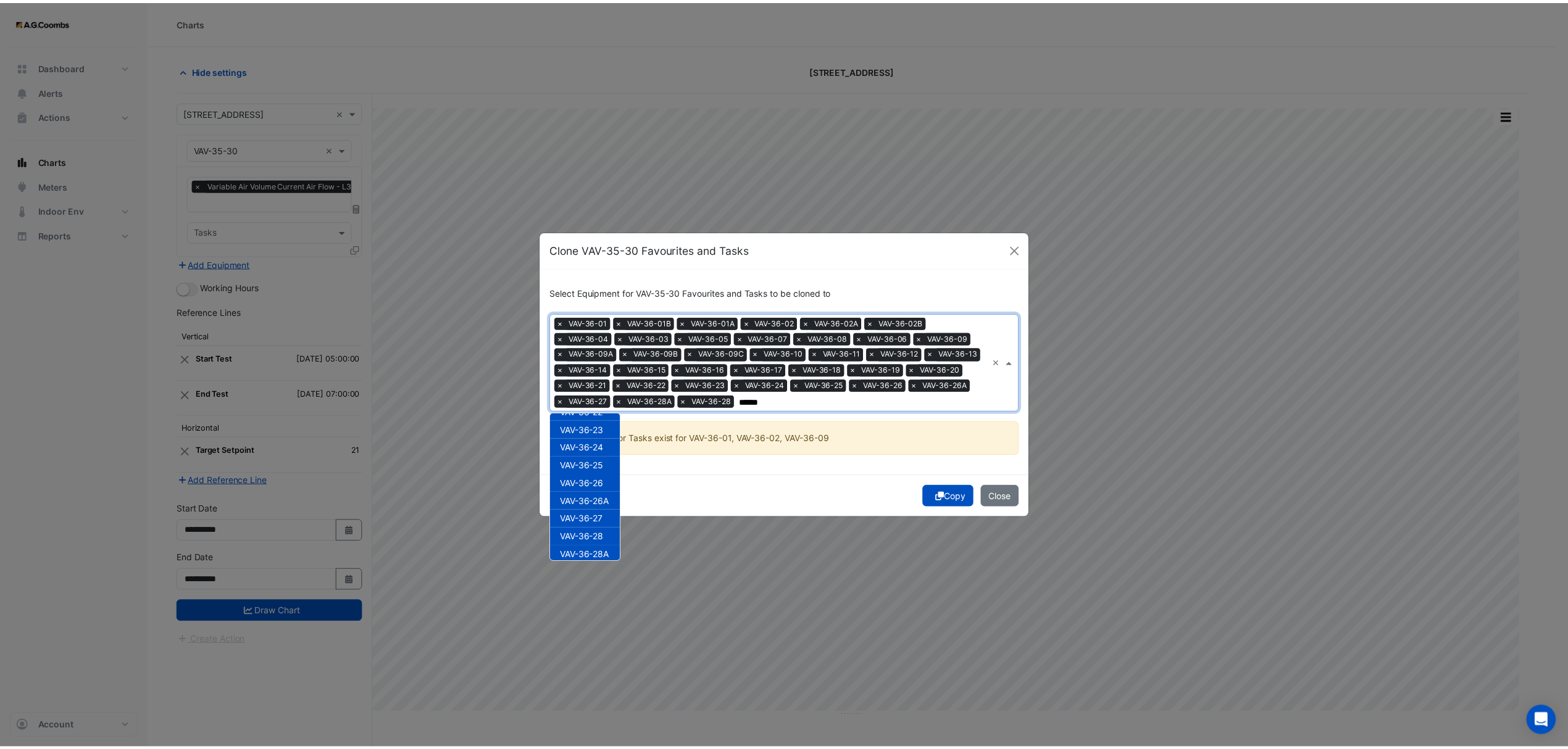
scroll to position [577, 0]
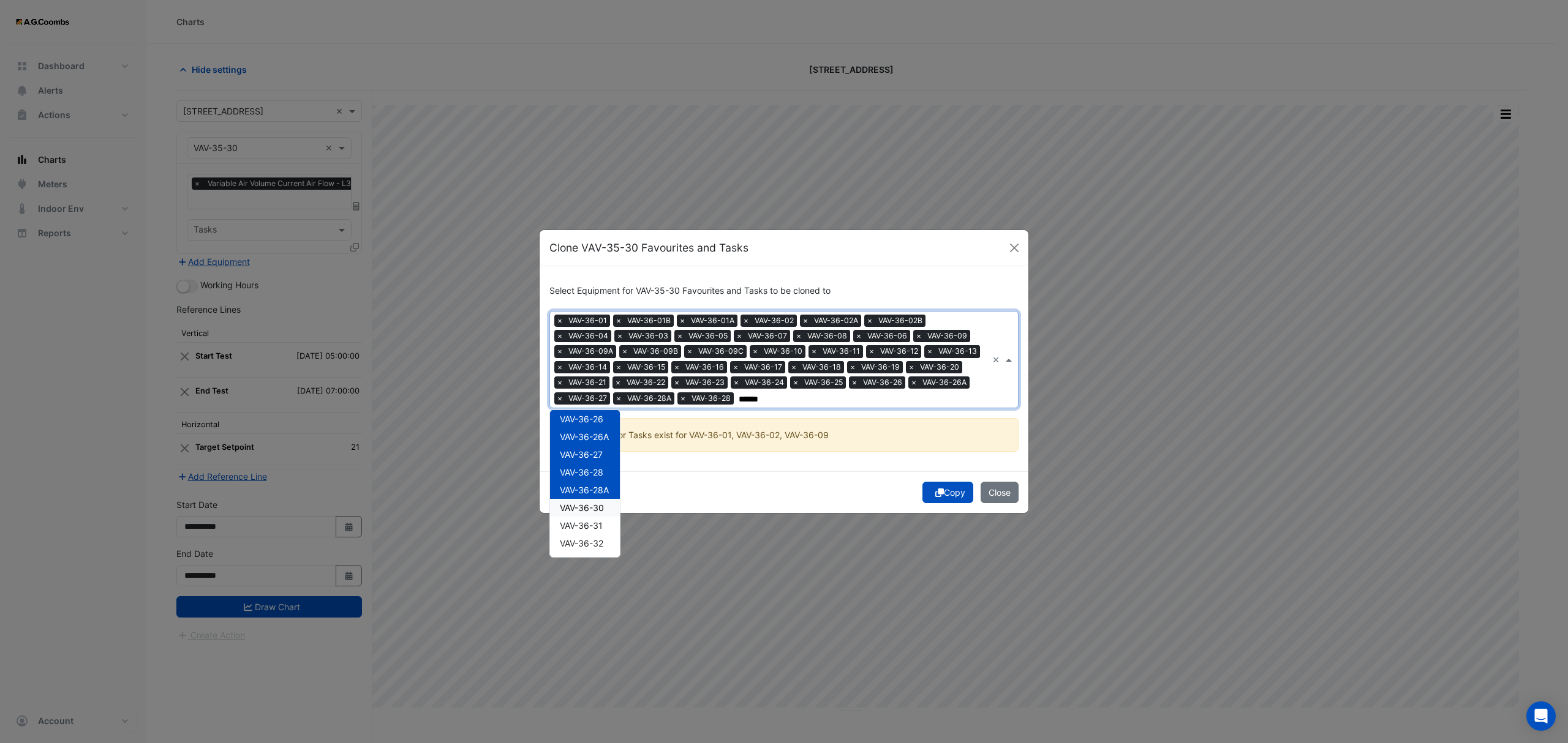
click at [588, 508] on span "VAV-36-30" at bounding box center [582, 508] width 44 height 10
click at [593, 525] on span "VAV-36-31" at bounding box center [581, 525] width 43 height 10
click at [595, 542] on span "VAV-36-32" at bounding box center [581, 543] width 44 height 10
type input "******"
click at [949, 496] on button "Copy" at bounding box center [948, 492] width 51 height 22
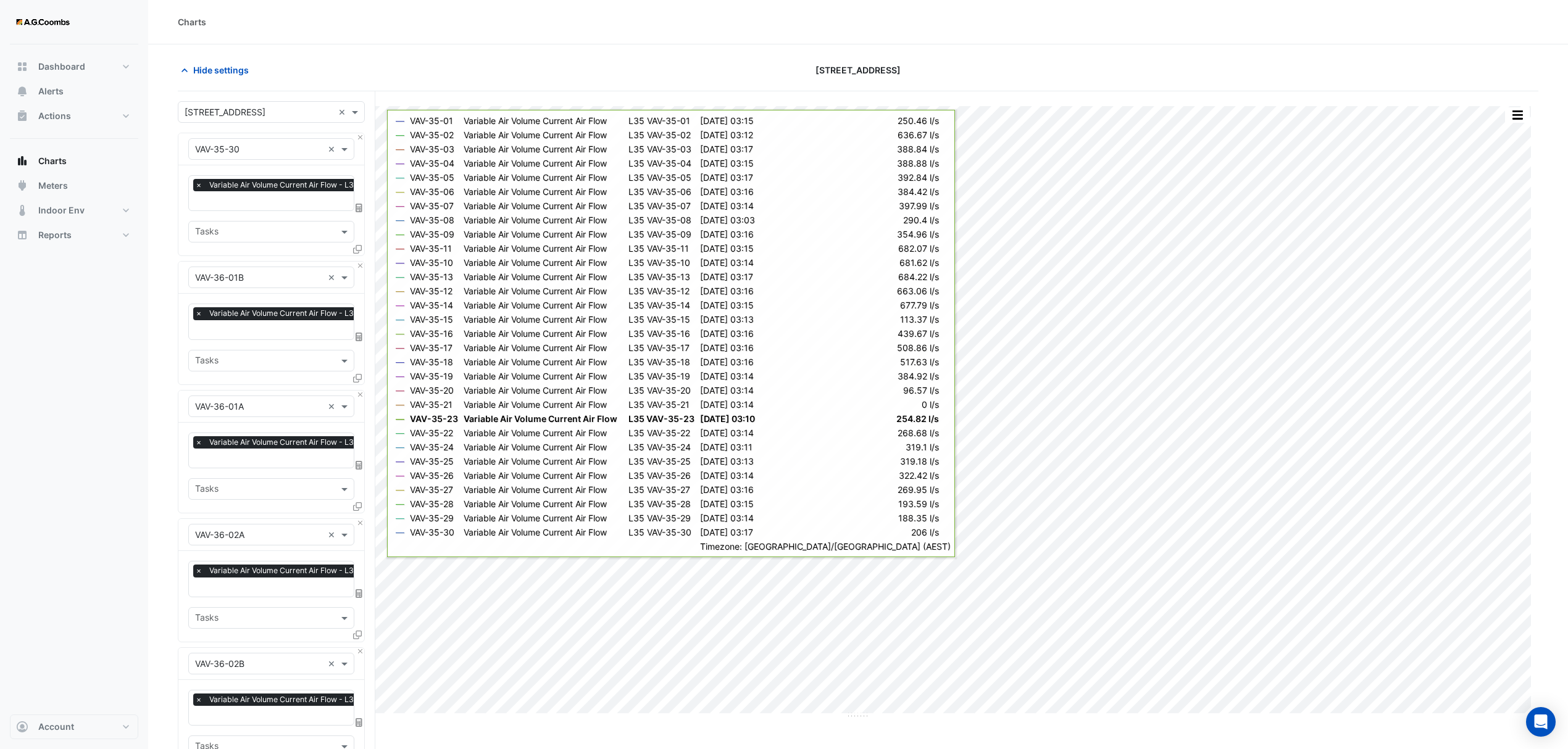
click at [361, 136] on button "Close" at bounding box center [360, 137] width 8 height 8
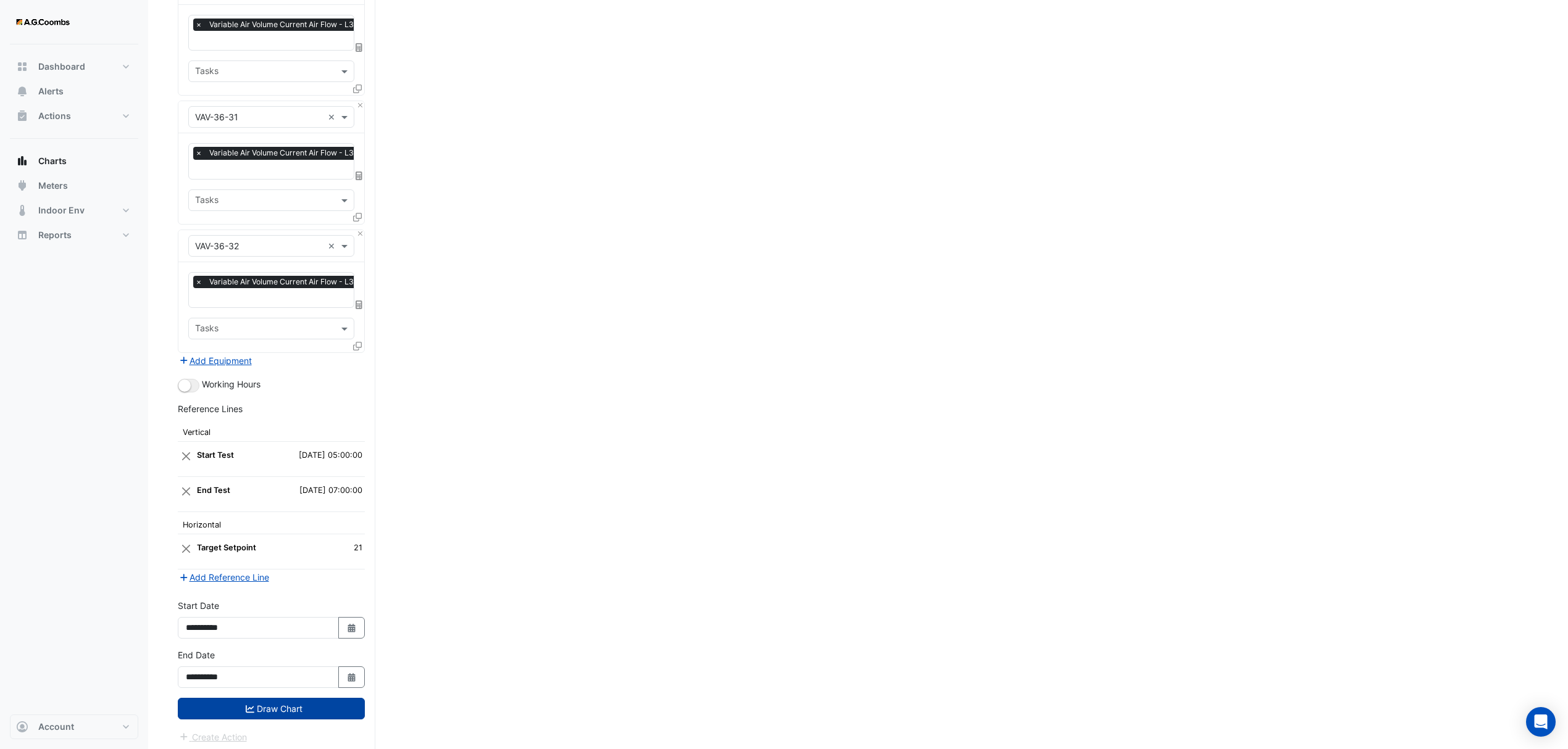
click at [341, 706] on button "Draw Chart" at bounding box center [271, 708] width 187 height 22
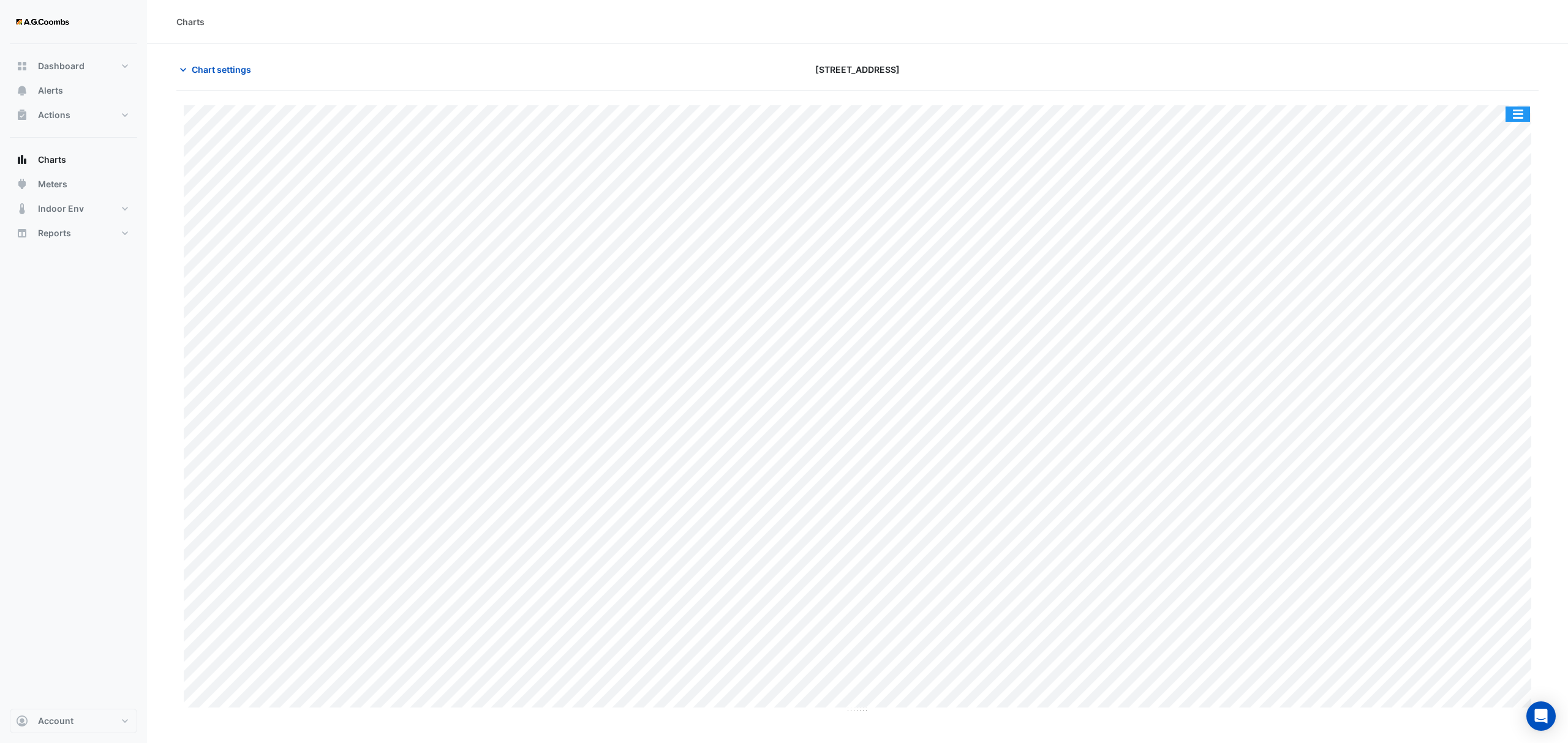
click at [1515, 106] on div "Split by Equip Split All Print Save as JPEG Save as PNG Pivot Data Table Export…" at bounding box center [1518, 114] width 26 height 17
click at [1515, 115] on button "button" at bounding box center [1518, 114] width 25 height 15
click at [1486, 208] on div "Save as JPEG" at bounding box center [1494, 200] width 74 height 21
click at [227, 74] on span "Chart settings" at bounding box center [221, 69] width 60 height 13
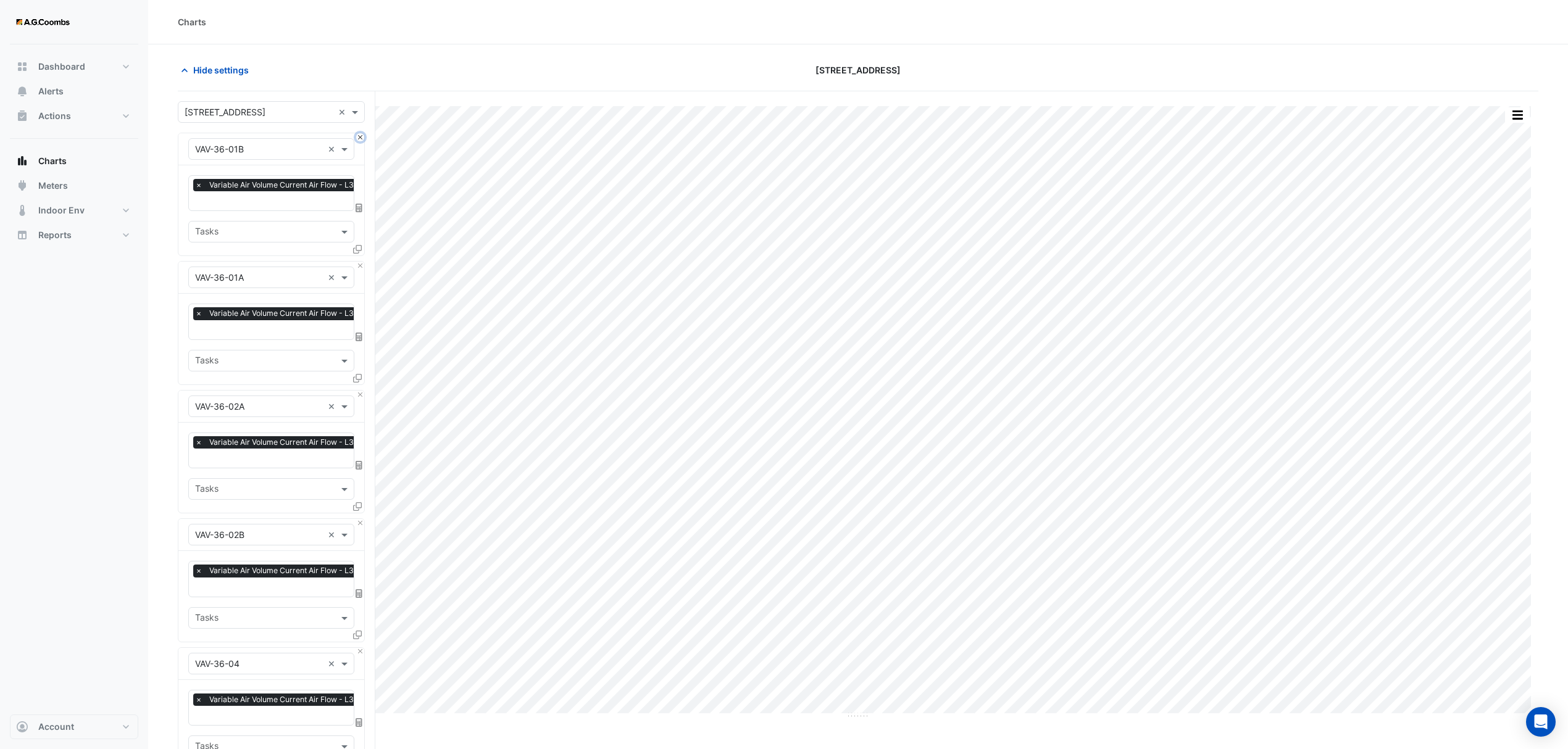
click at [358, 138] on button "Close" at bounding box center [360, 137] width 8 height 8
click at [358, 261] on button "Close" at bounding box center [360, 265] width 8 height 8
click at [358, 138] on button "Close" at bounding box center [360, 137] width 8 height 8
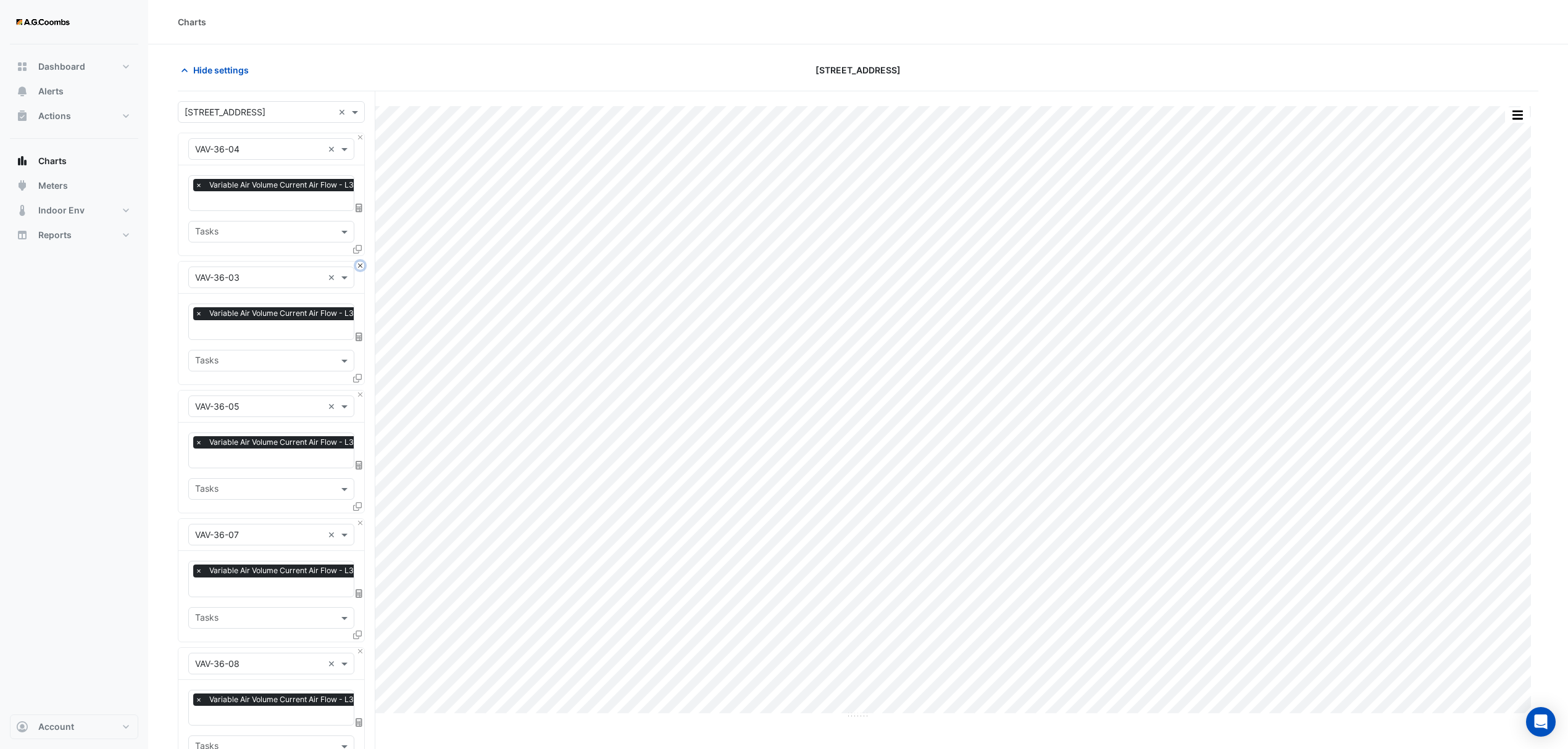
click at [358, 261] on button "Close" at bounding box center [360, 265] width 8 height 8
click at [358, 138] on button "Close" at bounding box center [360, 137] width 8 height 8
click at [358, 261] on button "Close" at bounding box center [360, 265] width 8 height 8
click at [358, 138] on button "Close" at bounding box center [360, 137] width 8 height 8
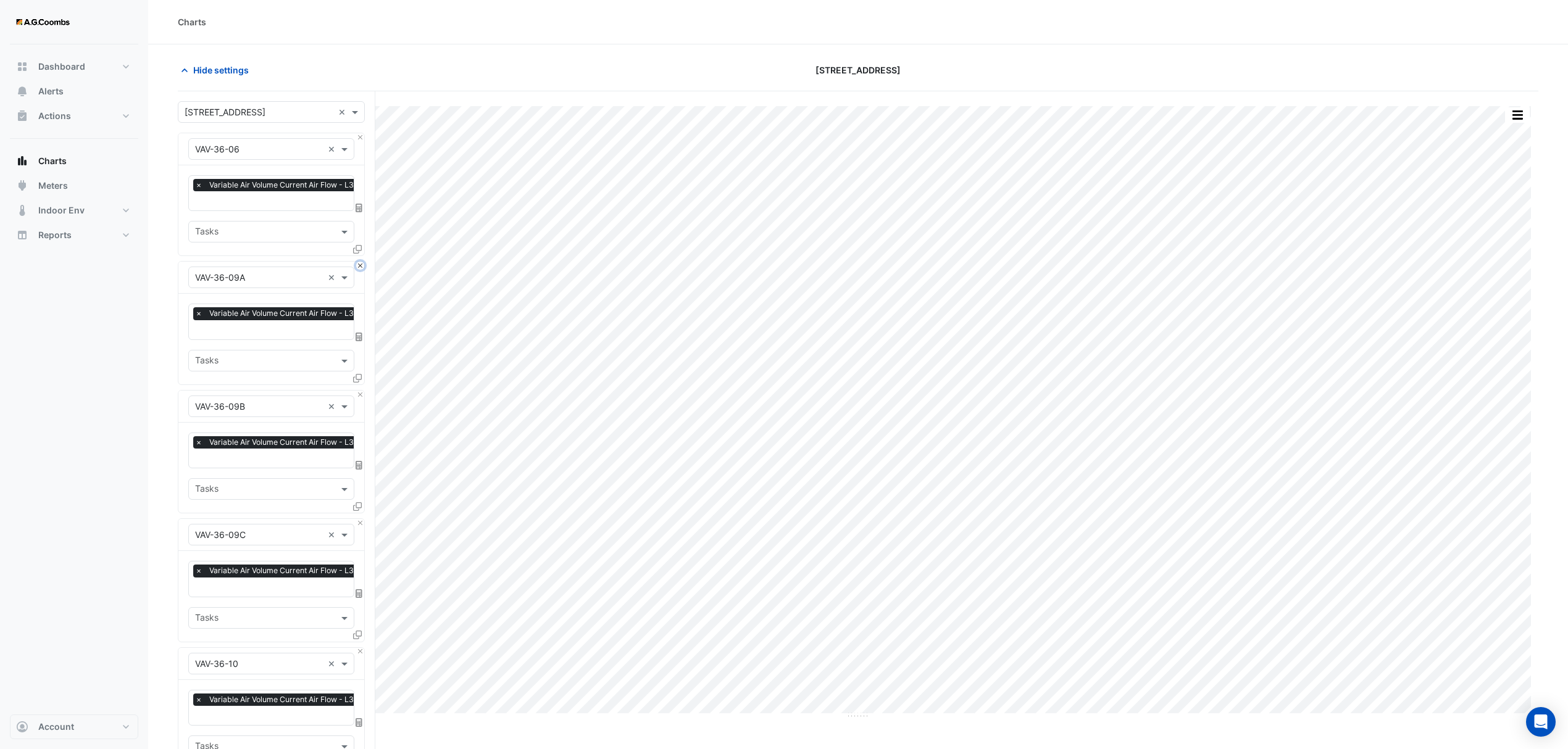
click at [358, 261] on button "Close" at bounding box center [360, 265] width 8 height 8
click at [358, 138] on button "Close" at bounding box center [360, 137] width 8 height 8
click at [358, 261] on button "Close" at bounding box center [360, 265] width 8 height 8
click at [358, 138] on button "Close" at bounding box center [360, 137] width 8 height 8
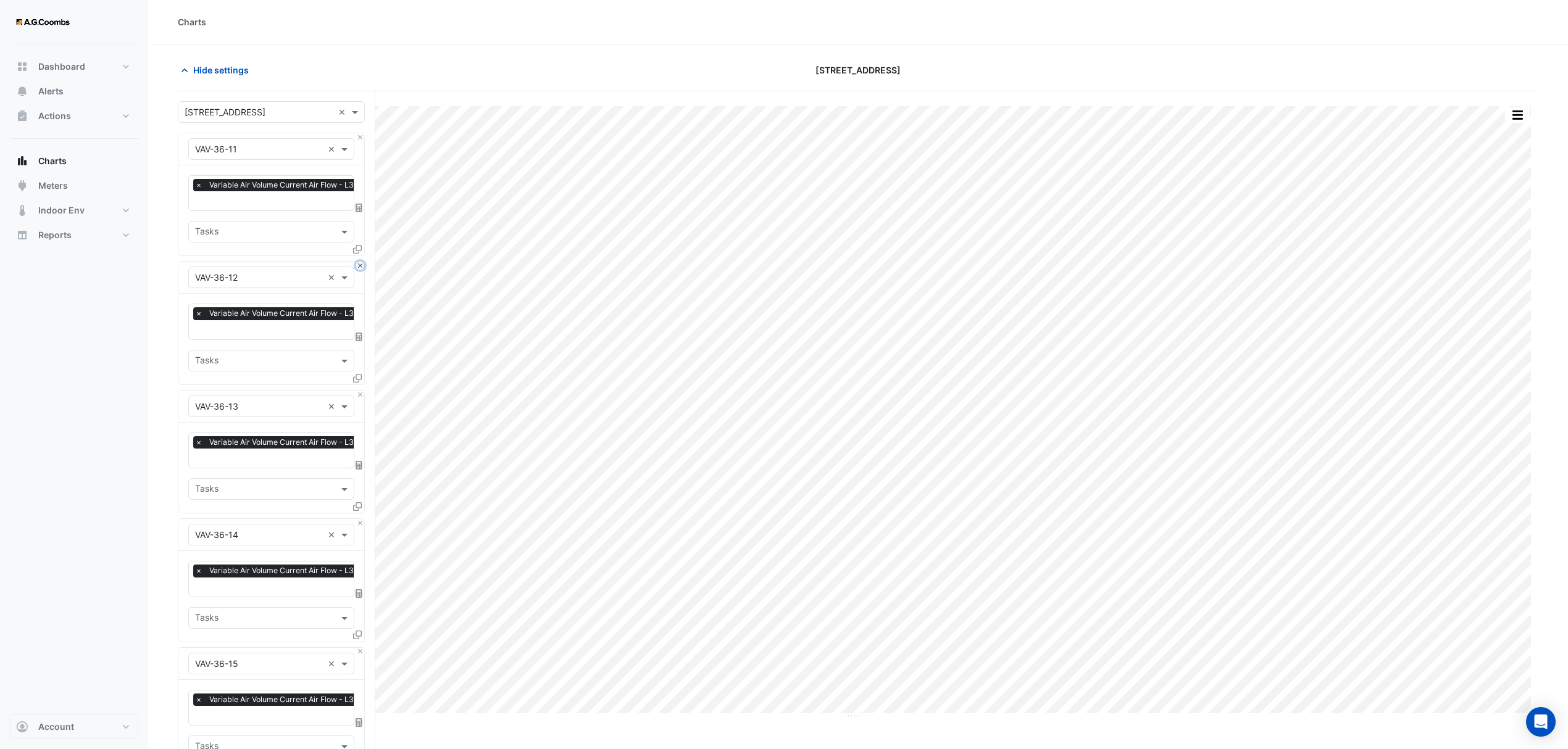
click at [358, 261] on button "Close" at bounding box center [360, 265] width 8 height 8
click at [358, 138] on button "Close" at bounding box center [360, 137] width 8 height 8
click at [358, 261] on button "Close" at bounding box center [360, 265] width 8 height 8
click at [358, 138] on button "Close" at bounding box center [360, 137] width 8 height 8
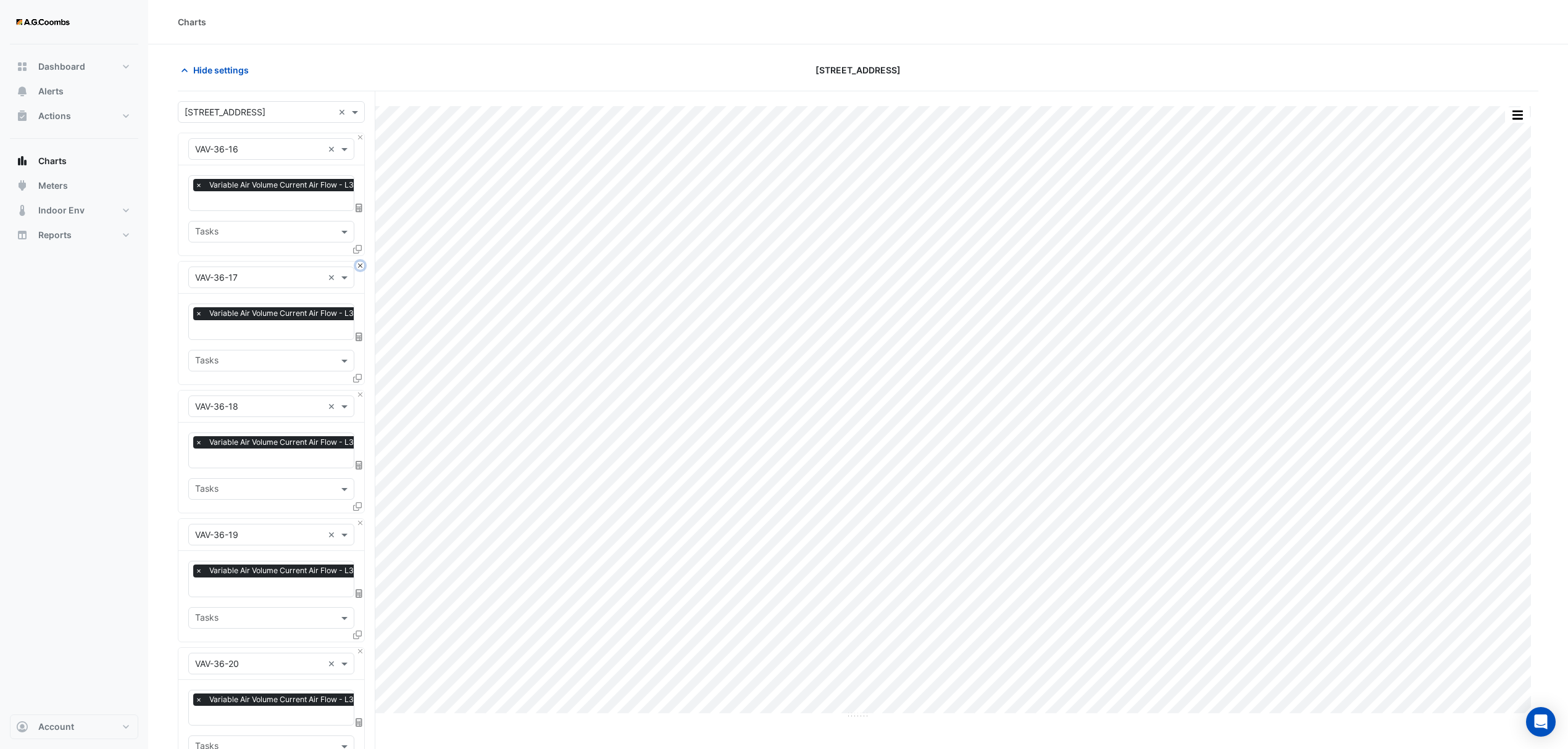
click at [358, 261] on button "Close" at bounding box center [360, 265] width 8 height 8
click at [358, 138] on button "Close" at bounding box center [360, 137] width 8 height 8
click at [358, 261] on button "Close" at bounding box center [360, 265] width 8 height 8
click at [358, 138] on button "Close" at bounding box center [360, 137] width 8 height 8
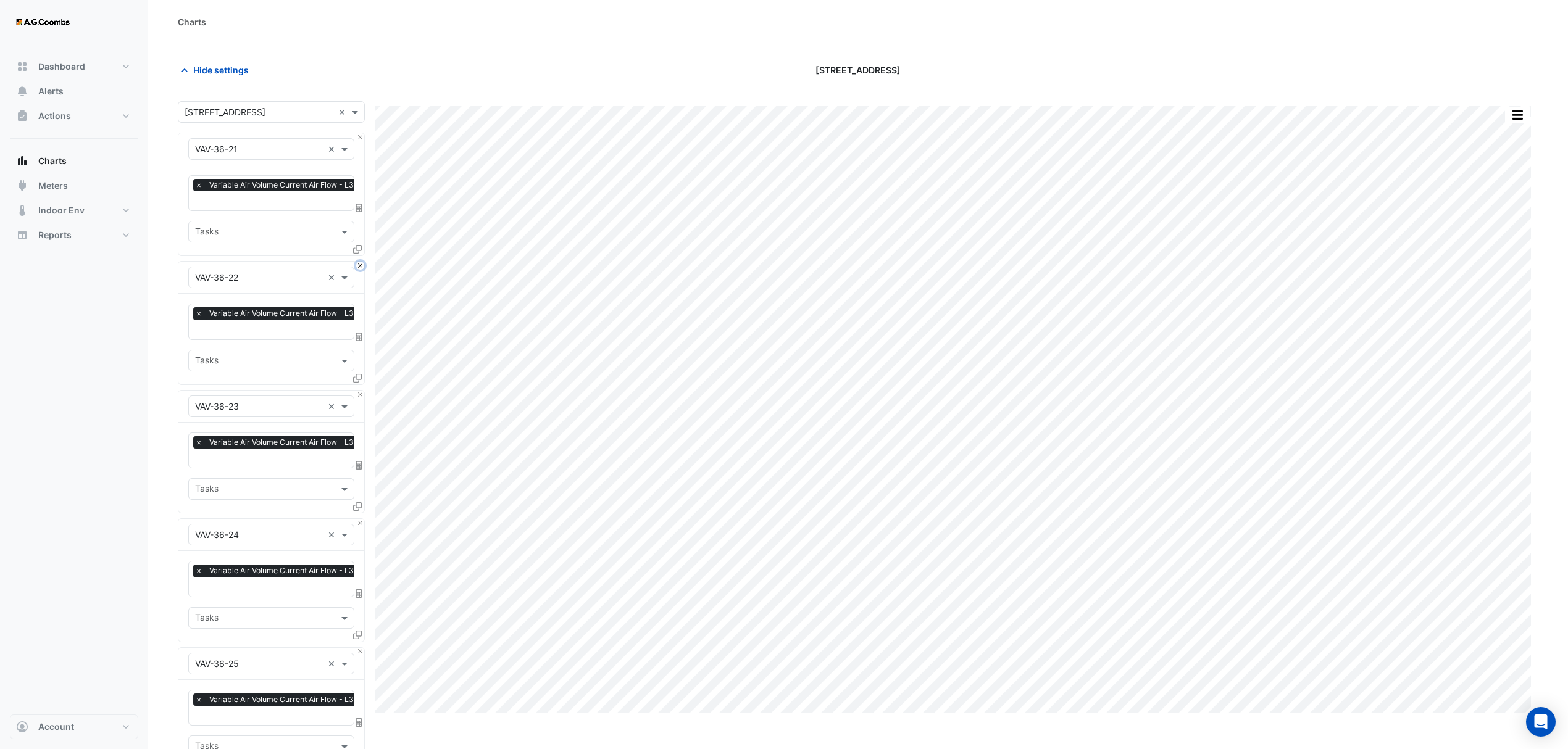
click at [358, 261] on button "Close" at bounding box center [360, 265] width 8 height 8
click at [358, 138] on button "Close" at bounding box center [360, 137] width 8 height 8
click at [358, 261] on button "Close" at bounding box center [360, 265] width 8 height 8
click at [358, 138] on button "Close" at bounding box center [360, 137] width 8 height 8
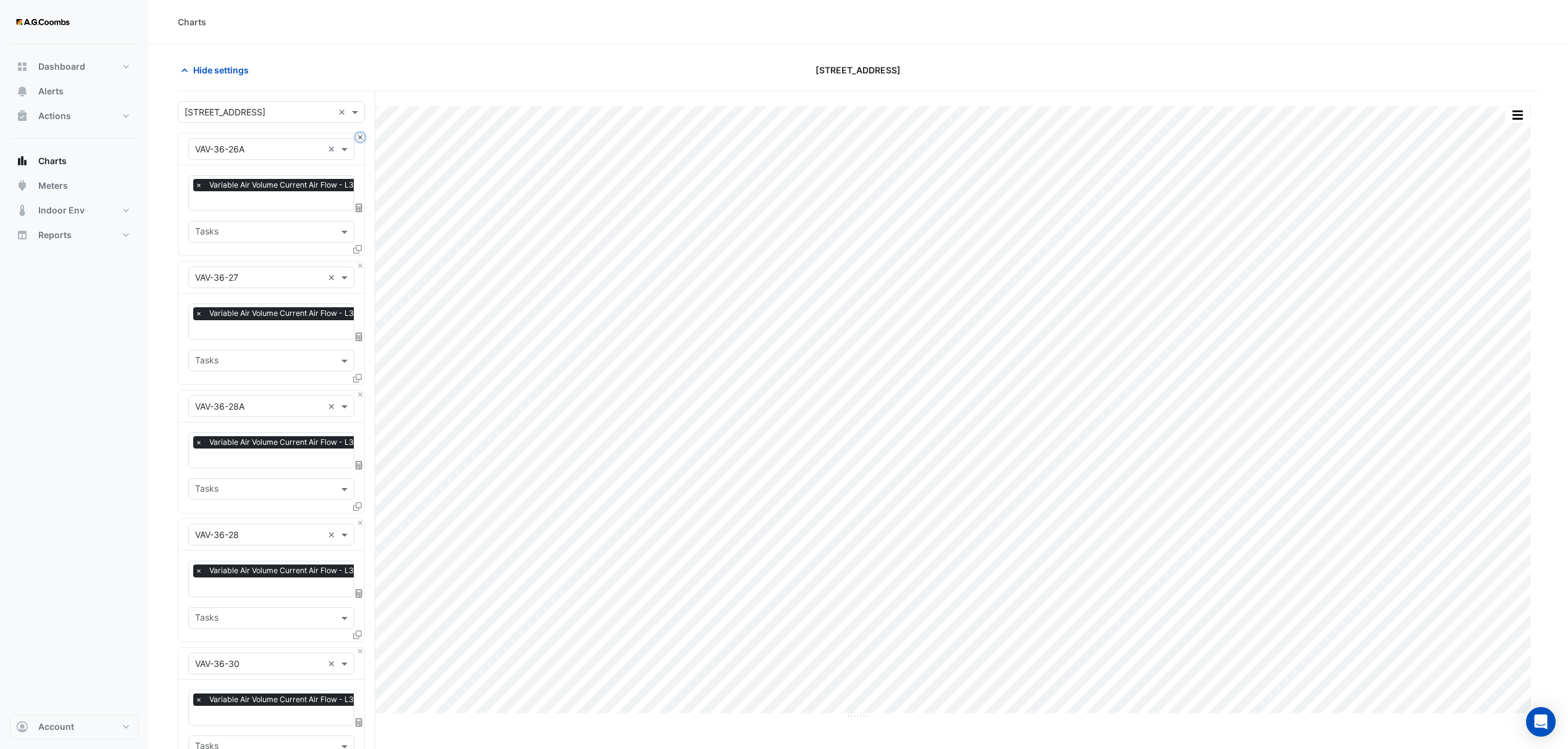
click at [358, 138] on button "Close" at bounding box center [360, 137] width 8 height 8
click at [358, 261] on button "Close" at bounding box center [360, 265] width 8 height 8
click at [358, 138] on button "Close" at bounding box center [360, 137] width 8 height 8
click at [358, 261] on button "Close" at bounding box center [360, 265] width 8 height 8
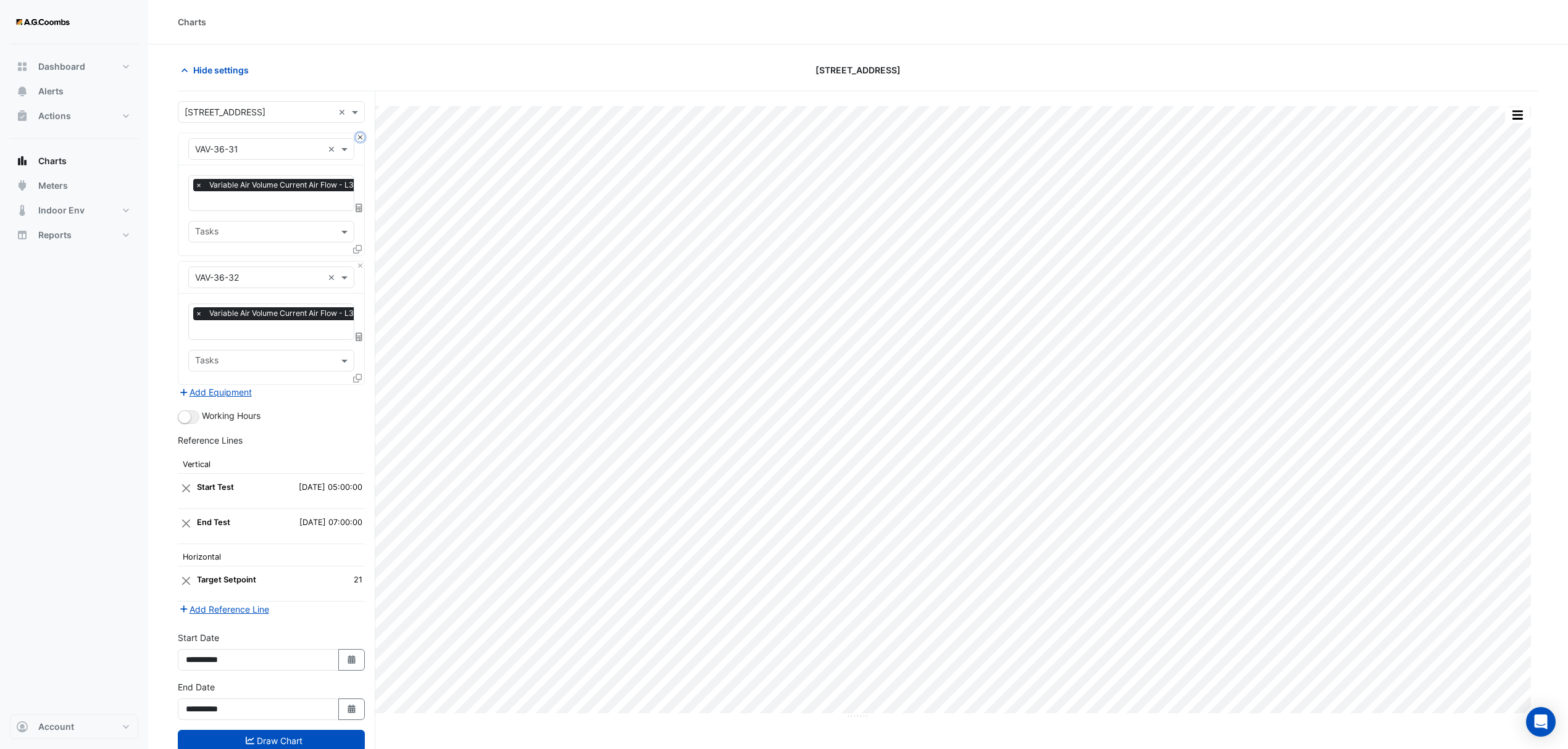
click at [358, 138] on button "Close" at bounding box center [360, 137] width 8 height 8
click at [358, 261] on div "Equipment × VAV-36-32 ×" at bounding box center [271, 278] width 186 height 32
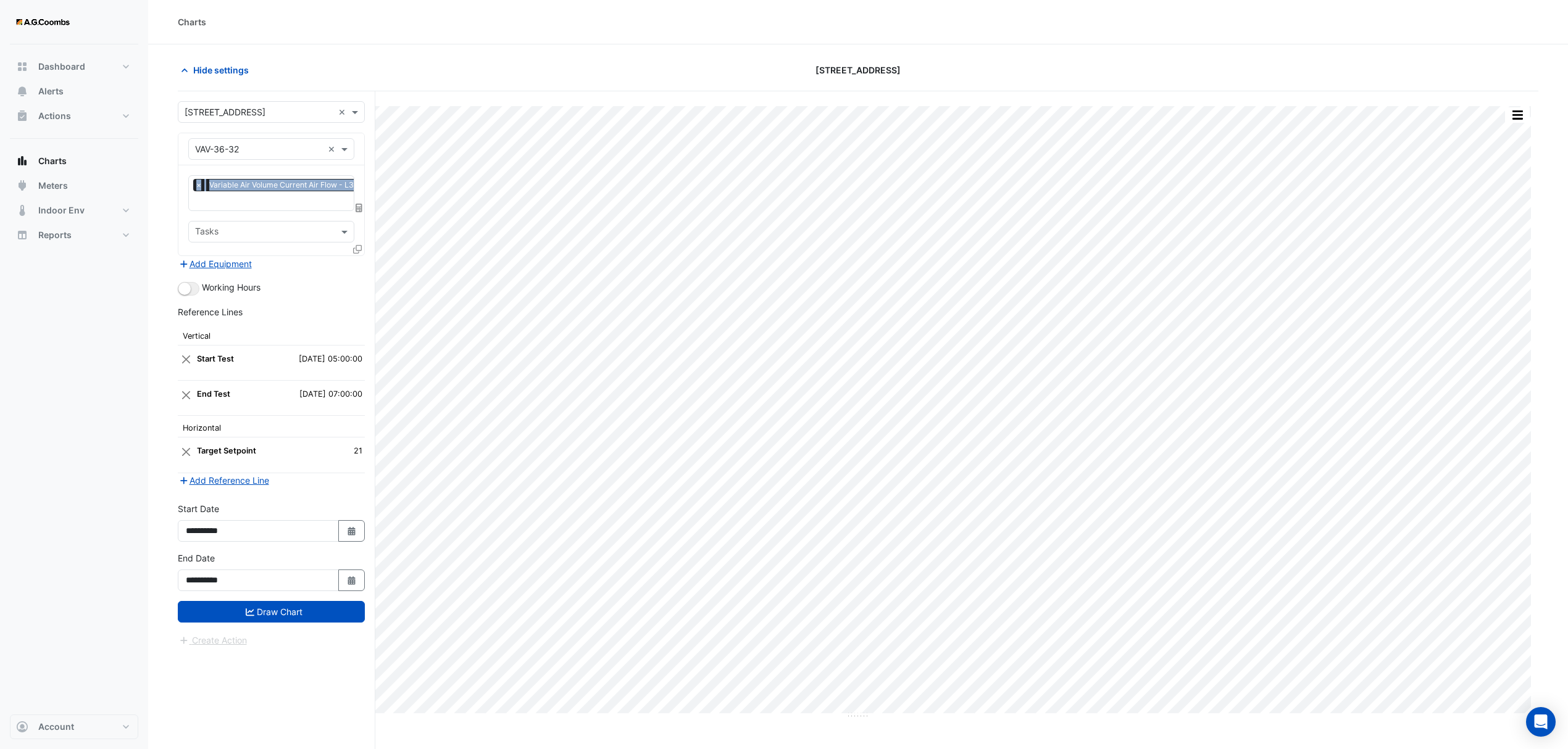
click at [358, 138] on div "Equipment × VAV-36-32 ×" at bounding box center [271, 149] width 186 height 32
click at [359, 250] on icon at bounding box center [358, 249] width 9 height 9
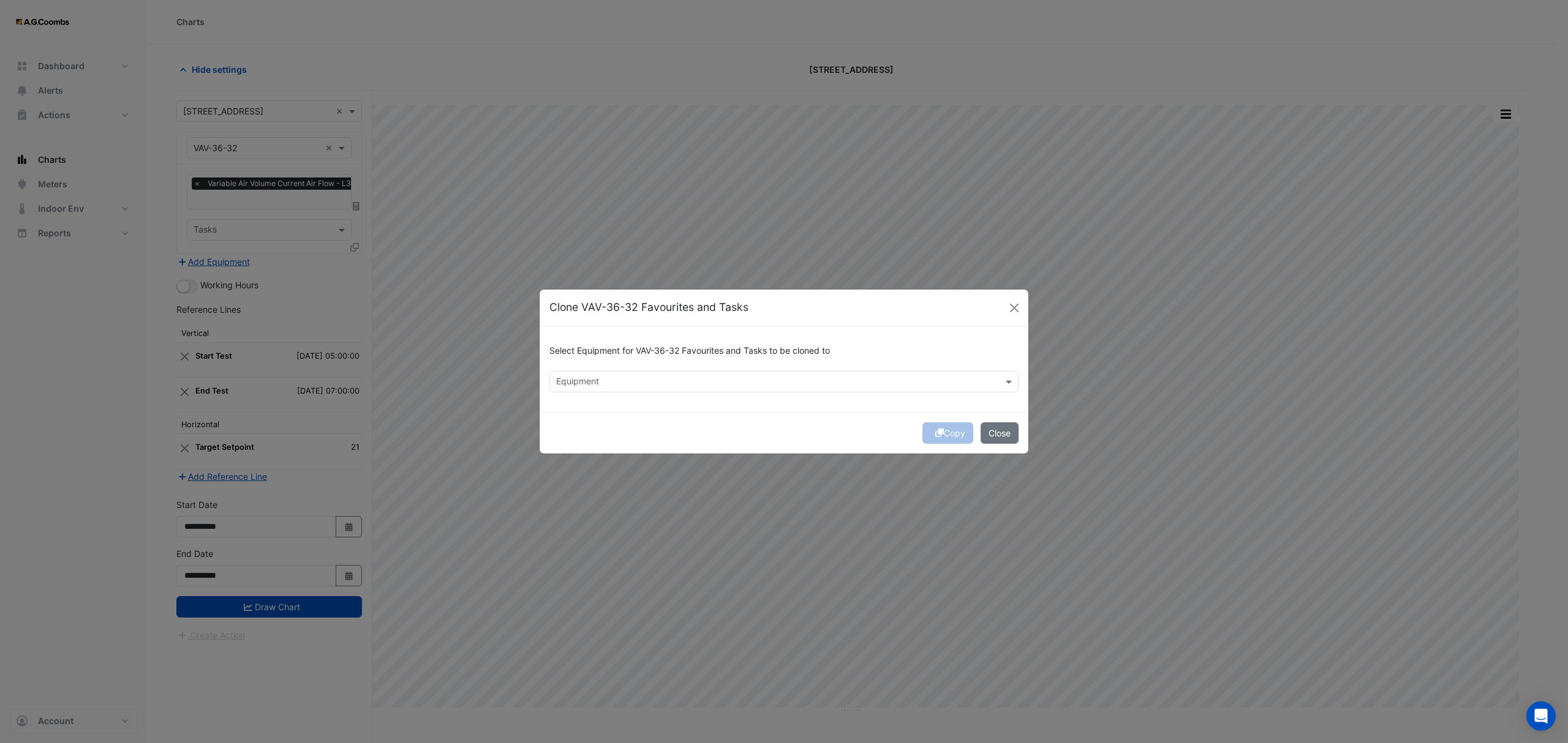
click at [660, 383] on input "text" at bounding box center [777, 383] width 441 height 13
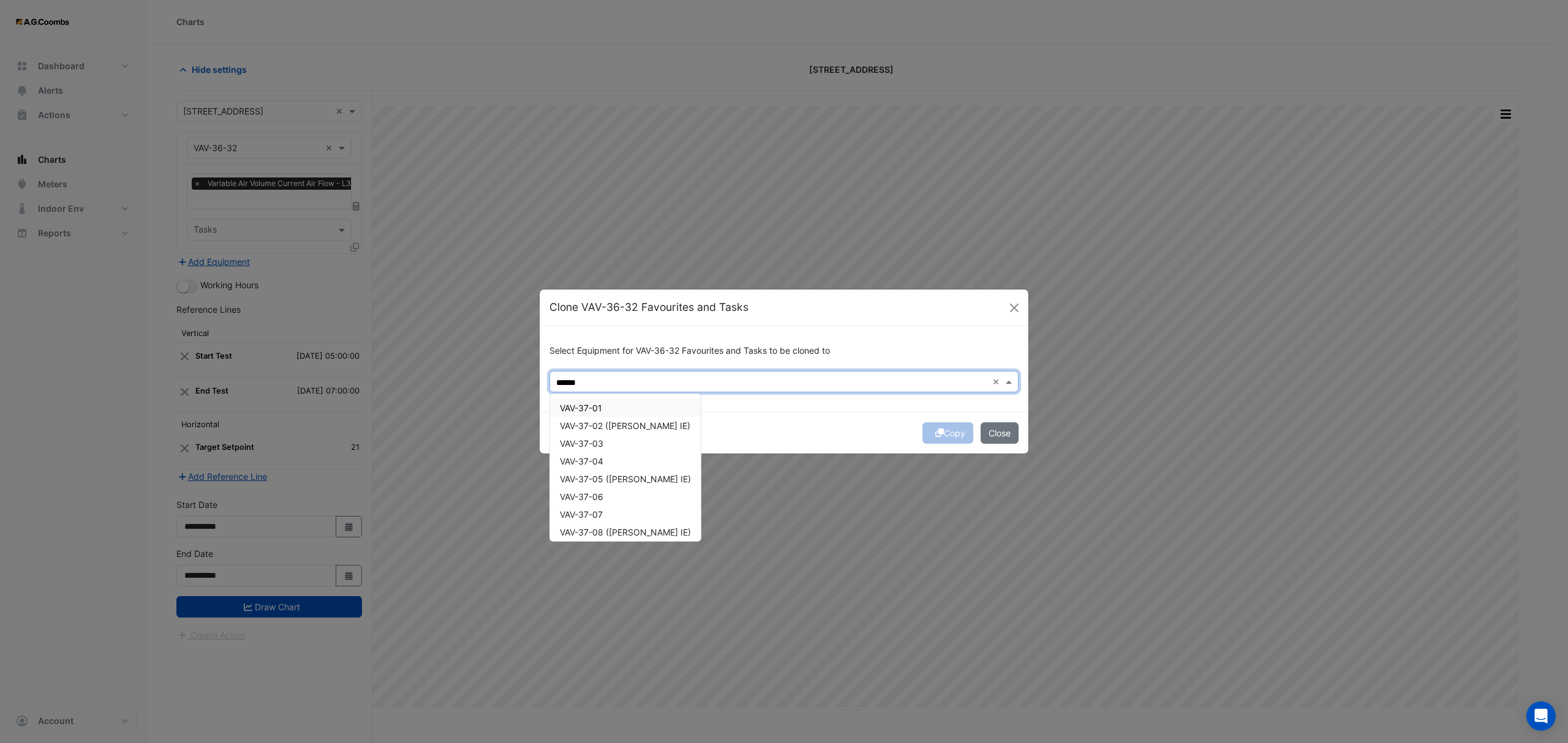
click at [599, 409] on span "VAV-37-01" at bounding box center [580, 407] width 42 height 10
click at [600, 419] on div "VAV-37-02 ([PERSON_NAME] IE)" at bounding box center [625, 425] width 151 height 18
click at [611, 449] on div "VAV-37-03" at bounding box center [625, 443] width 151 height 18
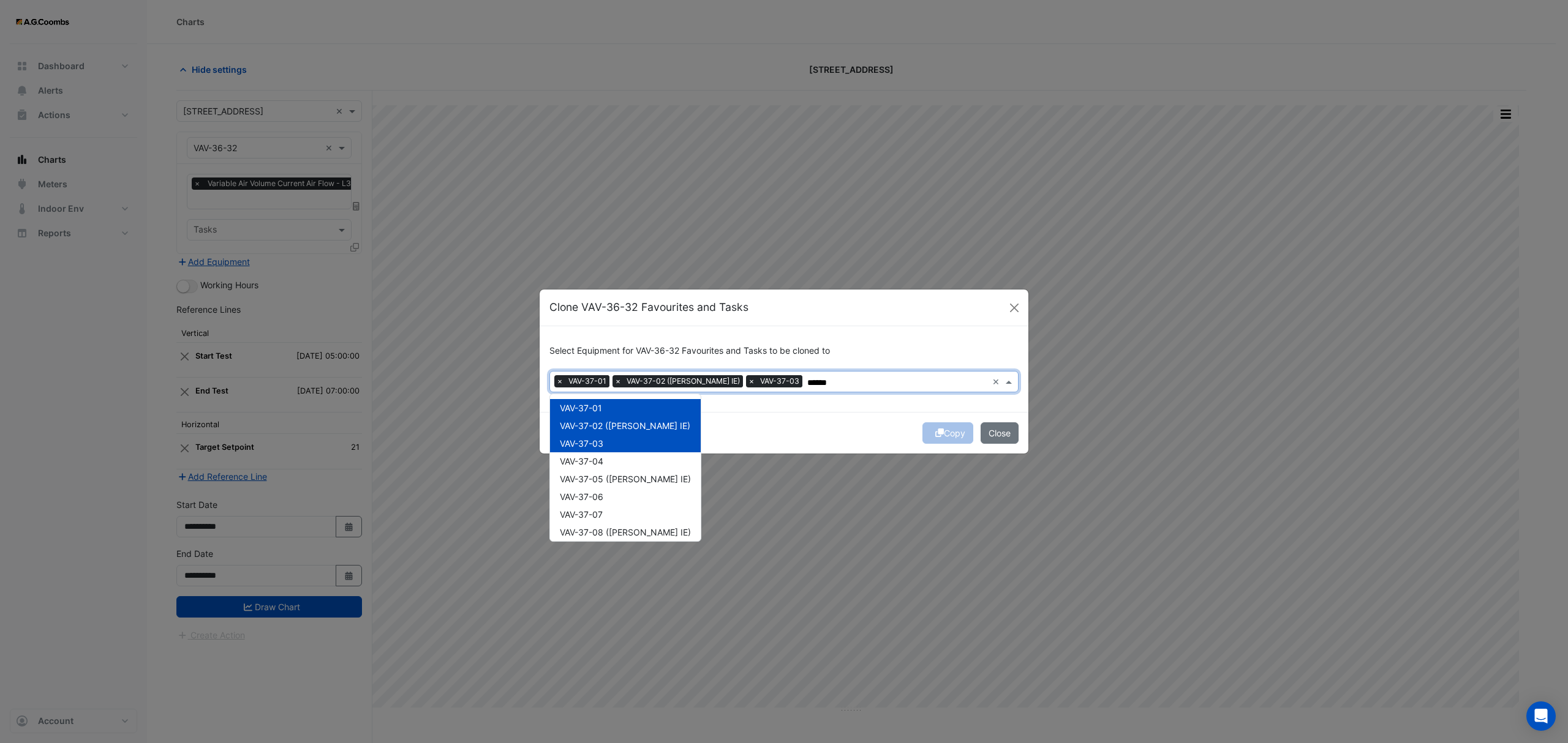
click at [610, 455] on div "VAV-37-04" at bounding box center [625, 461] width 151 height 18
click at [608, 483] on div "VAV-37-05 ([PERSON_NAME] IE)" at bounding box center [625, 479] width 151 height 18
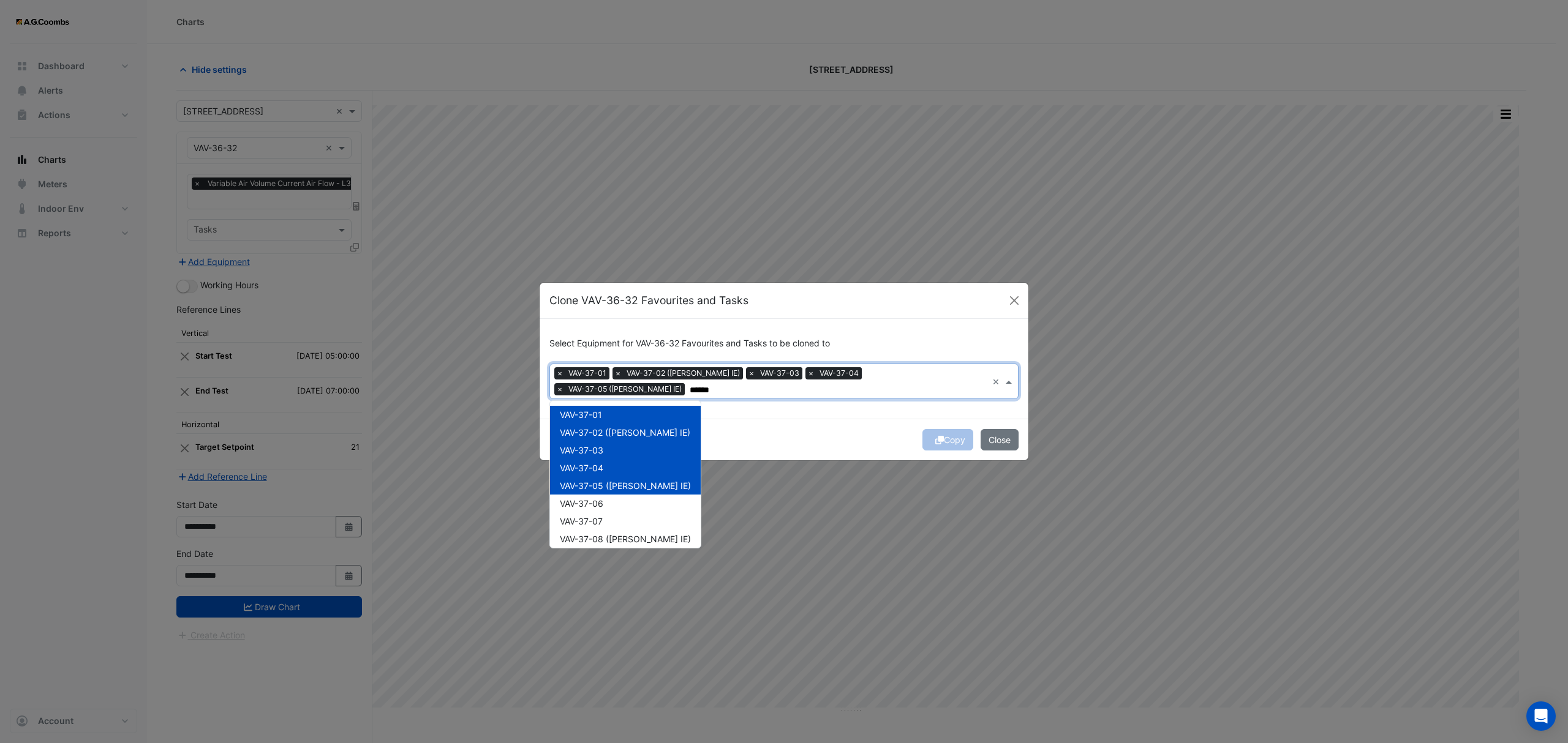
click at [609, 498] on div "VAV-37-06" at bounding box center [625, 503] width 151 height 18
click at [611, 516] on div "VAV-37-07" at bounding box center [625, 521] width 151 height 18
click at [624, 537] on span "VAV-37-08 ([PERSON_NAME] IE)" at bounding box center [625, 539] width 131 height 10
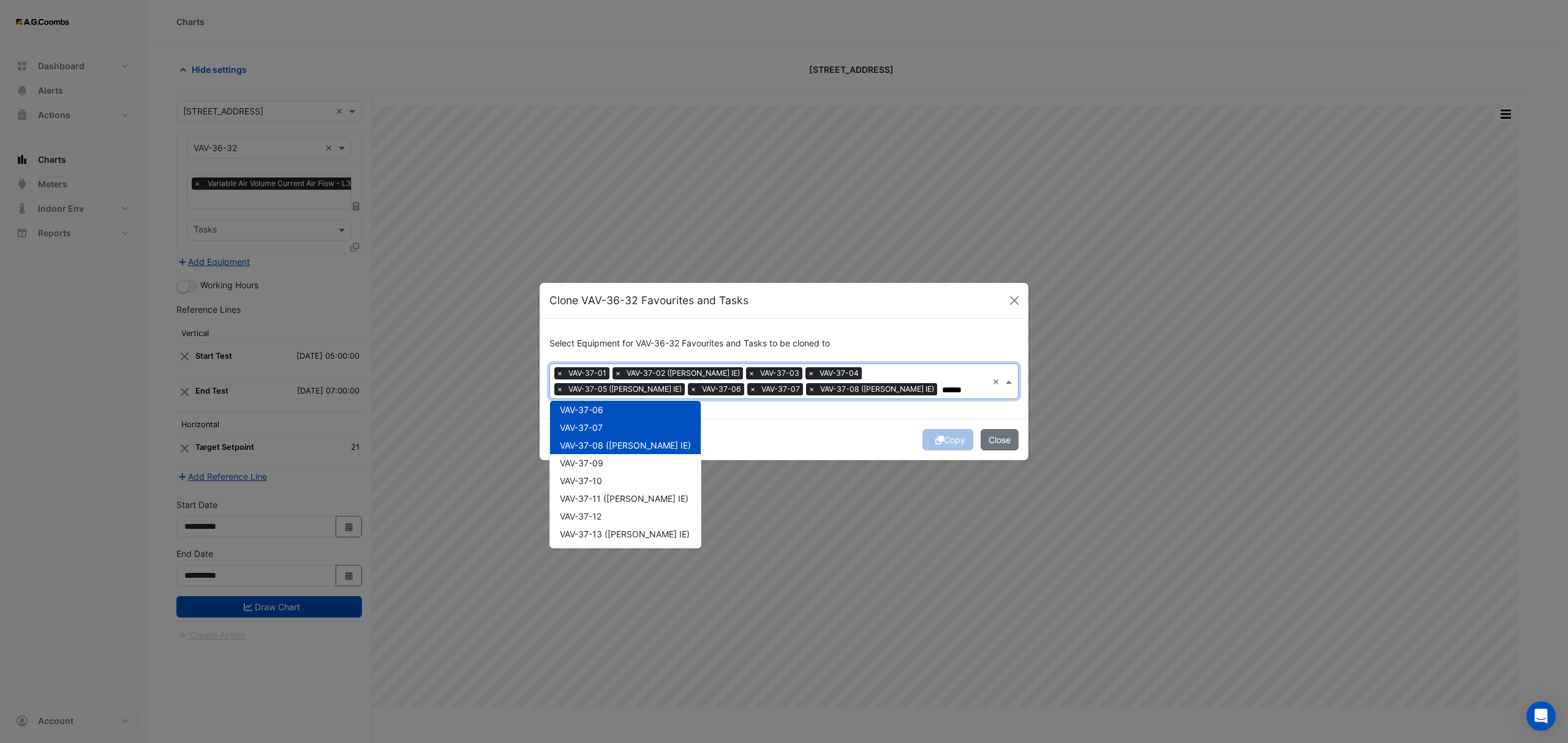
scroll to position [128, 0]
click at [606, 432] on div "VAV-37-09" at bounding box center [625, 428] width 151 height 18
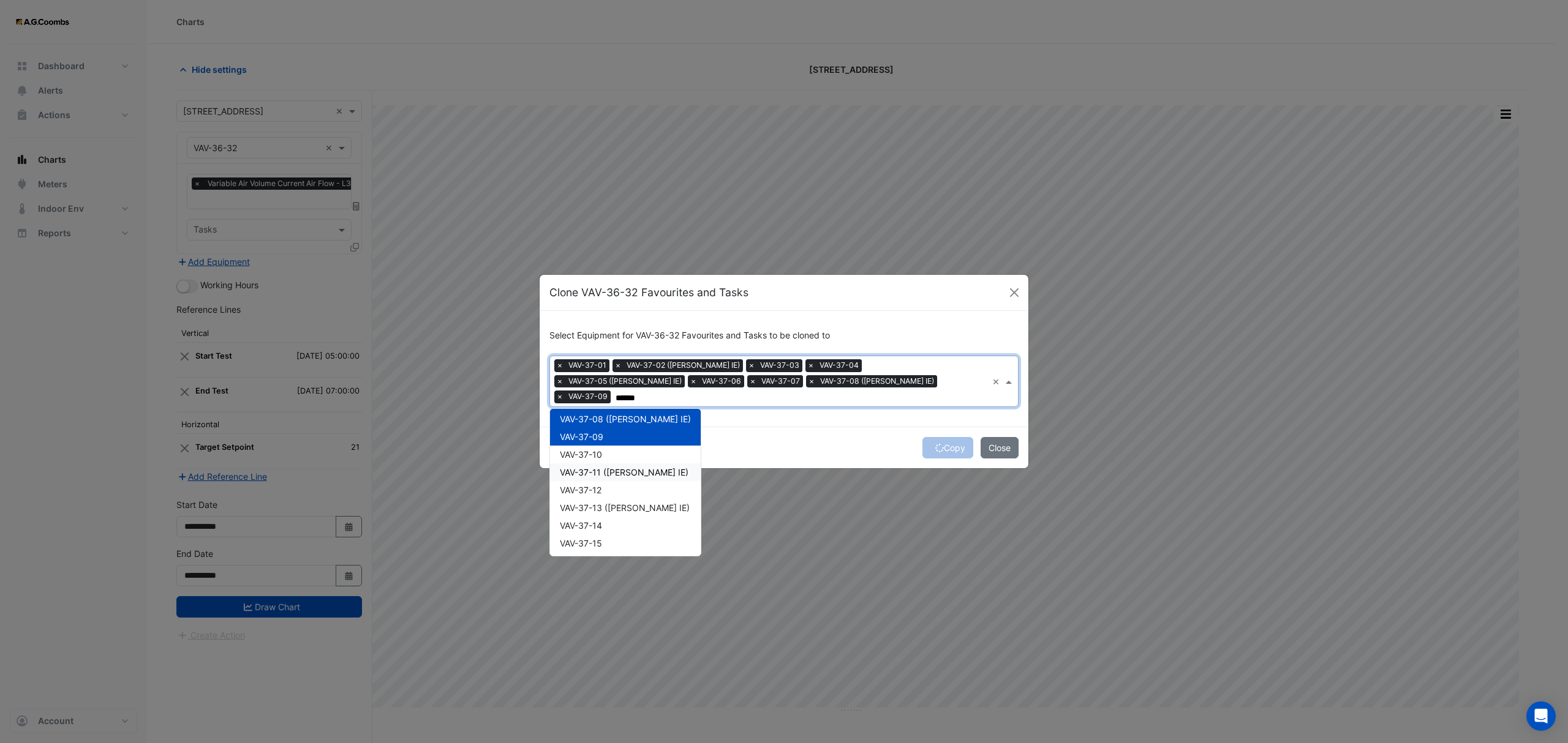
drag, startPoint x: 612, startPoint y: 463, endPoint x: 606, endPoint y: 449, distance: 15.2
click at [611, 467] on span "VAV-37-11 ([PERSON_NAME] IE)" at bounding box center [624, 472] width 129 height 10
click at [602, 449] on span "VAV-37-10" at bounding box center [580, 454] width 42 height 10
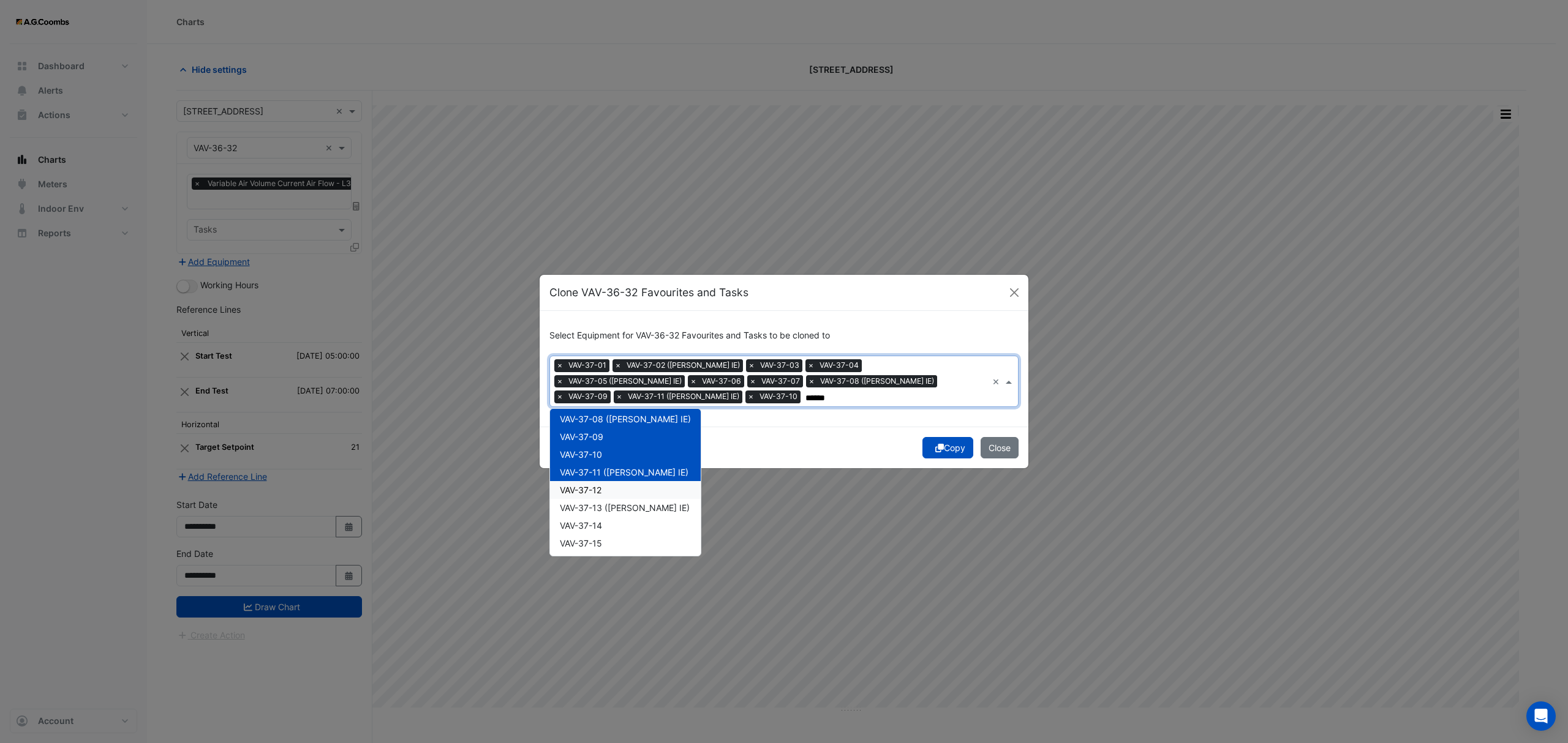
click at [618, 496] on div "VAV-37-12" at bounding box center [625, 490] width 151 height 18
click at [618, 505] on span "VAV-37-13 ([PERSON_NAME] IE)" at bounding box center [624, 508] width 130 height 10
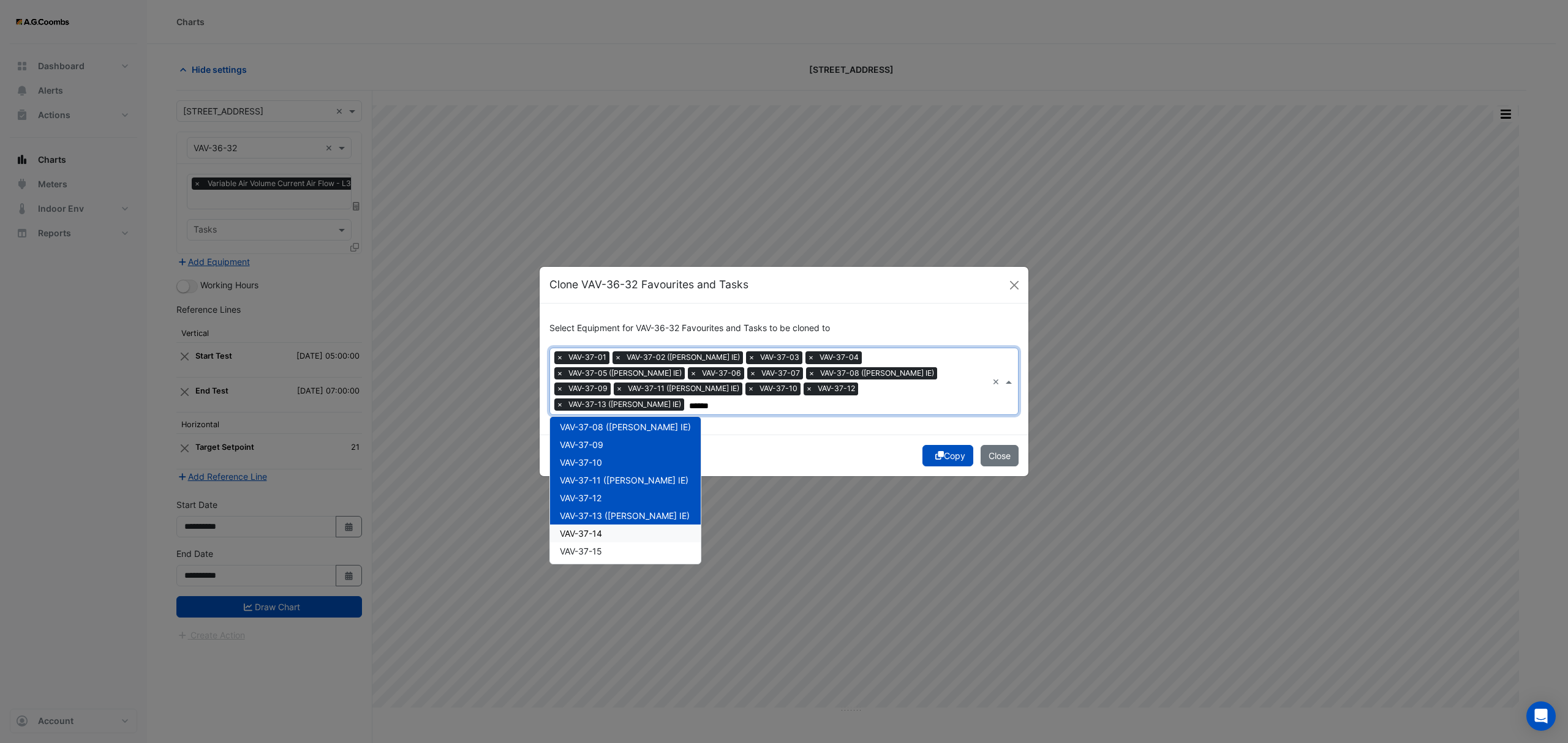
click at [616, 527] on div "VAV-37-14" at bounding box center [625, 533] width 151 height 18
click at [610, 542] on div "VAV-37-15" at bounding box center [625, 551] width 151 height 18
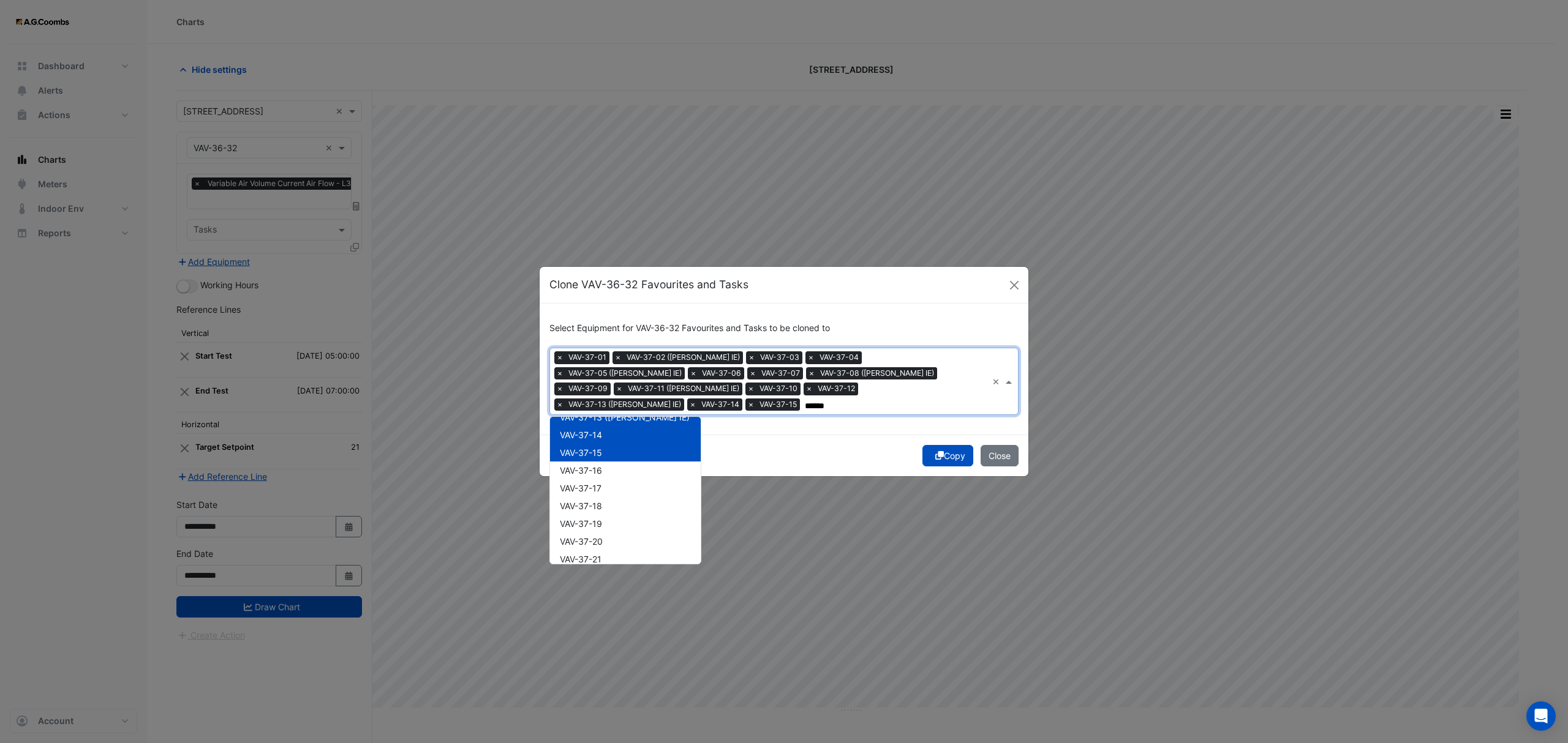
scroll to position [256, 0]
click at [600, 436] on span "VAV-37-16" at bounding box center [580, 441] width 42 height 10
click at [601, 454] on span "VAV-37-17" at bounding box center [580, 458] width 42 height 10
click at [611, 481] on div "VAV-37-18" at bounding box center [625, 476] width 151 height 18
click at [608, 501] on div "VAV-37-19" at bounding box center [625, 494] width 151 height 18
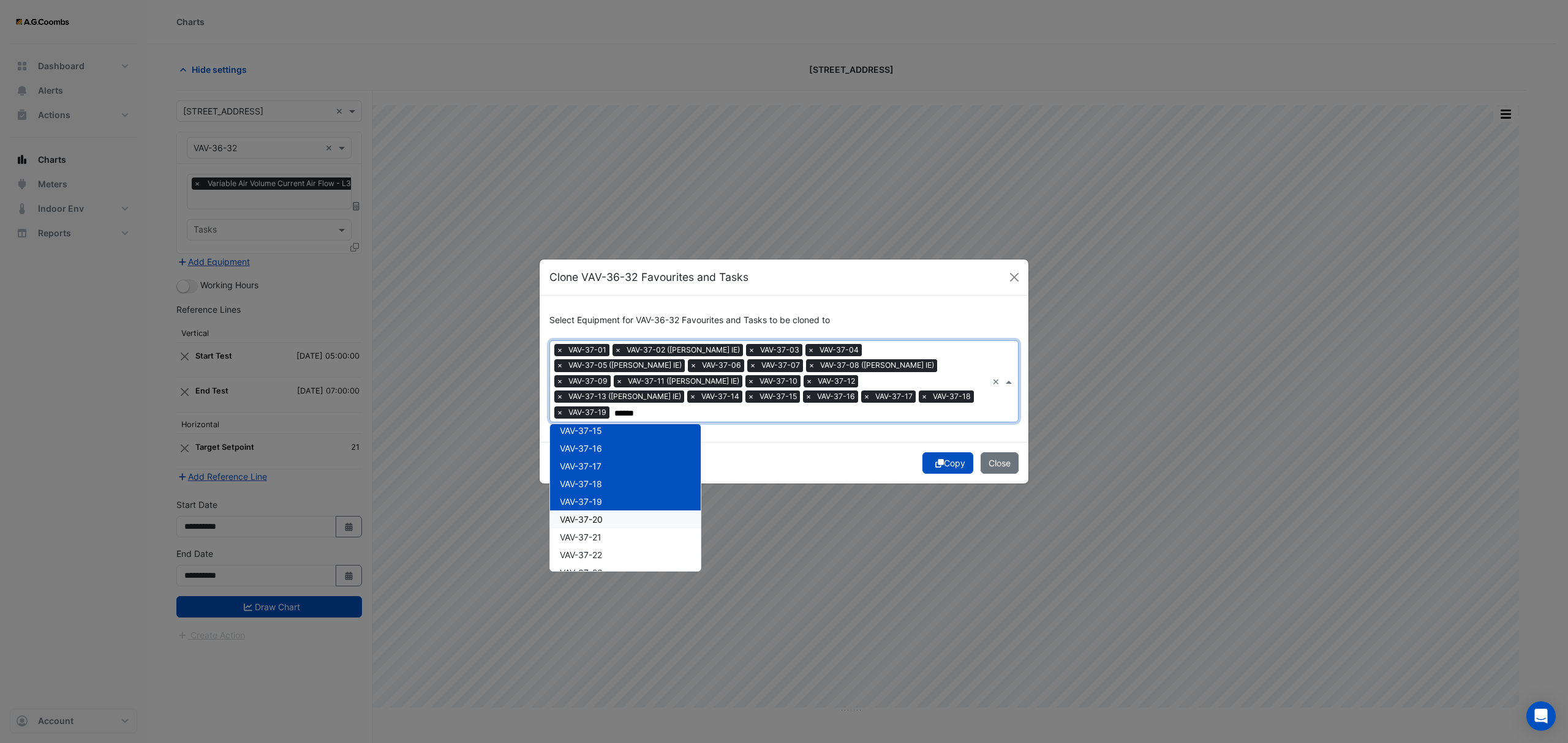
click at [608, 513] on div "VAV-37-20" at bounding box center [625, 519] width 151 height 18
drag, startPoint x: 606, startPoint y: 533, endPoint x: 608, endPoint y: 544, distance: 11.2
click at [606, 532] on div "VAV-37-21" at bounding box center [625, 537] width 151 height 18
click at [608, 546] on div "VAV-37-22" at bounding box center [625, 554] width 151 height 18
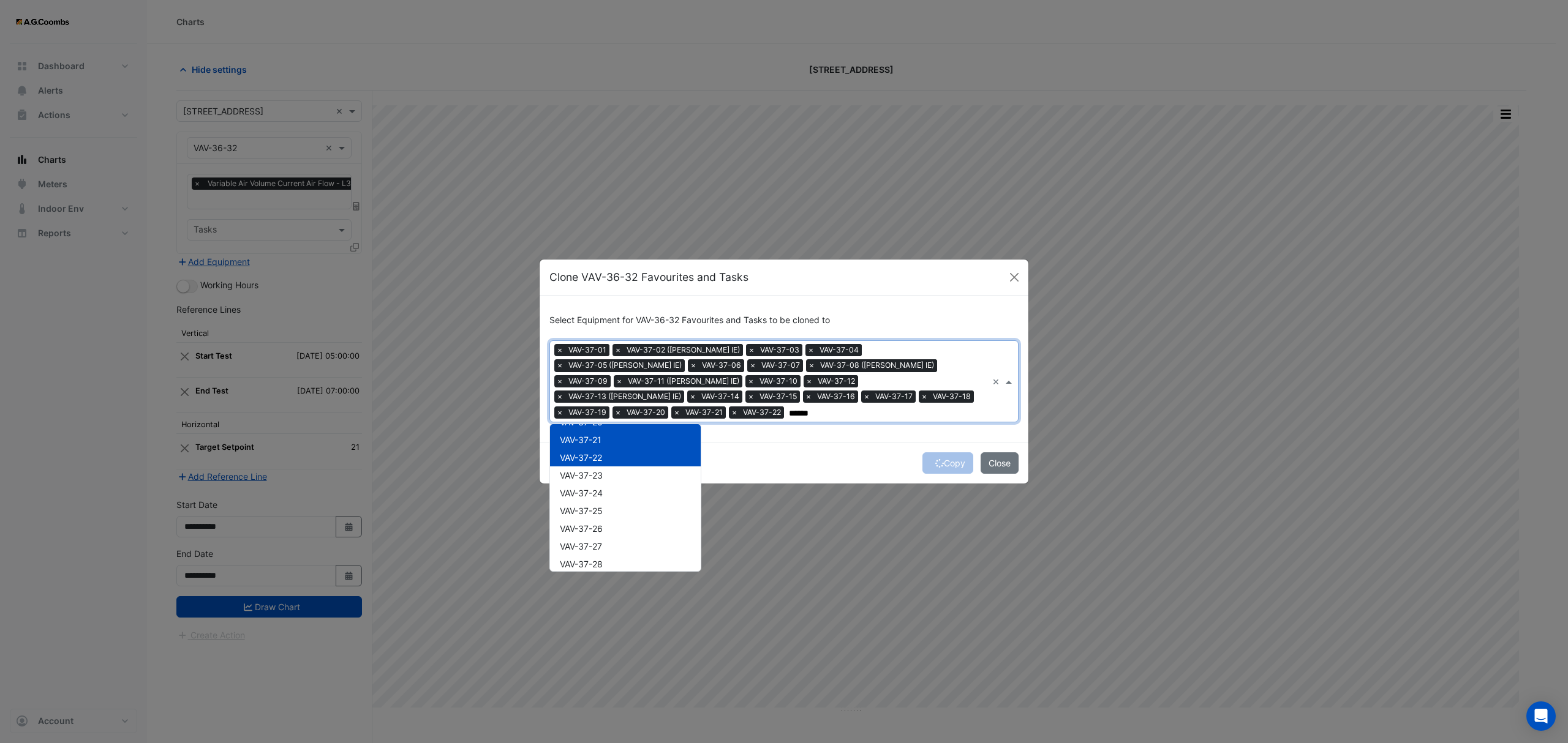
scroll to position [384, 0]
click at [603, 439] on span "VAV-37-23" at bounding box center [581, 444] width 43 height 10
click at [603, 457] on span "VAV-37-24" at bounding box center [581, 462] width 43 height 10
click at [606, 489] on div "VAV-37-26" at bounding box center [625, 497] width 151 height 18
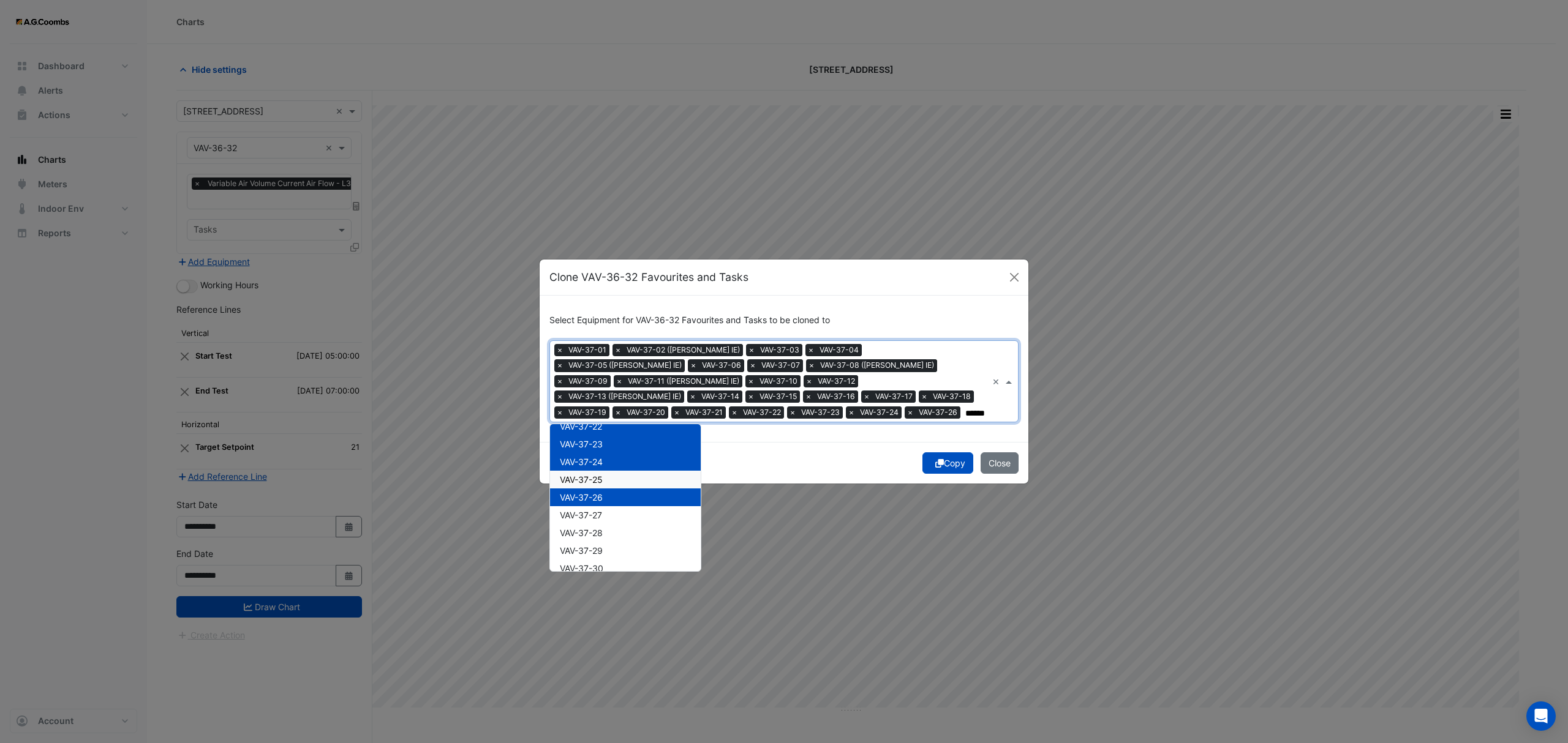
click at [598, 480] on span "VAV-37-25" at bounding box center [581, 479] width 43 height 10
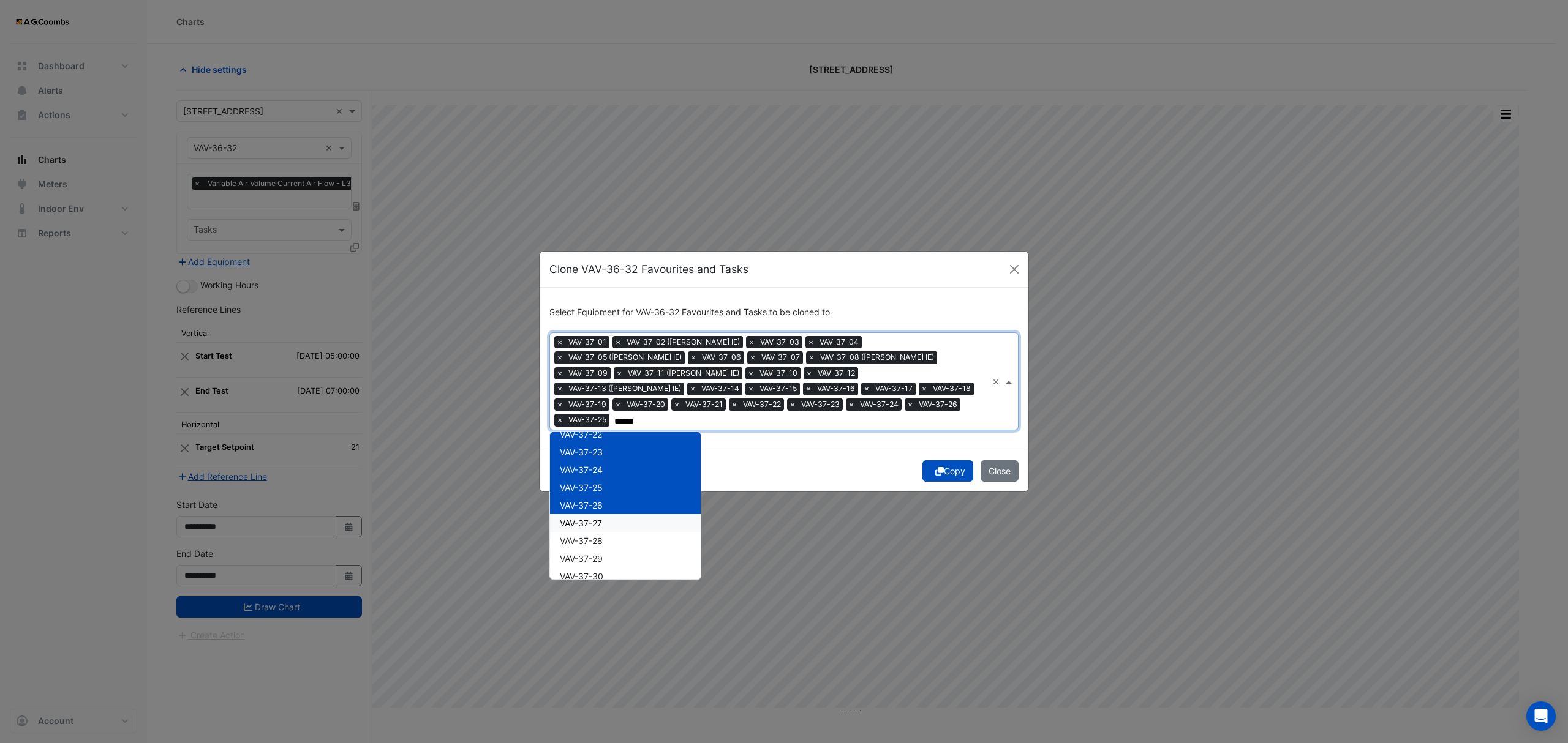
click at [601, 520] on div "VAV-37-27" at bounding box center [625, 523] width 151 height 18
click at [601, 538] on div "VAV-37-28" at bounding box center [625, 541] width 151 height 18
drag, startPoint x: 599, startPoint y: 558, endPoint x: 605, endPoint y: 569, distance: 12.5
click at [599, 557] on div "VAV-37-29" at bounding box center [625, 558] width 151 height 18
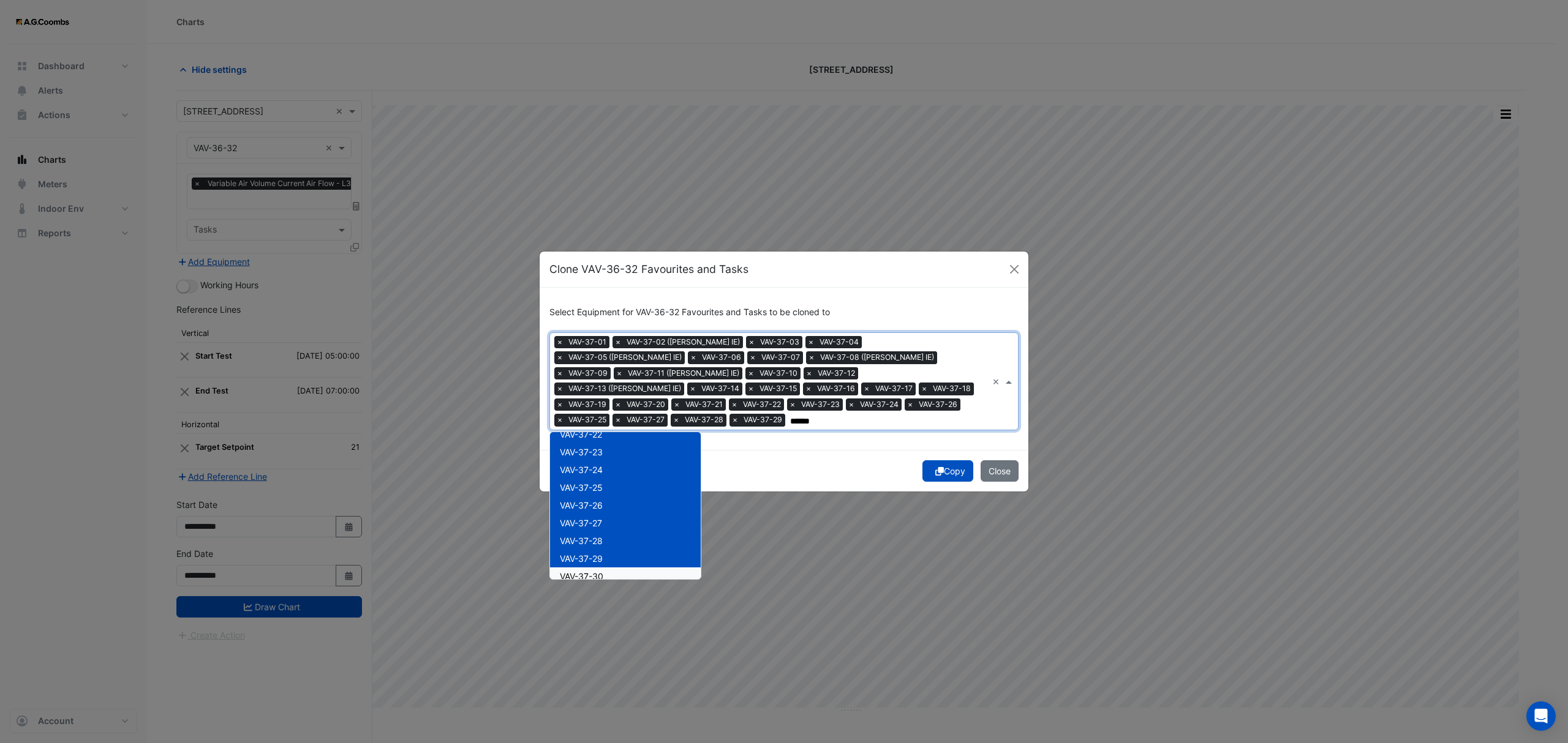
click at [601, 571] on span "VAV-37-30" at bounding box center [581, 576] width 44 height 10
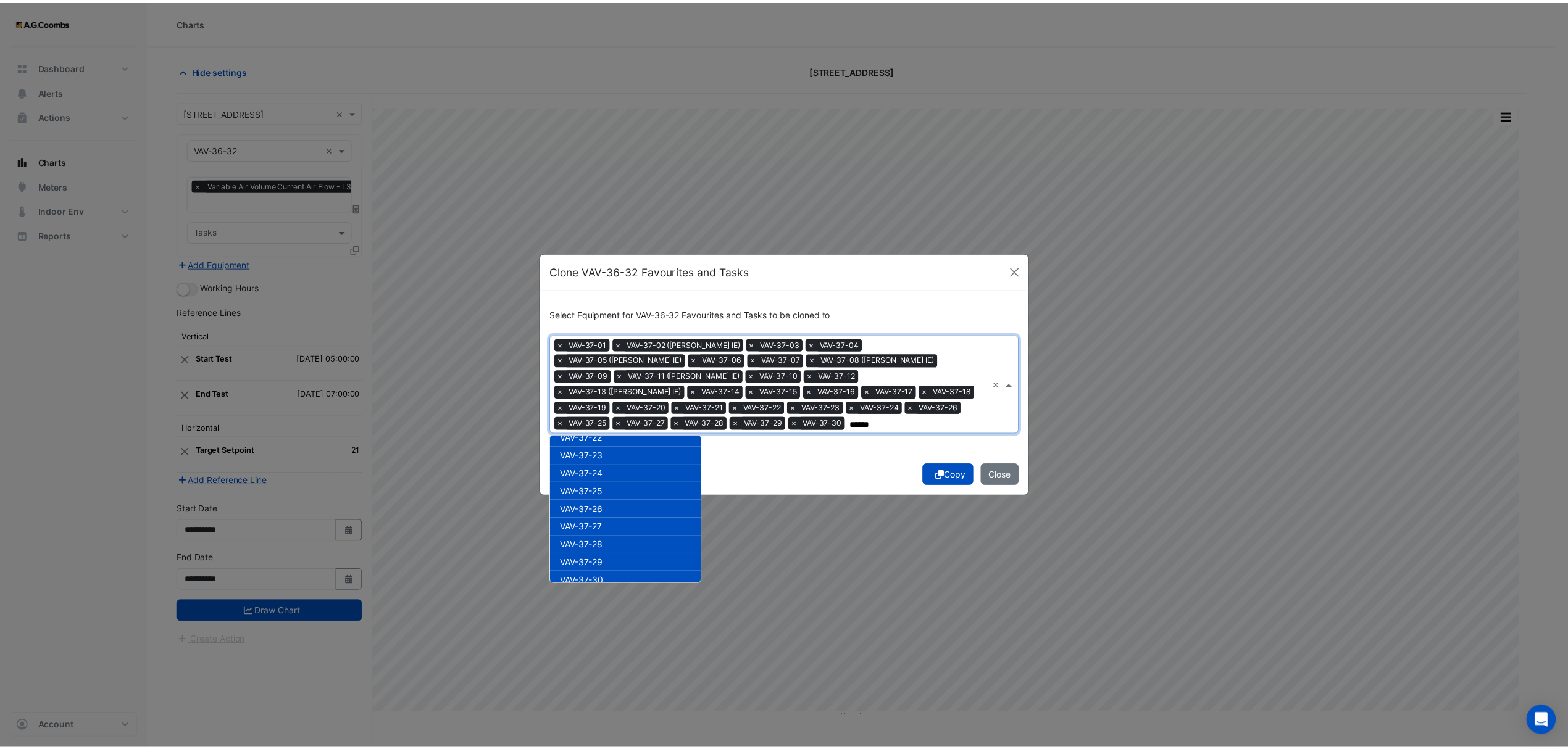
scroll to position [416, 0]
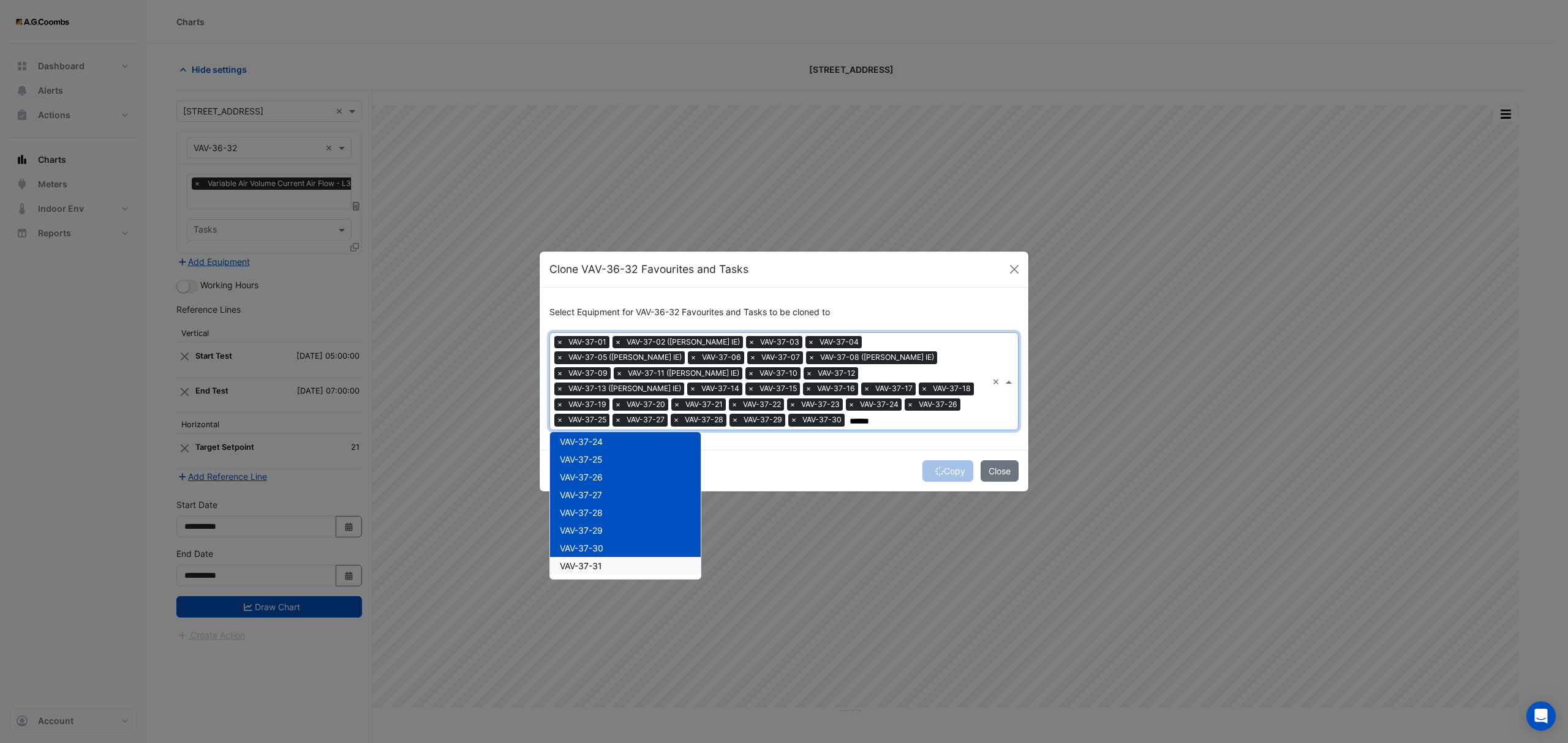
drag, startPoint x: 618, startPoint y: 563, endPoint x: 655, endPoint y: 556, distance: 37.7
click at [617, 563] on div "VAV-37-31" at bounding box center [625, 565] width 151 height 18
type input "******"
click at [946, 464] on button "Copy" at bounding box center [948, 471] width 51 height 22
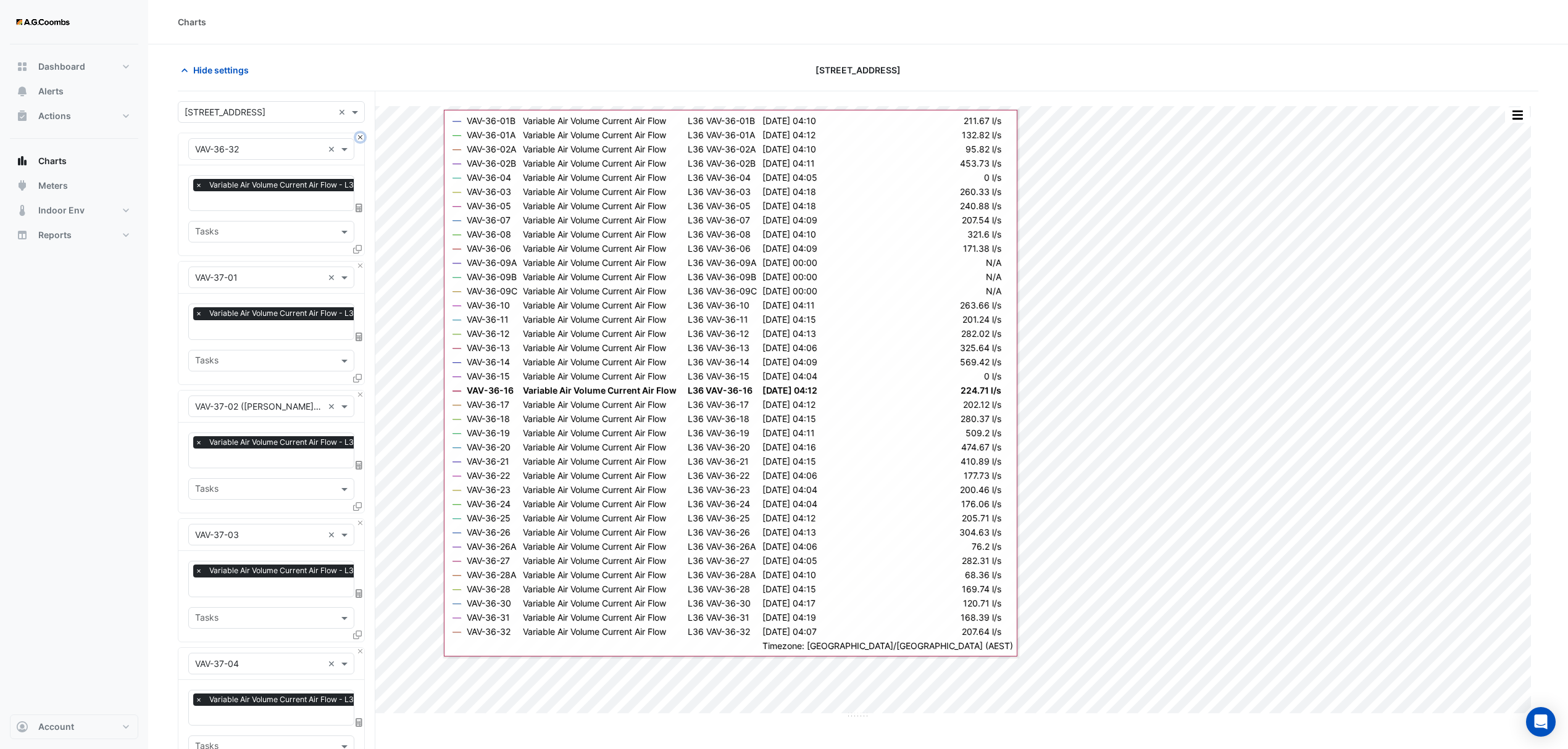
click at [361, 139] on button "Close" at bounding box center [360, 137] width 8 height 8
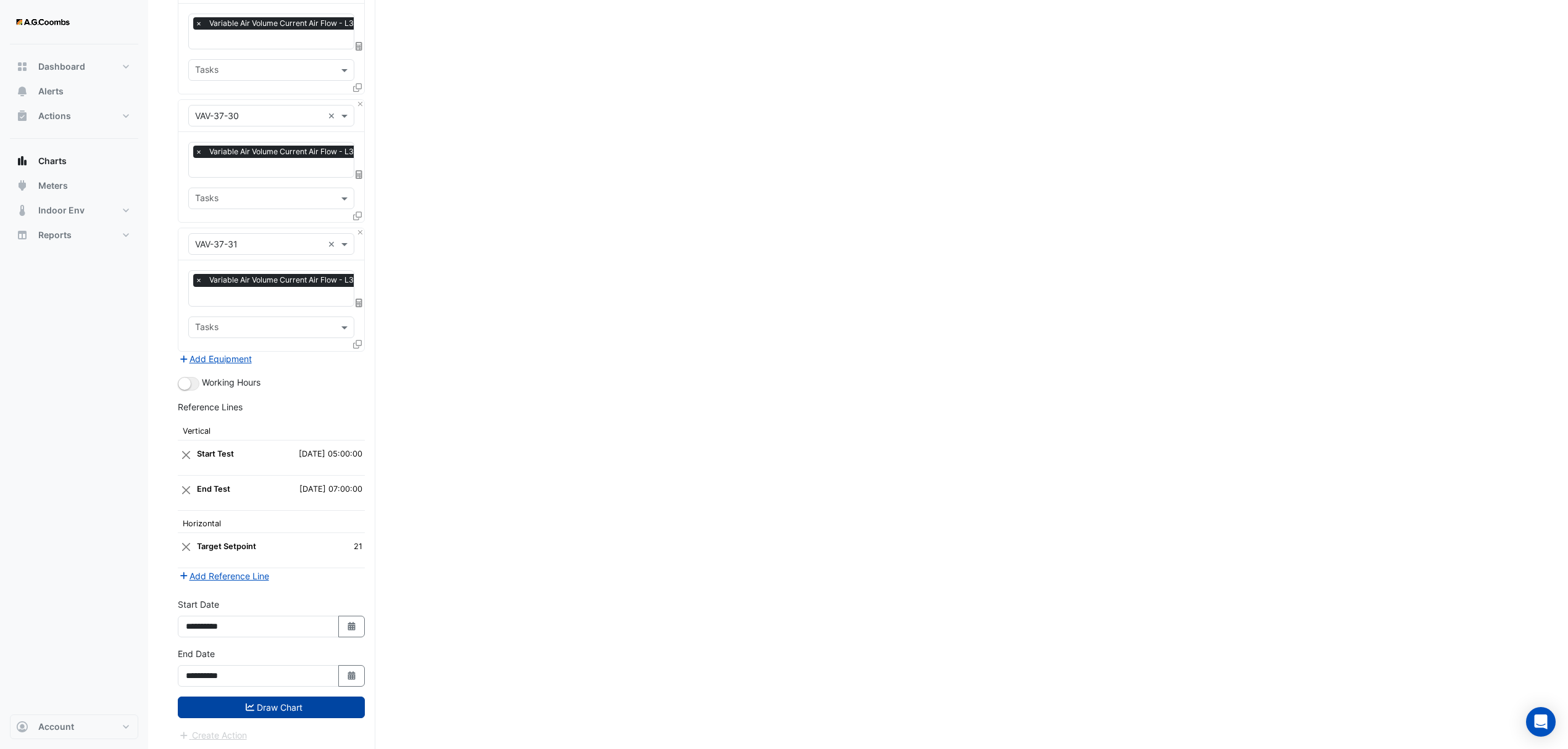
click at [252, 696] on button "Draw Chart" at bounding box center [271, 707] width 187 height 22
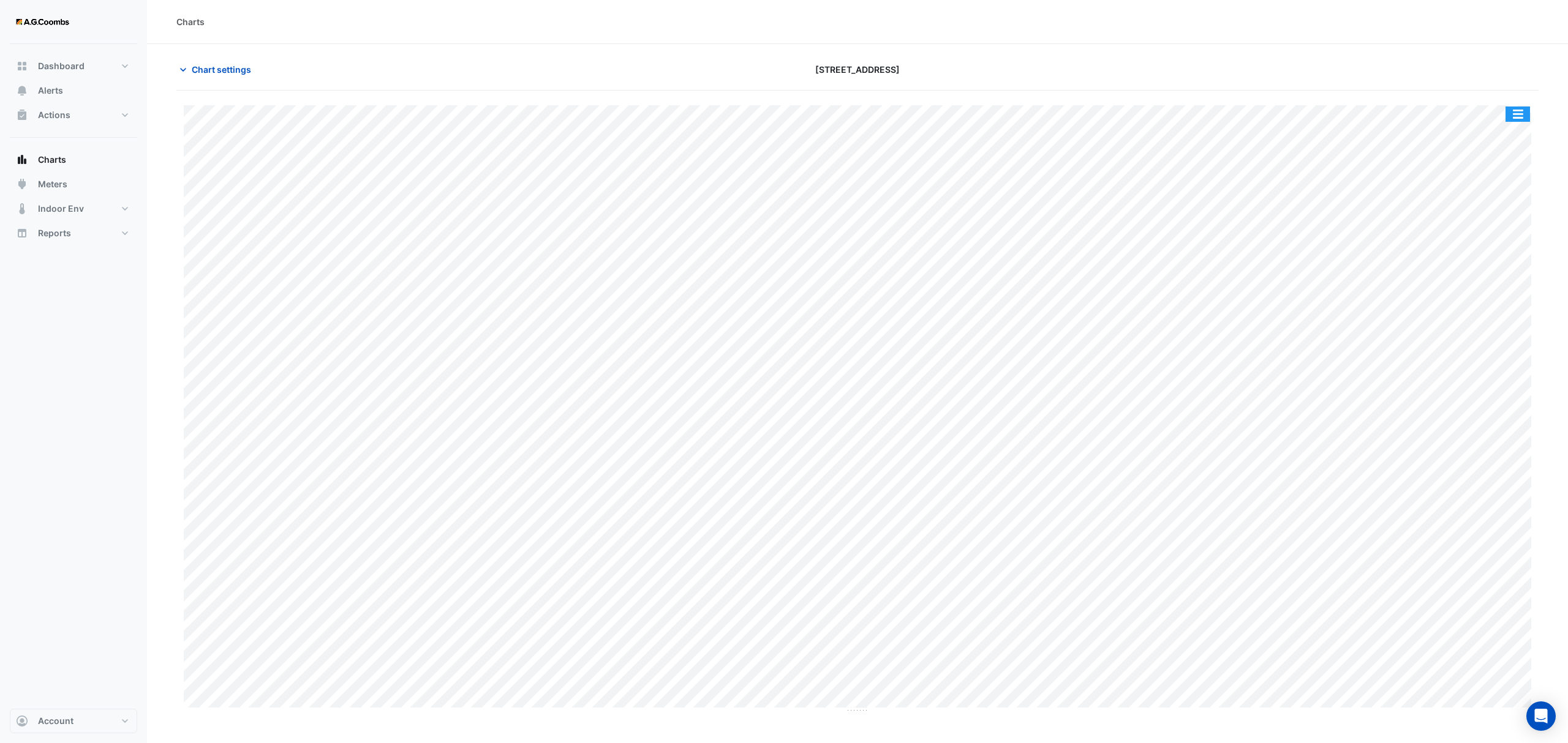
click at [1516, 119] on button "button" at bounding box center [1518, 114] width 25 height 15
click at [1517, 206] on div "Save as JPEG" at bounding box center [1494, 200] width 74 height 21
click at [204, 55] on section "Chart settings 121 Exhibition Street Split by Equip Split All Print Save as JPE…" at bounding box center [857, 379] width 1421 height 669
click at [208, 65] on span "Chart settings" at bounding box center [221, 69] width 60 height 13
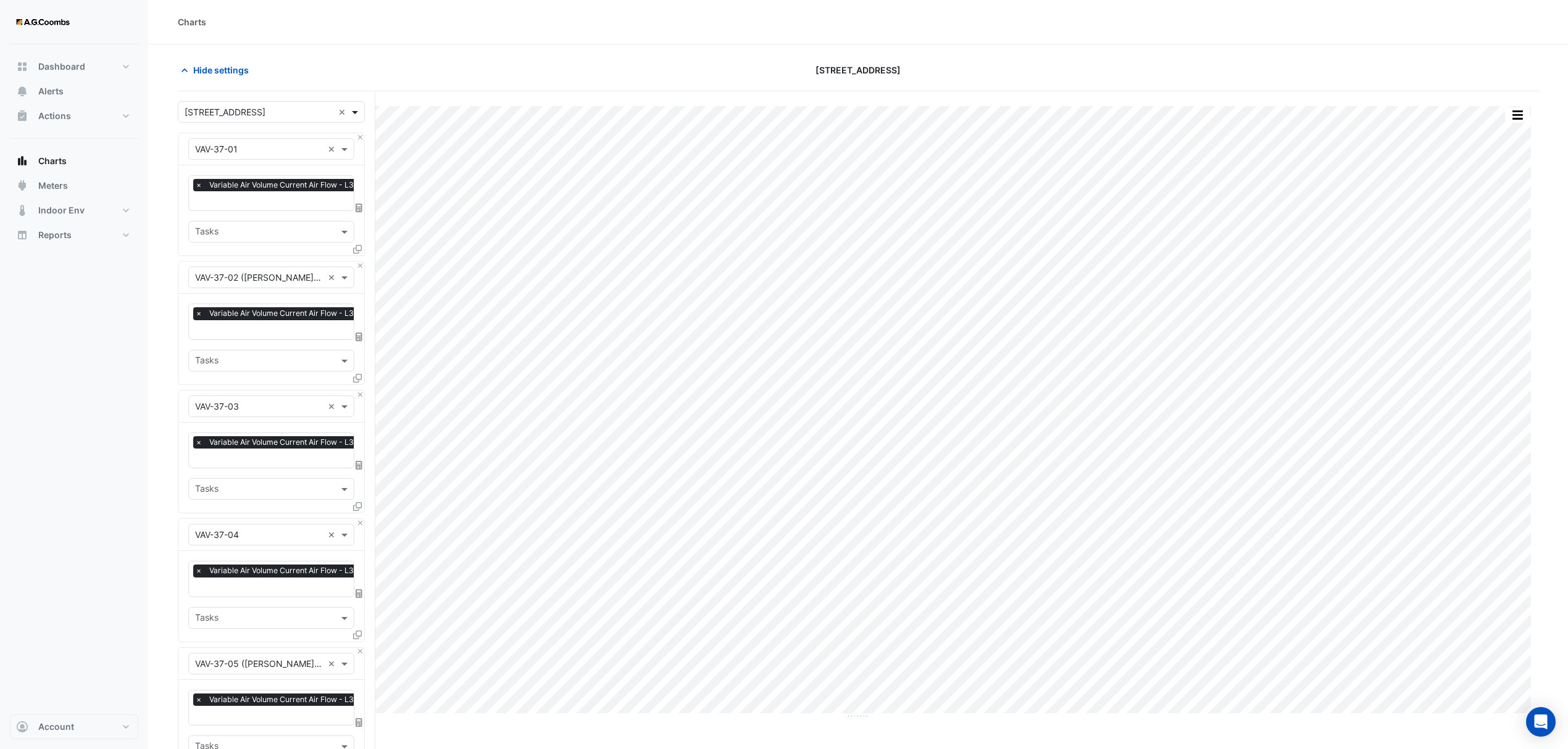
click at [358, 112] on span at bounding box center [356, 112] width 15 height 13
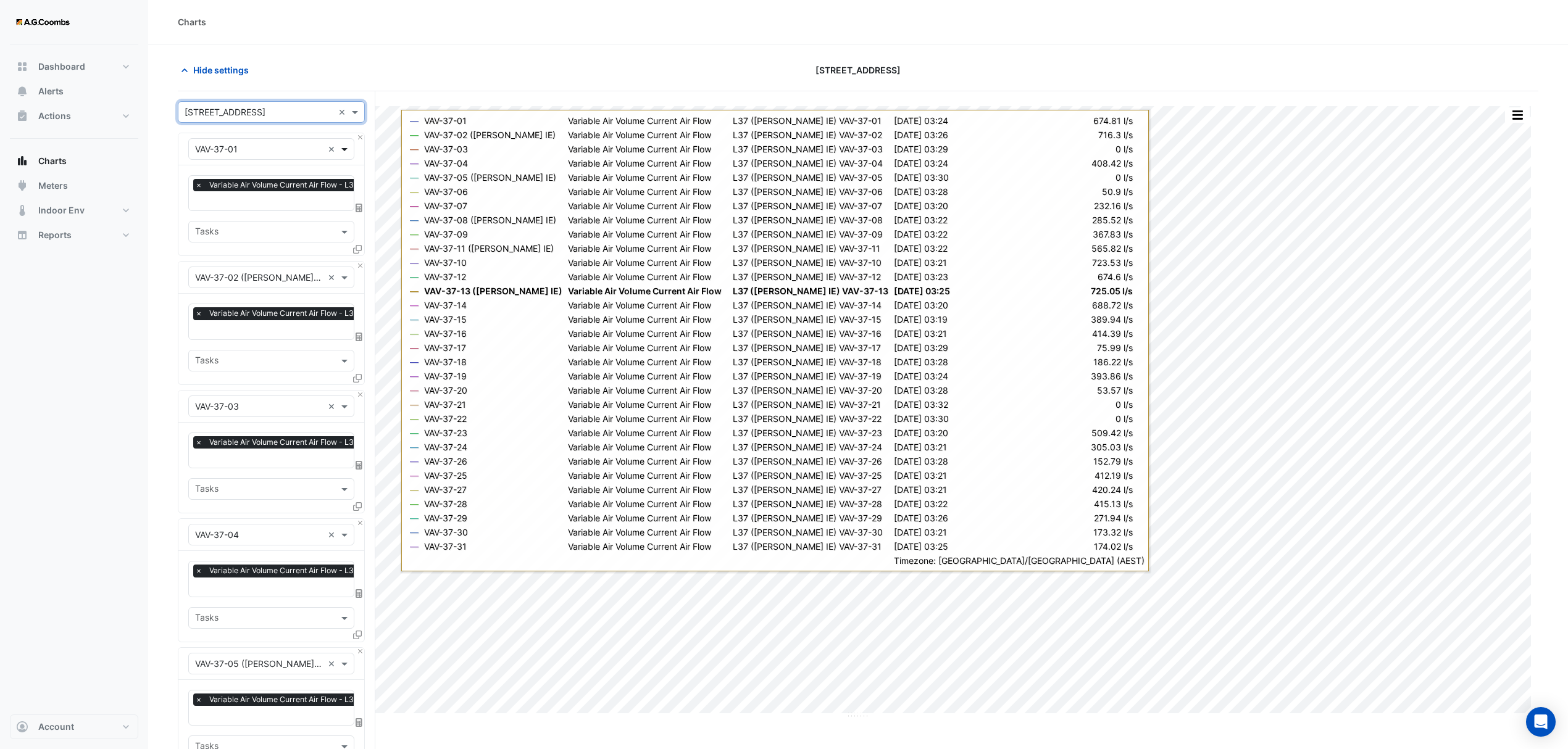
click at [347, 154] on span at bounding box center [346, 149] width 15 height 13
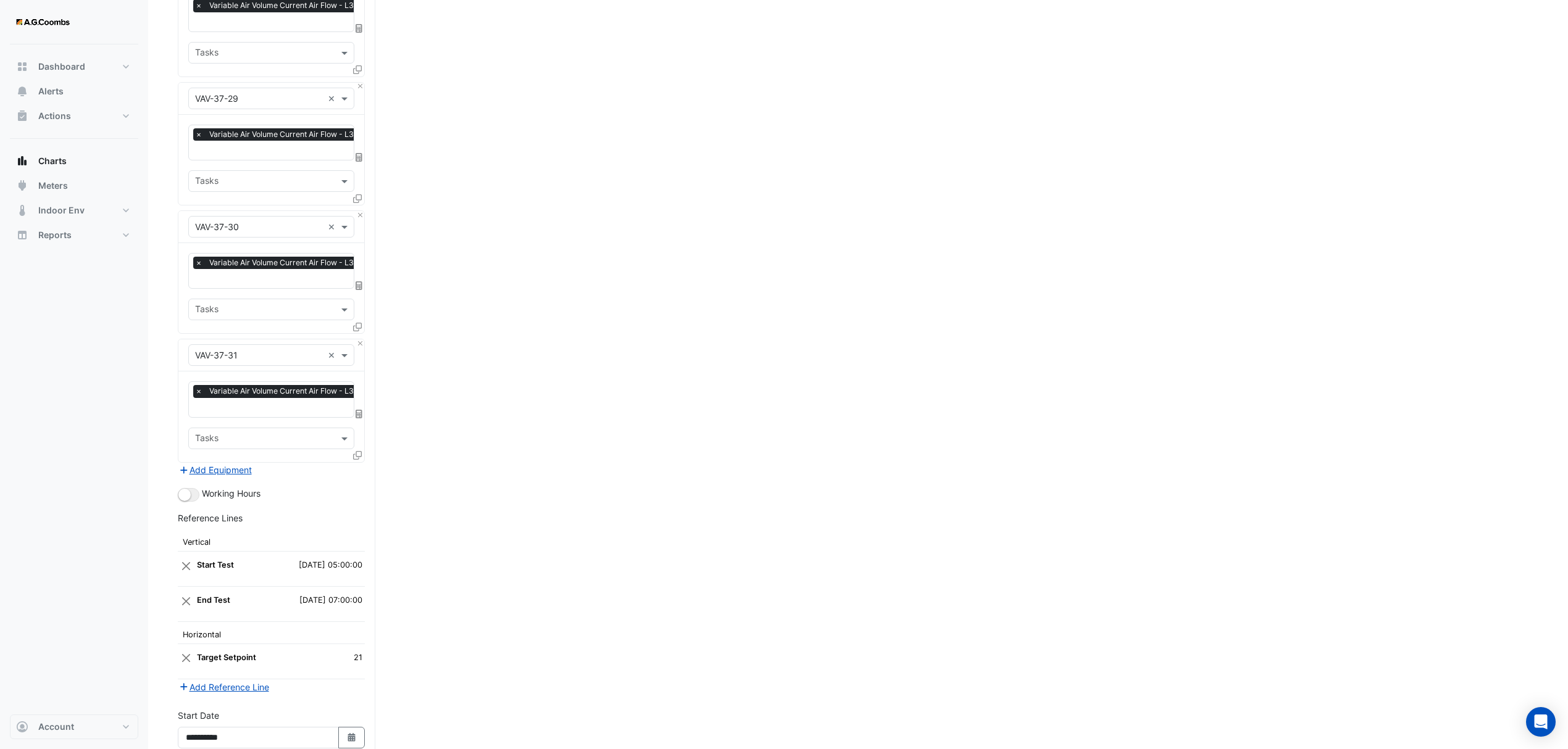
scroll to position [3762, 0]
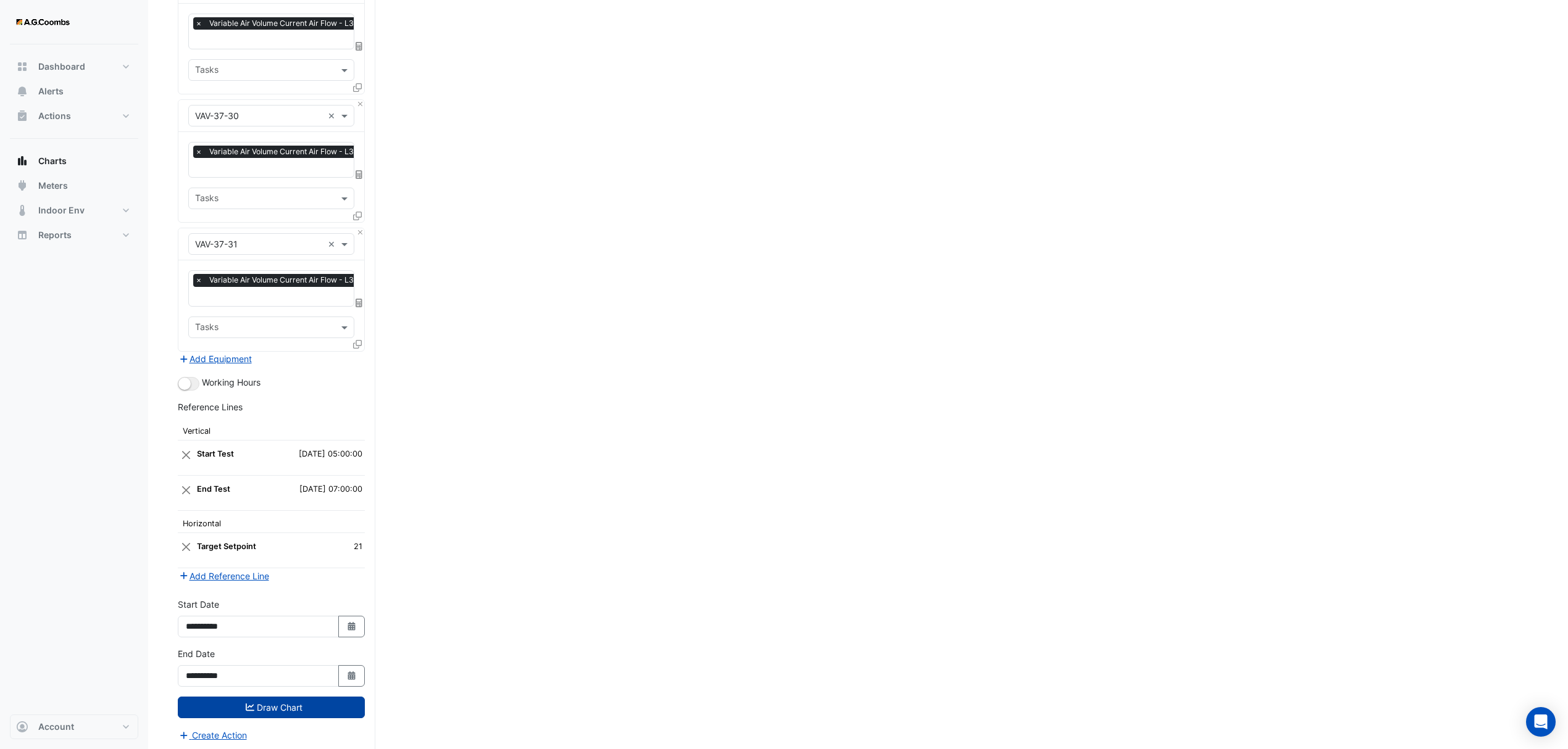
click at [297, 698] on button "Draw Chart" at bounding box center [271, 707] width 187 height 22
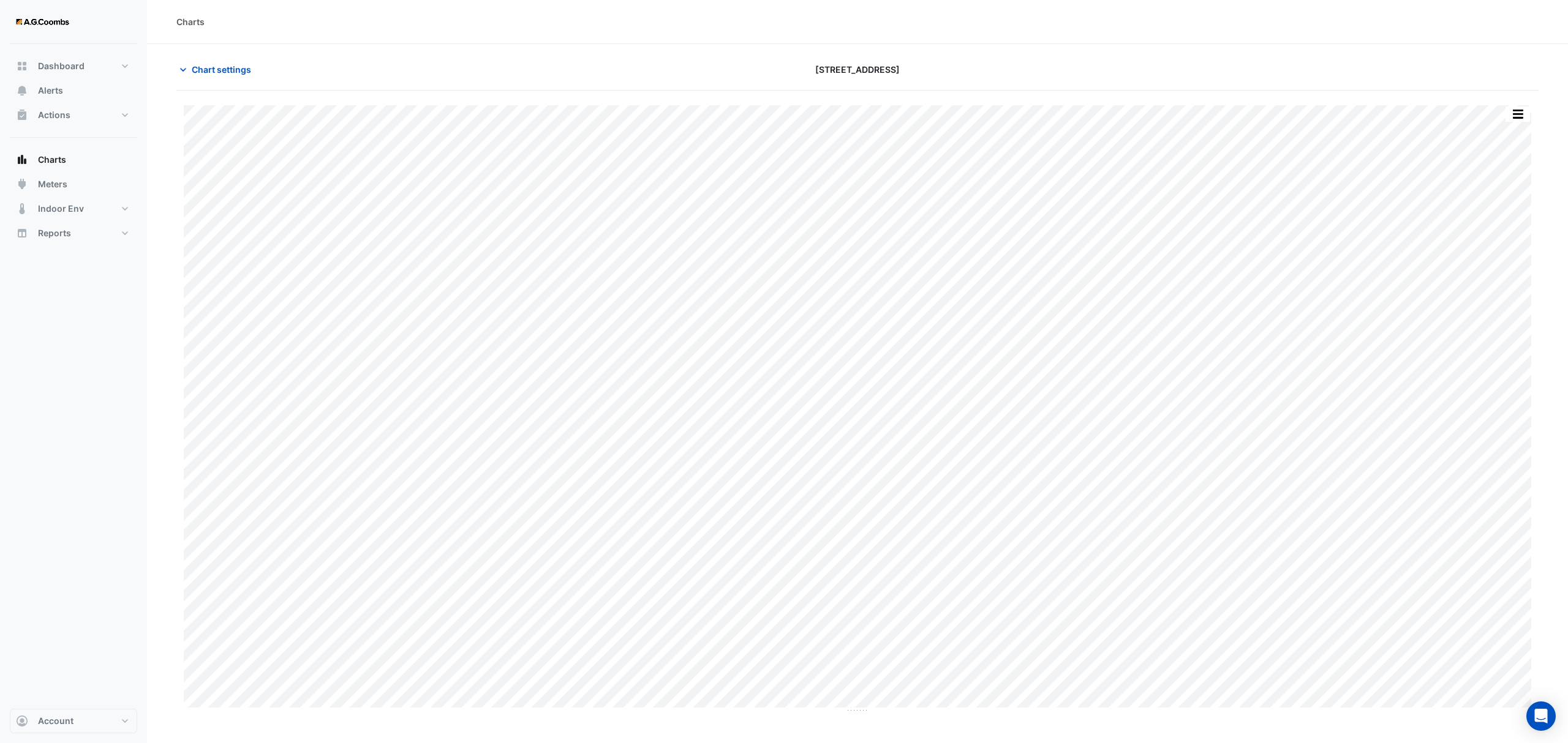
click at [1522, 120] on button "button" at bounding box center [1518, 114] width 25 height 15
click at [1483, 203] on div "Save as JPEG" at bounding box center [1494, 200] width 74 height 21
click at [1518, 116] on button "button" at bounding box center [1518, 114] width 25 height 15
click at [1515, 206] on div "Save as JPEG" at bounding box center [1494, 200] width 74 height 21
click at [1525, 106] on div "Split by Equip Split All Print Save as JPEG Save as PNG Pivot Data Table Export…" at bounding box center [1518, 114] width 26 height 17
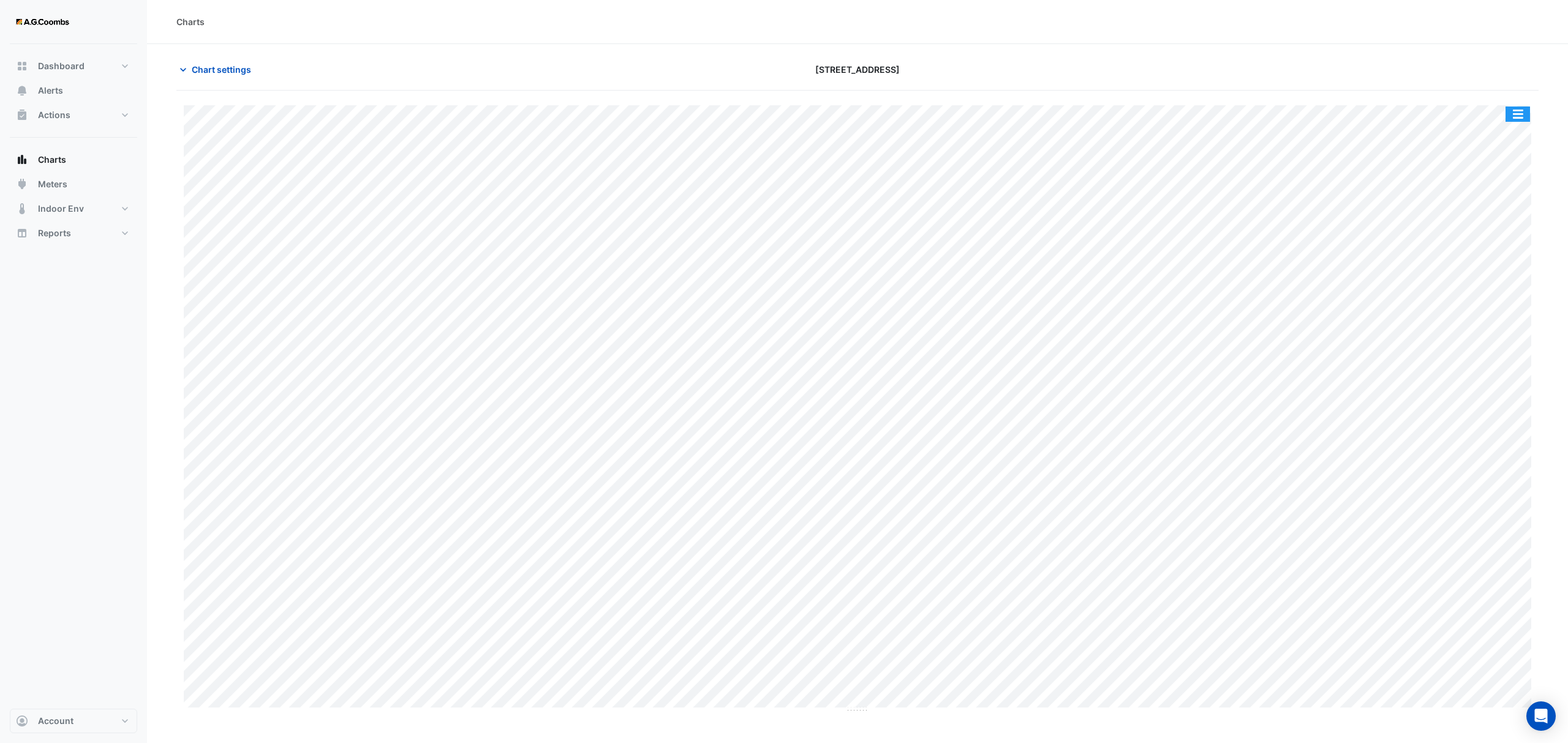
click at [1521, 120] on button "button" at bounding box center [1518, 114] width 25 height 15
click at [1503, 206] on div "Save as JPEG" at bounding box center [1494, 200] width 74 height 21
click at [1517, 120] on button "button" at bounding box center [1518, 114] width 25 height 15
click at [1511, 194] on div "Save as JPEG" at bounding box center [1494, 200] width 74 height 21
click at [1515, 120] on button "button" at bounding box center [1518, 114] width 25 height 15
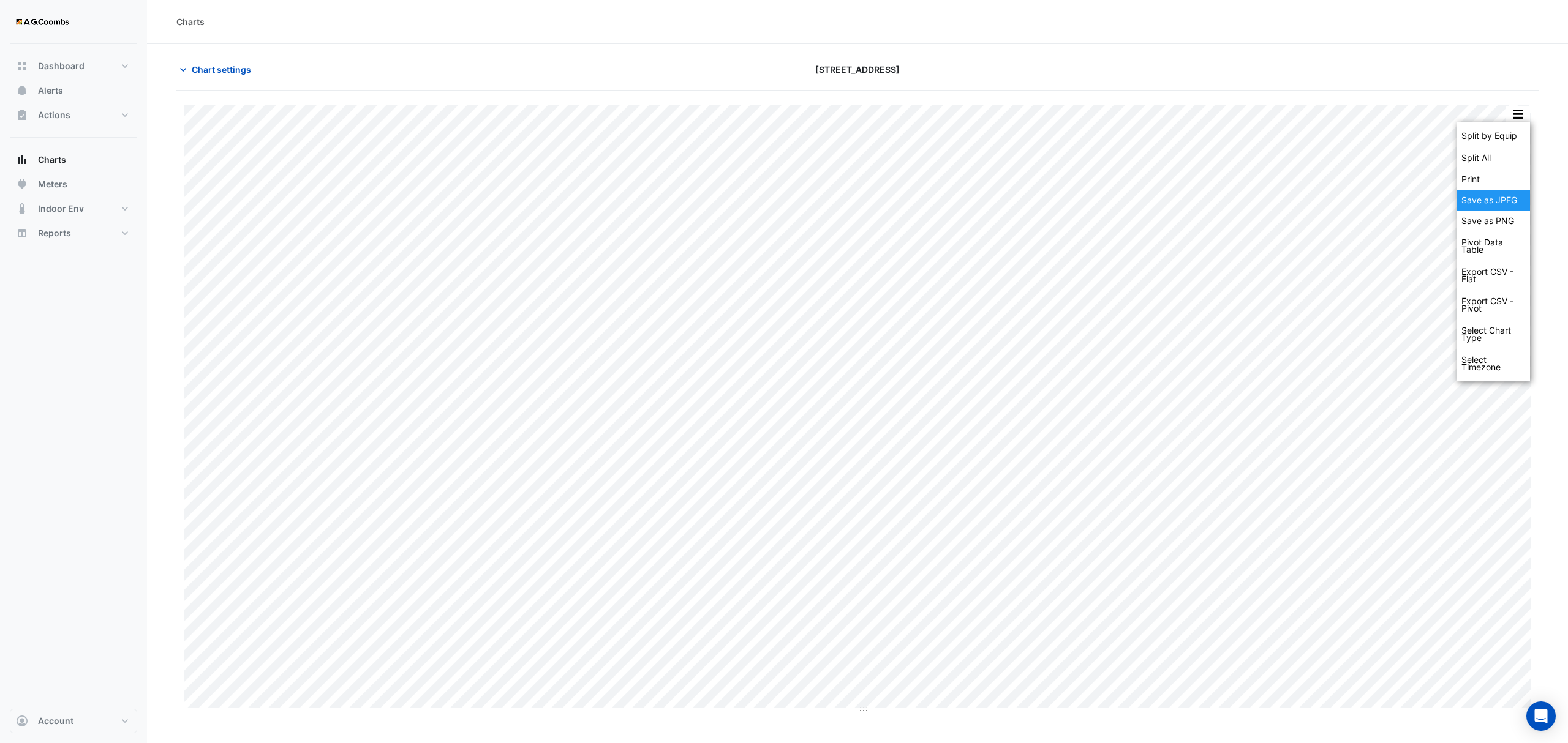
click at [1505, 202] on div "Save as JPEG" at bounding box center [1494, 200] width 74 height 21
click at [1527, 117] on button "button" at bounding box center [1518, 114] width 25 height 15
click at [1499, 205] on div "Save as JPEG" at bounding box center [1494, 200] width 74 height 21
click at [1512, 121] on button "button" at bounding box center [1518, 114] width 25 height 15
click at [1492, 205] on div "Save as JPEG" at bounding box center [1494, 200] width 74 height 21
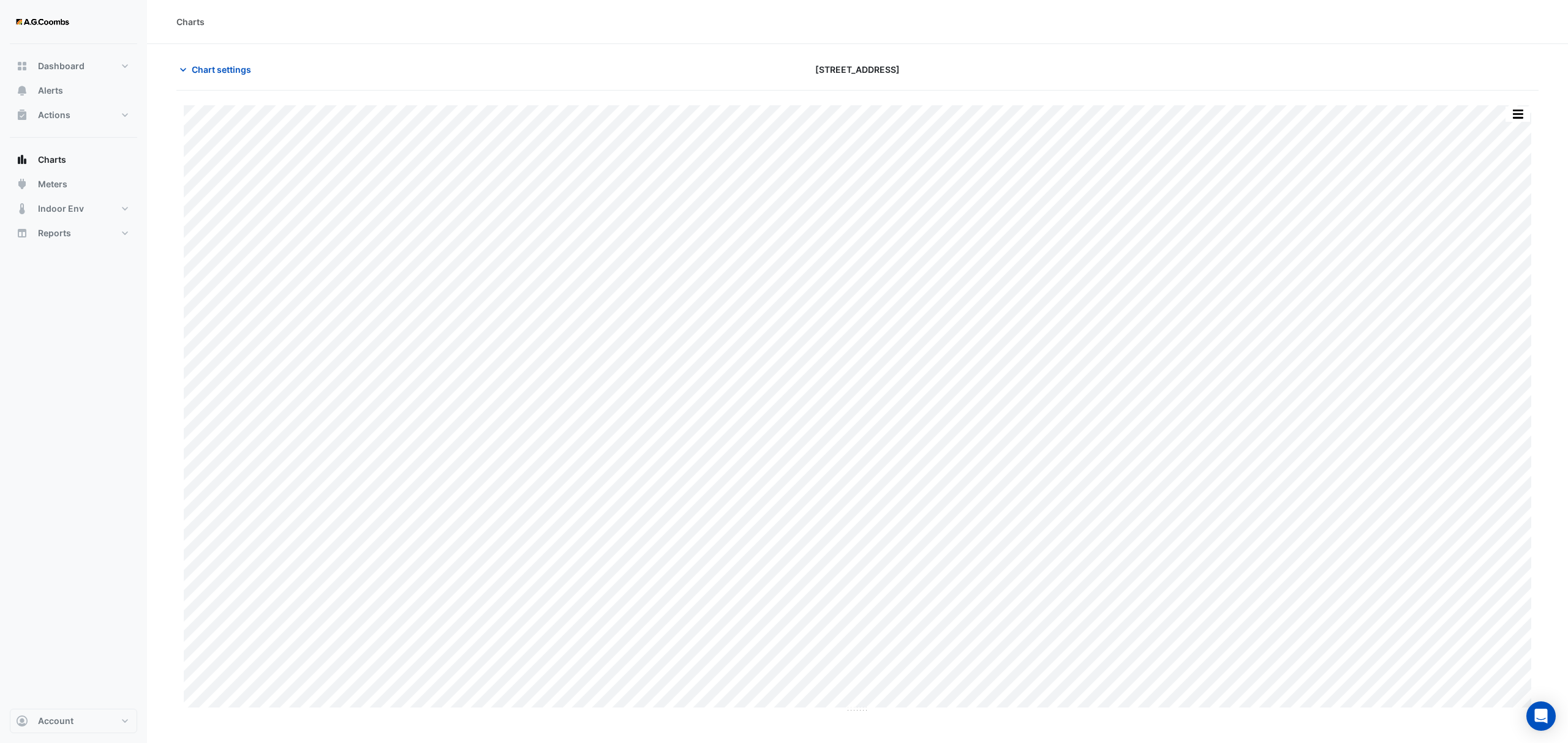
click at [1519, 116] on button "button" at bounding box center [1518, 114] width 25 height 15
click at [1488, 206] on div "Save as JPEG" at bounding box center [1494, 200] width 74 height 21
click at [1516, 113] on button "button" at bounding box center [1518, 114] width 25 height 15
click at [1495, 195] on div "Save as JPEG" at bounding box center [1494, 200] width 74 height 21
click at [1511, 120] on button "button" at bounding box center [1518, 114] width 25 height 15
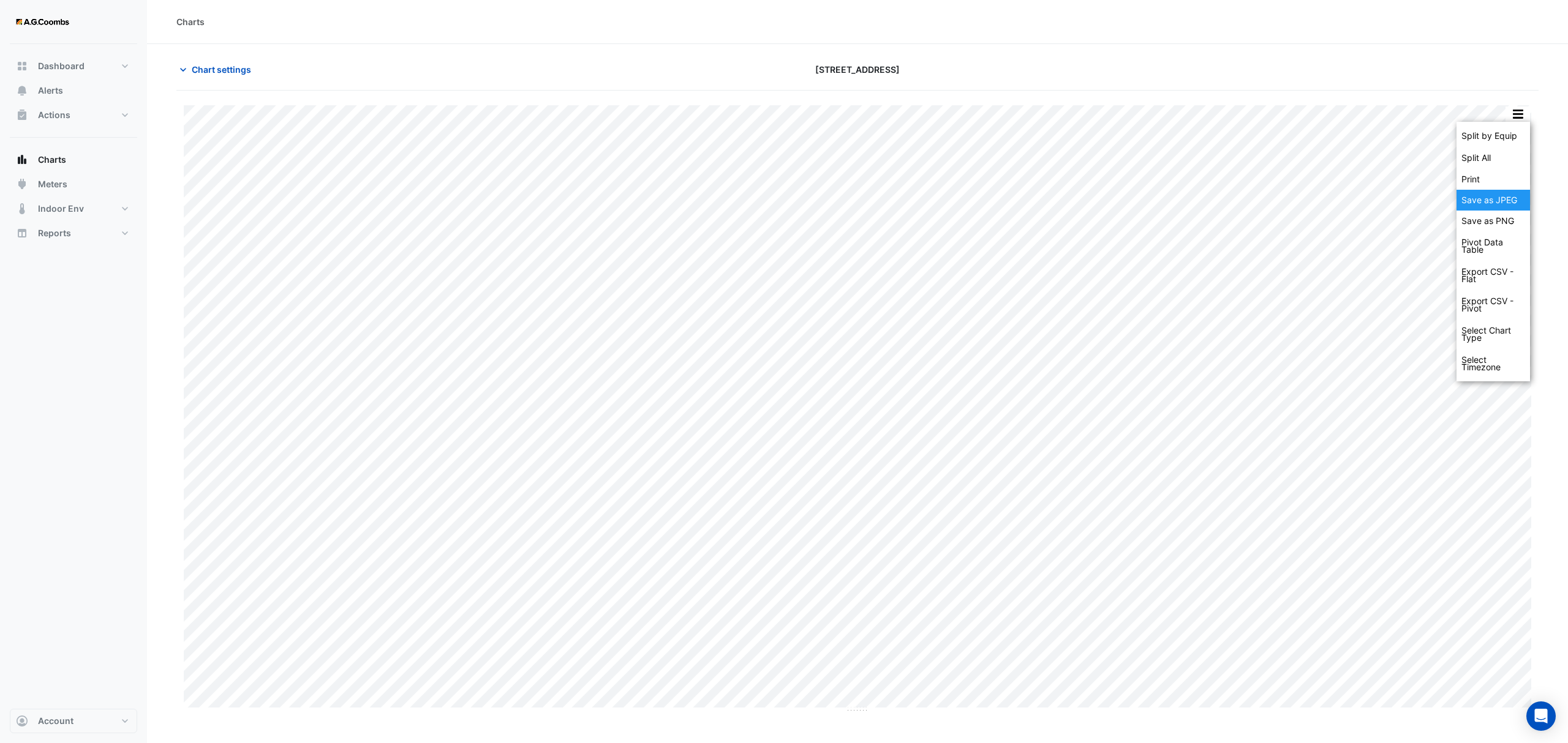
click at [1502, 203] on div "Save as JPEG" at bounding box center [1494, 200] width 74 height 21
click at [1515, 111] on button "button" at bounding box center [1518, 114] width 25 height 15
click at [1510, 200] on div "Save as JPEG" at bounding box center [1494, 200] width 74 height 21
click at [1516, 116] on button "button" at bounding box center [1518, 114] width 25 height 15
click at [1475, 206] on div "Save as JPEG" at bounding box center [1494, 200] width 74 height 21
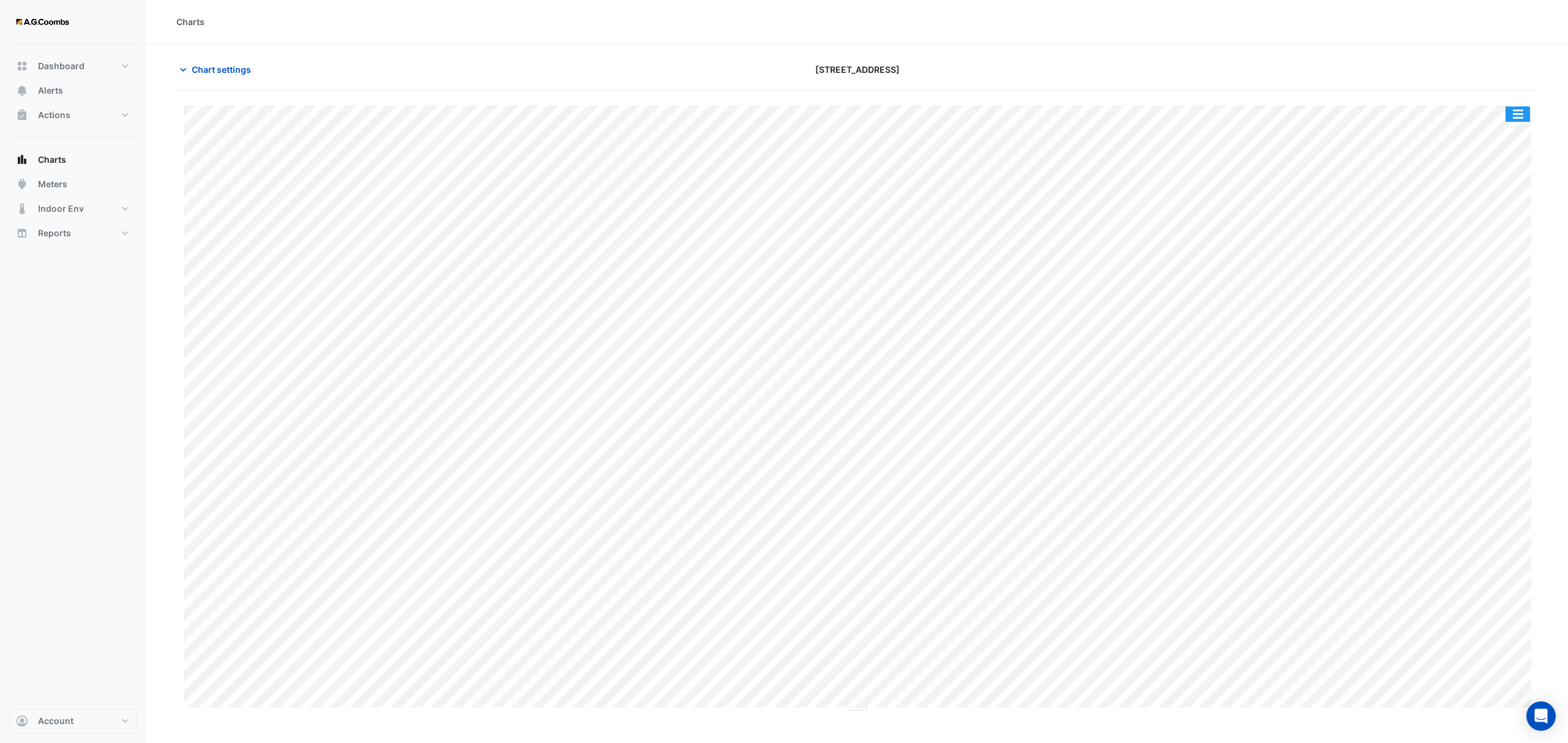
click at [1517, 108] on button "button" at bounding box center [1518, 114] width 25 height 15
click at [1497, 192] on div "Save as JPEG" at bounding box center [1494, 200] width 74 height 21
click at [1515, 112] on button "button" at bounding box center [1518, 114] width 25 height 15
click at [1495, 207] on div "Save as JPEG" at bounding box center [1494, 200] width 74 height 21
click at [1520, 117] on button "button" at bounding box center [1518, 114] width 25 height 15
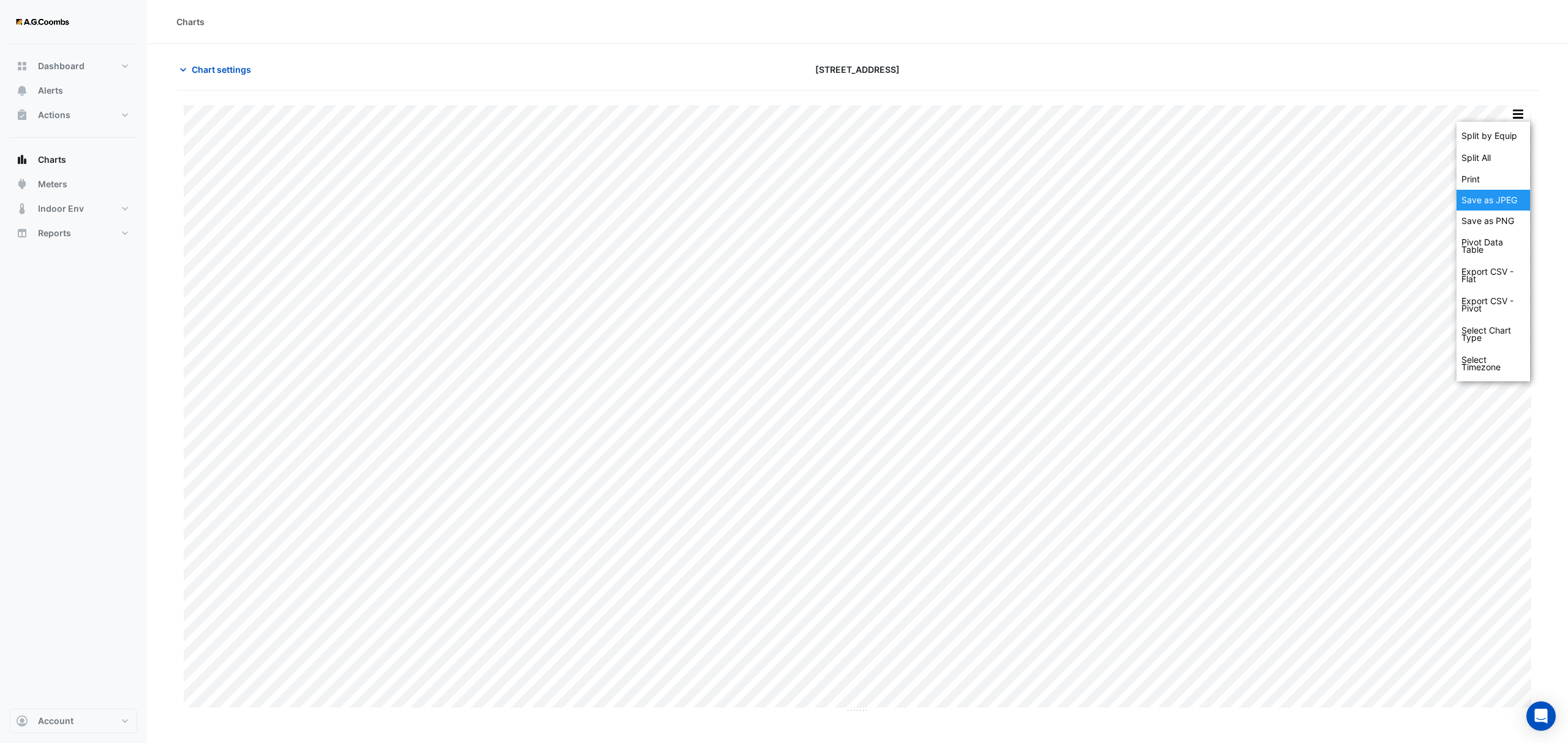
click at [1511, 202] on div "Save as JPEG" at bounding box center [1494, 200] width 74 height 21
click at [1512, 116] on button "button" at bounding box center [1518, 114] width 25 height 15
click at [1499, 212] on div "Save as PNG" at bounding box center [1494, 221] width 74 height 21
click at [1519, 106] on button "button" at bounding box center [1518, 114] width 25 height 15
click at [1499, 202] on div "Save as JPEG" at bounding box center [1494, 200] width 74 height 21
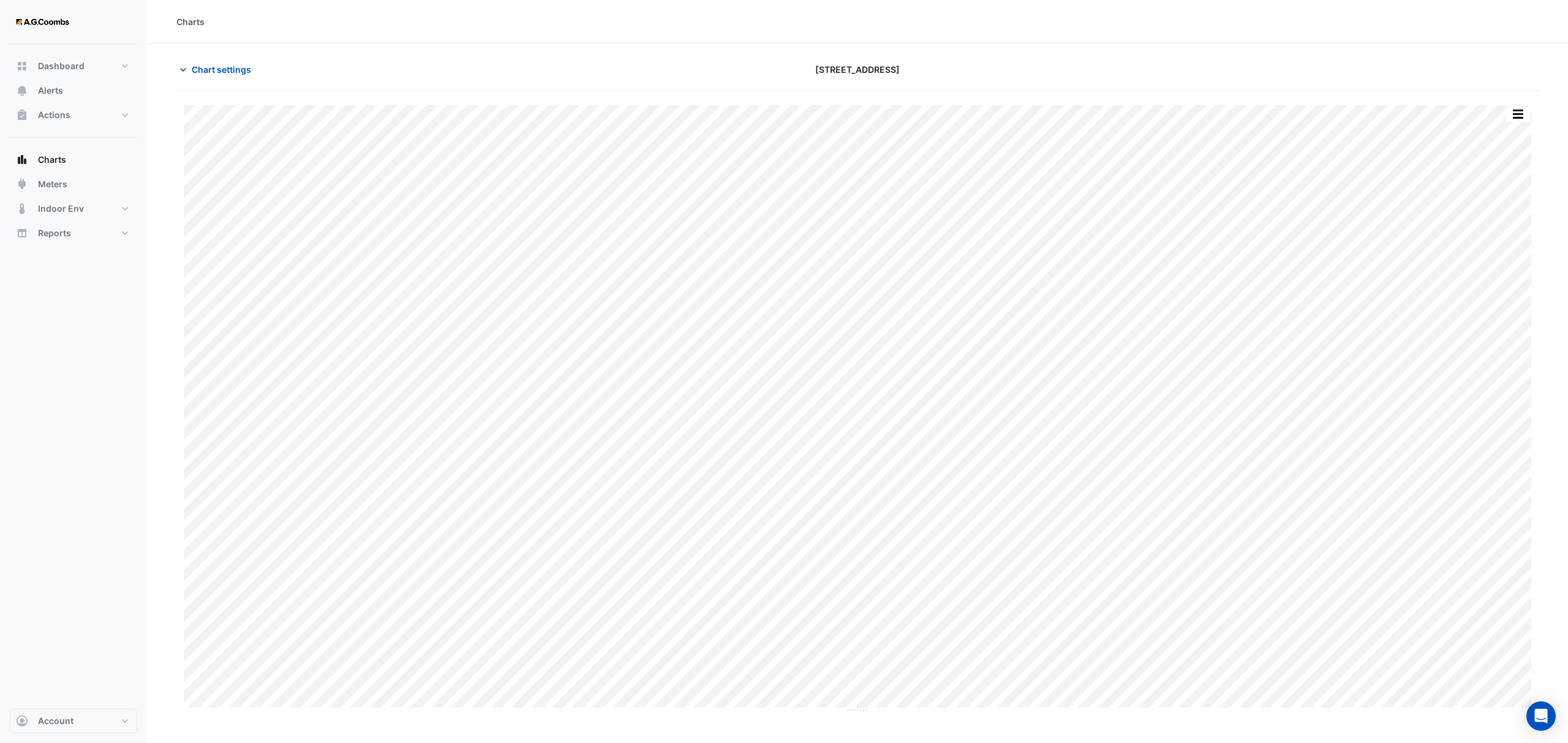
click at [1531, 120] on div "Split by Equip Split All Print Save as JPEG Save as PNG Pivot Data Table Export…" at bounding box center [857, 409] width 1362 height 608
click at [1525, 118] on button "button" at bounding box center [1518, 114] width 25 height 15
click at [1500, 202] on div "Save as JPEG" at bounding box center [1494, 200] width 74 height 21
click at [1511, 108] on button "button" at bounding box center [1518, 114] width 25 height 15
click at [1499, 207] on div "Save as JPEG" at bounding box center [1494, 200] width 74 height 21
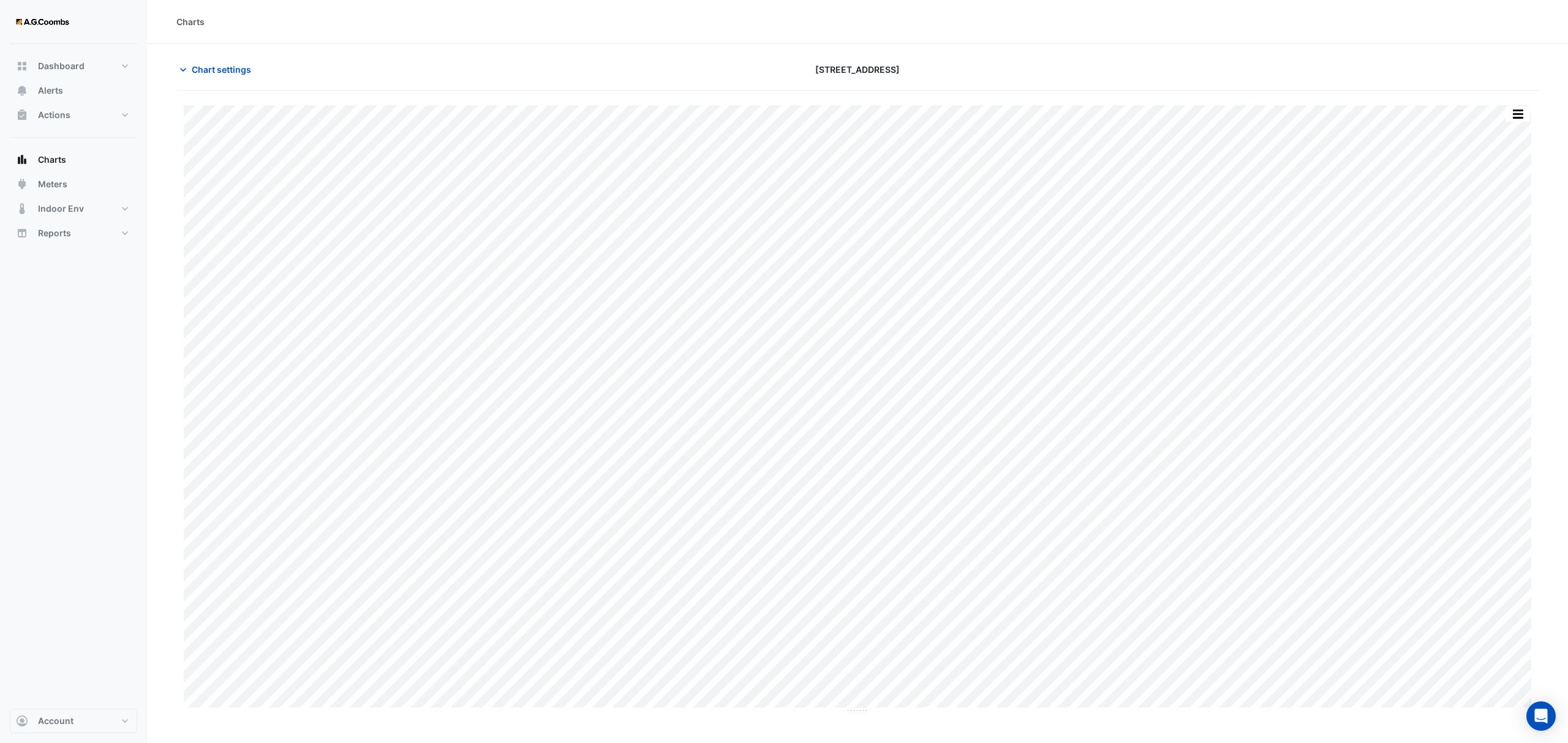
click at [1519, 113] on button "button" at bounding box center [1518, 114] width 25 height 15
click at [1505, 205] on div "Save as JPEG" at bounding box center [1494, 200] width 74 height 21
click at [1516, 116] on button "button" at bounding box center [1518, 114] width 25 height 15
click at [1497, 209] on div "Save as JPEG" at bounding box center [1494, 200] width 74 height 21
click at [1518, 122] on button "button" at bounding box center [1518, 114] width 25 height 15
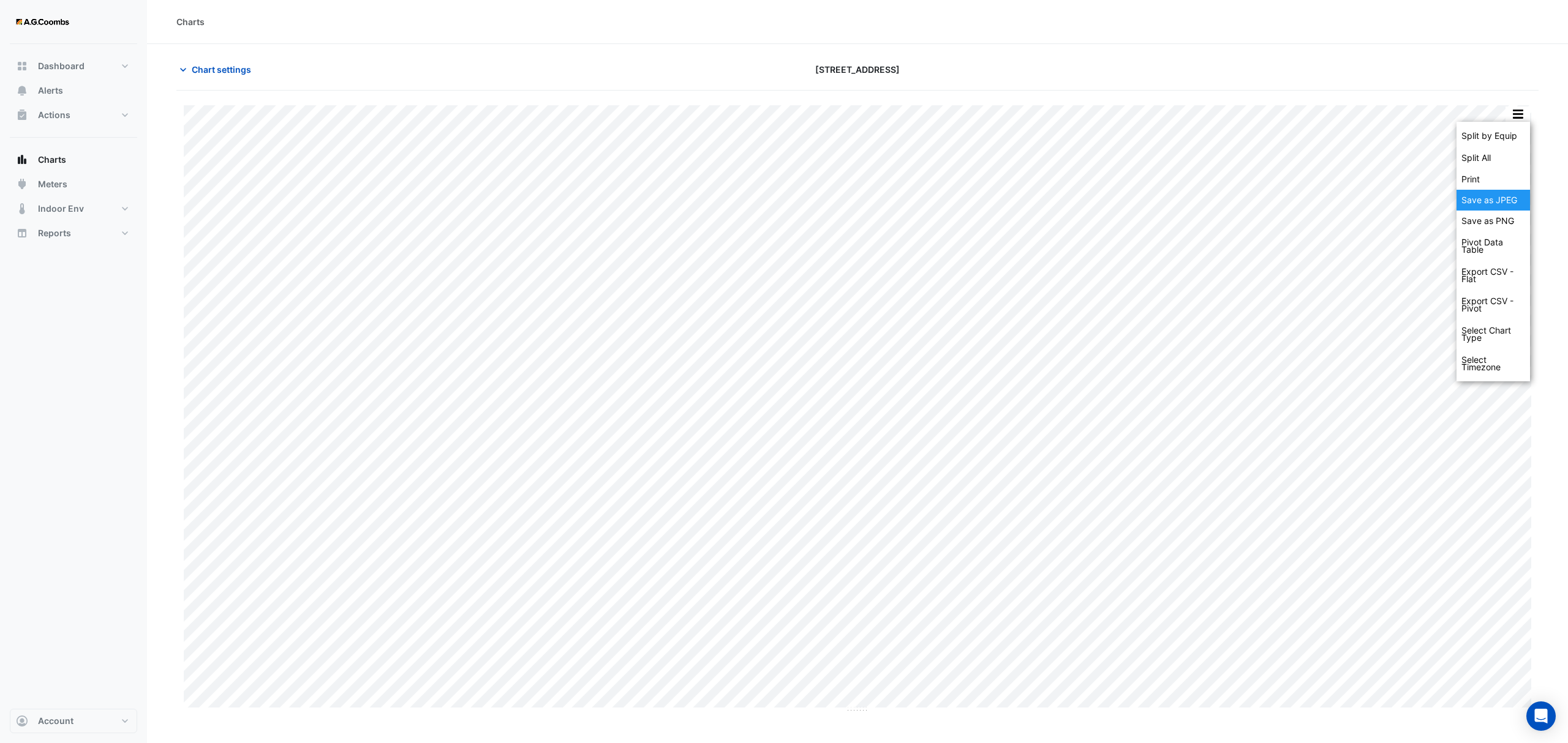
click at [1489, 202] on div "Save as JPEG" at bounding box center [1494, 200] width 74 height 21
click at [1519, 111] on button "button" at bounding box center [1518, 114] width 25 height 15
click at [1521, 194] on div "Save as JPEG" at bounding box center [1494, 200] width 74 height 21
click at [1524, 108] on button "button" at bounding box center [1518, 114] width 25 height 15
click at [1494, 200] on div "Save as JPEG" at bounding box center [1494, 200] width 74 height 21
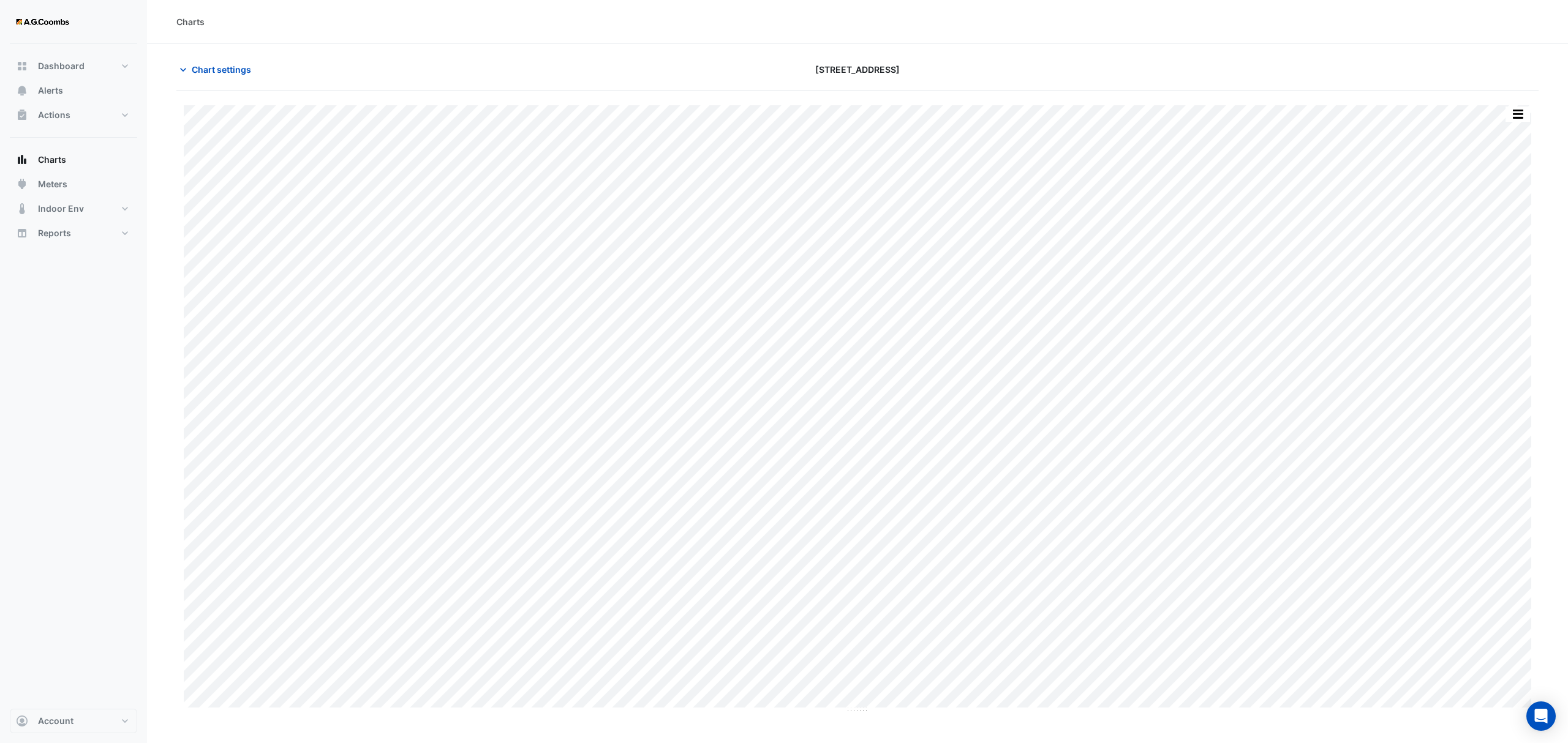
click at [1519, 104] on div "Split by Equip Split All Print Save as JPEG Save as PNG Pivot Data Table Export…" at bounding box center [857, 401] width 1362 height 623
click at [1524, 120] on button "button" at bounding box center [1518, 114] width 25 height 15
click at [1511, 199] on div "Save as JPEG" at bounding box center [1494, 200] width 74 height 21
click at [1515, 115] on button "button" at bounding box center [1518, 114] width 25 height 15
click at [1487, 196] on div "Save as JPEG" at bounding box center [1494, 200] width 74 height 21
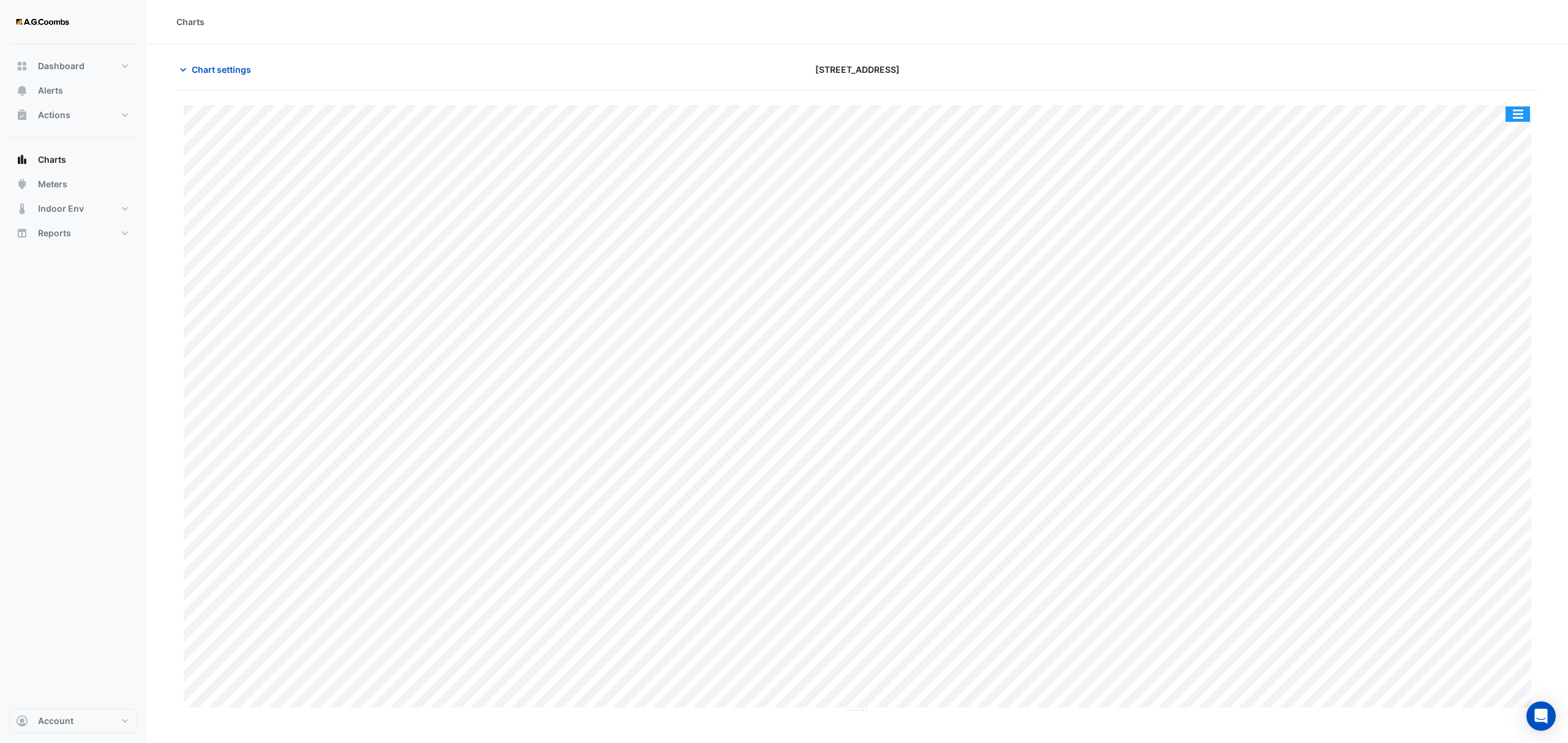
click at [1511, 108] on button "button" at bounding box center [1518, 114] width 25 height 15
click at [1499, 197] on div "Save as JPEG" at bounding box center [1494, 200] width 74 height 21
click at [1521, 116] on button "button" at bounding box center [1518, 114] width 25 height 15
click at [1511, 202] on div "Save as JPEG" at bounding box center [1494, 200] width 74 height 21
click at [1518, 117] on button "button" at bounding box center [1518, 114] width 25 height 15
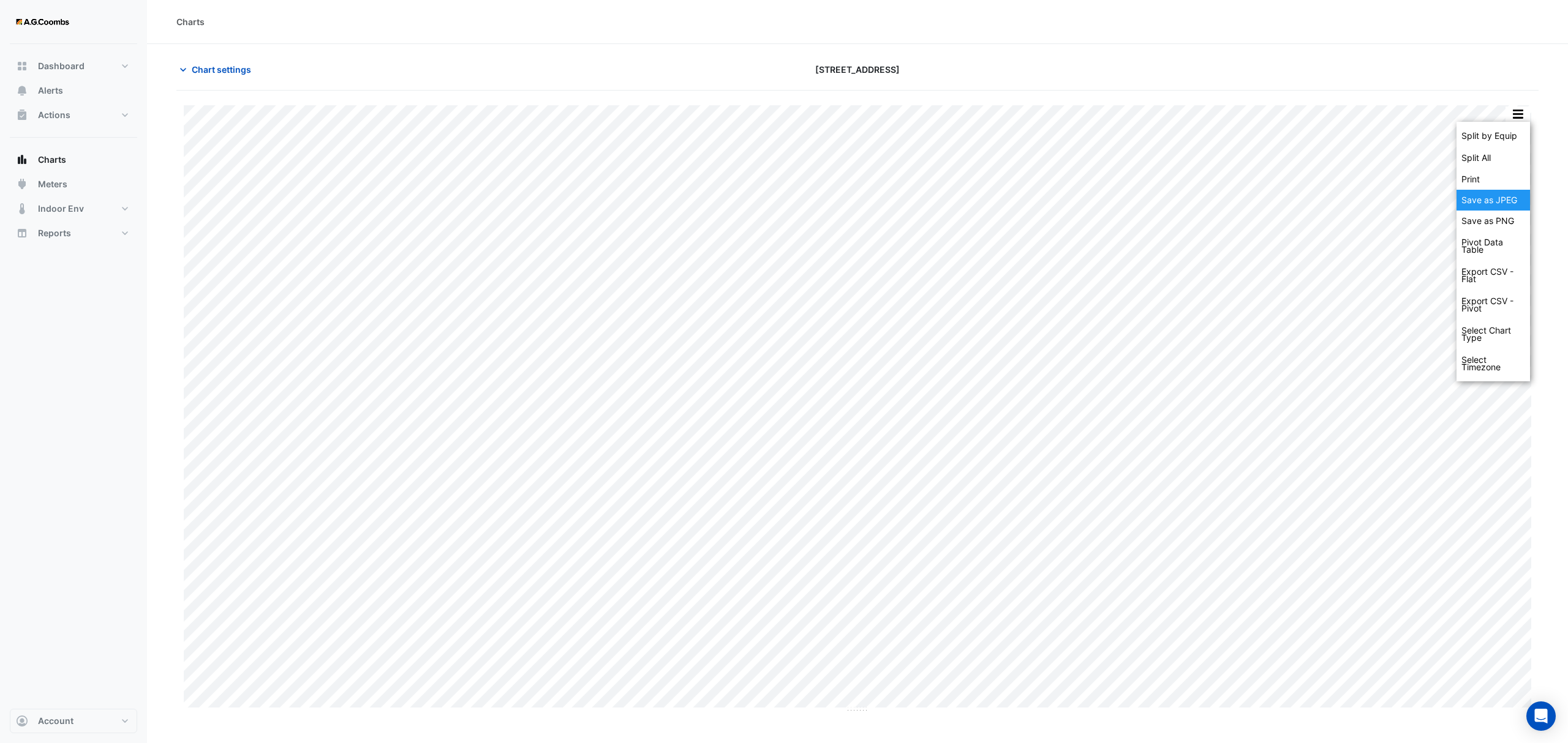
click at [1514, 206] on div "Save as JPEG" at bounding box center [1494, 200] width 74 height 21
click at [1518, 115] on button "button" at bounding box center [1518, 114] width 25 height 15
click at [1498, 207] on div "Save as JPEG" at bounding box center [1494, 200] width 74 height 21
click at [1512, 115] on button "button" at bounding box center [1518, 114] width 25 height 15
click at [1482, 210] on div "Save as JPEG" at bounding box center [1494, 200] width 74 height 21
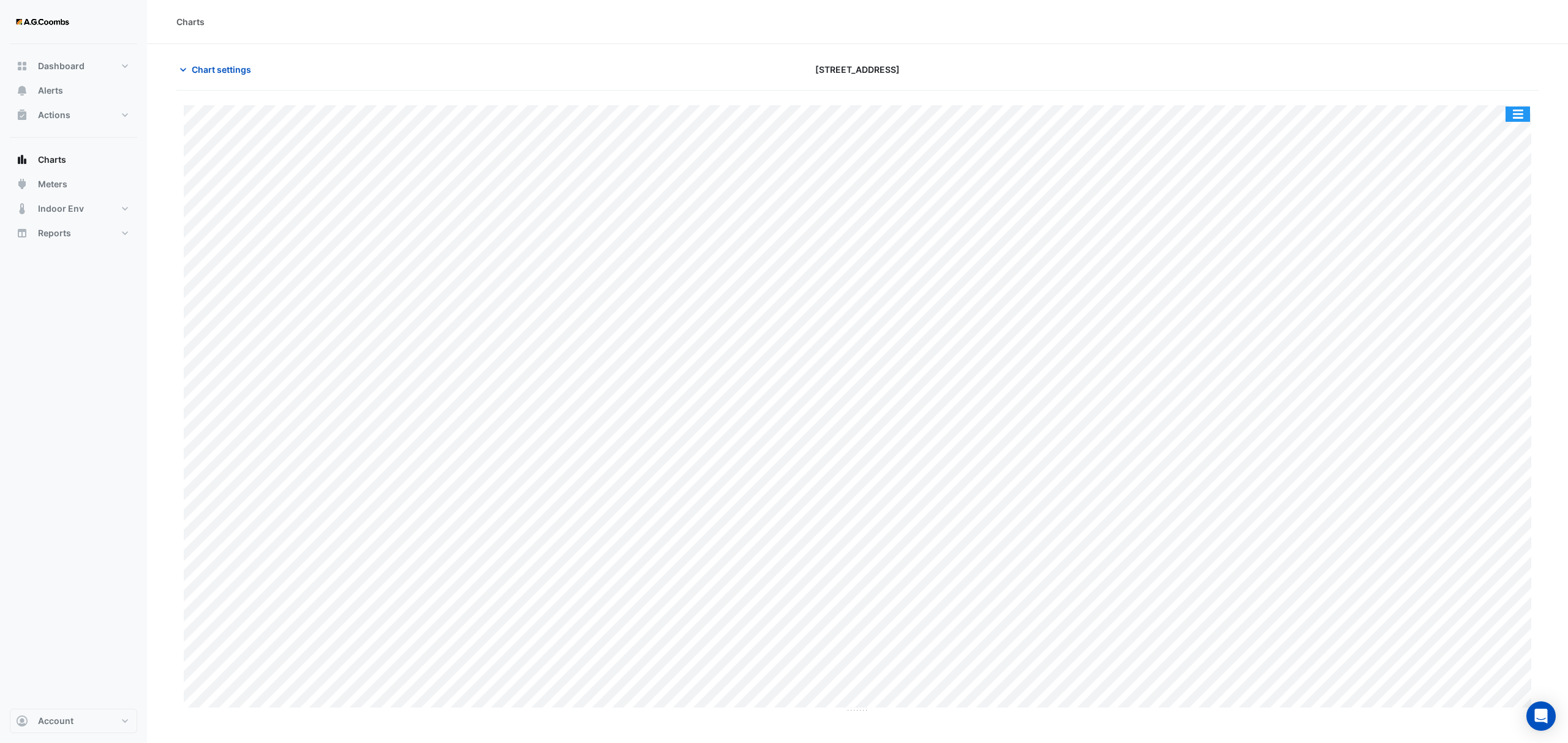
click at [1514, 121] on button "button" at bounding box center [1518, 114] width 25 height 15
click at [1522, 202] on div "Save as JPEG" at bounding box center [1494, 200] width 74 height 21
click at [1520, 118] on button "button" at bounding box center [1518, 114] width 25 height 15
click at [1515, 206] on div "Save as JPEG" at bounding box center [1494, 200] width 74 height 21
click at [1519, 112] on button "button" at bounding box center [1518, 114] width 25 height 15
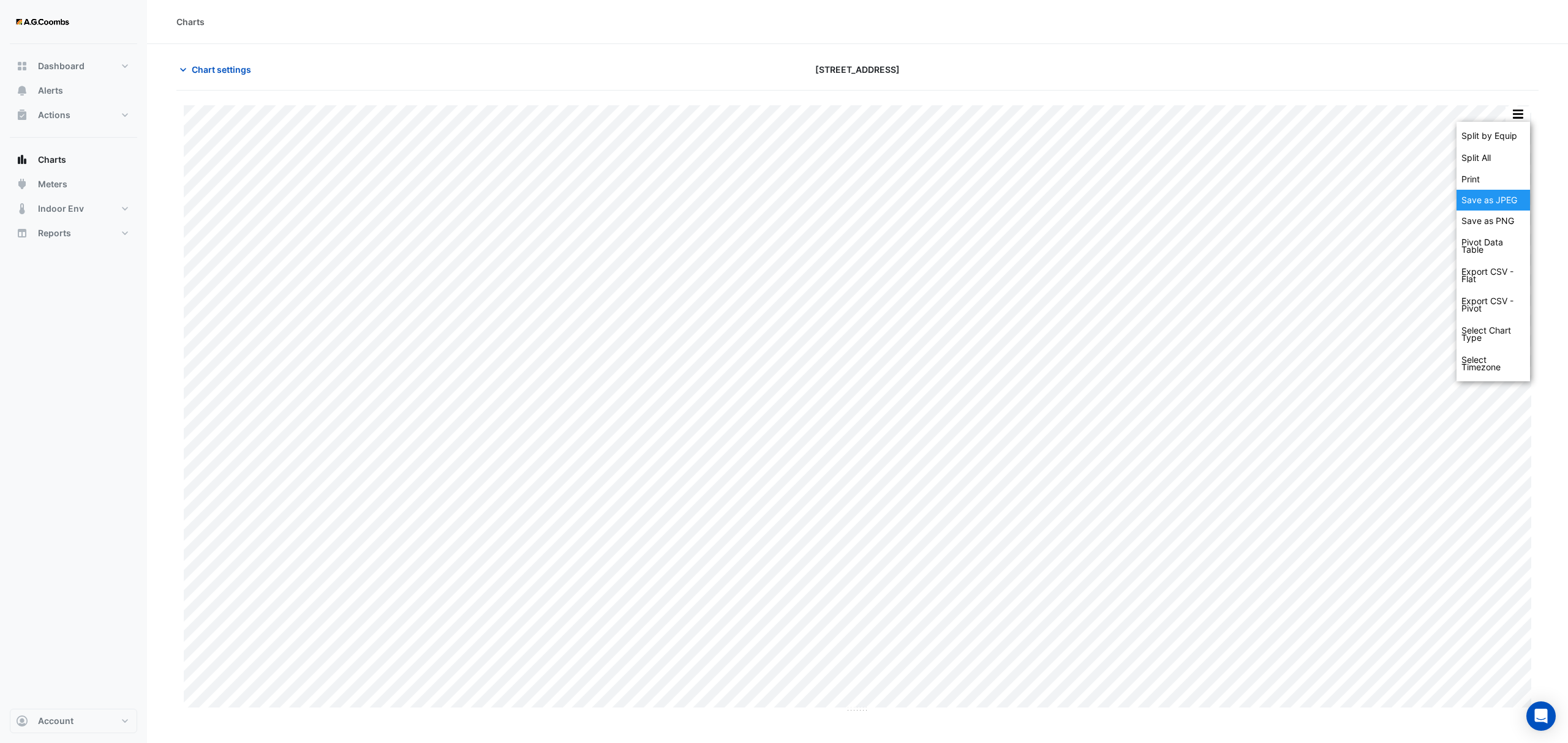
click at [1497, 205] on div "Save as JPEG" at bounding box center [1494, 200] width 74 height 21
click at [1515, 119] on button "button" at bounding box center [1518, 114] width 25 height 15
click at [1507, 206] on div "Save as JPEG" at bounding box center [1494, 200] width 74 height 21
click at [1519, 118] on button "button" at bounding box center [1518, 114] width 25 height 15
click at [1510, 206] on div "Save as JPEG" at bounding box center [1494, 200] width 74 height 21
